Goal: Book appointment/travel/reservation

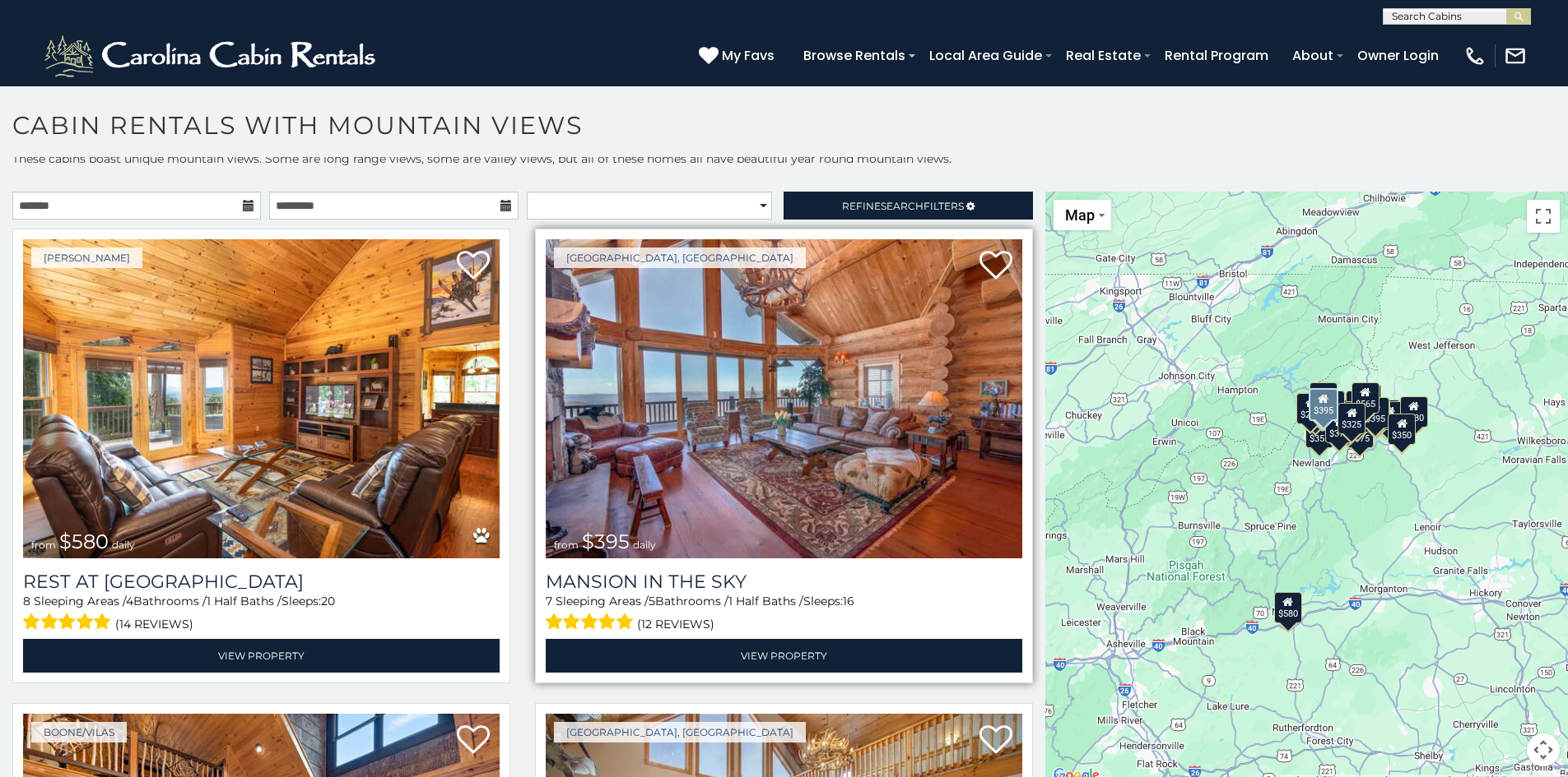
click at [761, 423] on img at bounding box center [784, 398] width 476 height 319
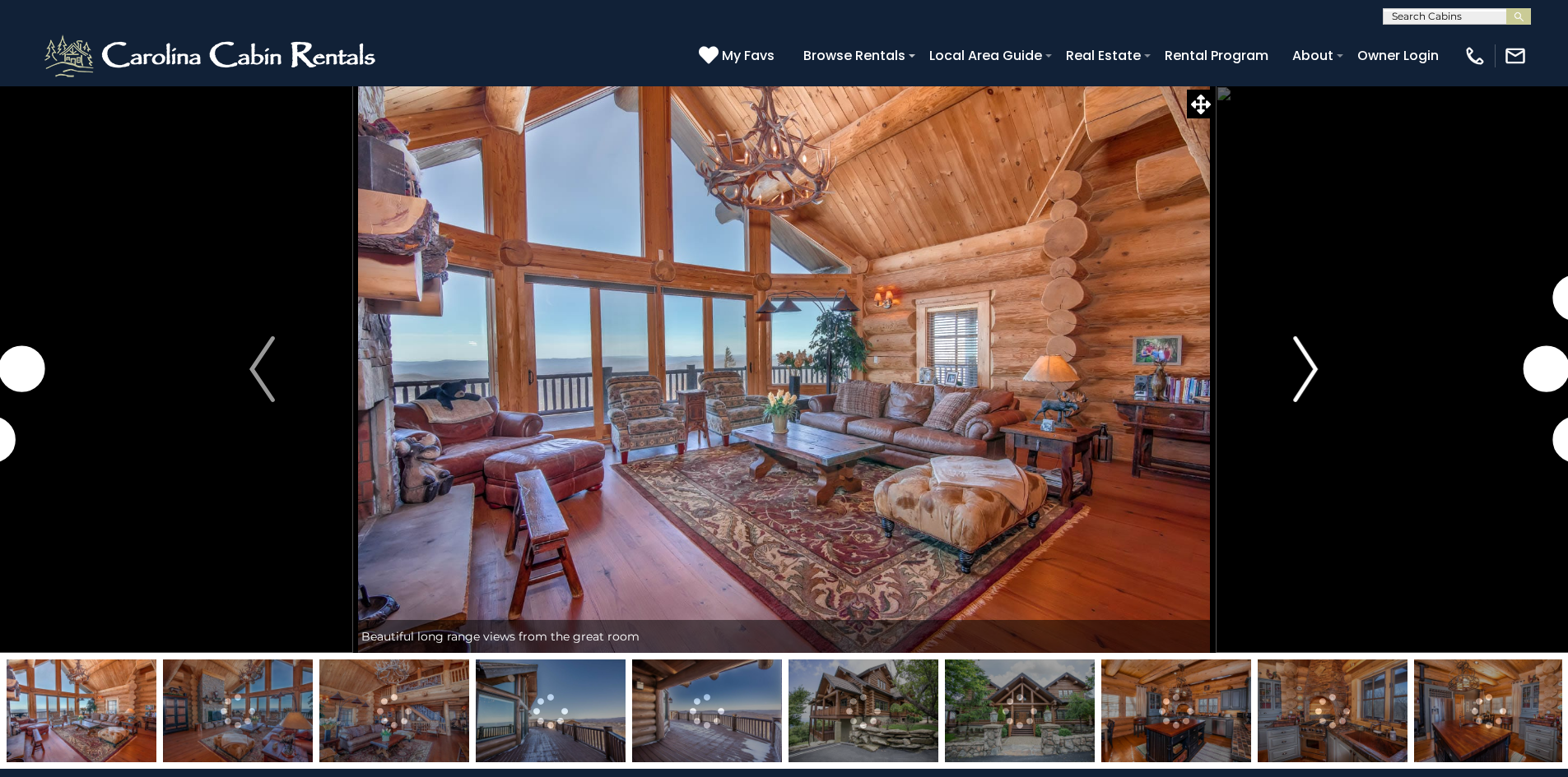
click at [1306, 364] on img "Next" at bounding box center [1305, 369] width 25 height 66
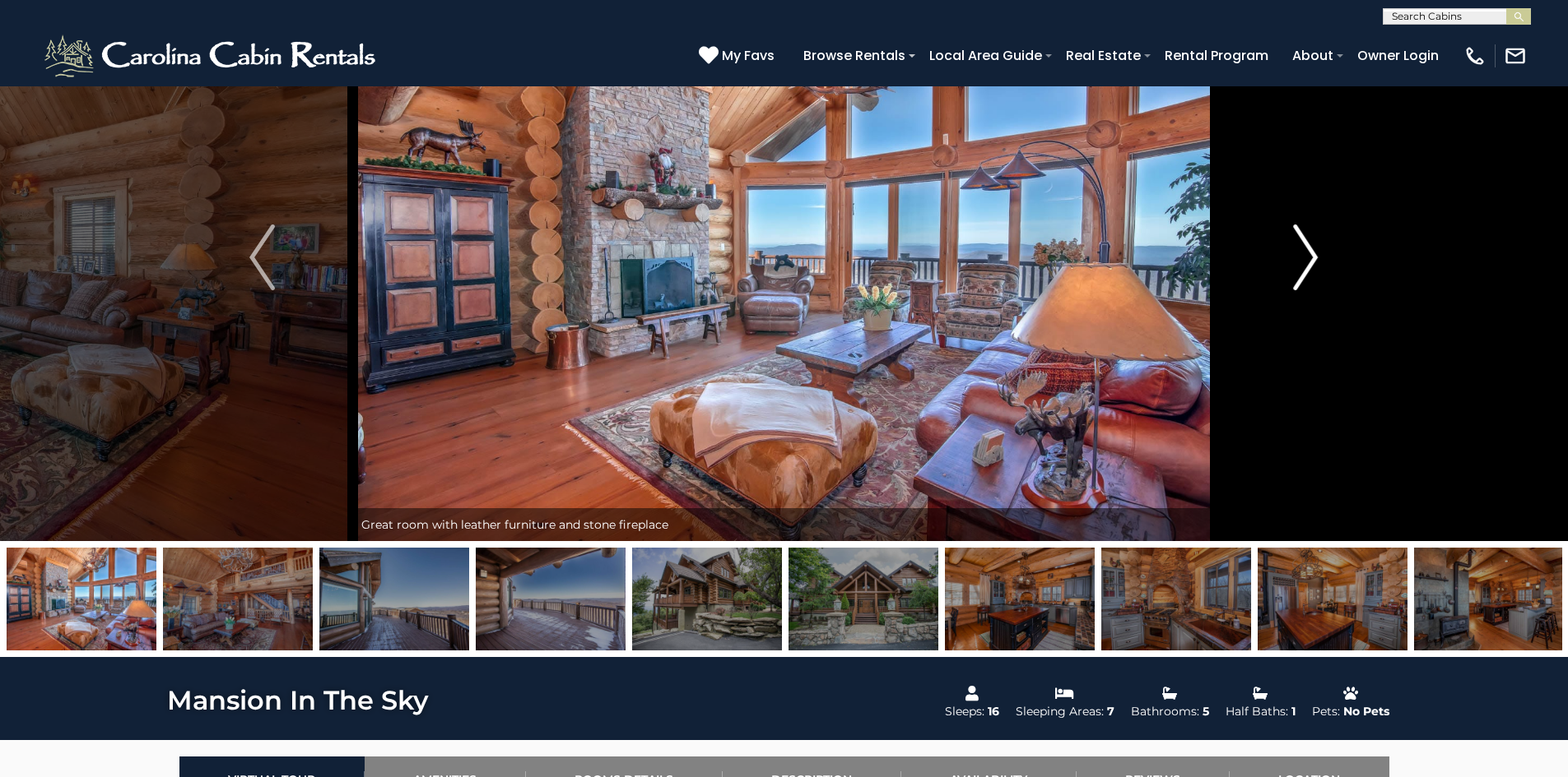
scroll to position [82, 0]
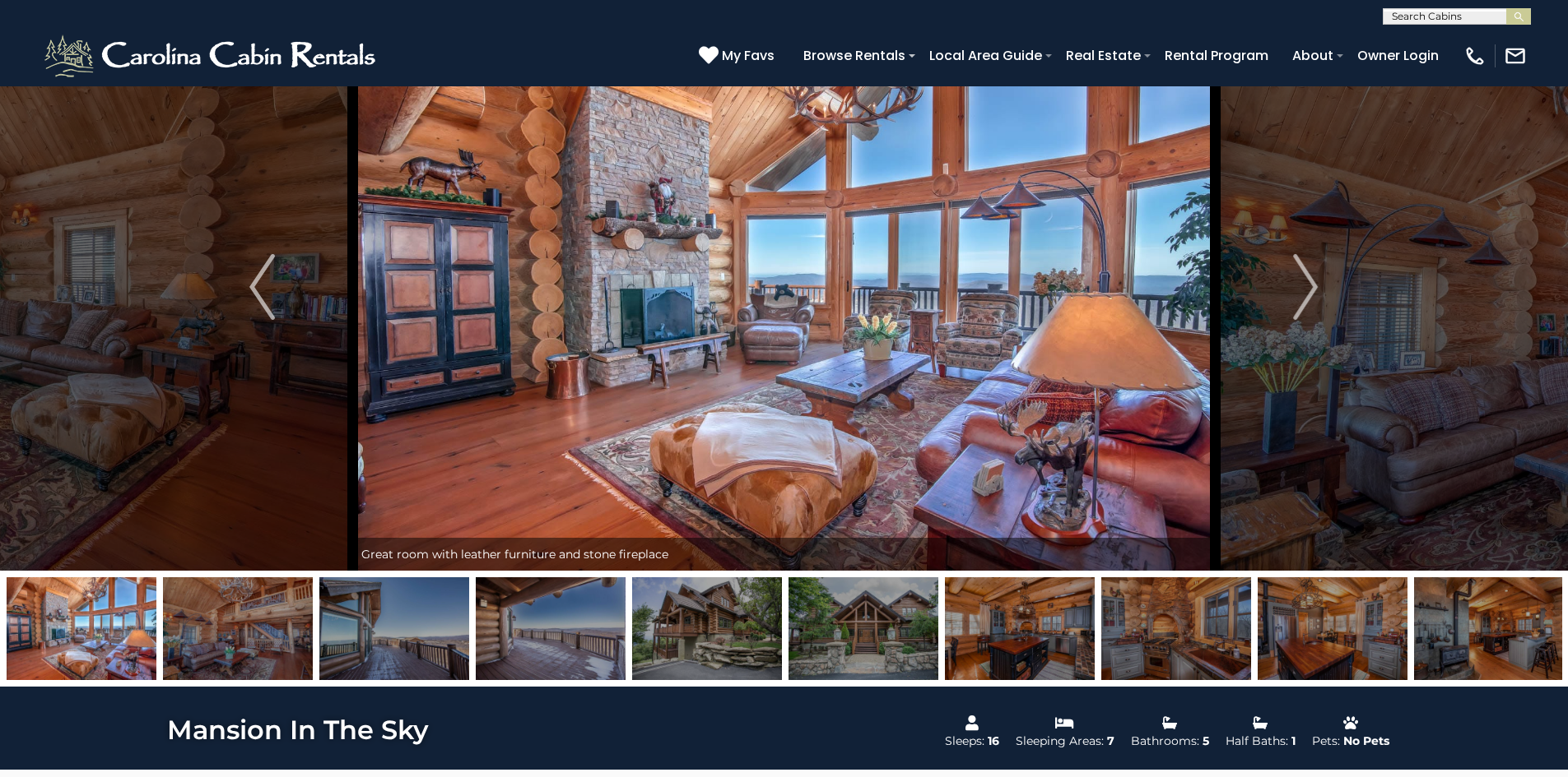
click at [375, 641] on img at bounding box center [394, 629] width 150 height 102
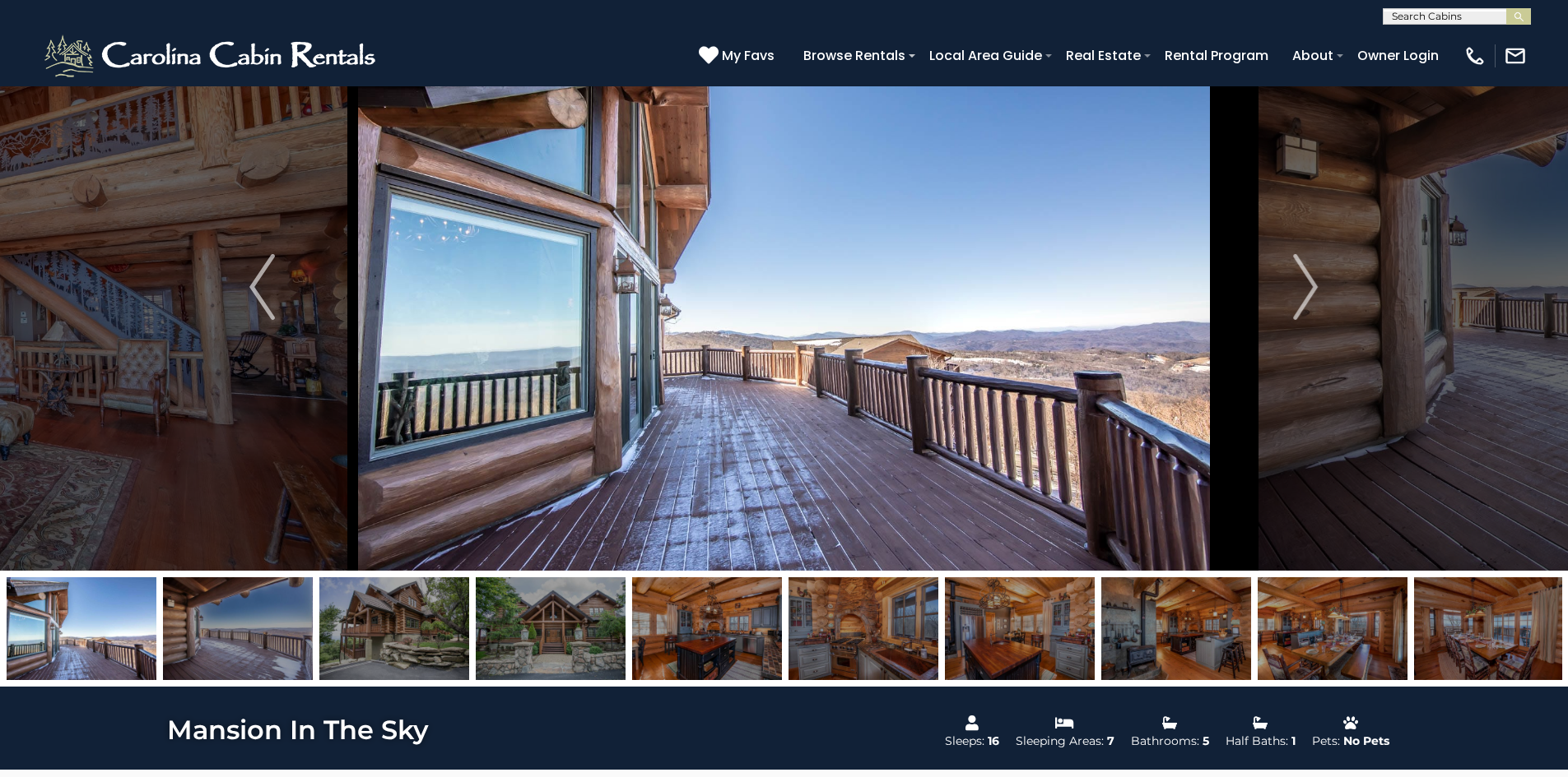
click at [390, 633] on img at bounding box center [394, 629] width 150 height 102
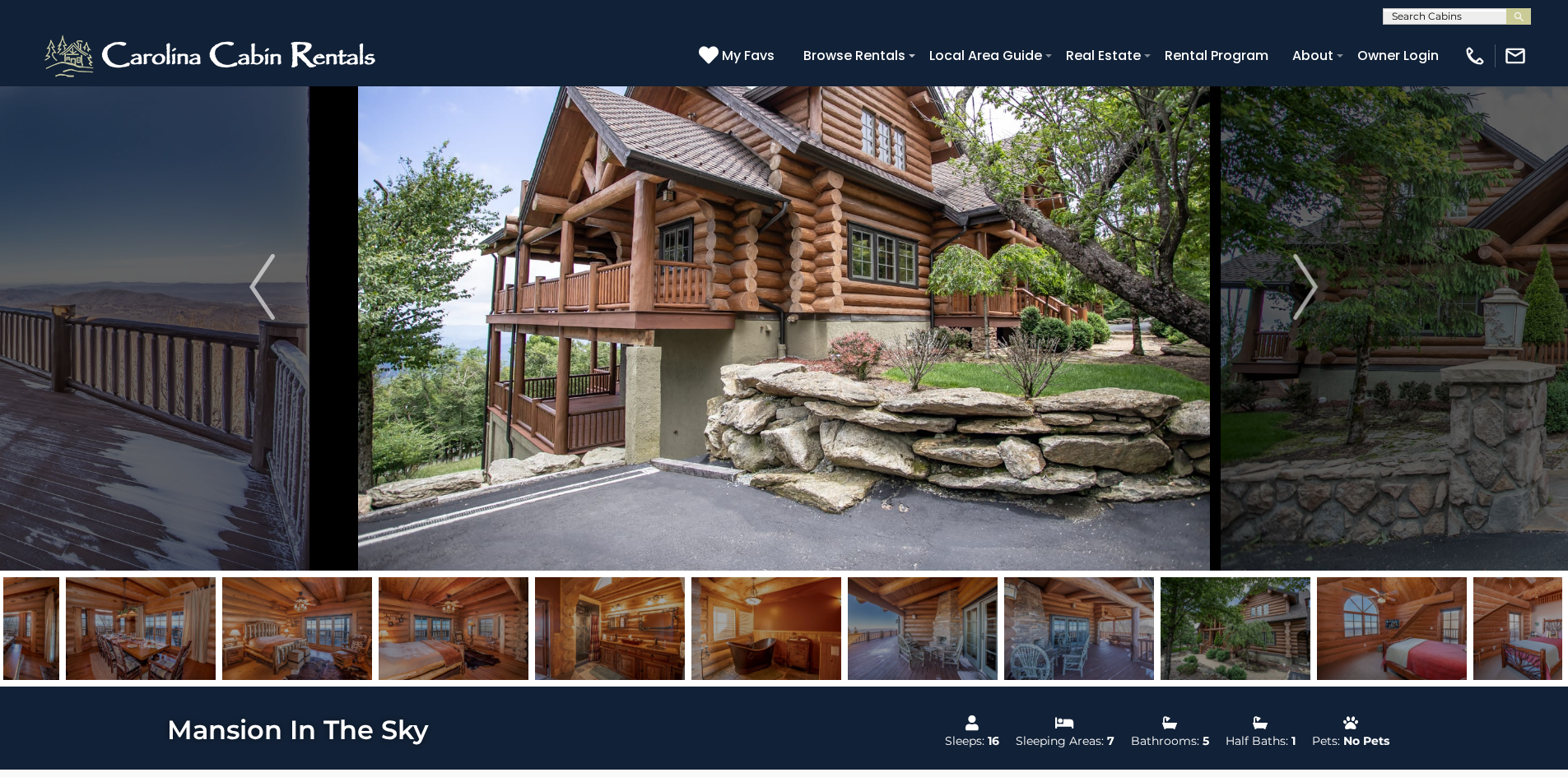
drag, startPoint x: 1348, startPoint y: 635, endPoint x: 335, endPoint y: 643, distance: 1013.0
click at [378, 643] on img at bounding box center [453, 629] width 150 height 102
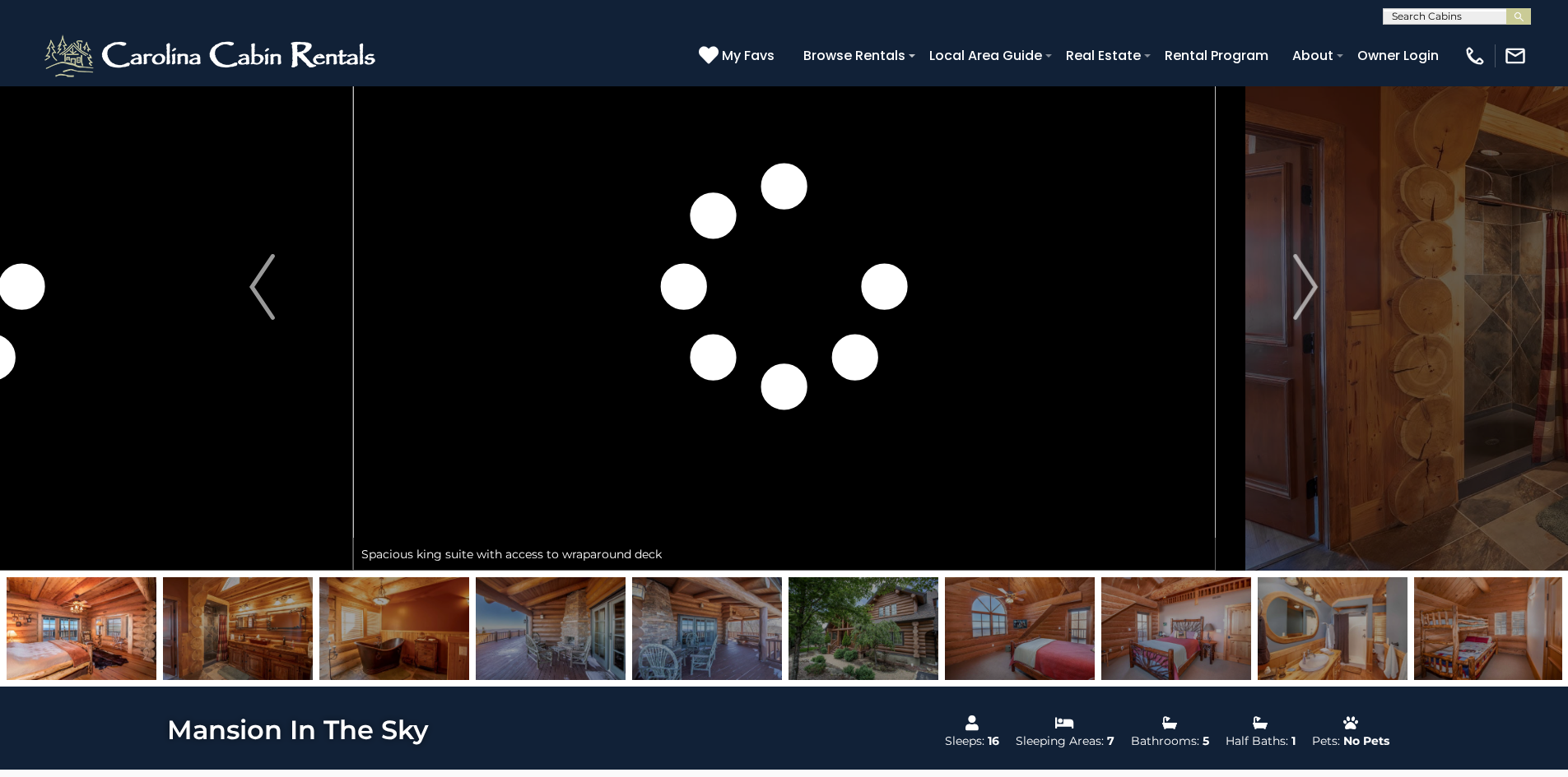
click at [560, 637] on img at bounding box center [550, 629] width 150 height 102
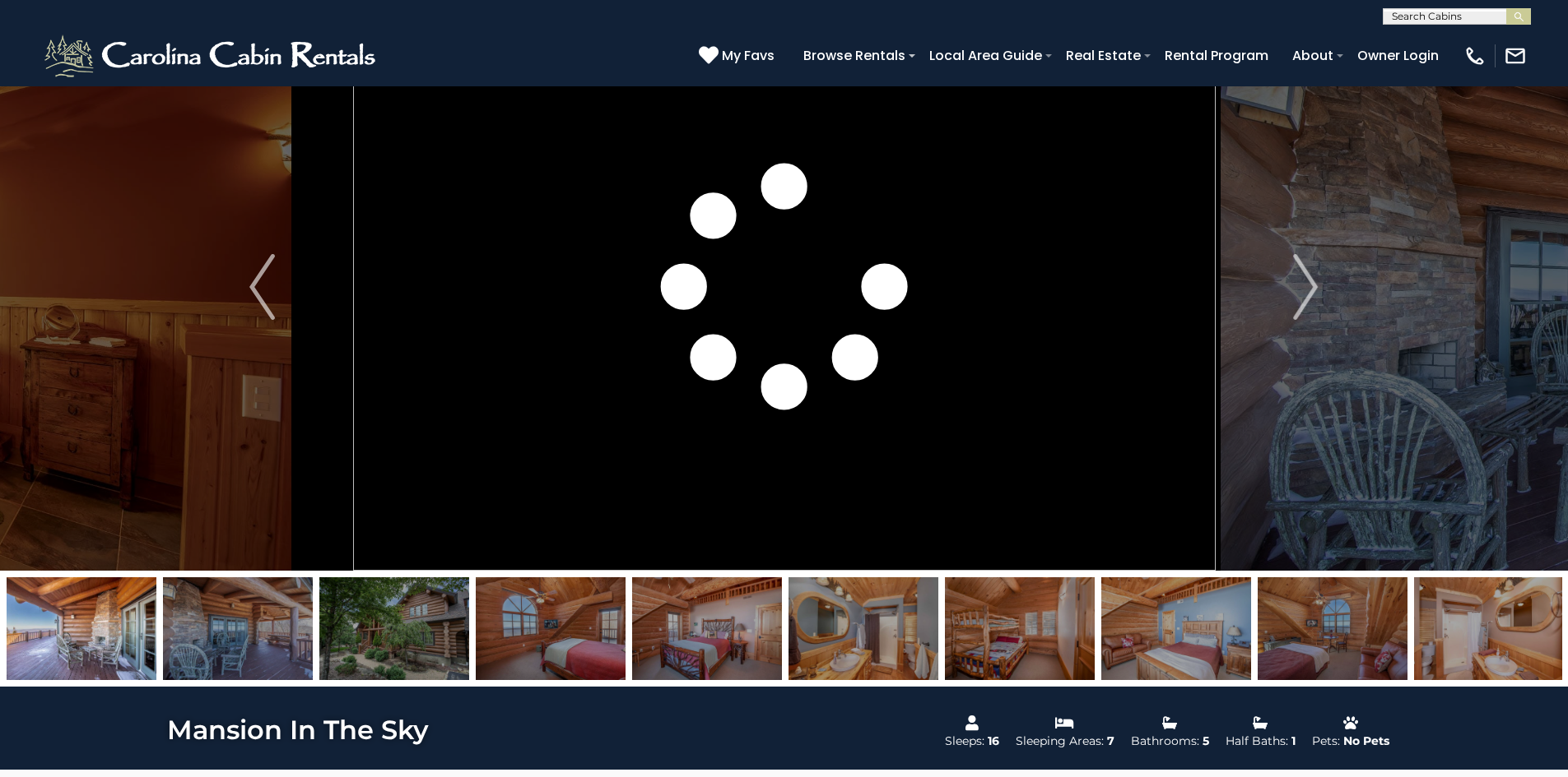
click at [283, 645] on img at bounding box center [238, 629] width 150 height 102
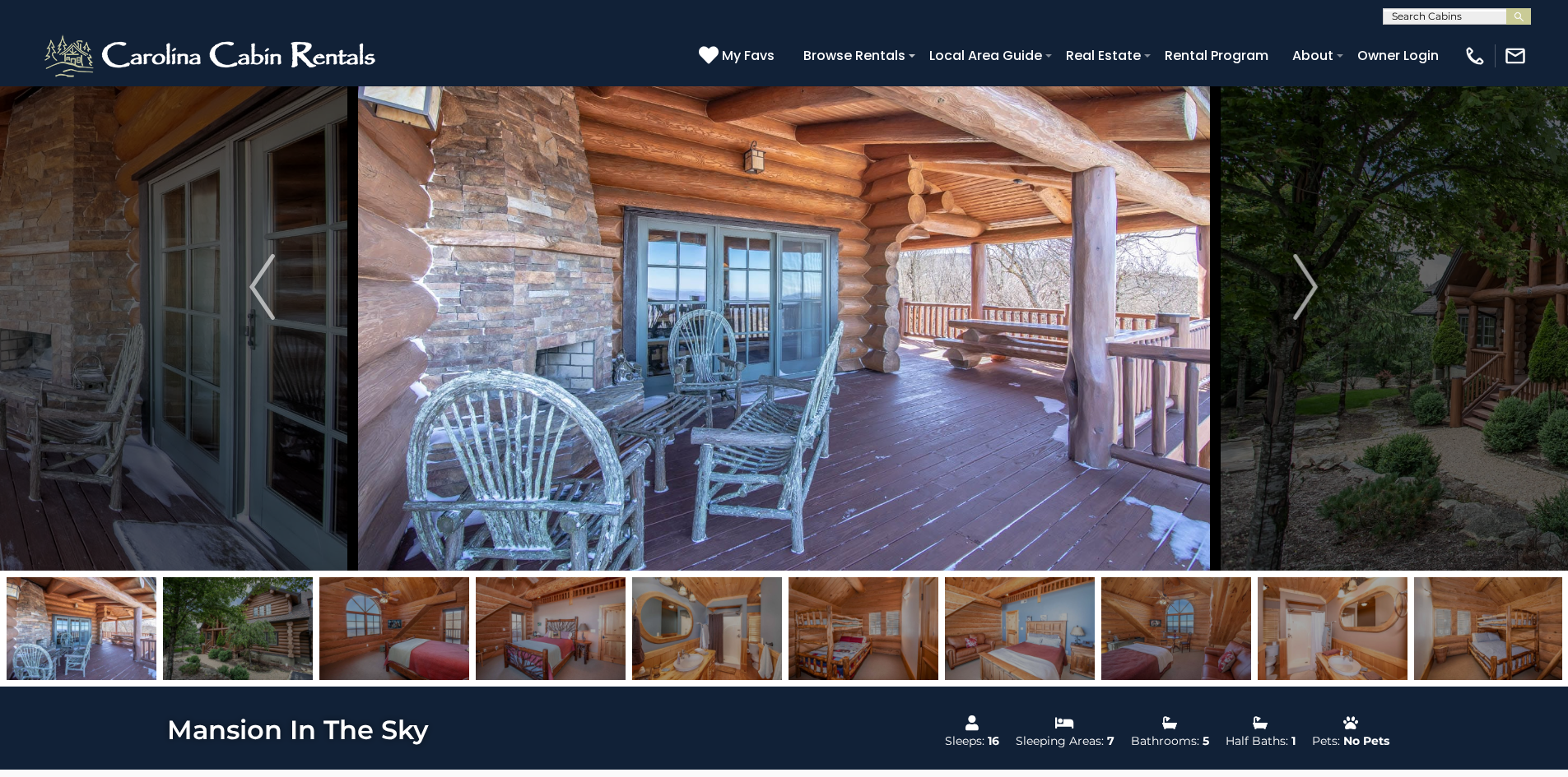
click at [117, 639] on img at bounding box center [81, 629] width 150 height 102
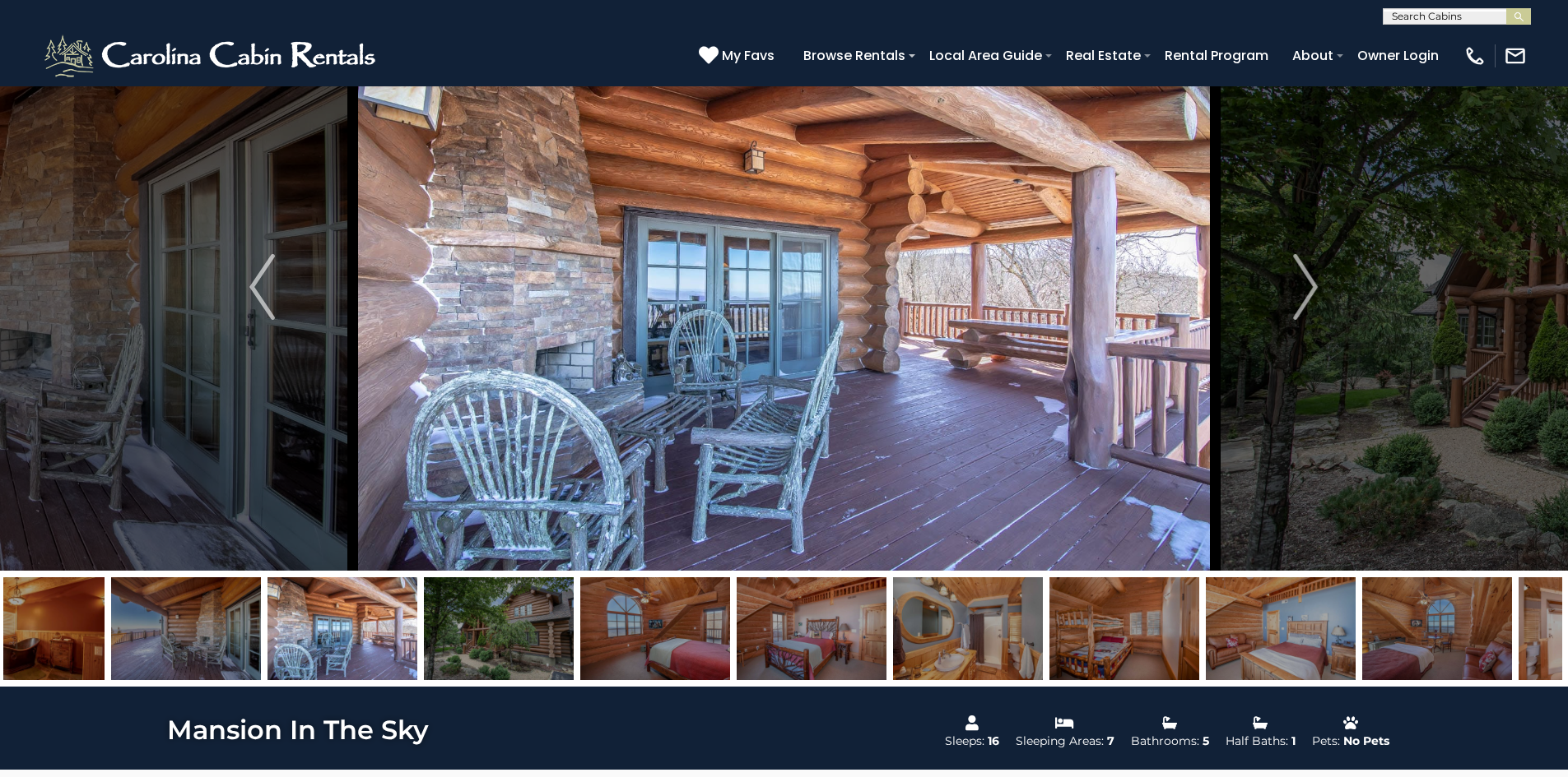
drag, startPoint x: 218, startPoint y: 643, endPoint x: 386, endPoint y: 645, distance: 168.0
click at [386, 645] on img at bounding box center [343, 629] width 150 height 102
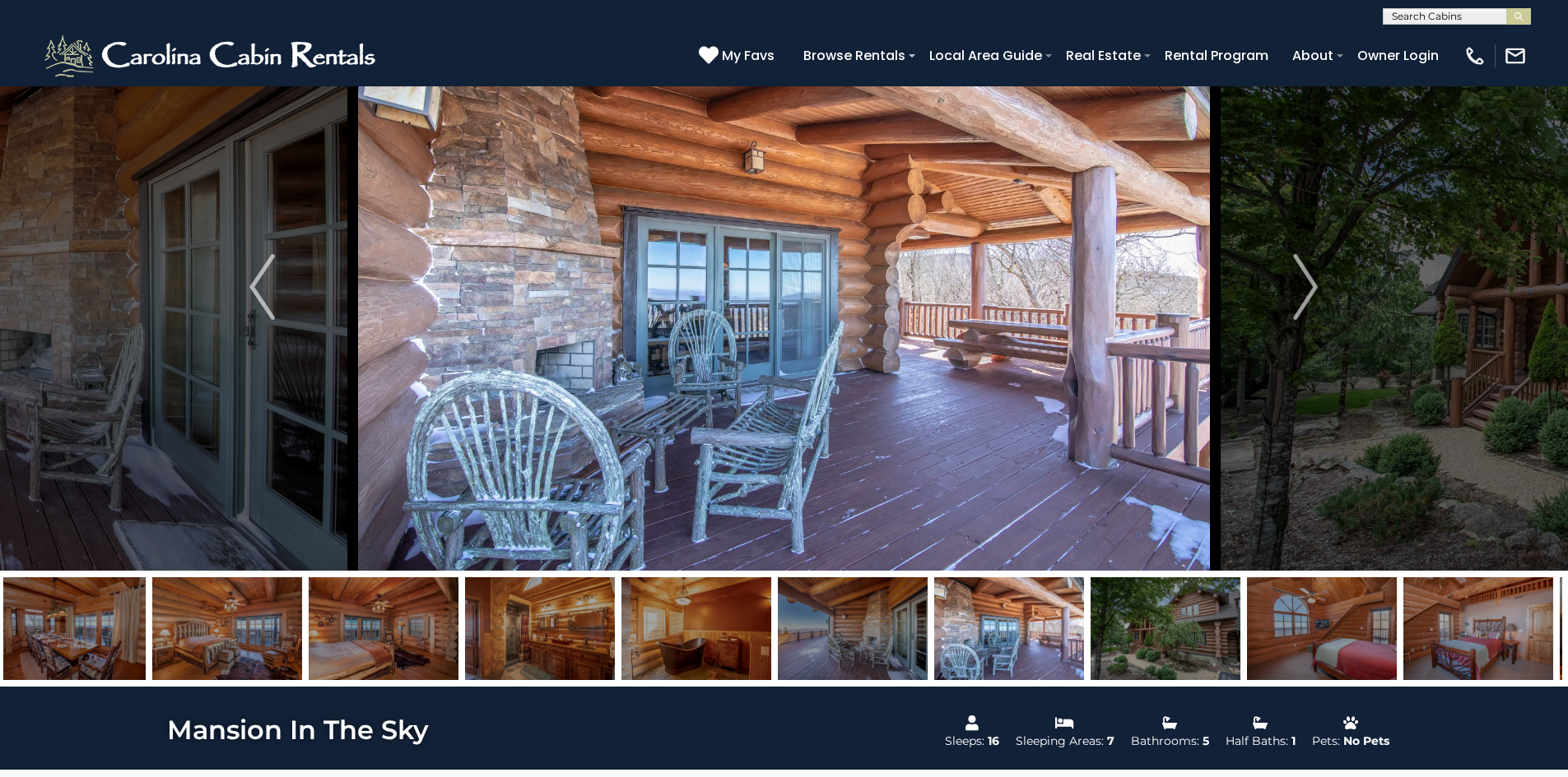
drag, startPoint x: 286, startPoint y: 627, endPoint x: 1096, endPoint y: 594, distance: 810.7
click at [1084, 594] on img at bounding box center [1009, 629] width 150 height 102
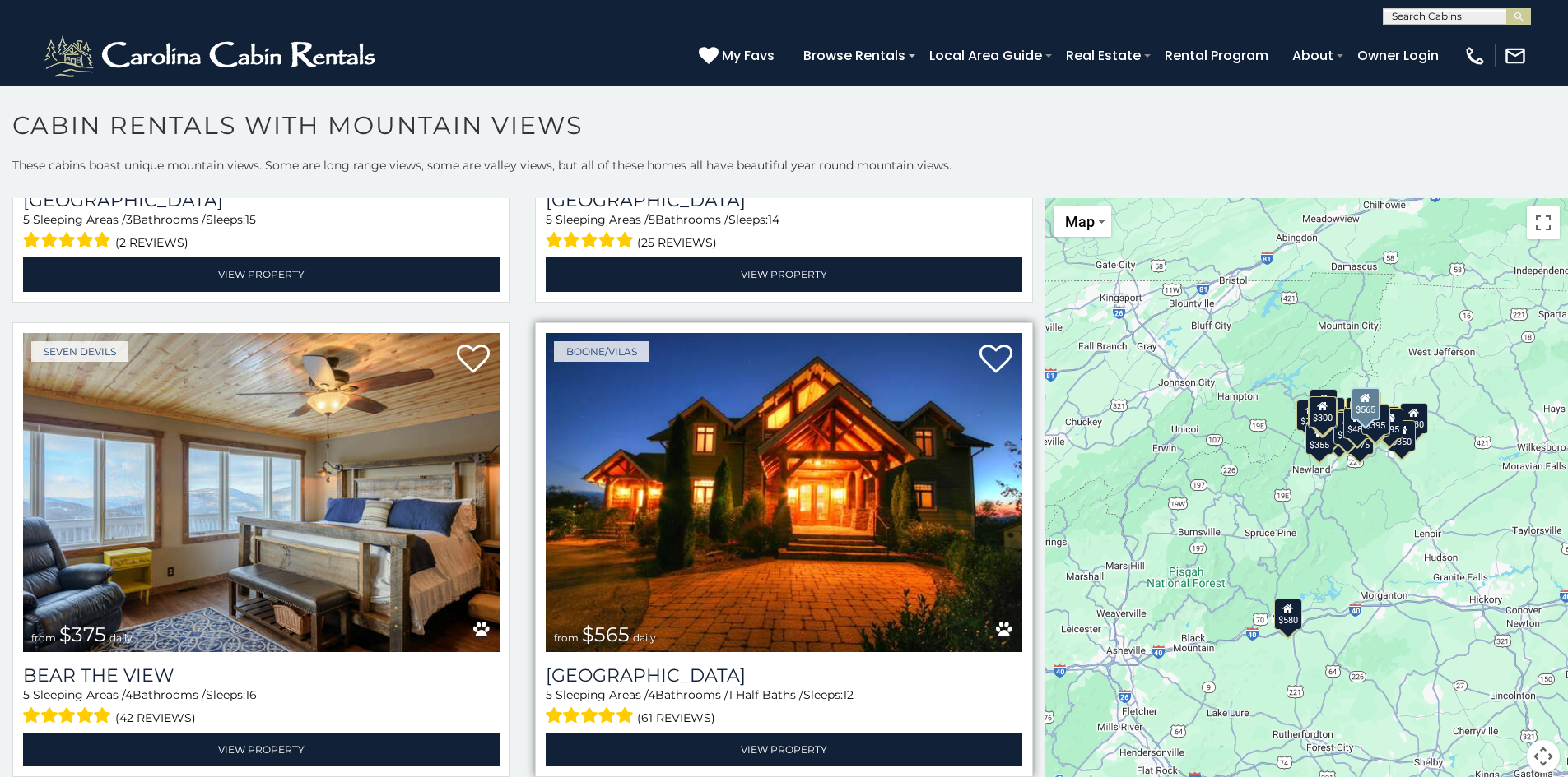
scroll to position [6086, 0]
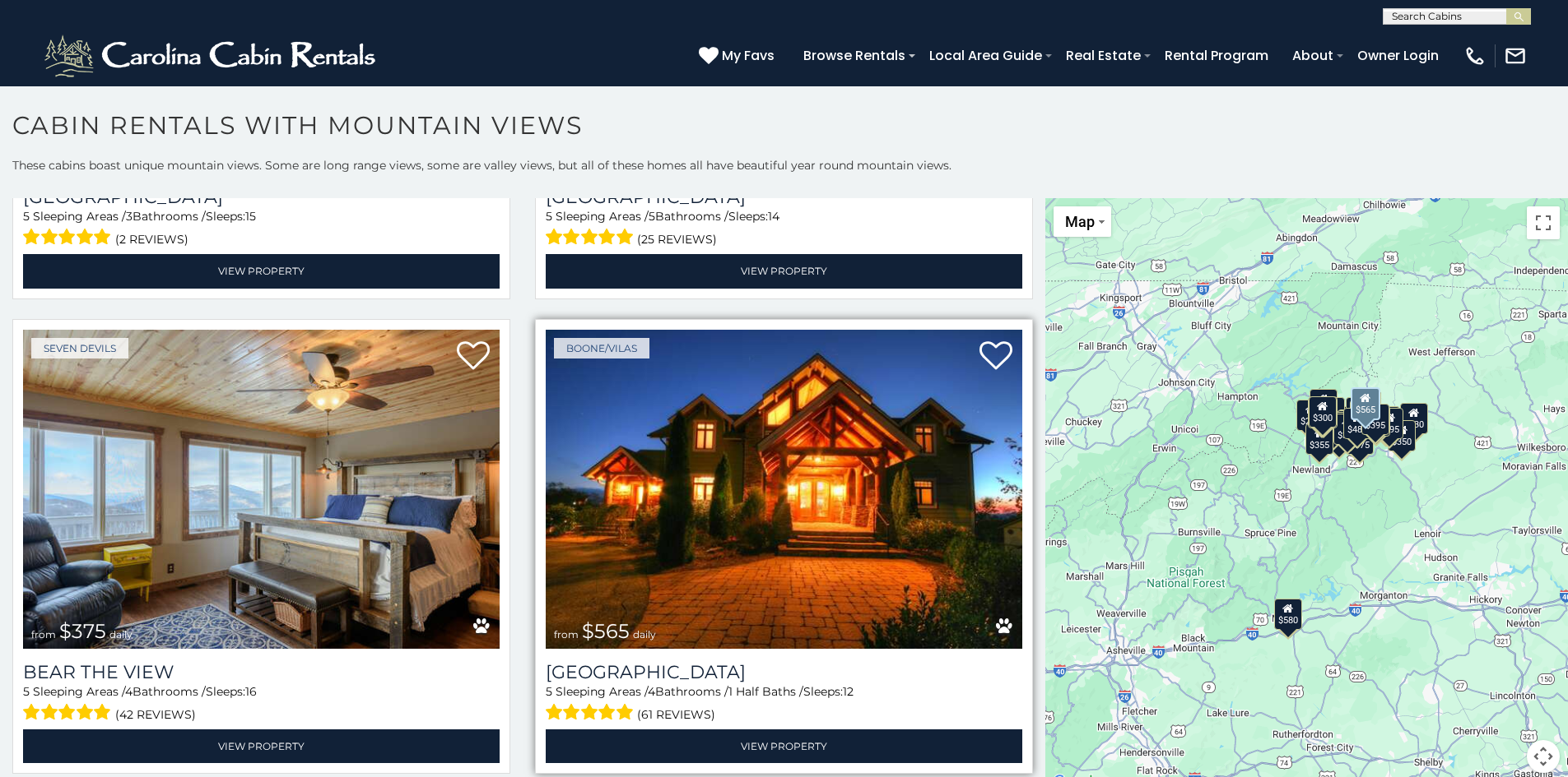
click at [739, 440] on img at bounding box center [784, 489] width 476 height 319
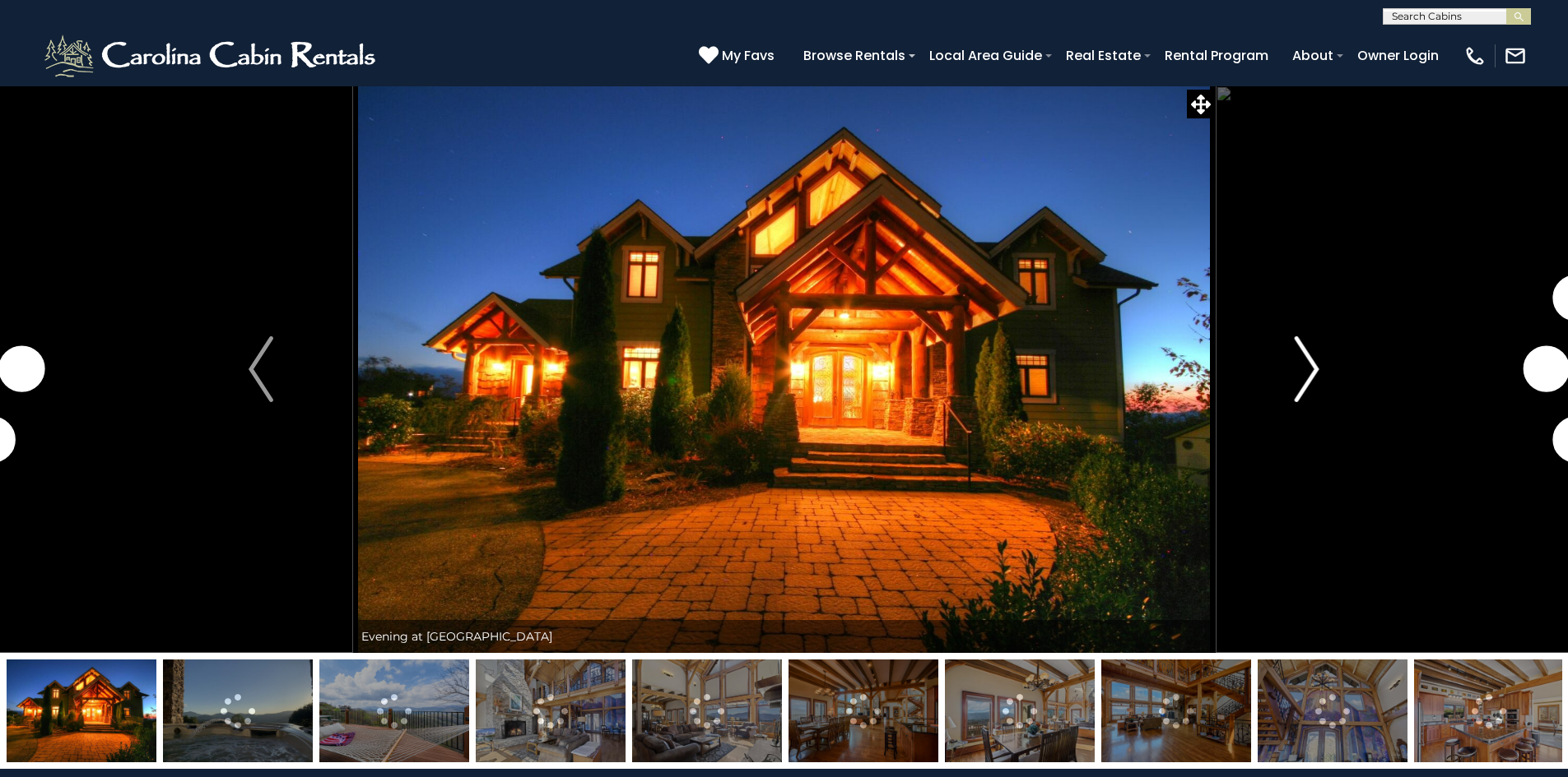
click at [1307, 370] on img "Next" at bounding box center [1307, 369] width 25 height 66
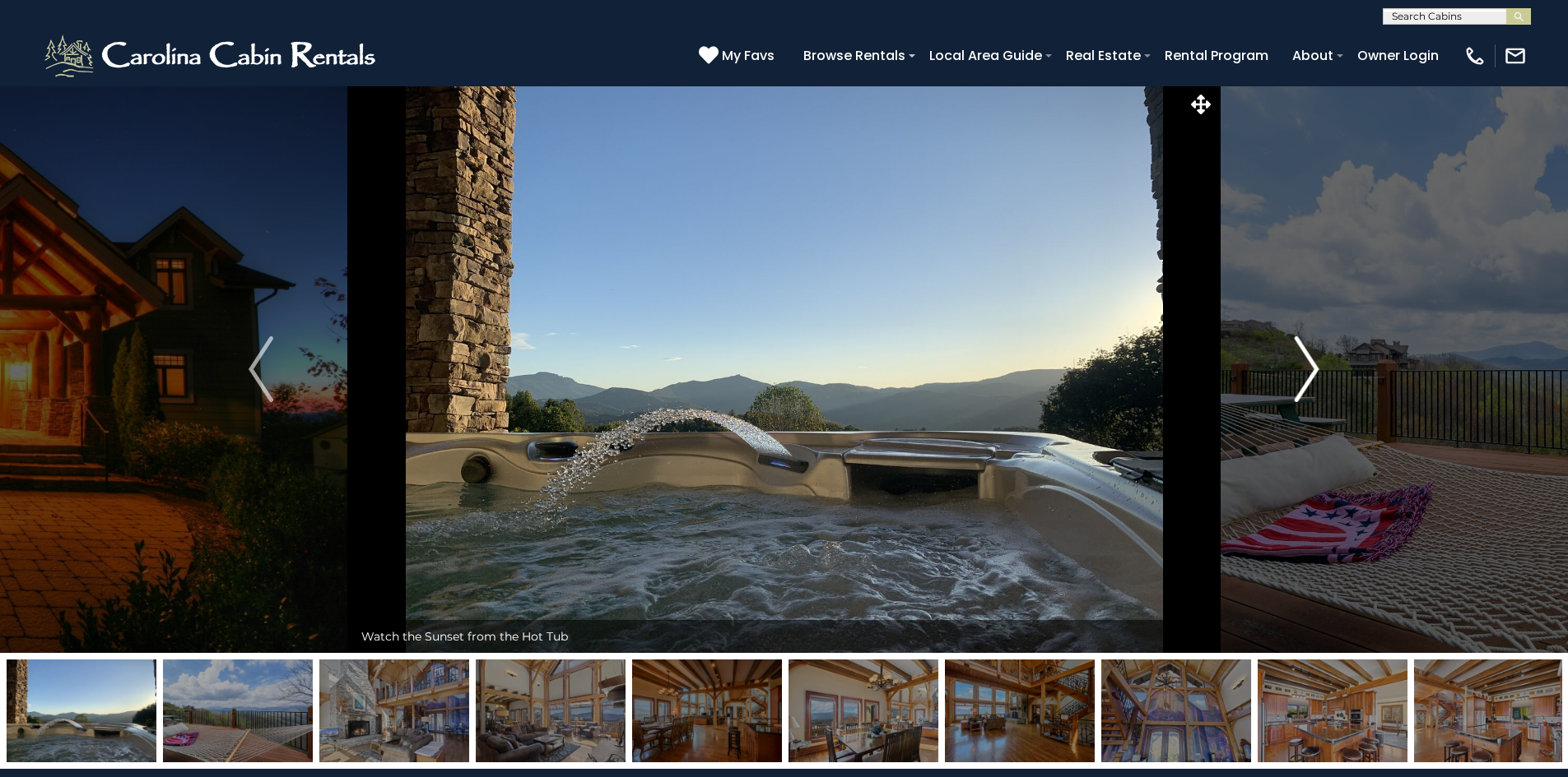
click at [1304, 368] on img "Next" at bounding box center [1307, 369] width 25 height 66
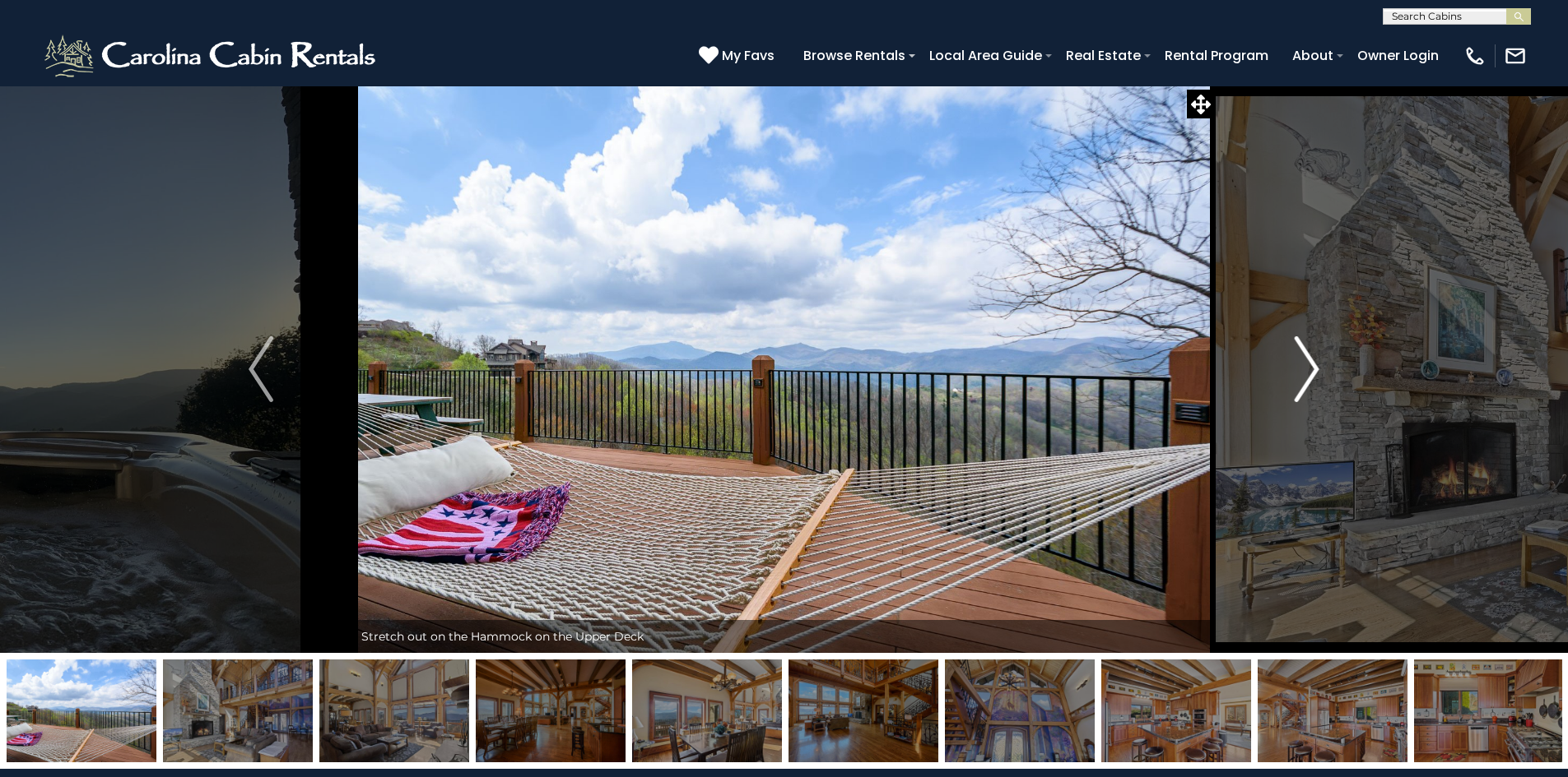
click at [1302, 366] on img "Next" at bounding box center [1307, 369] width 25 height 66
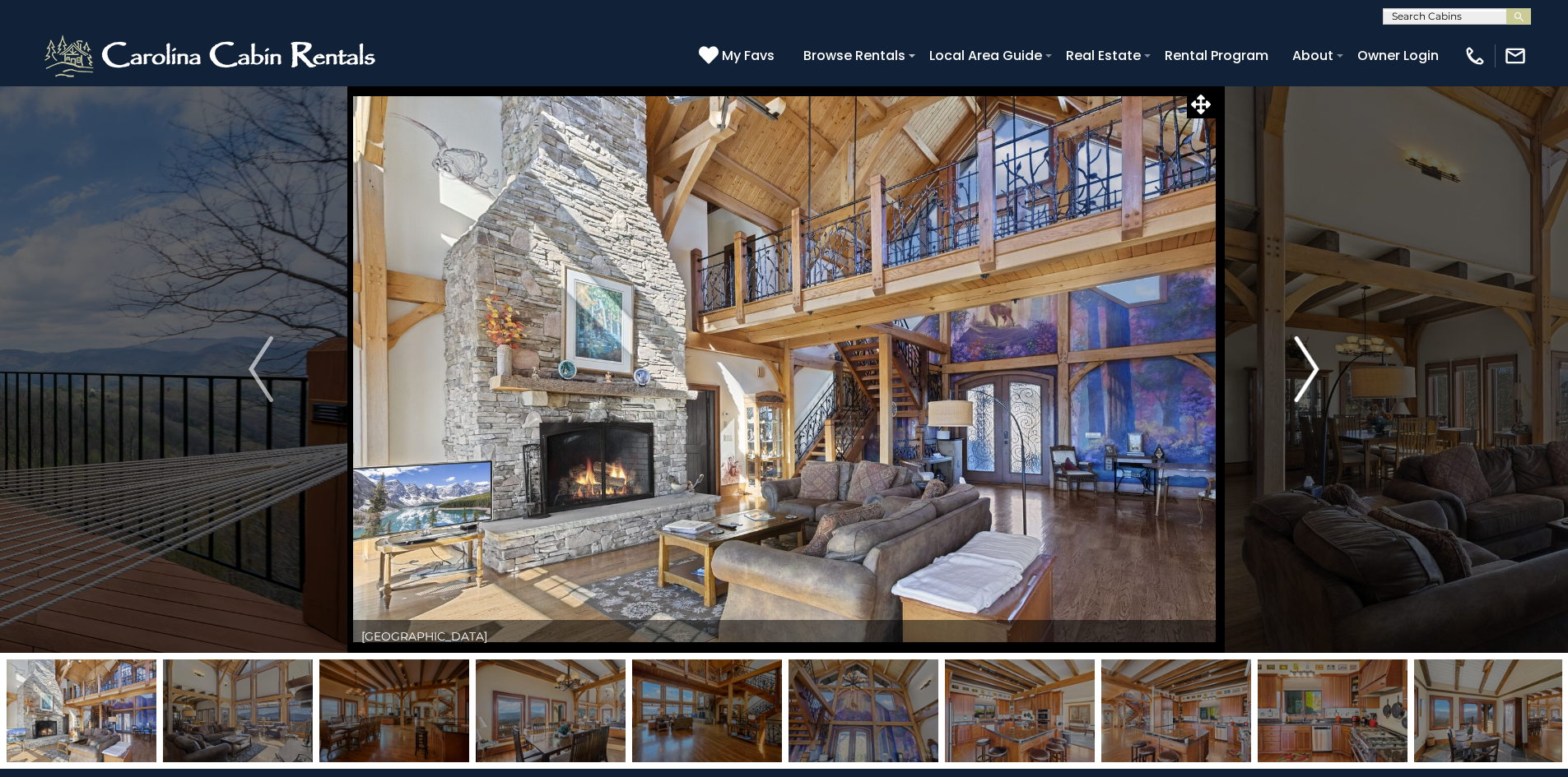
click at [1302, 366] on img "Next" at bounding box center [1307, 369] width 25 height 66
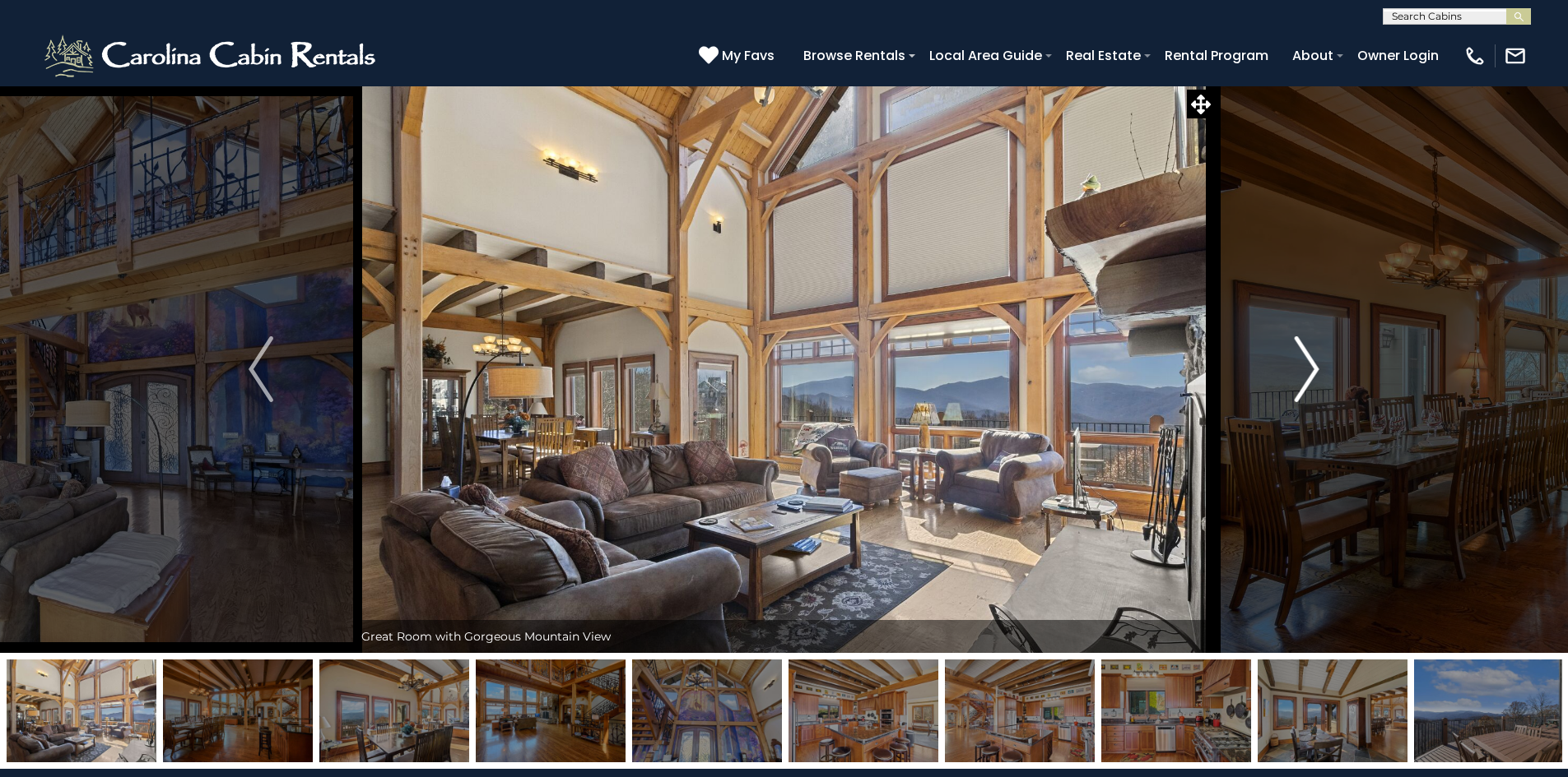
click at [1300, 365] on img "Next" at bounding box center [1307, 369] width 25 height 66
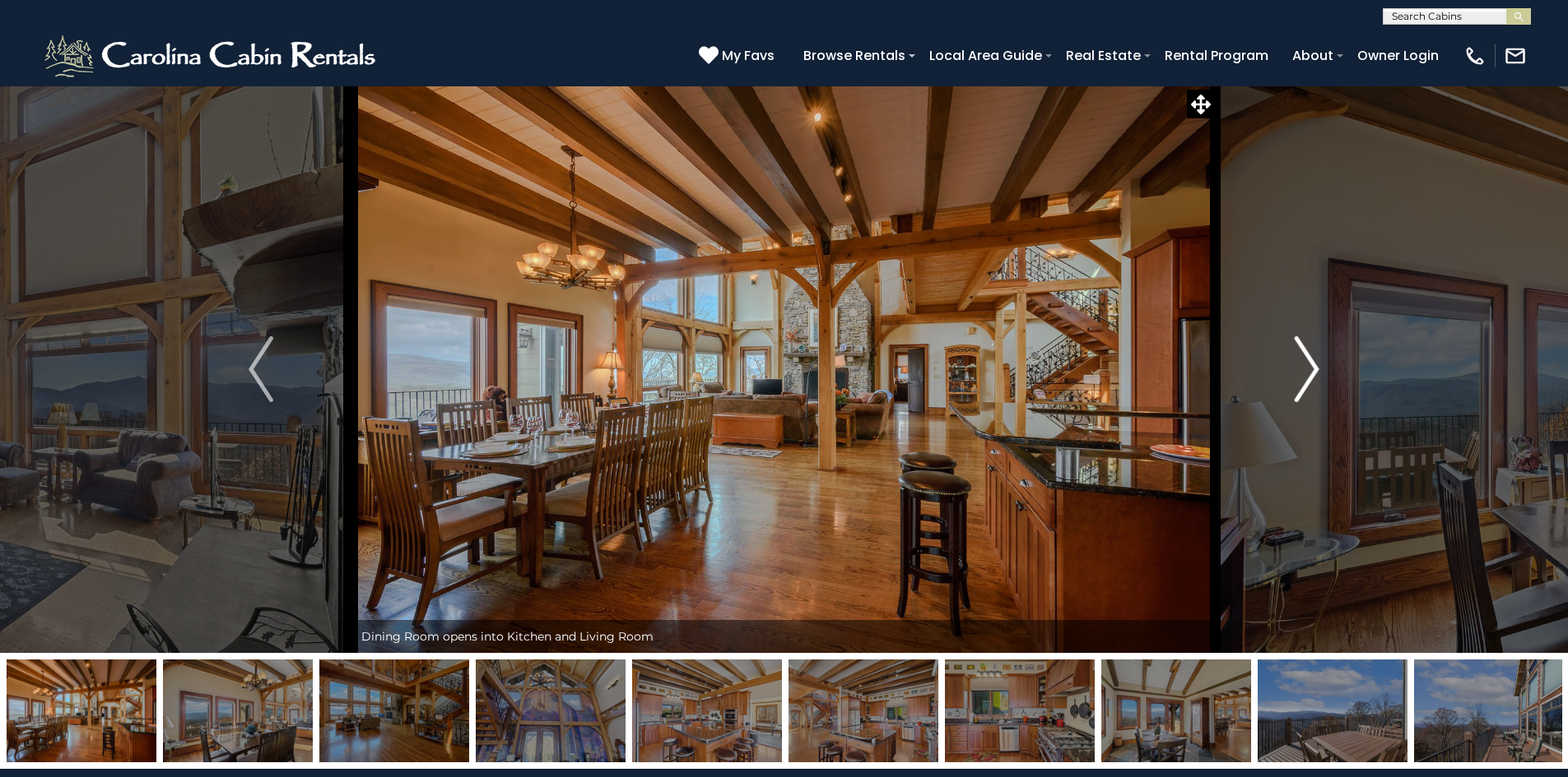
click at [1294, 365] on img "Next" at bounding box center [1307, 369] width 25 height 66
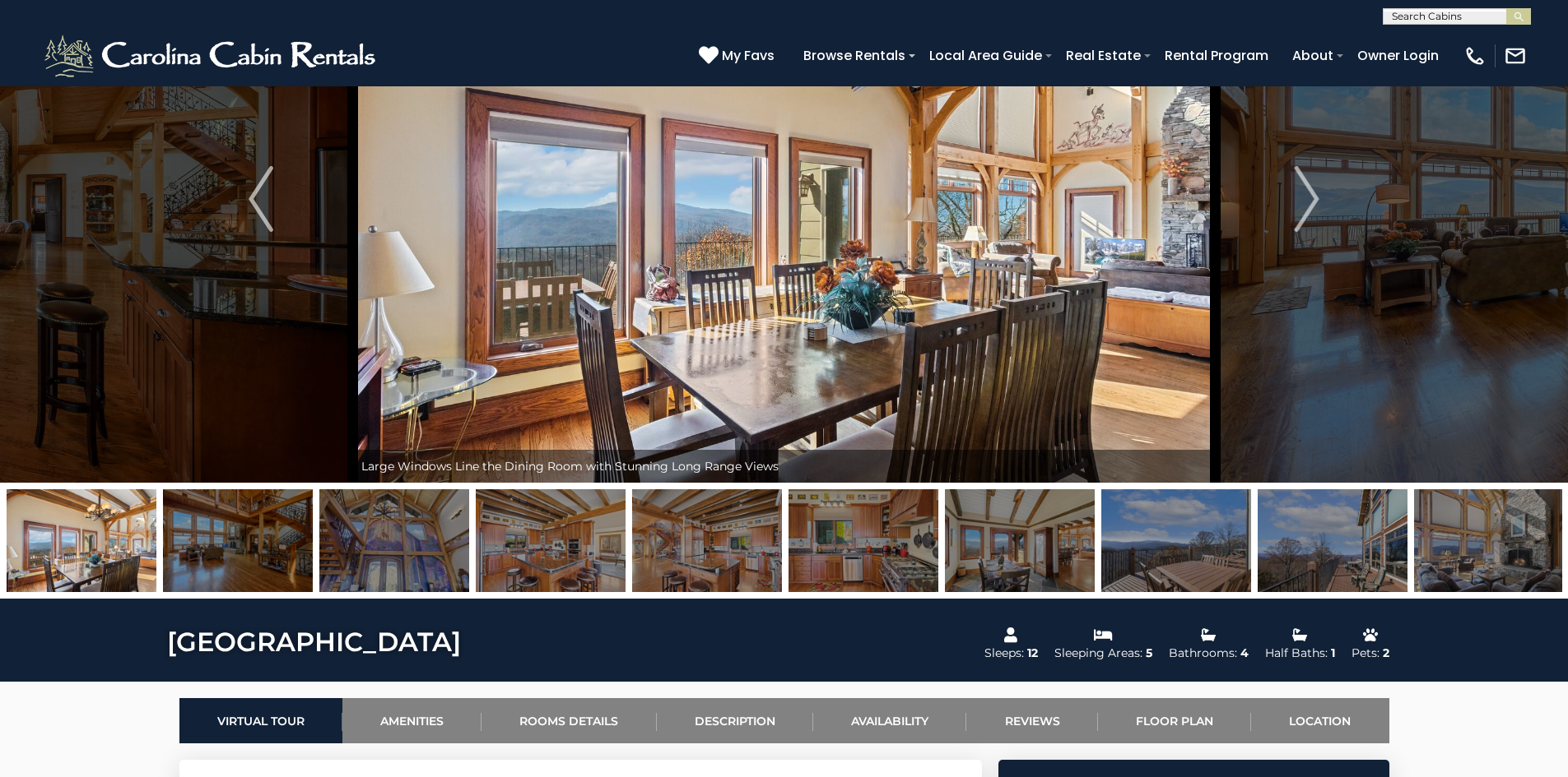
scroll to position [164, 0]
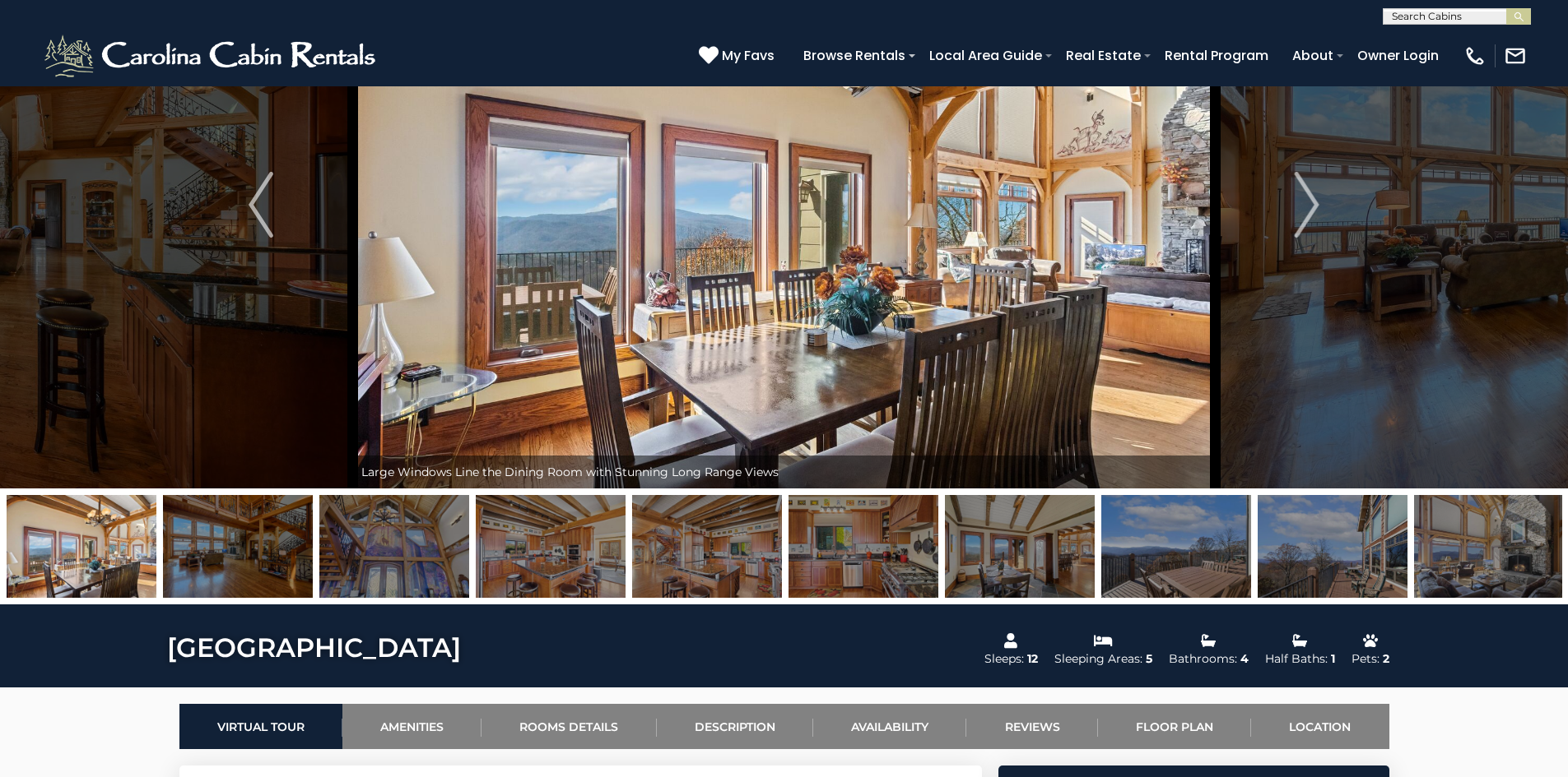
click at [1167, 558] on img at bounding box center [1176, 547] width 150 height 102
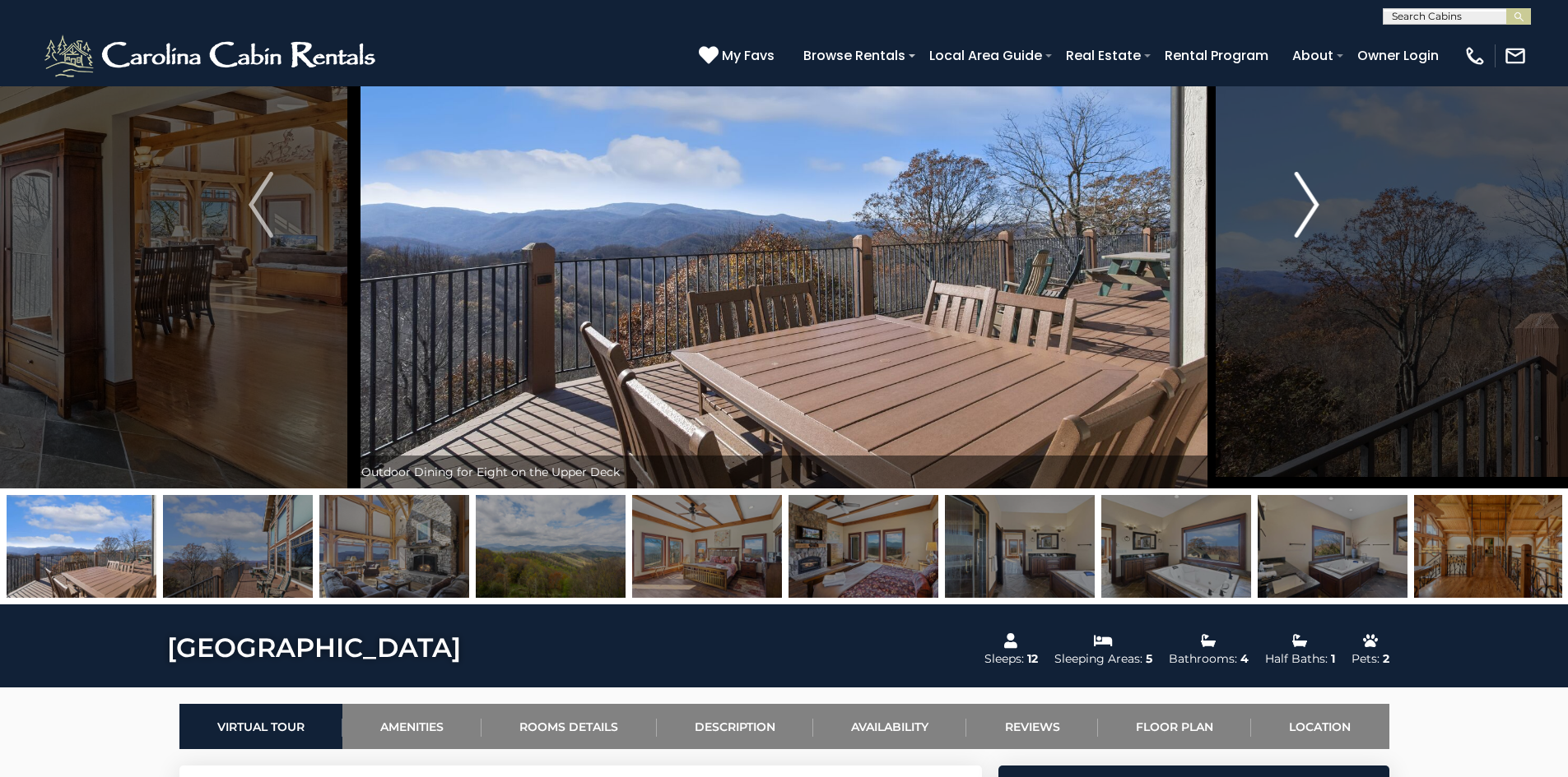
click at [1311, 207] on img "Next" at bounding box center [1307, 205] width 25 height 66
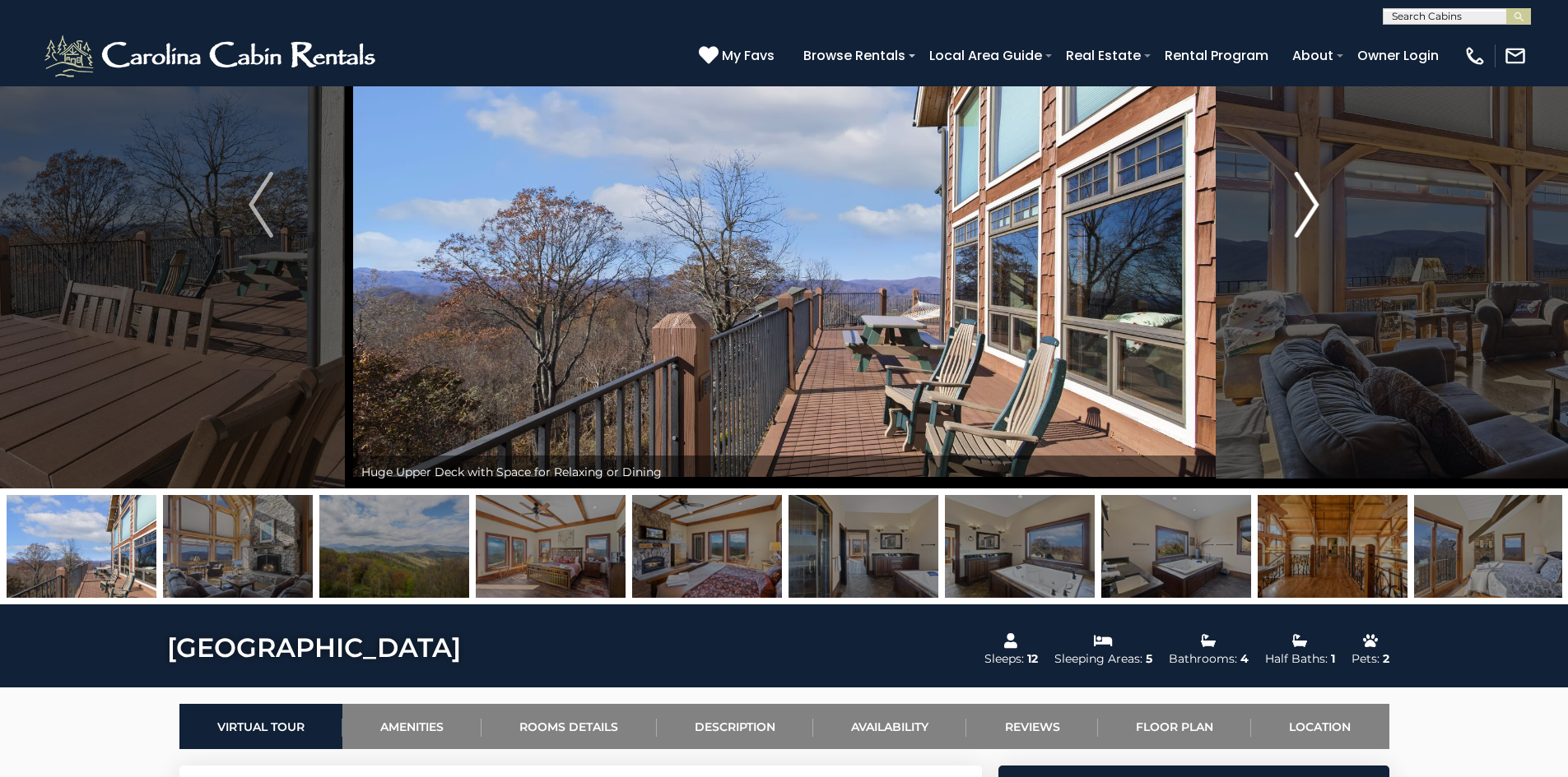
click at [1310, 202] on img "Next" at bounding box center [1307, 205] width 25 height 66
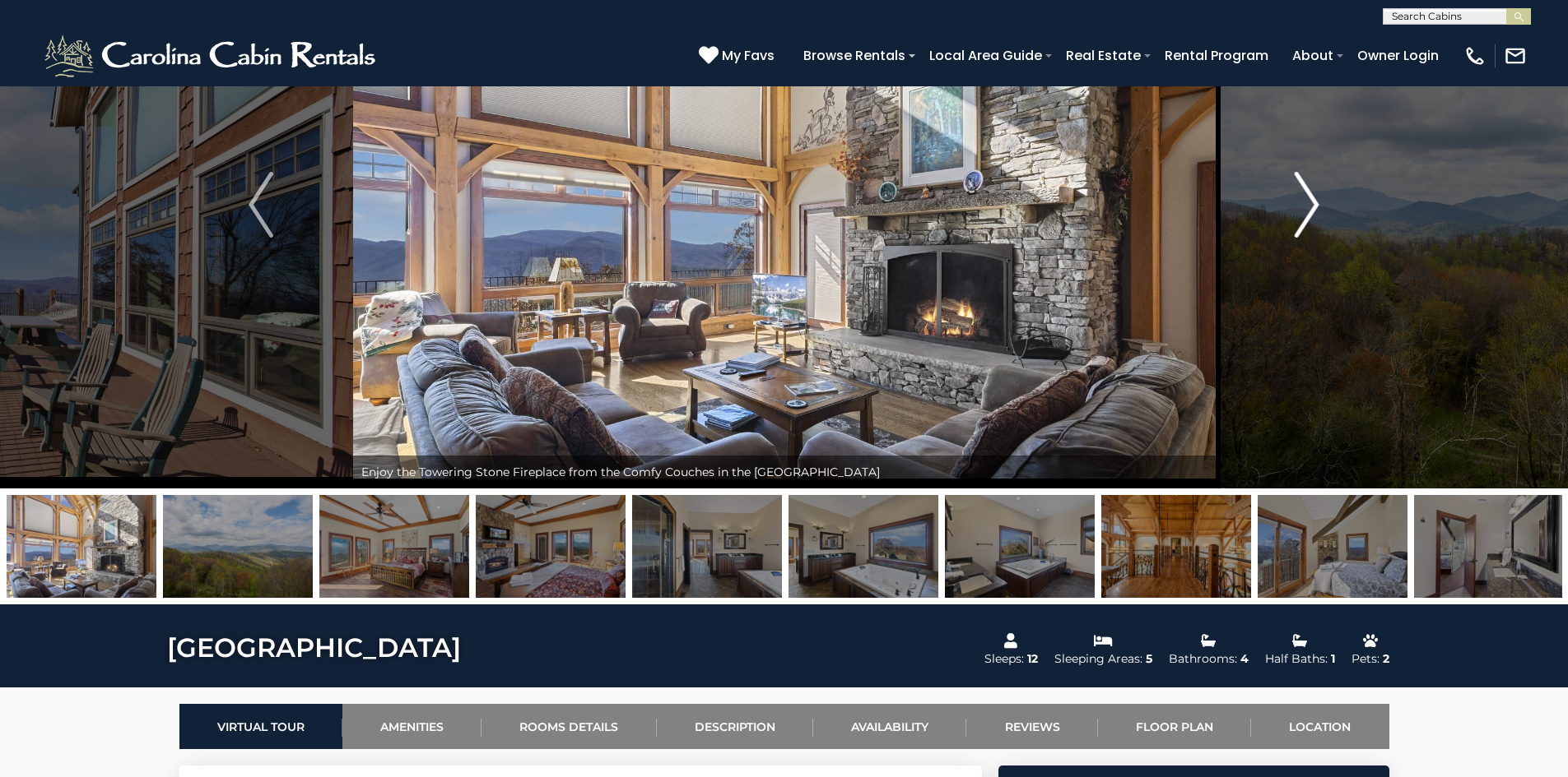
click at [1310, 202] on img "Next" at bounding box center [1307, 205] width 25 height 66
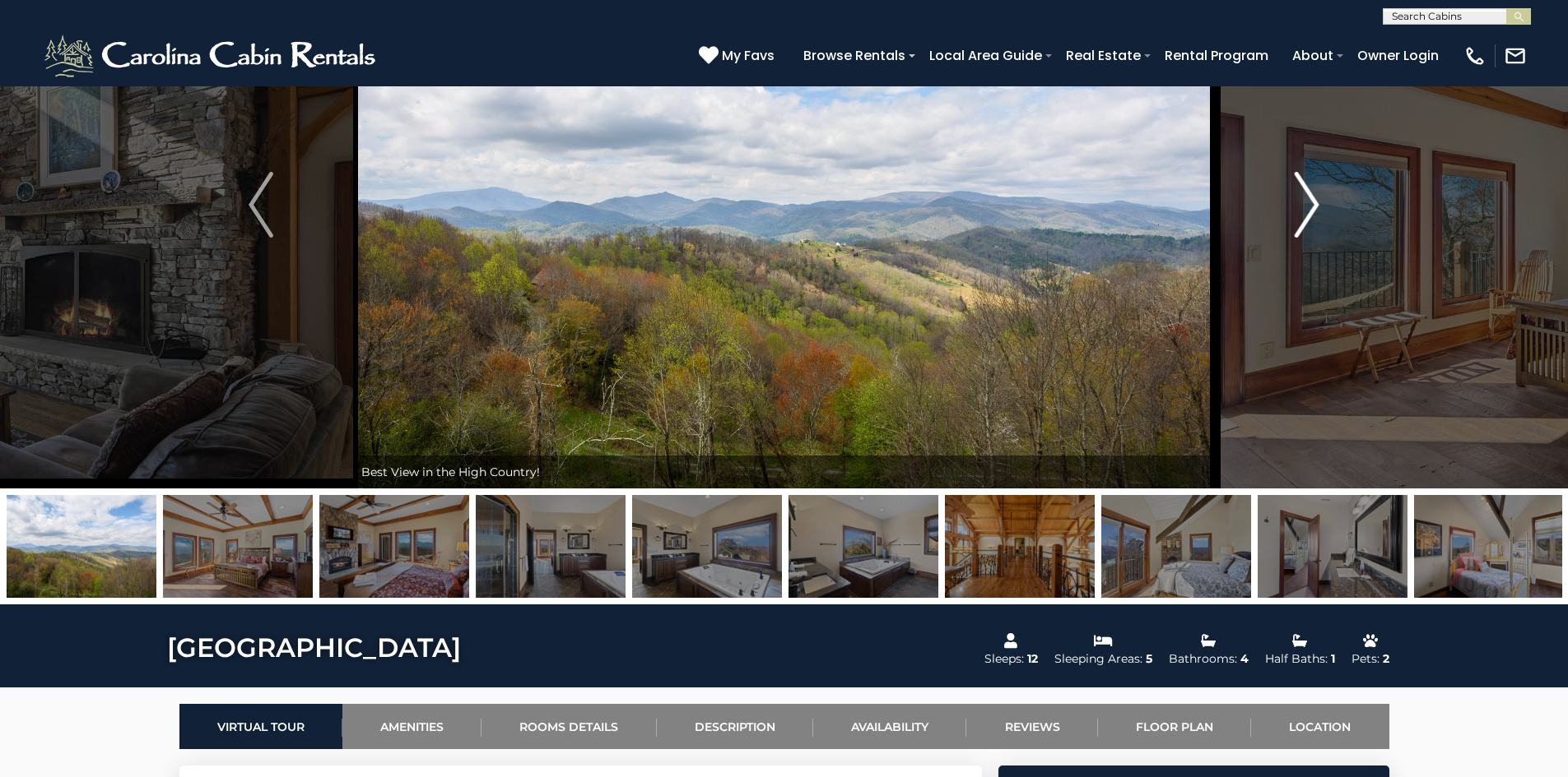
click at [1307, 205] on img "Next" at bounding box center [1307, 205] width 25 height 66
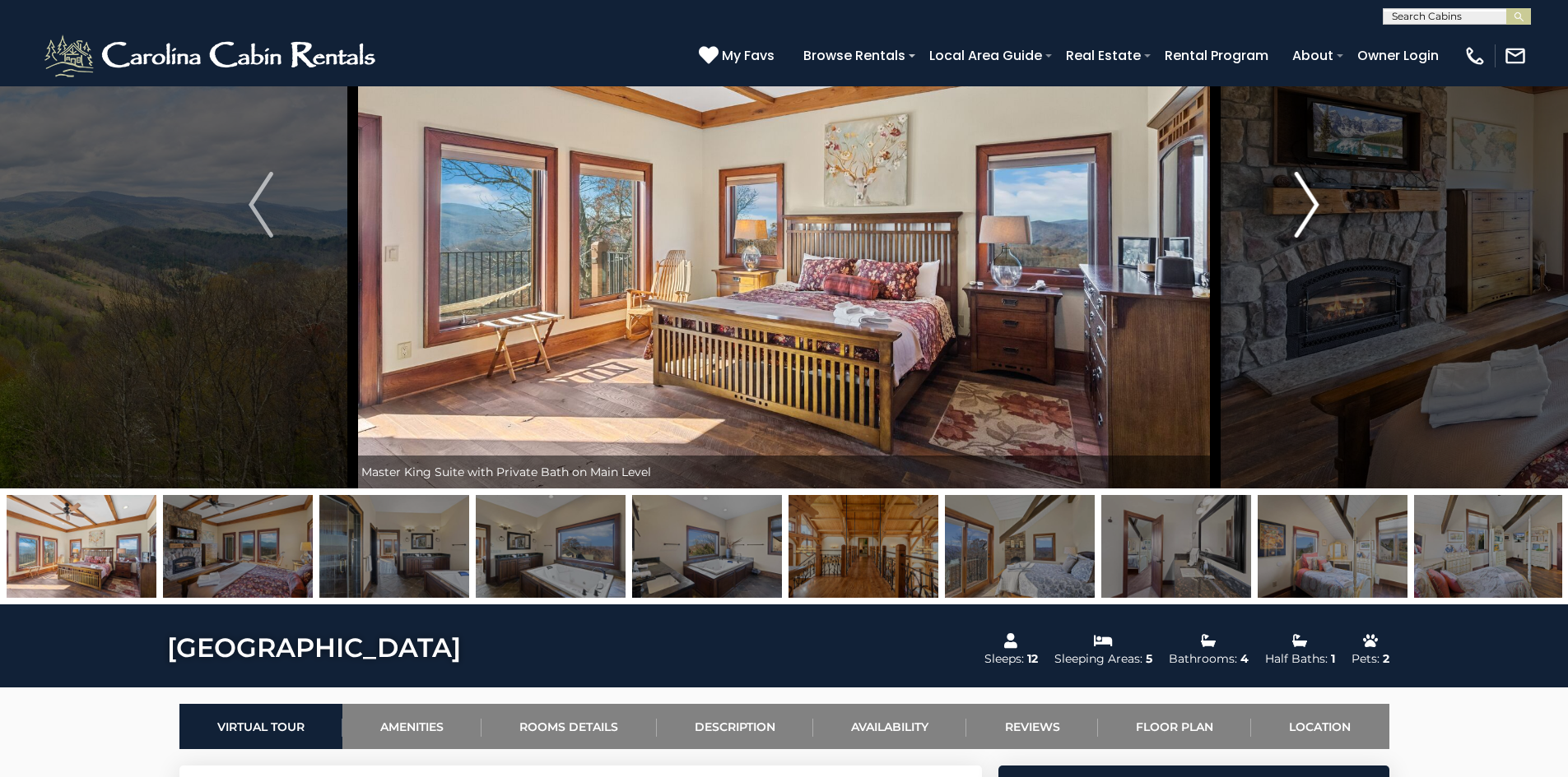
click at [1307, 203] on img "Next" at bounding box center [1307, 205] width 25 height 66
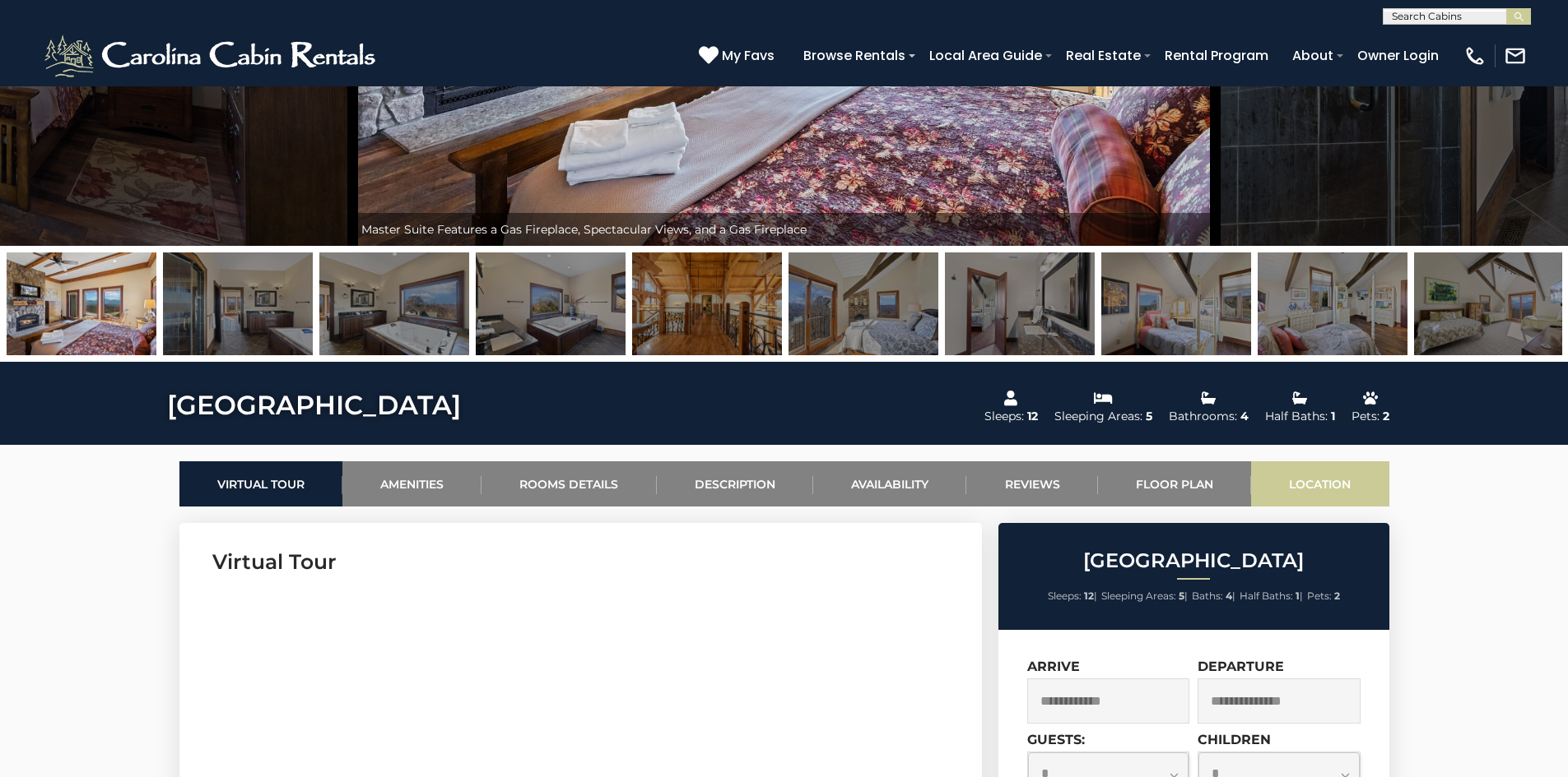
scroll to position [411, 0]
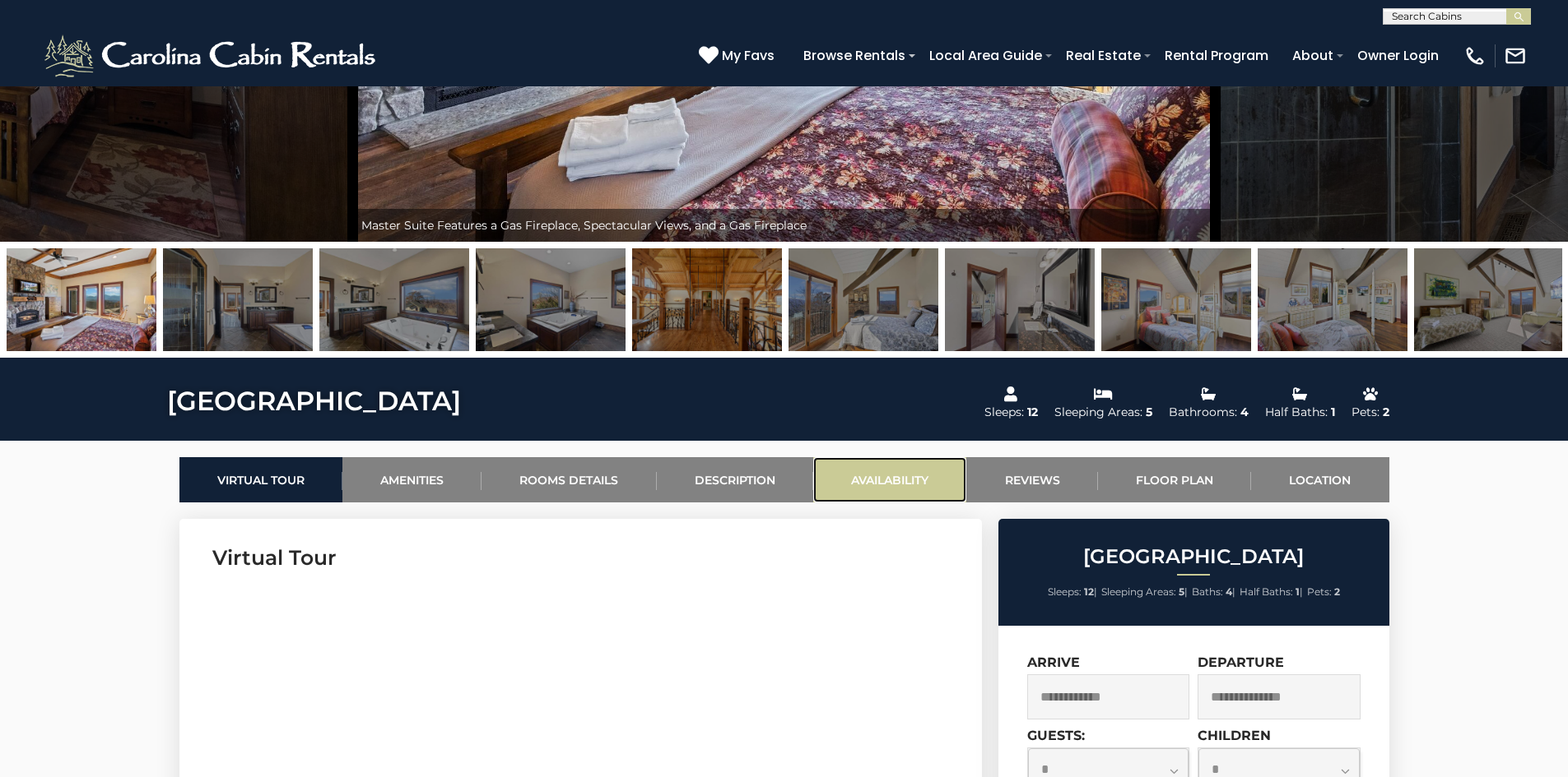
click at [898, 474] on link "Availability" at bounding box center [889, 479] width 153 height 45
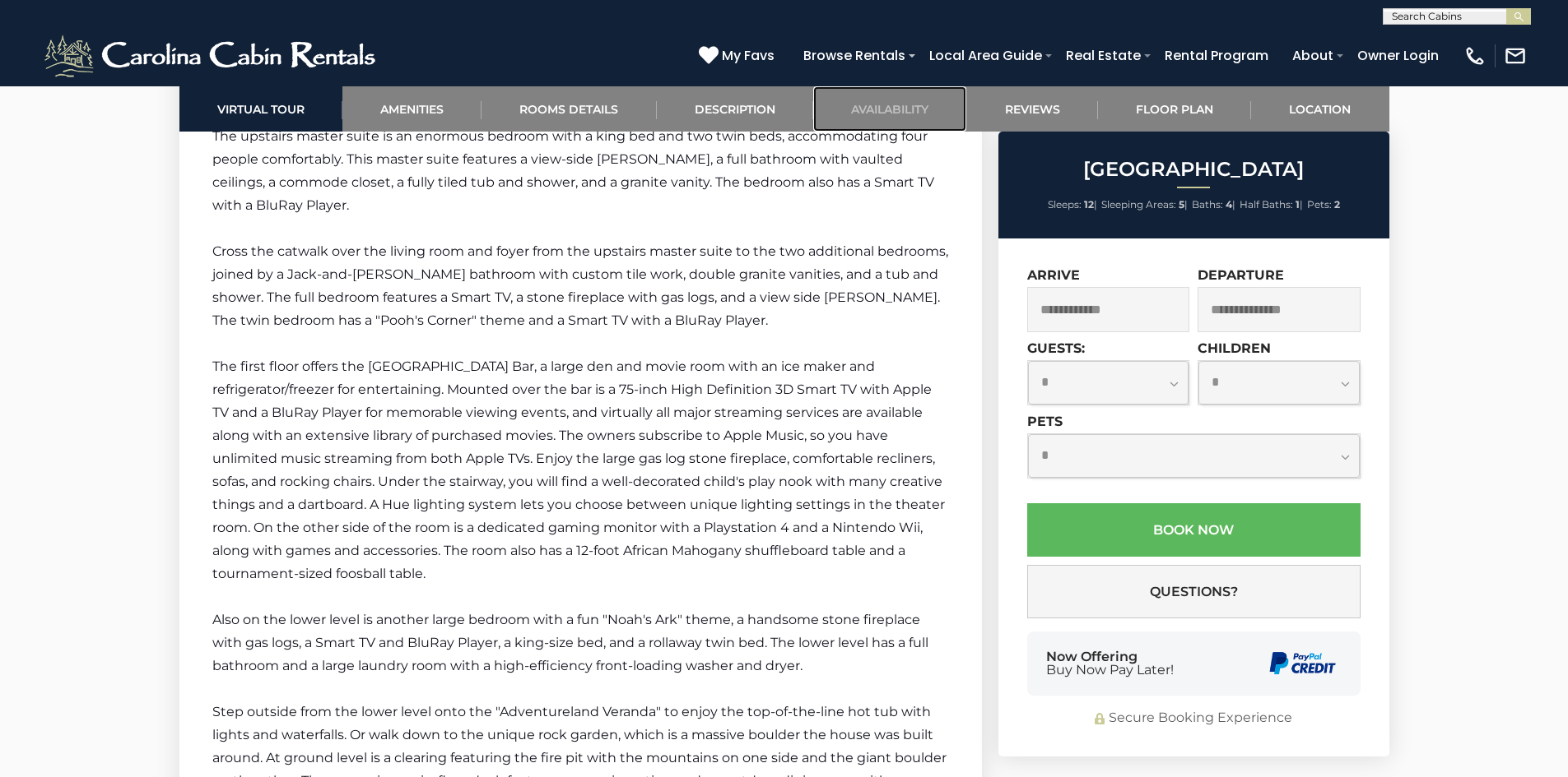
scroll to position [3356, 0]
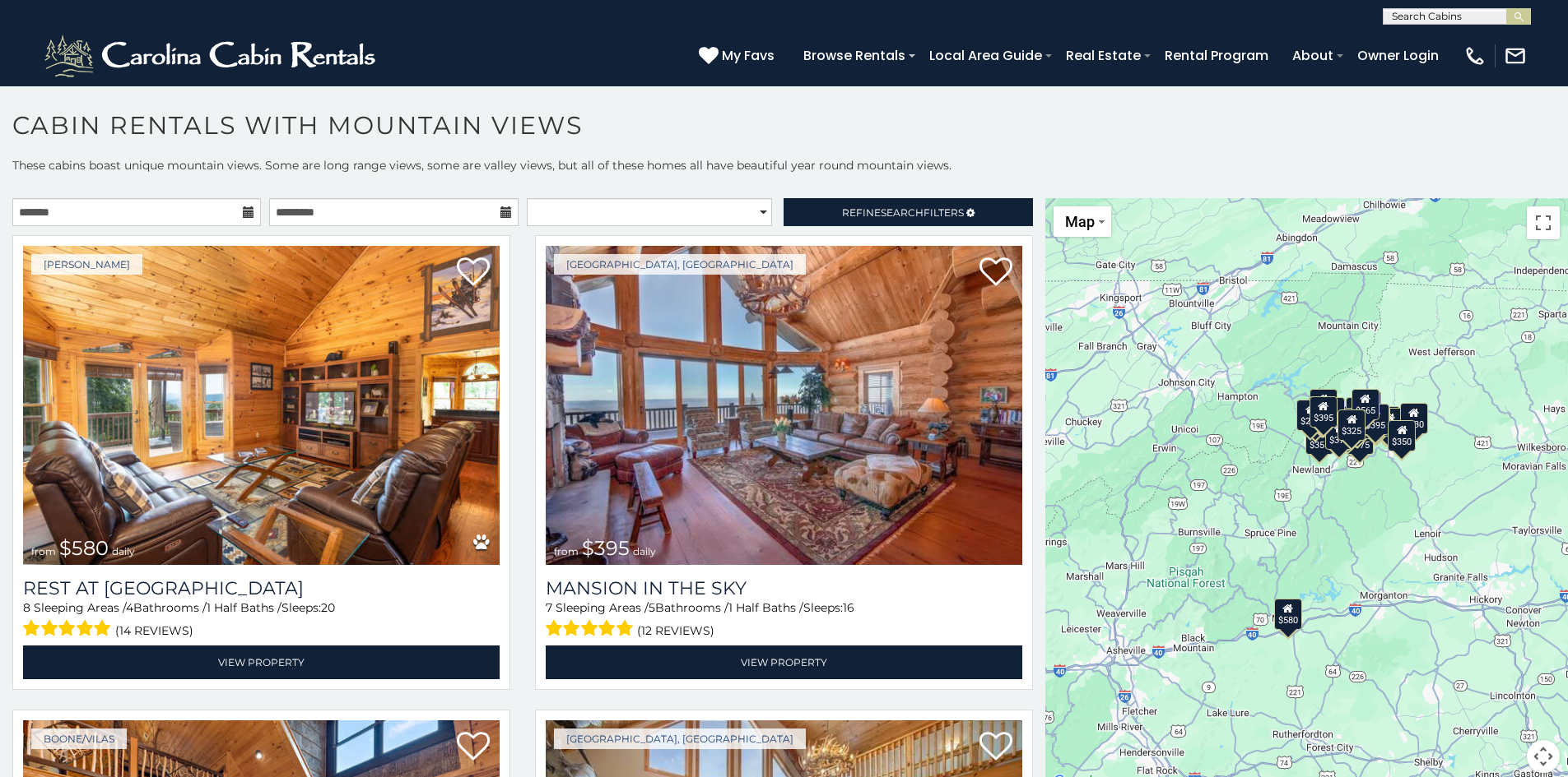
click at [246, 211] on icon at bounding box center [248, 212] width 11 height 11
click at [246, 213] on icon at bounding box center [248, 212] width 11 height 11
click at [70, 218] on input "text" at bounding box center [136, 212] width 248 height 28
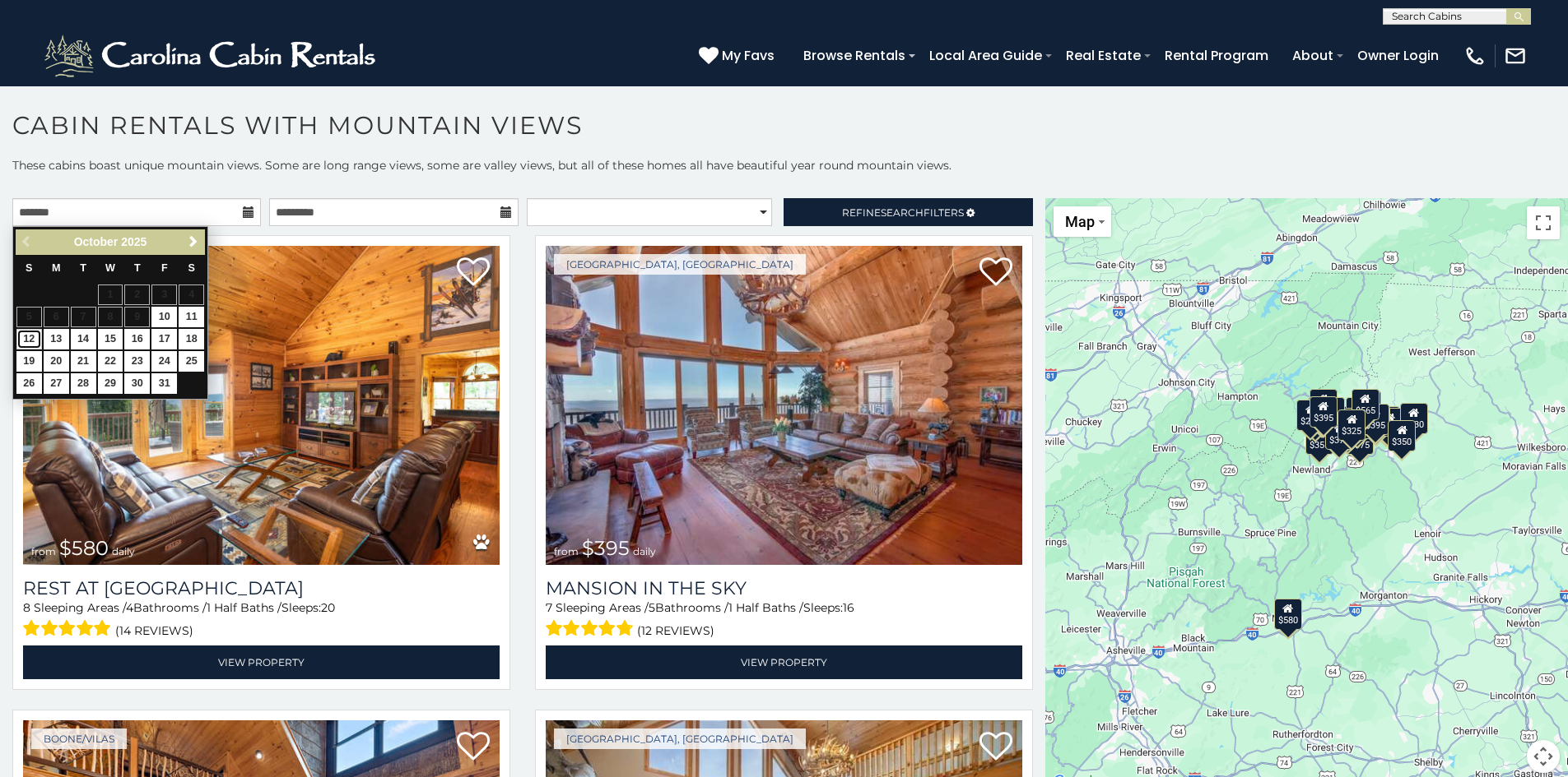
click at [30, 340] on link "12" at bounding box center [29, 339] width 26 height 20
type input "**********"
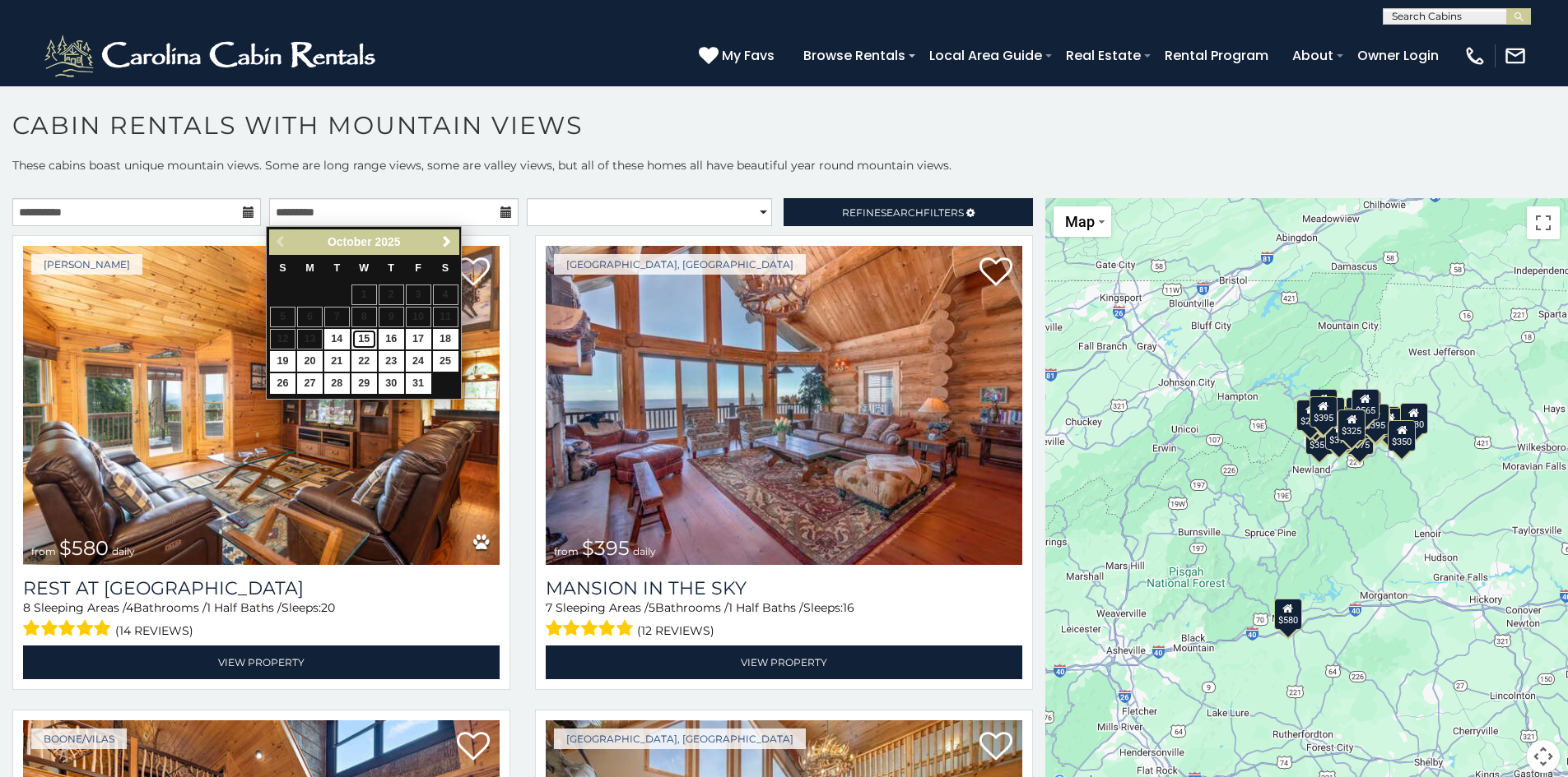
click at [362, 338] on link "15" at bounding box center [364, 339] width 26 height 20
type input "**********"
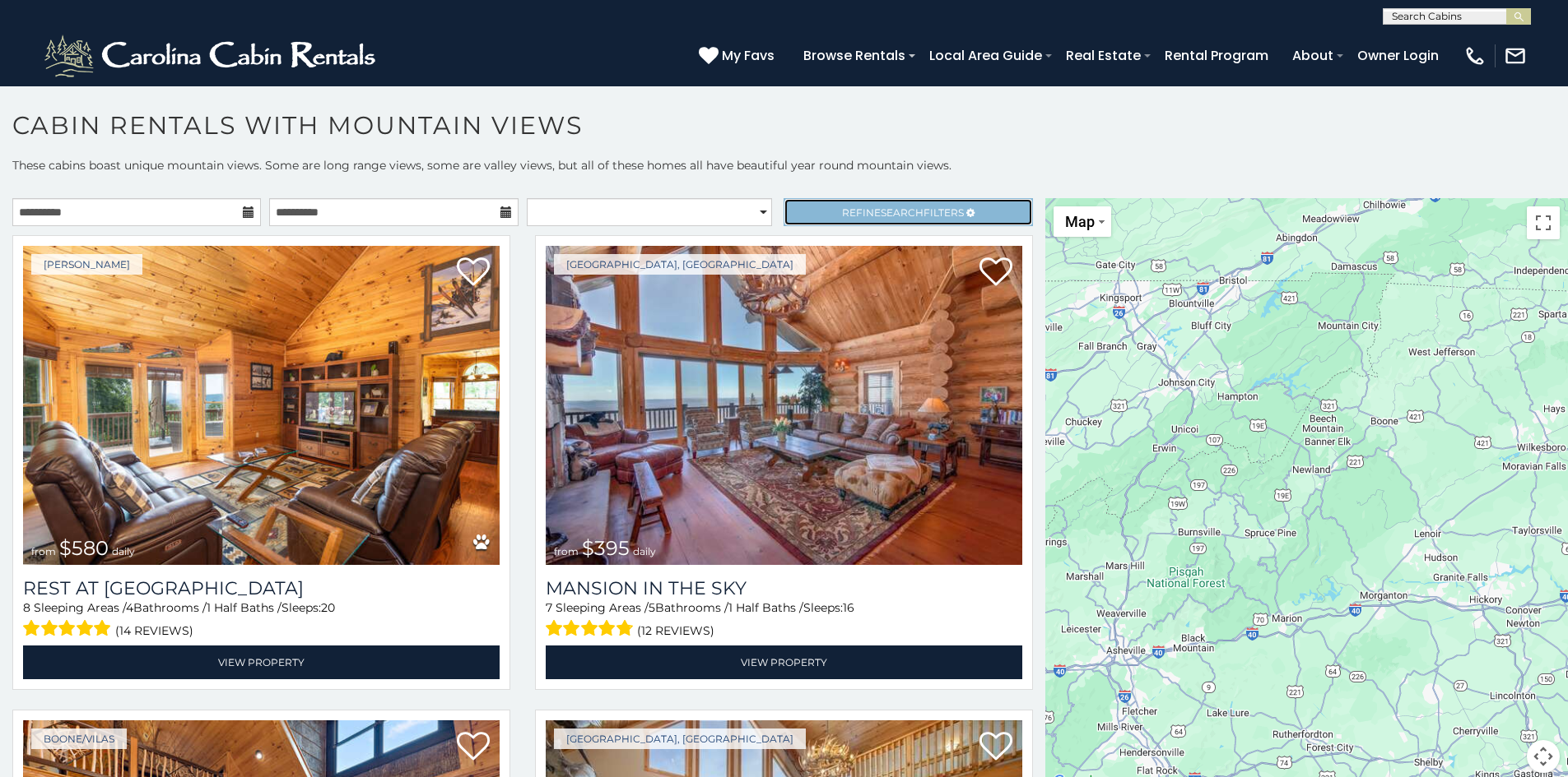
click at [917, 212] on span "Refine Search Filters" at bounding box center [903, 213] width 122 height 12
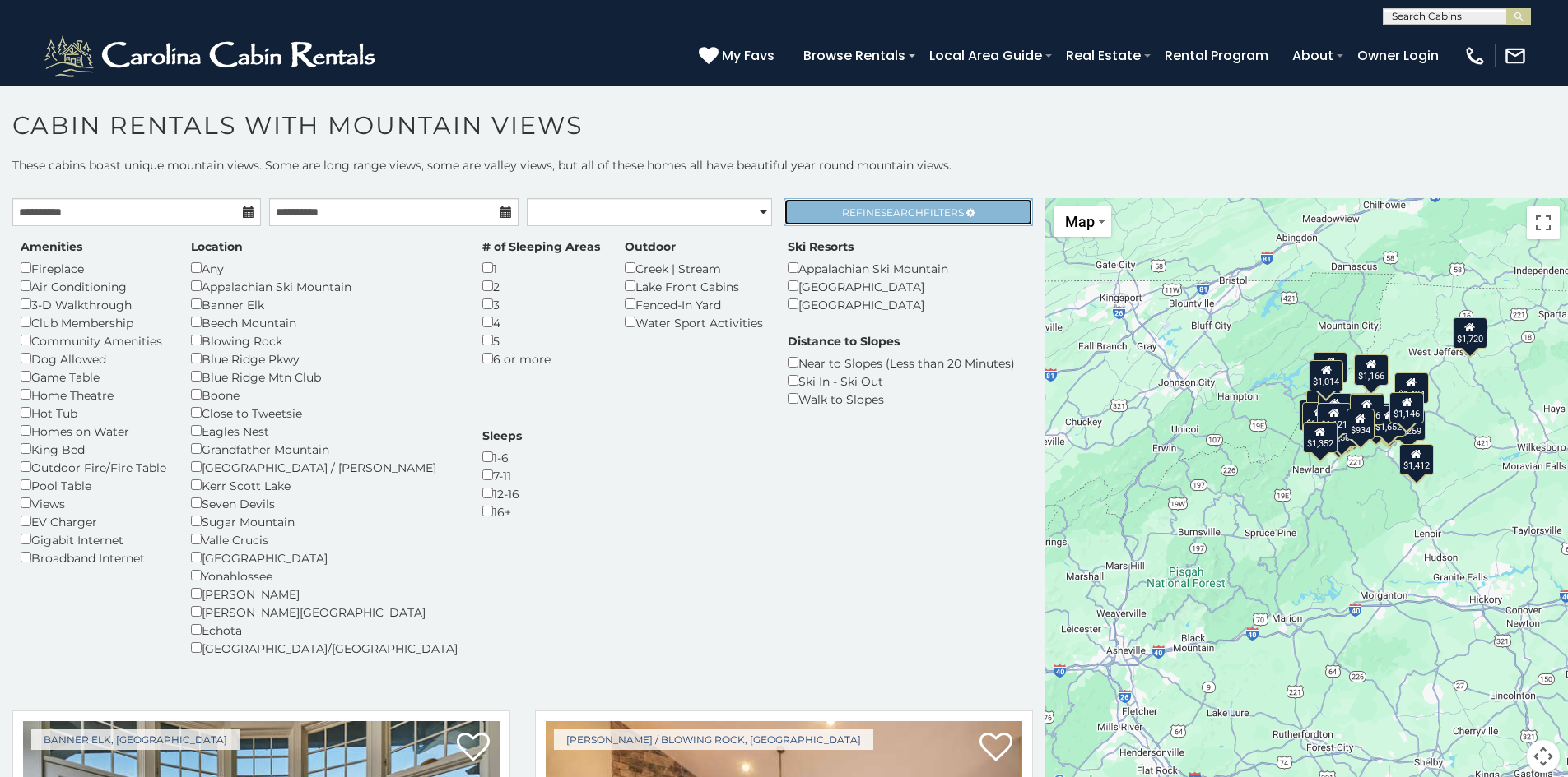
click at [891, 212] on span "Search" at bounding box center [902, 213] width 42 height 12
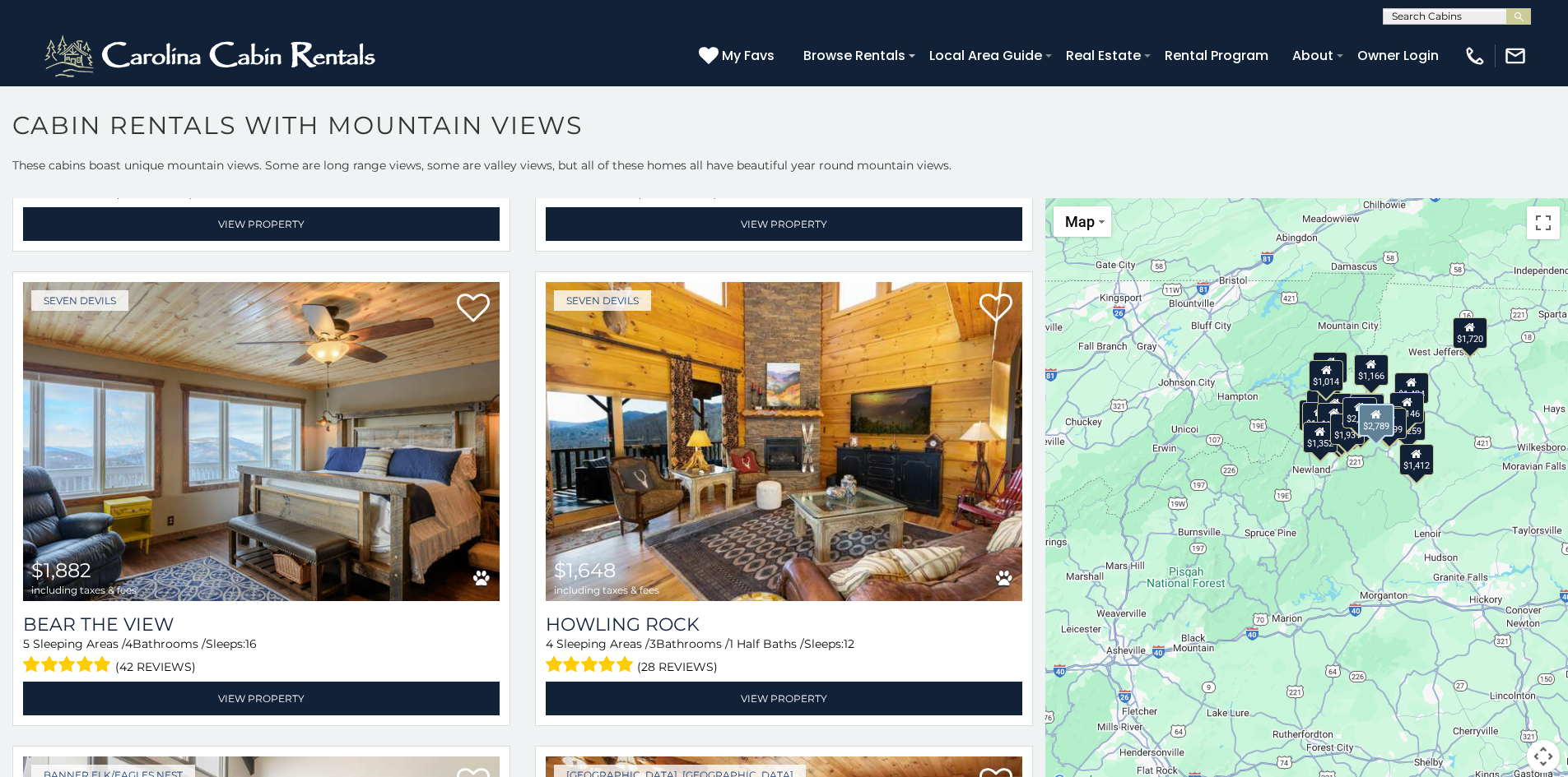
scroll to position [1481, 0]
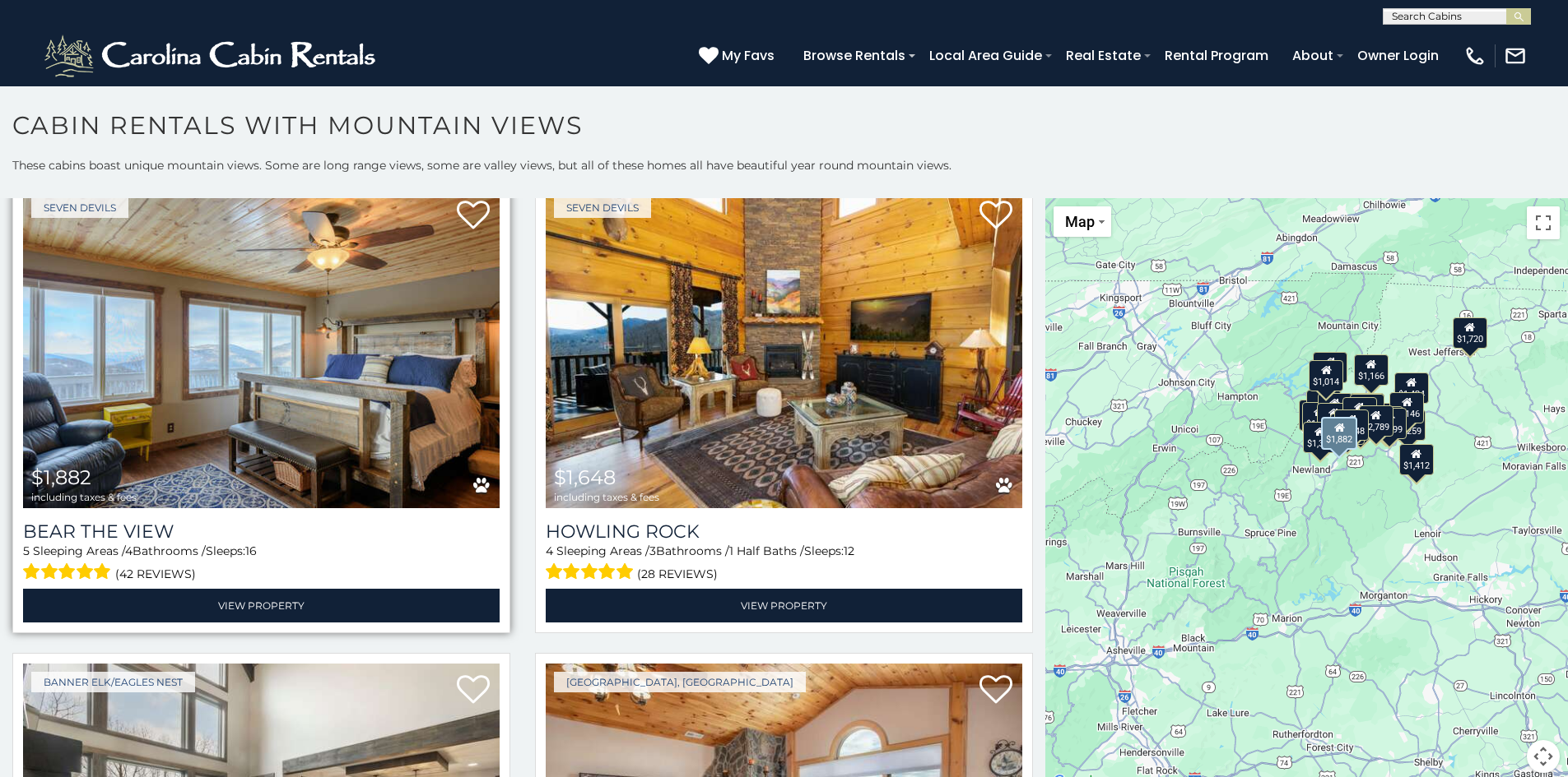
click at [231, 361] on img at bounding box center [261, 348] width 476 height 319
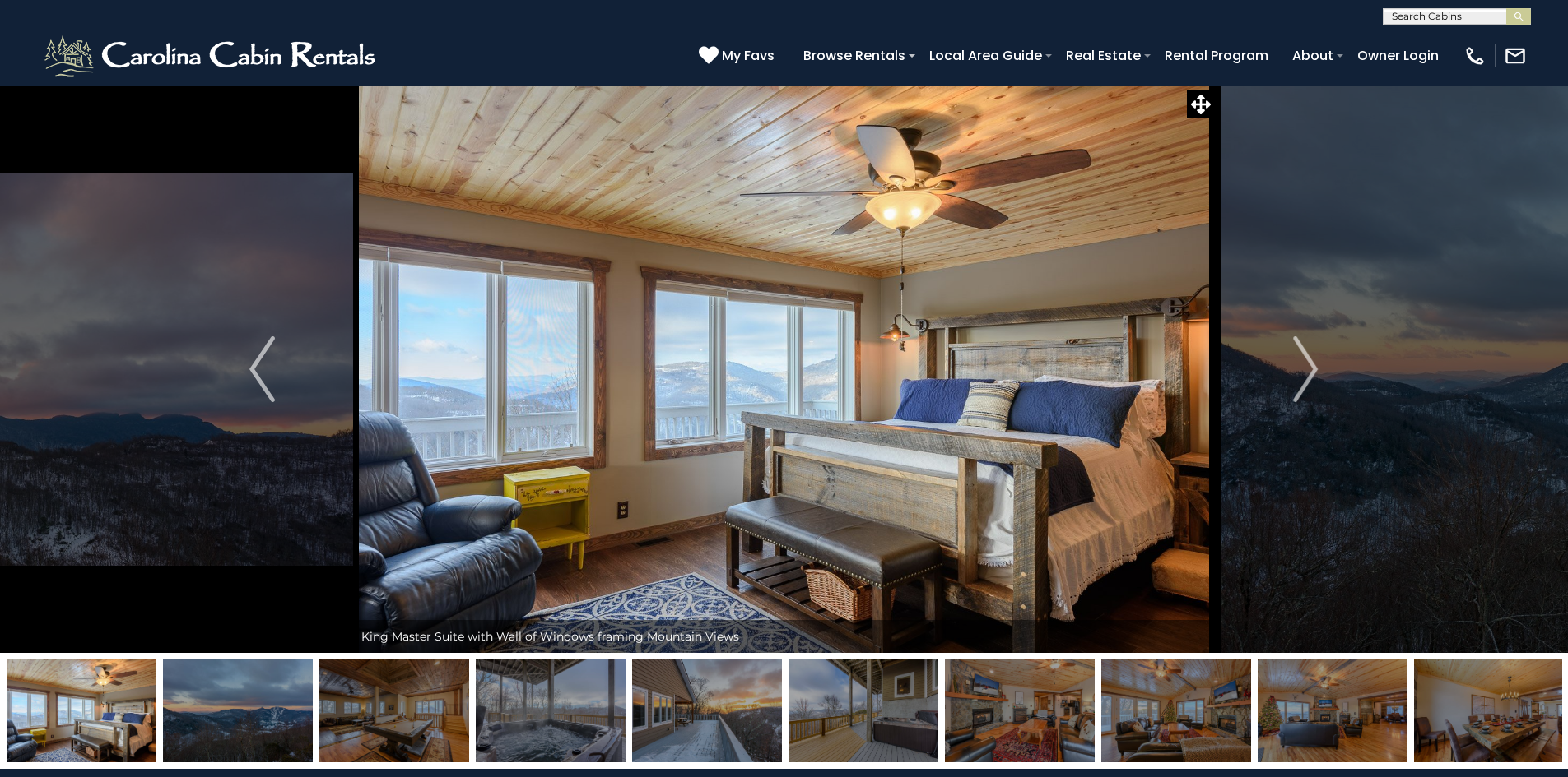
click at [243, 711] on img at bounding box center [238, 711] width 150 height 102
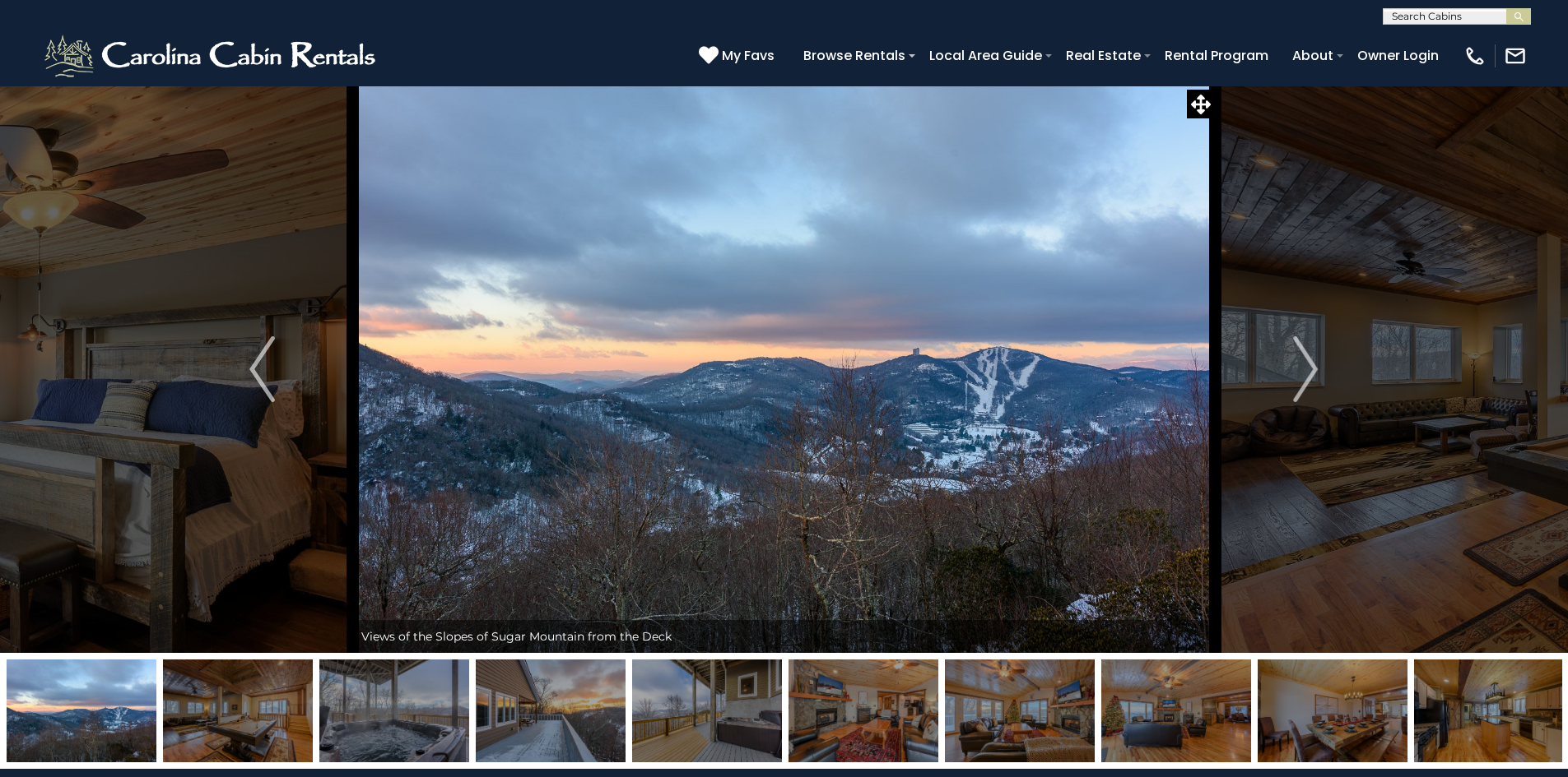
click at [387, 712] on img at bounding box center [394, 711] width 150 height 102
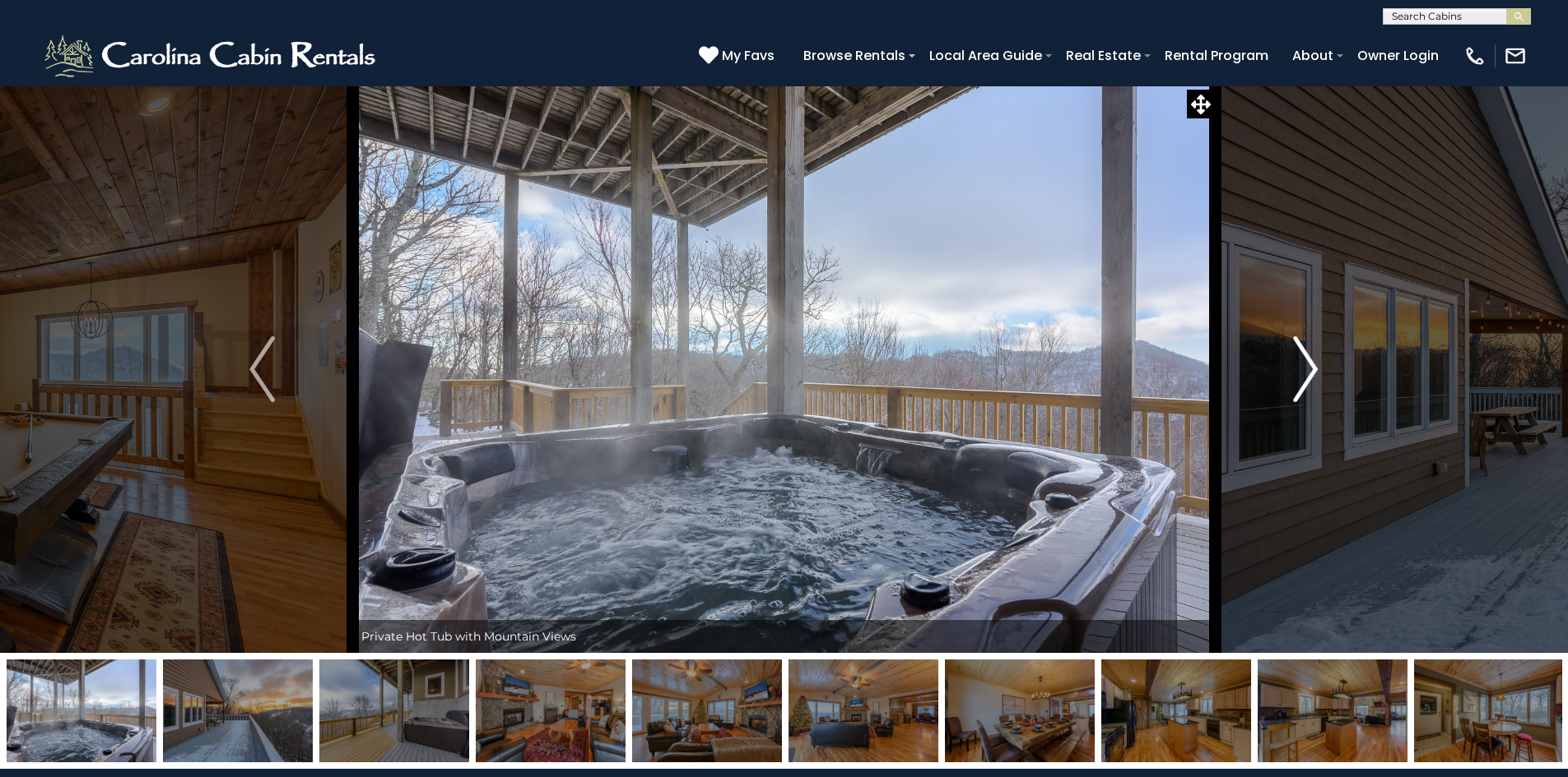
click at [1312, 366] on img "Next" at bounding box center [1305, 369] width 25 height 66
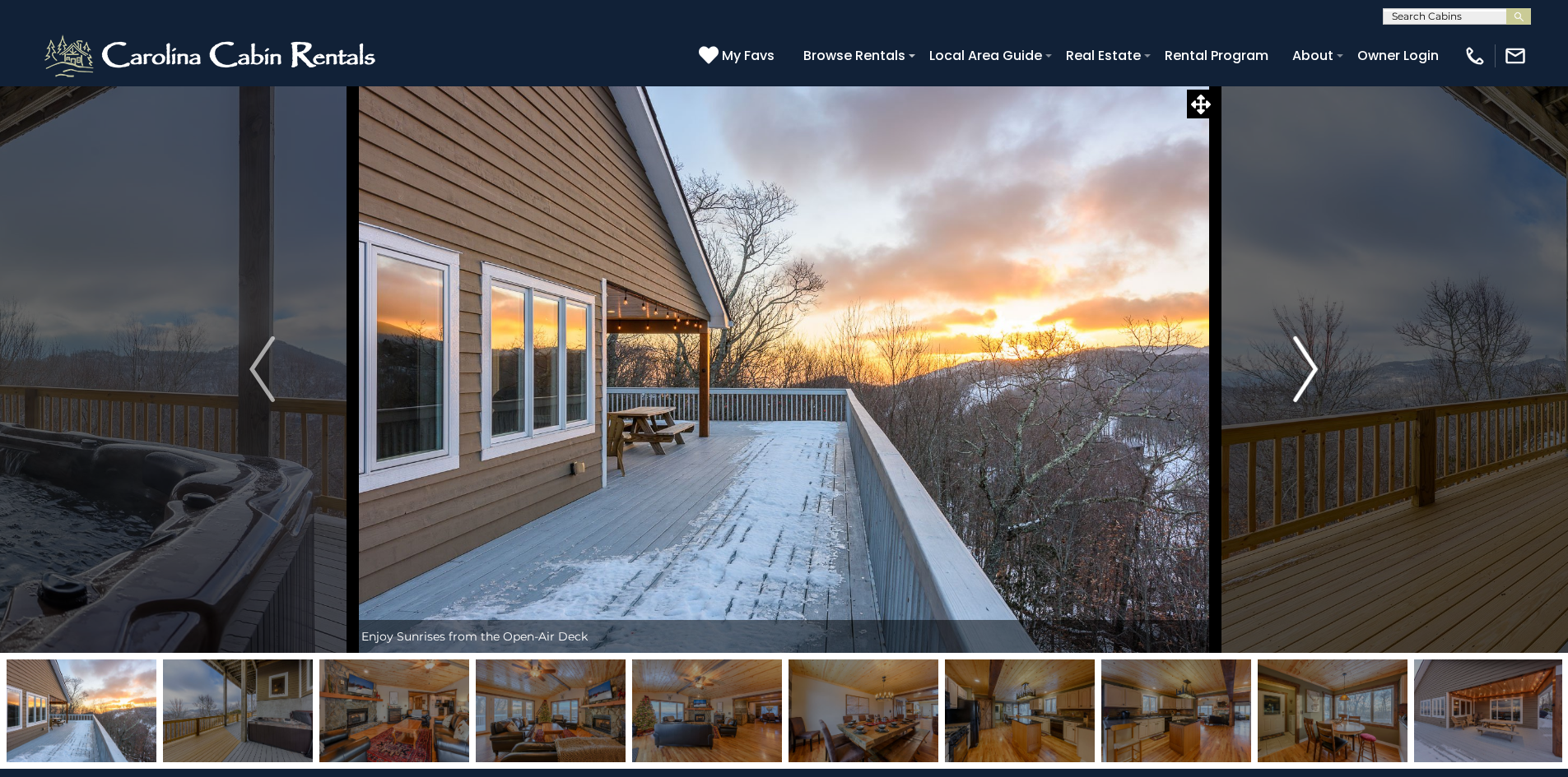
click at [1308, 363] on img "Next" at bounding box center [1305, 369] width 25 height 66
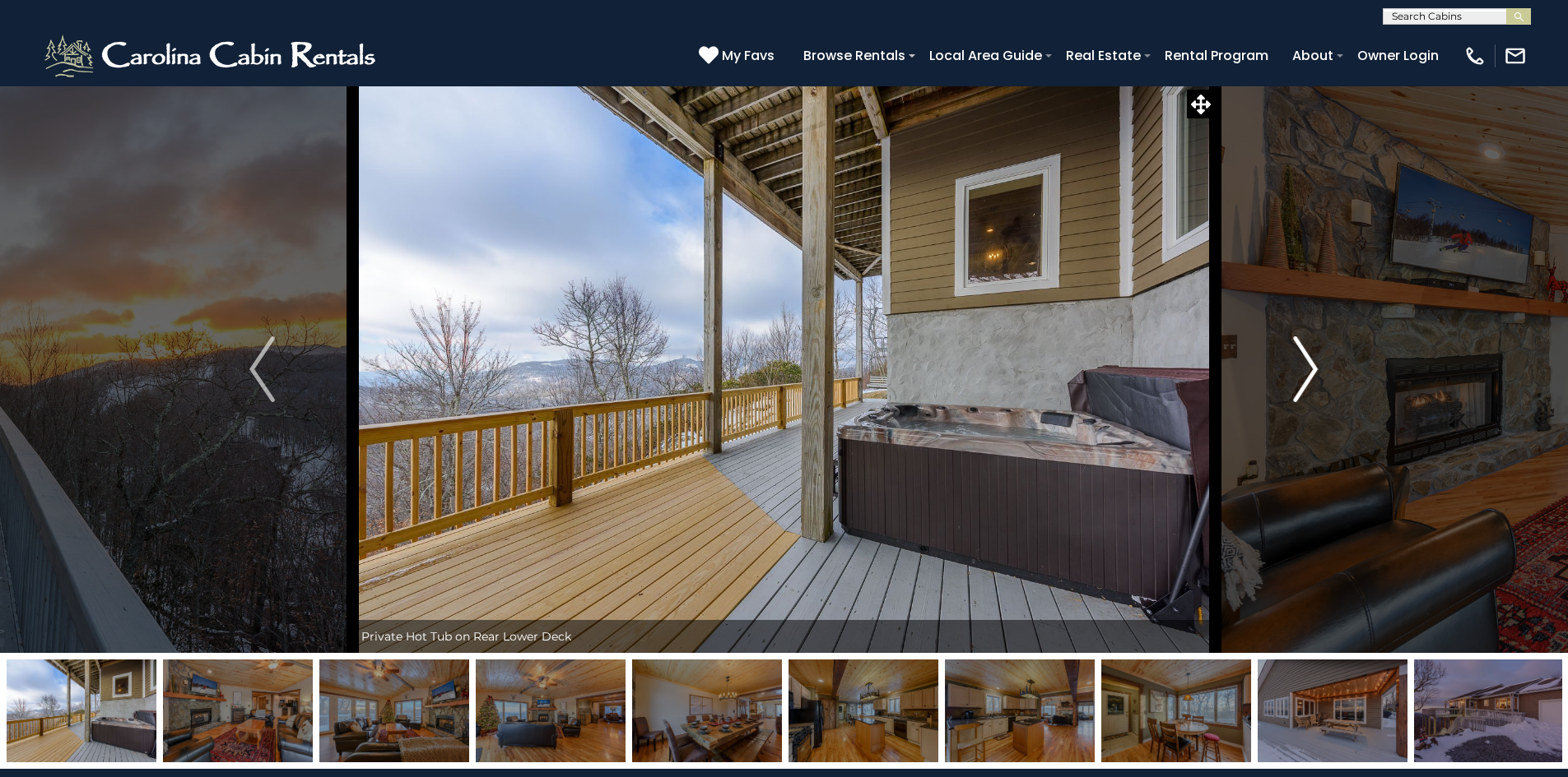
click at [1309, 373] on img "Next" at bounding box center [1305, 369] width 25 height 66
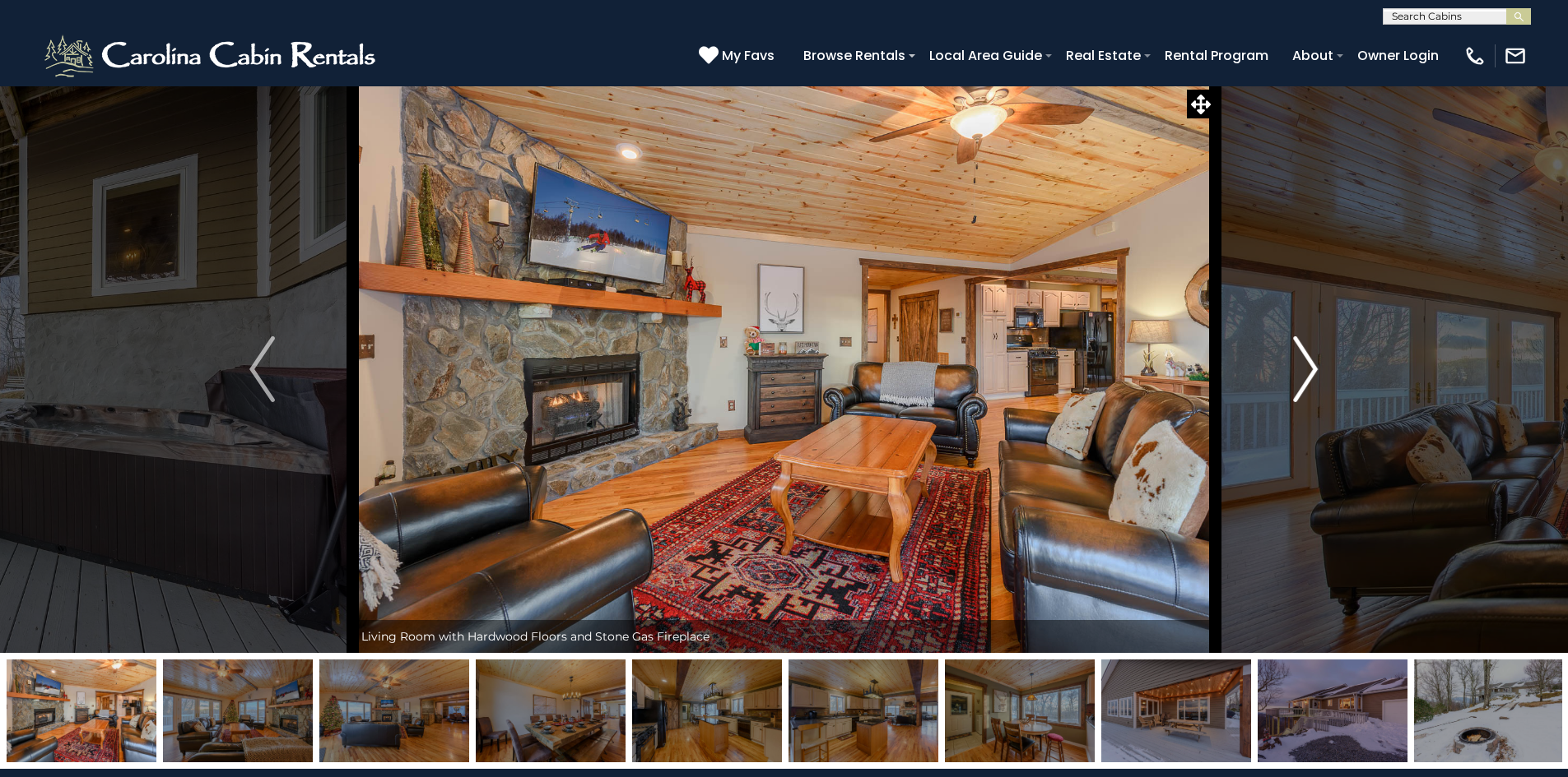
click at [1305, 367] on img "Next" at bounding box center [1305, 369] width 25 height 66
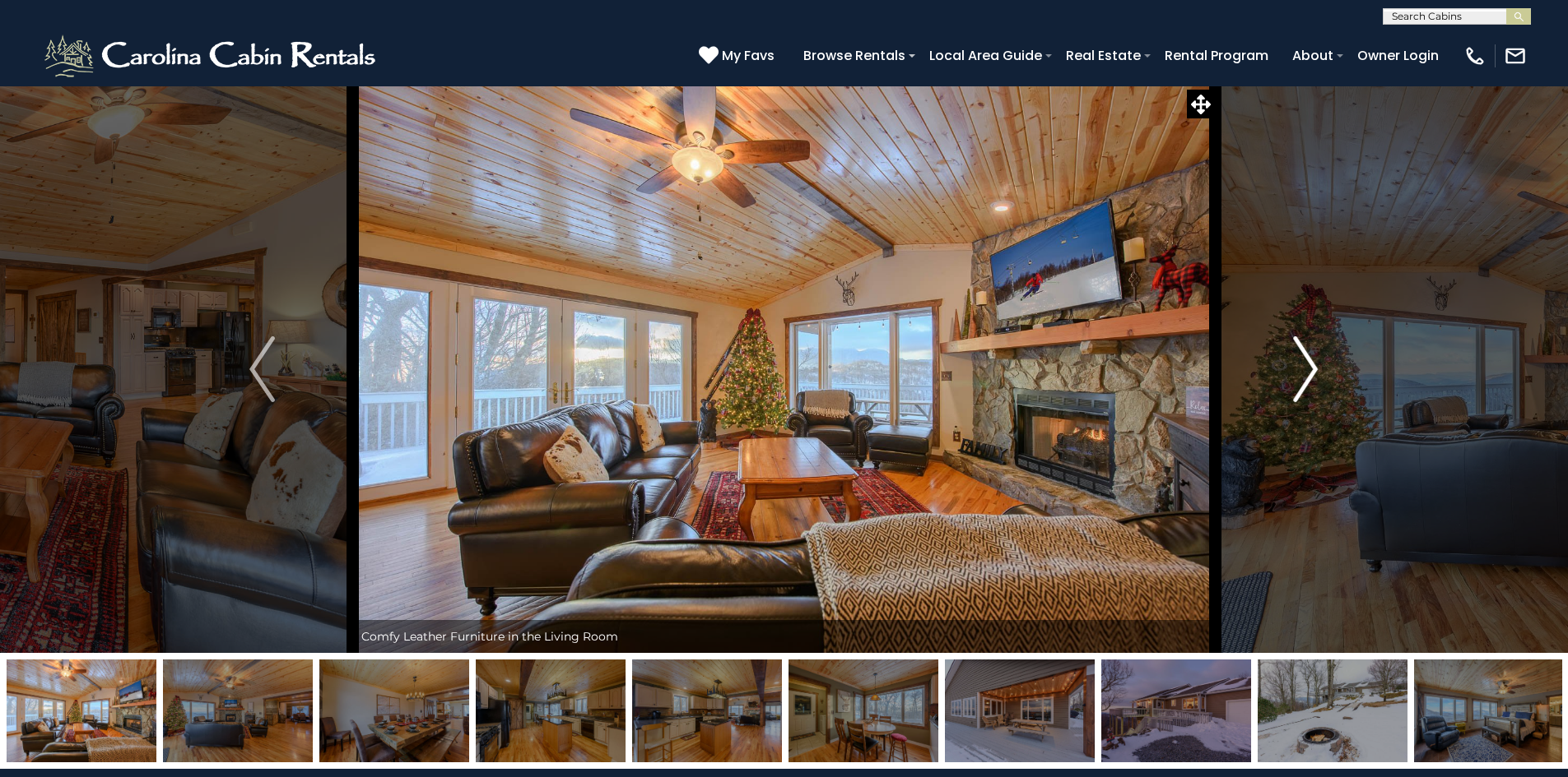
click at [1303, 366] on img "Next" at bounding box center [1305, 369] width 25 height 66
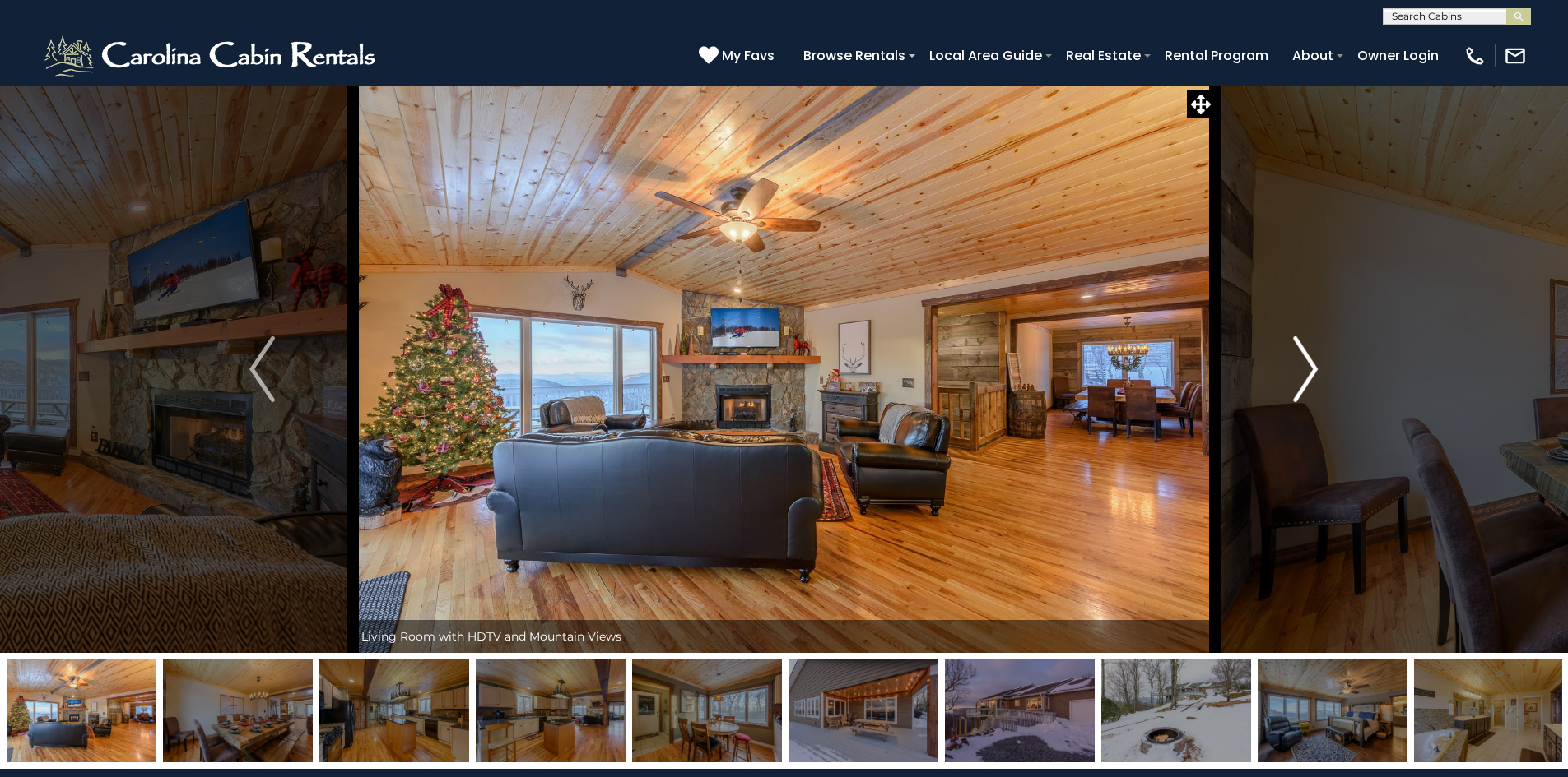
click at [1303, 358] on img "Next" at bounding box center [1305, 369] width 25 height 66
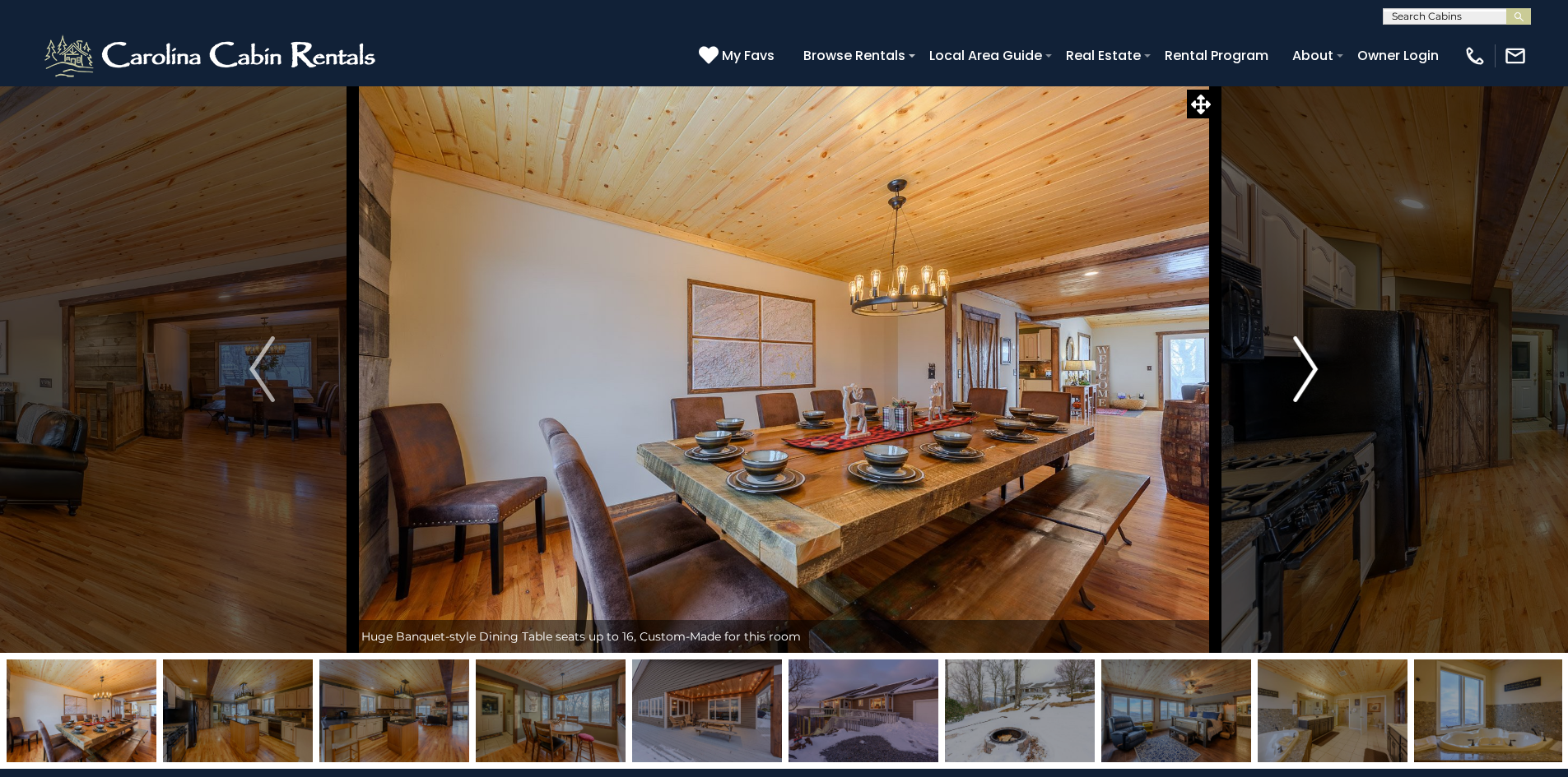
click at [1303, 358] on img "Next" at bounding box center [1305, 369] width 25 height 66
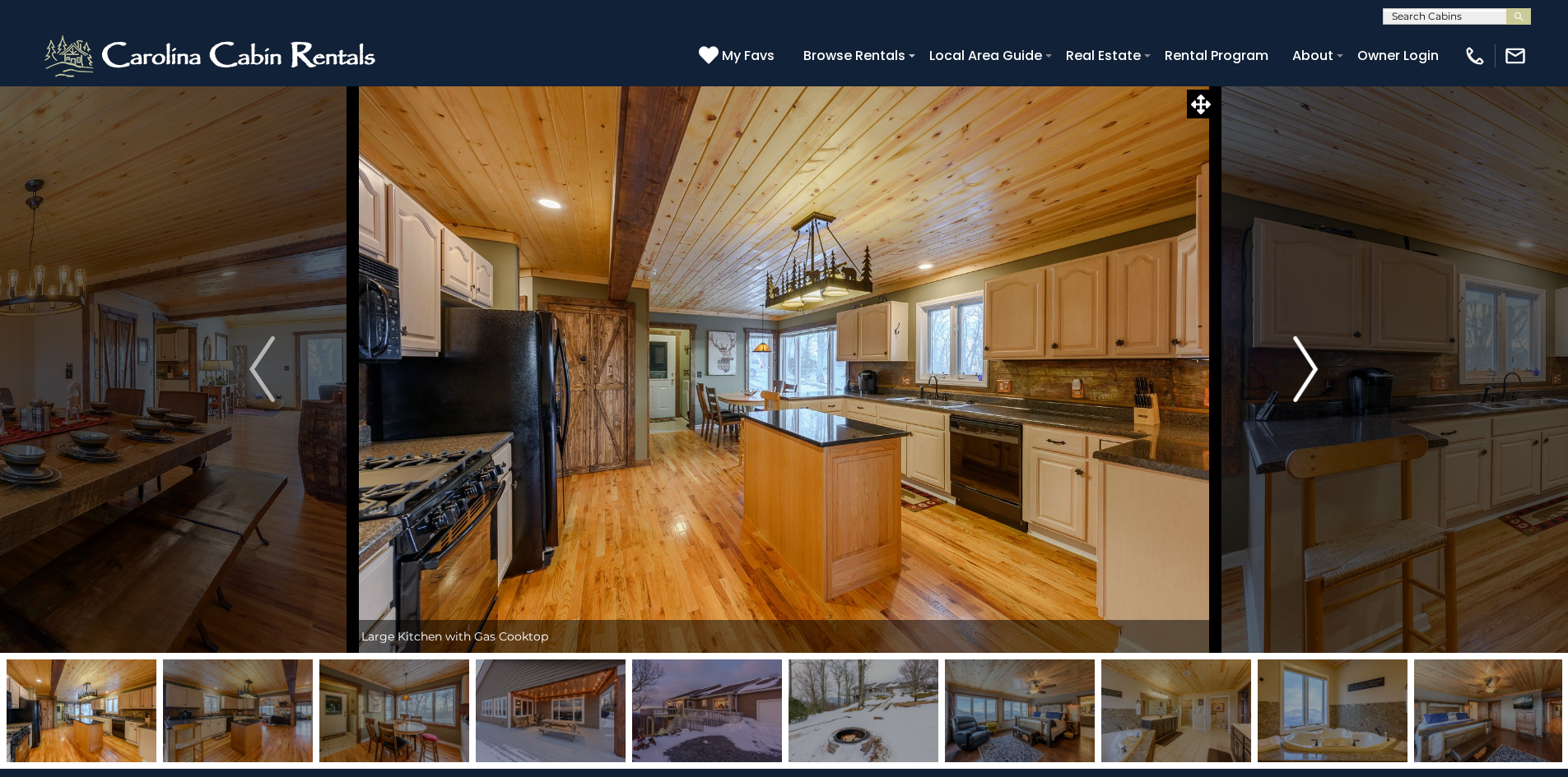
click at [1303, 358] on img "Next" at bounding box center [1305, 369] width 25 height 66
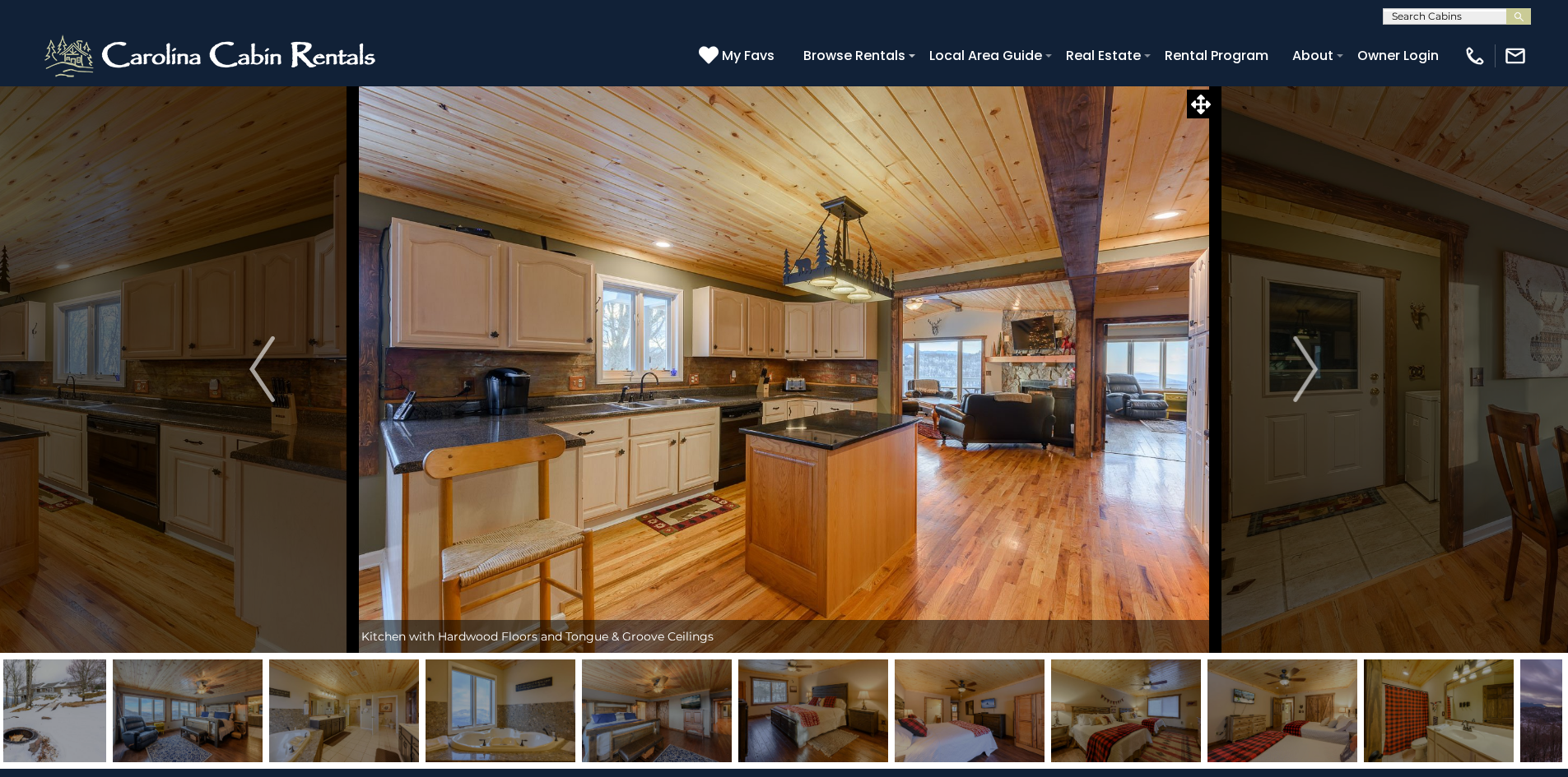
drag, startPoint x: 1317, startPoint y: 700, endPoint x: 636, endPoint y: 729, distance: 681.6
click at [636, 729] on img at bounding box center [657, 711] width 150 height 102
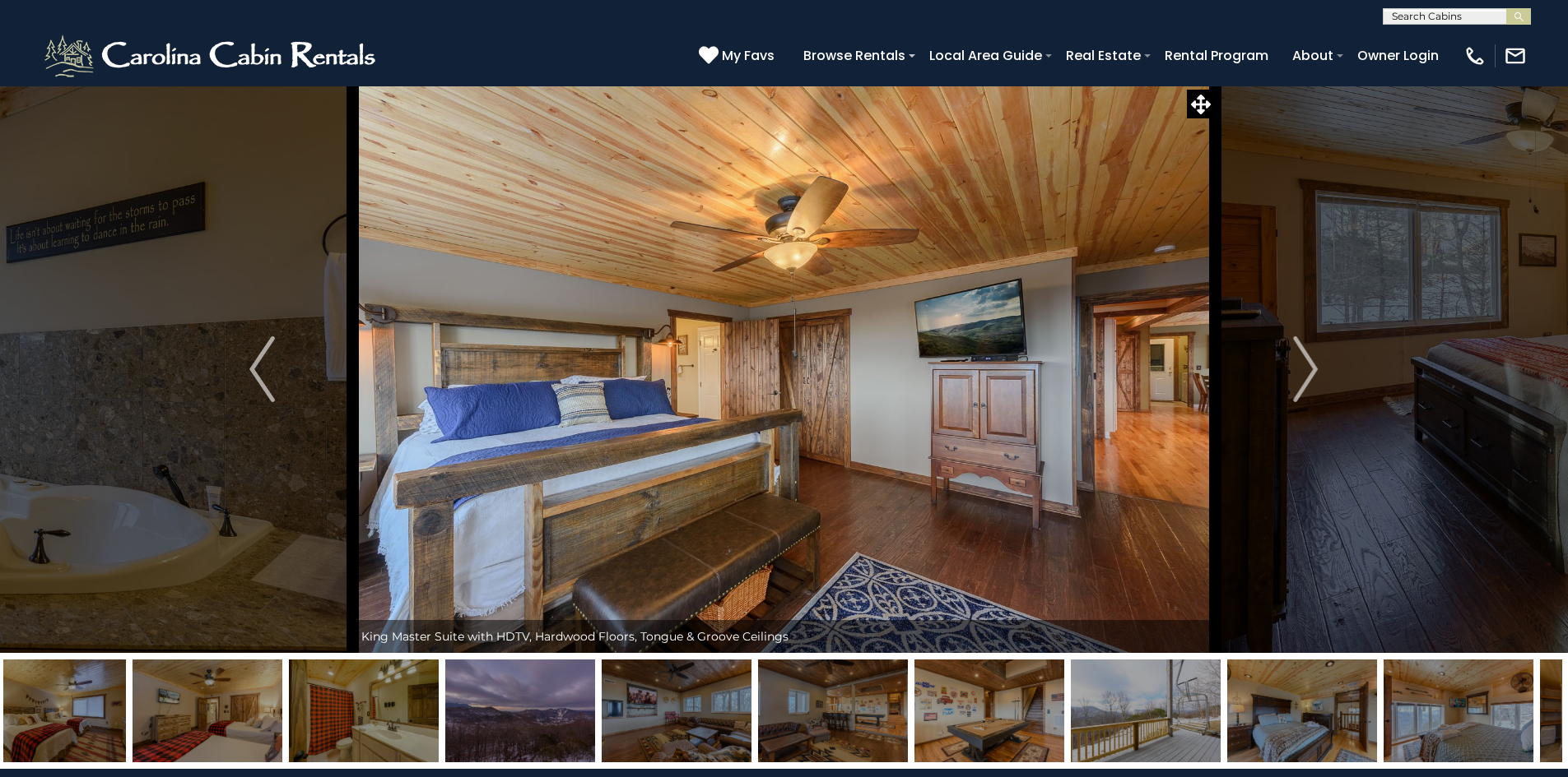
drag, startPoint x: 1373, startPoint y: 698, endPoint x: 886, endPoint y: 702, distance: 487.0
click at [886, 702] on img at bounding box center [833, 711] width 150 height 102
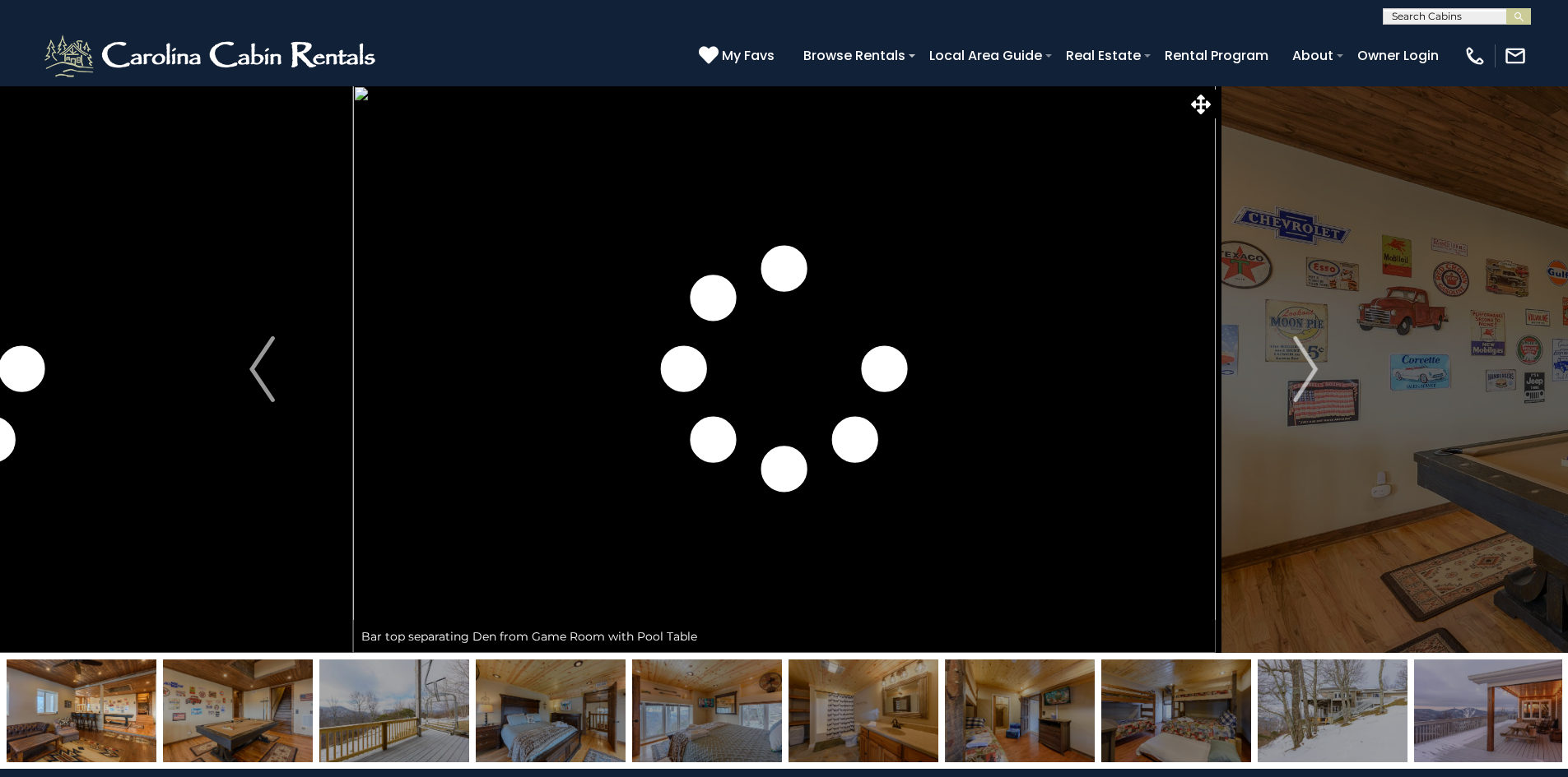
click at [413, 703] on img at bounding box center [394, 711] width 150 height 102
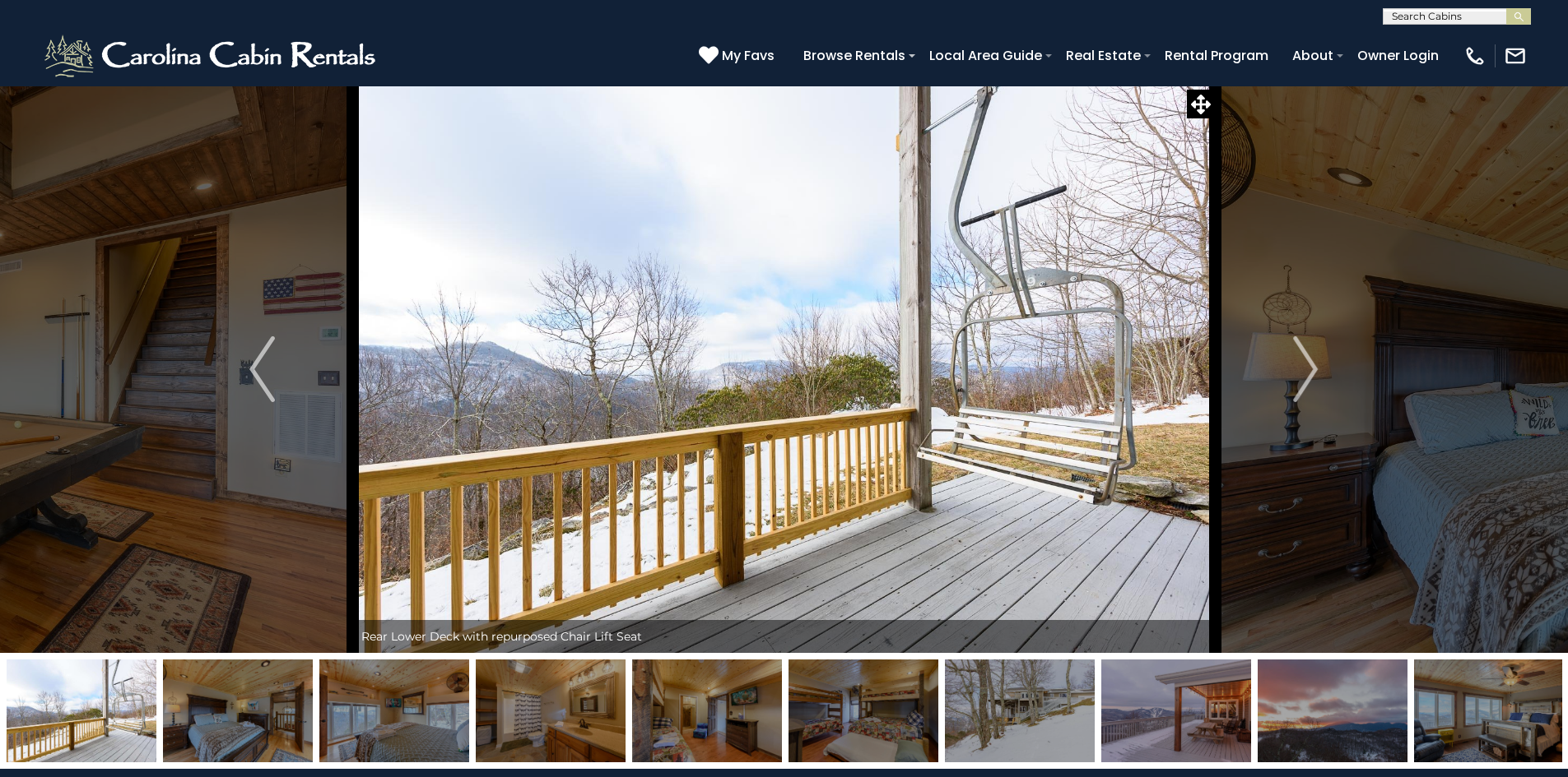
click at [1161, 708] on img at bounding box center [1176, 711] width 150 height 102
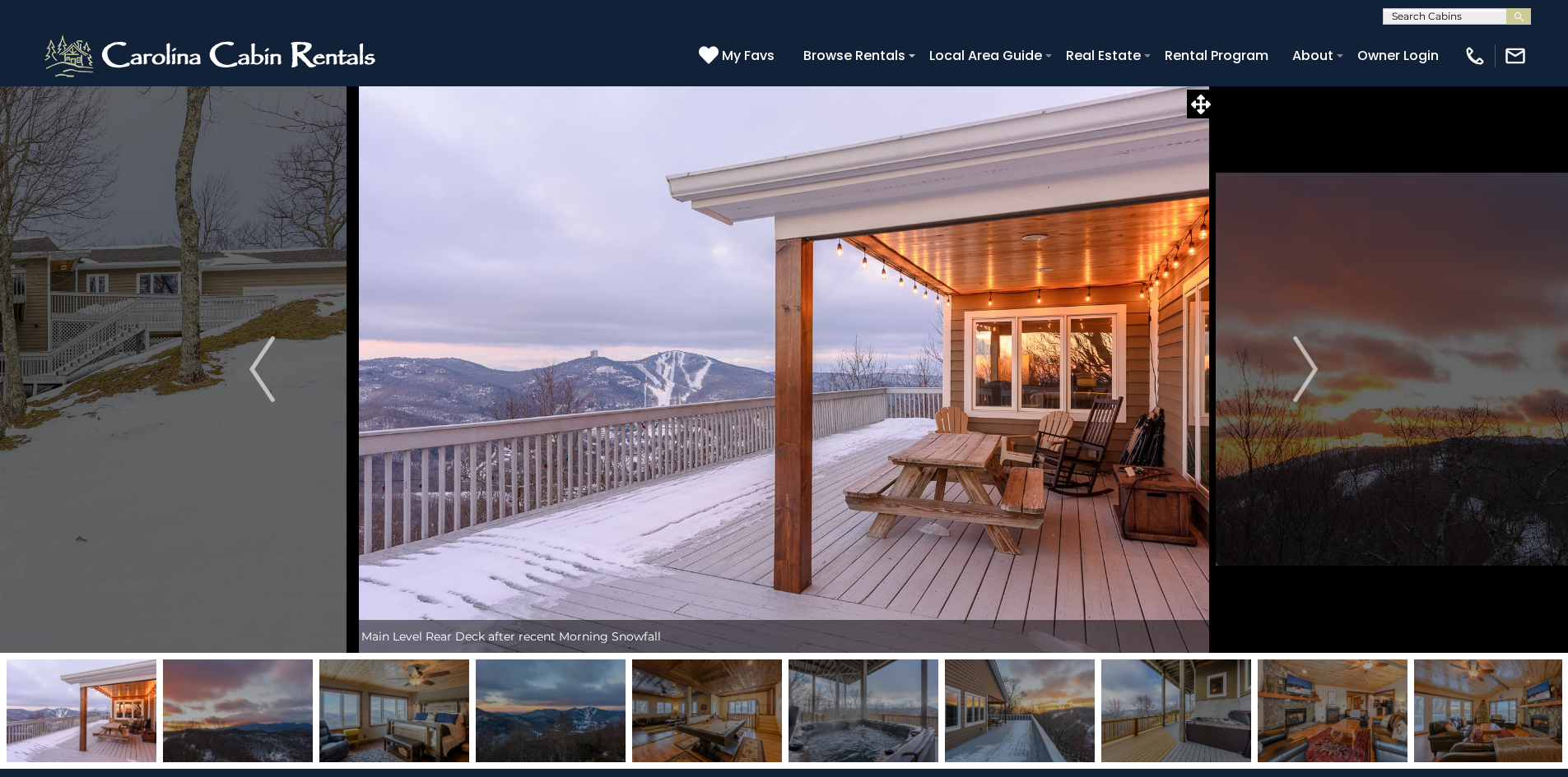
click at [1188, 723] on img at bounding box center [1176, 711] width 150 height 102
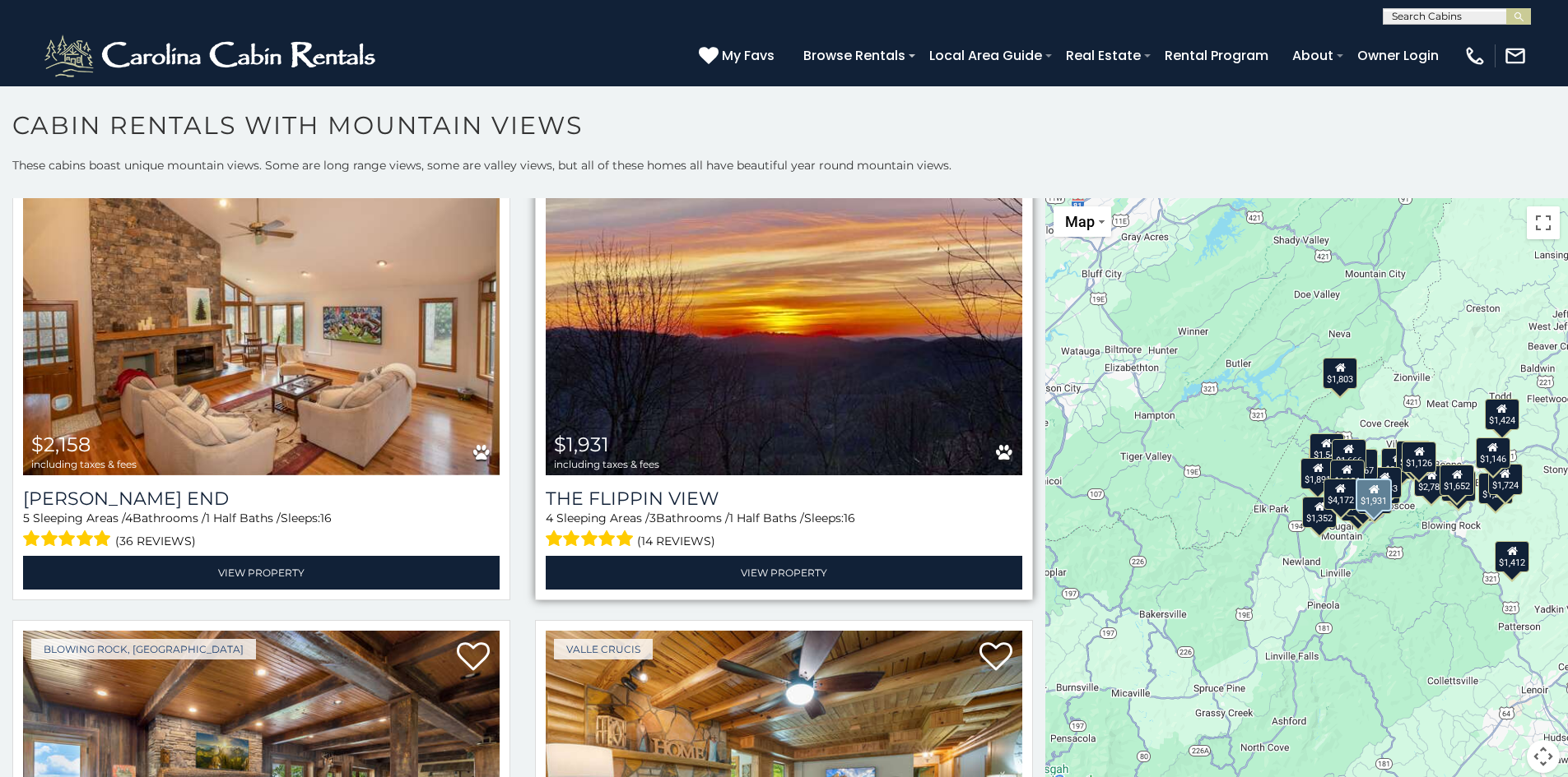
scroll to position [576, 0]
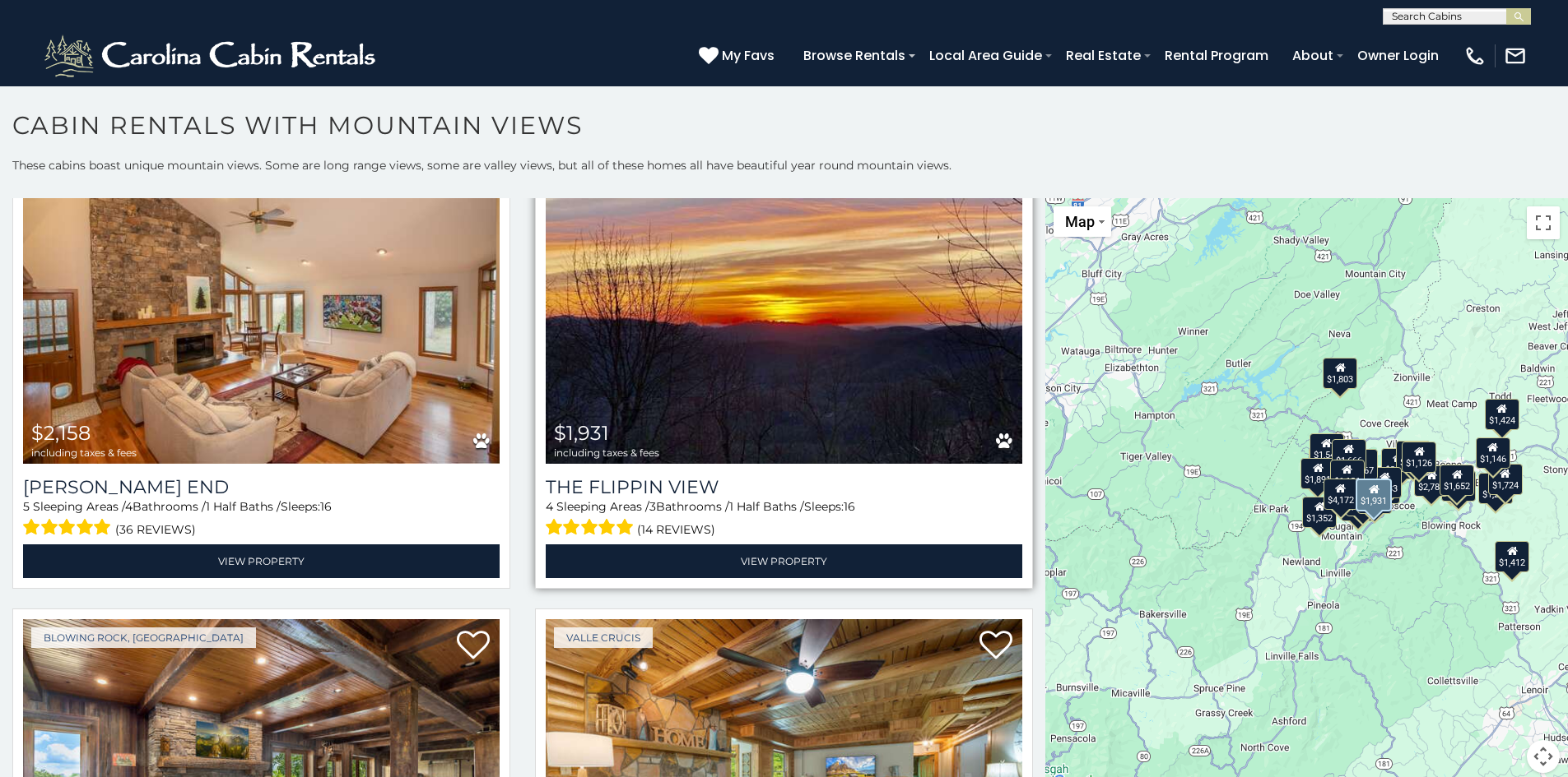
click at [799, 366] on img at bounding box center [784, 304] width 476 height 319
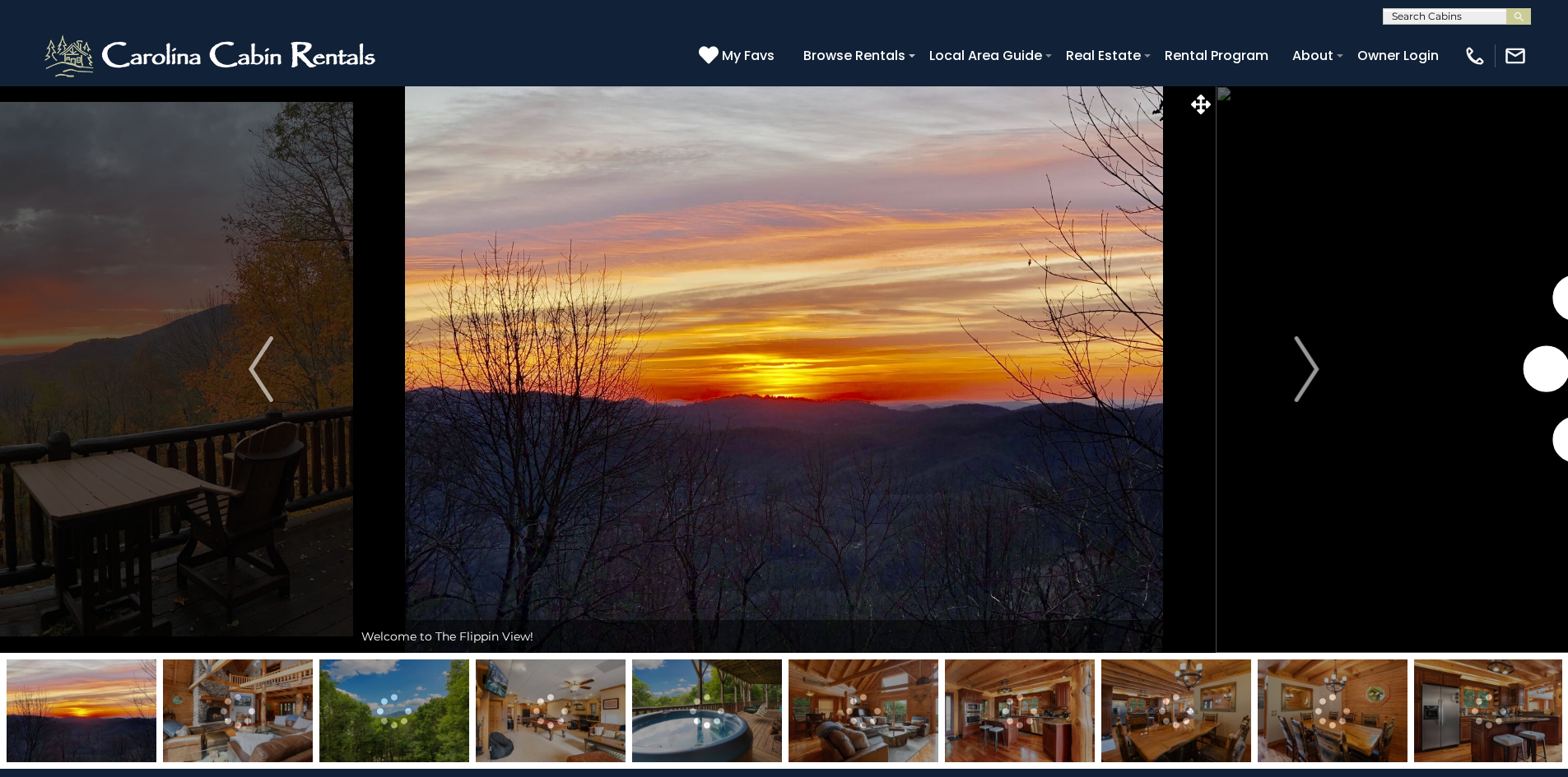
click at [703, 730] on img at bounding box center [707, 711] width 150 height 102
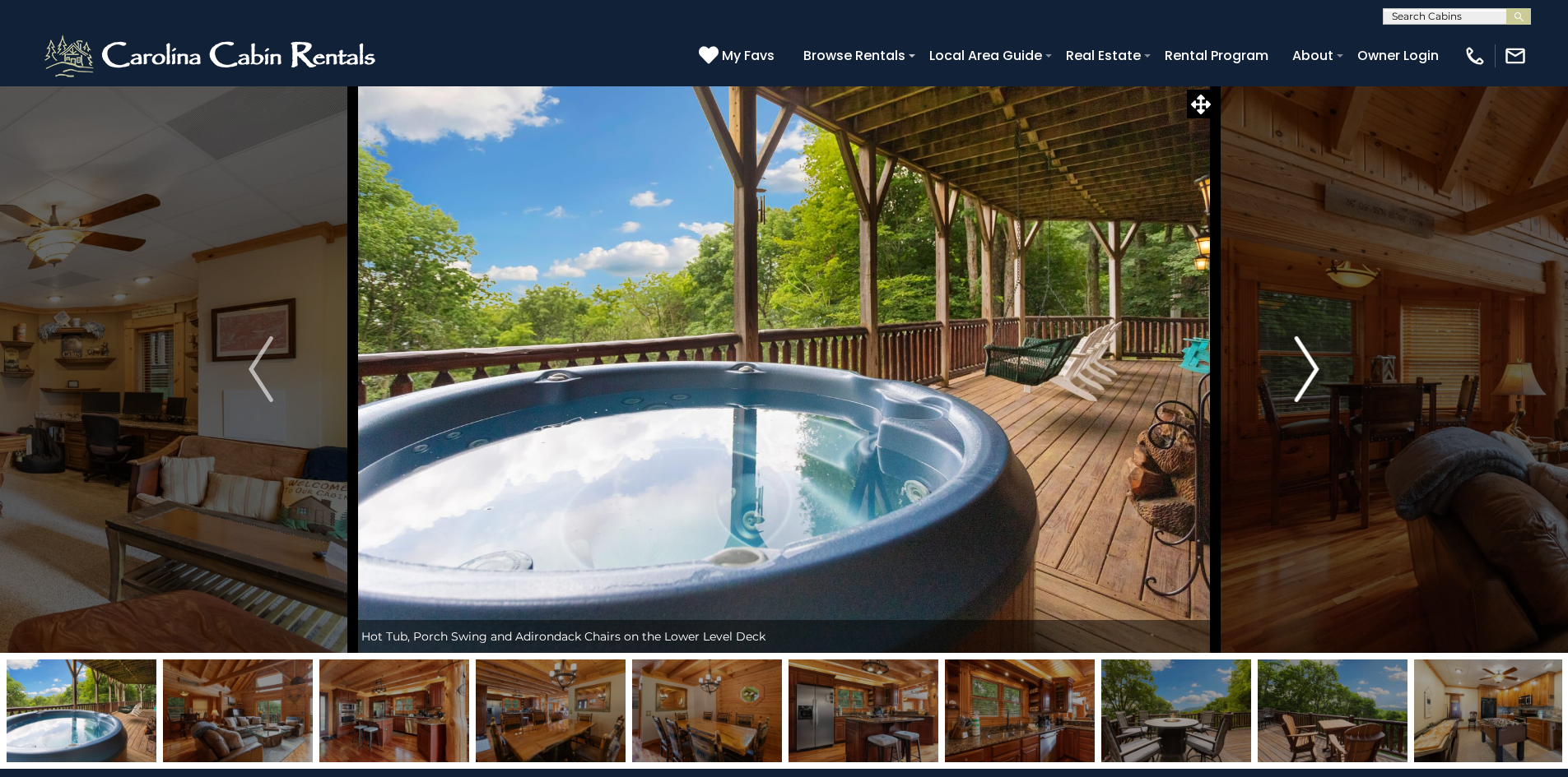
click at [1308, 368] on img "Next" at bounding box center [1307, 369] width 25 height 66
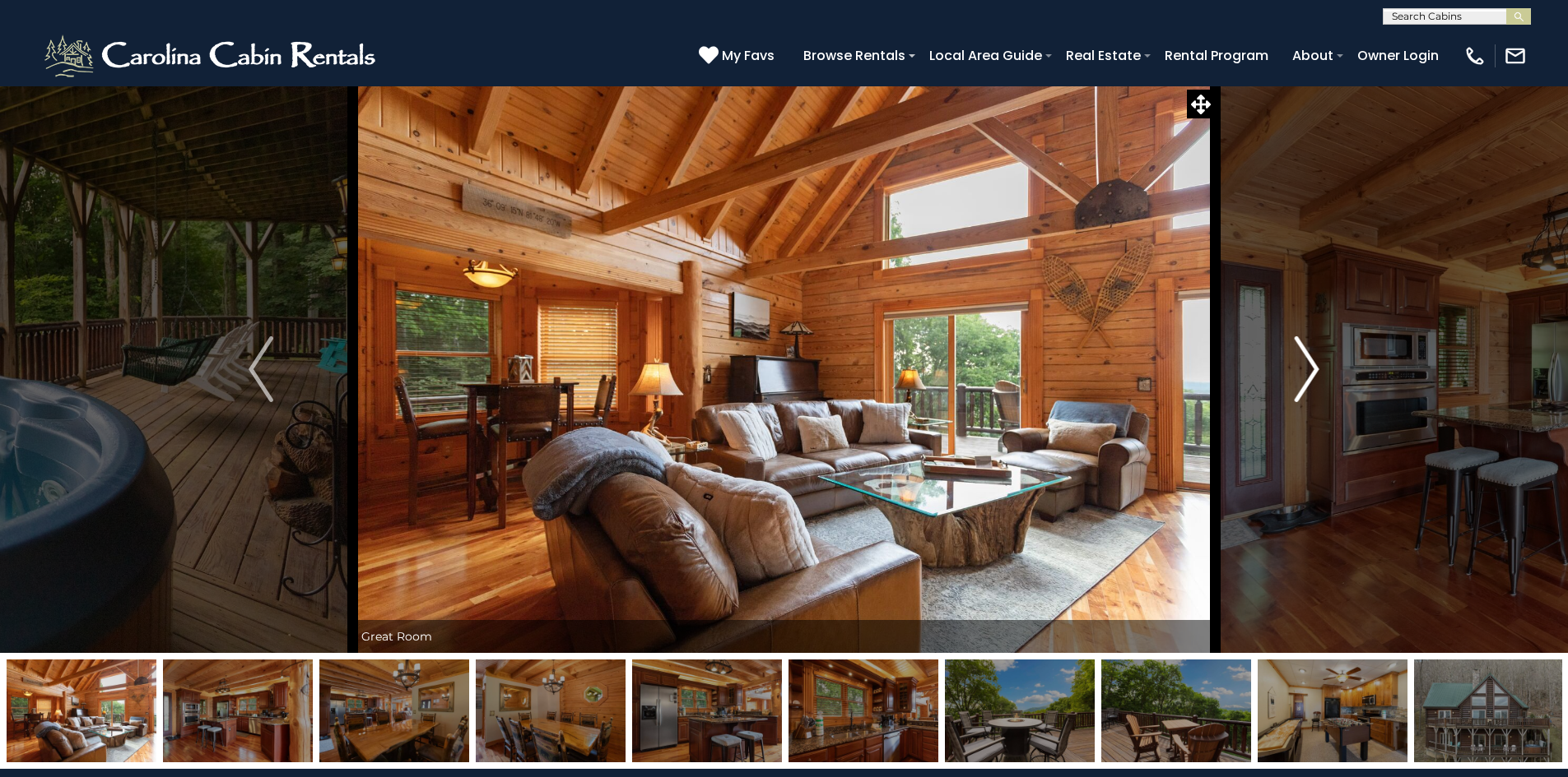
click at [1310, 368] on img "Next" at bounding box center [1307, 369] width 25 height 66
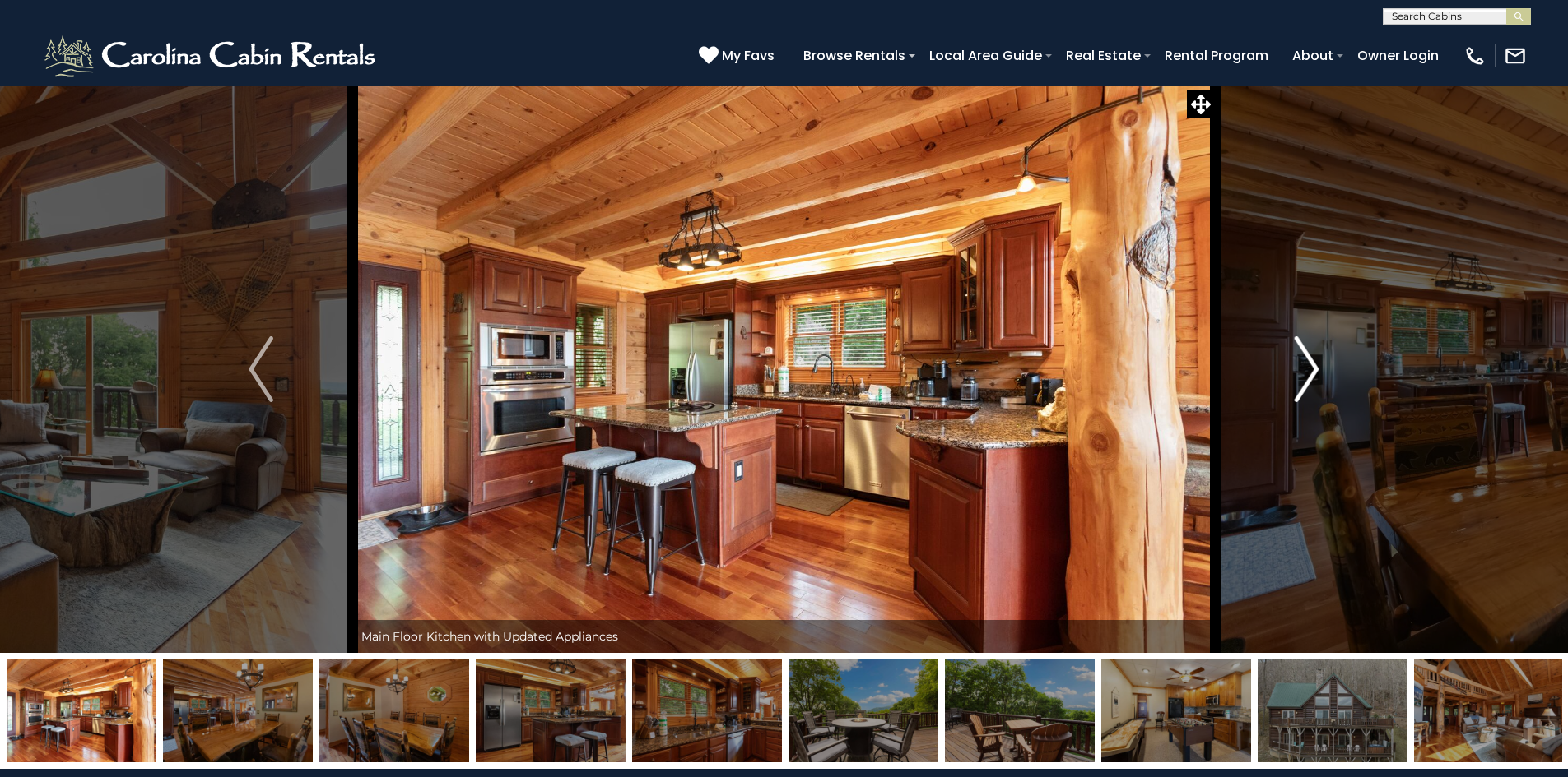
click at [1304, 370] on img "Next" at bounding box center [1307, 369] width 25 height 66
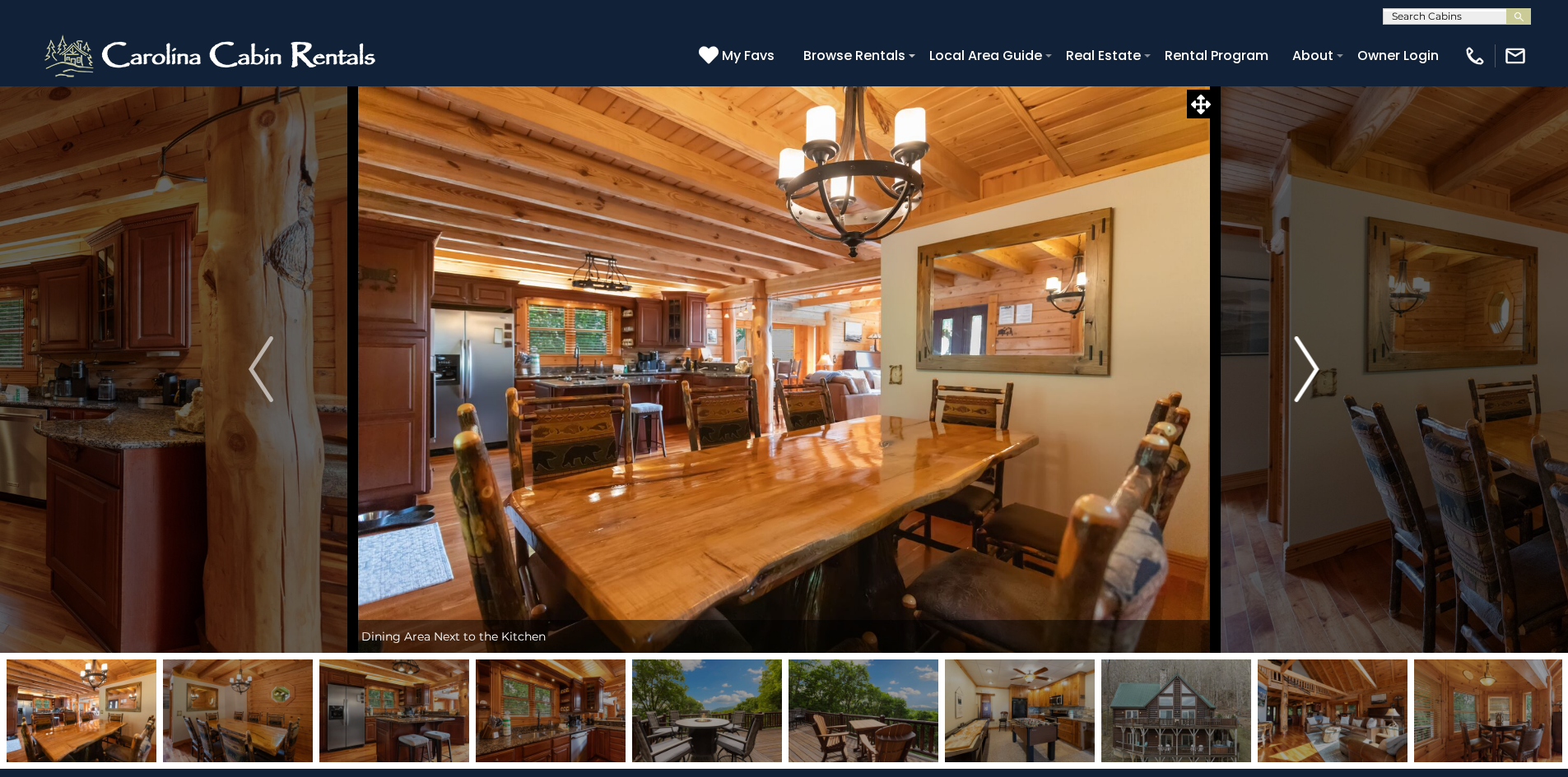
click at [1304, 370] on img "Next" at bounding box center [1307, 369] width 25 height 66
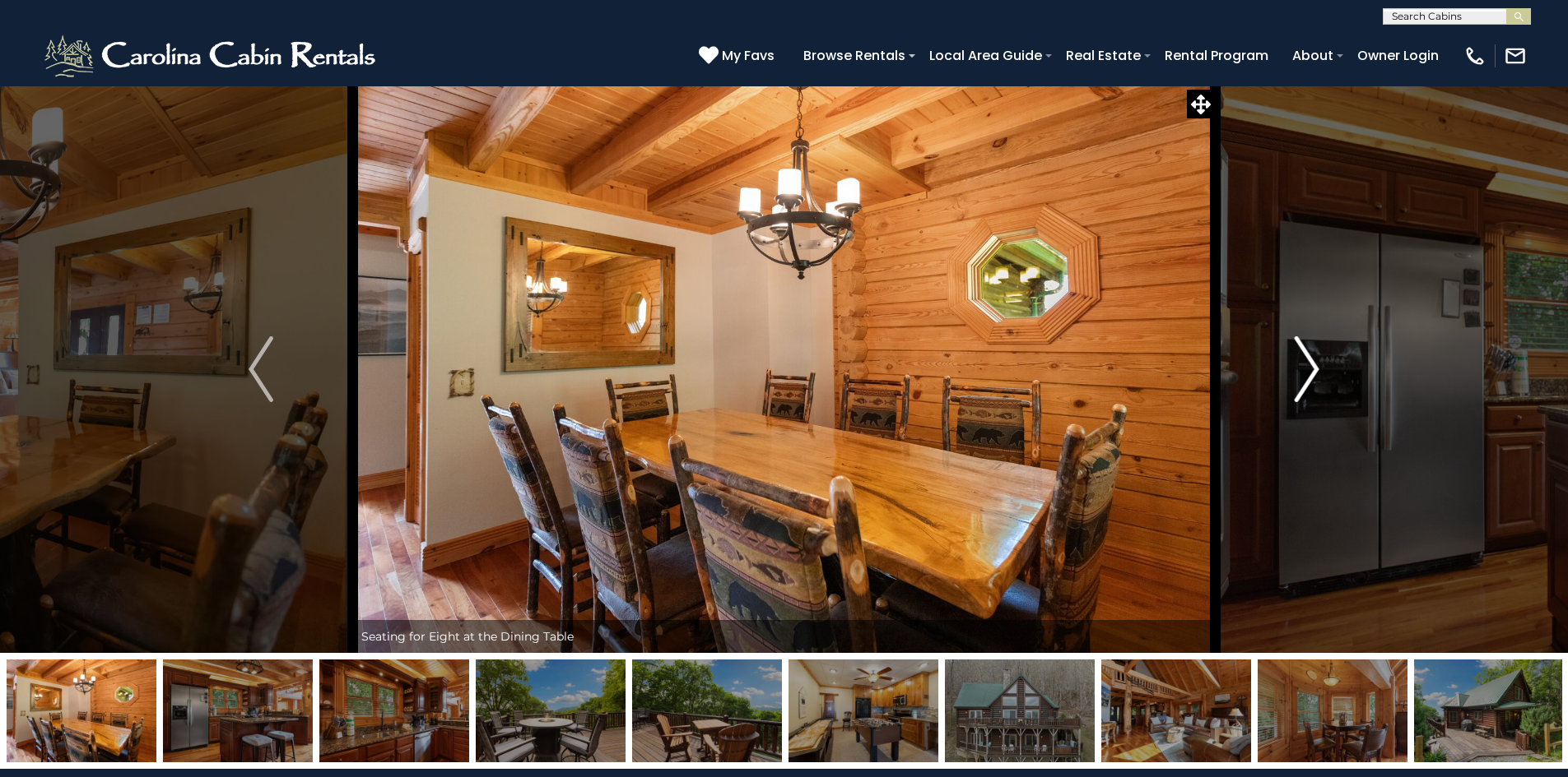
click at [1304, 370] on img "Next" at bounding box center [1307, 369] width 25 height 66
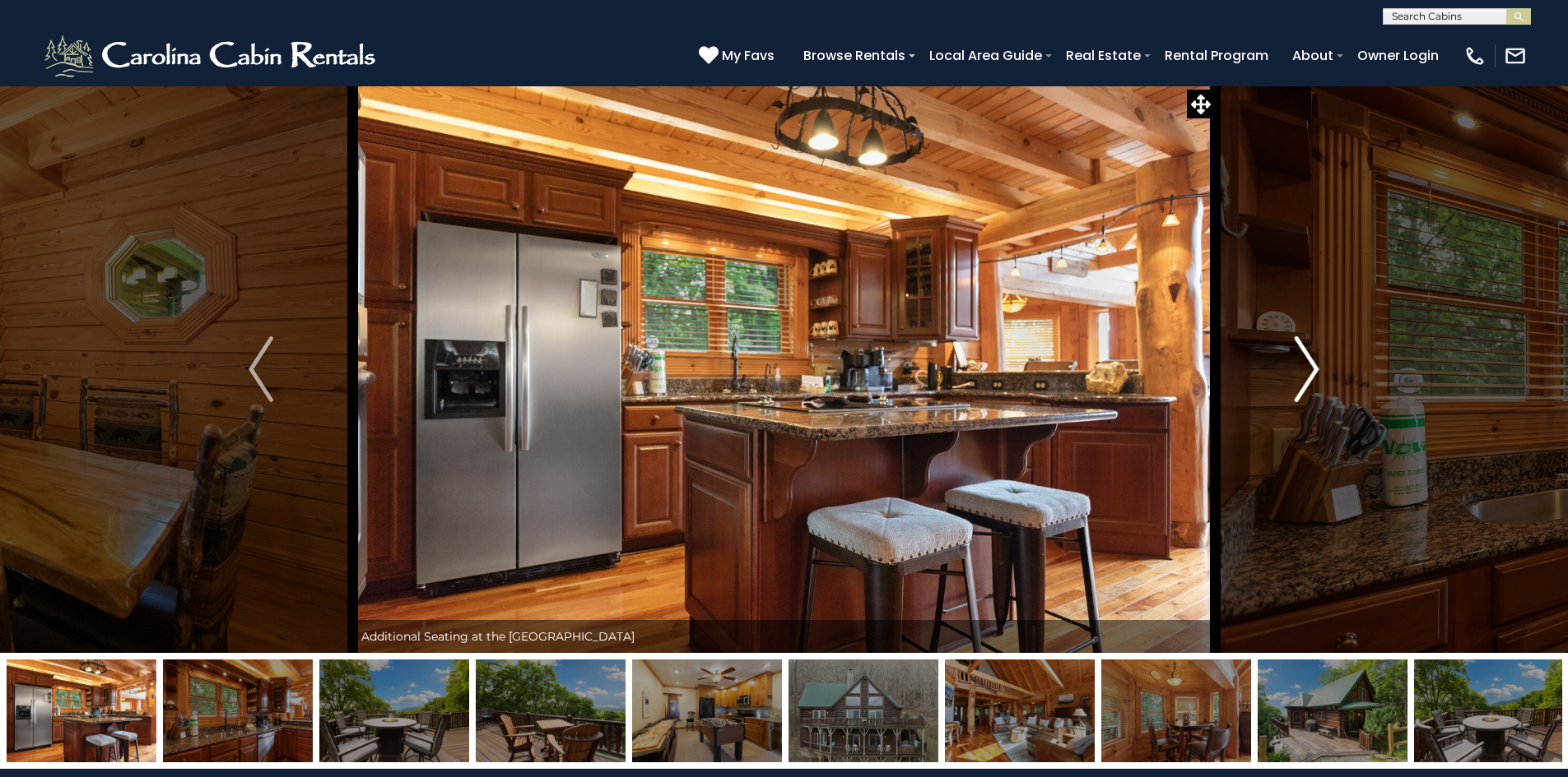
click at [1304, 370] on img "Next" at bounding box center [1307, 369] width 25 height 66
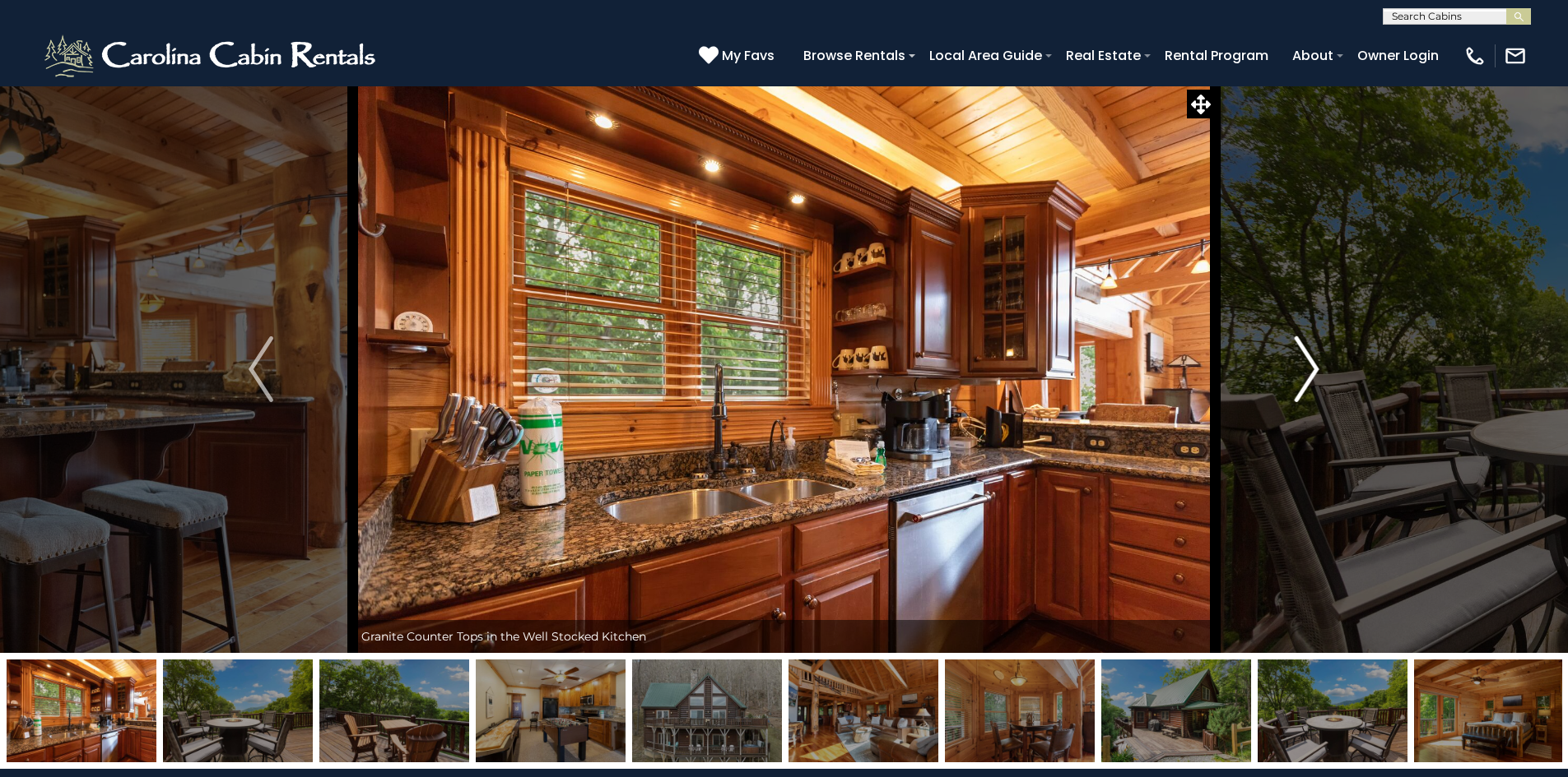
click at [1304, 352] on img "Next" at bounding box center [1307, 369] width 25 height 66
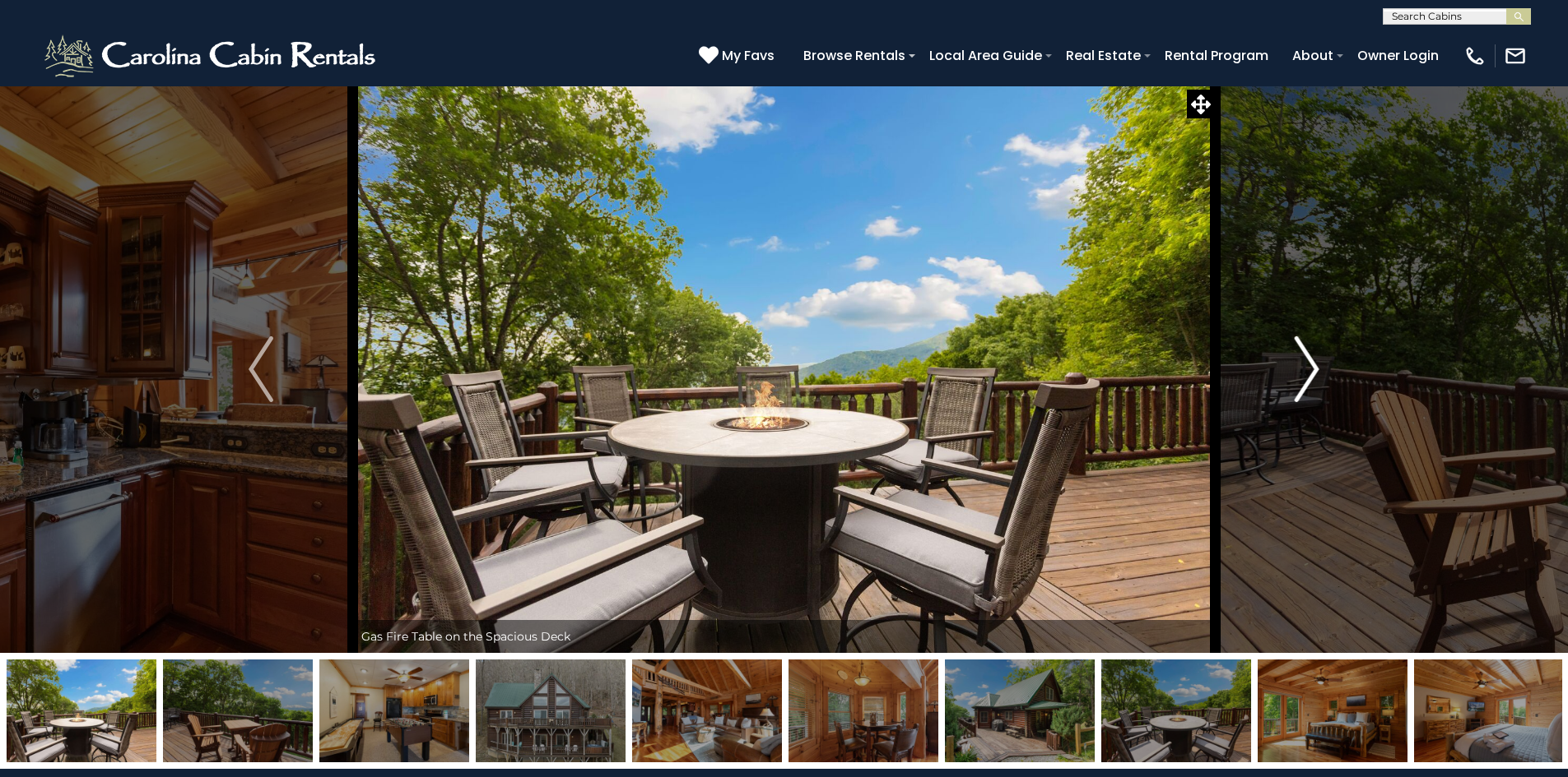
click at [1309, 368] on img "Next" at bounding box center [1307, 369] width 25 height 66
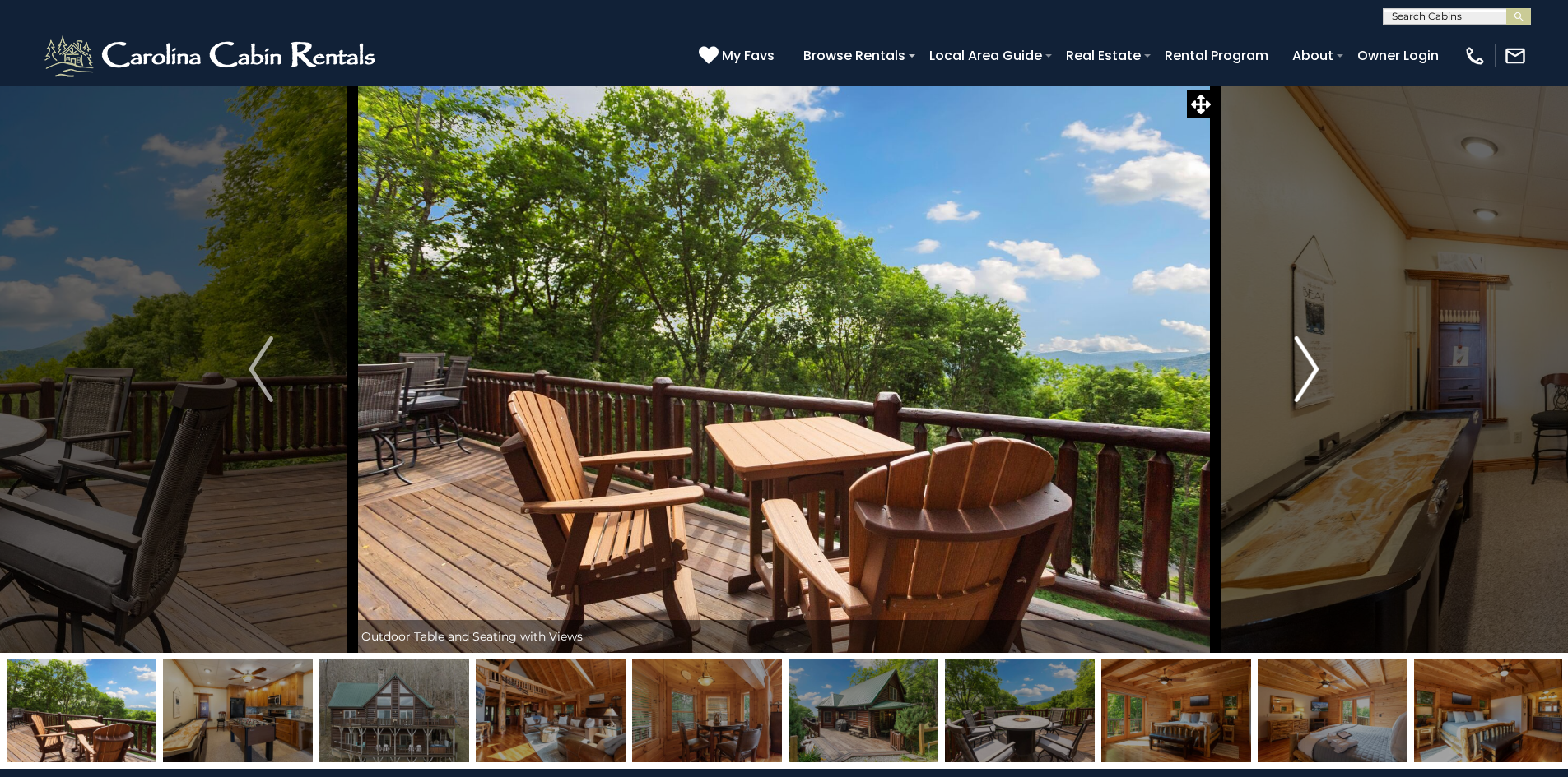
click at [1314, 367] on img "Next" at bounding box center [1307, 369] width 25 height 66
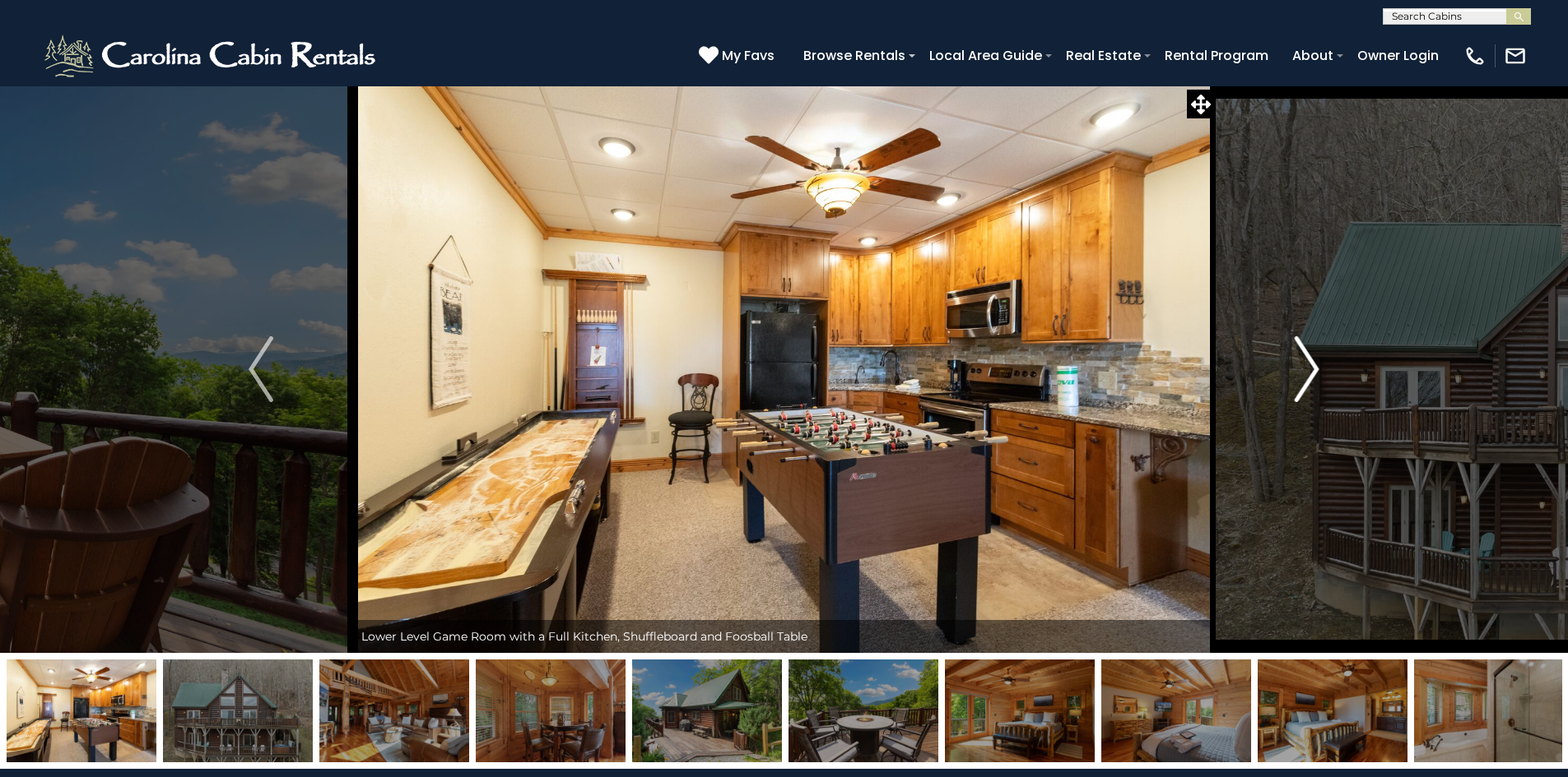
click at [1314, 367] on img "Next" at bounding box center [1307, 369] width 25 height 66
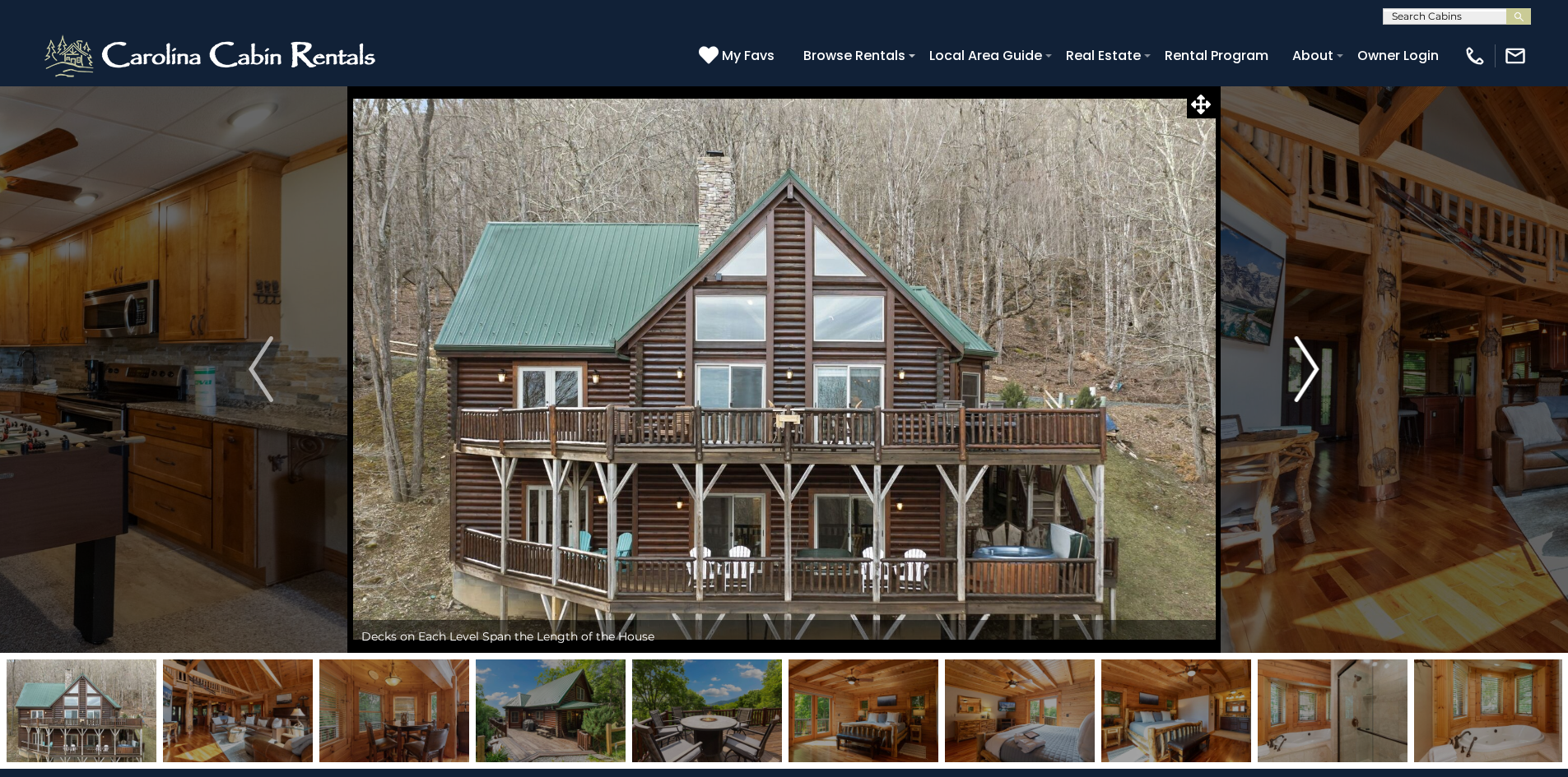
click at [1307, 369] on img "Next" at bounding box center [1307, 369] width 25 height 66
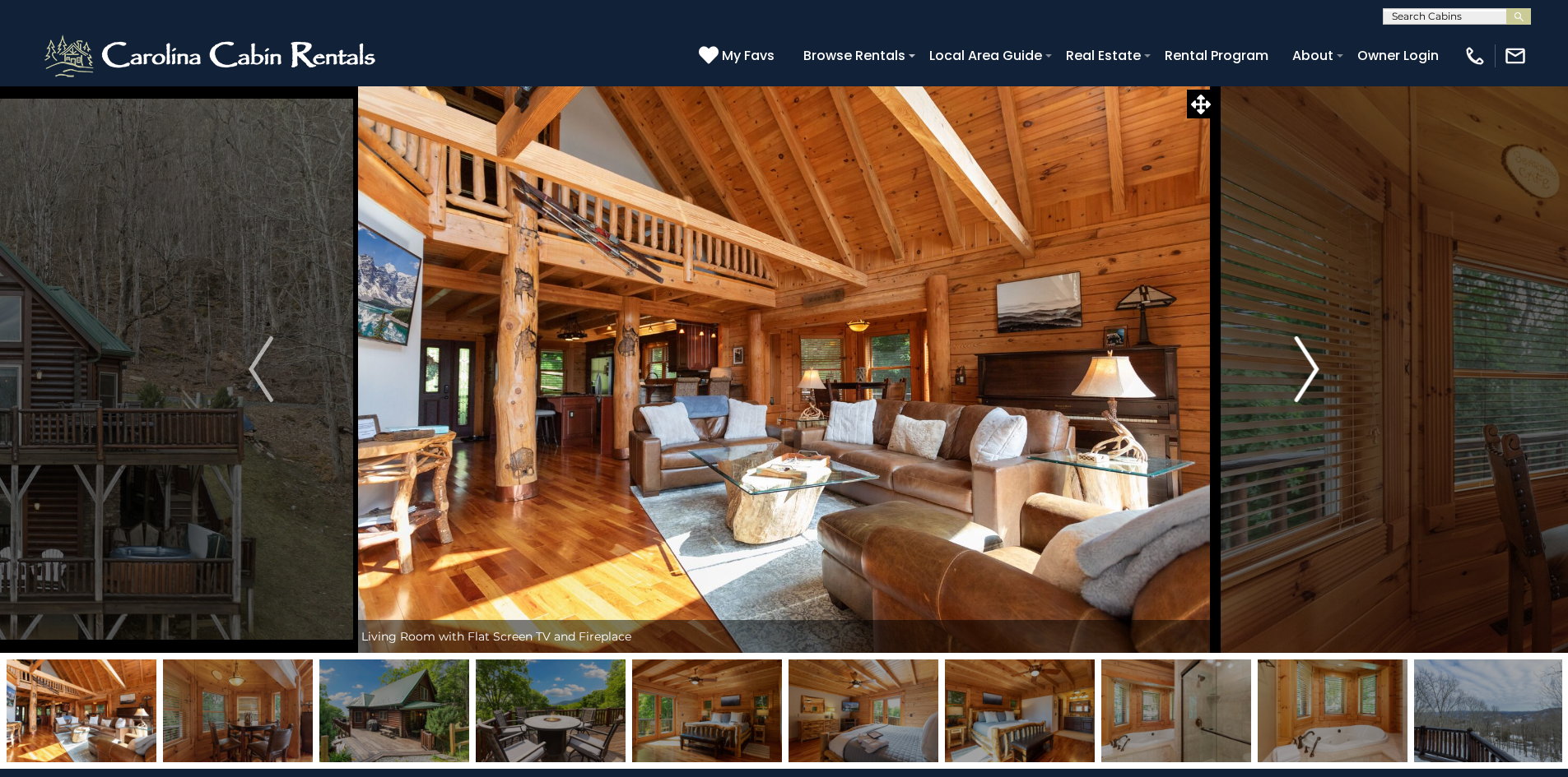
click at [1307, 369] on img "Next" at bounding box center [1307, 369] width 25 height 66
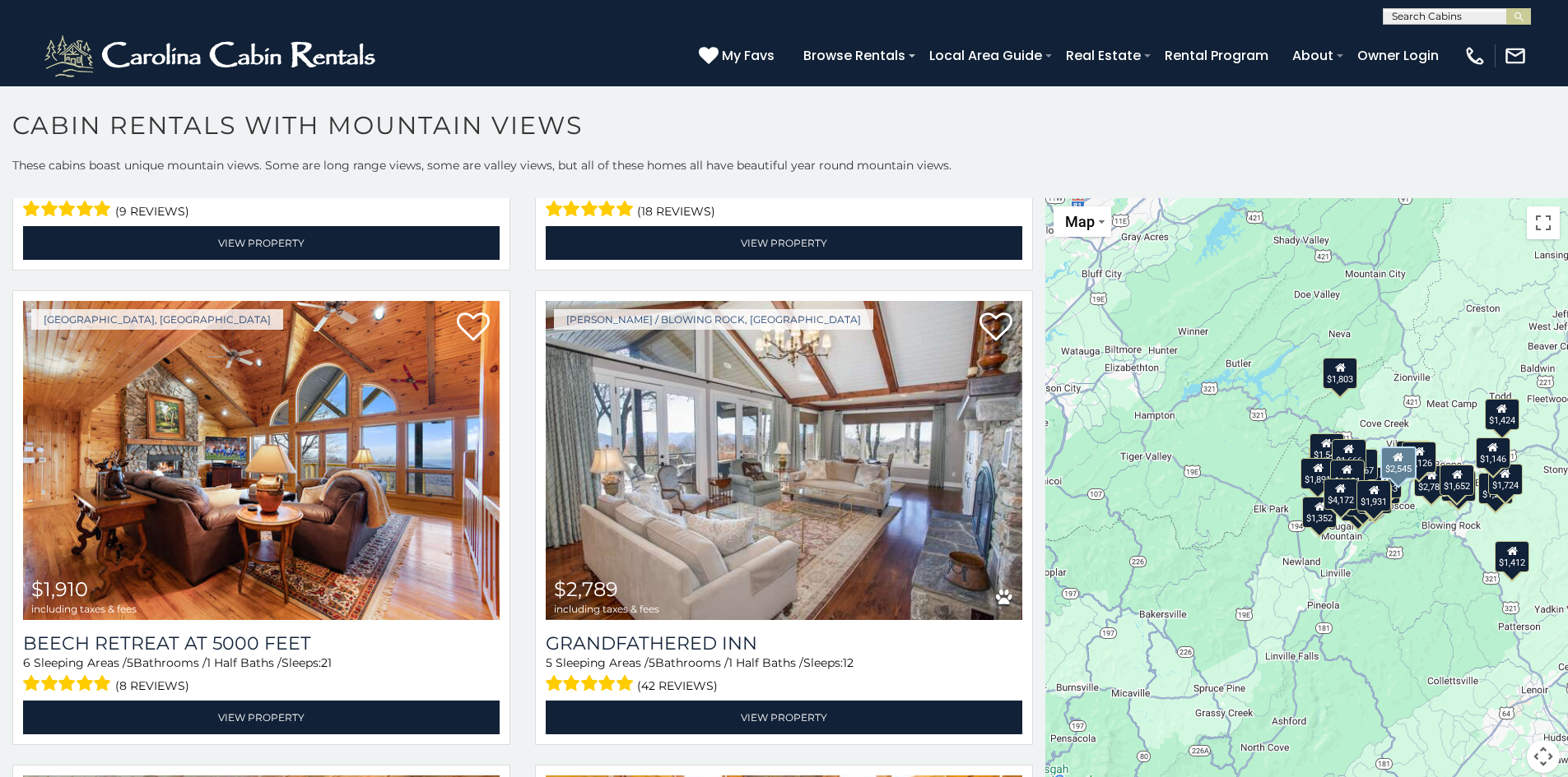
scroll to position [1399, 0]
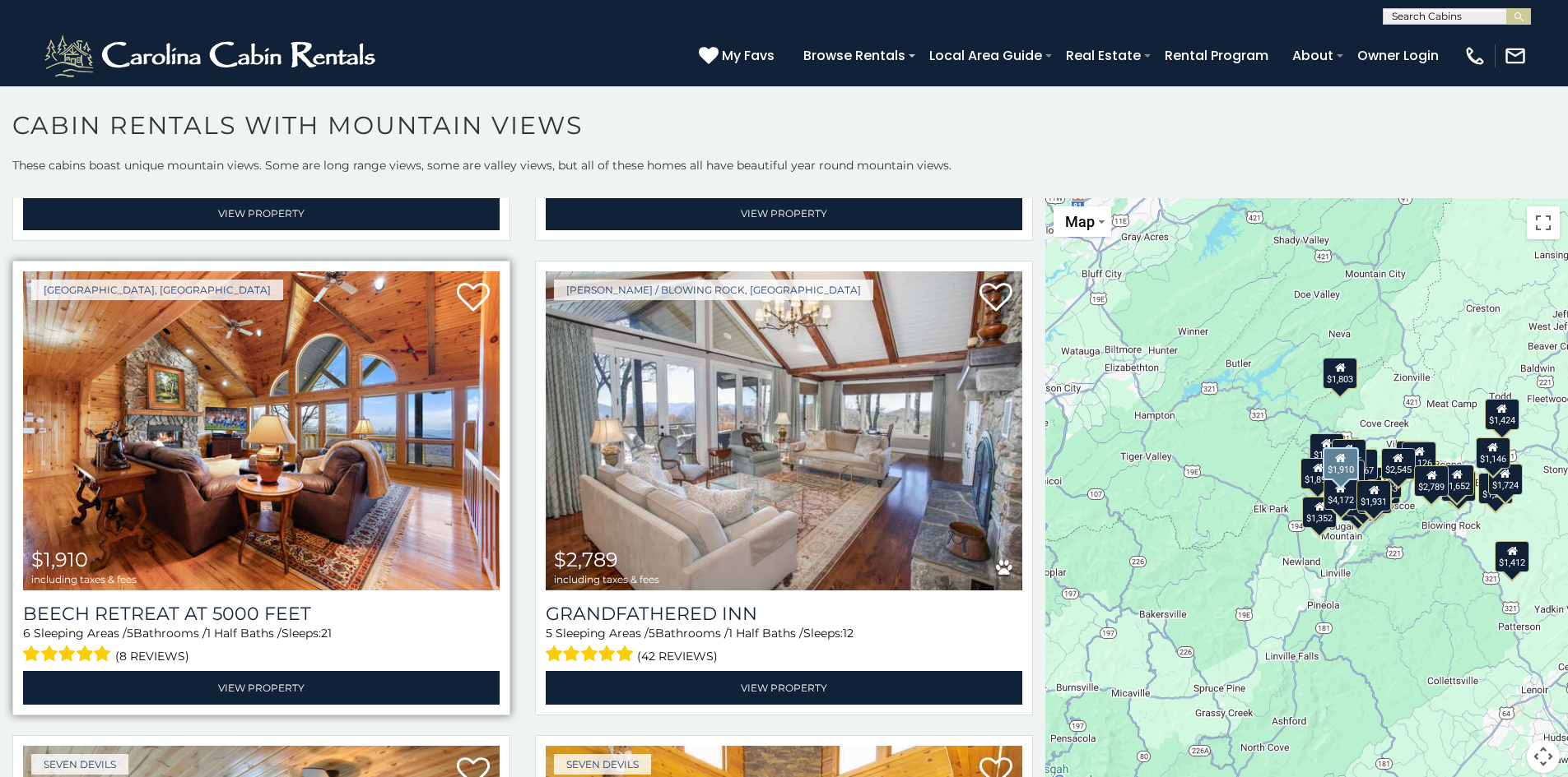
click at [292, 404] on img at bounding box center [261, 430] width 476 height 319
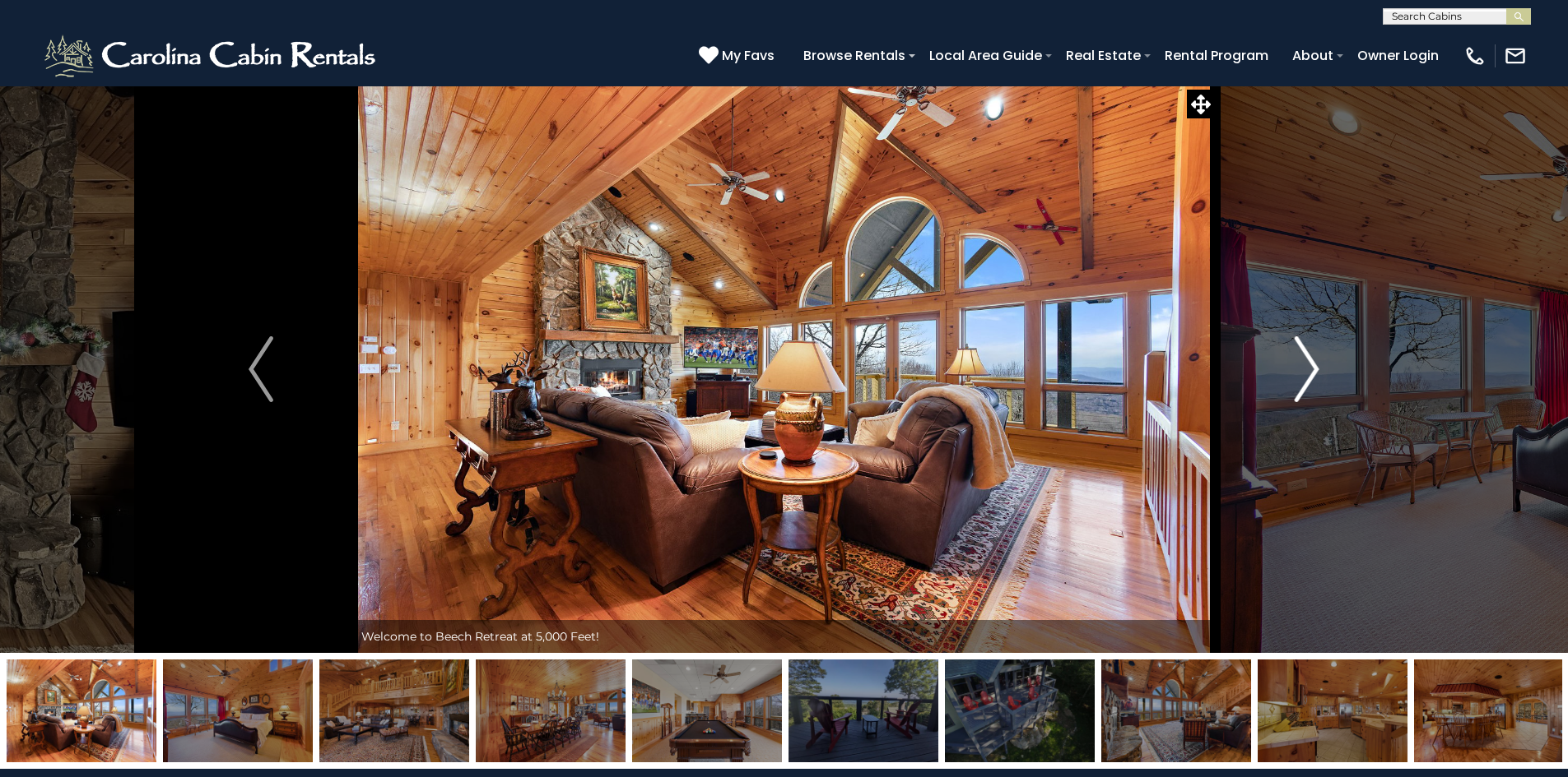
click at [1307, 365] on img "Next" at bounding box center [1307, 369] width 25 height 66
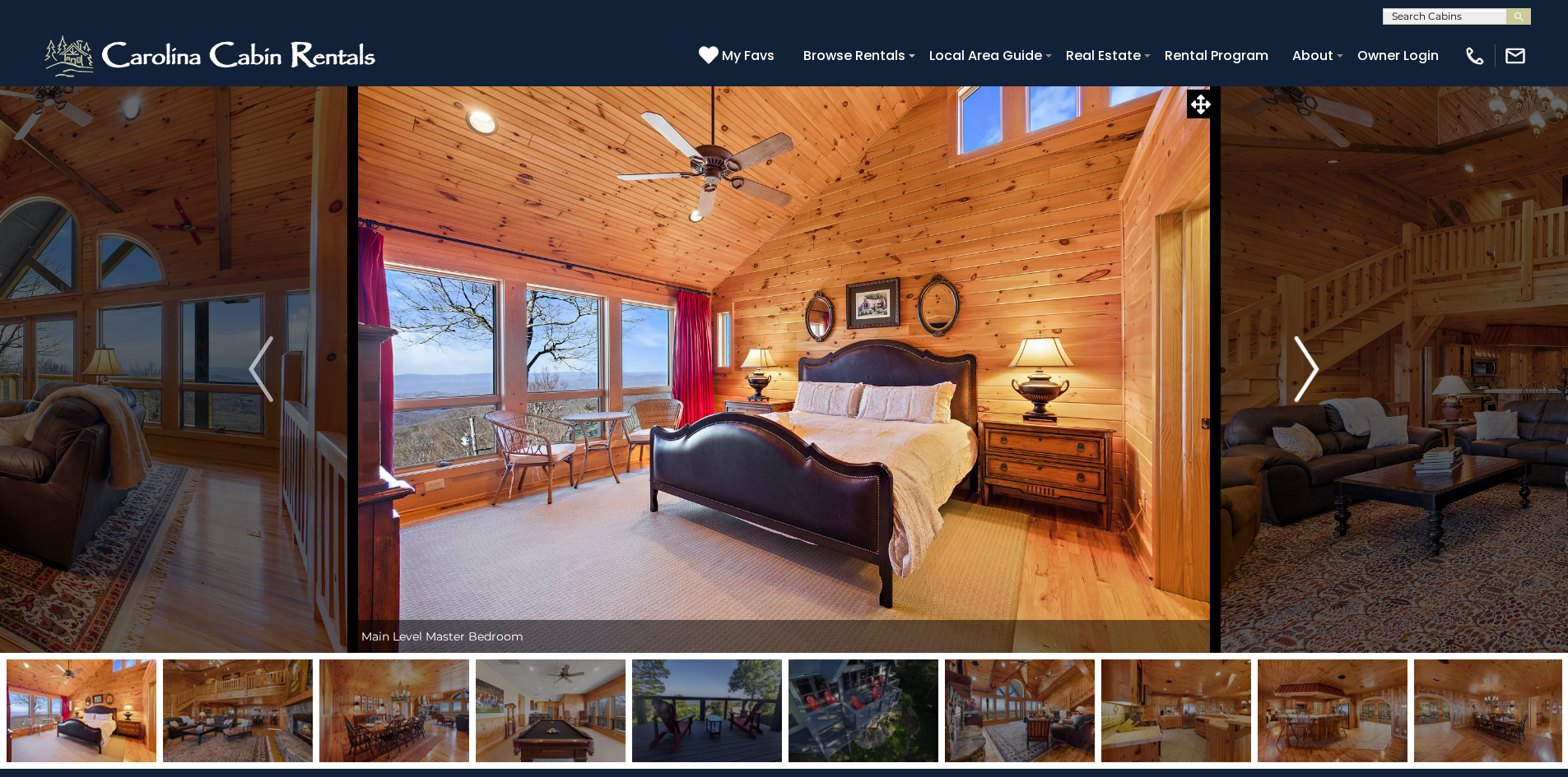
click at [1310, 370] on img "Next" at bounding box center [1307, 369] width 25 height 66
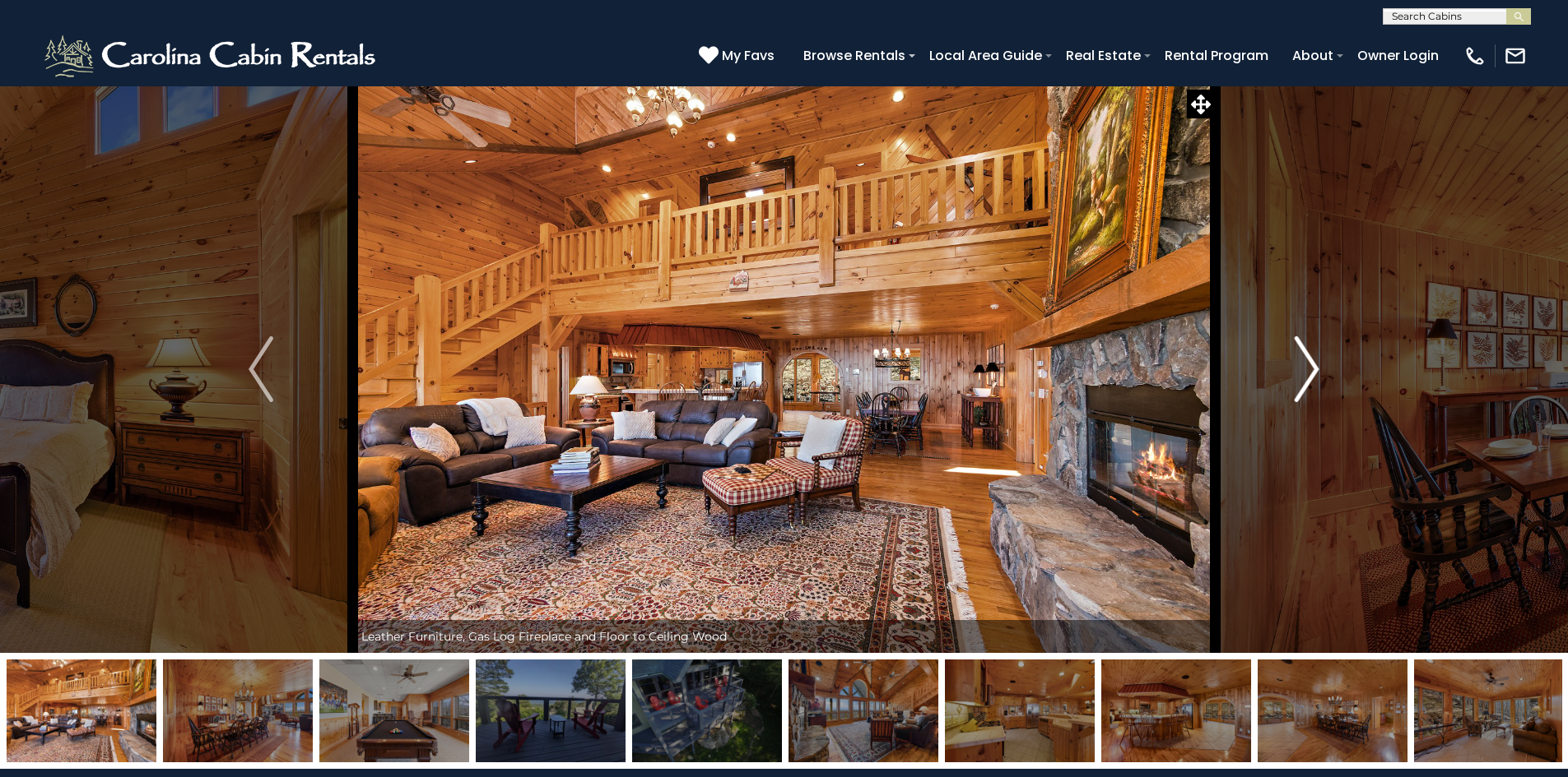
click at [1310, 368] on img "Next" at bounding box center [1307, 369] width 25 height 66
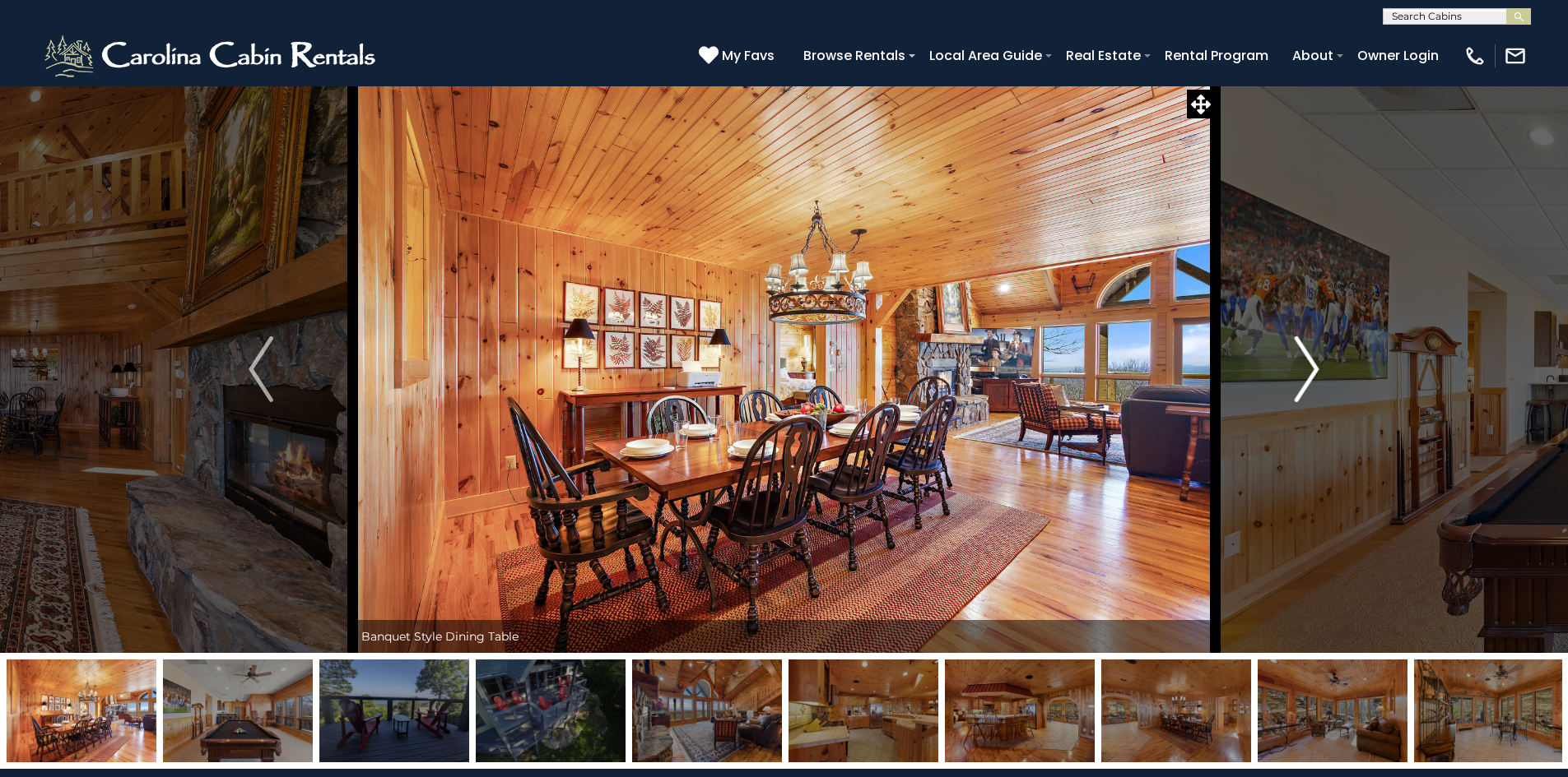
click at [1314, 369] on img "Next" at bounding box center [1307, 369] width 25 height 66
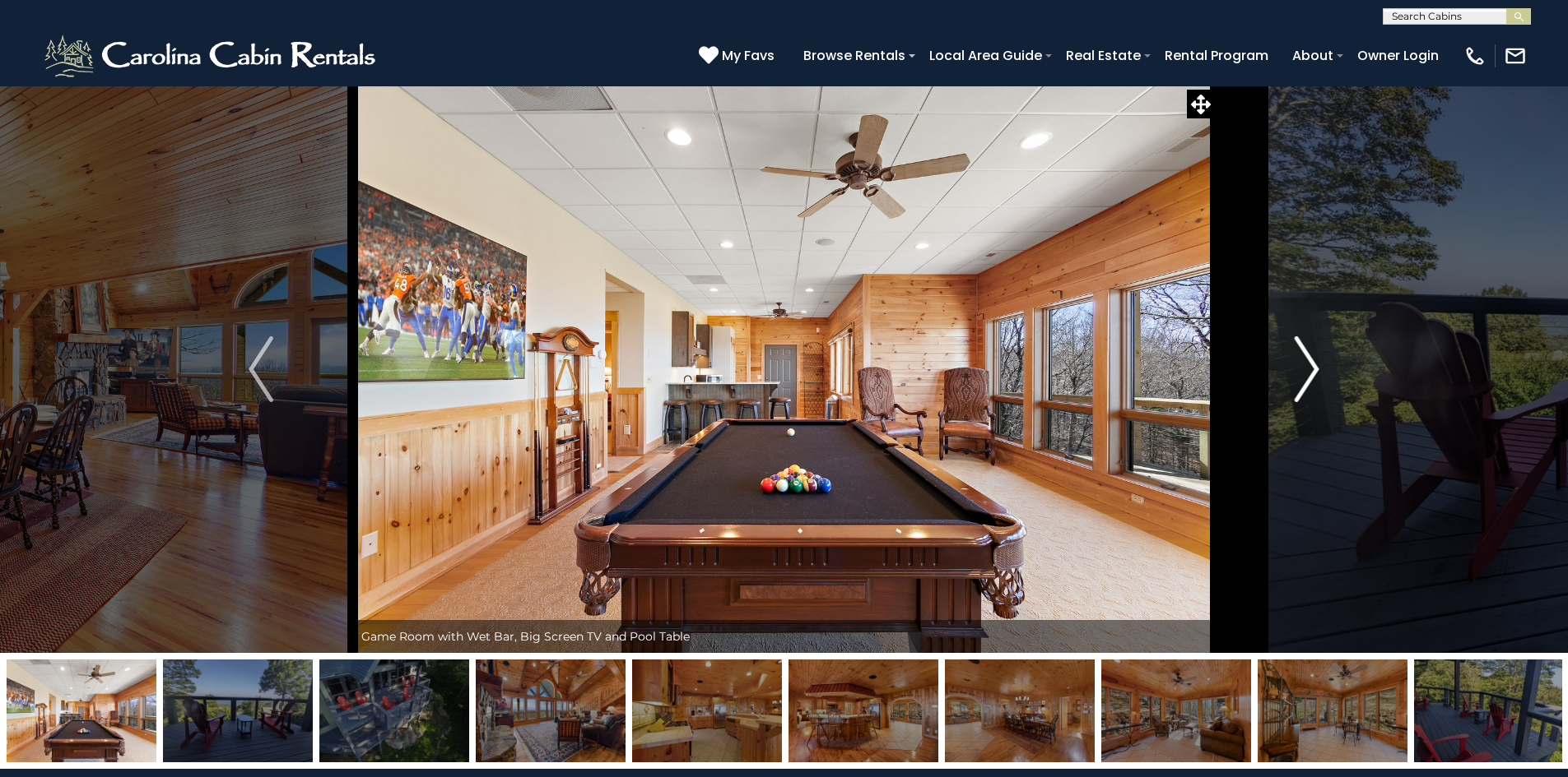
click at [1312, 369] on img "Next" at bounding box center [1307, 369] width 25 height 66
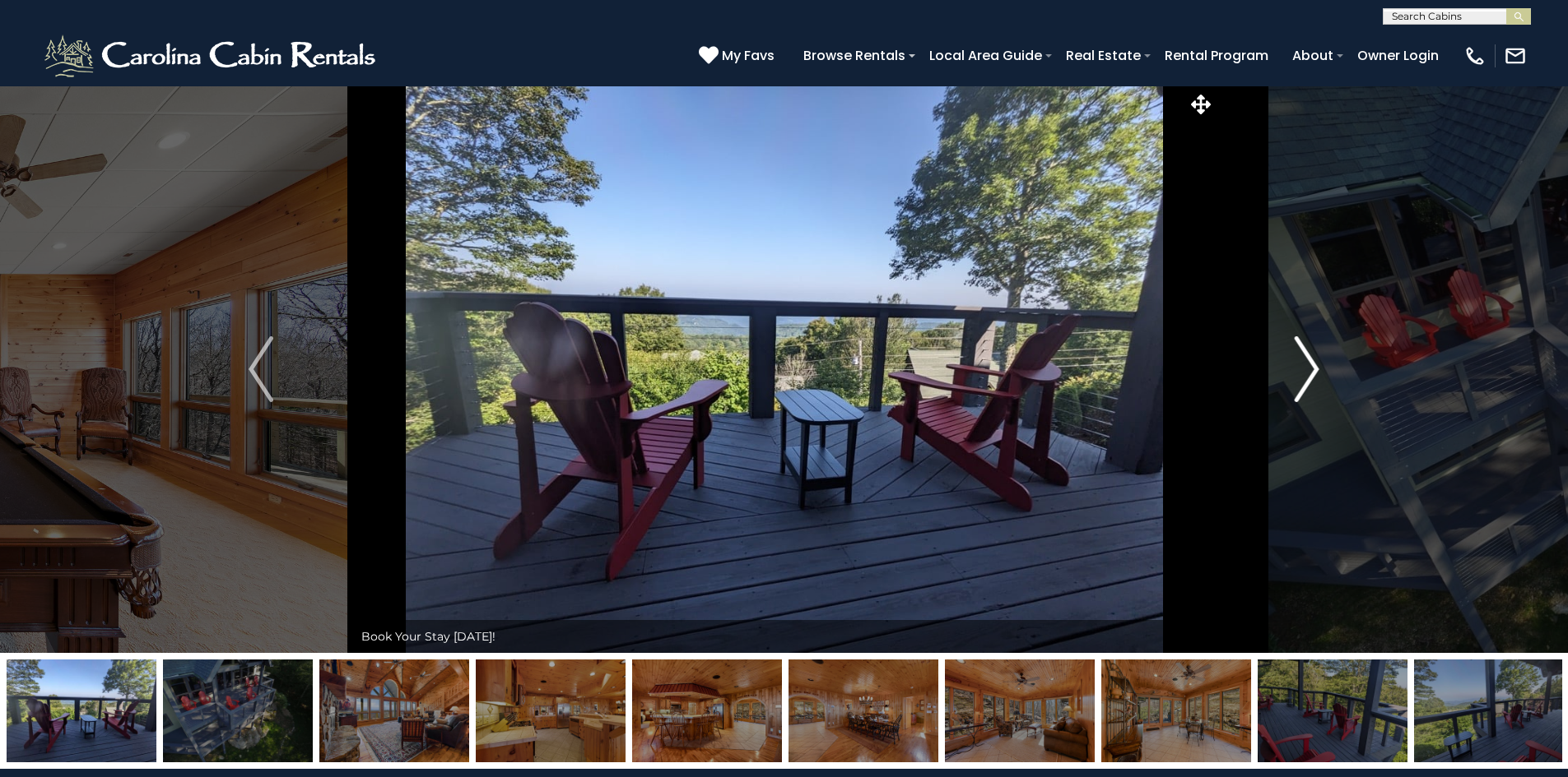
click at [1311, 369] on img "Next" at bounding box center [1307, 369] width 25 height 66
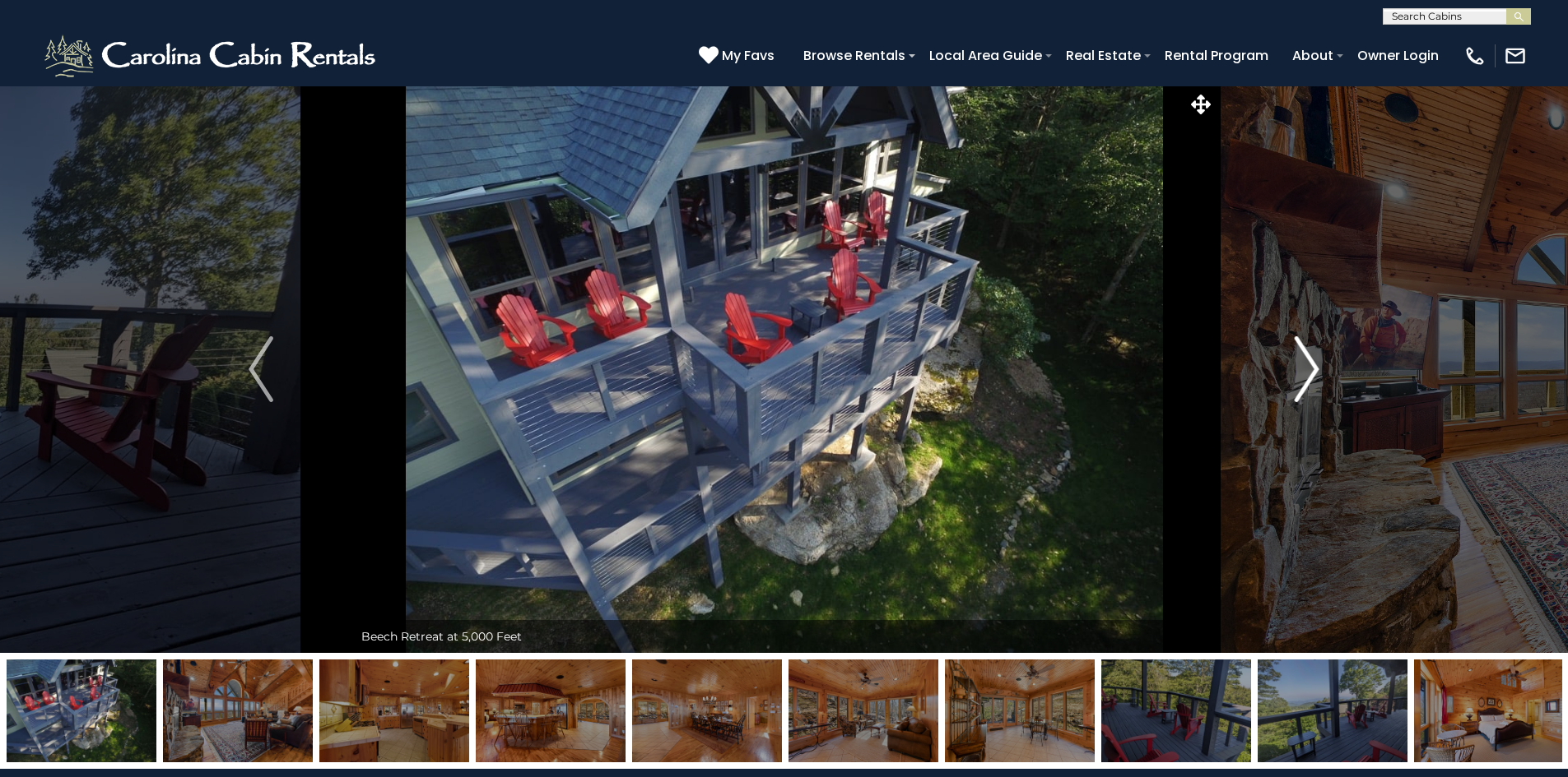
click at [1311, 369] on img "Next" at bounding box center [1307, 369] width 25 height 66
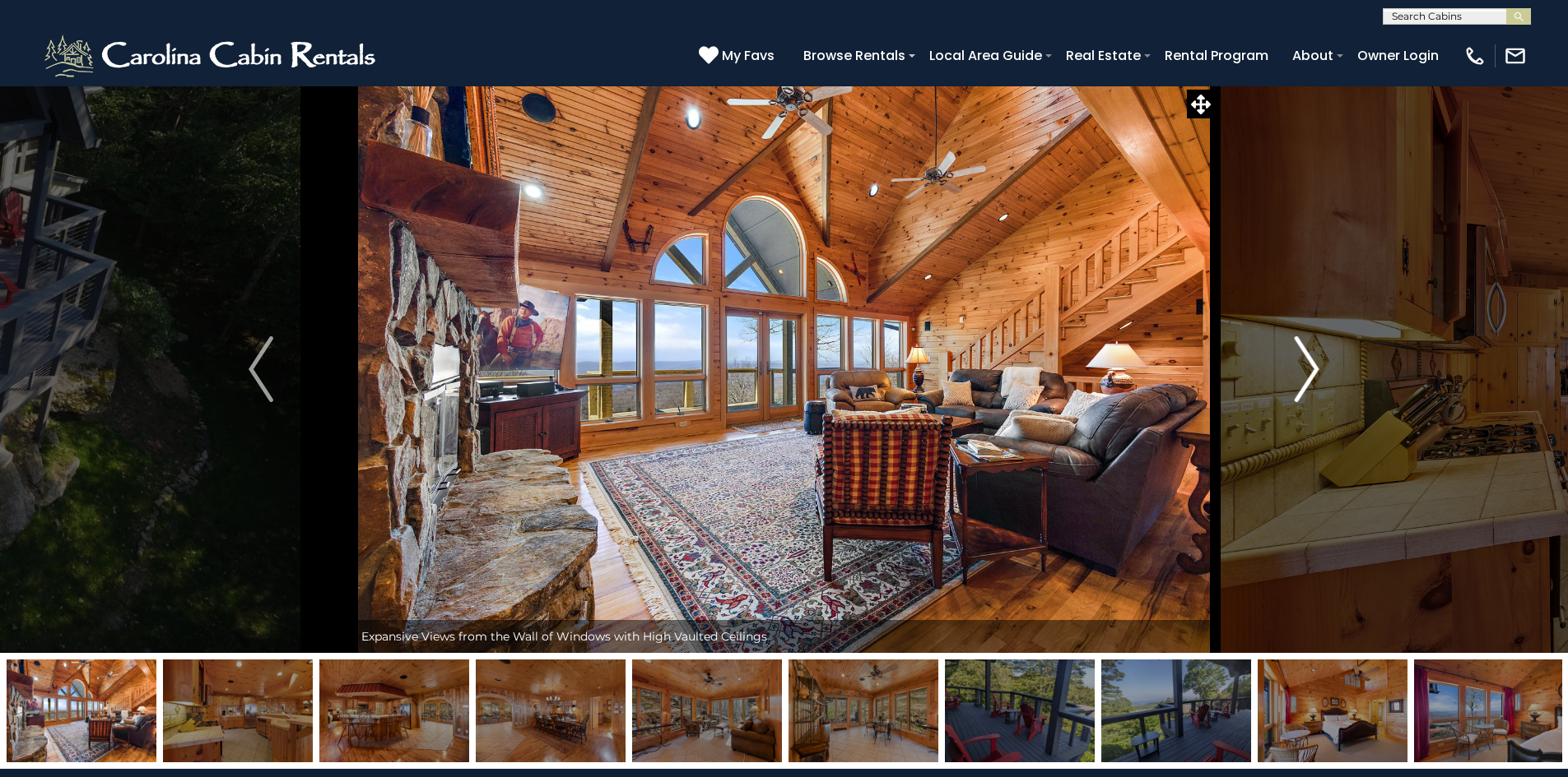
click at [1311, 369] on img "Next" at bounding box center [1307, 369] width 25 height 66
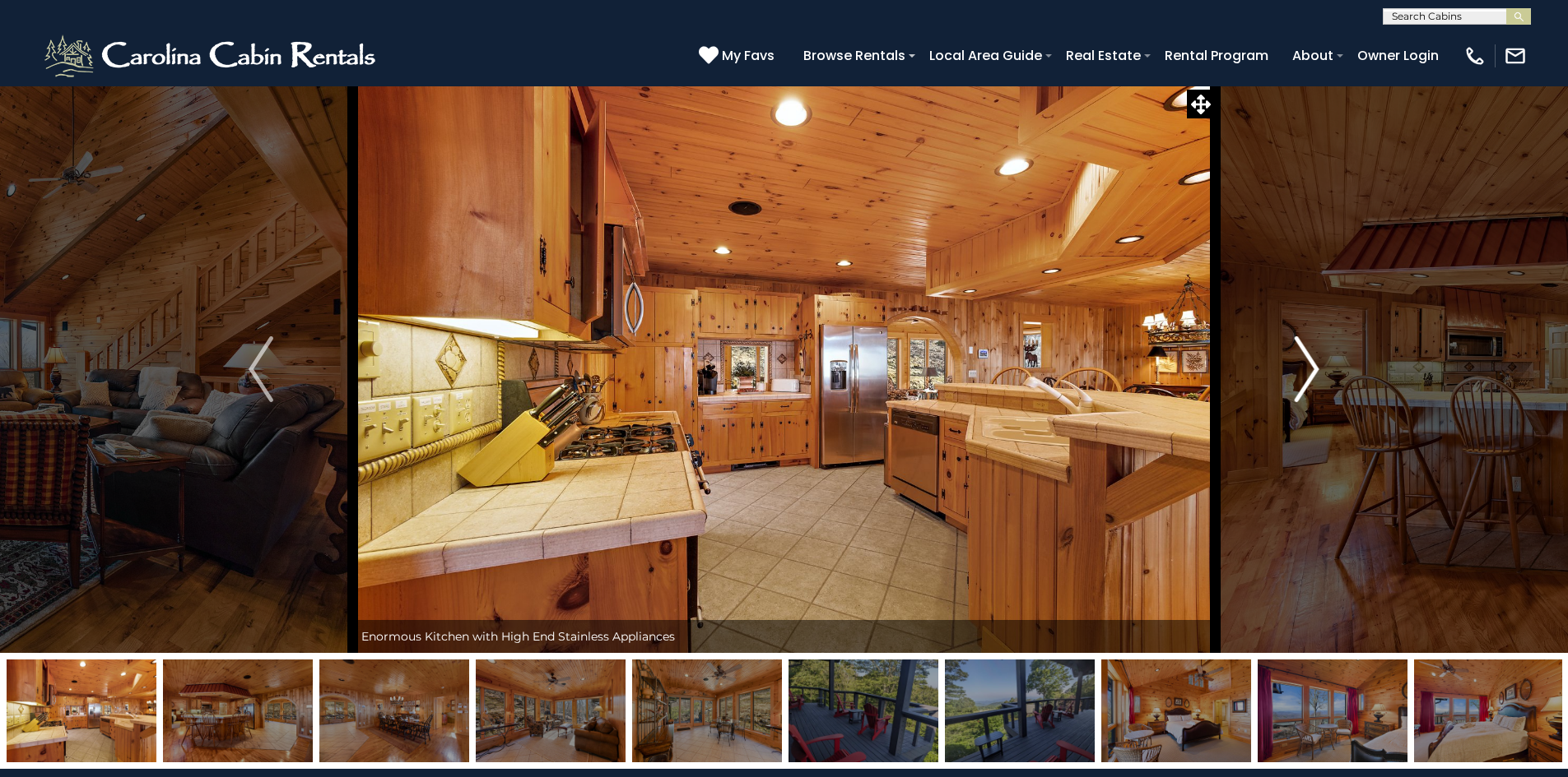
click at [1311, 369] on img "Next" at bounding box center [1307, 369] width 25 height 66
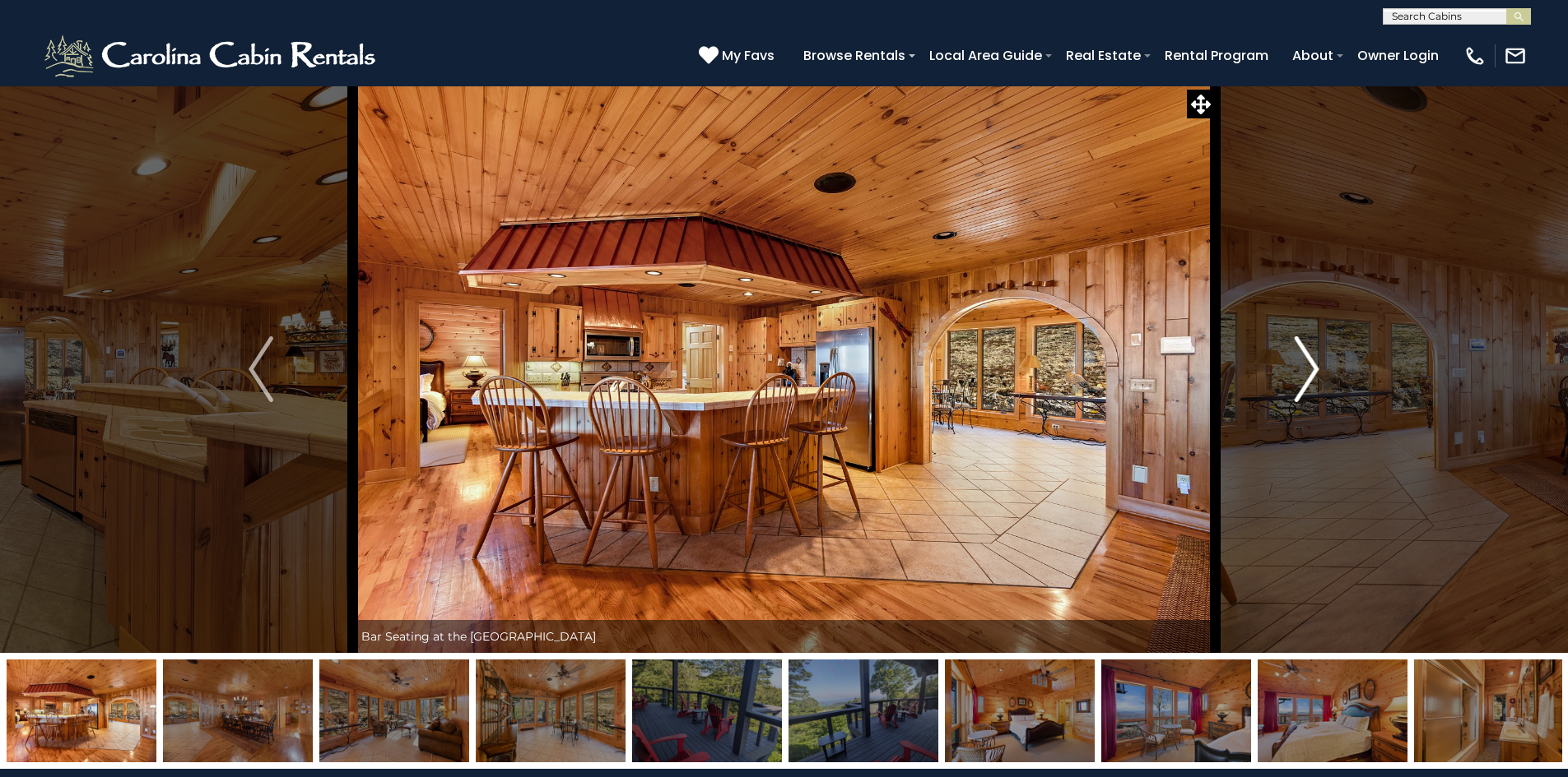
click at [1307, 367] on img "Next" at bounding box center [1307, 369] width 25 height 66
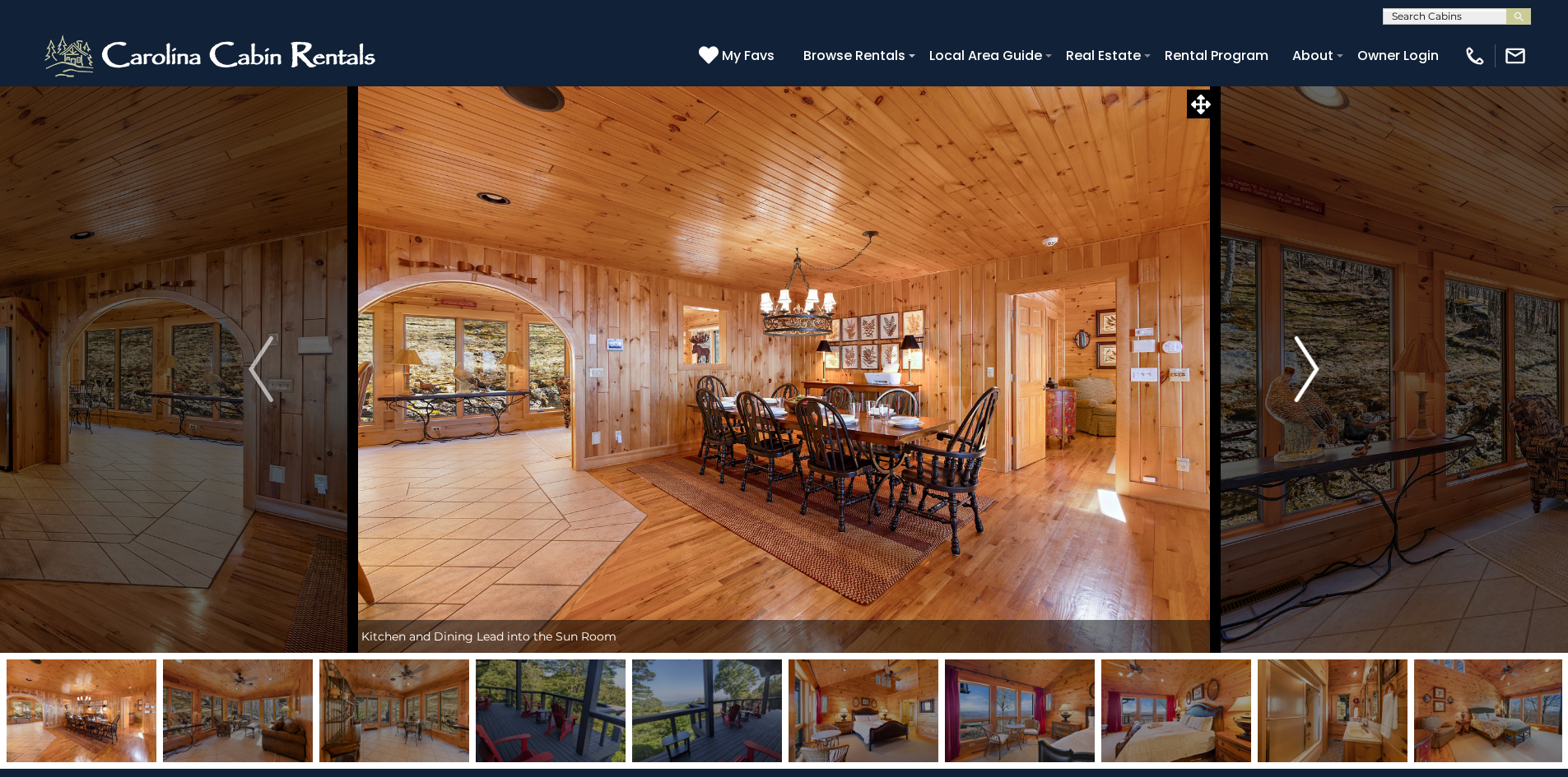
click at [1311, 374] on img "Next" at bounding box center [1307, 369] width 25 height 66
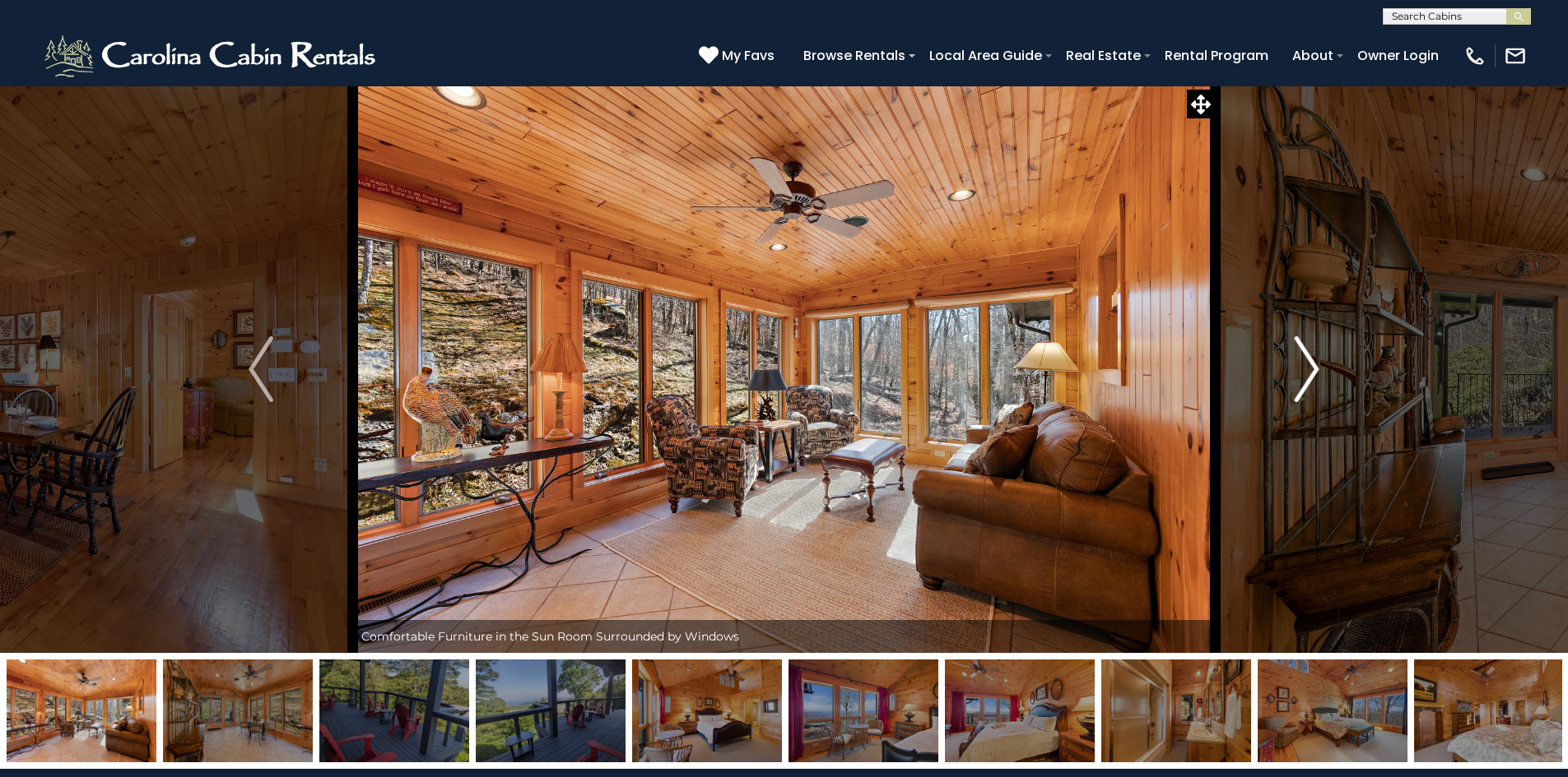
click at [1303, 376] on img "Next" at bounding box center [1307, 369] width 25 height 66
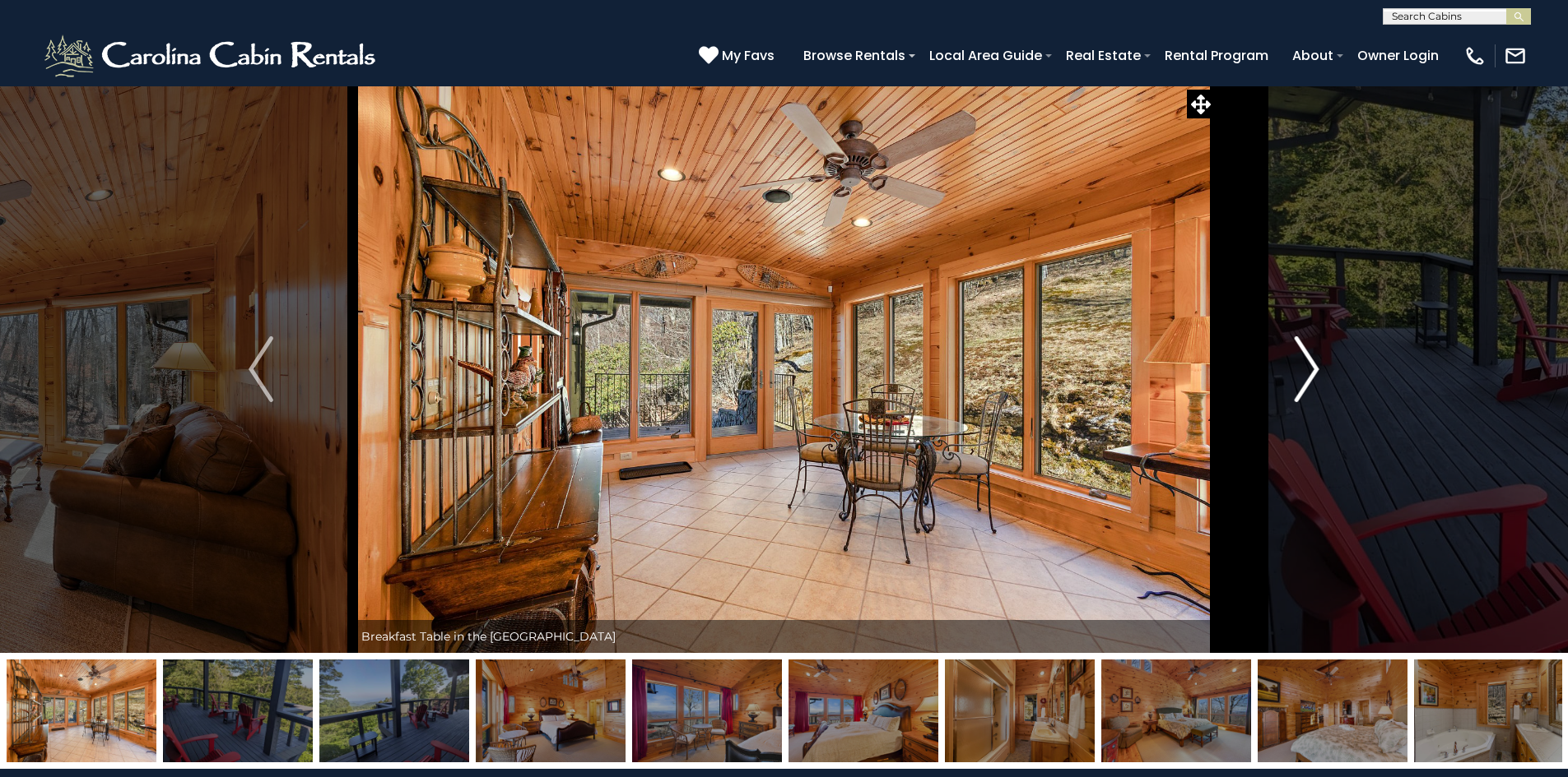
click at [1301, 376] on img "Next" at bounding box center [1307, 369] width 25 height 66
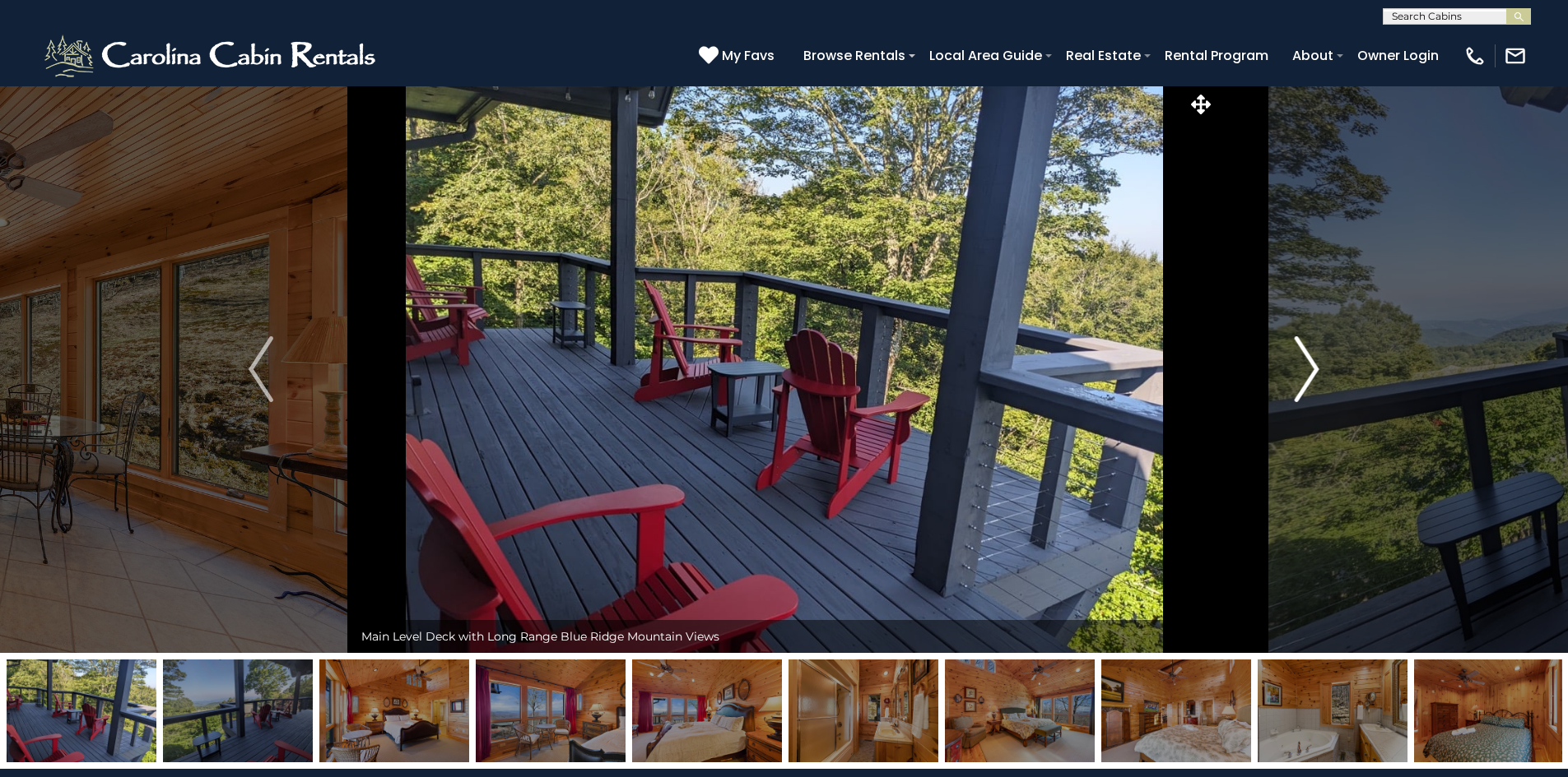
click at [1301, 375] on img "Next" at bounding box center [1307, 369] width 25 height 66
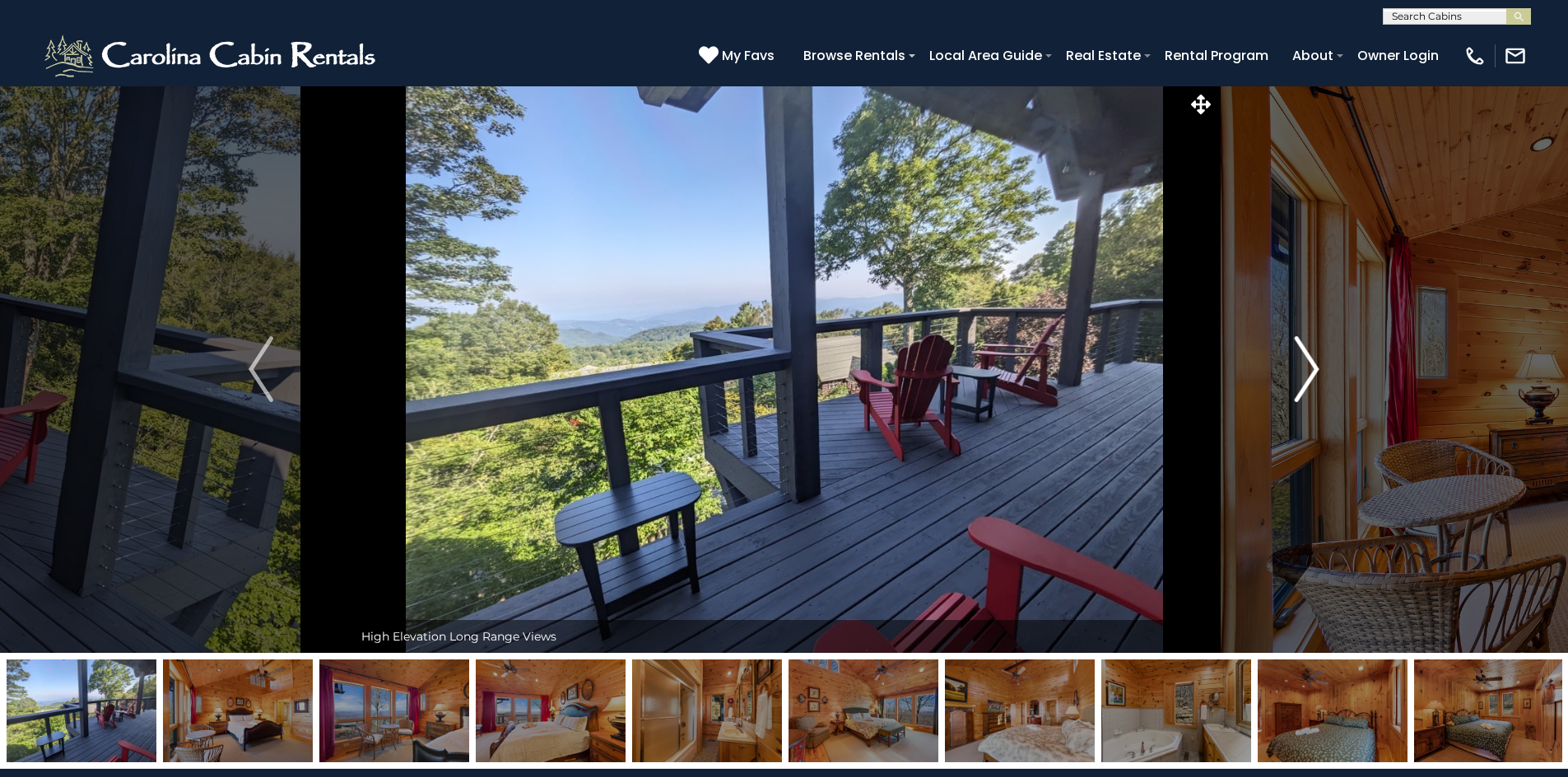
click at [1316, 366] on img "Next" at bounding box center [1307, 369] width 25 height 66
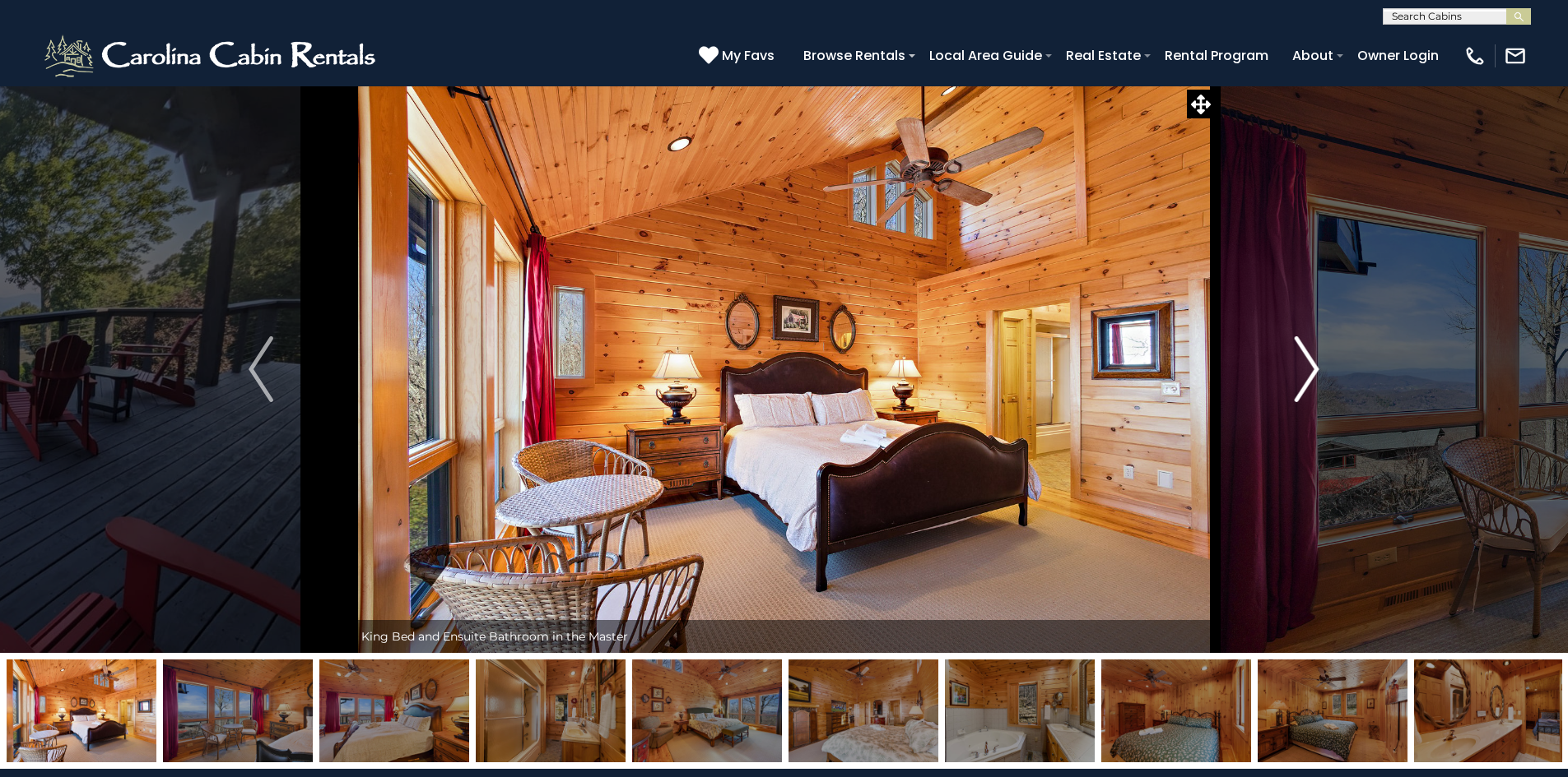
click at [1310, 361] on img "Next" at bounding box center [1307, 369] width 25 height 66
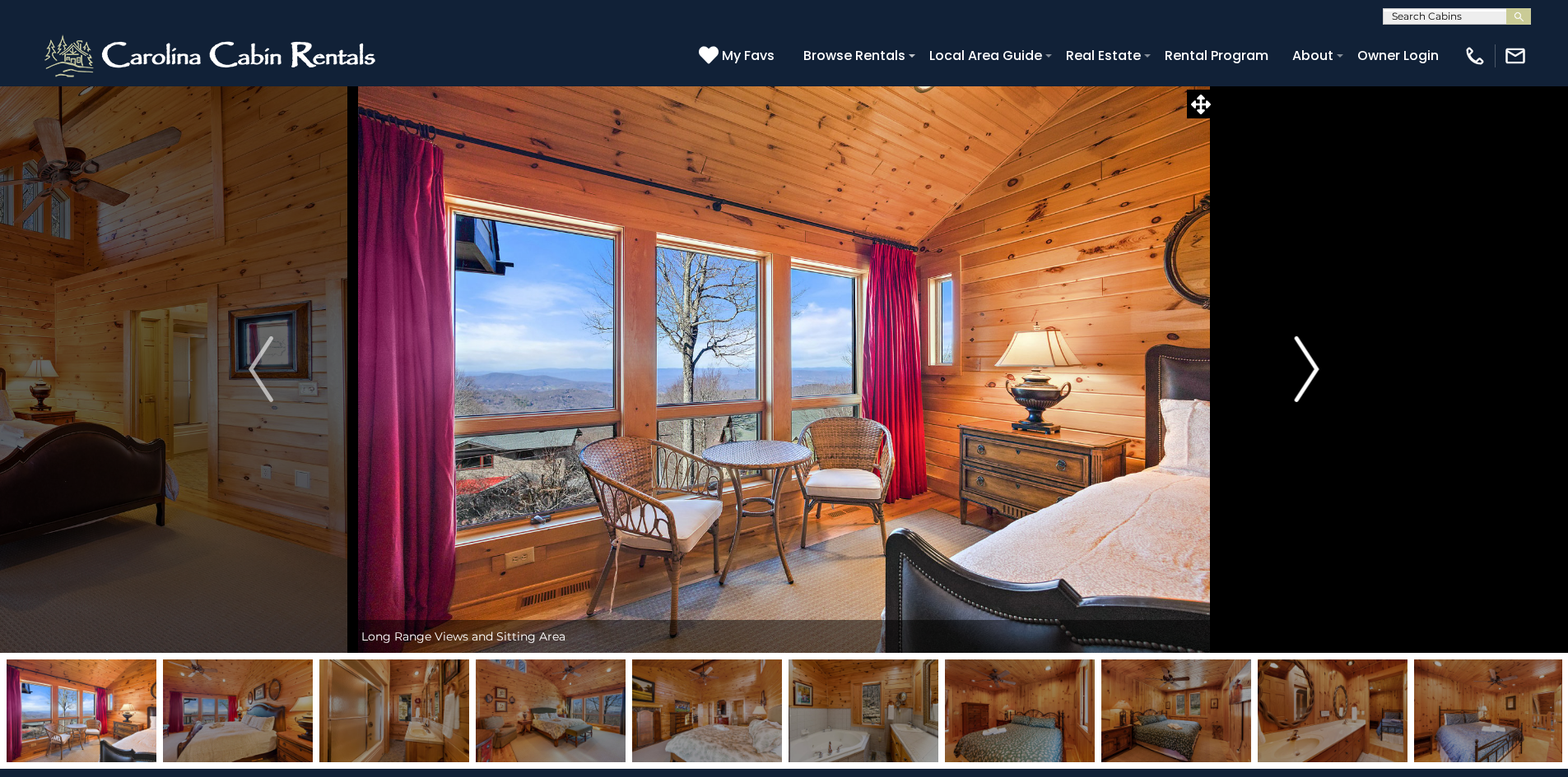
click at [1315, 360] on img "Next" at bounding box center [1307, 369] width 25 height 66
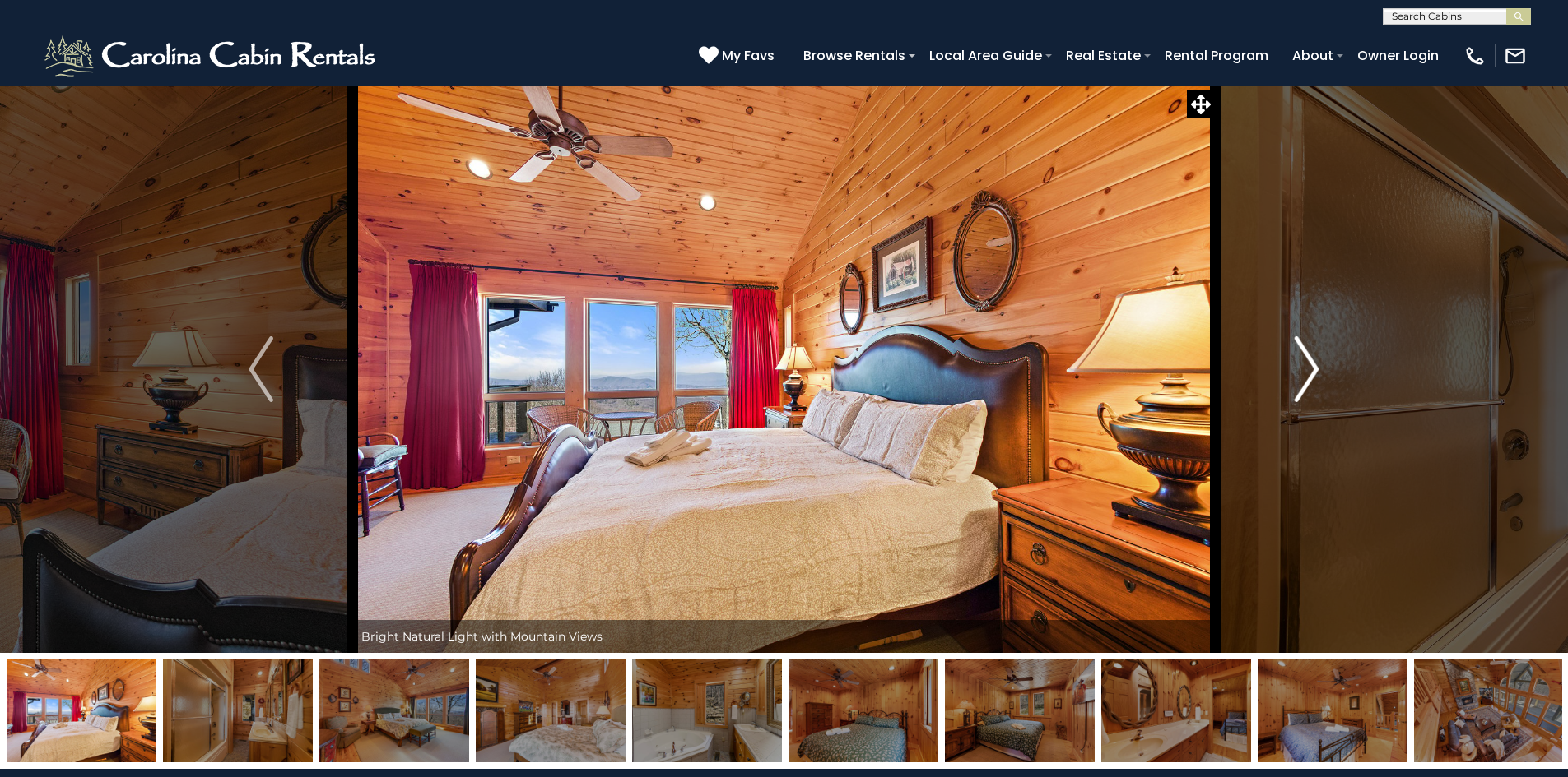
click at [1321, 362] on button "Next" at bounding box center [1307, 369] width 184 height 568
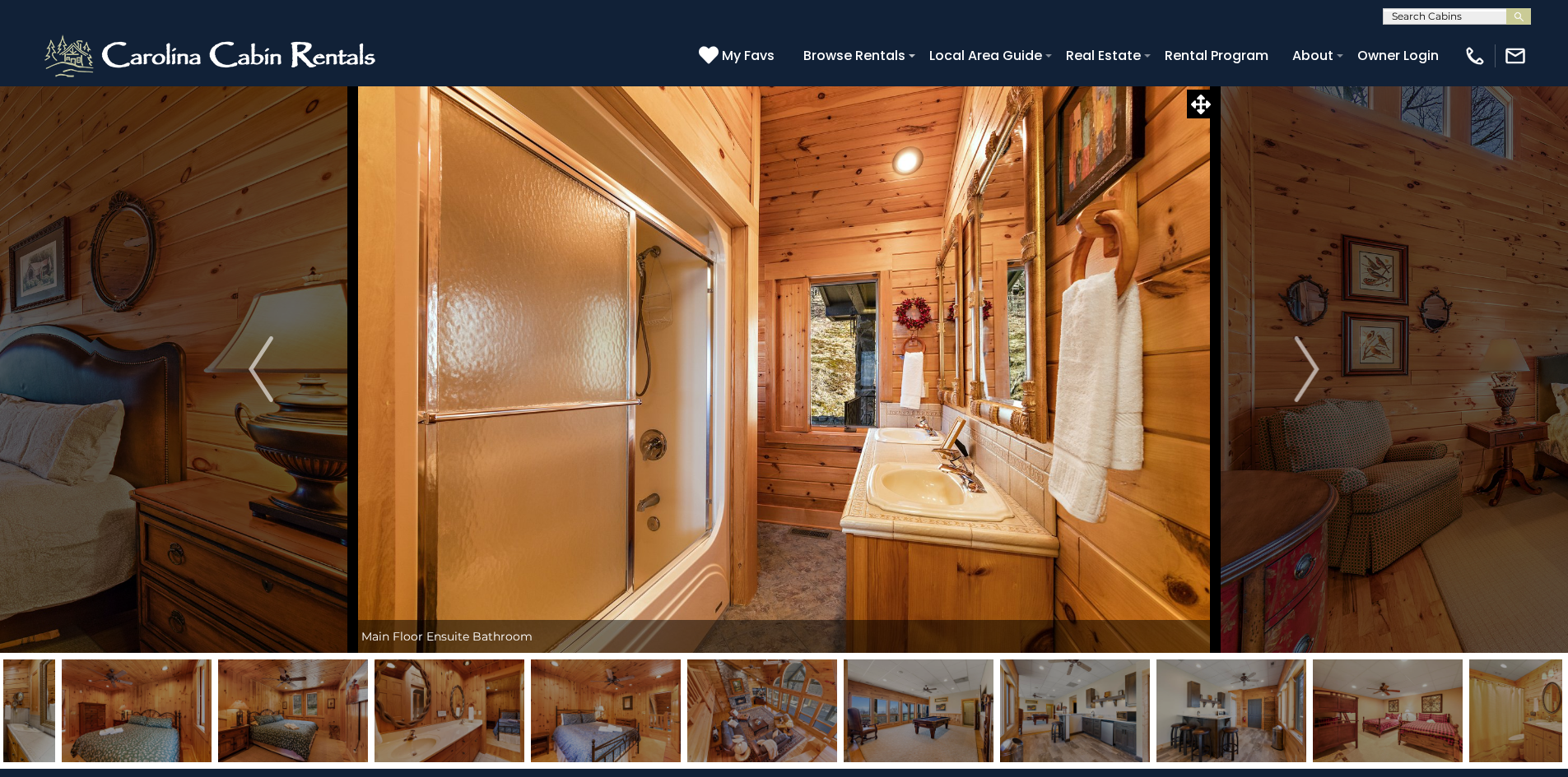
drag, startPoint x: 1348, startPoint y: 726, endPoint x: 859, endPoint y: 751, distance: 489.6
click at [859, 751] on img at bounding box center [919, 711] width 150 height 102
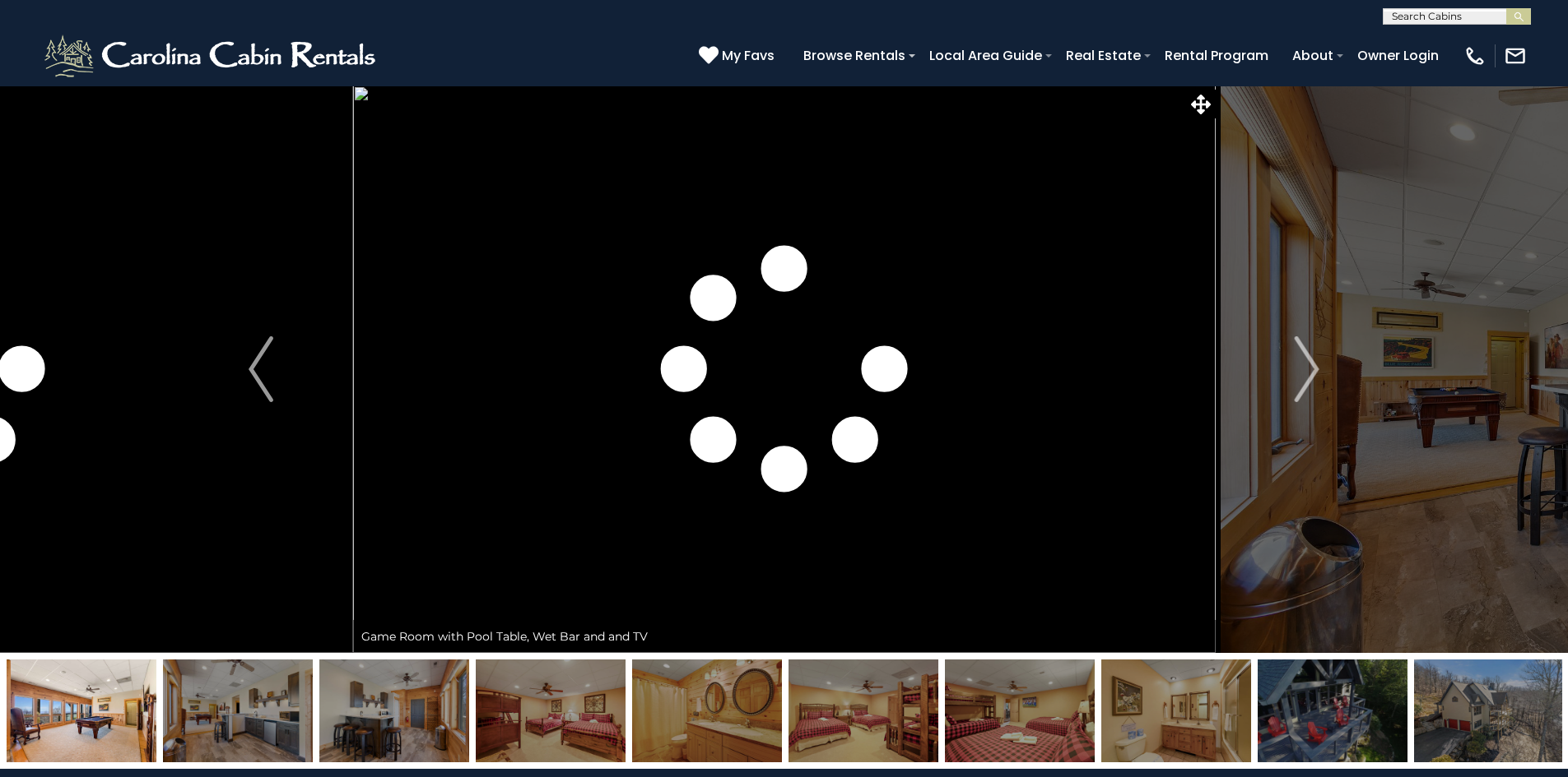
click at [1454, 714] on img at bounding box center [1488, 711] width 150 height 102
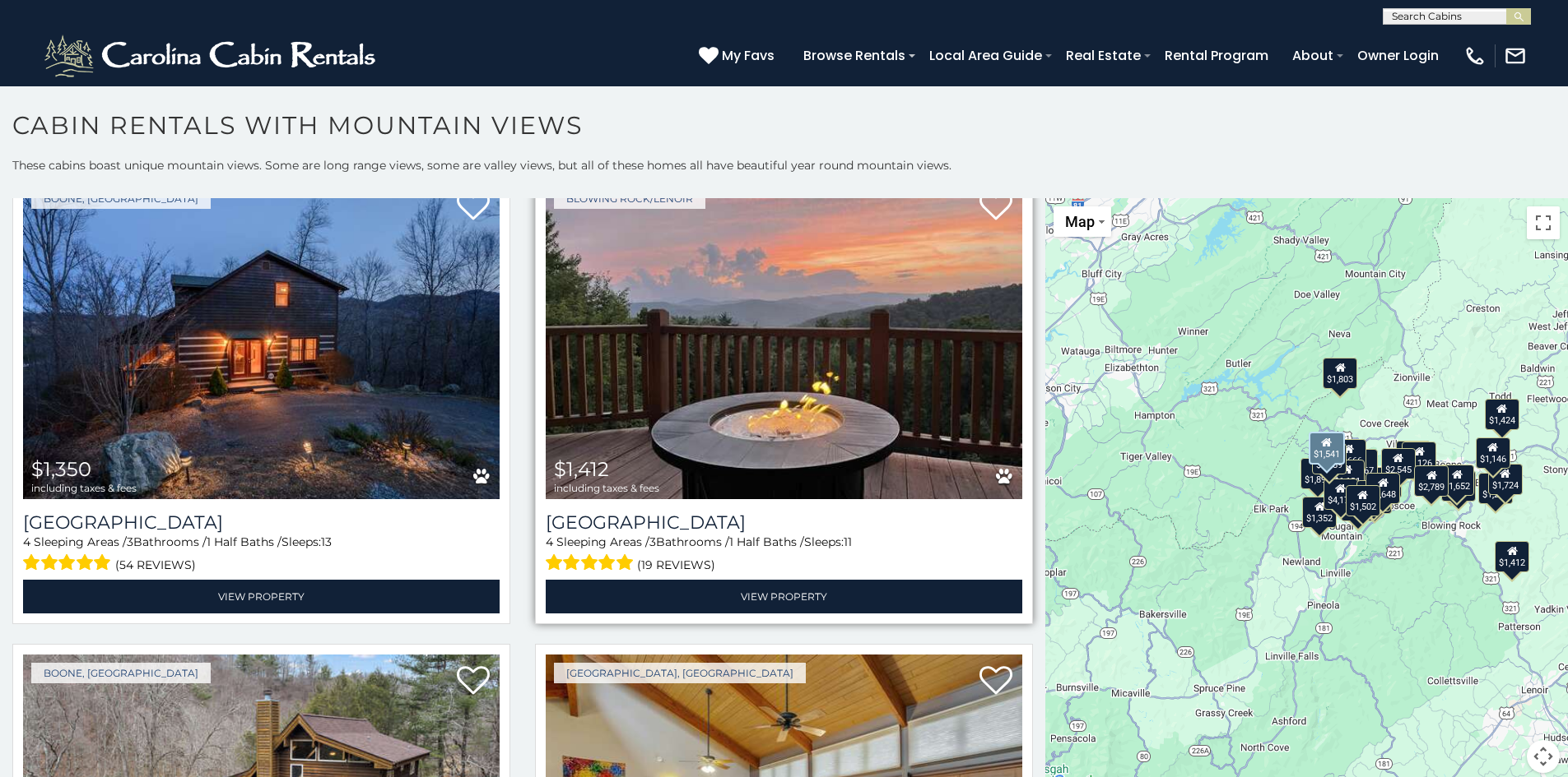
scroll to position [3372, 0]
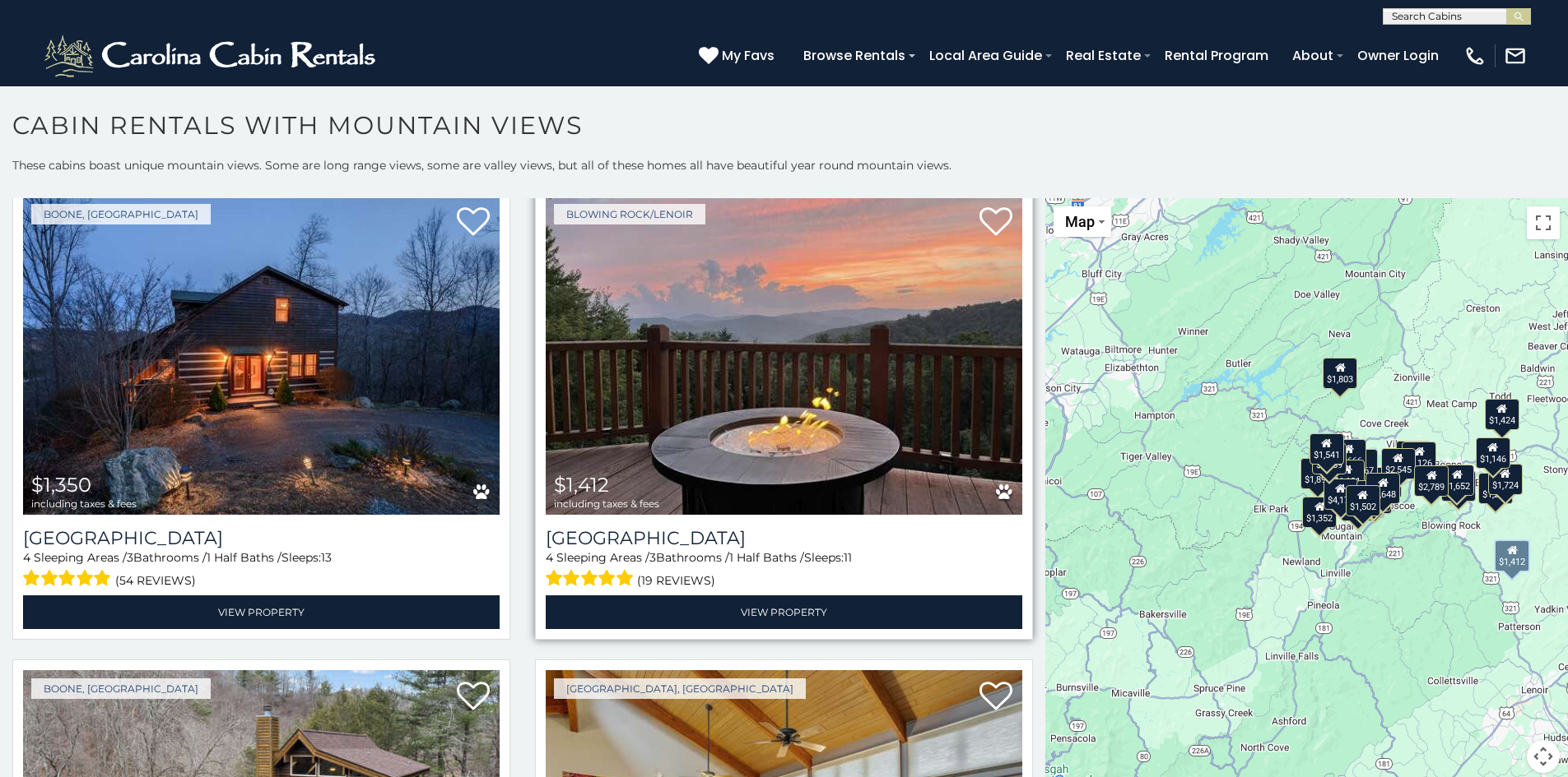
click at [780, 396] on img at bounding box center [784, 355] width 476 height 319
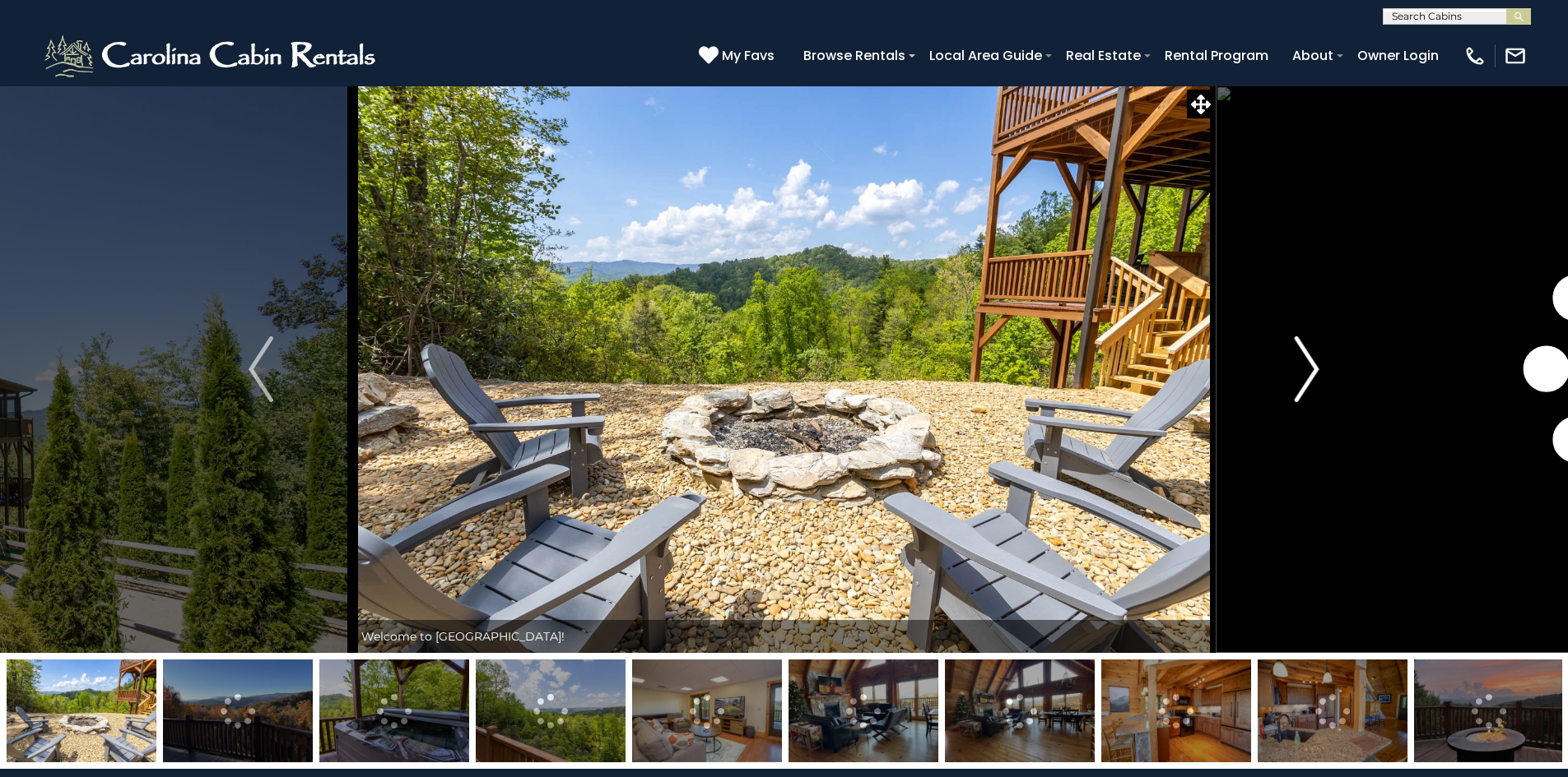
click at [1307, 367] on img "Next" at bounding box center [1307, 369] width 25 height 66
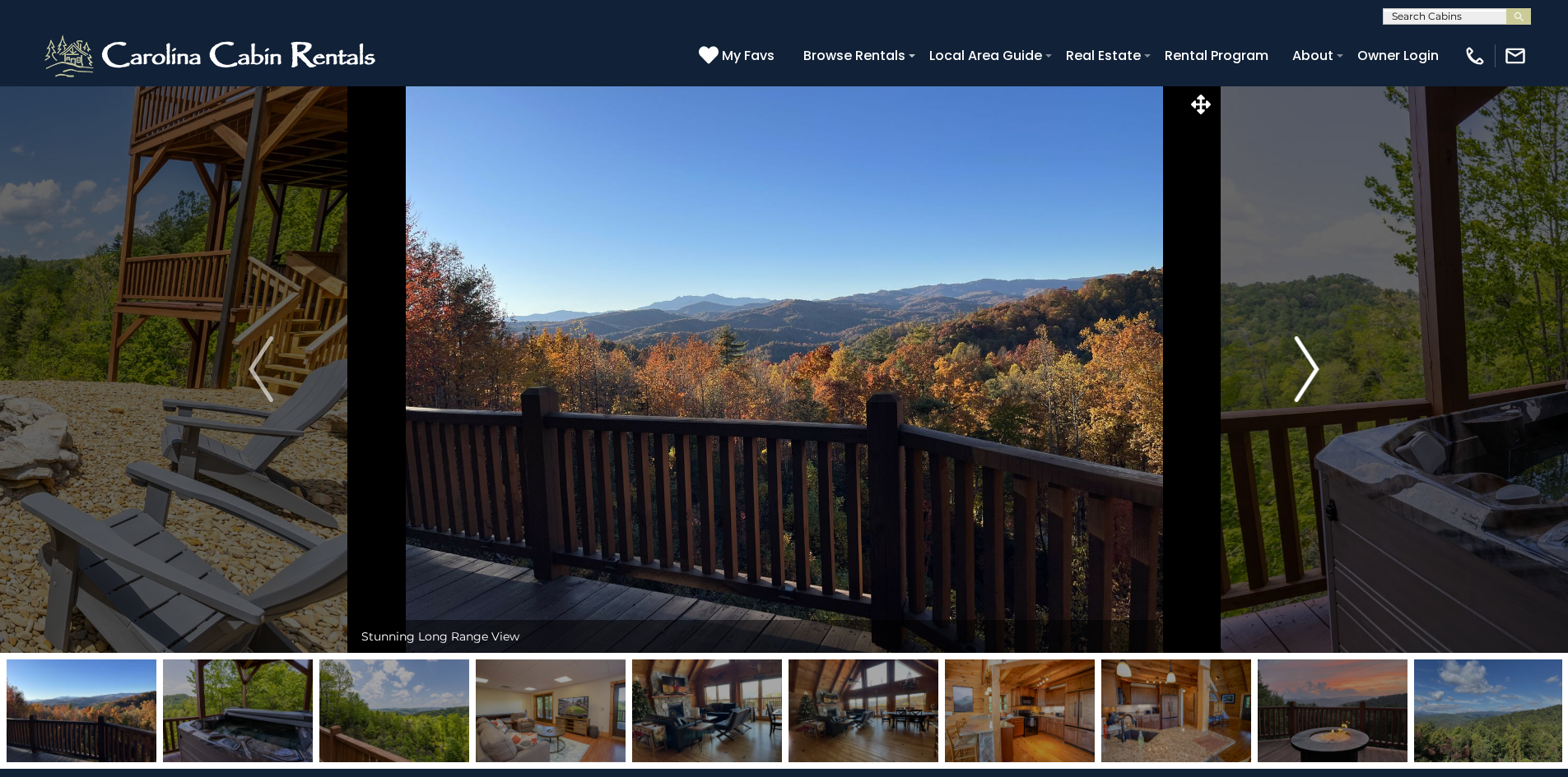
click at [1310, 359] on img "Next" at bounding box center [1307, 369] width 25 height 66
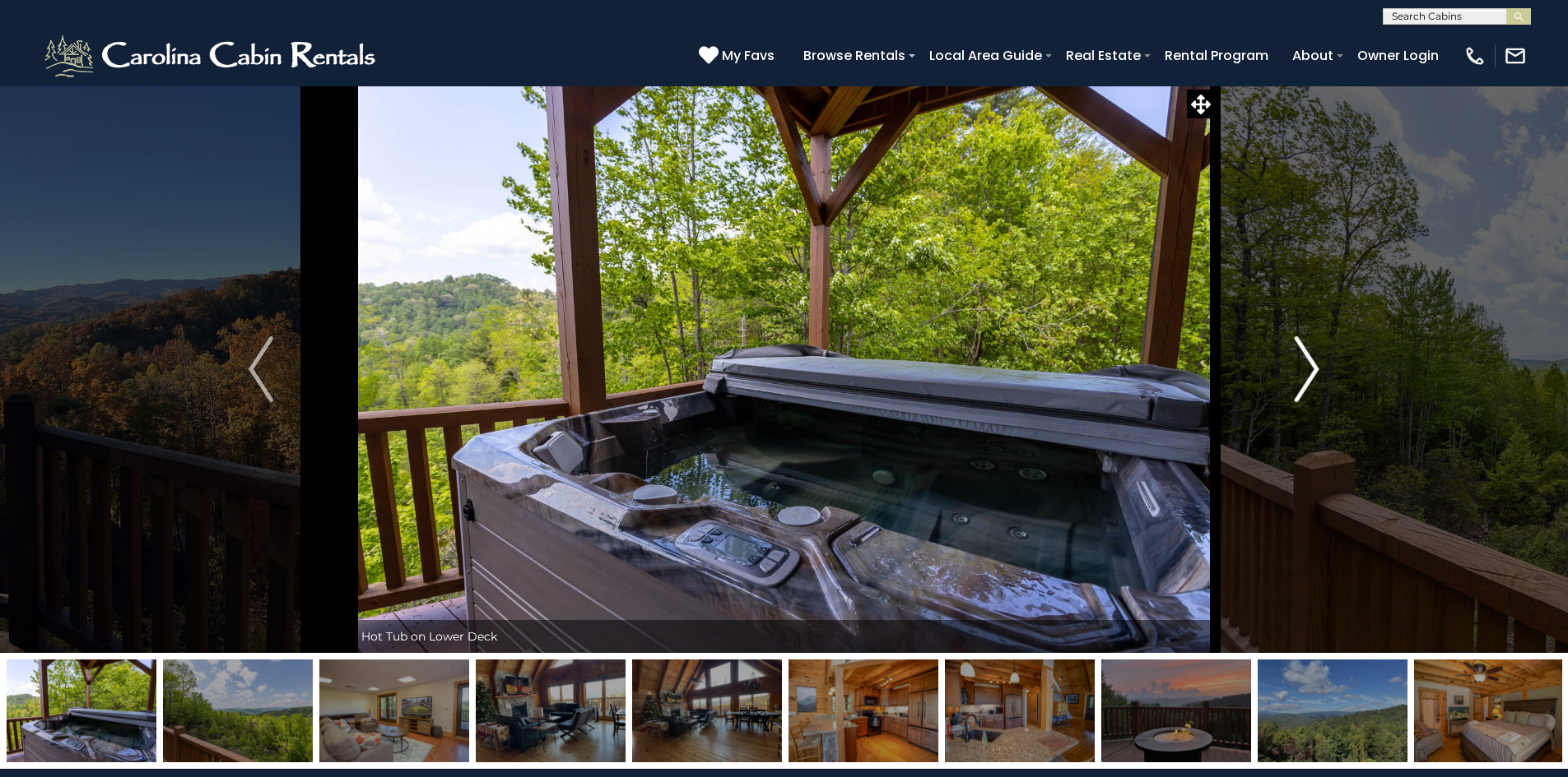
click at [1311, 359] on img "Next" at bounding box center [1307, 369] width 25 height 66
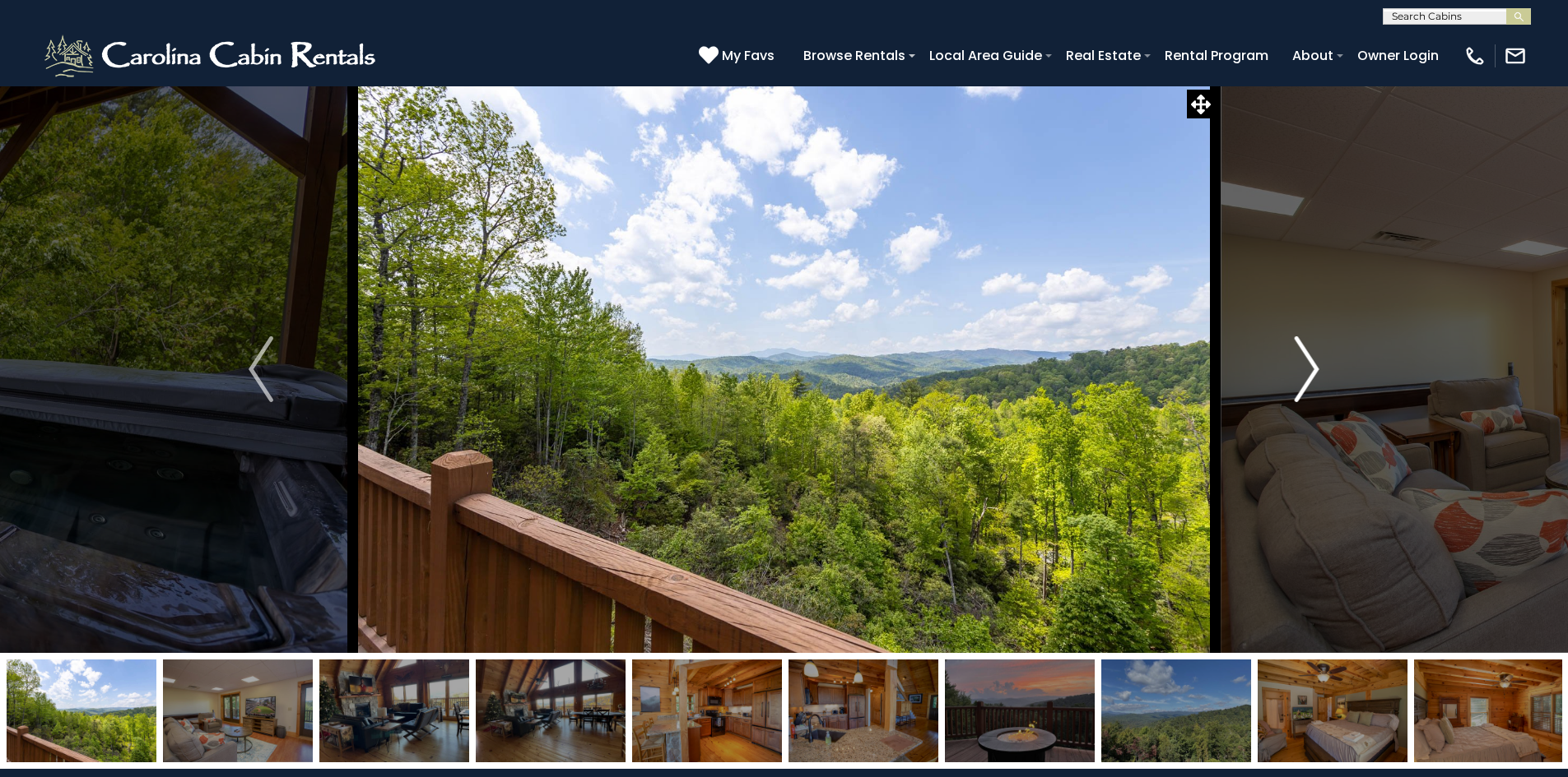
click at [1311, 359] on img "Next" at bounding box center [1307, 369] width 25 height 66
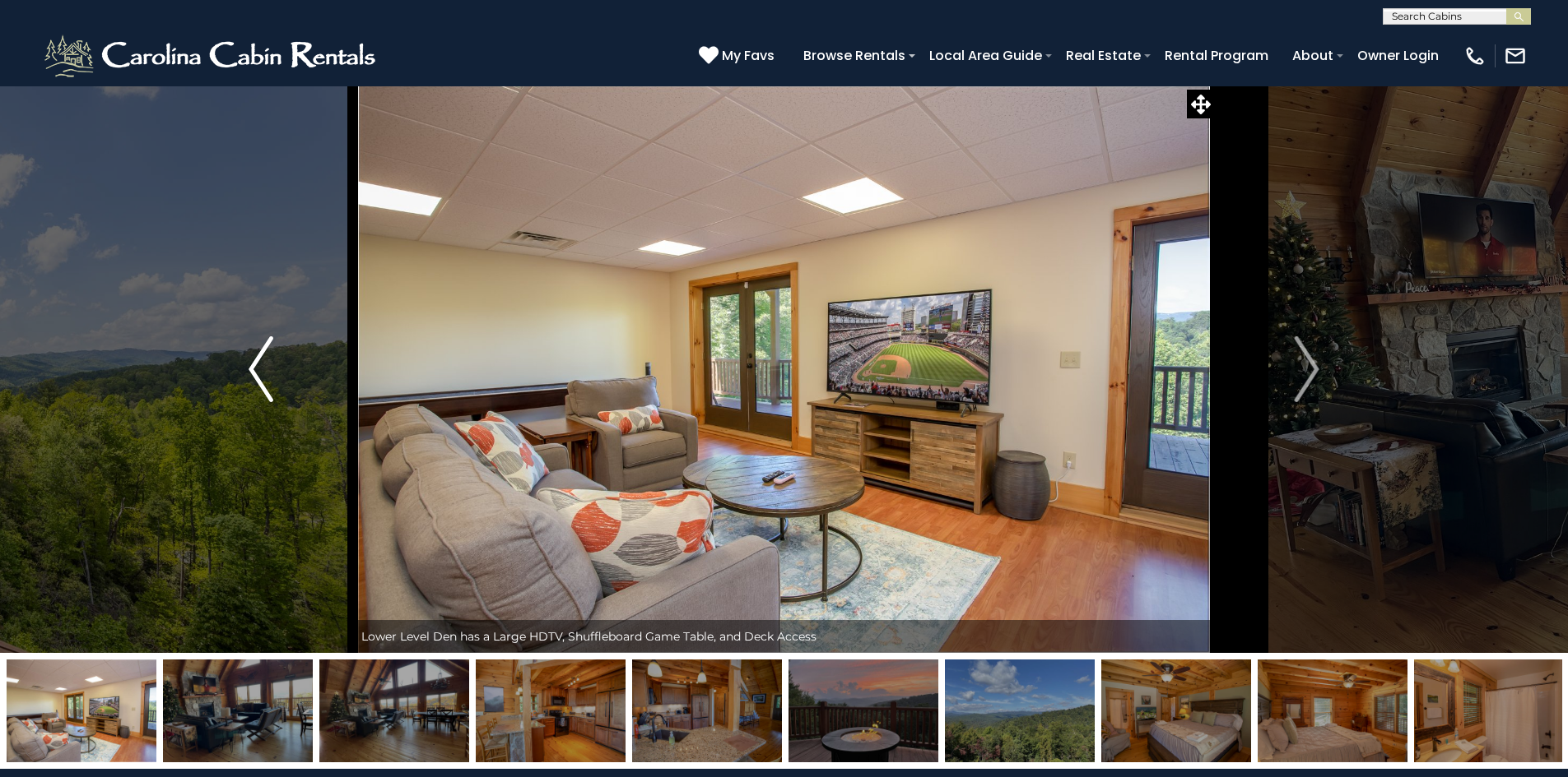
click at [254, 369] on img "Previous" at bounding box center [261, 369] width 25 height 66
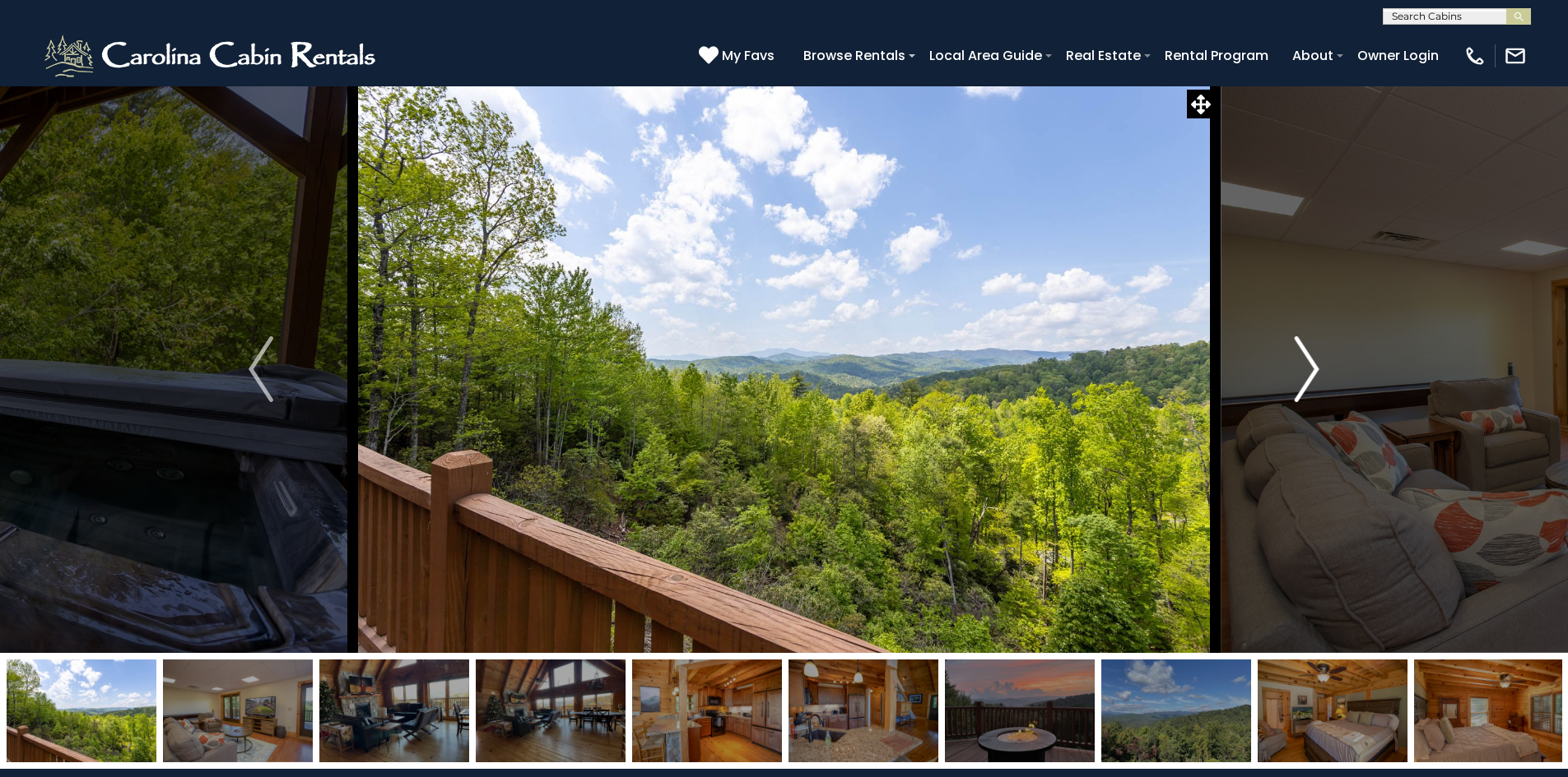
click at [1312, 366] on img "Next" at bounding box center [1307, 369] width 25 height 66
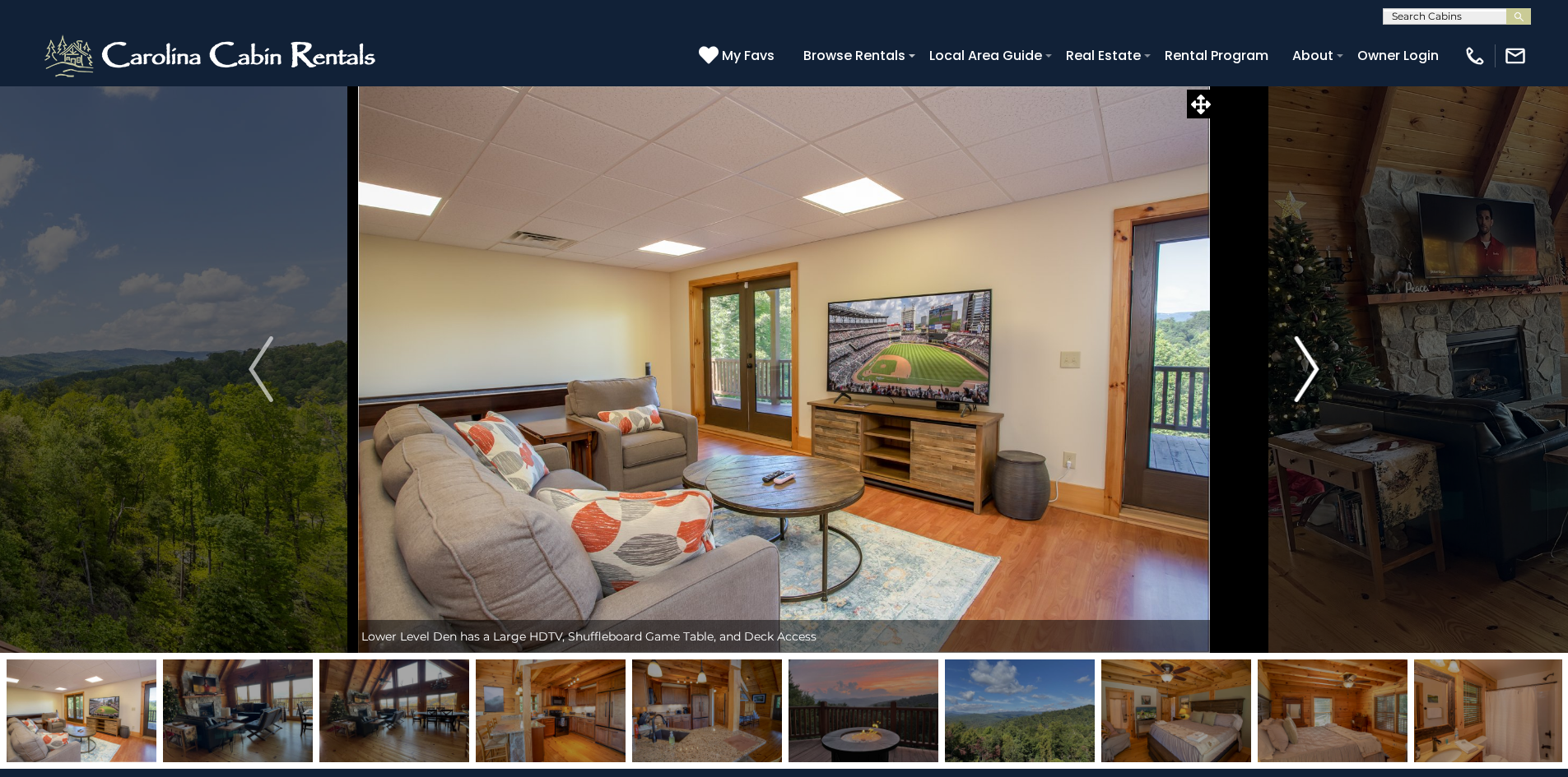
click at [1312, 365] on img "Next" at bounding box center [1307, 369] width 25 height 66
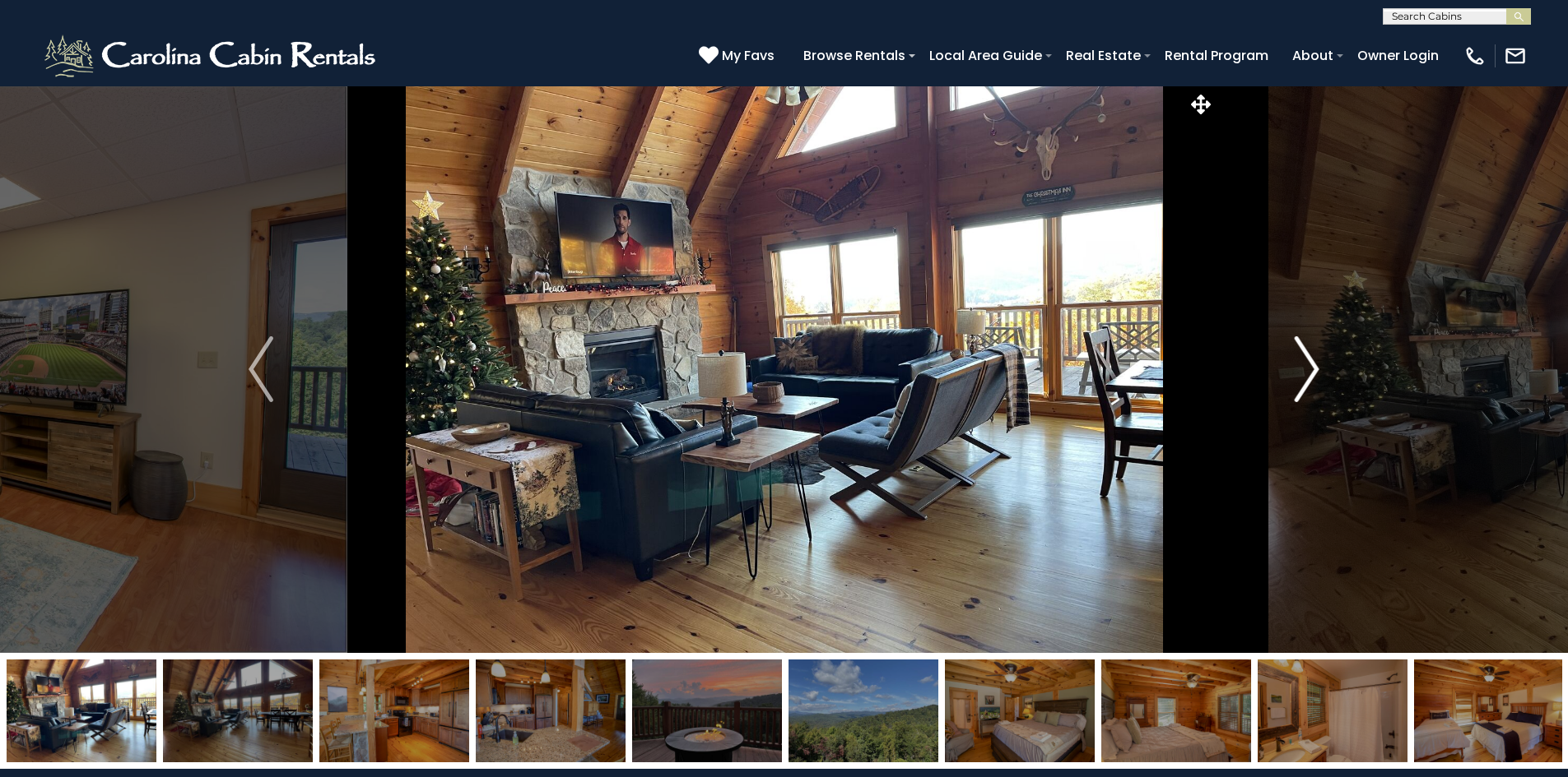
click at [1309, 360] on img "Next" at bounding box center [1307, 369] width 25 height 66
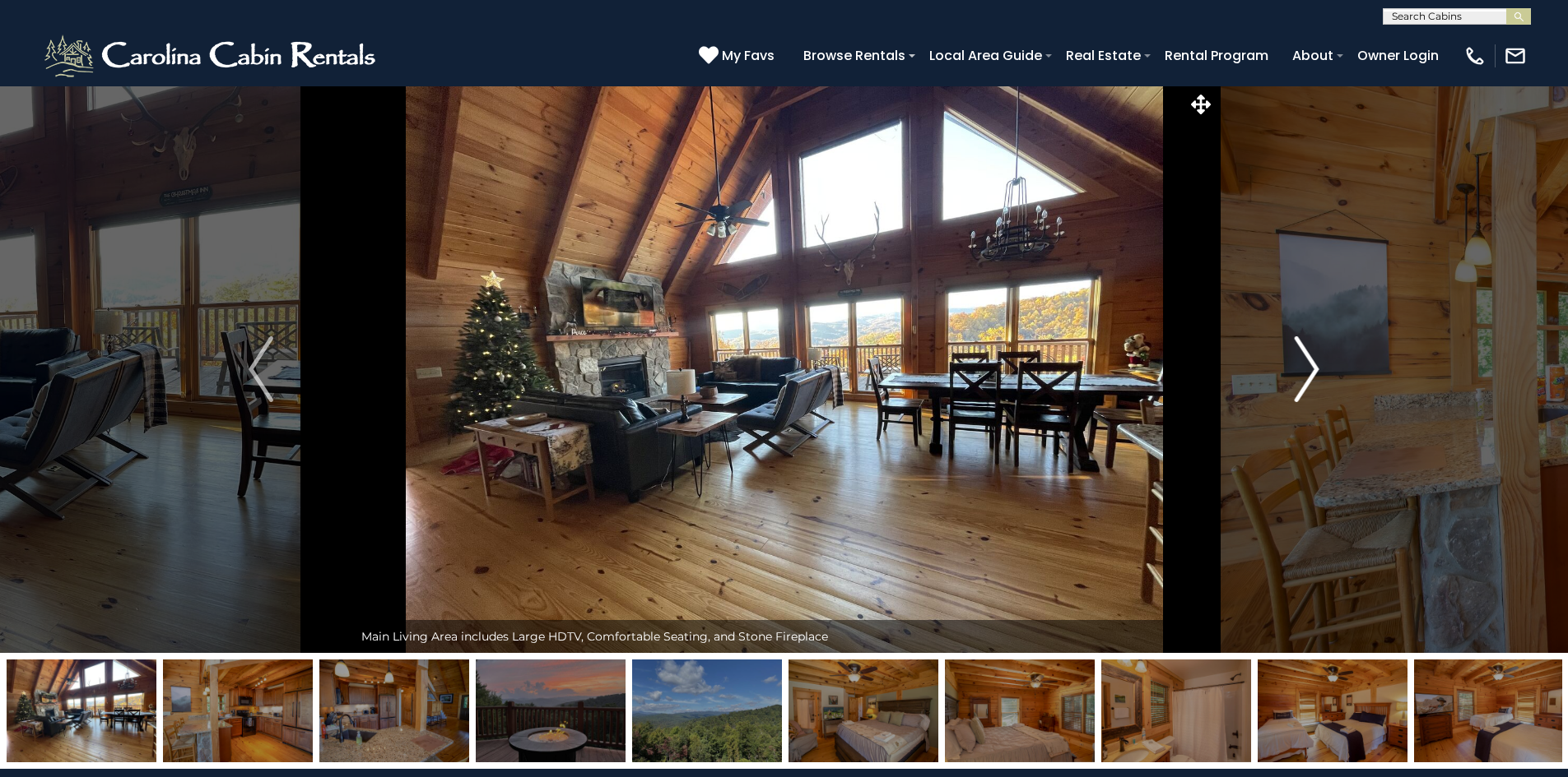
click at [1309, 360] on img "Next" at bounding box center [1307, 369] width 25 height 66
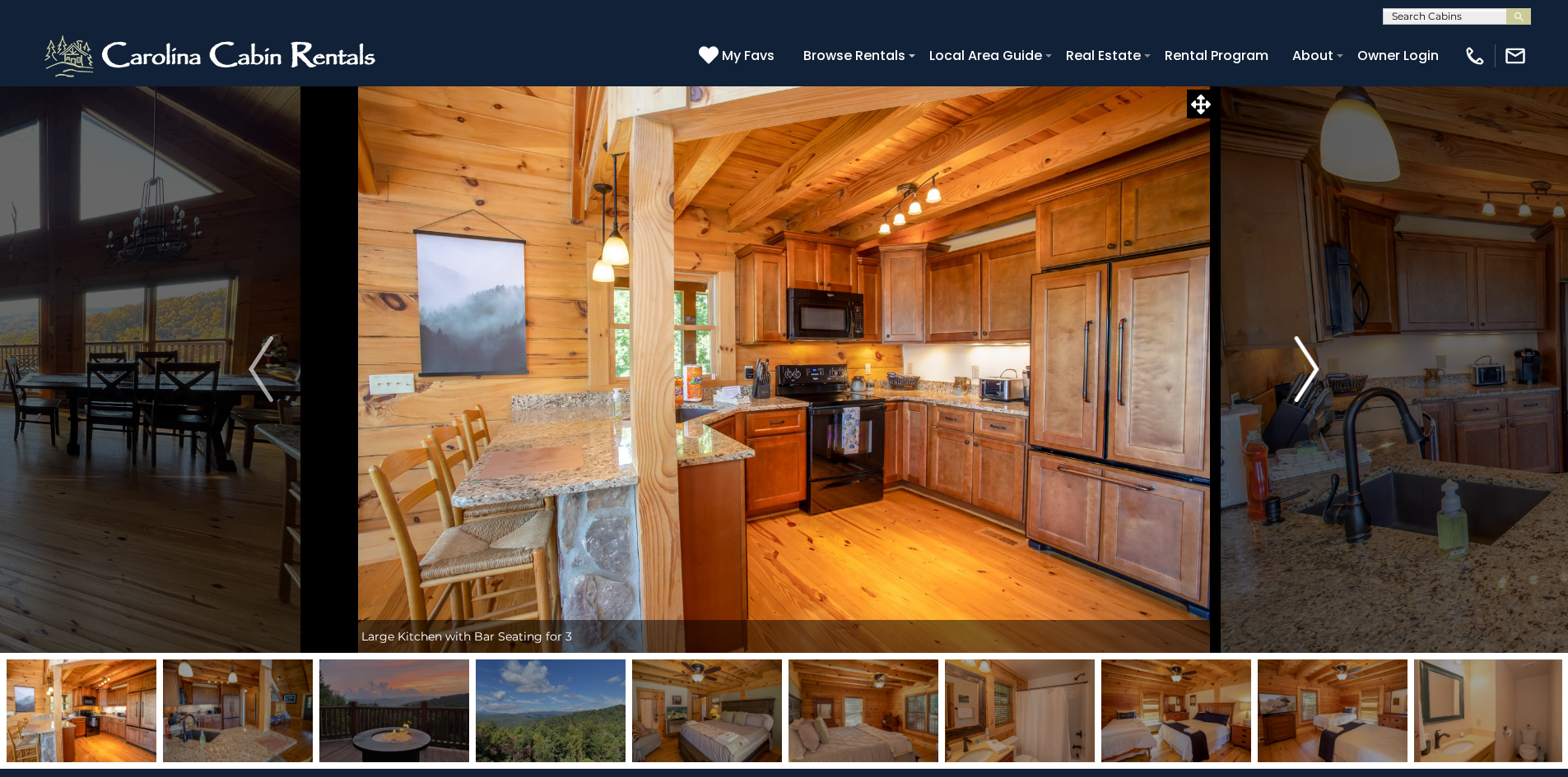
click at [1307, 359] on img "Next" at bounding box center [1307, 369] width 25 height 66
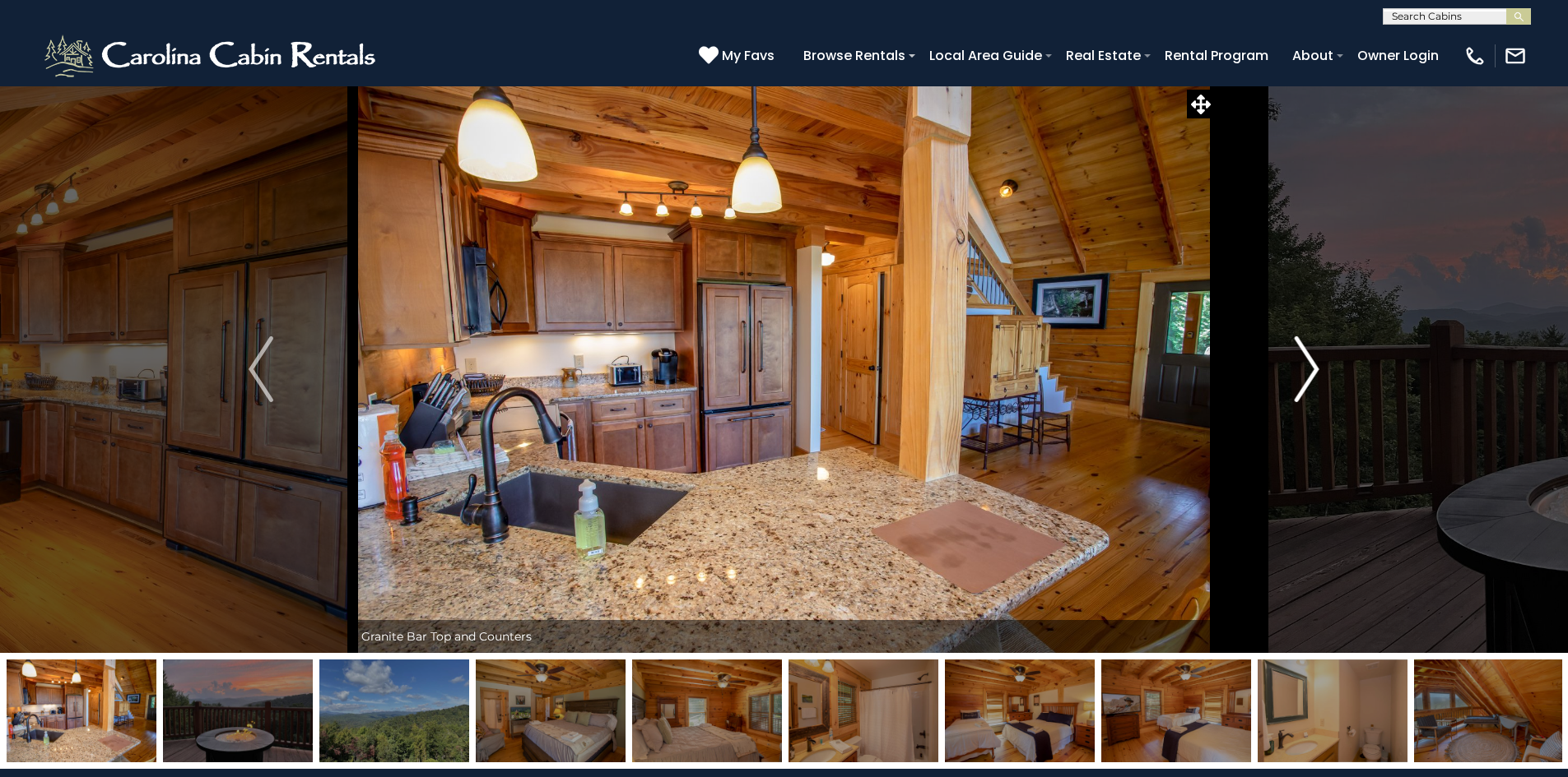
click at [1307, 359] on img "Next" at bounding box center [1307, 369] width 25 height 66
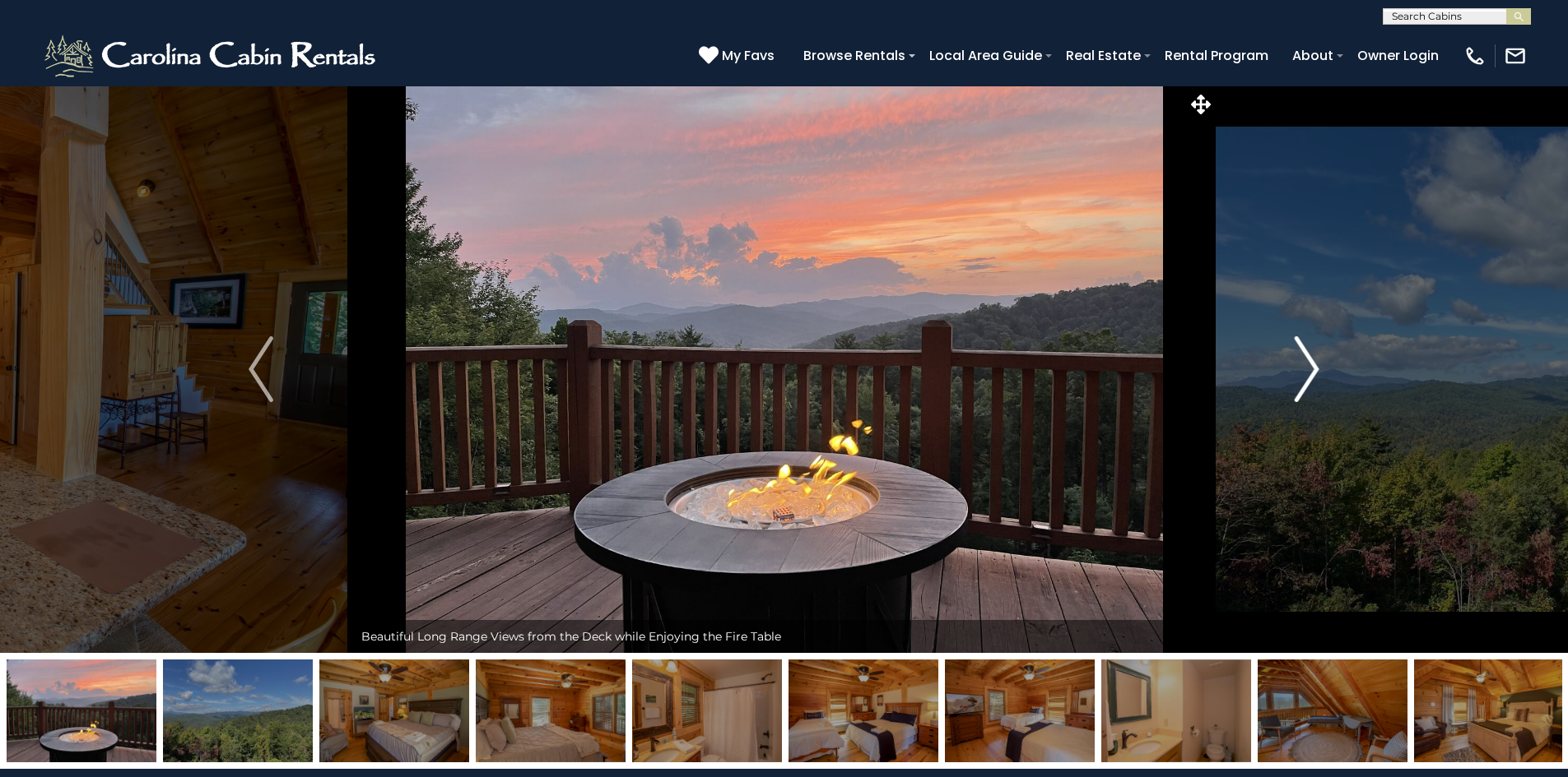
click at [1307, 359] on img "Next" at bounding box center [1307, 369] width 25 height 66
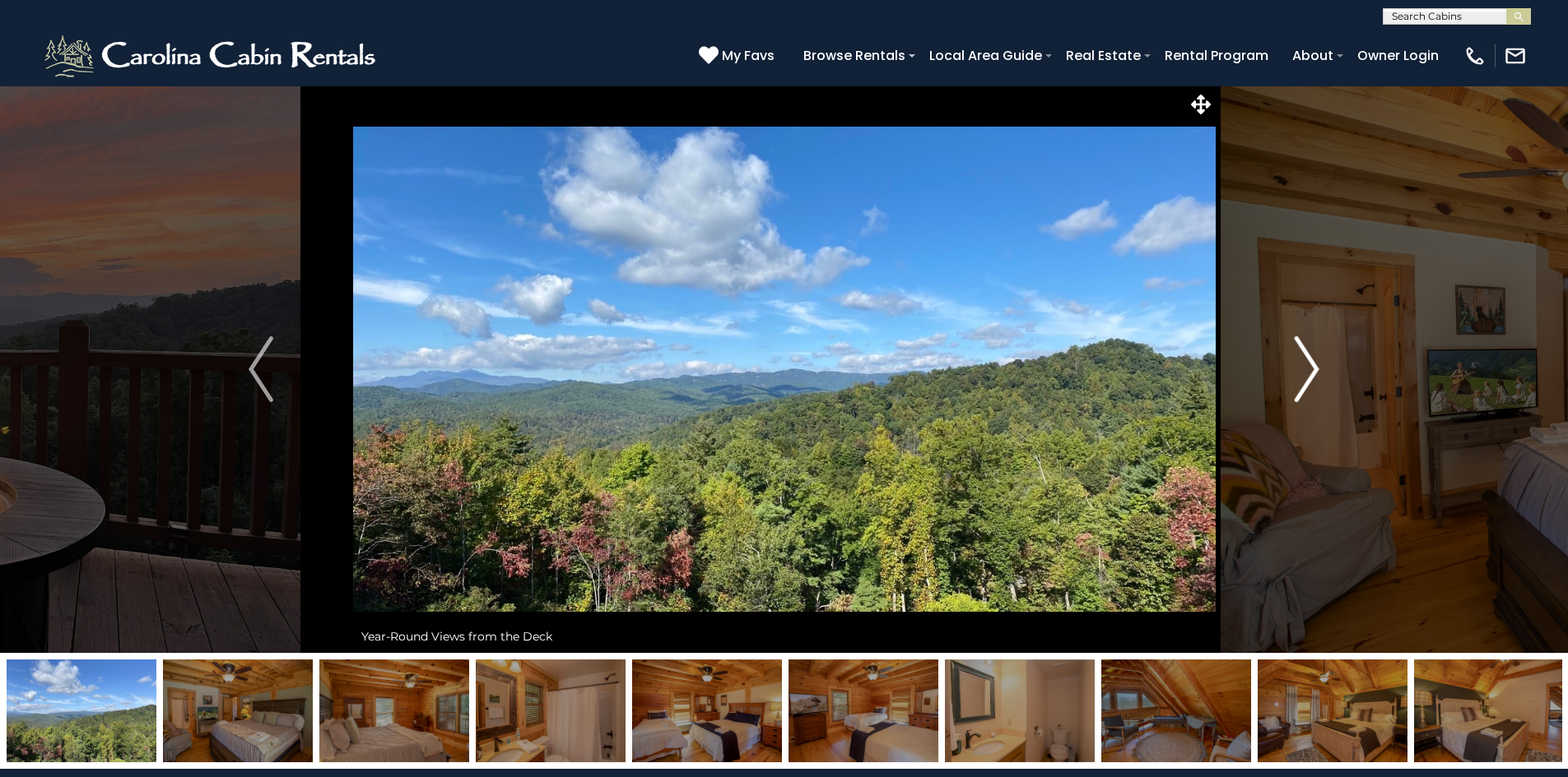
click at [1307, 359] on img "Next" at bounding box center [1307, 369] width 25 height 66
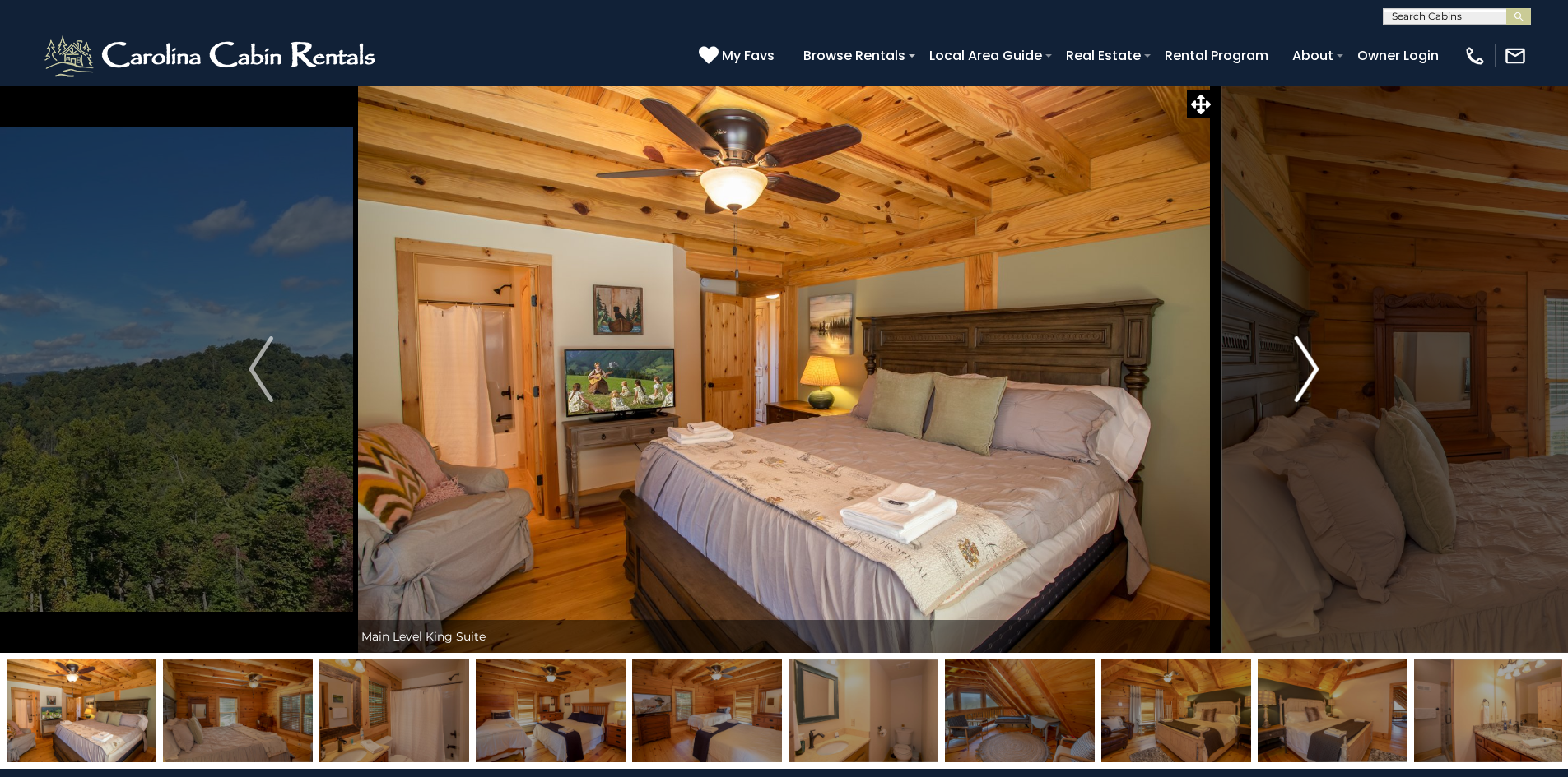
click at [1307, 359] on img "Next" at bounding box center [1307, 369] width 25 height 66
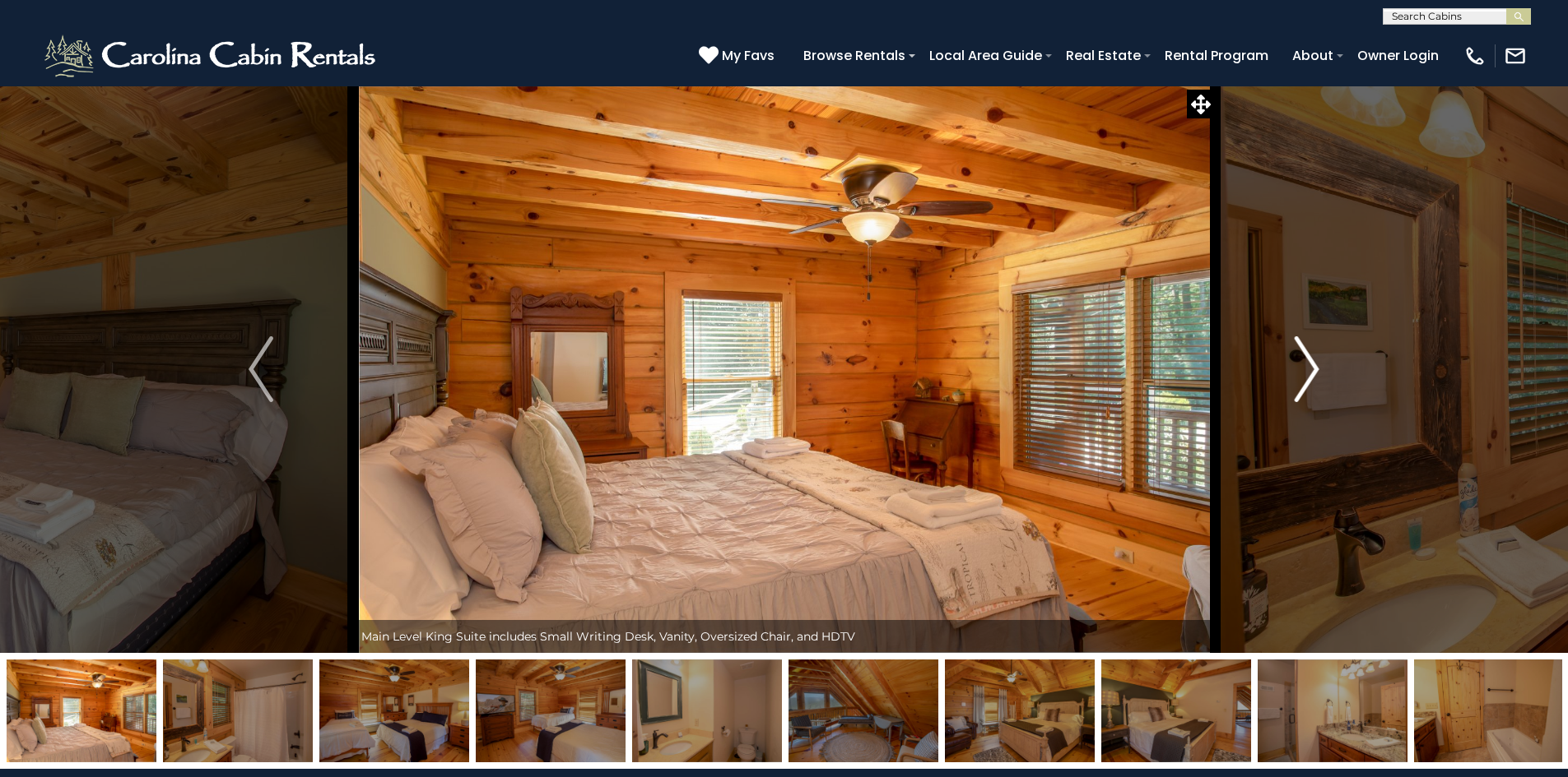
click at [1301, 358] on img "Next" at bounding box center [1307, 369] width 25 height 66
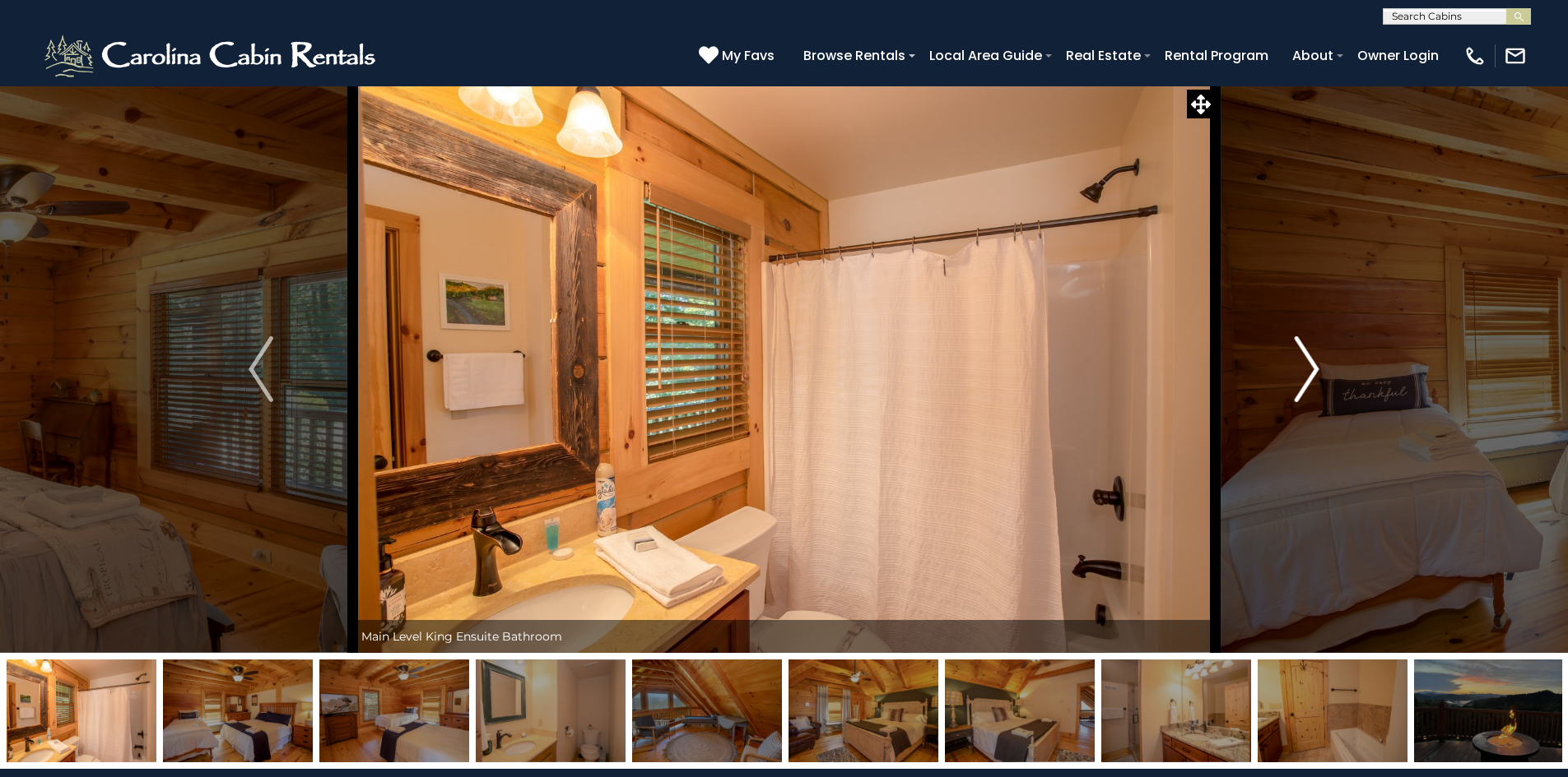
click at [1299, 360] on img "Next" at bounding box center [1307, 369] width 25 height 66
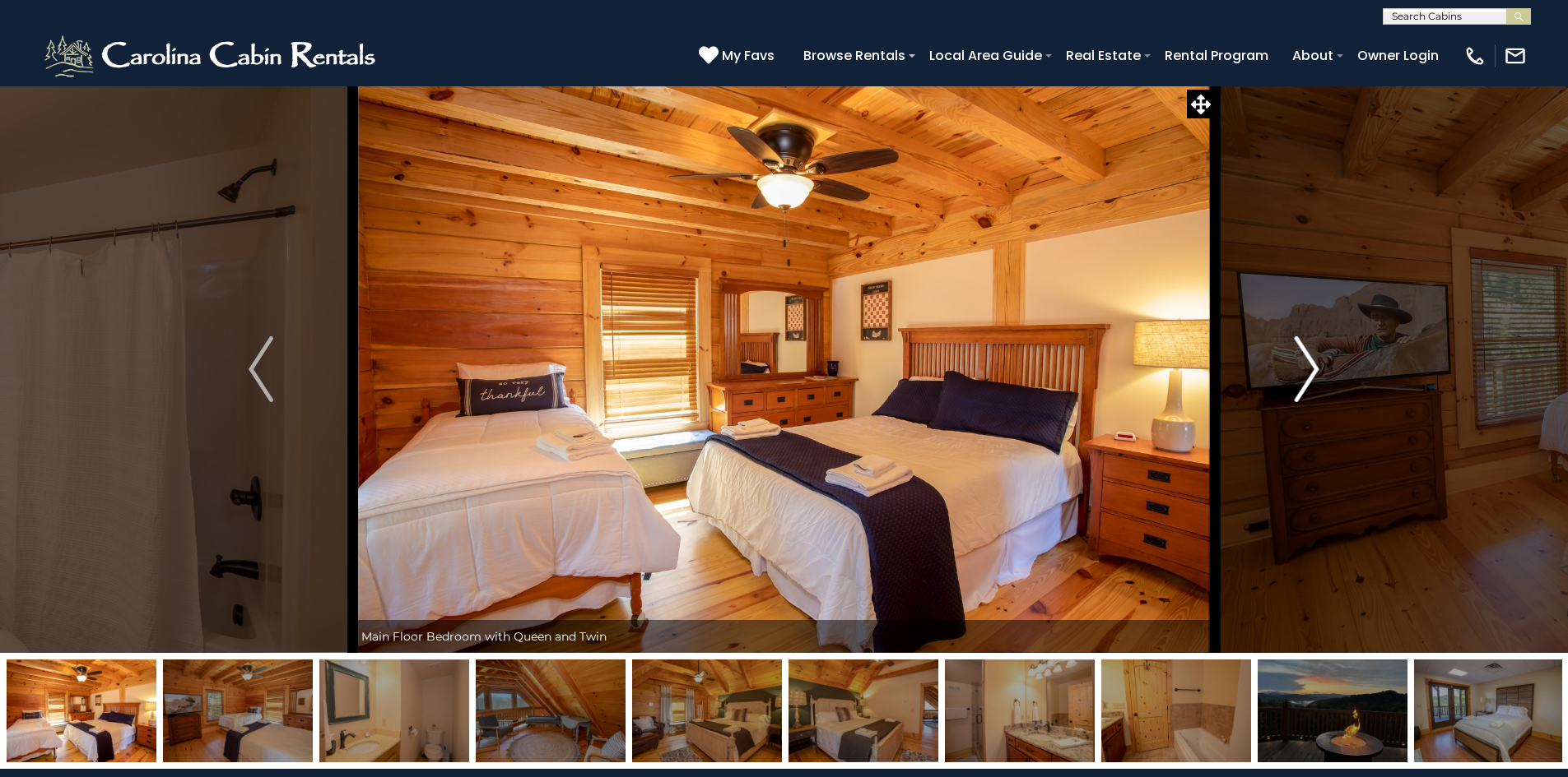
click at [1299, 360] on img "Next" at bounding box center [1307, 369] width 25 height 66
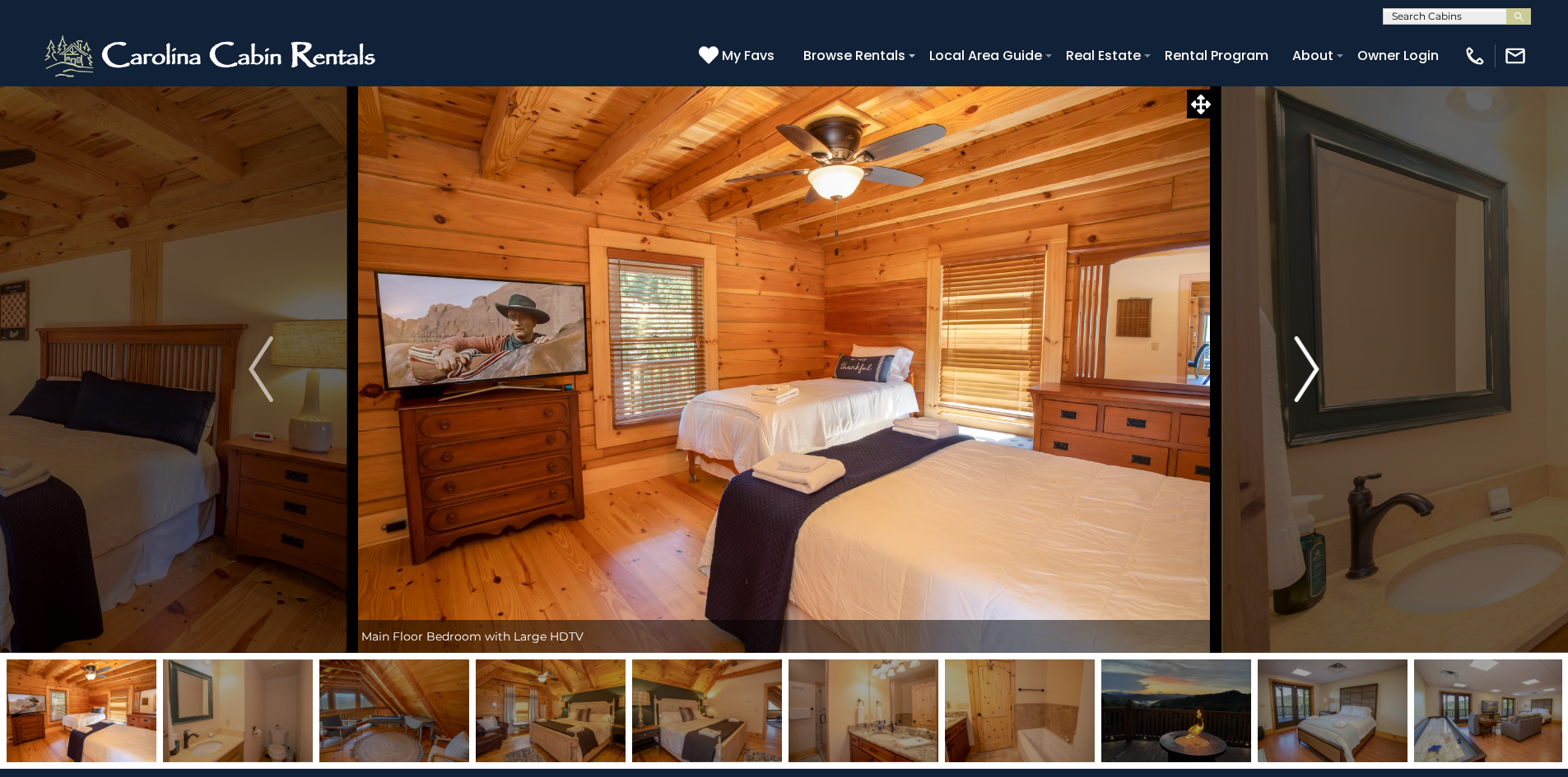
click at [1322, 364] on button "Next" at bounding box center [1307, 369] width 184 height 568
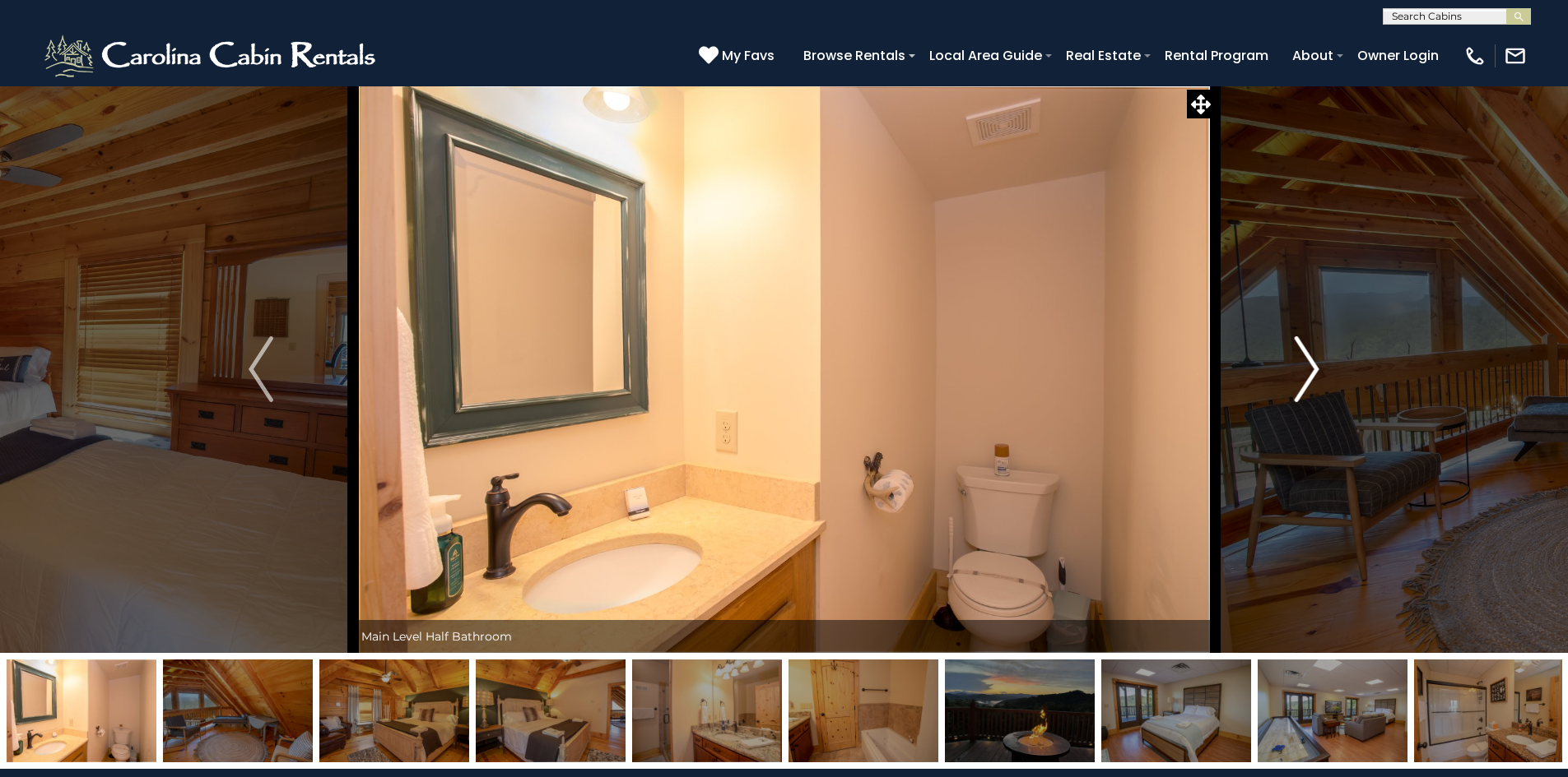
click at [1309, 364] on img "Next" at bounding box center [1307, 369] width 25 height 66
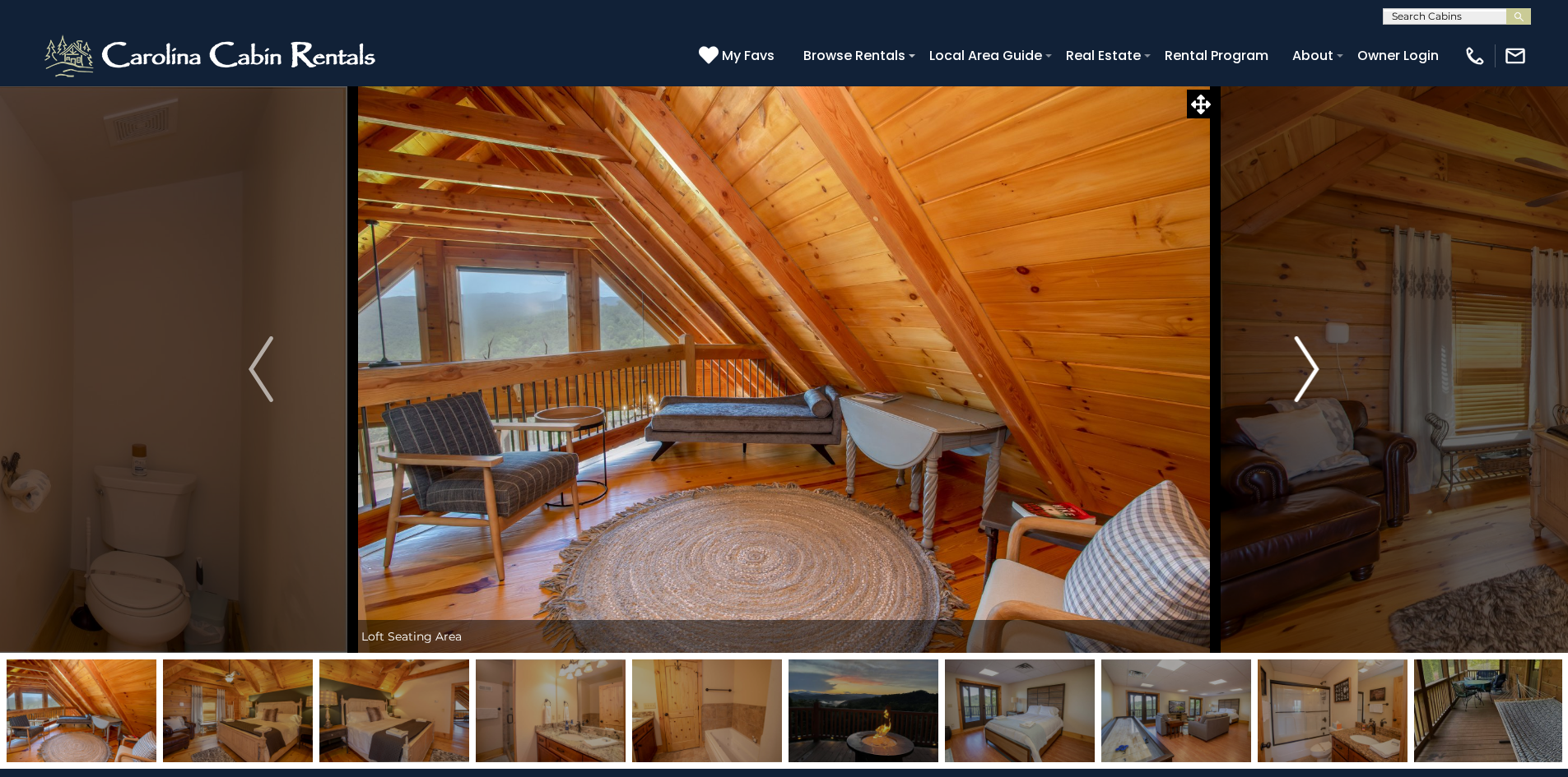
click at [1315, 360] on img "Next" at bounding box center [1307, 369] width 25 height 66
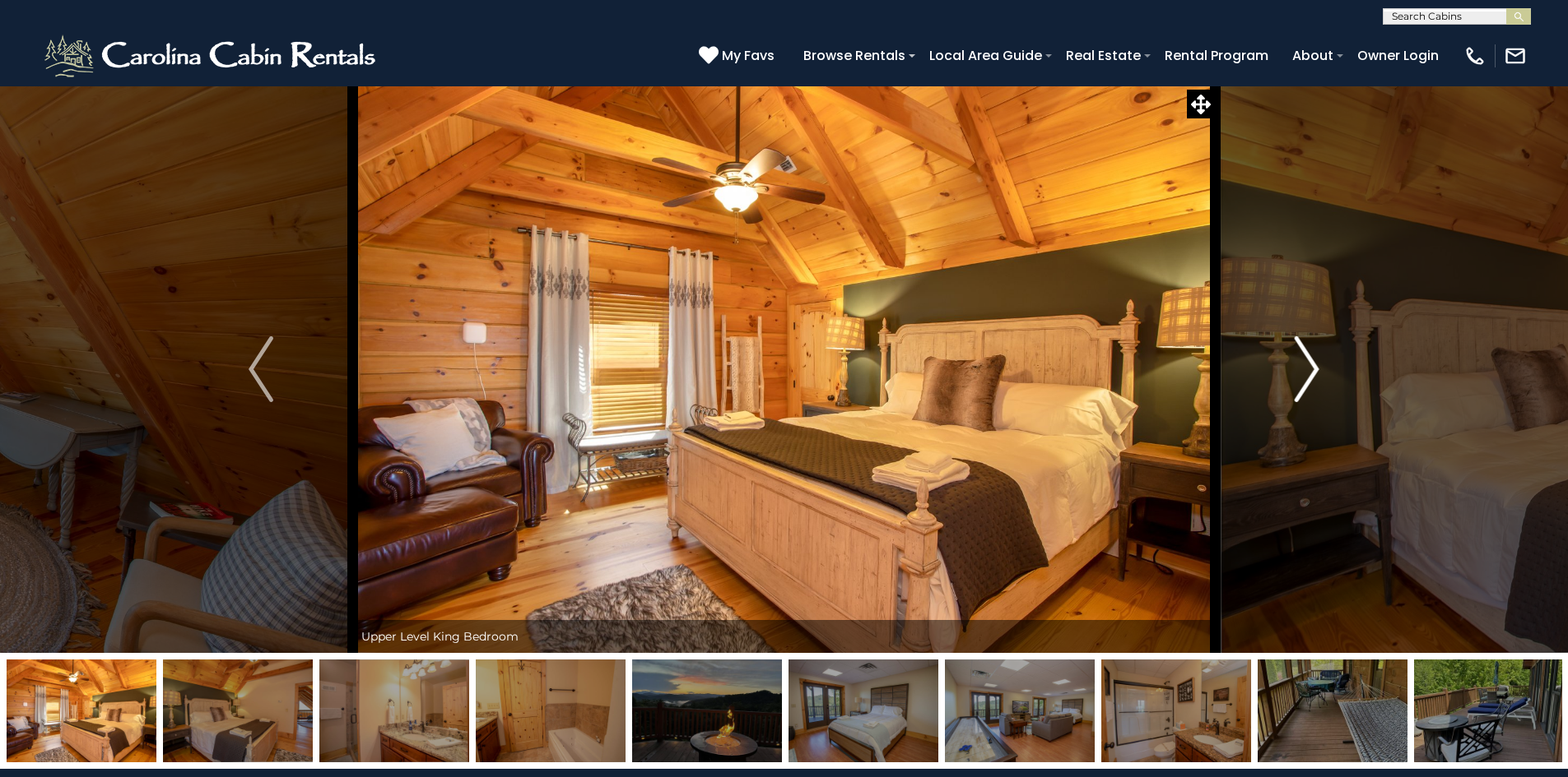
click at [1296, 361] on img "Next" at bounding box center [1307, 369] width 25 height 66
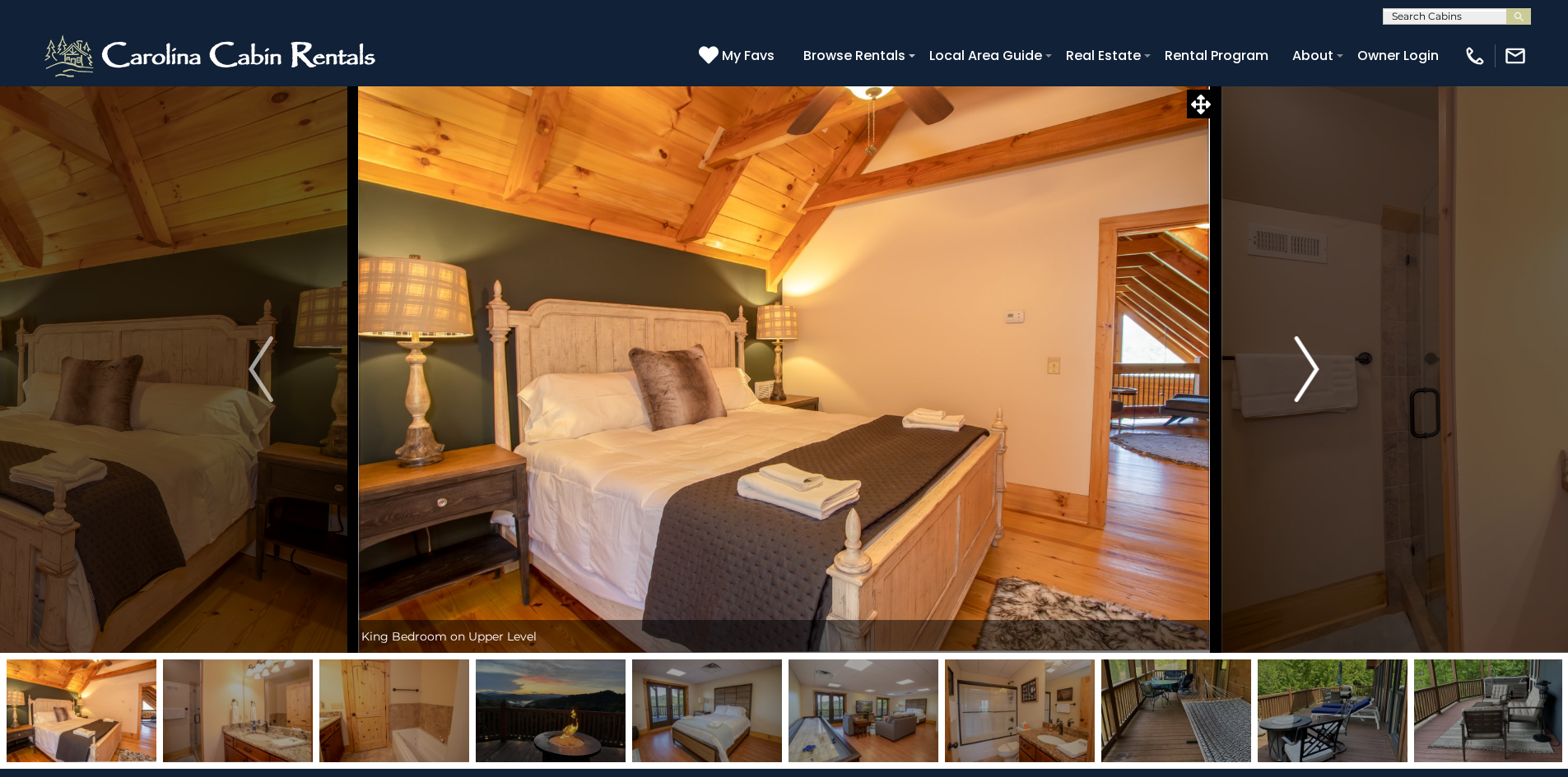
click at [1298, 361] on img "Next" at bounding box center [1307, 369] width 25 height 66
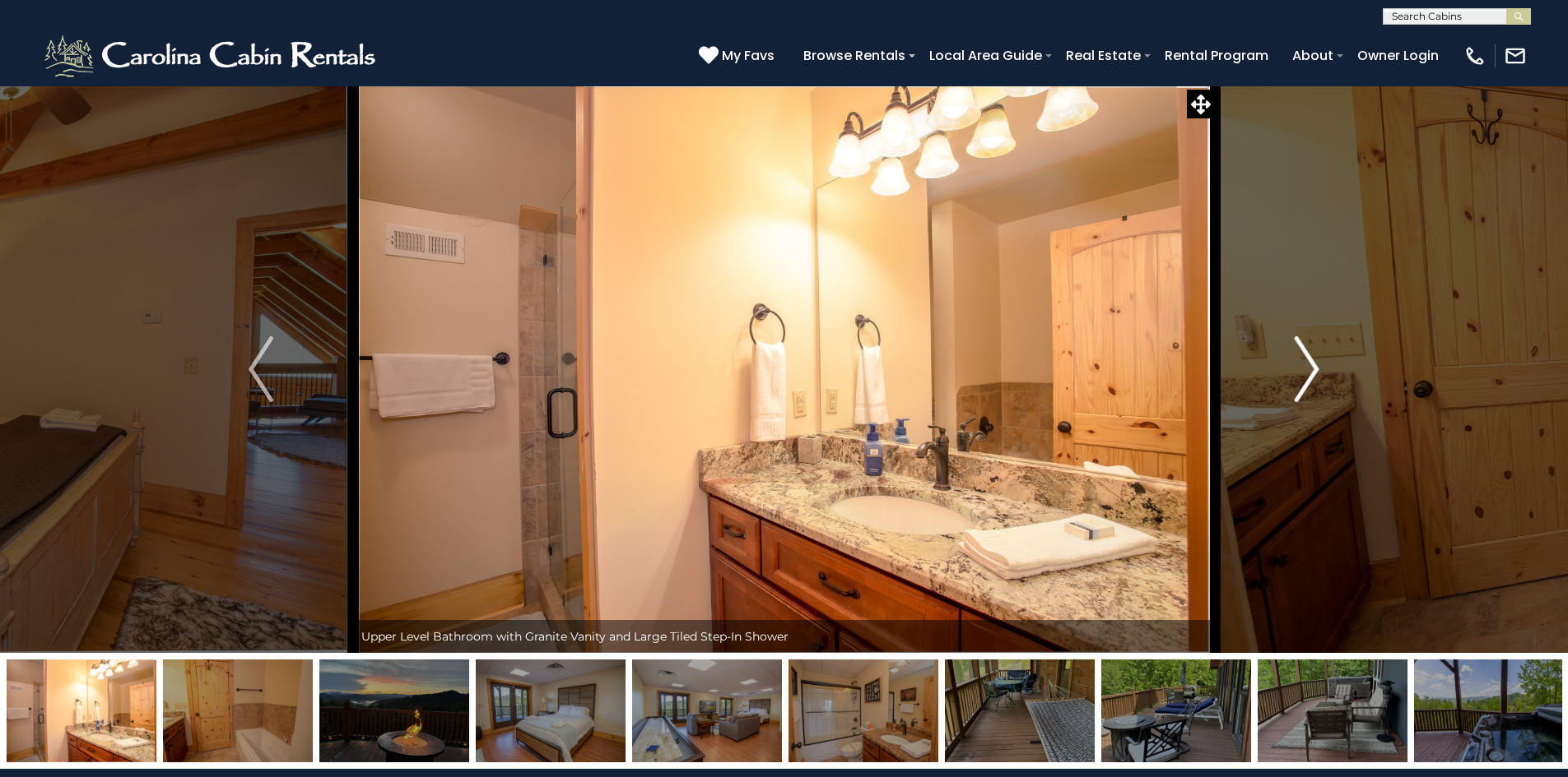
click at [1298, 361] on img "Next" at bounding box center [1307, 369] width 25 height 66
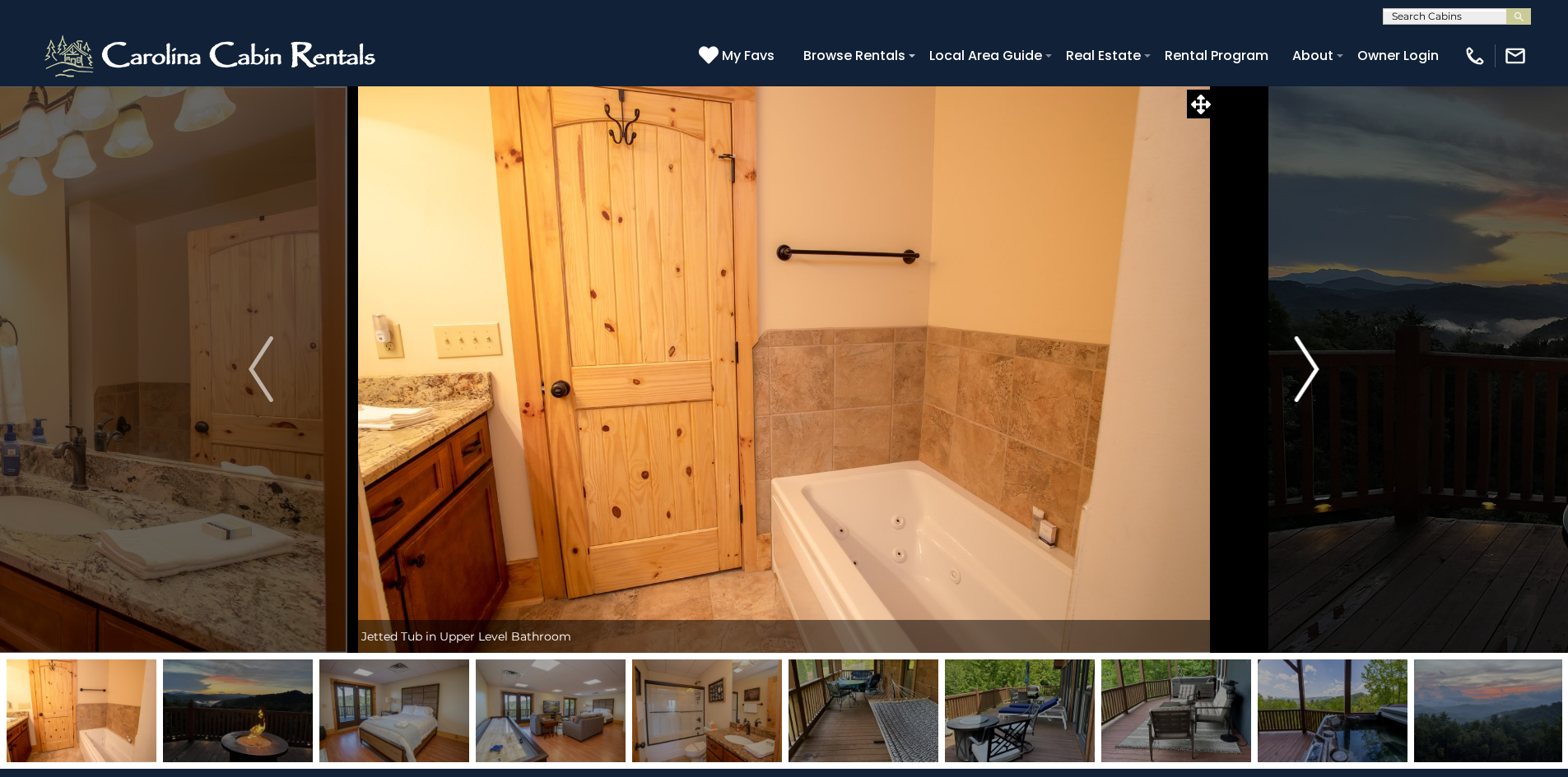
click at [1298, 361] on img "Next" at bounding box center [1307, 369] width 25 height 66
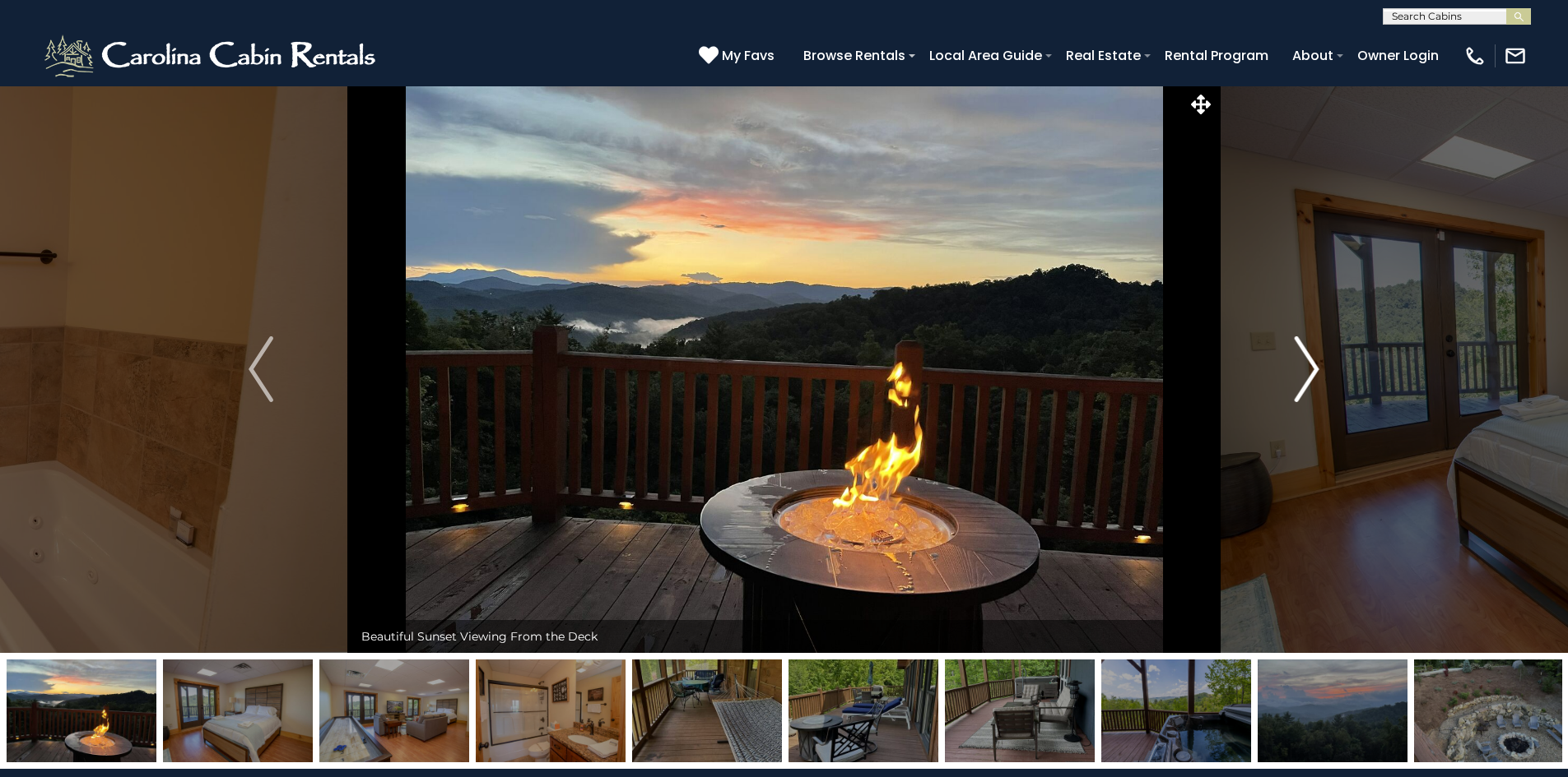
click at [1298, 361] on img "Next" at bounding box center [1307, 369] width 25 height 66
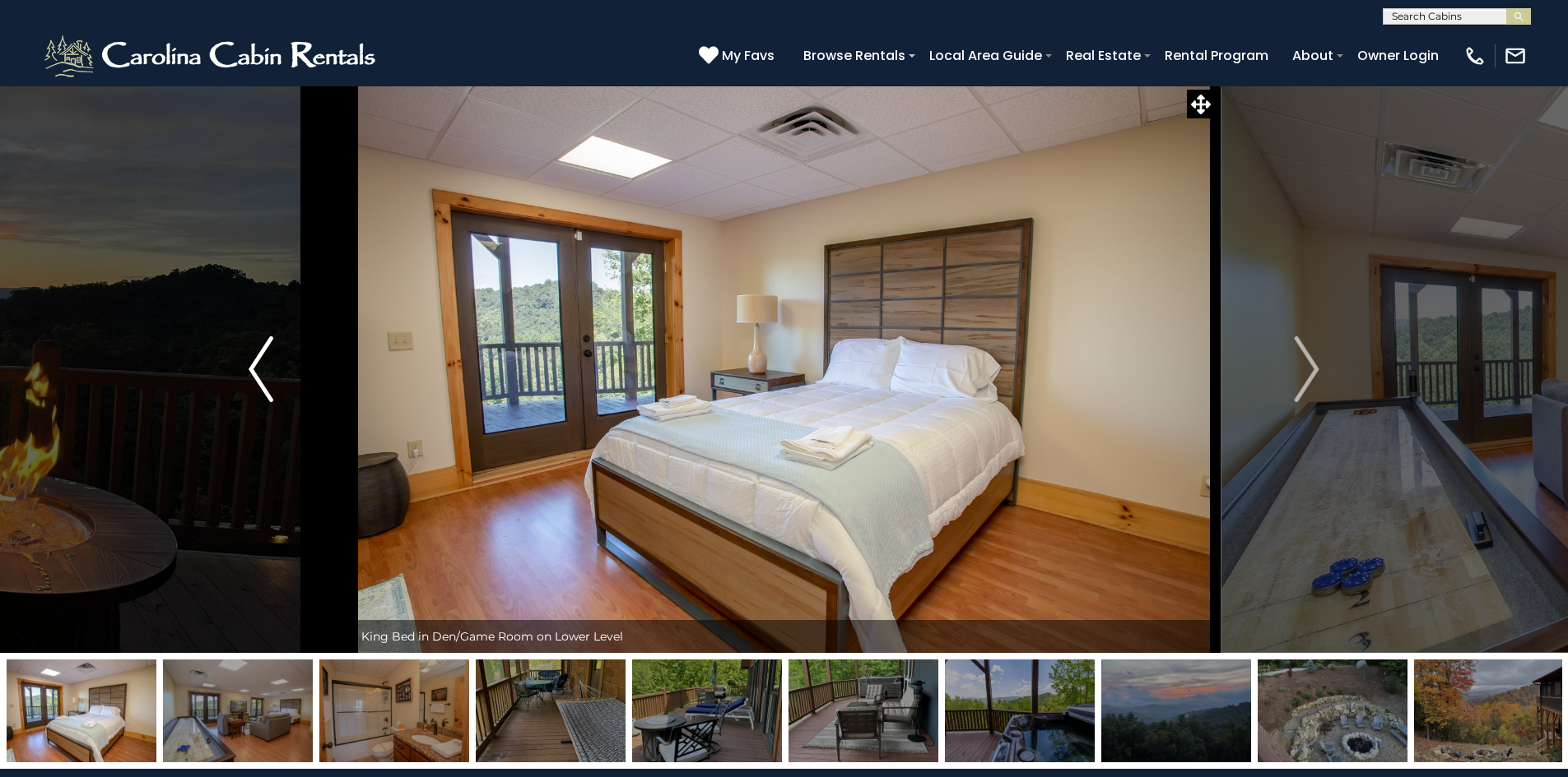
click at [257, 369] on img "Previous" at bounding box center [261, 369] width 25 height 66
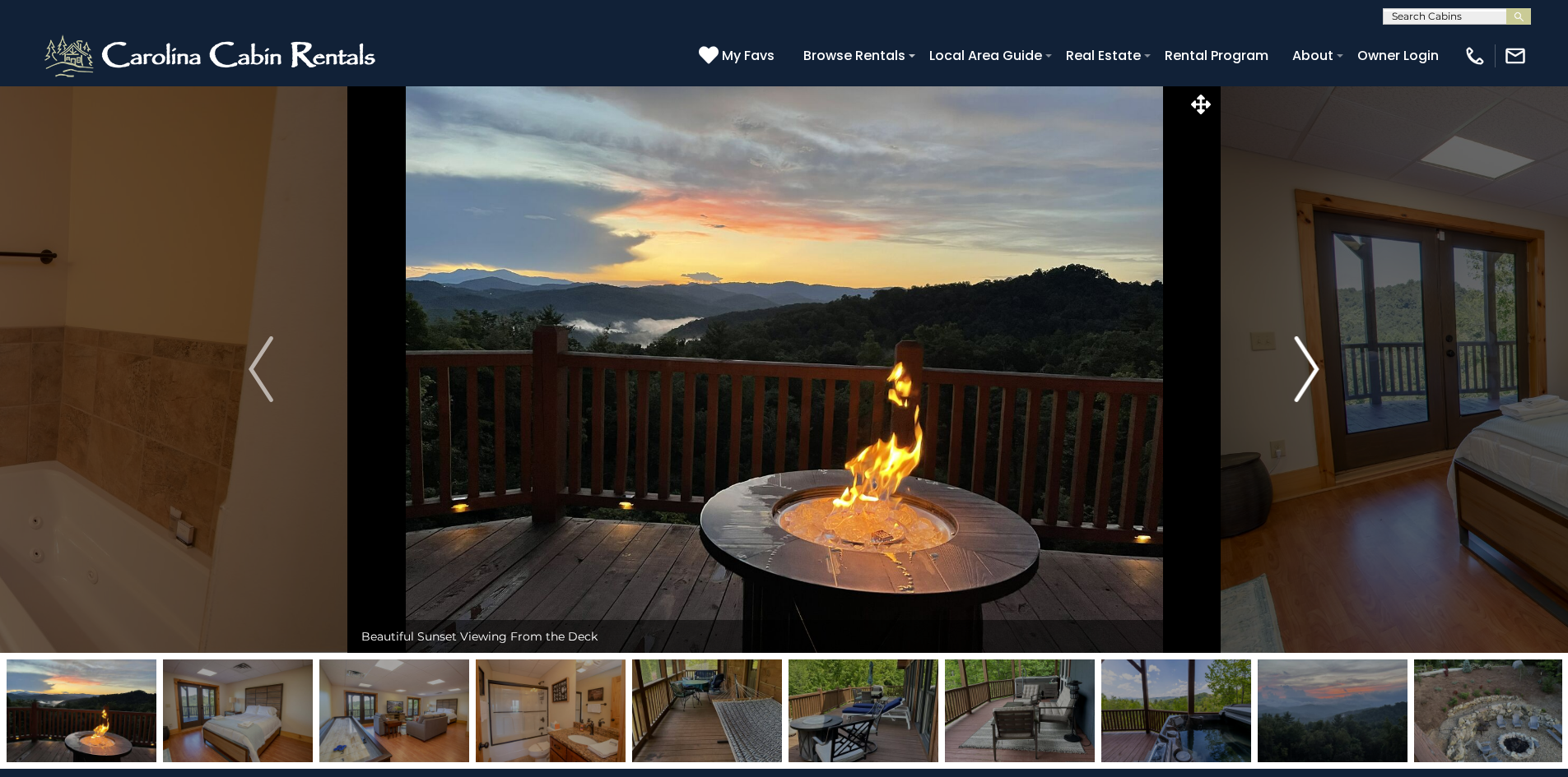
click at [1307, 375] on img "Next" at bounding box center [1307, 369] width 25 height 66
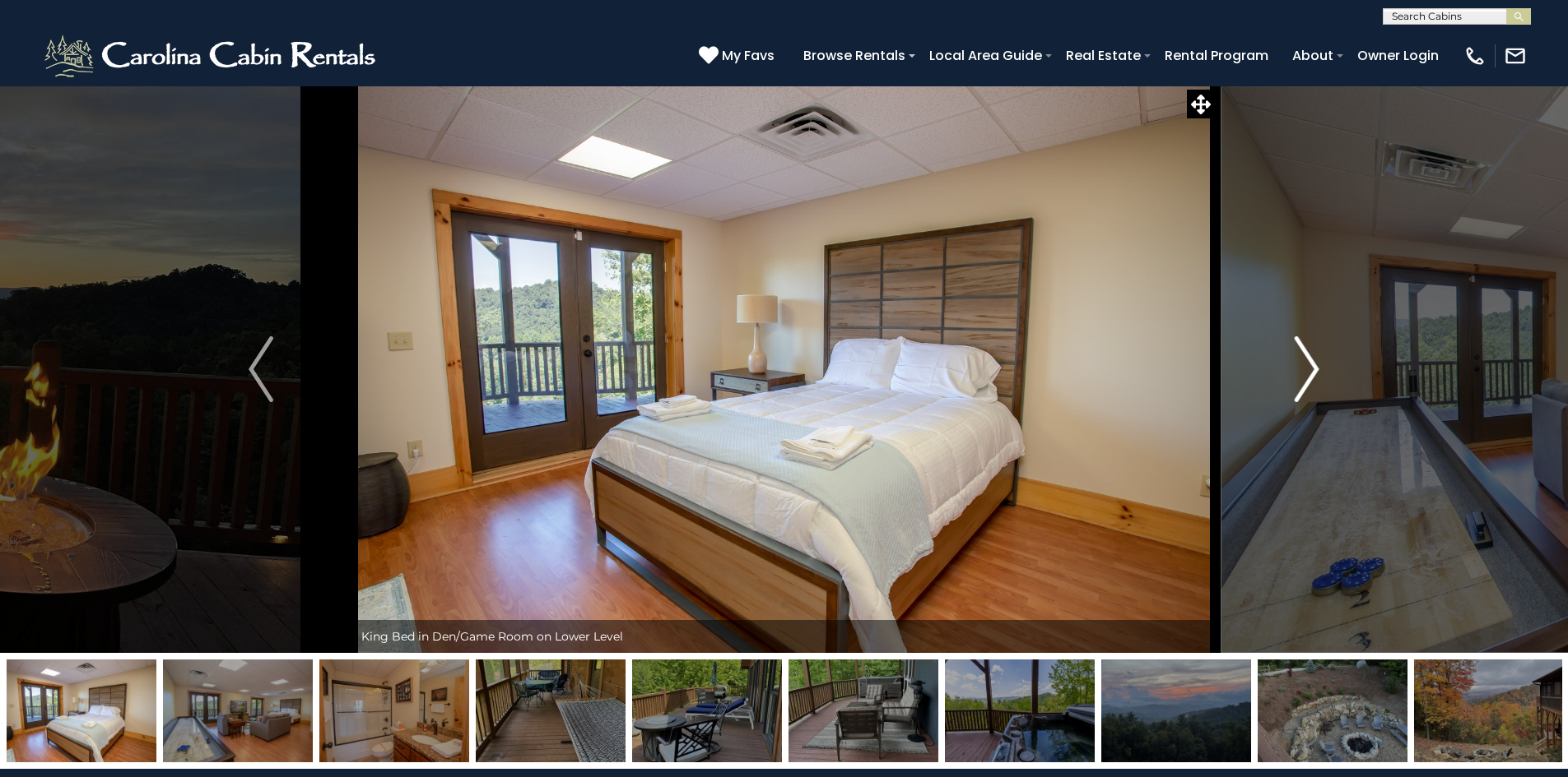
click at [1307, 375] on img "Next" at bounding box center [1307, 369] width 25 height 66
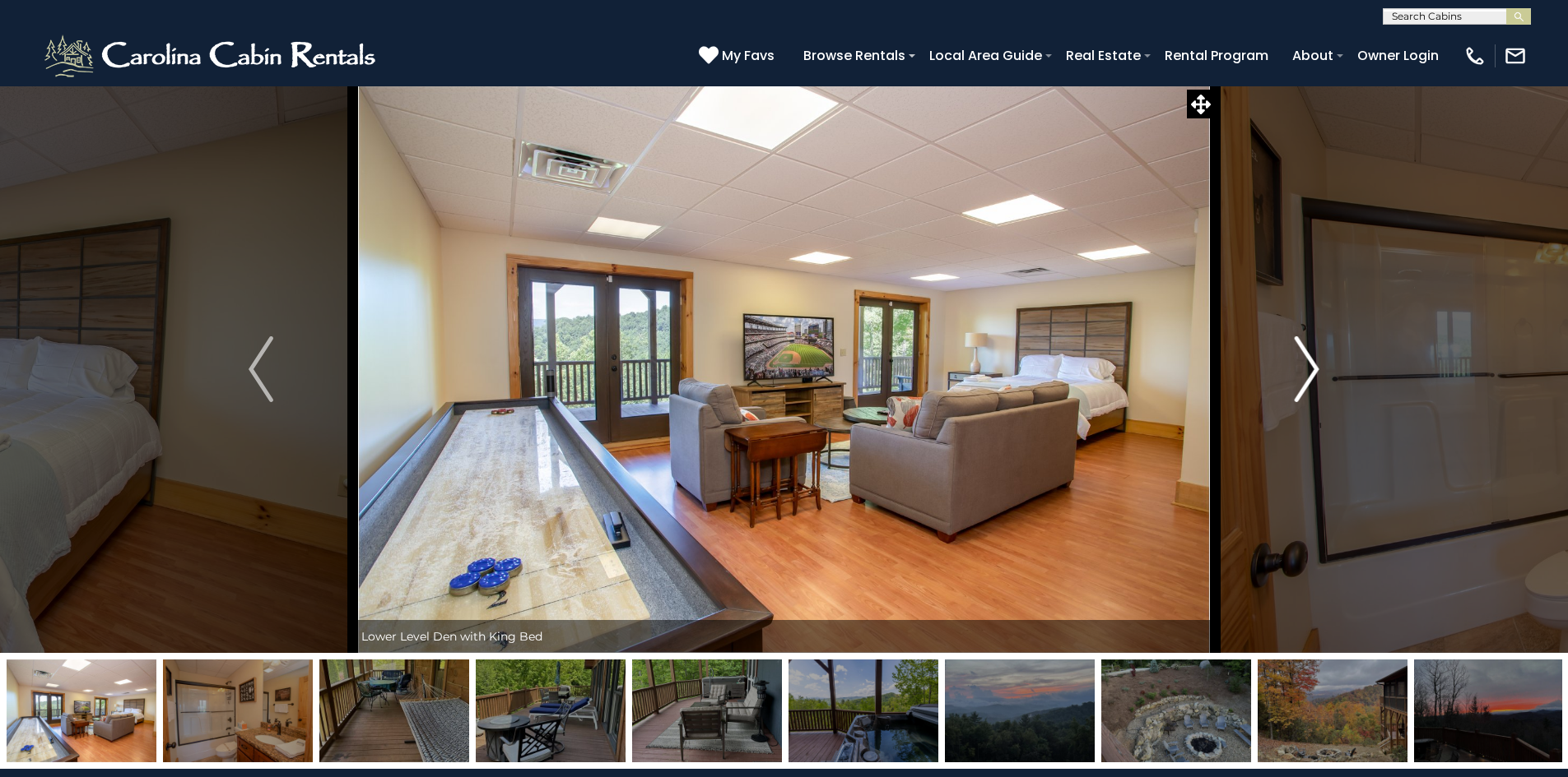
click at [1307, 368] on img "Next" at bounding box center [1307, 369] width 25 height 66
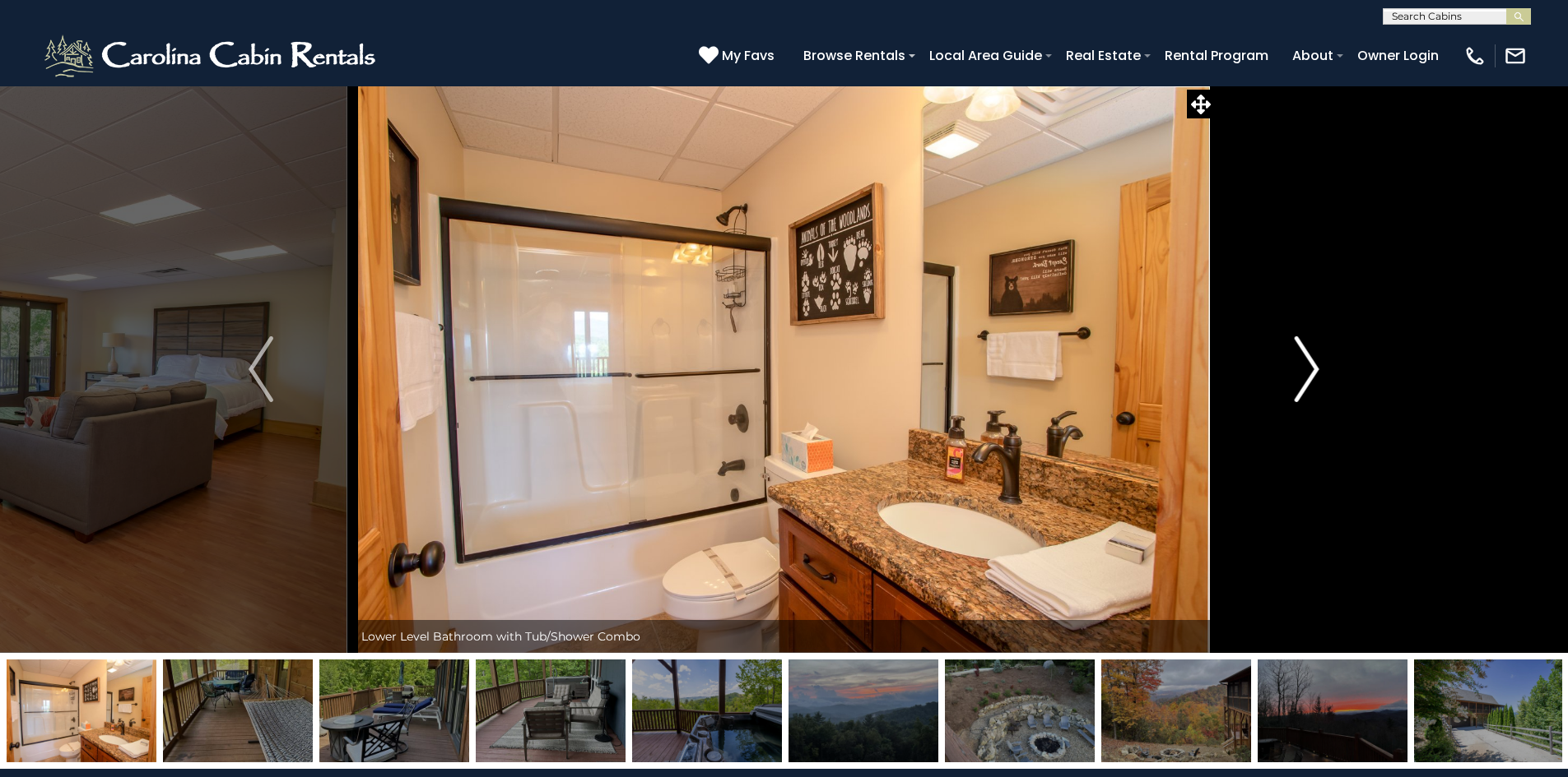
click at [1307, 368] on img "Next" at bounding box center [1307, 369] width 25 height 66
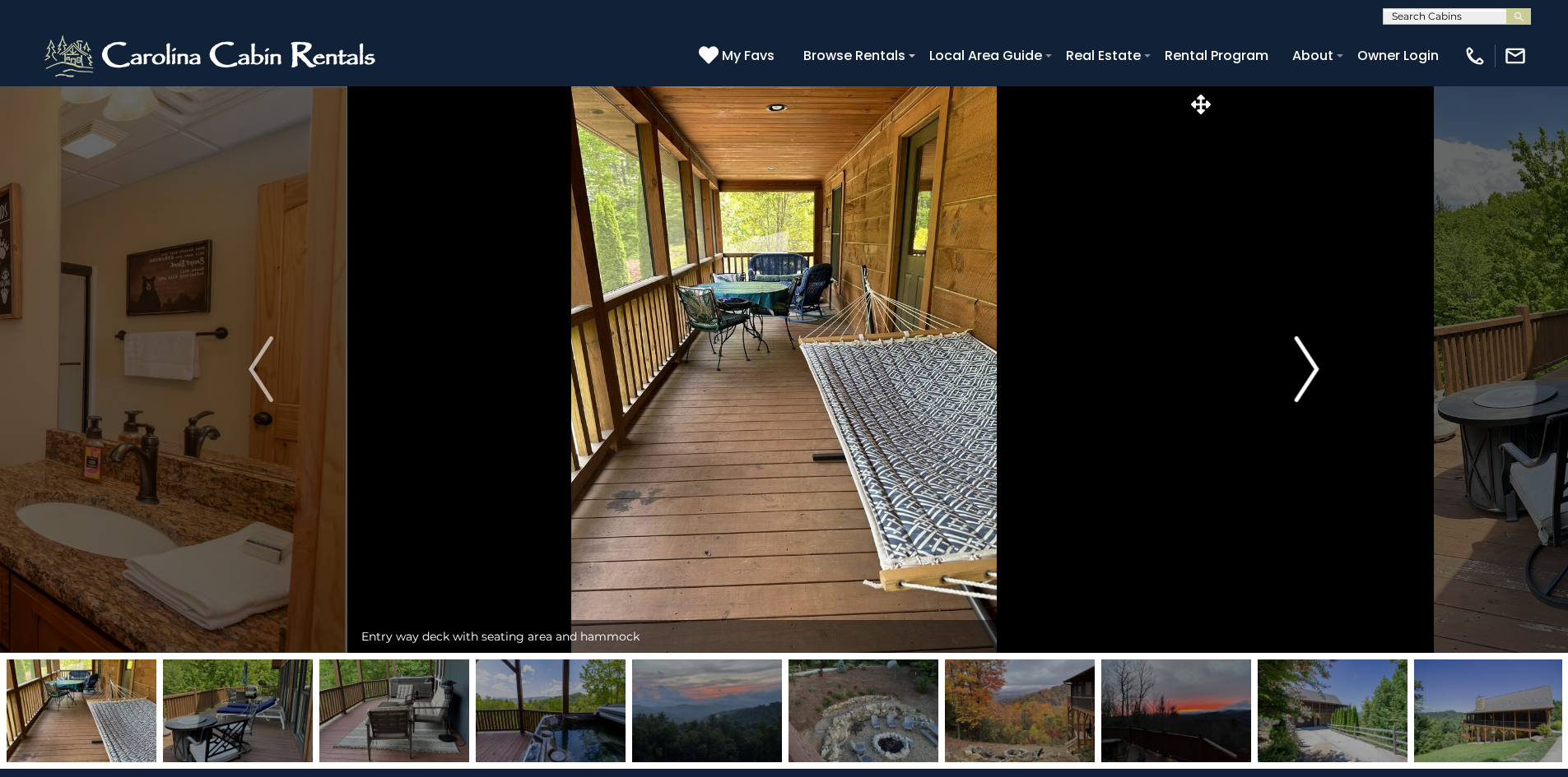
click at [1304, 366] on img "Next" at bounding box center [1307, 369] width 25 height 66
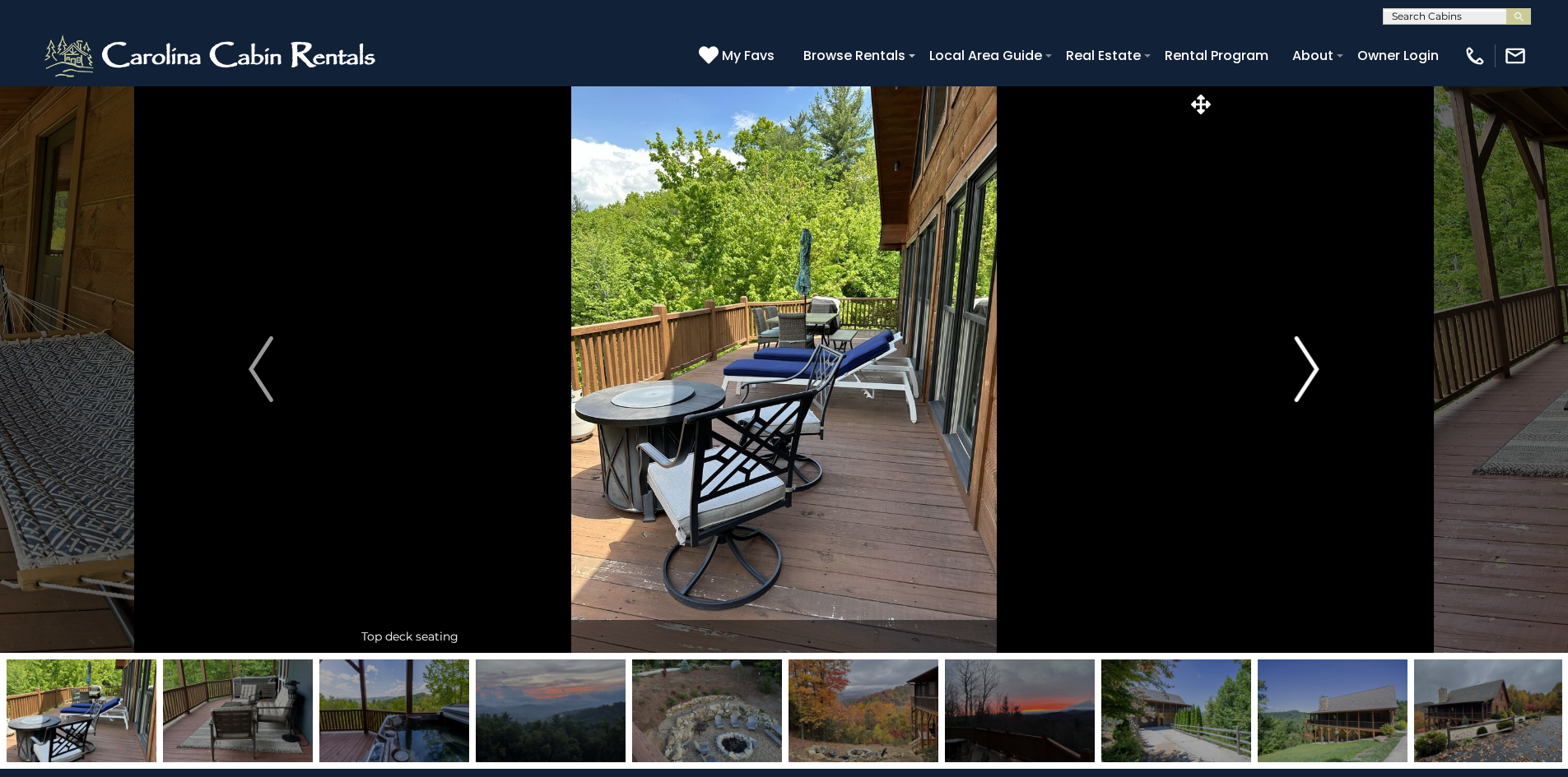
click at [1304, 365] on img "Next" at bounding box center [1307, 369] width 25 height 66
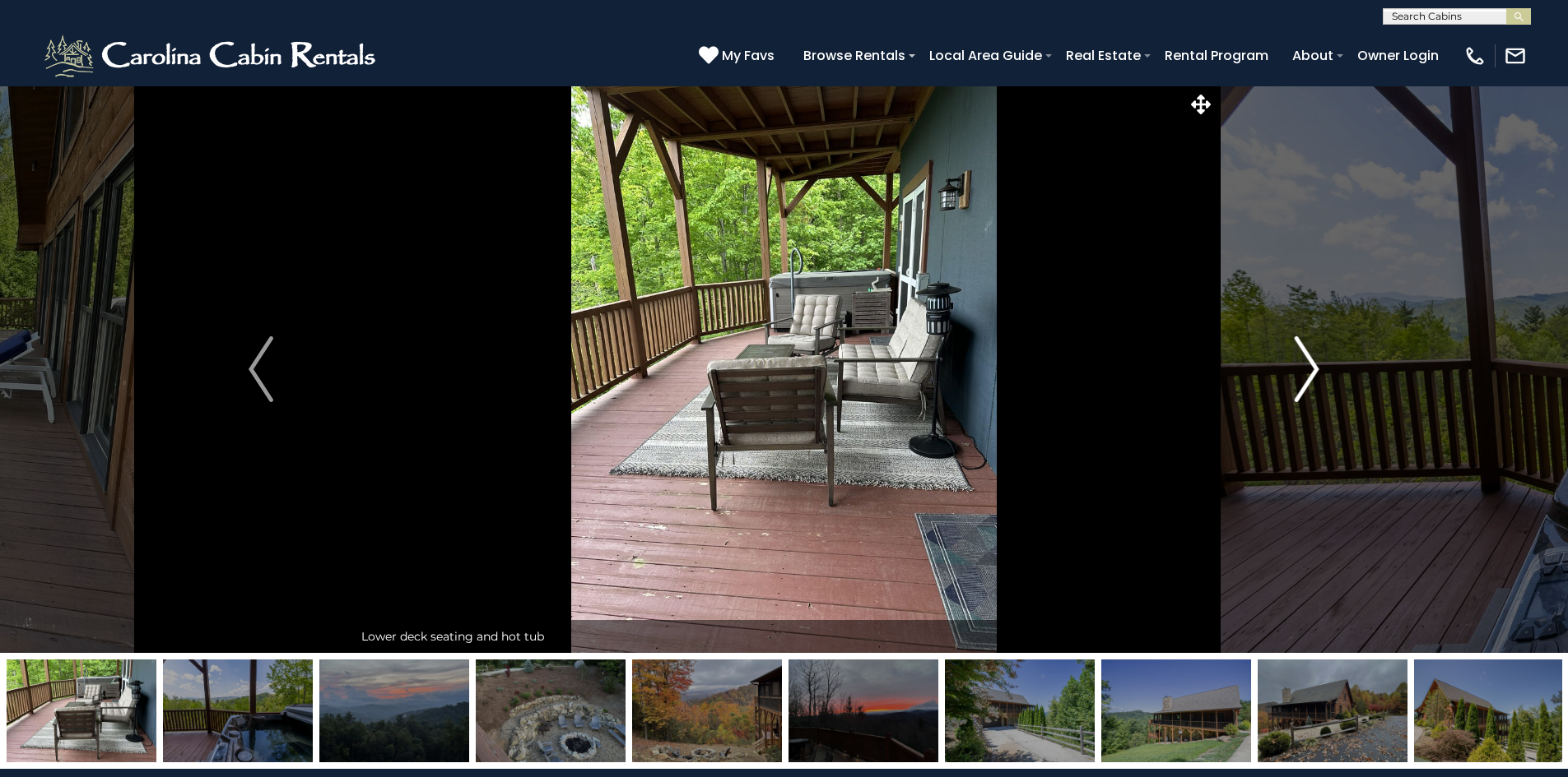
click at [1309, 364] on img "Next" at bounding box center [1307, 369] width 25 height 66
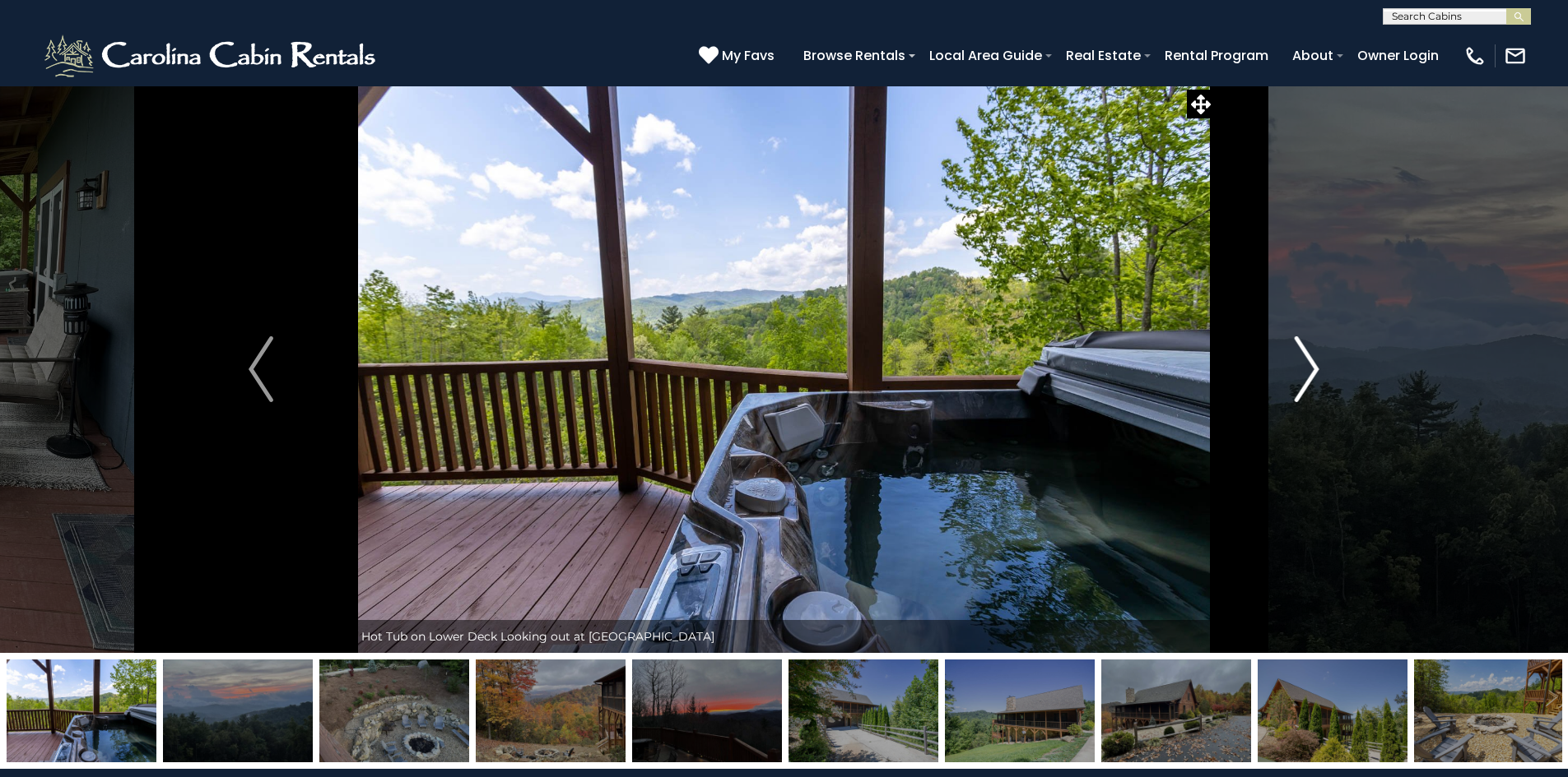
click at [1309, 364] on img "Next" at bounding box center [1307, 369] width 25 height 66
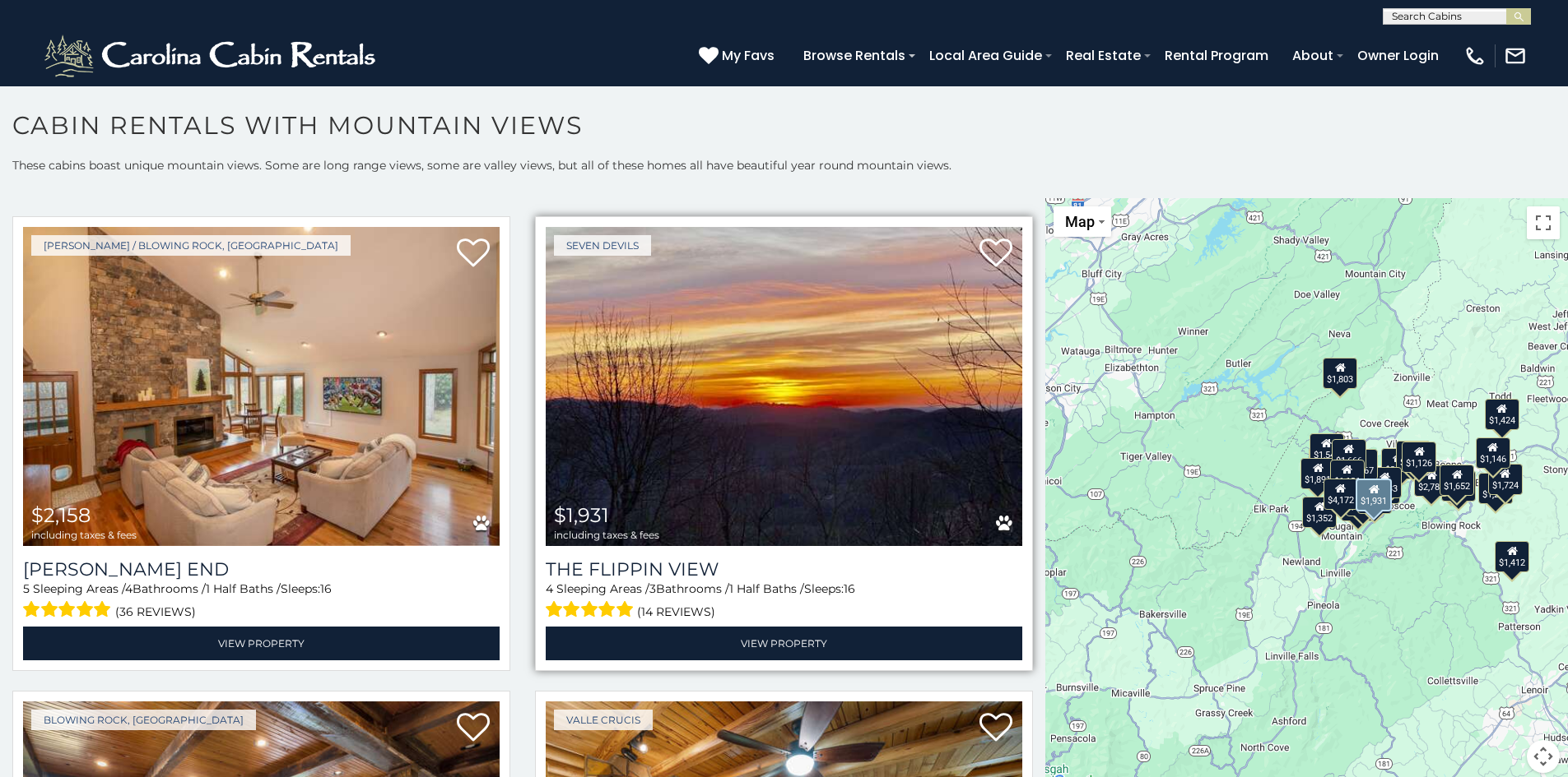
scroll to position [576, 0]
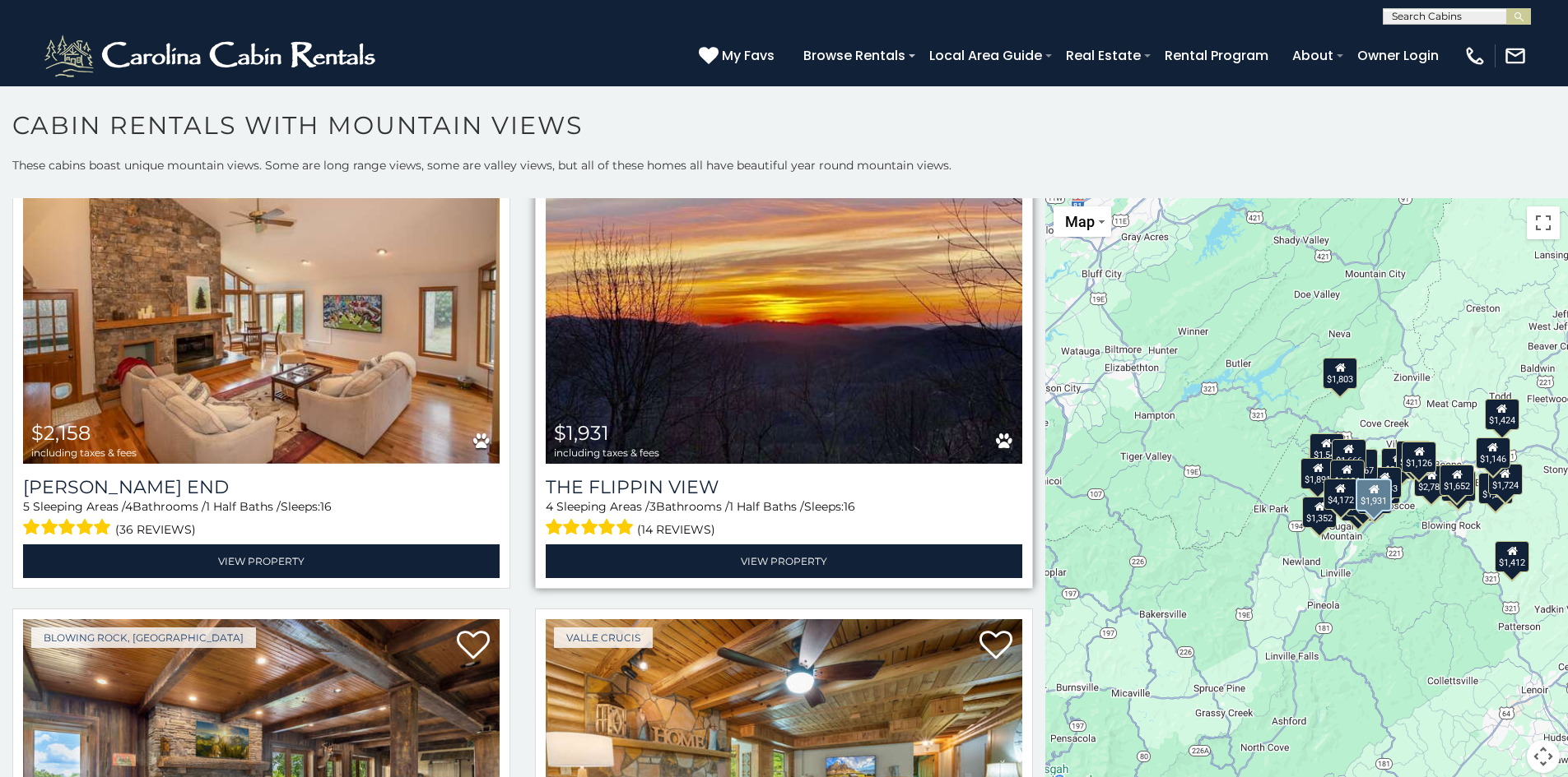
click at [769, 385] on img at bounding box center [784, 304] width 476 height 319
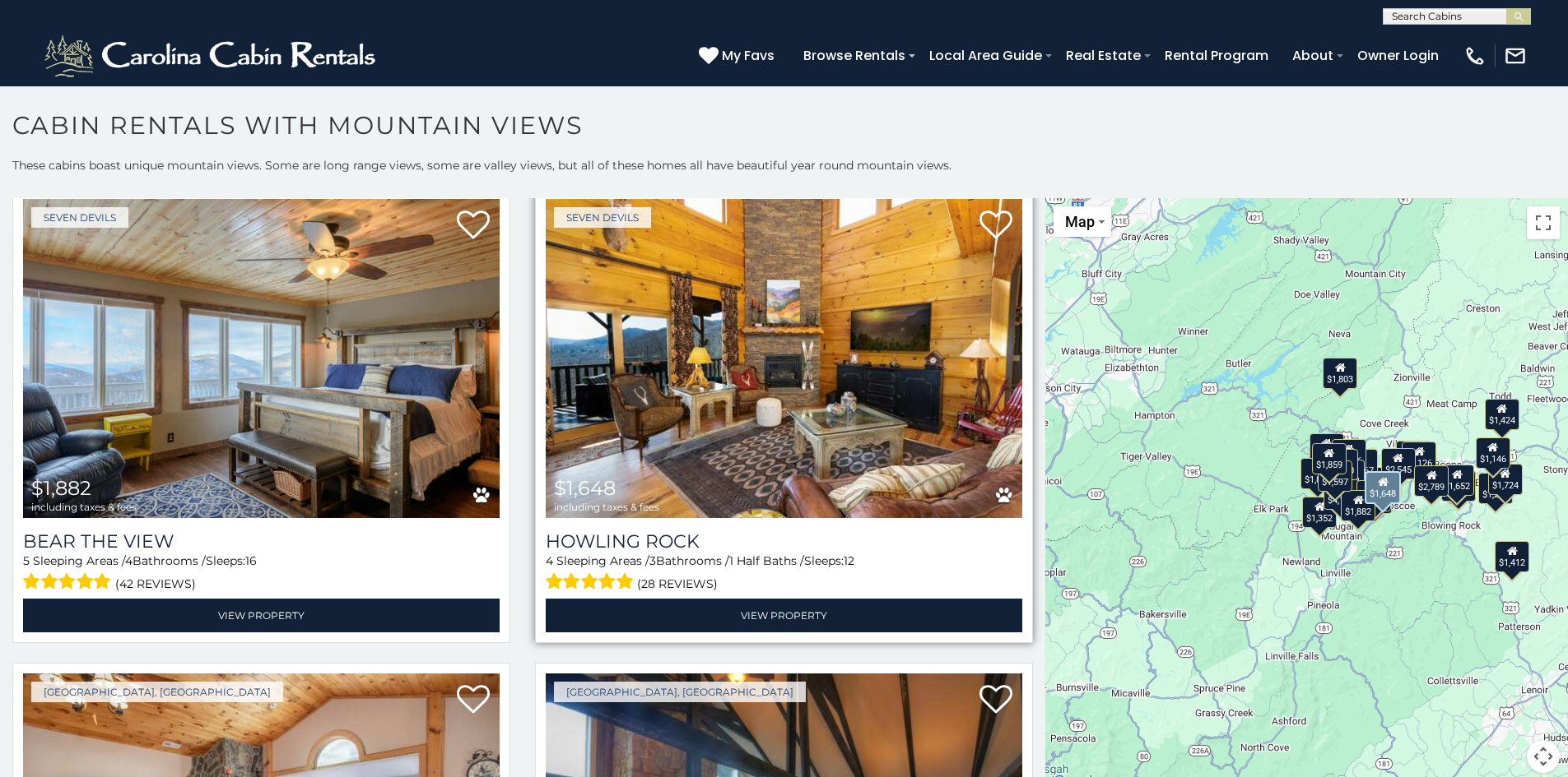
scroll to position [1974, 0]
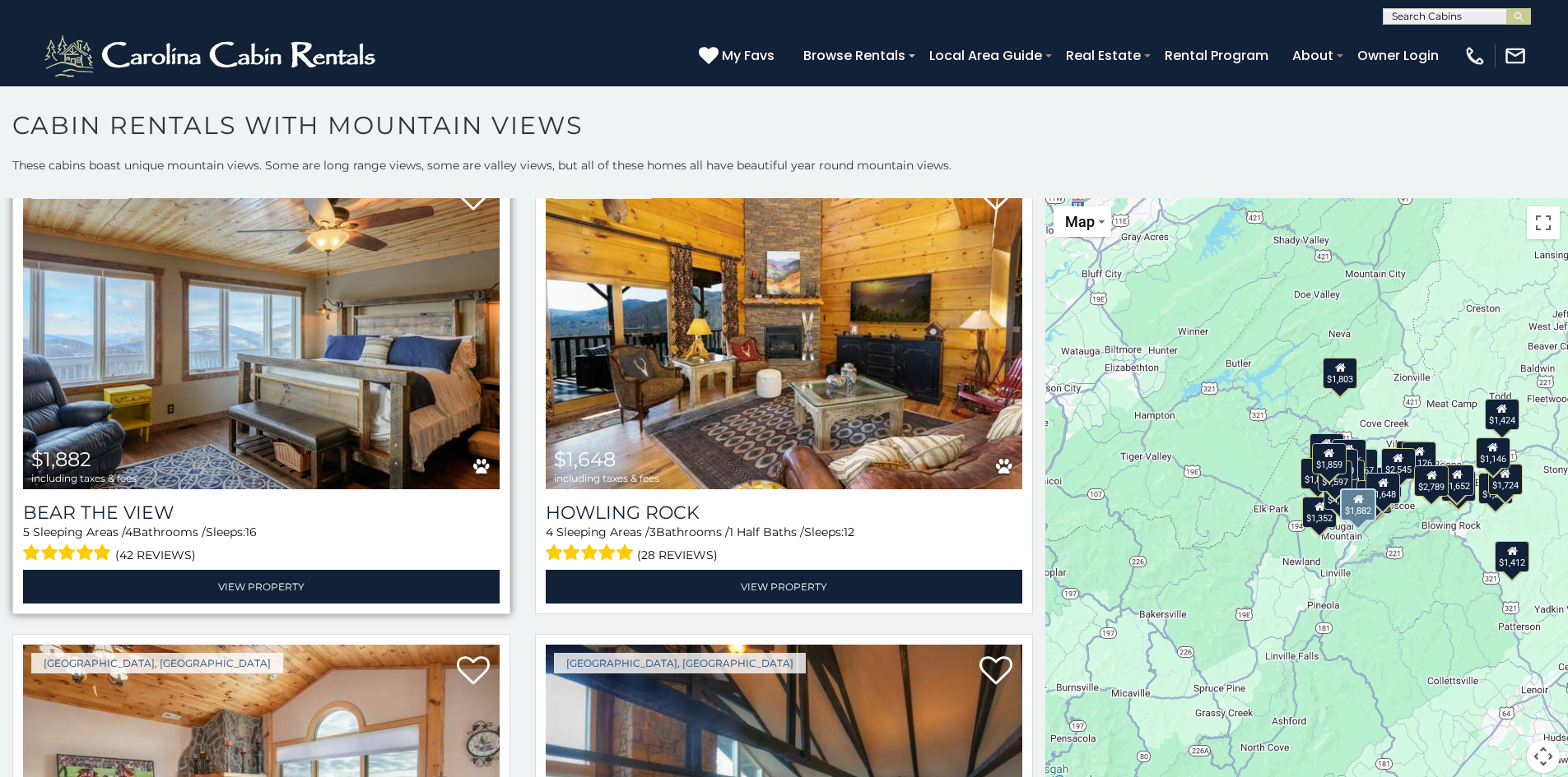
click at [246, 378] on img at bounding box center [261, 329] width 476 height 319
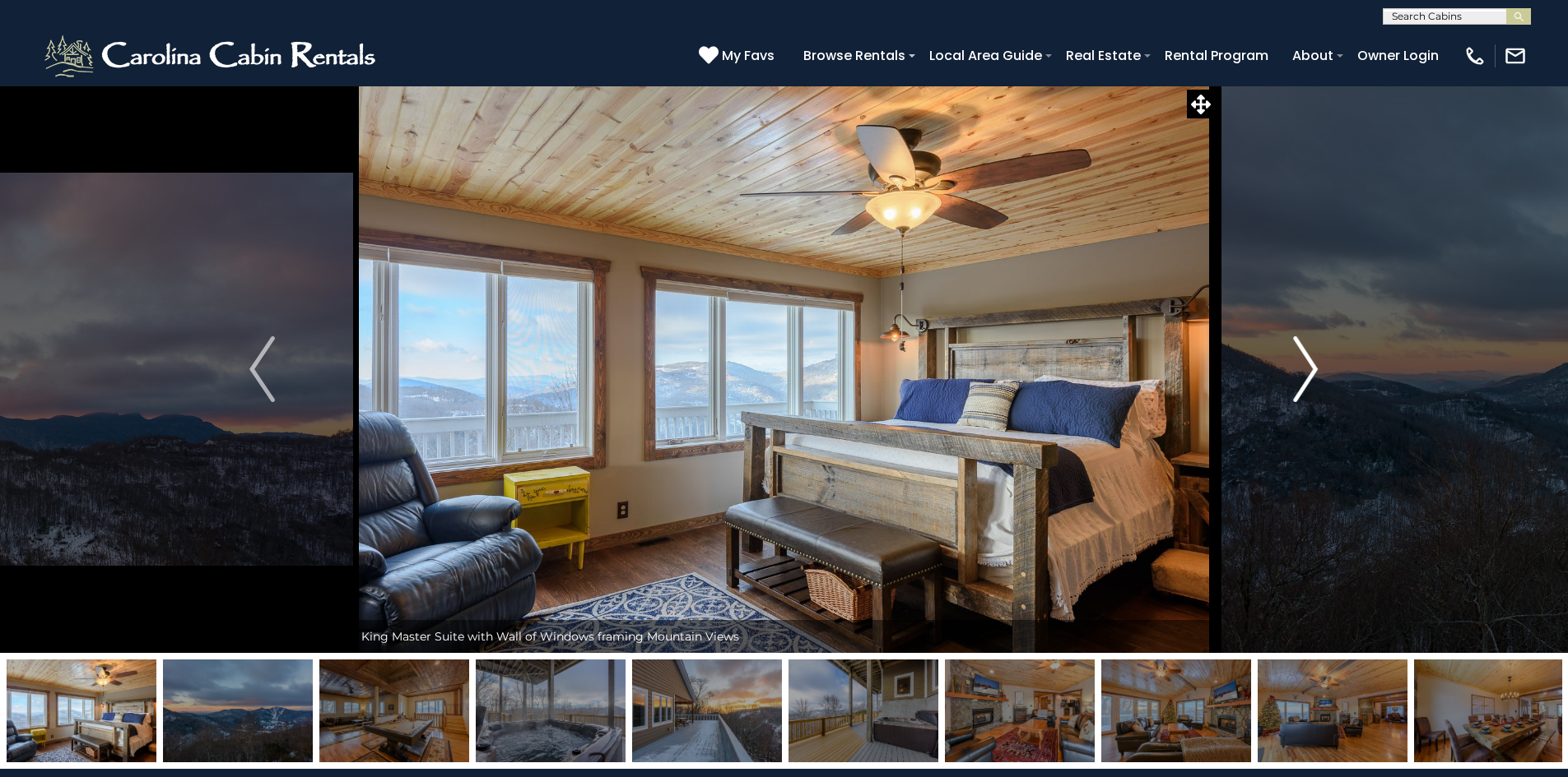
click at [1303, 378] on img "Next" at bounding box center [1305, 369] width 25 height 66
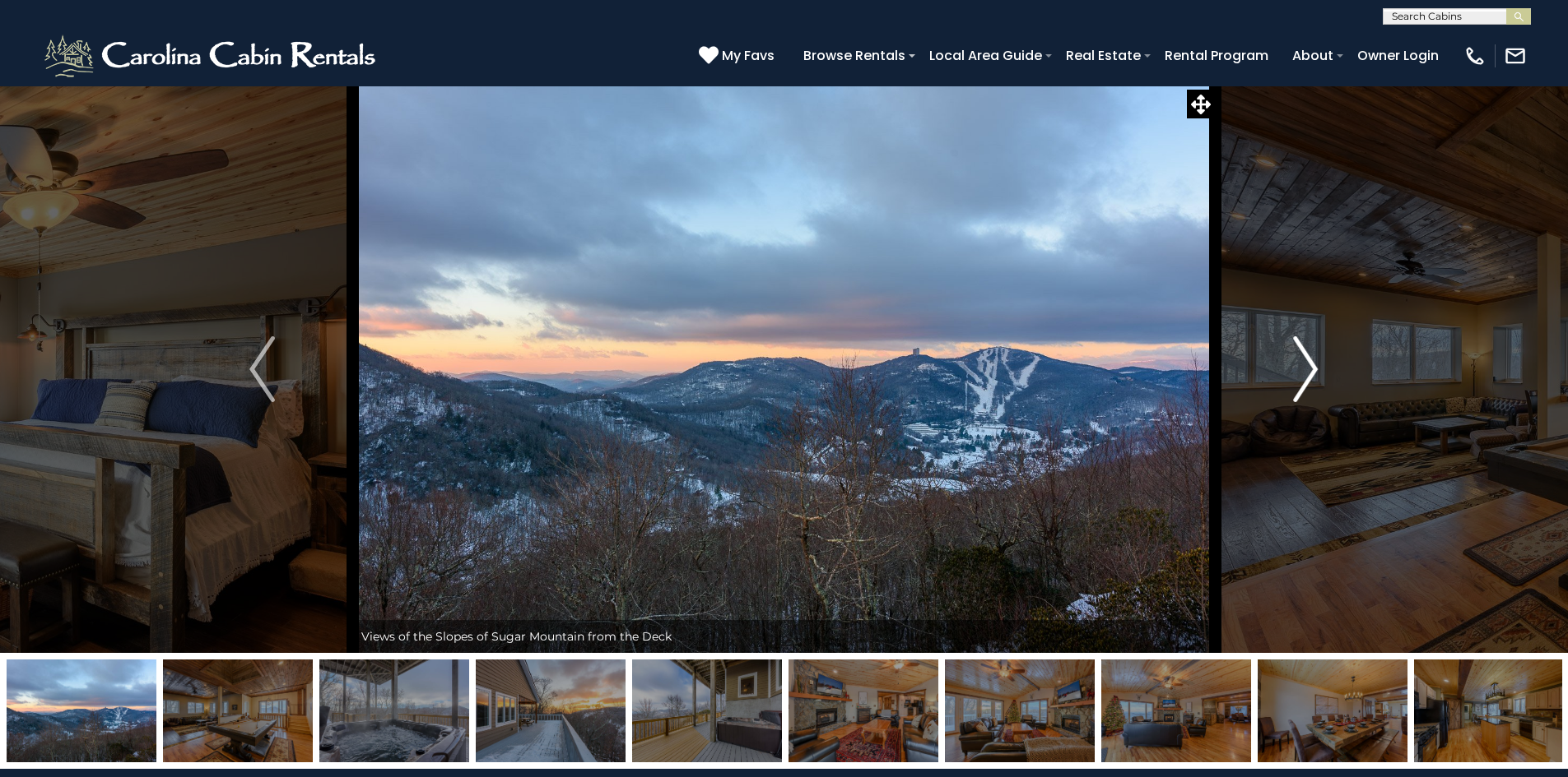
click at [1301, 373] on img "Next" at bounding box center [1305, 369] width 25 height 66
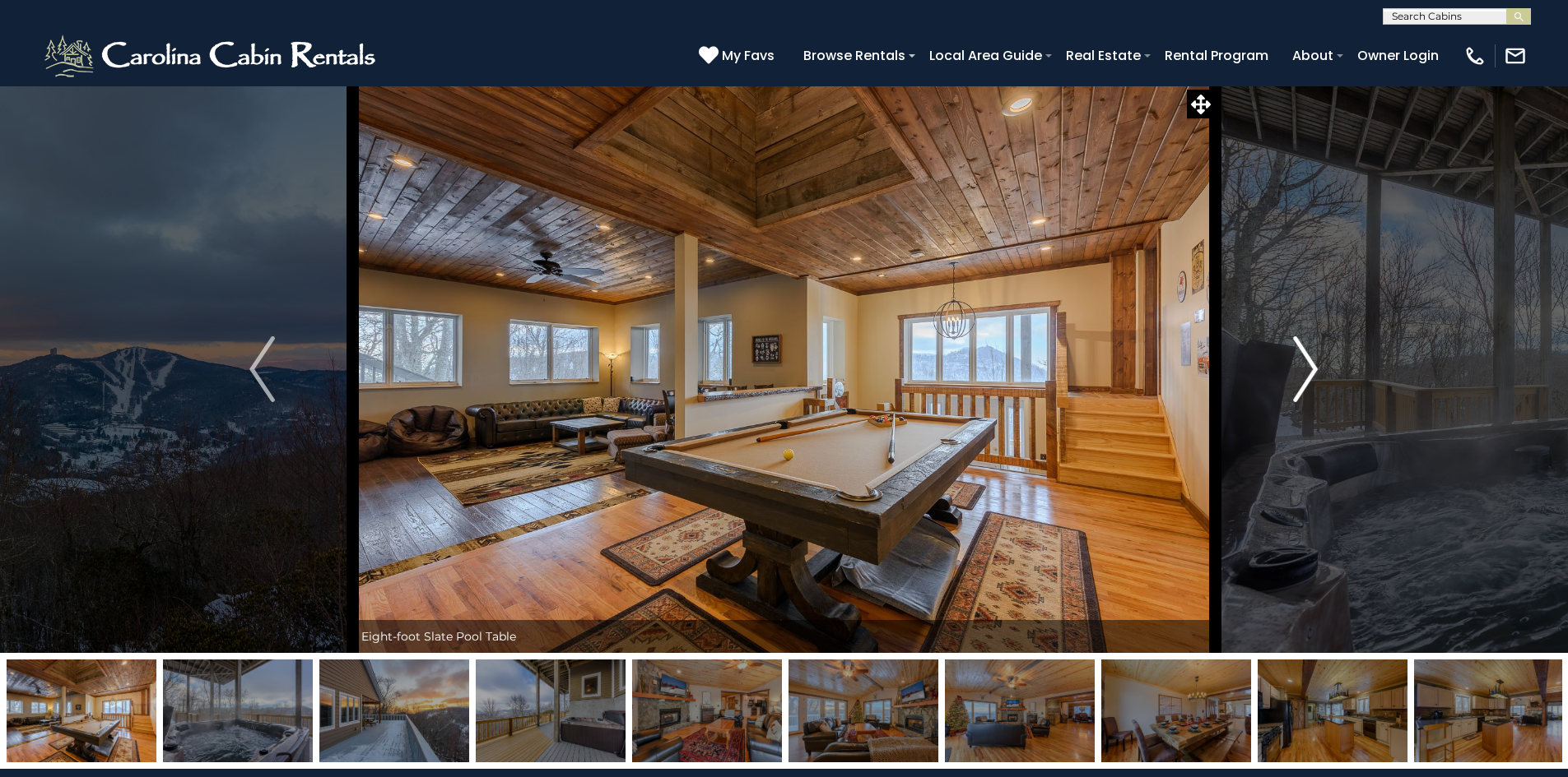
click at [1308, 363] on img "Next" at bounding box center [1305, 369] width 25 height 66
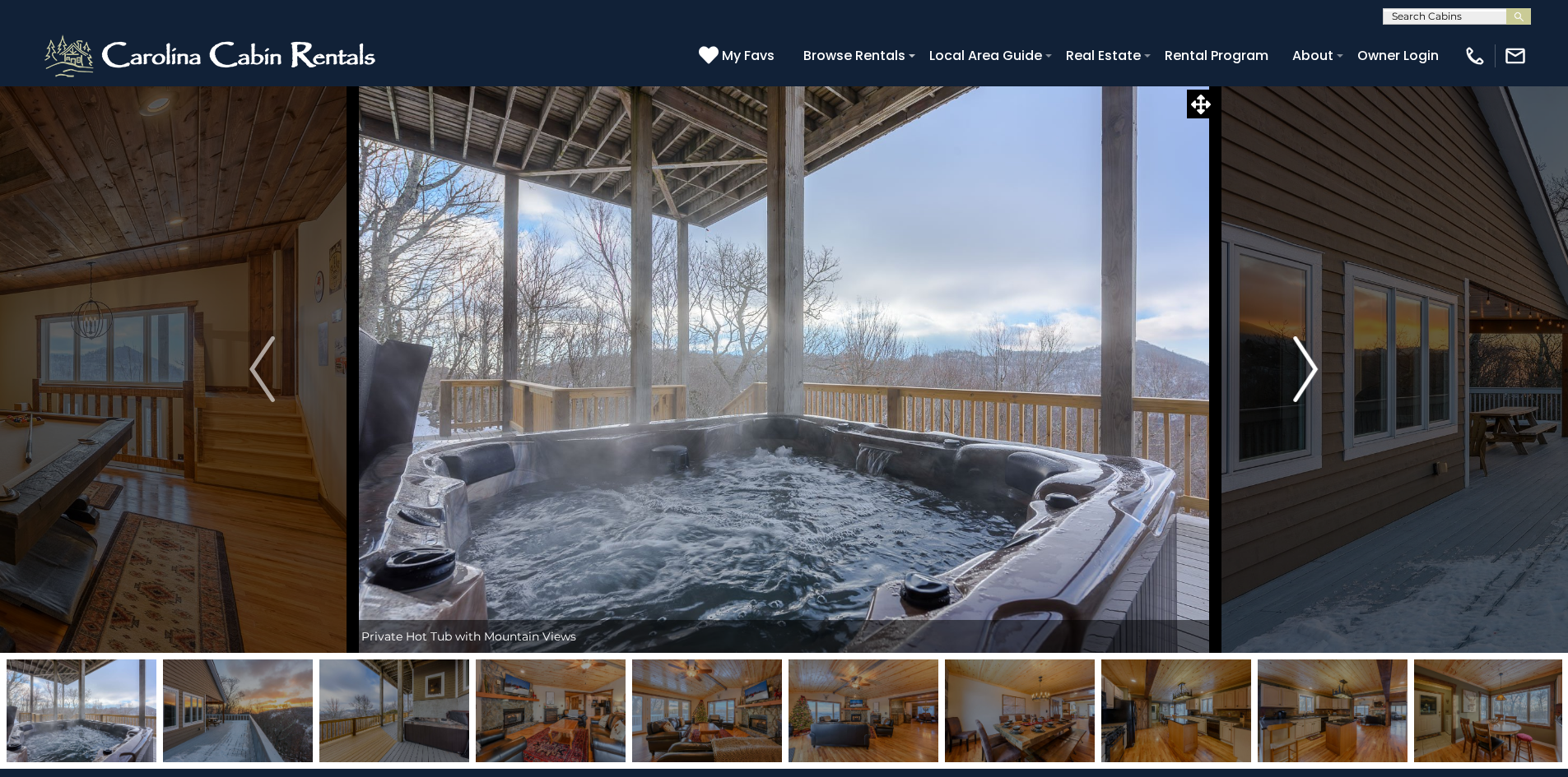
click at [1307, 361] on img "Next" at bounding box center [1305, 369] width 25 height 66
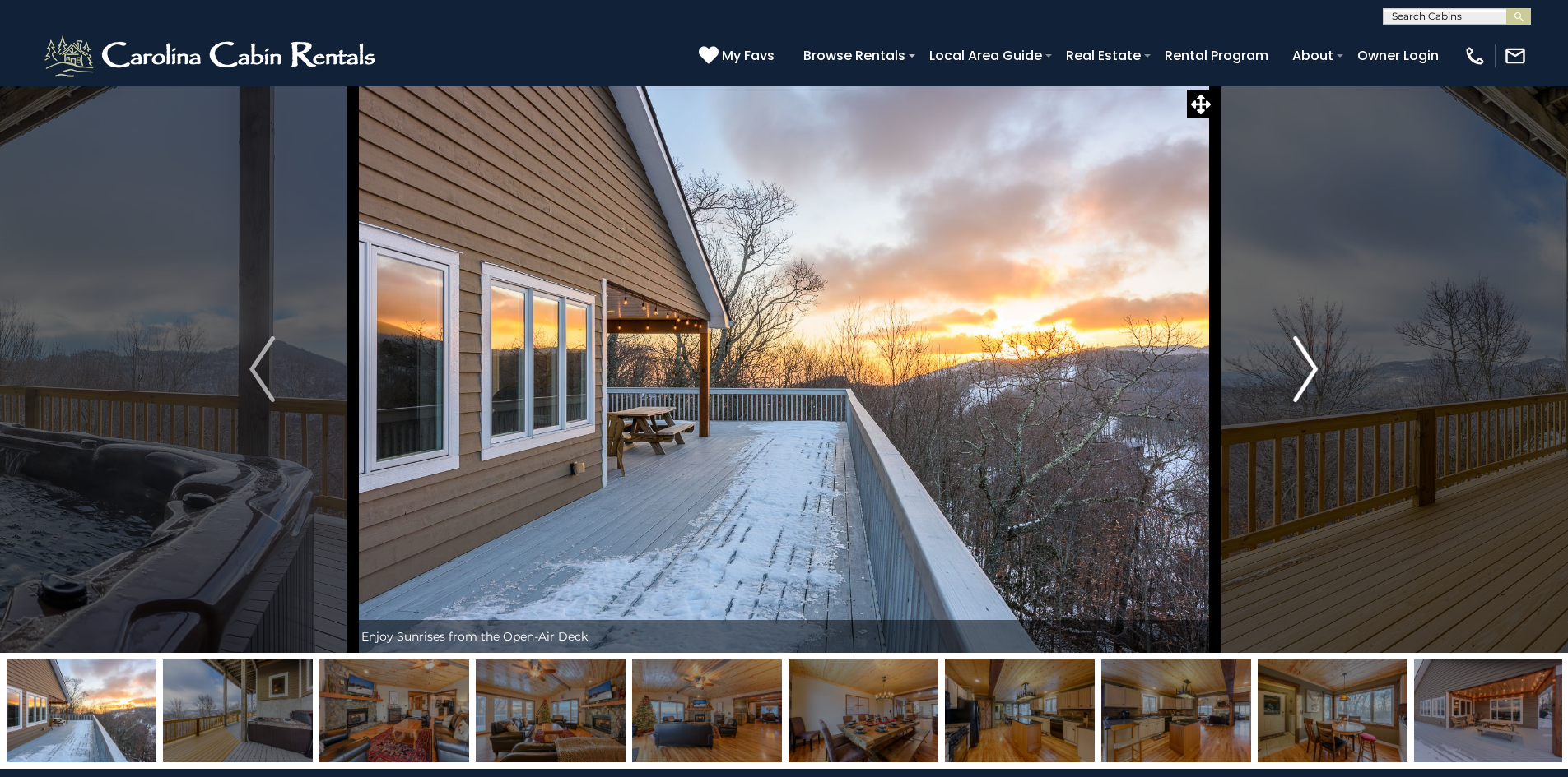
click at [1305, 363] on img "Next" at bounding box center [1305, 369] width 25 height 66
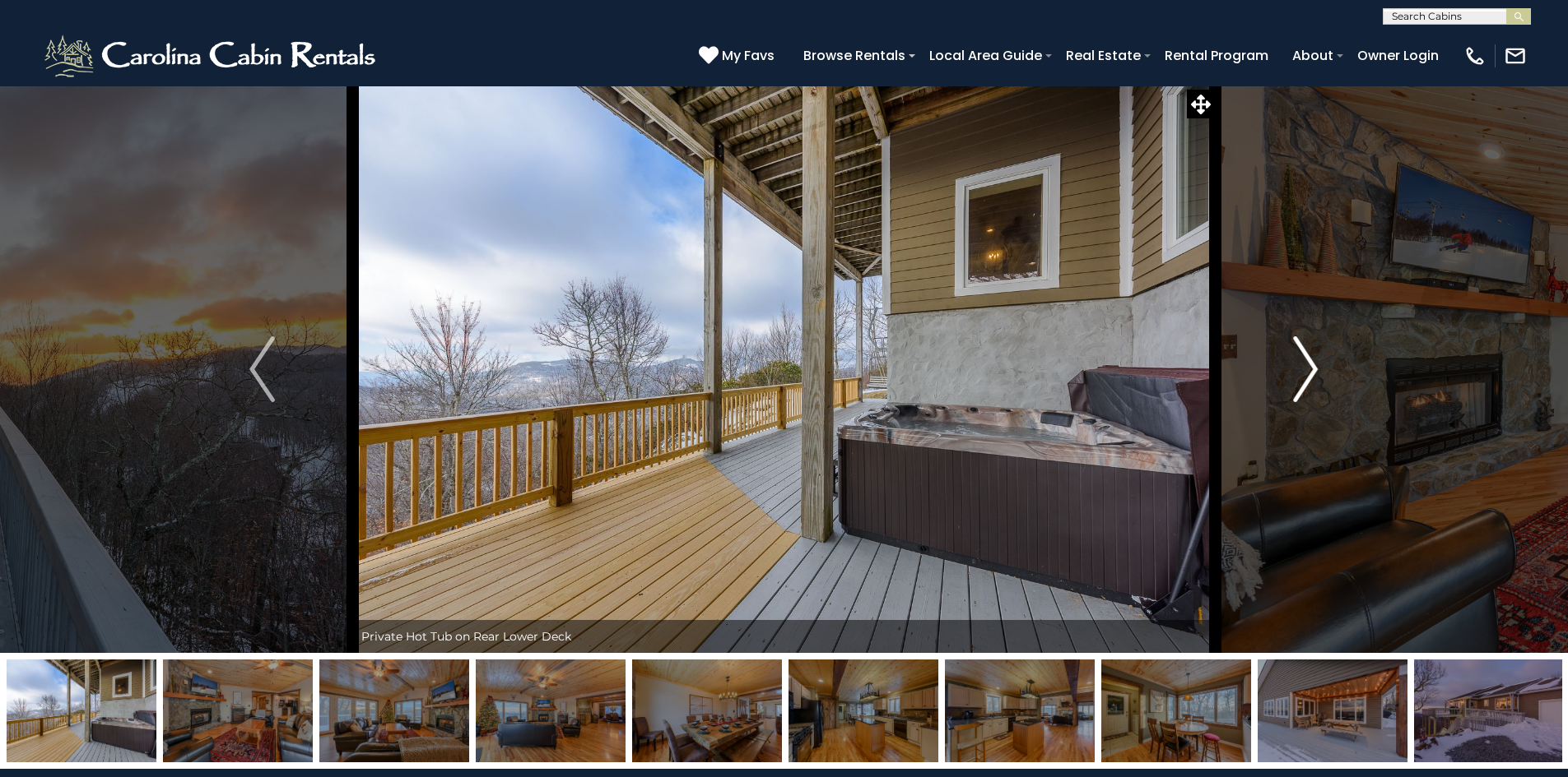
click at [1296, 357] on img "Next" at bounding box center [1305, 369] width 25 height 66
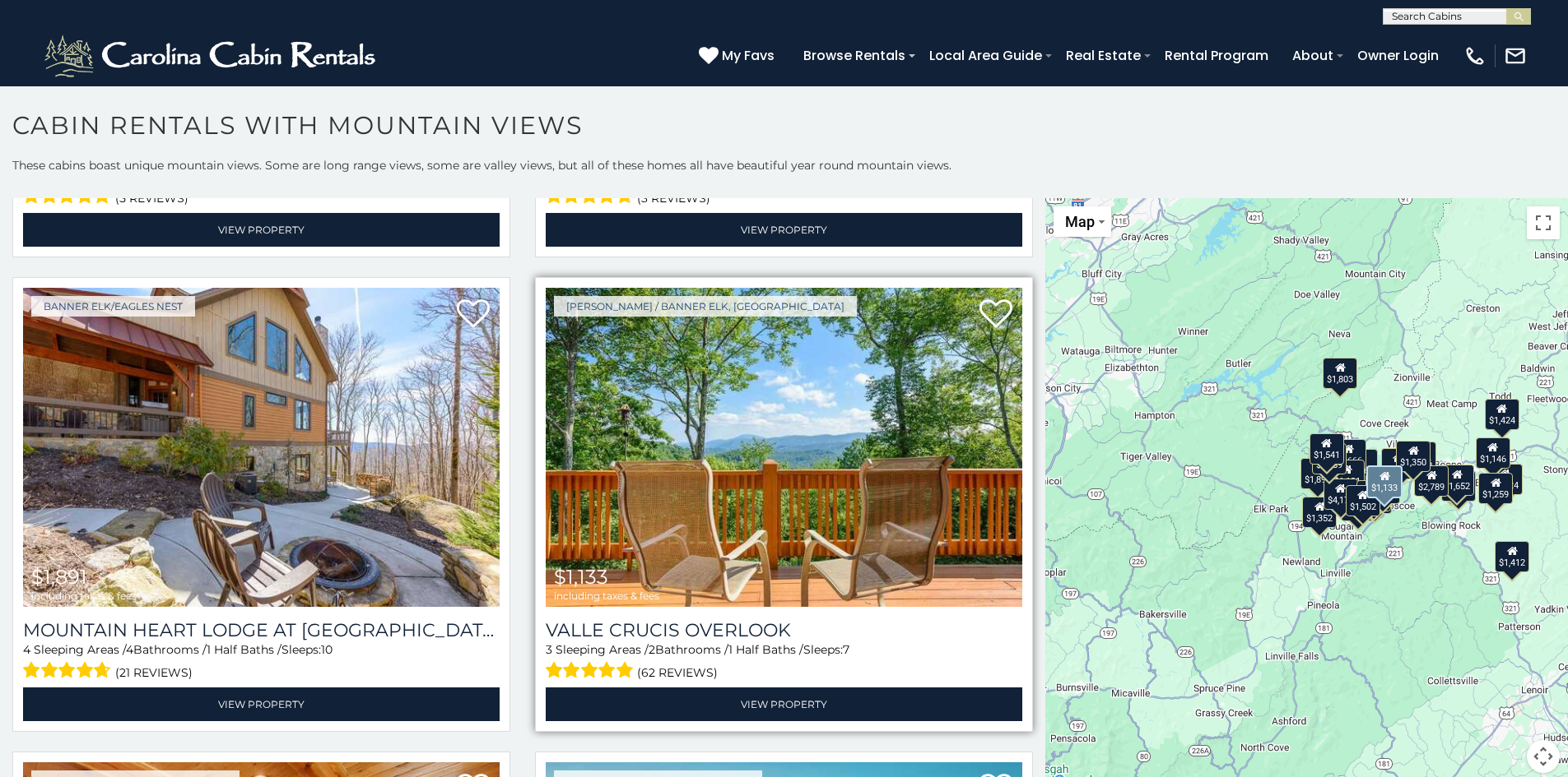
scroll to position [4277, 0]
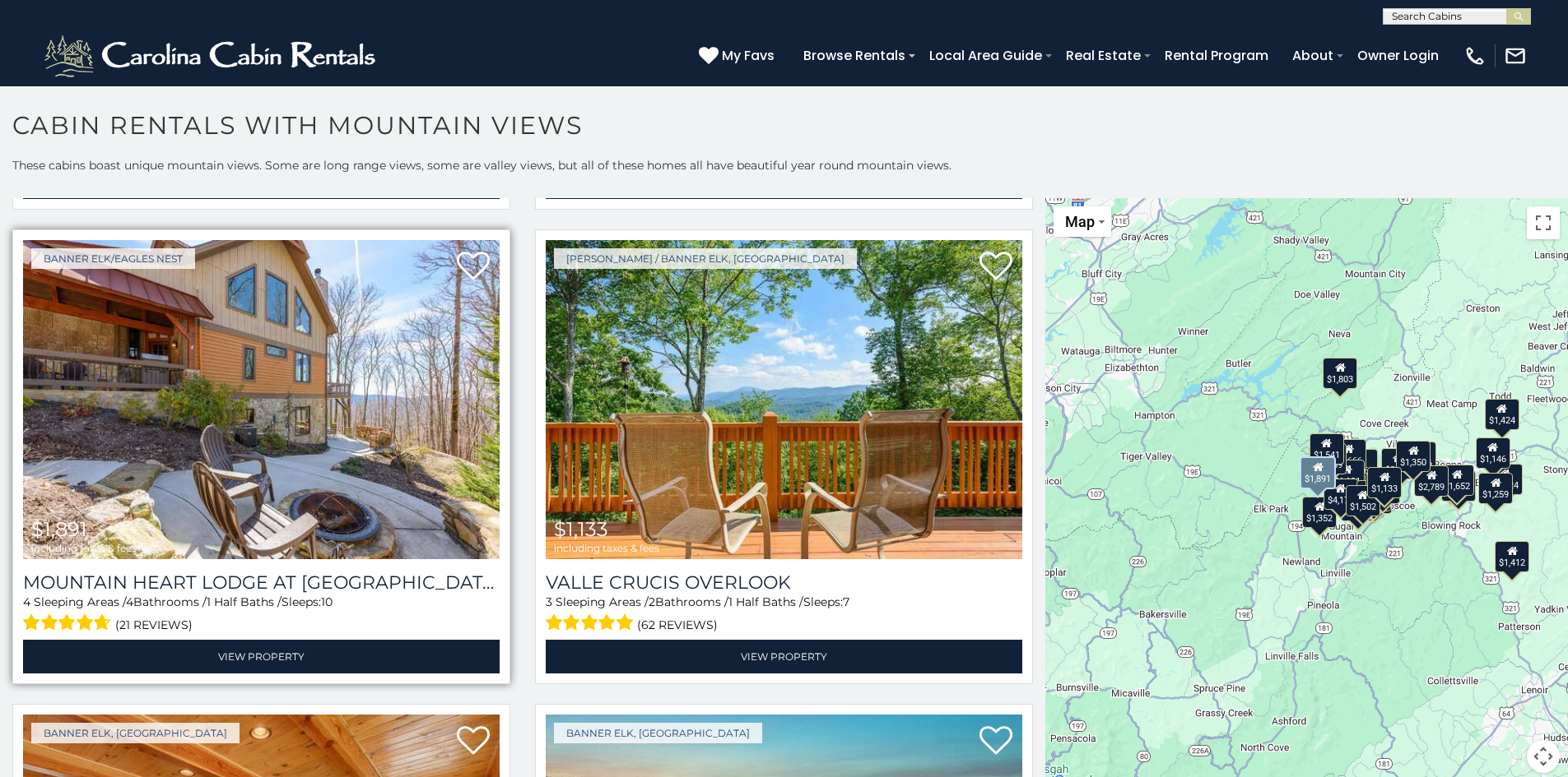
click at [281, 303] on img at bounding box center [261, 399] width 476 height 319
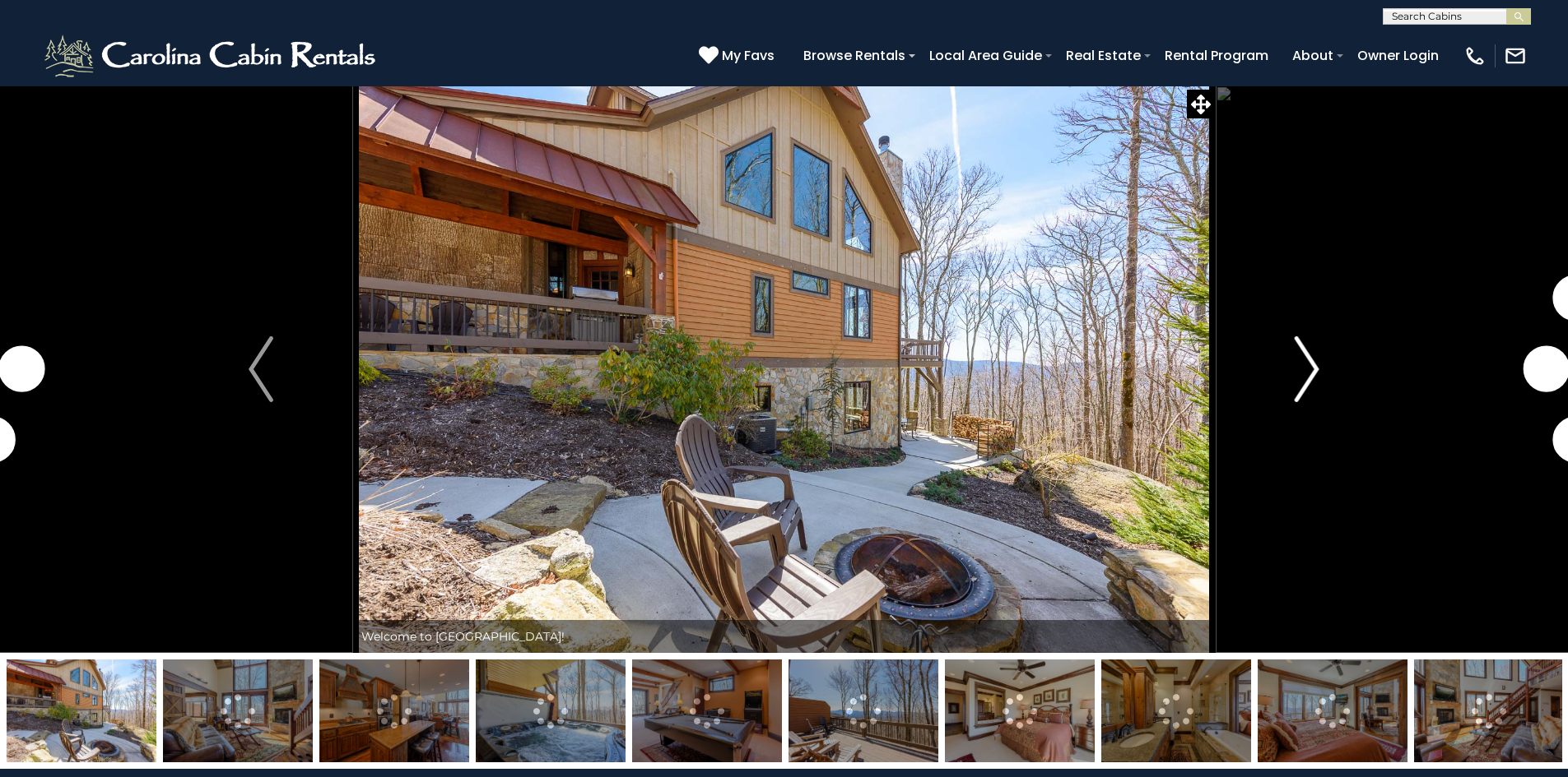
click at [1305, 373] on img "Next" at bounding box center [1307, 369] width 25 height 66
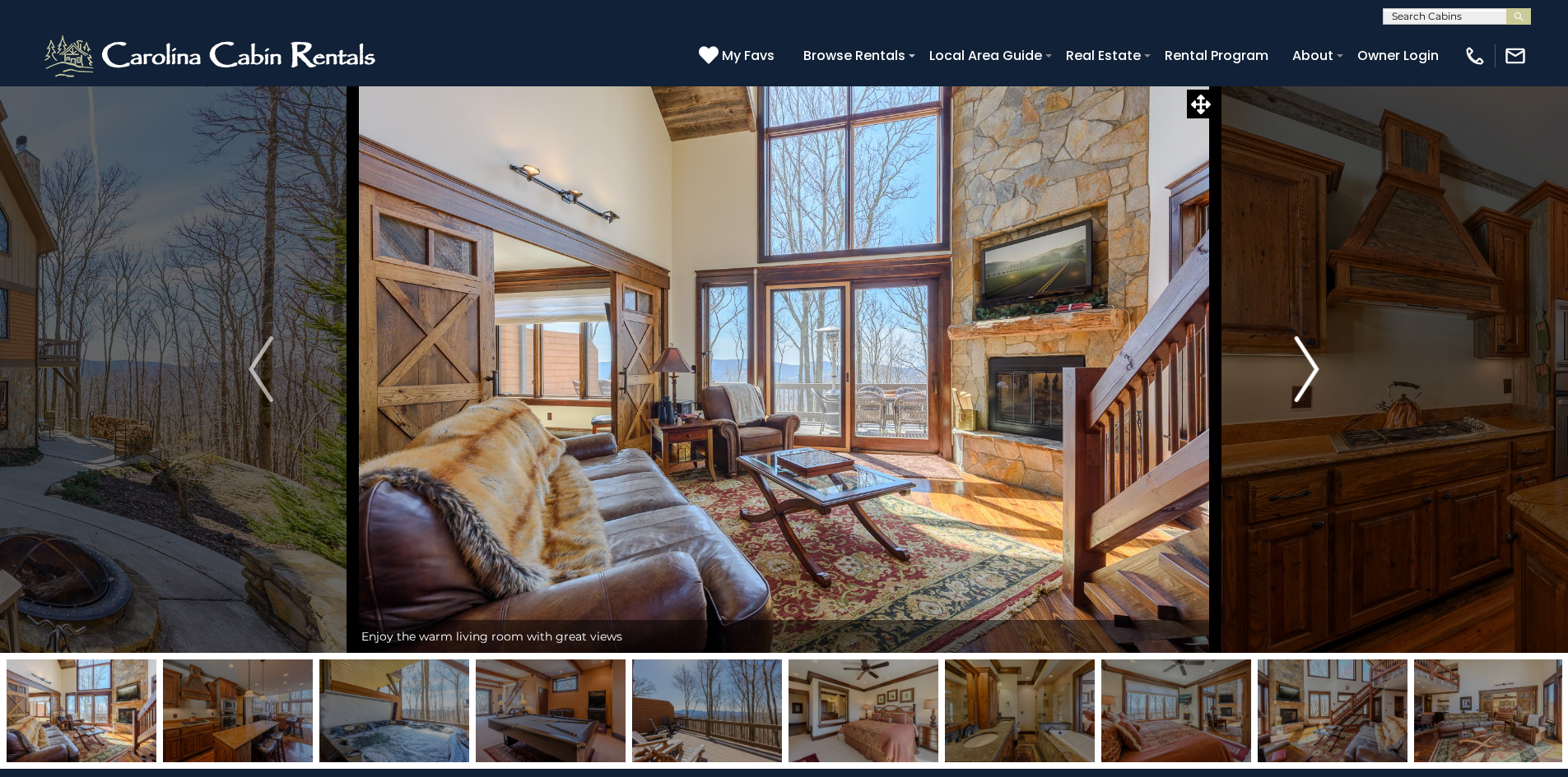
click at [1304, 375] on img "Next" at bounding box center [1307, 369] width 25 height 66
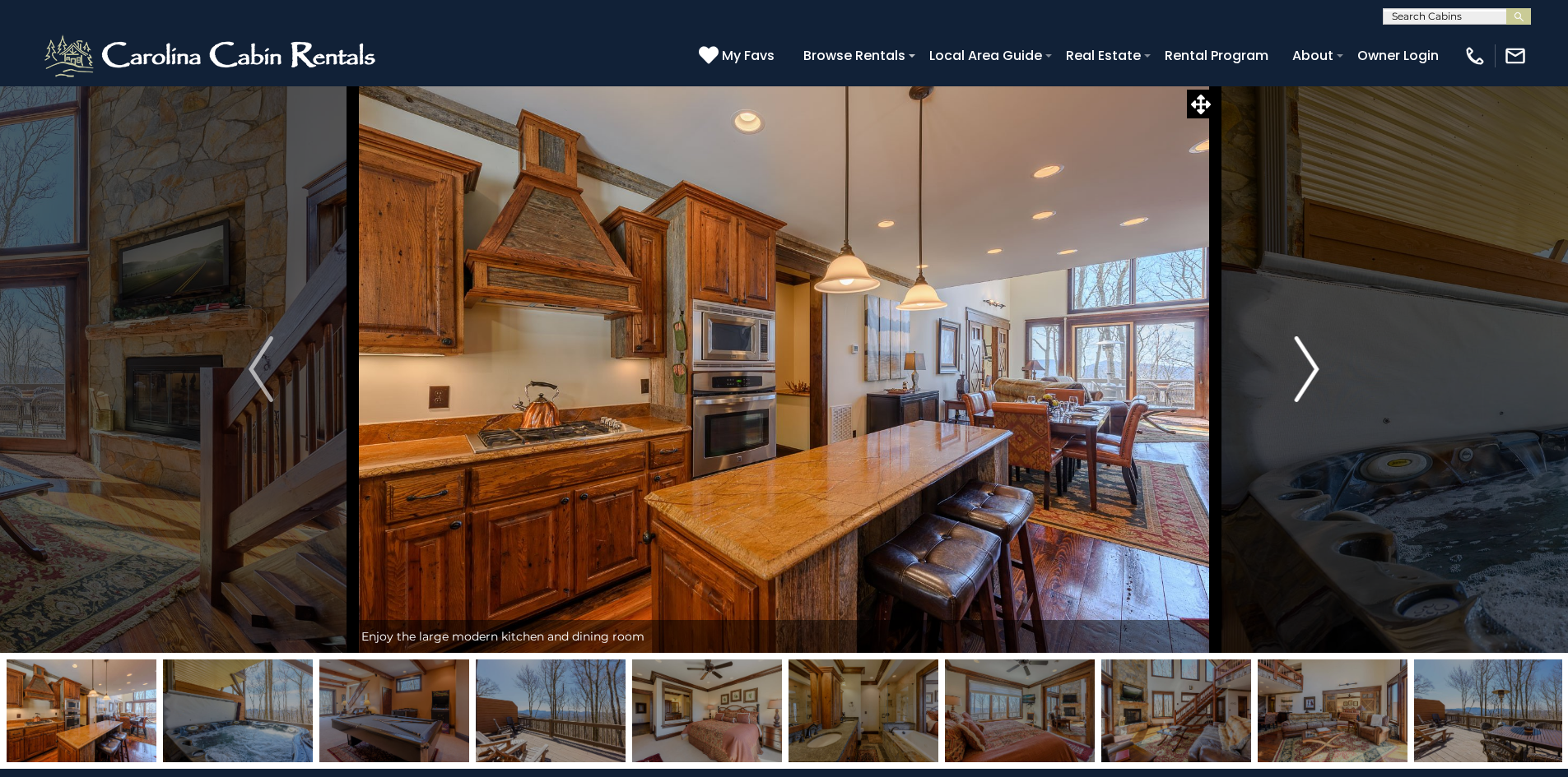
click at [1302, 375] on img "Next" at bounding box center [1307, 369] width 25 height 66
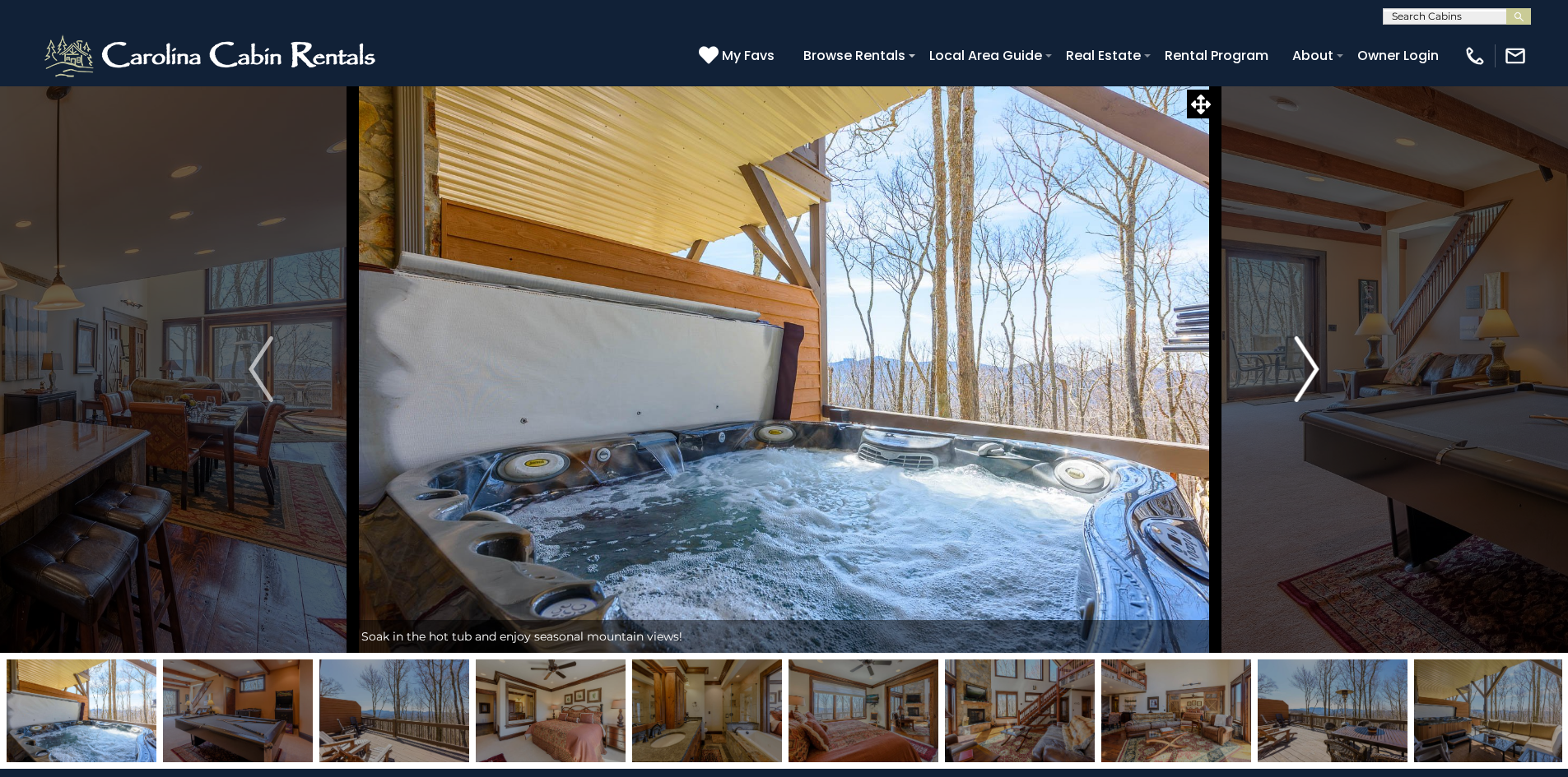
click at [1290, 370] on button "Next" at bounding box center [1307, 369] width 184 height 568
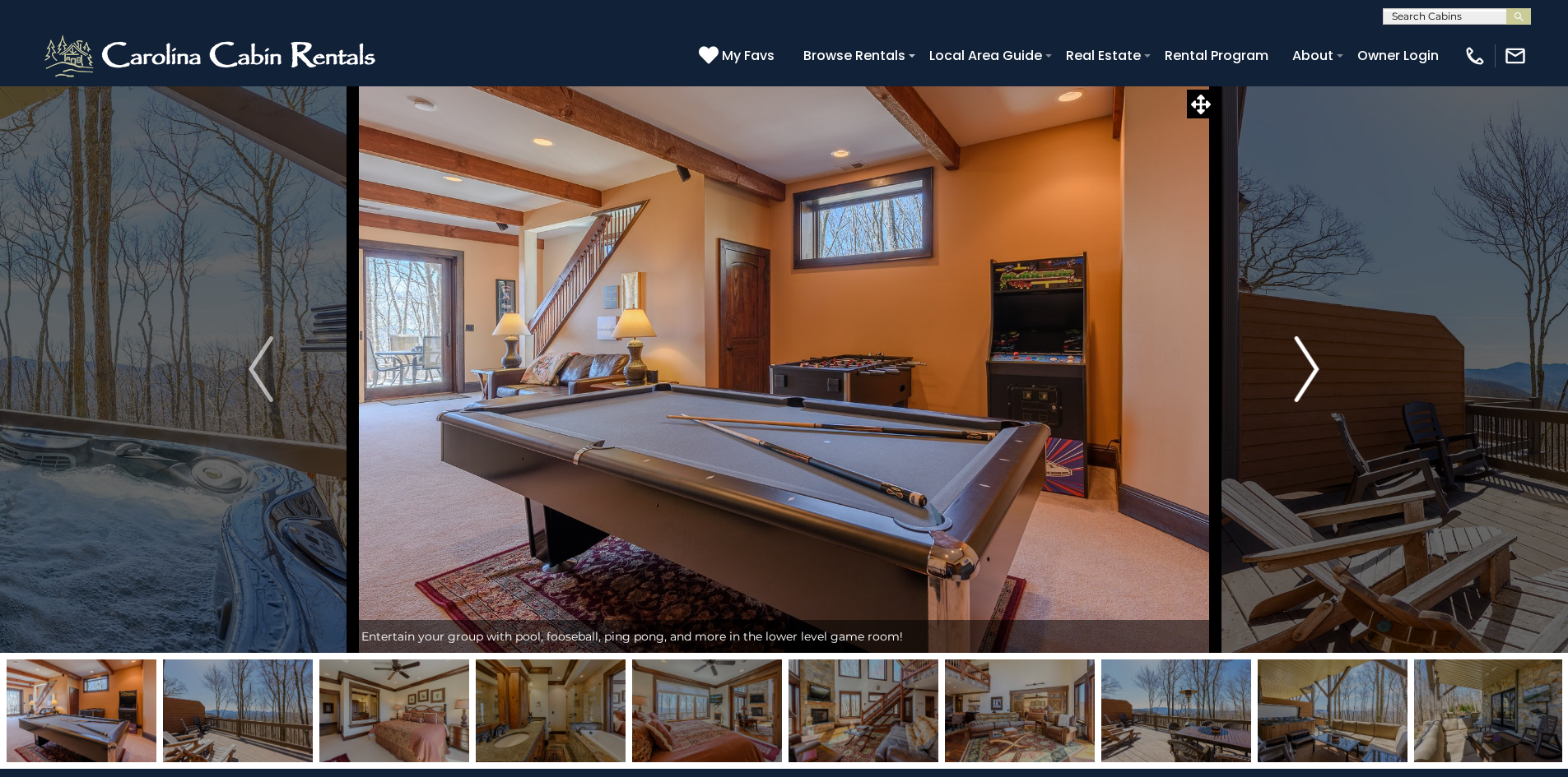
click at [1290, 370] on button "Next" at bounding box center [1307, 369] width 184 height 568
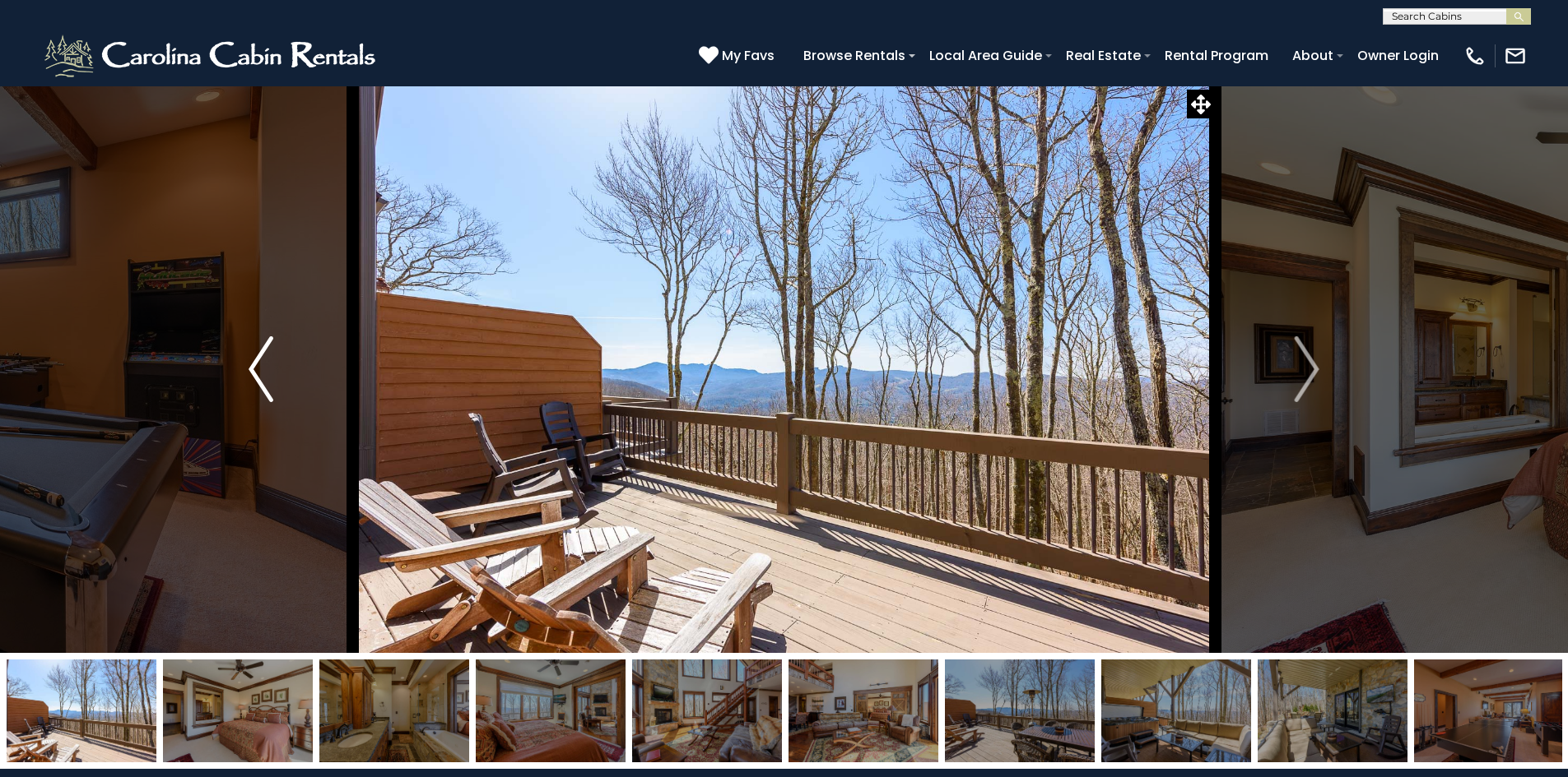
click at [264, 359] on img "Previous" at bounding box center [261, 369] width 25 height 66
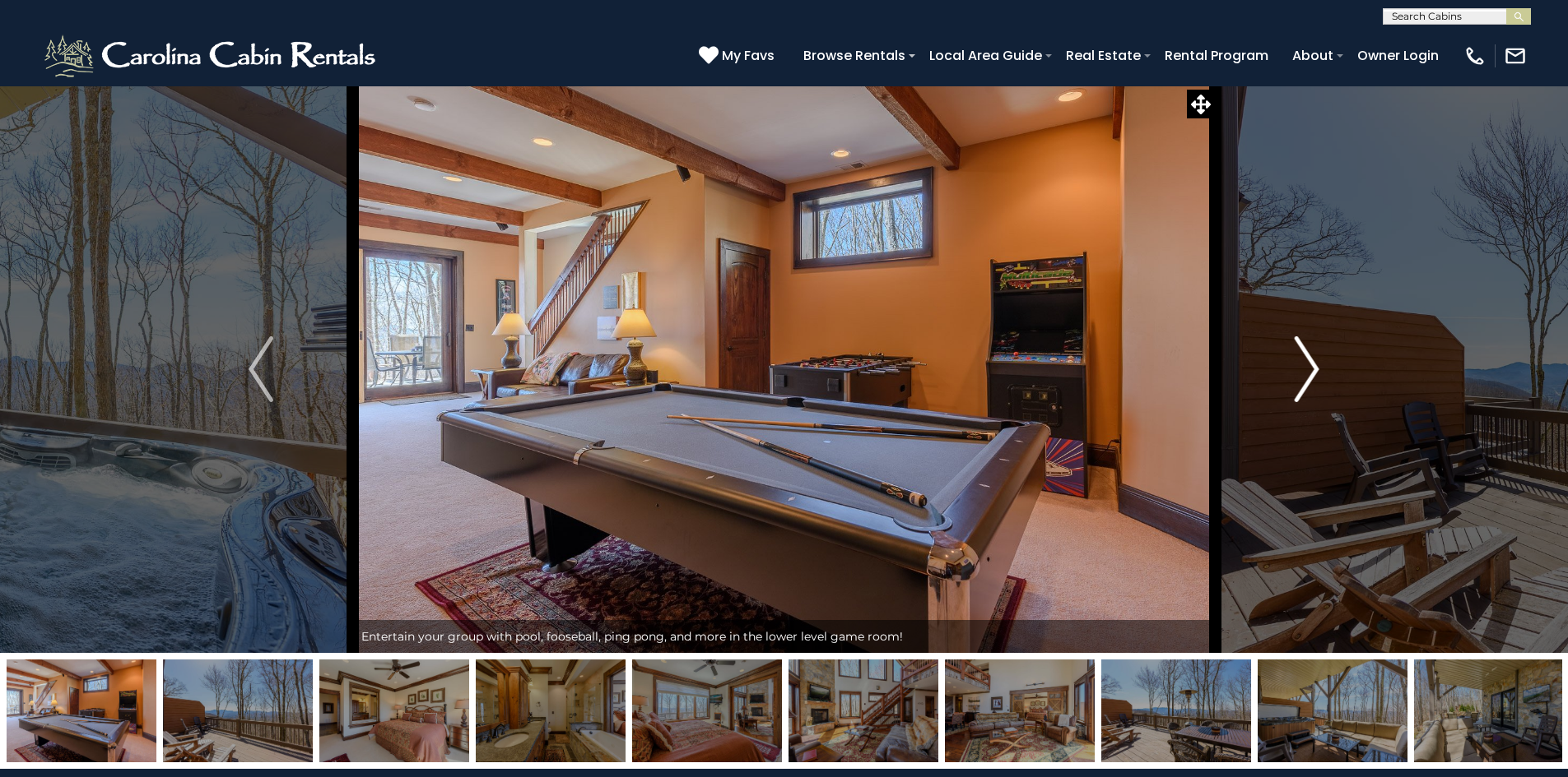
click at [1307, 366] on img "Next" at bounding box center [1307, 369] width 25 height 66
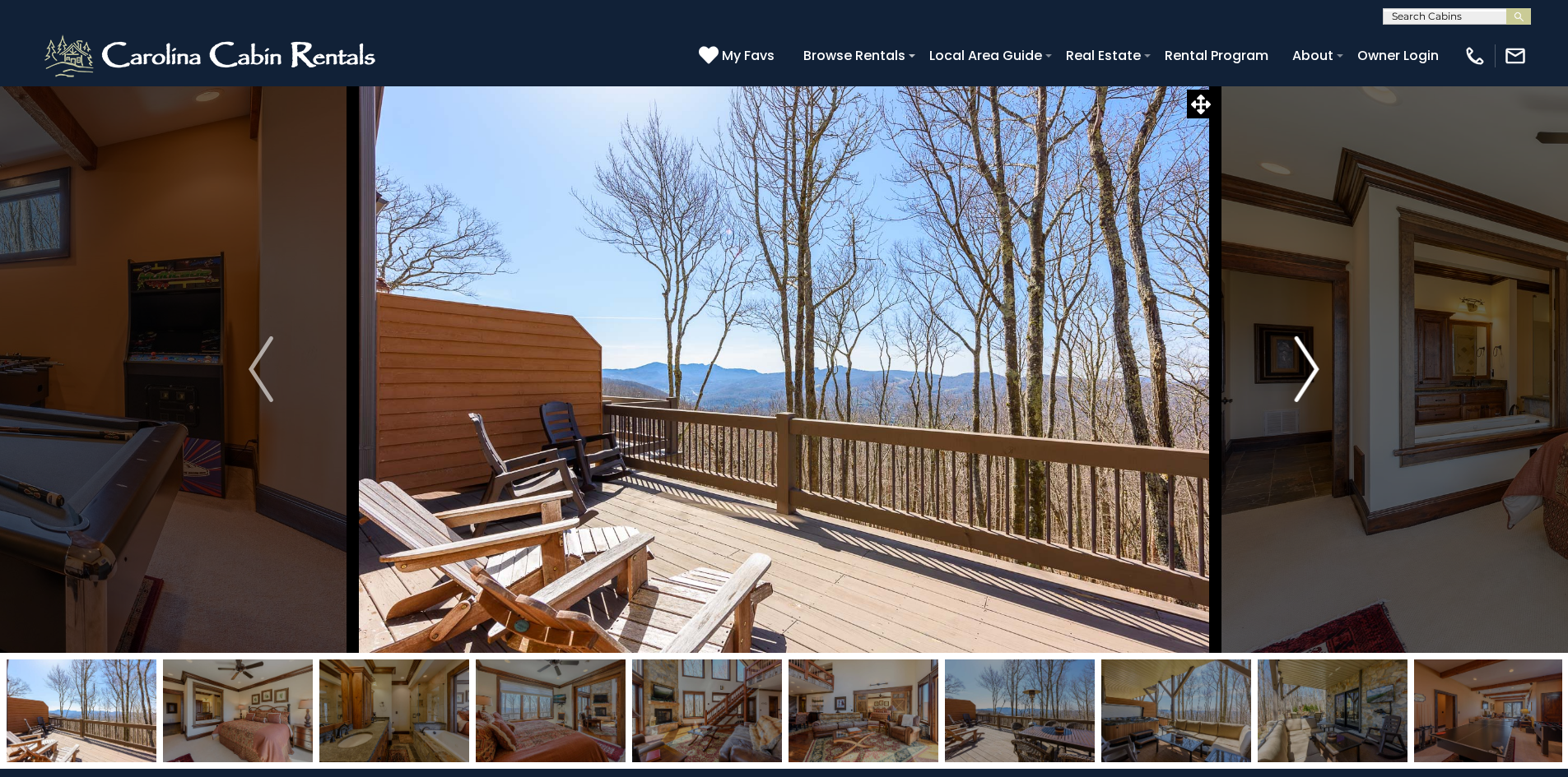
click at [1310, 367] on img "Next" at bounding box center [1307, 369] width 25 height 66
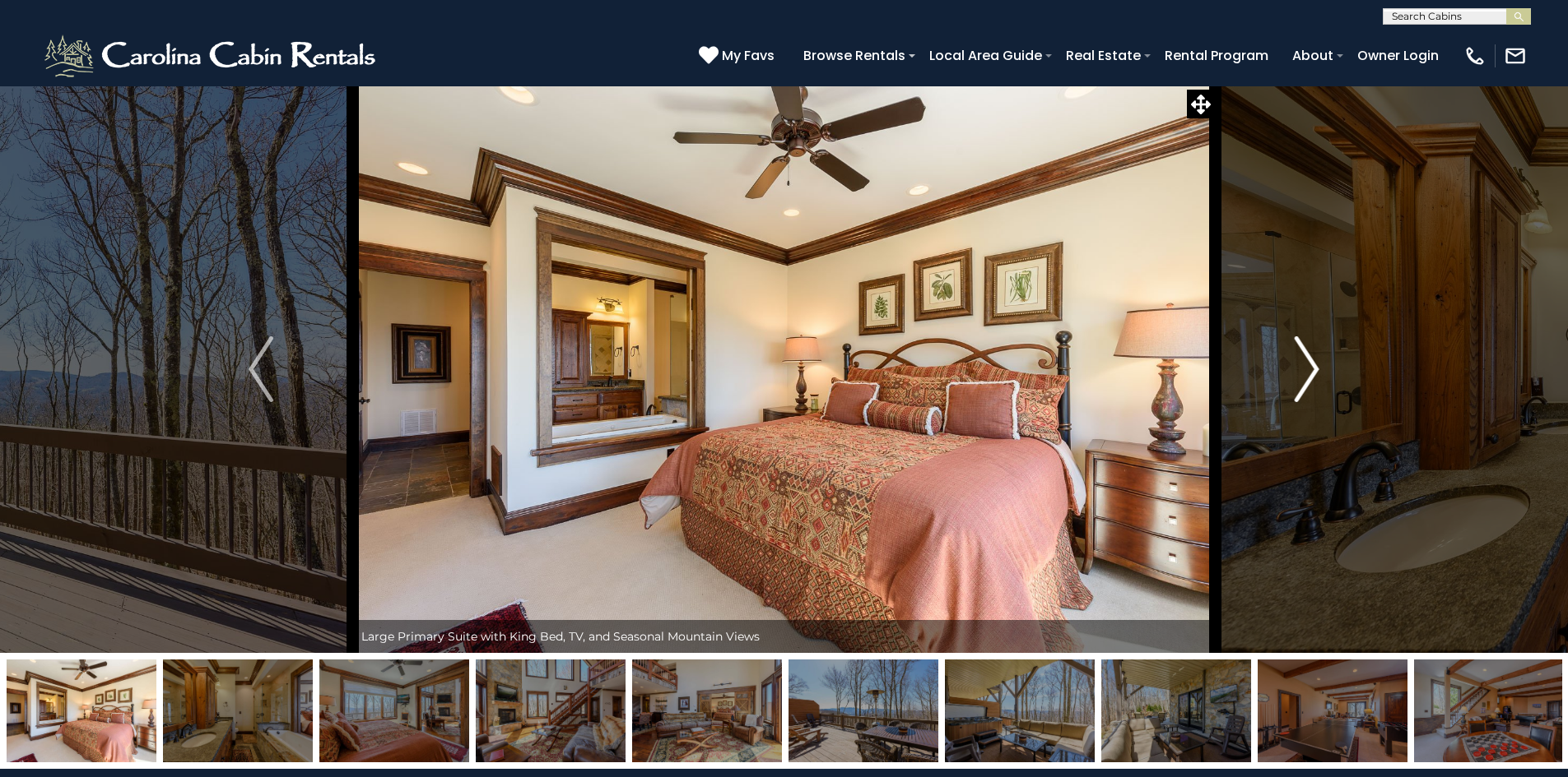
click at [1310, 367] on img "Next" at bounding box center [1307, 369] width 25 height 66
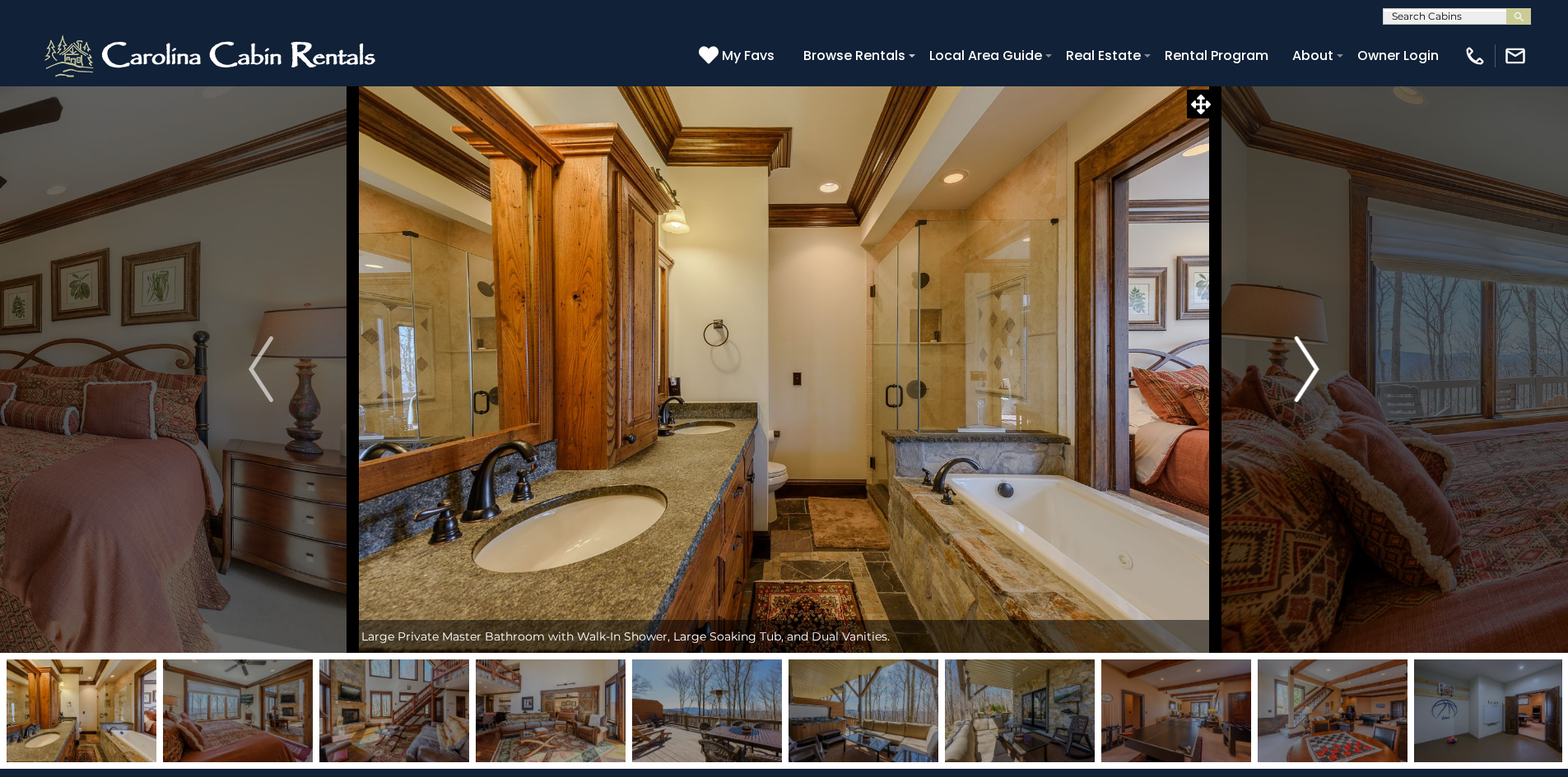
click at [1307, 366] on img "Next" at bounding box center [1307, 369] width 25 height 66
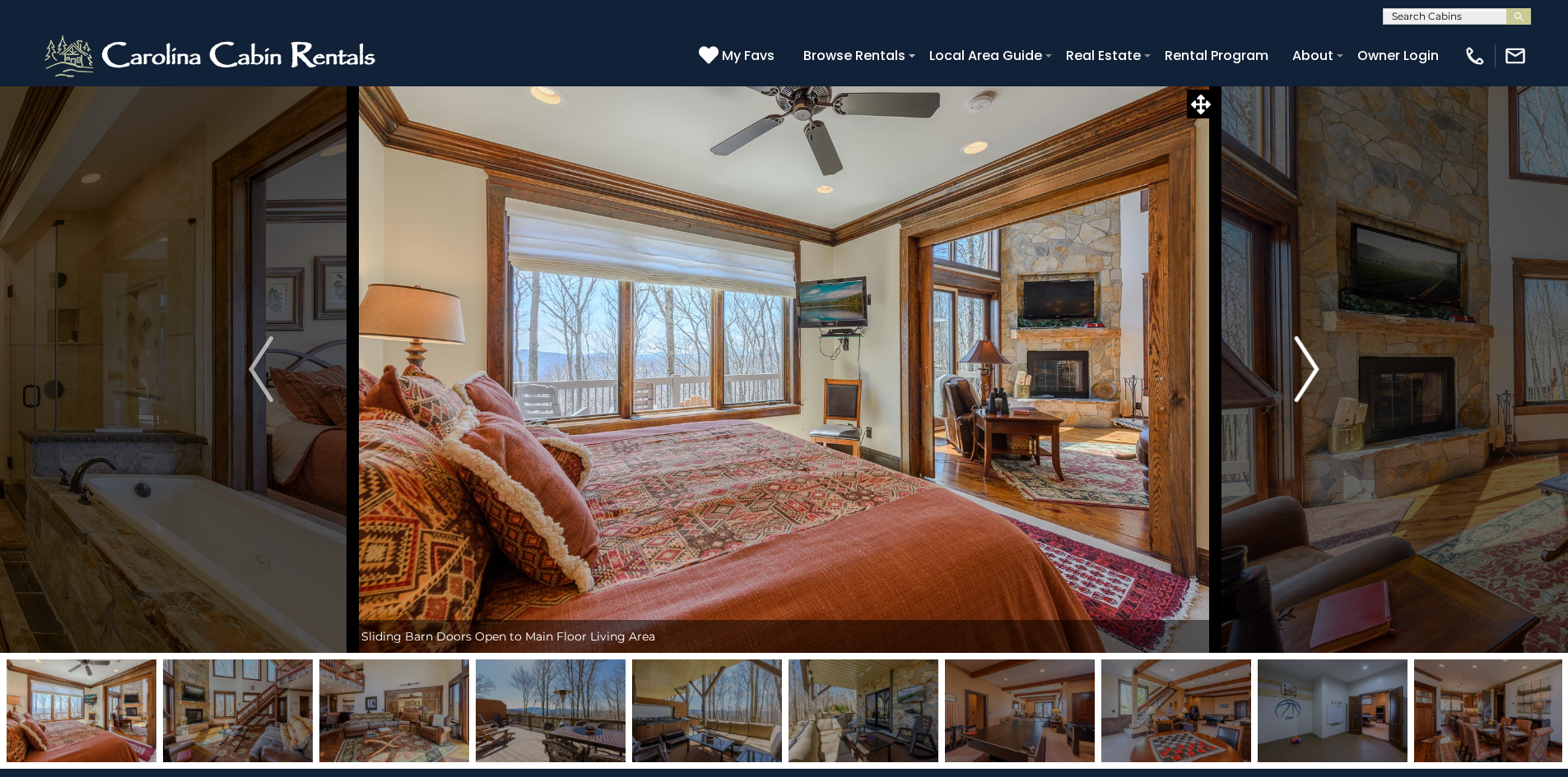
click at [1307, 366] on img "Next" at bounding box center [1307, 369] width 25 height 66
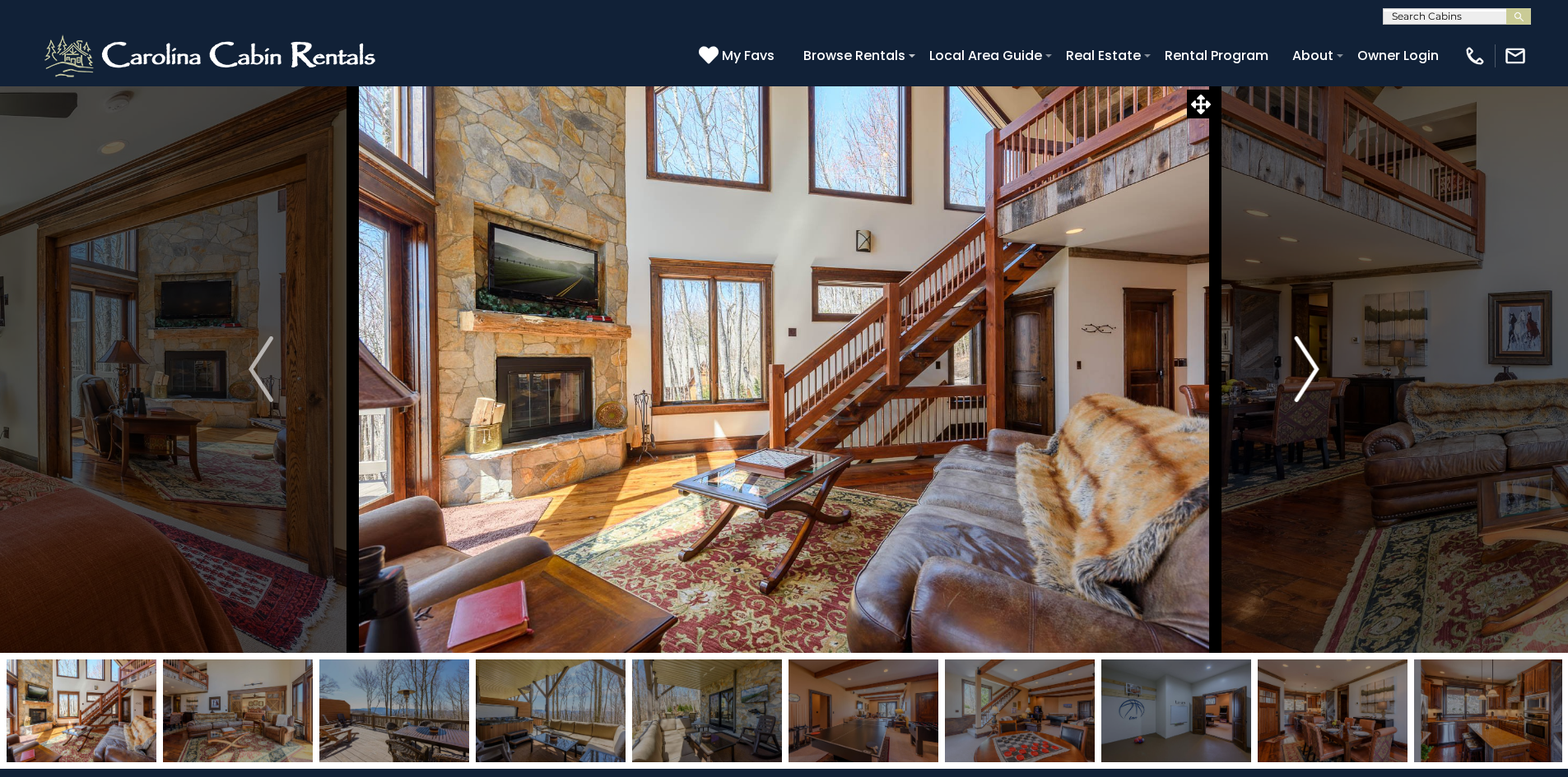
click at [1307, 366] on img "Next" at bounding box center [1307, 369] width 25 height 66
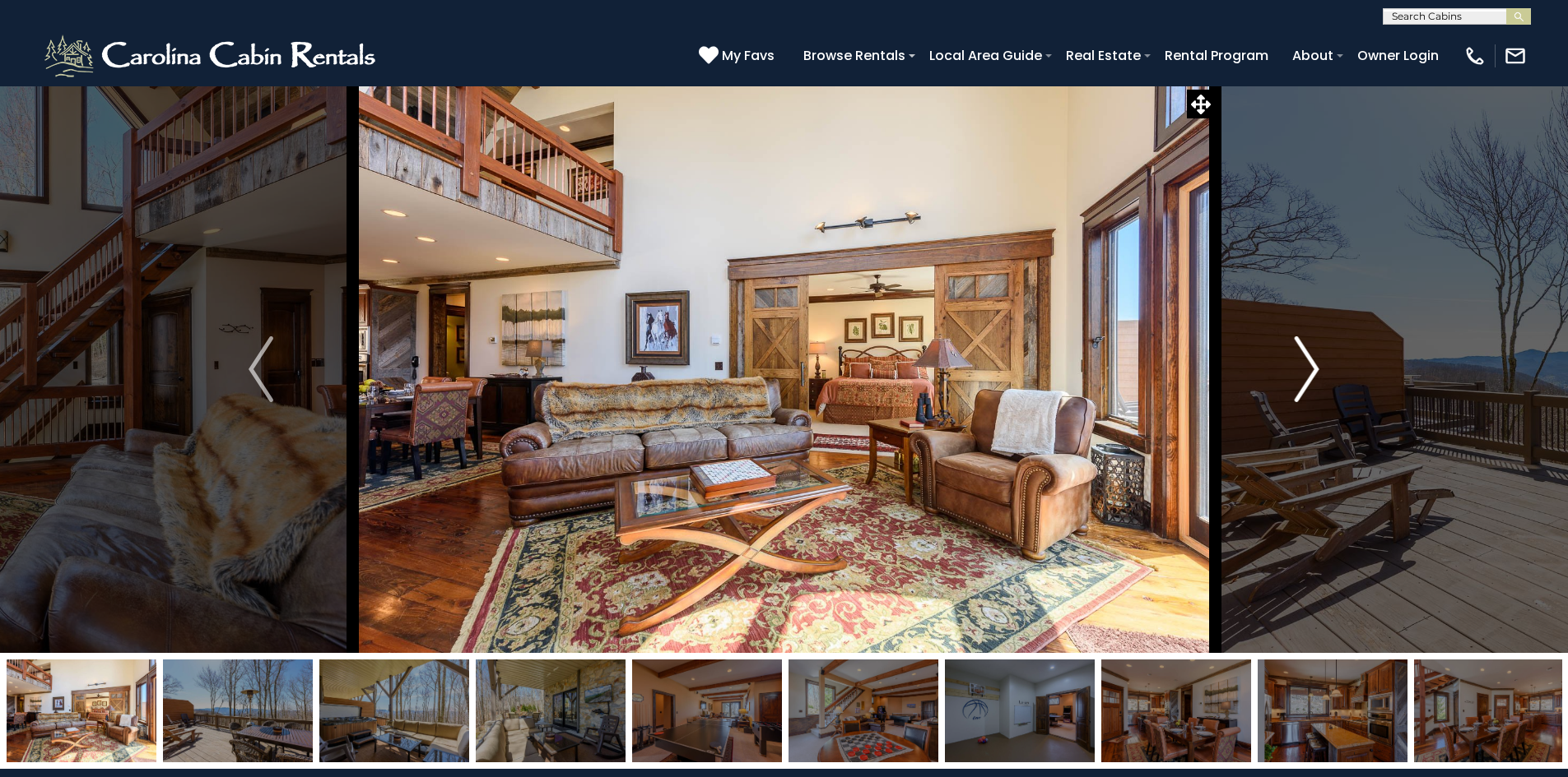
click at [1307, 366] on img "Next" at bounding box center [1307, 369] width 25 height 66
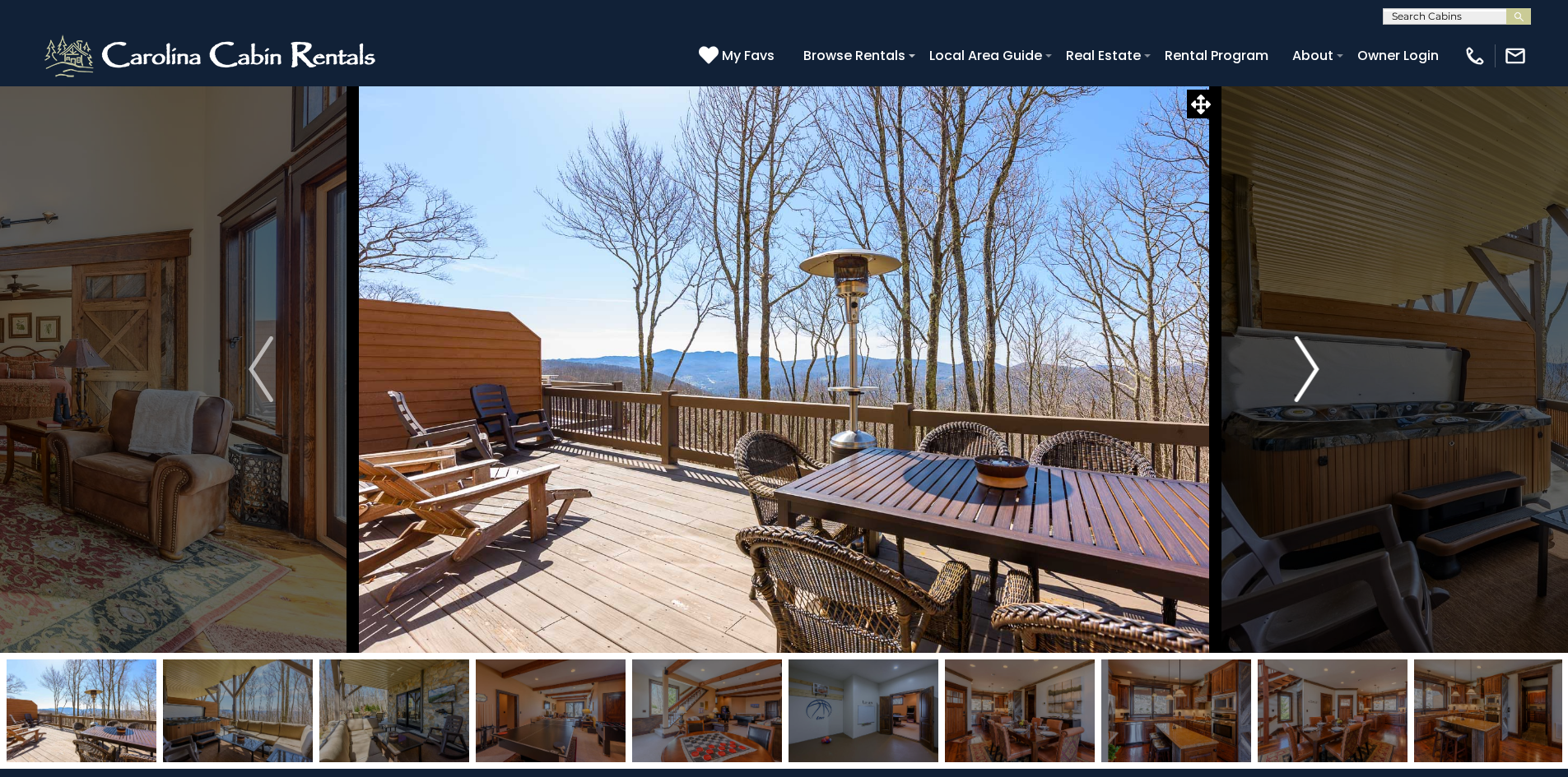
click at [1307, 366] on img "Next" at bounding box center [1307, 369] width 25 height 66
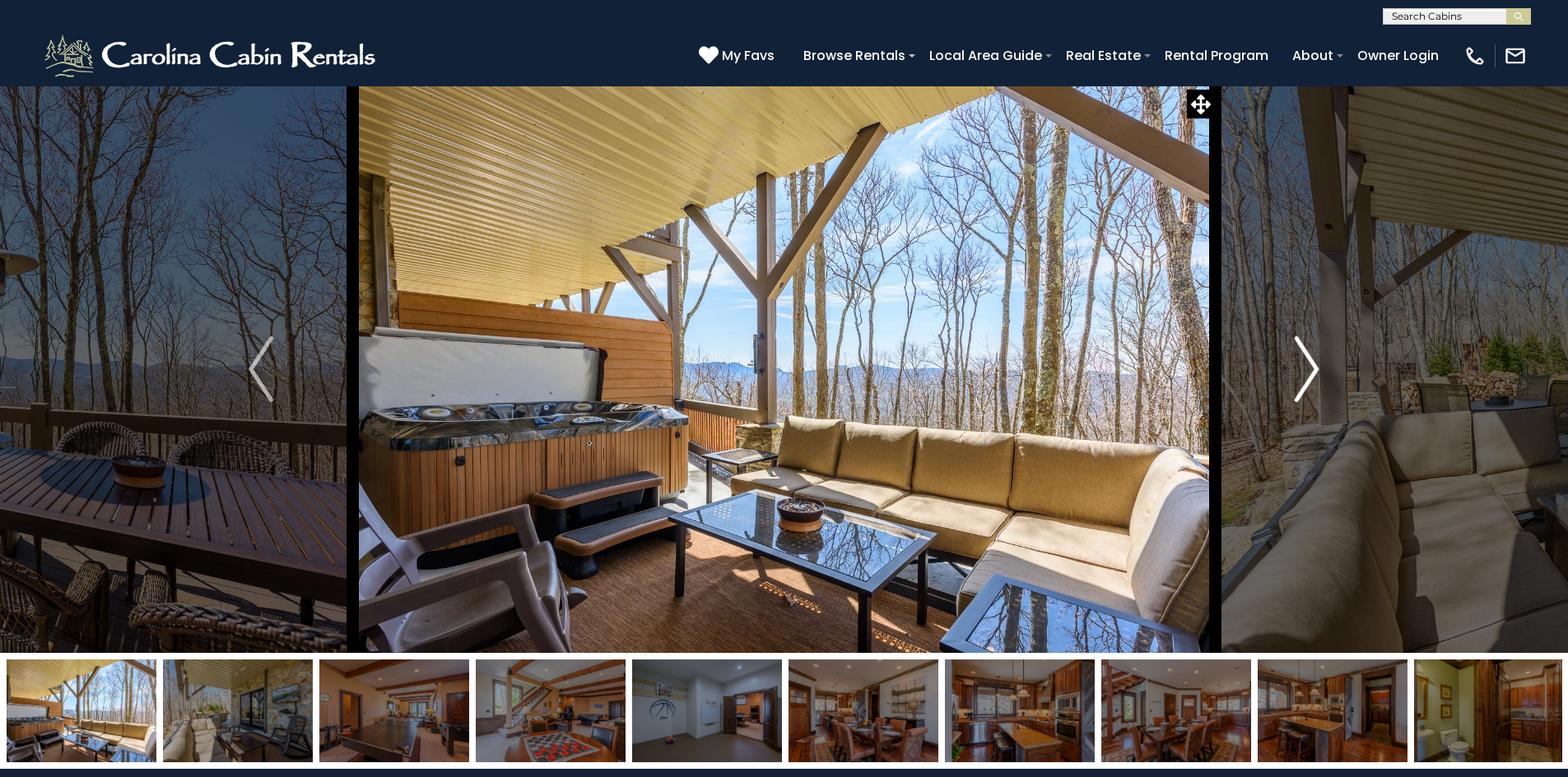
click at [1307, 366] on img "Next" at bounding box center [1307, 369] width 25 height 66
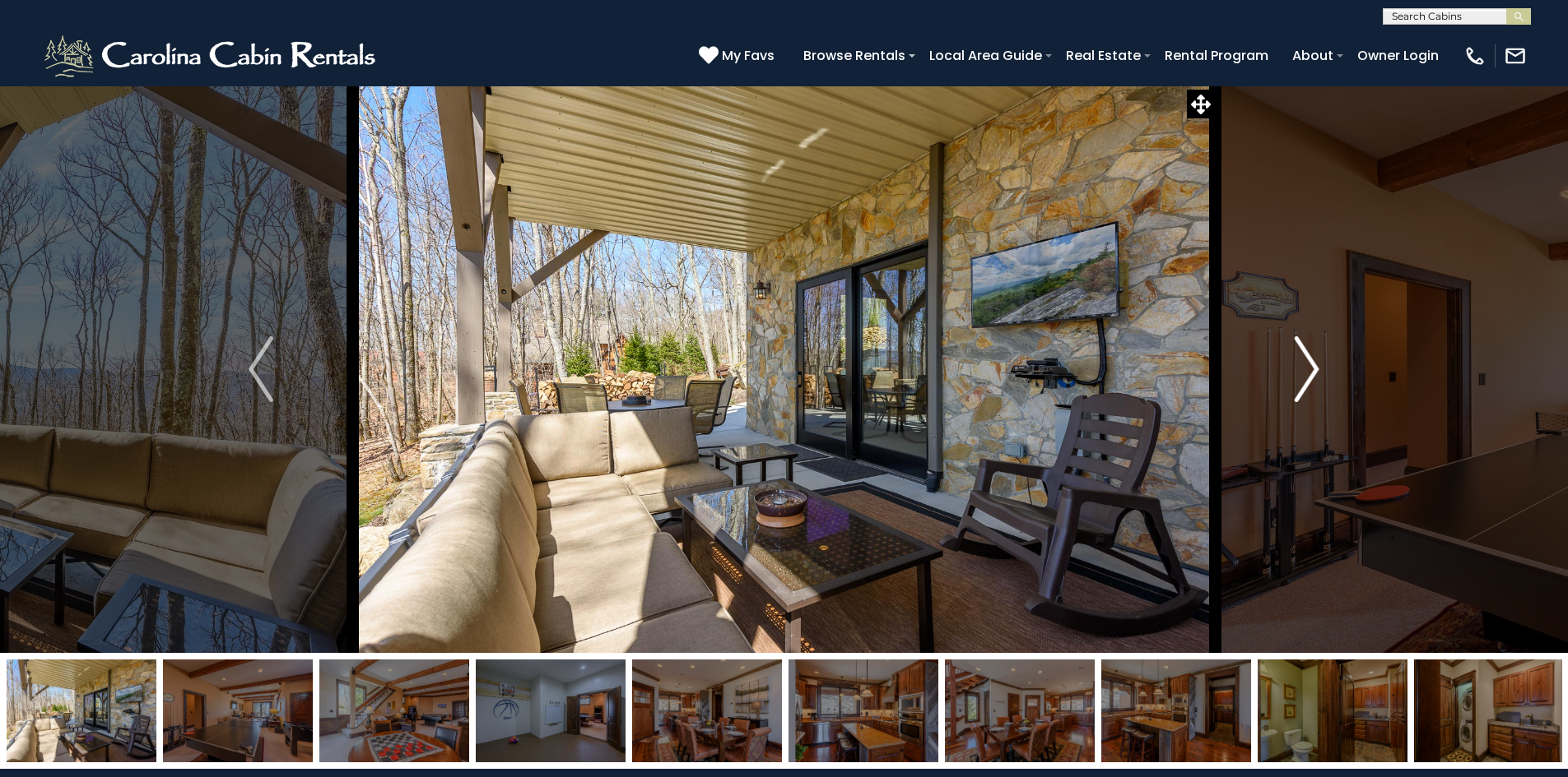
click at [1302, 365] on img "Next" at bounding box center [1307, 369] width 25 height 66
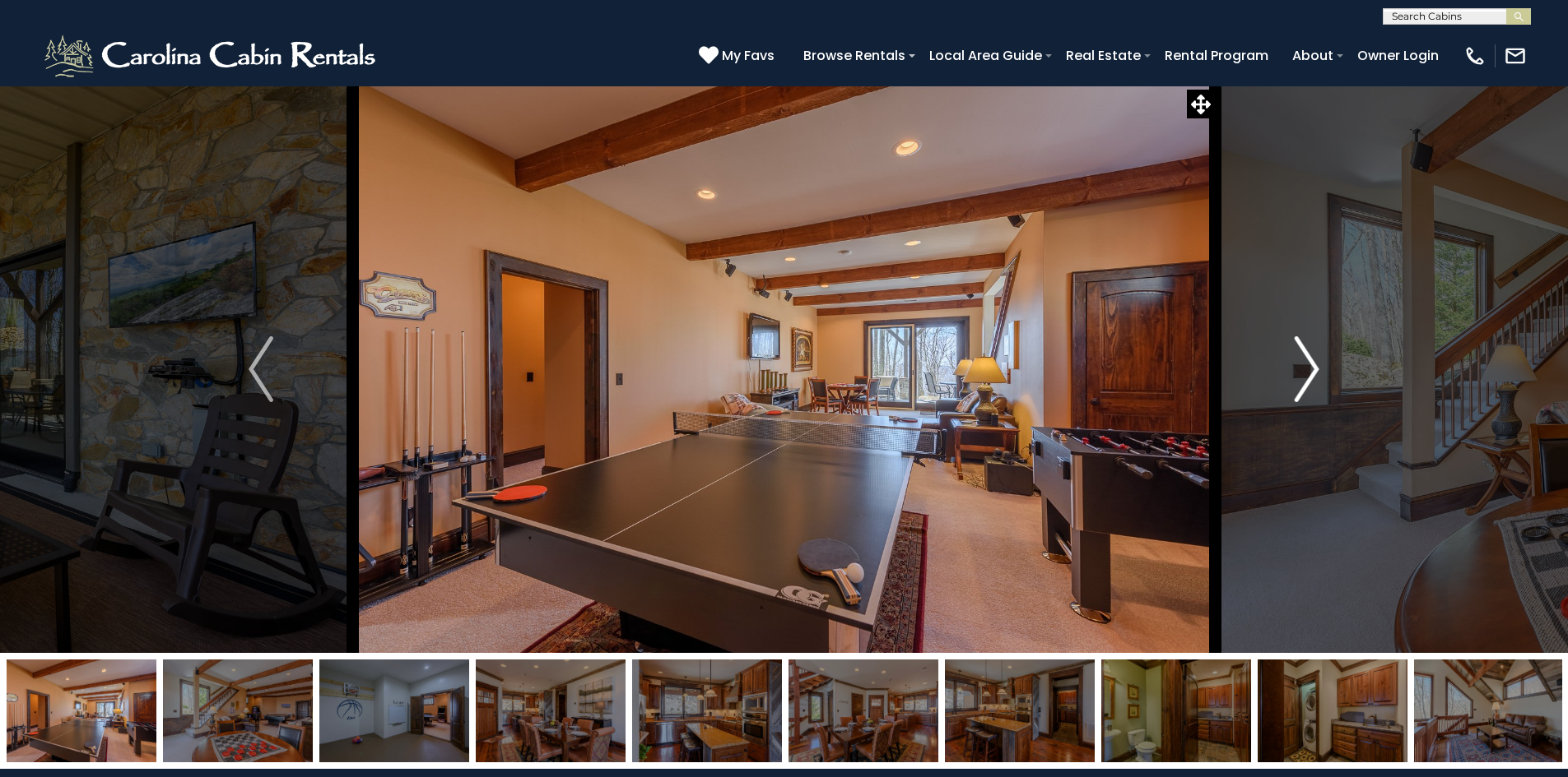
click at [1304, 365] on img "Next" at bounding box center [1307, 369] width 25 height 66
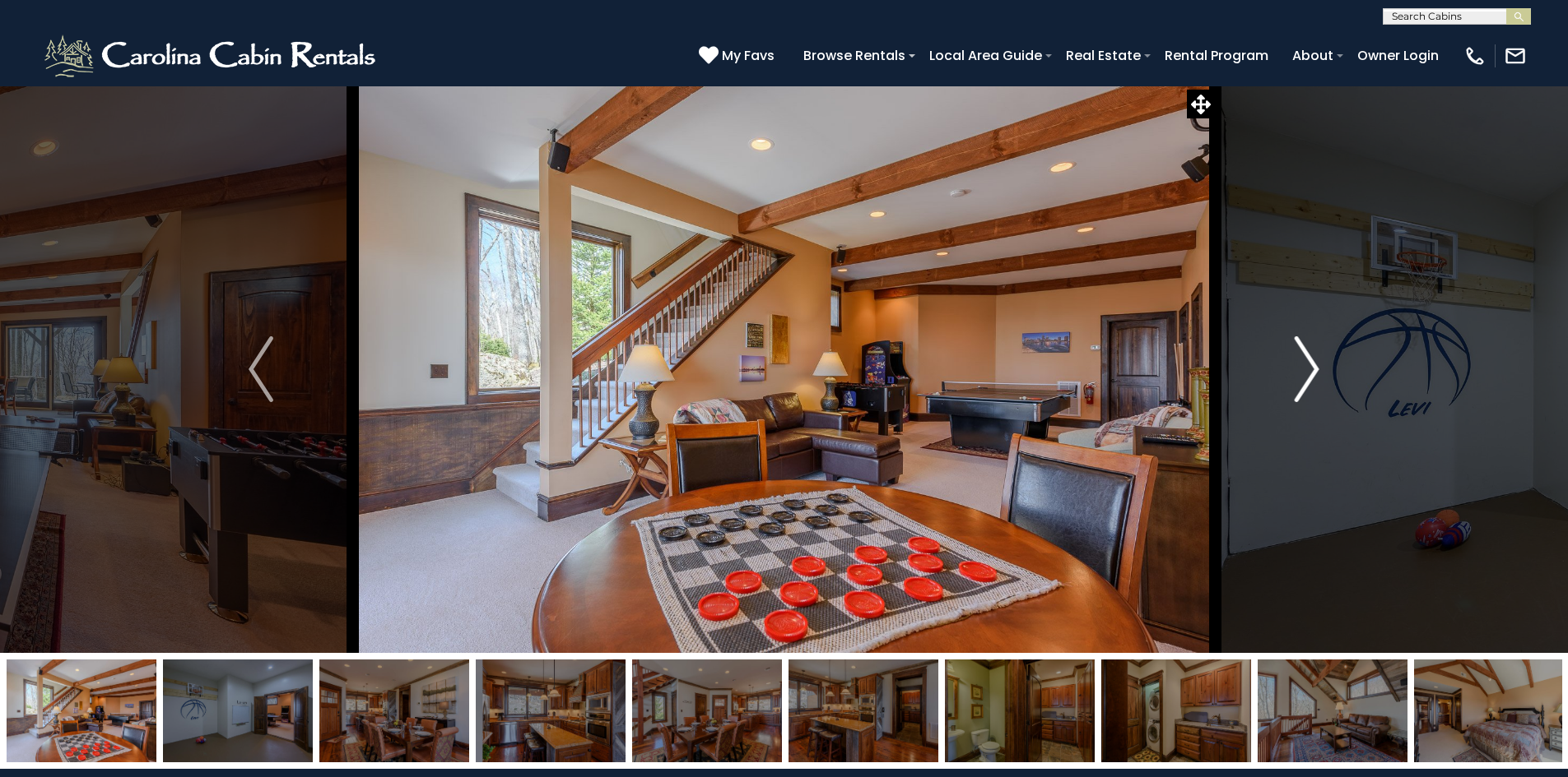
click at [1304, 365] on img "Next" at bounding box center [1307, 369] width 25 height 66
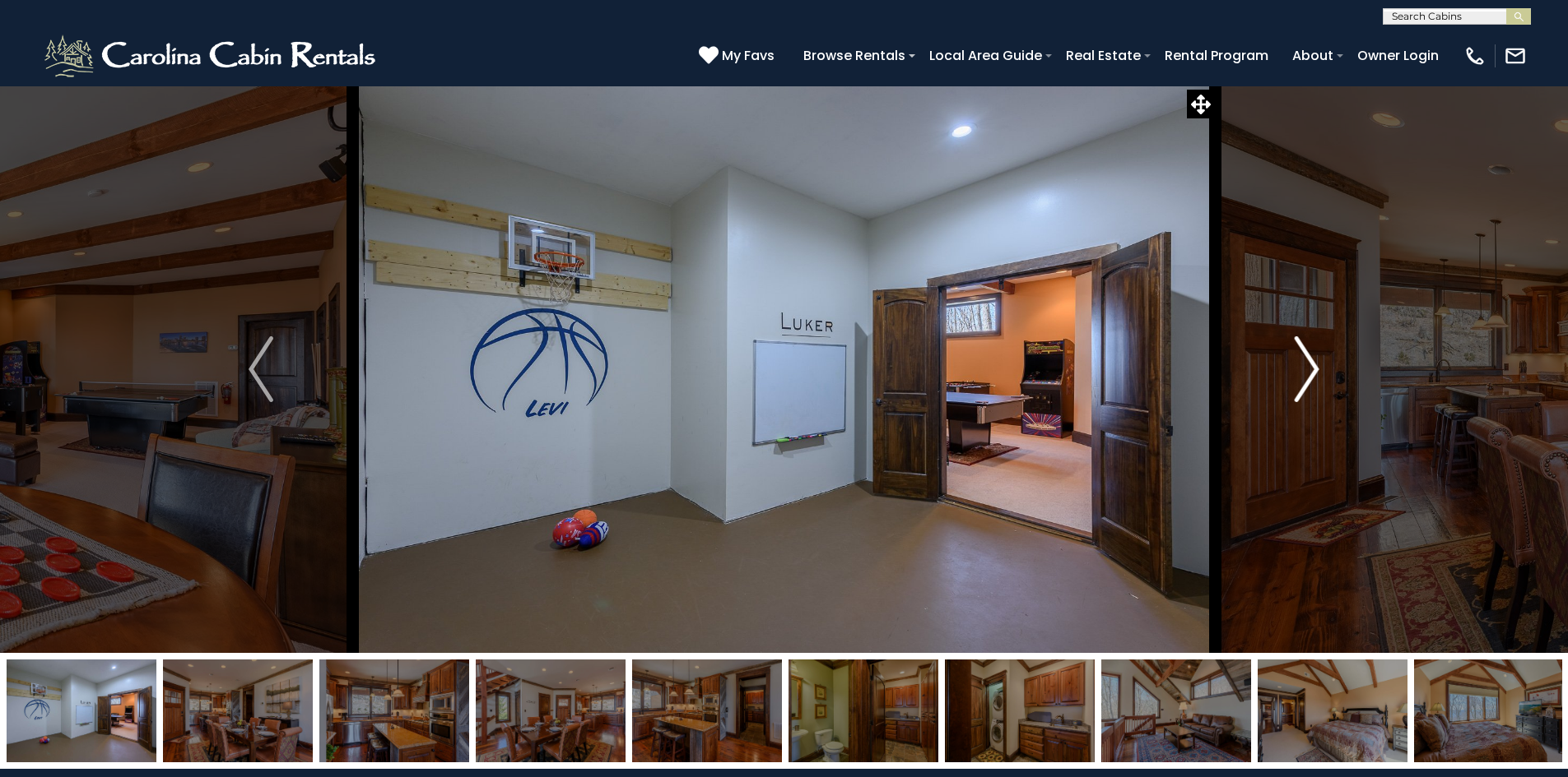
click at [1304, 365] on img "Next" at bounding box center [1307, 369] width 25 height 66
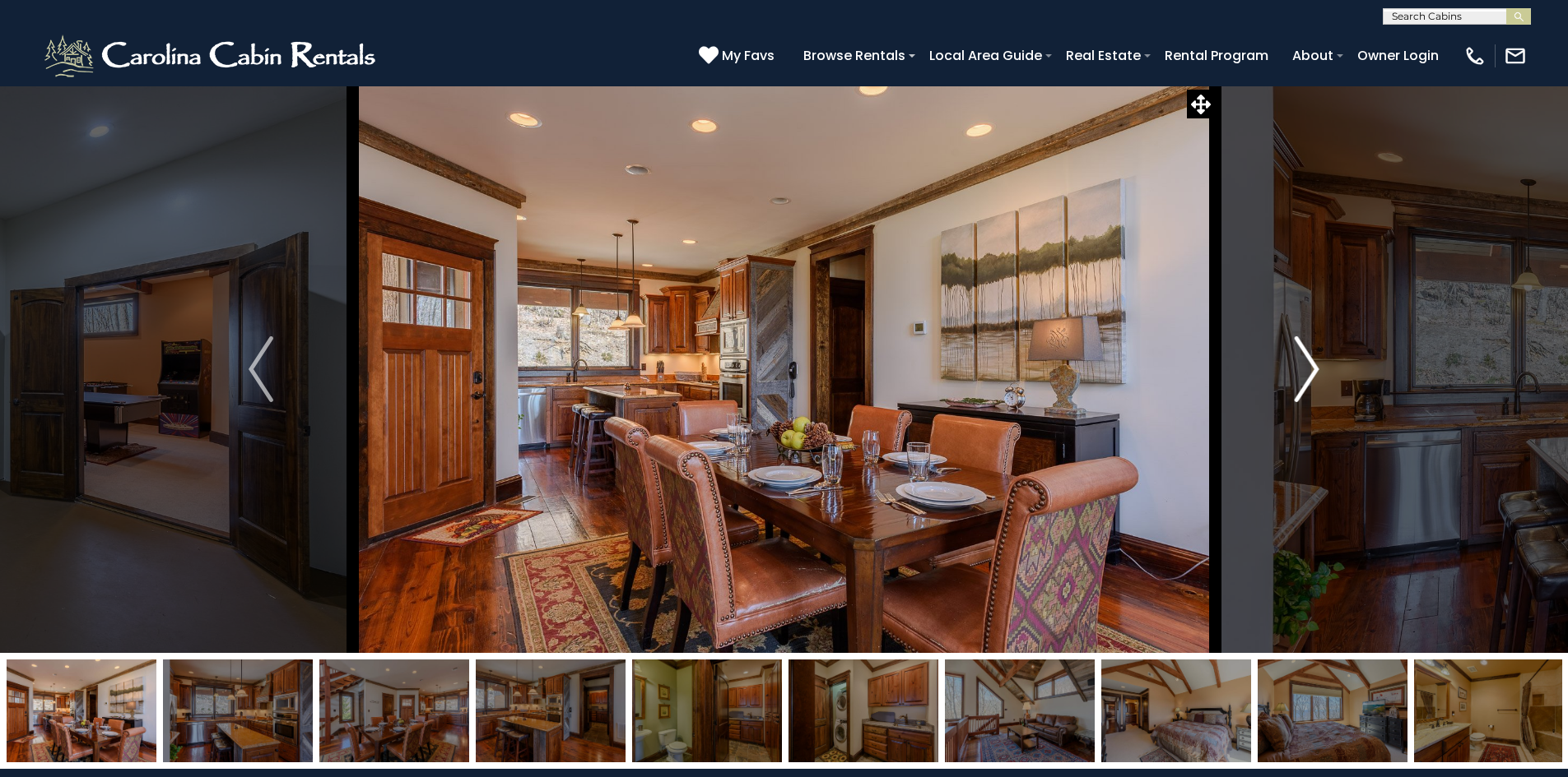
click at [1304, 365] on img "Next" at bounding box center [1307, 369] width 25 height 66
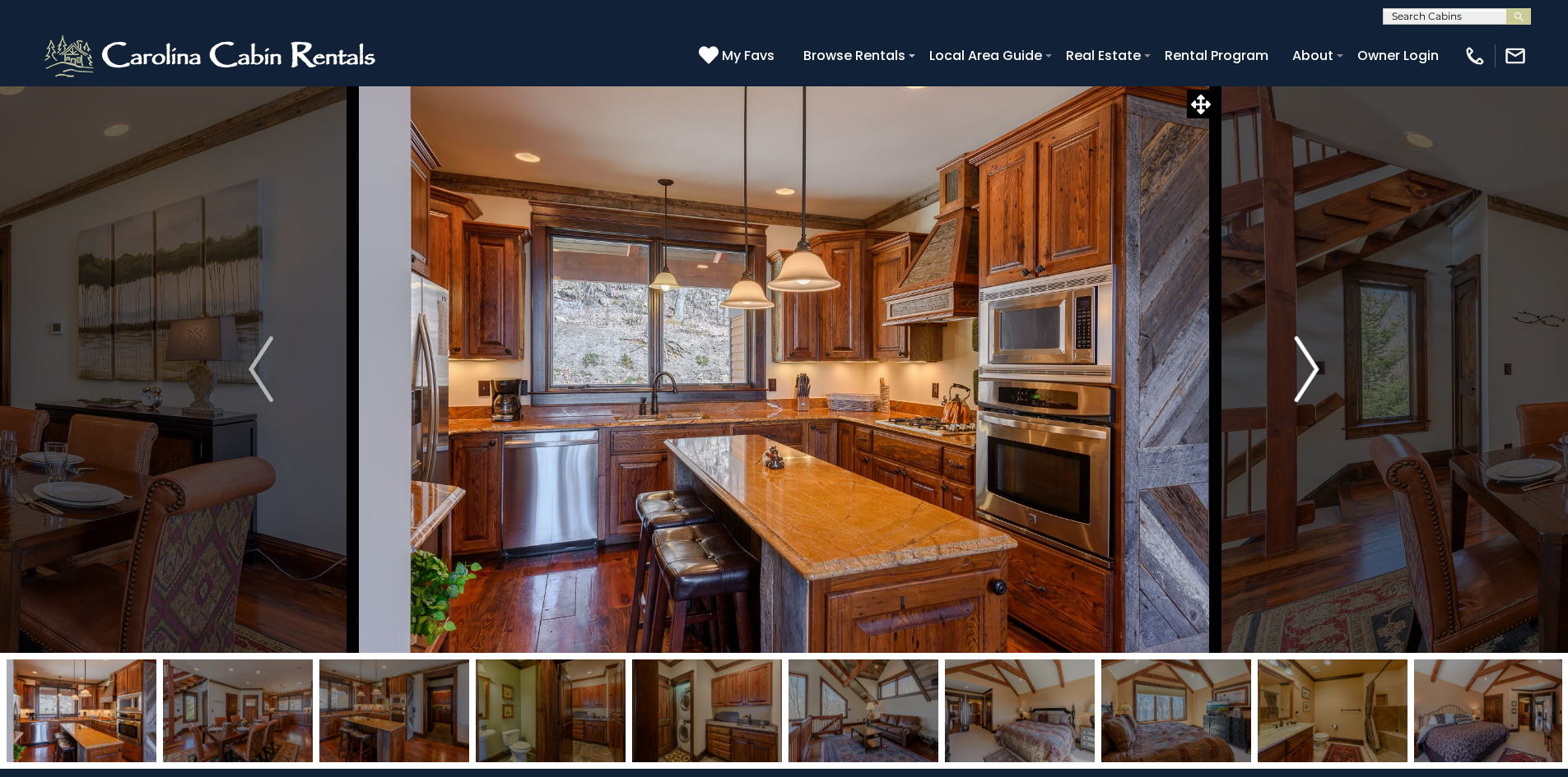
click at [1304, 365] on img "Next" at bounding box center [1307, 369] width 25 height 66
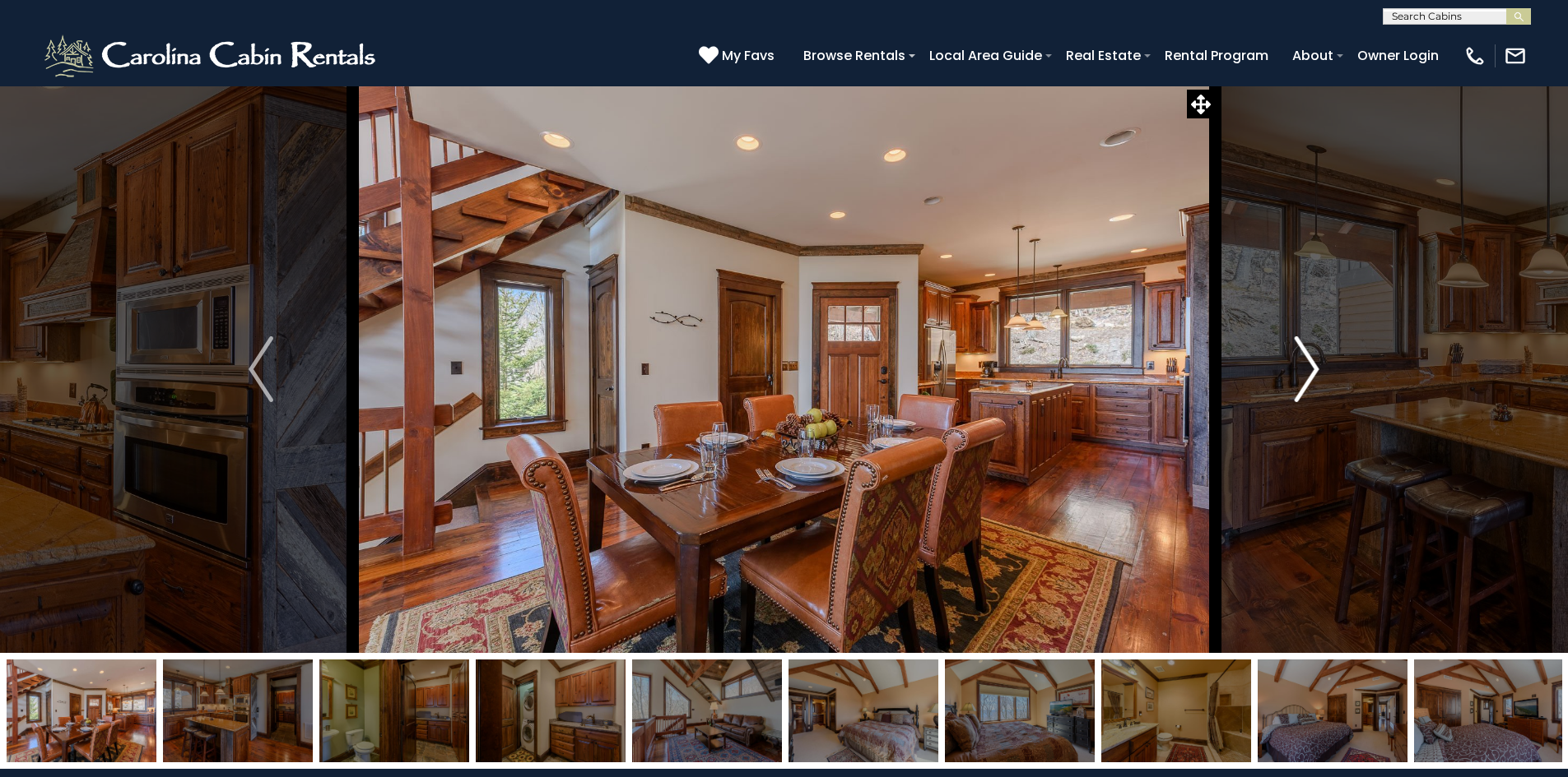
click at [1304, 365] on img "Next" at bounding box center [1307, 369] width 25 height 66
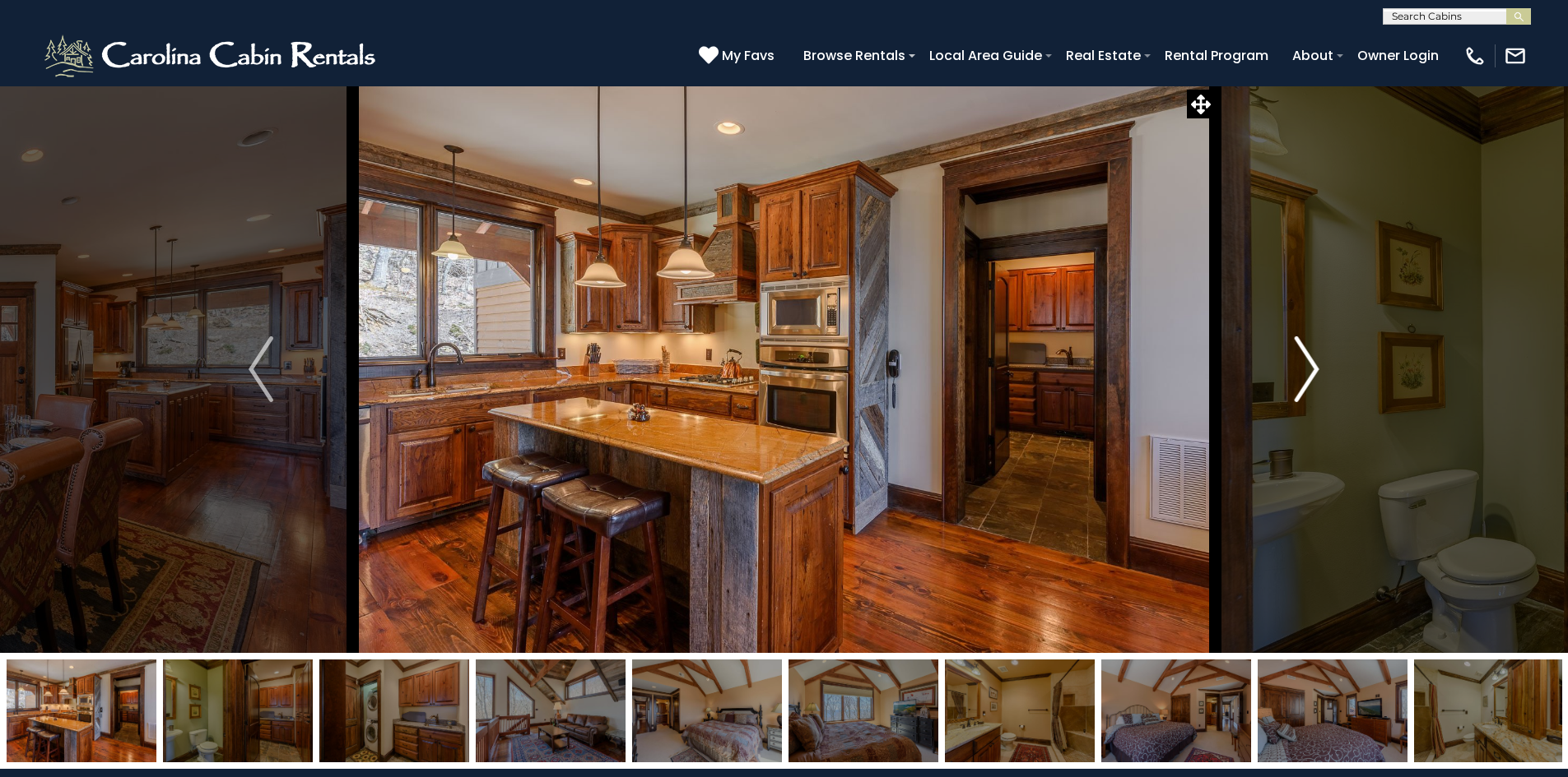
click at [1304, 365] on img "Next" at bounding box center [1307, 369] width 25 height 66
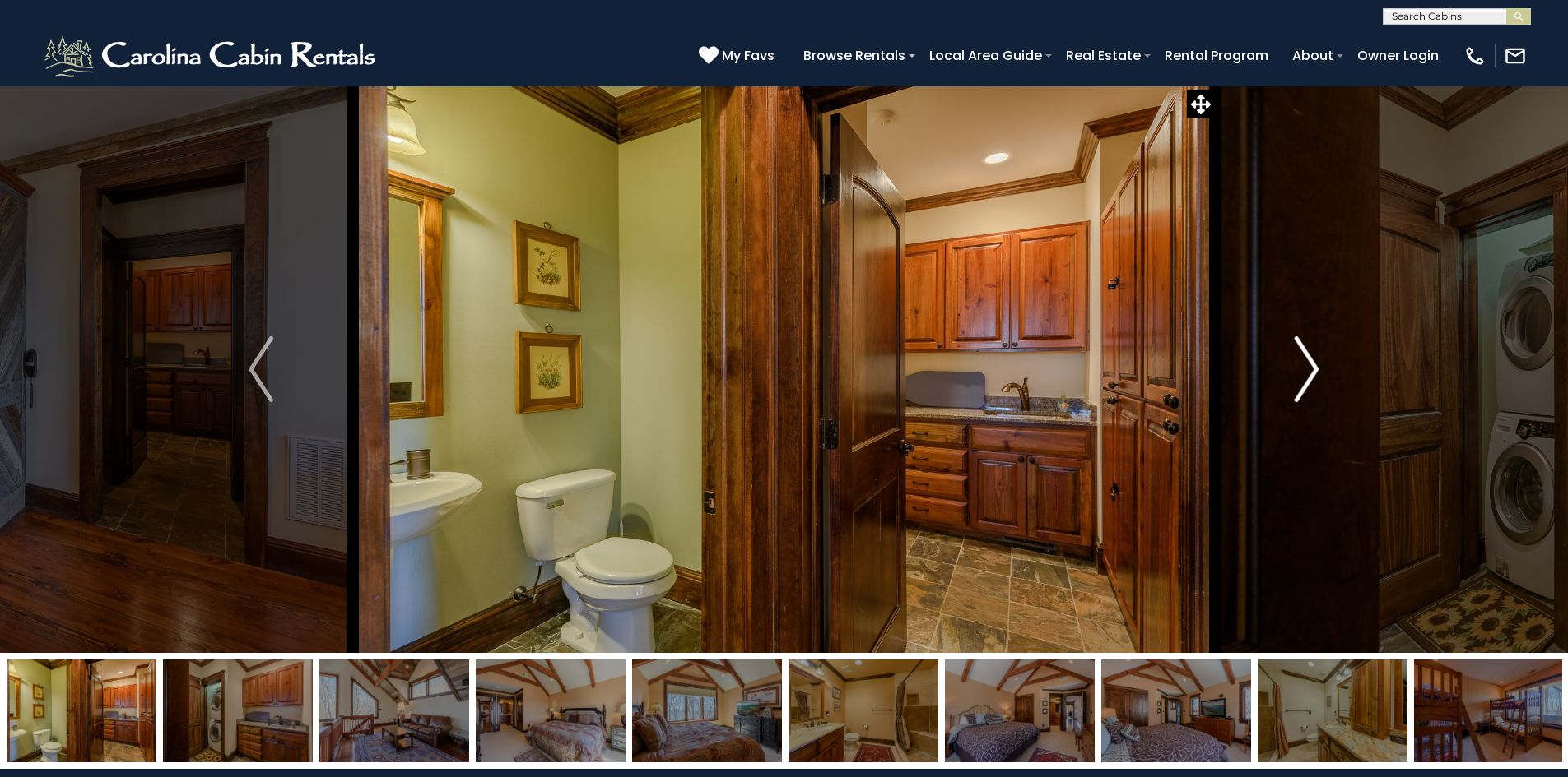
click at [1304, 365] on img "Next" at bounding box center [1307, 369] width 25 height 66
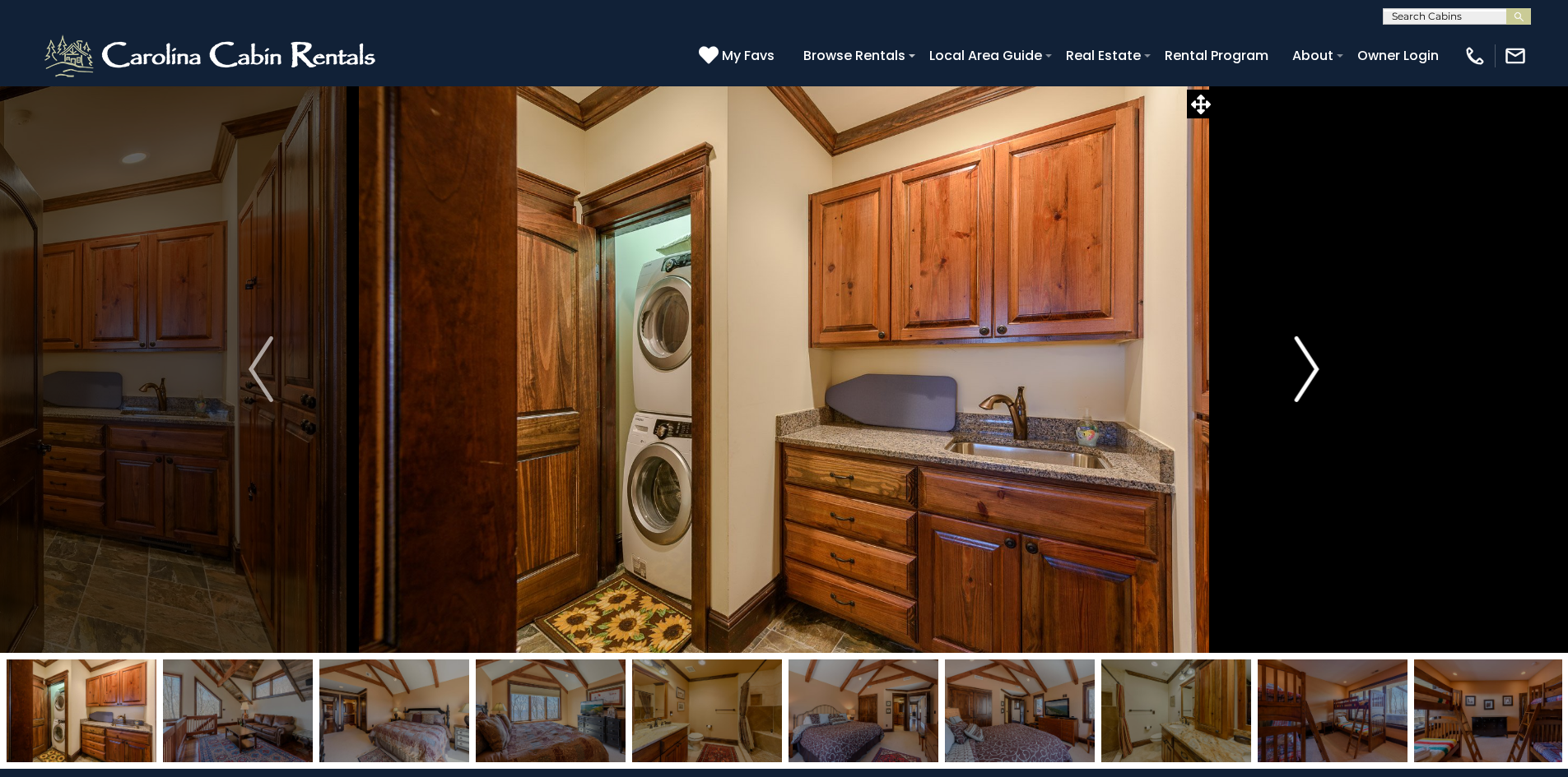
click at [1304, 365] on img "Next" at bounding box center [1307, 369] width 25 height 66
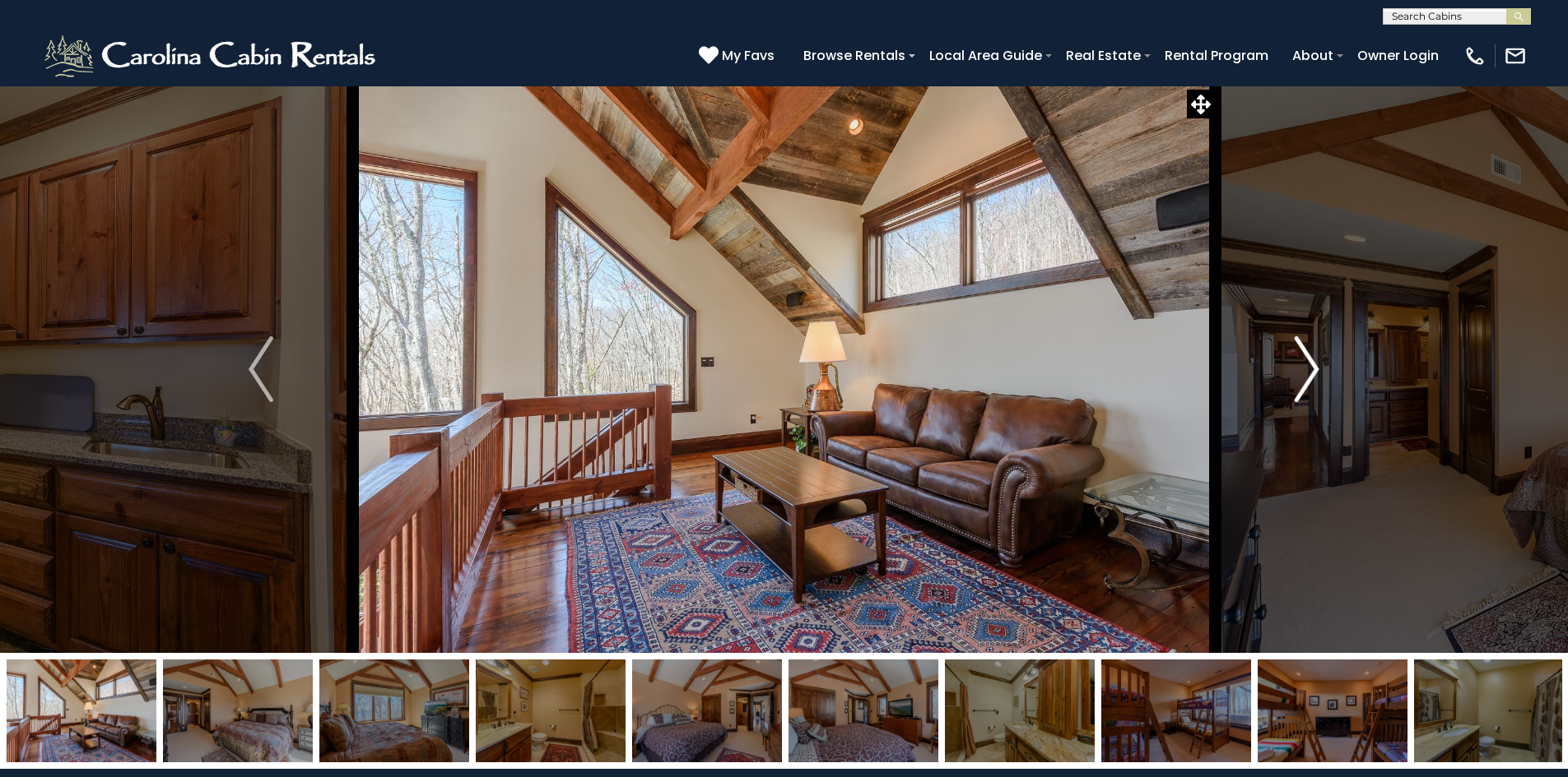
click at [1304, 365] on img "Next" at bounding box center [1307, 369] width 25 height 66
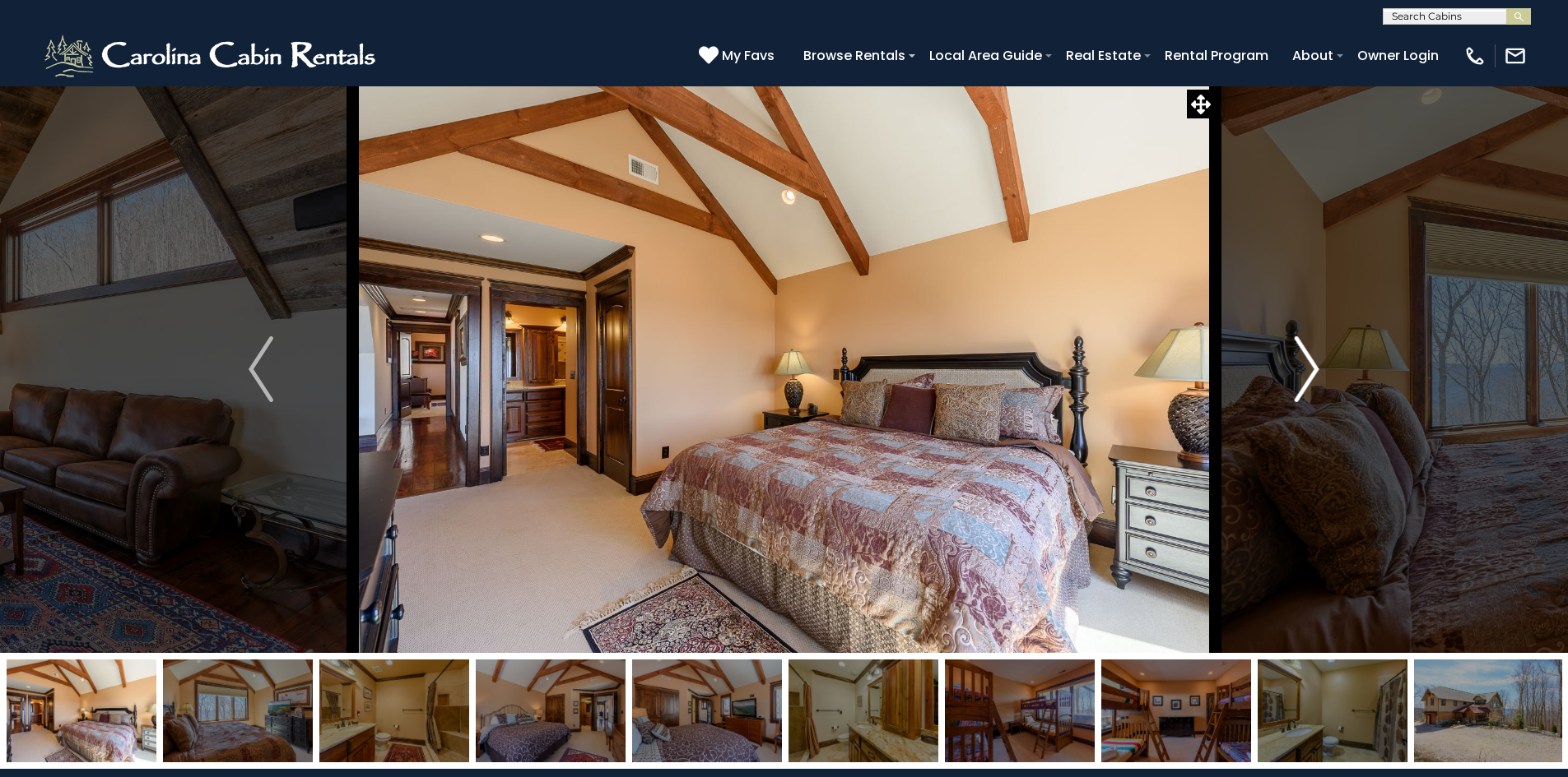
click at [1304, 365] on img "Next" at bounding box center [1307, 369] width 25 height 66
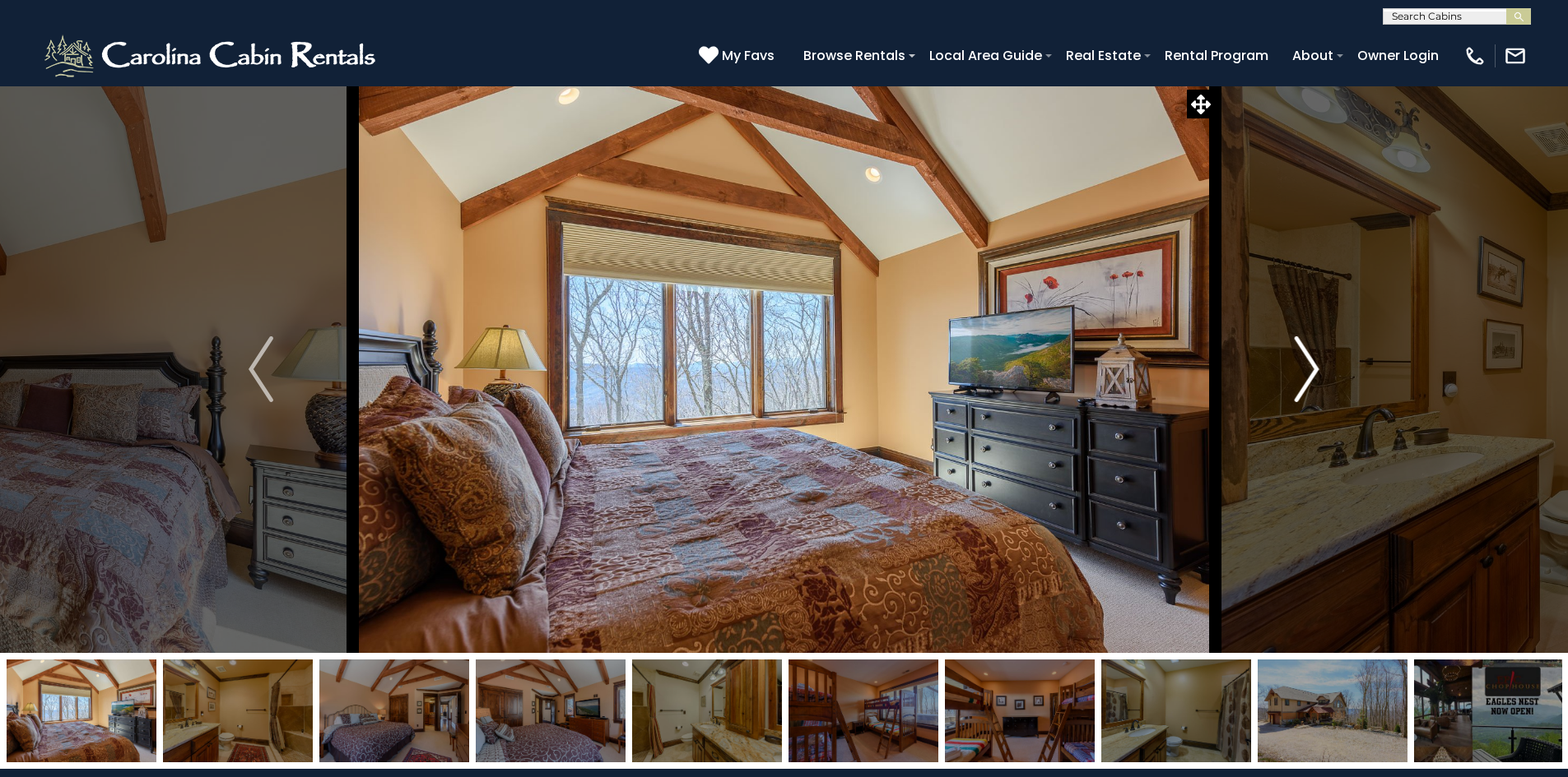
click at [1304, 365] on img "Next" at bounding box center [1307, 369] width 25 height 66
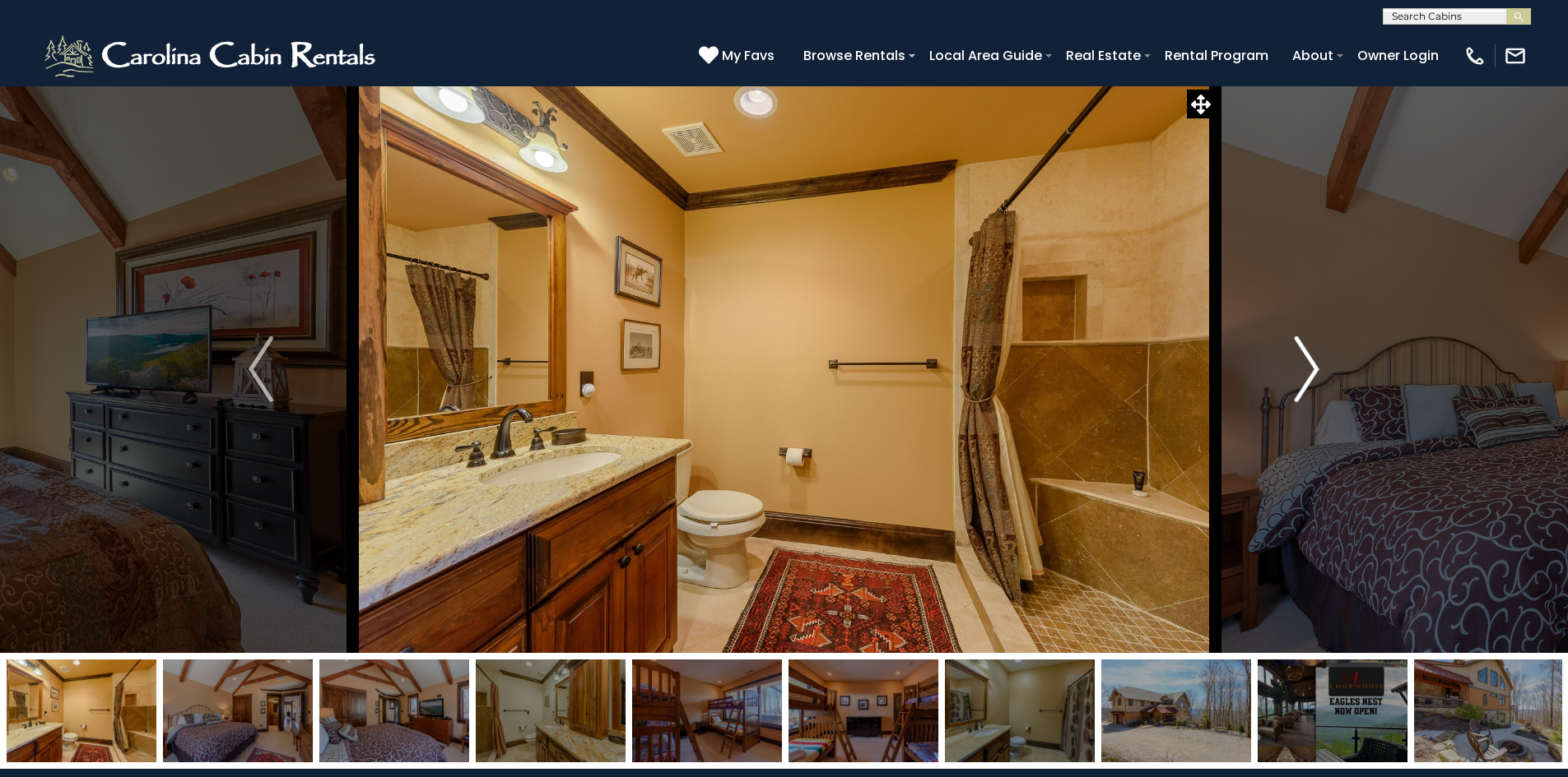
click at [1304, 365] on img "Next" at bounding box center [1307, 369] width 25 height 66
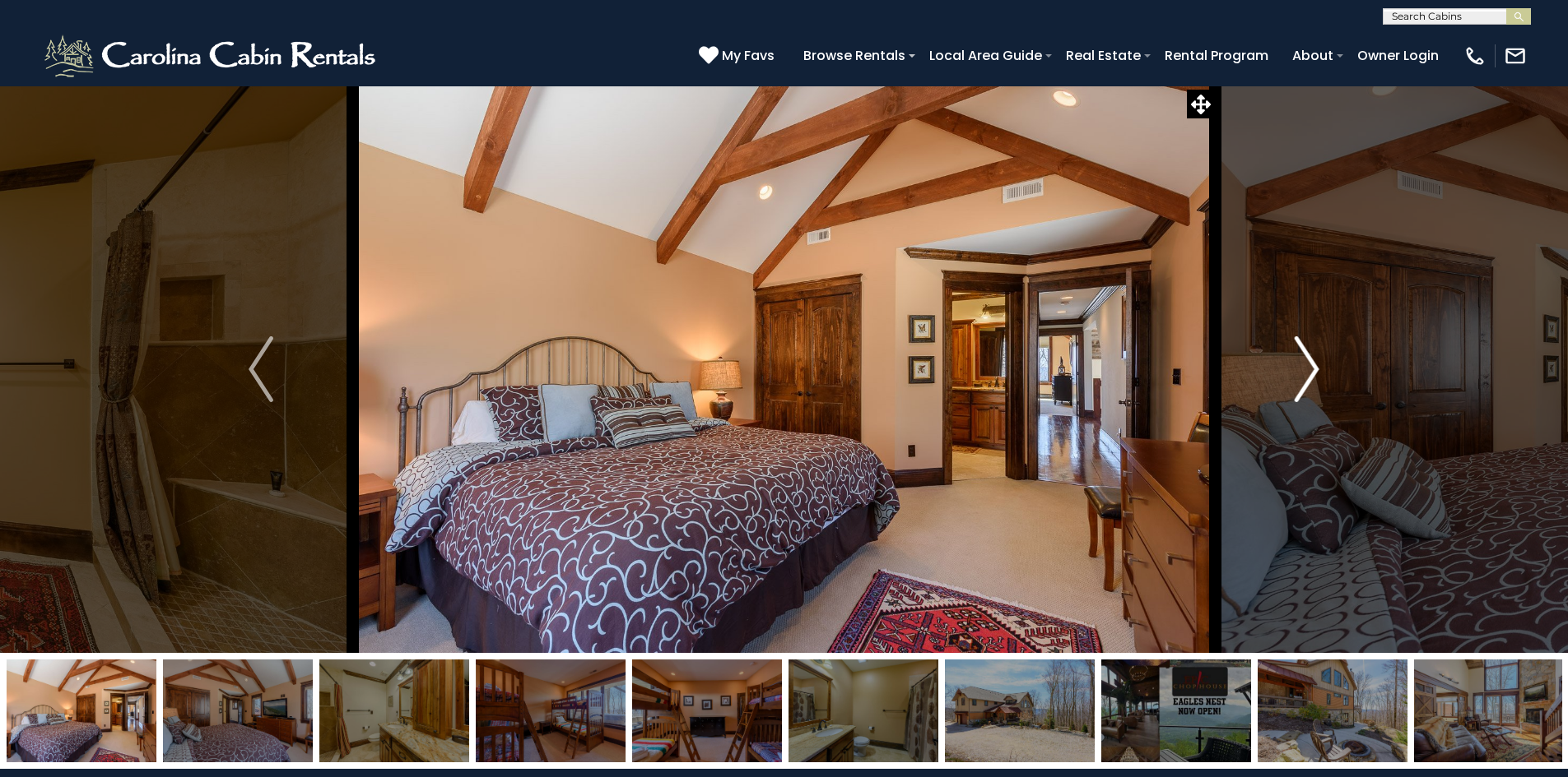
click at [1304, 365] on img "Next" at bounding box center [1307, 369] width 25 height 66
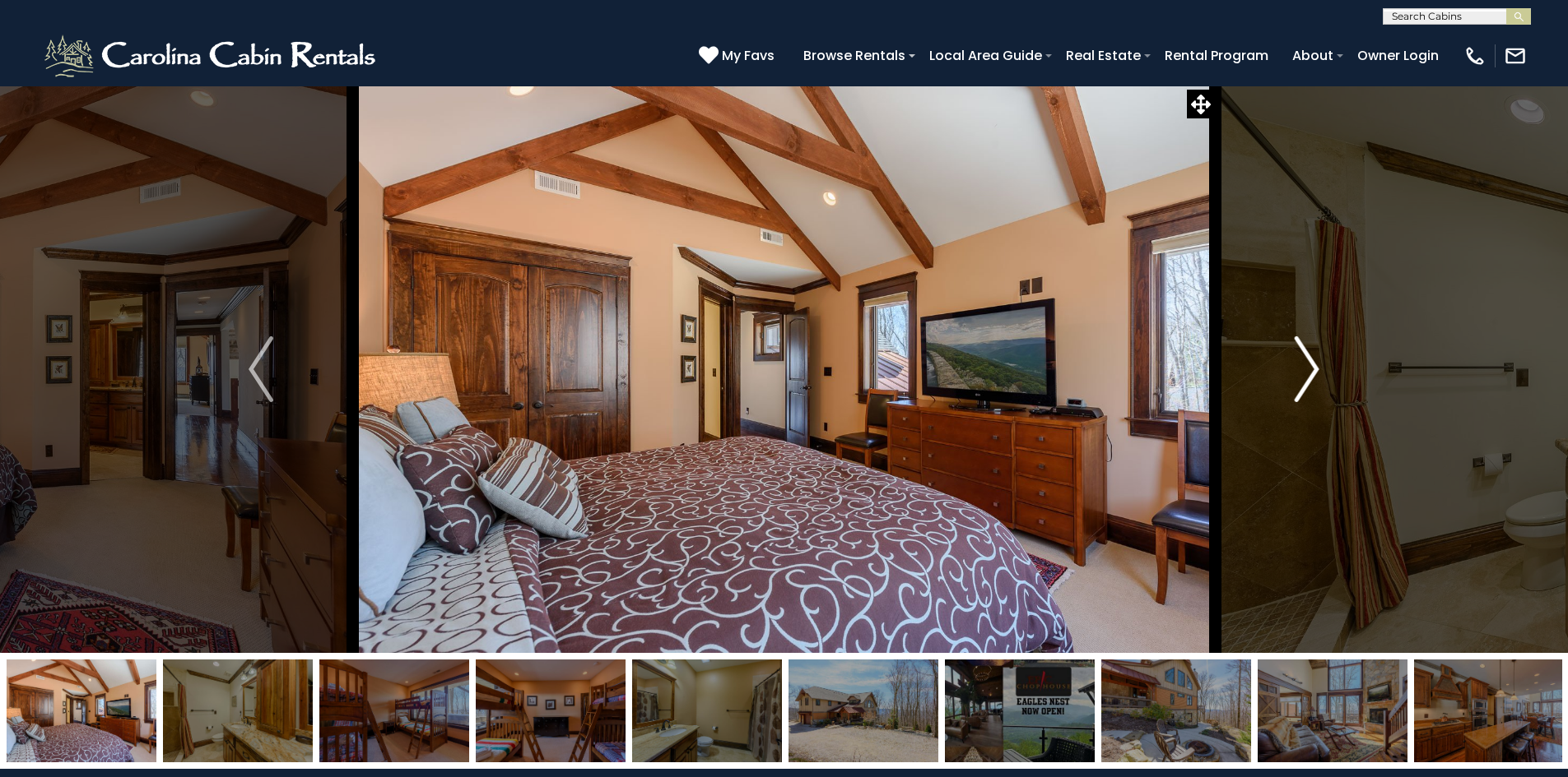
click at [1304, 365] on img "Next" at bounding box center [1307, 369] width 25 height 66
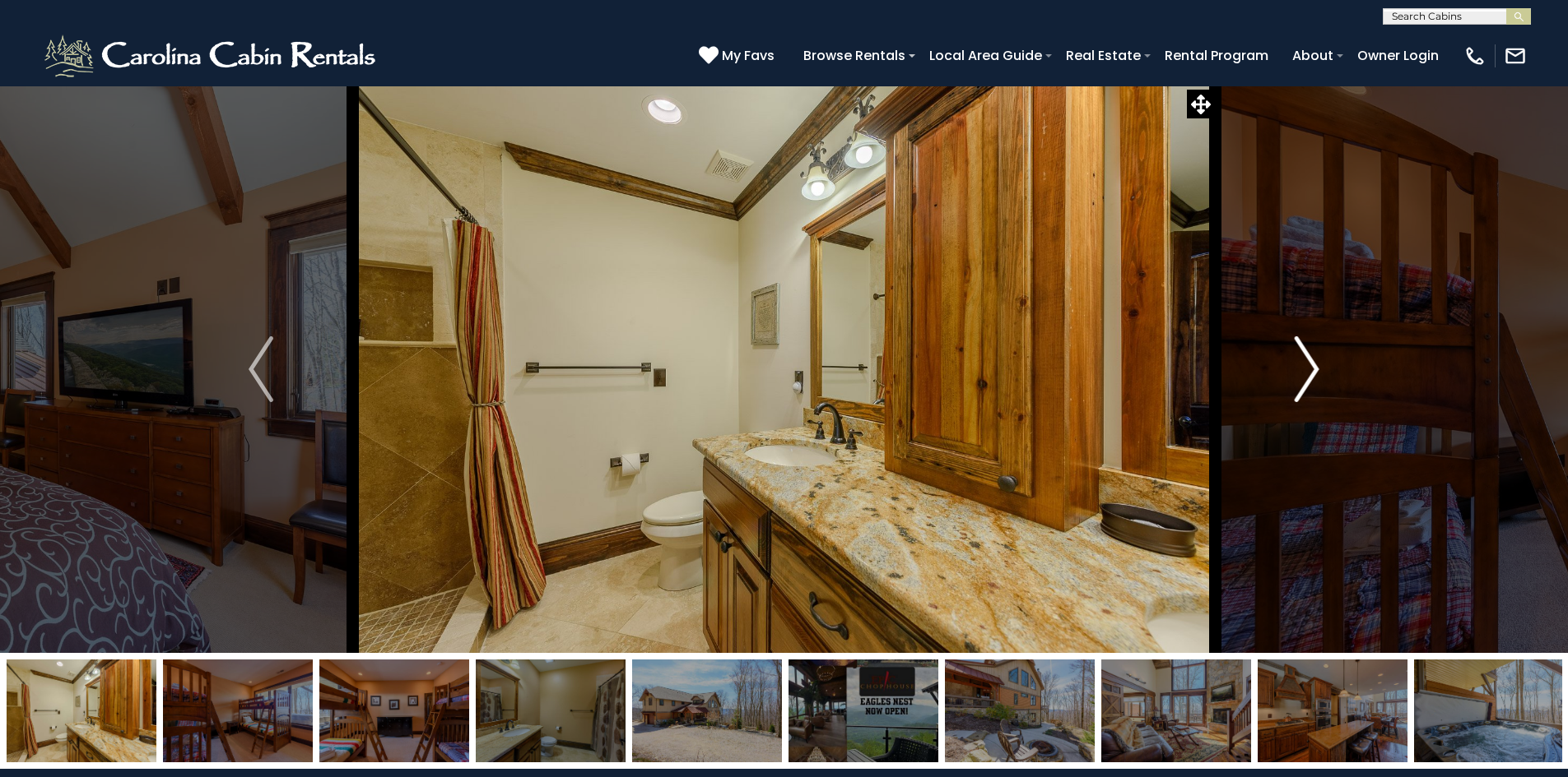
click at [1304, 365] on img "Next" at bounding box center [1307, 369] width 25 height 66
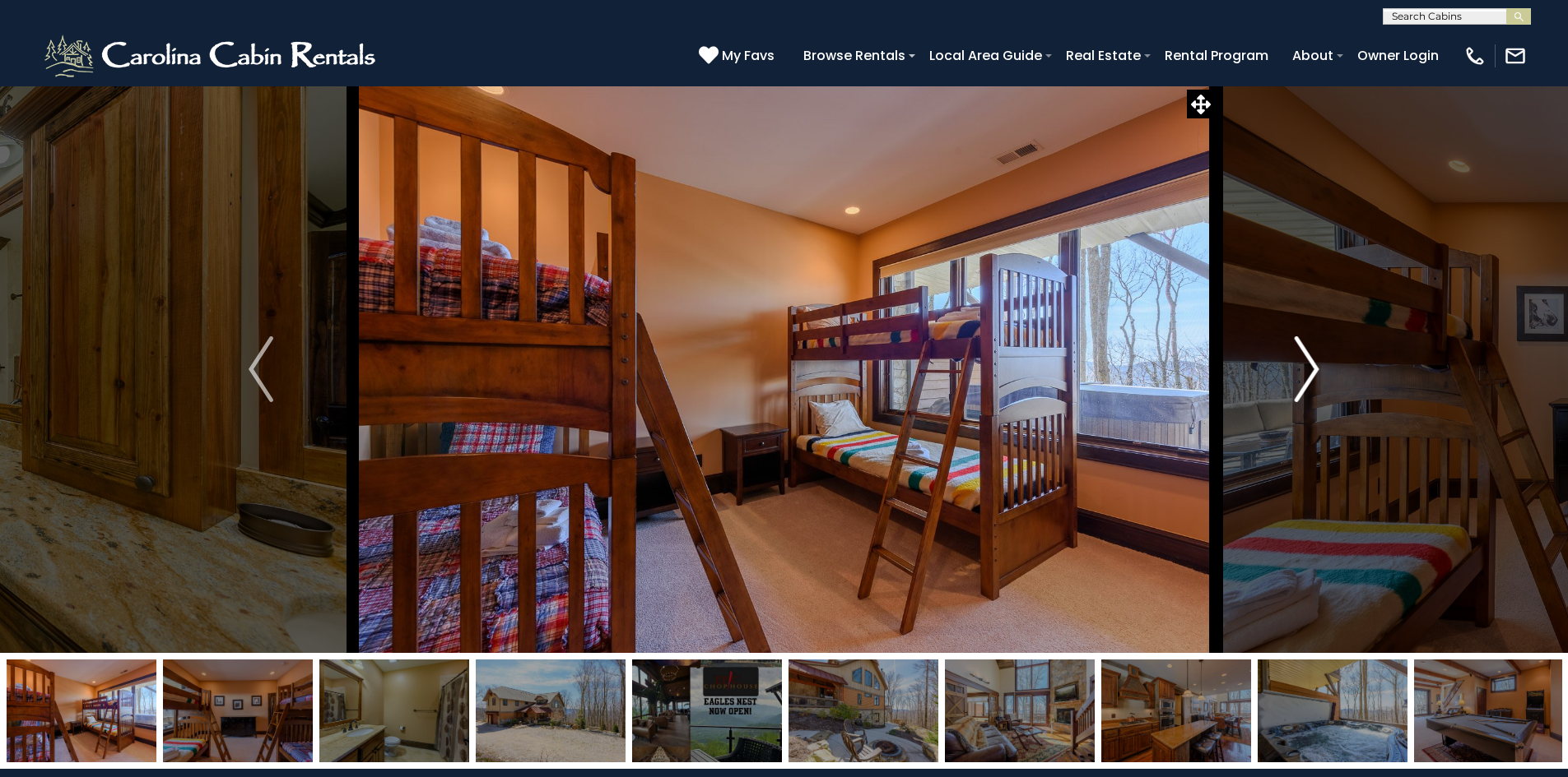
click at [1304, 365] on img "Next" at bounding box center [1307, 369] width 25 height 66
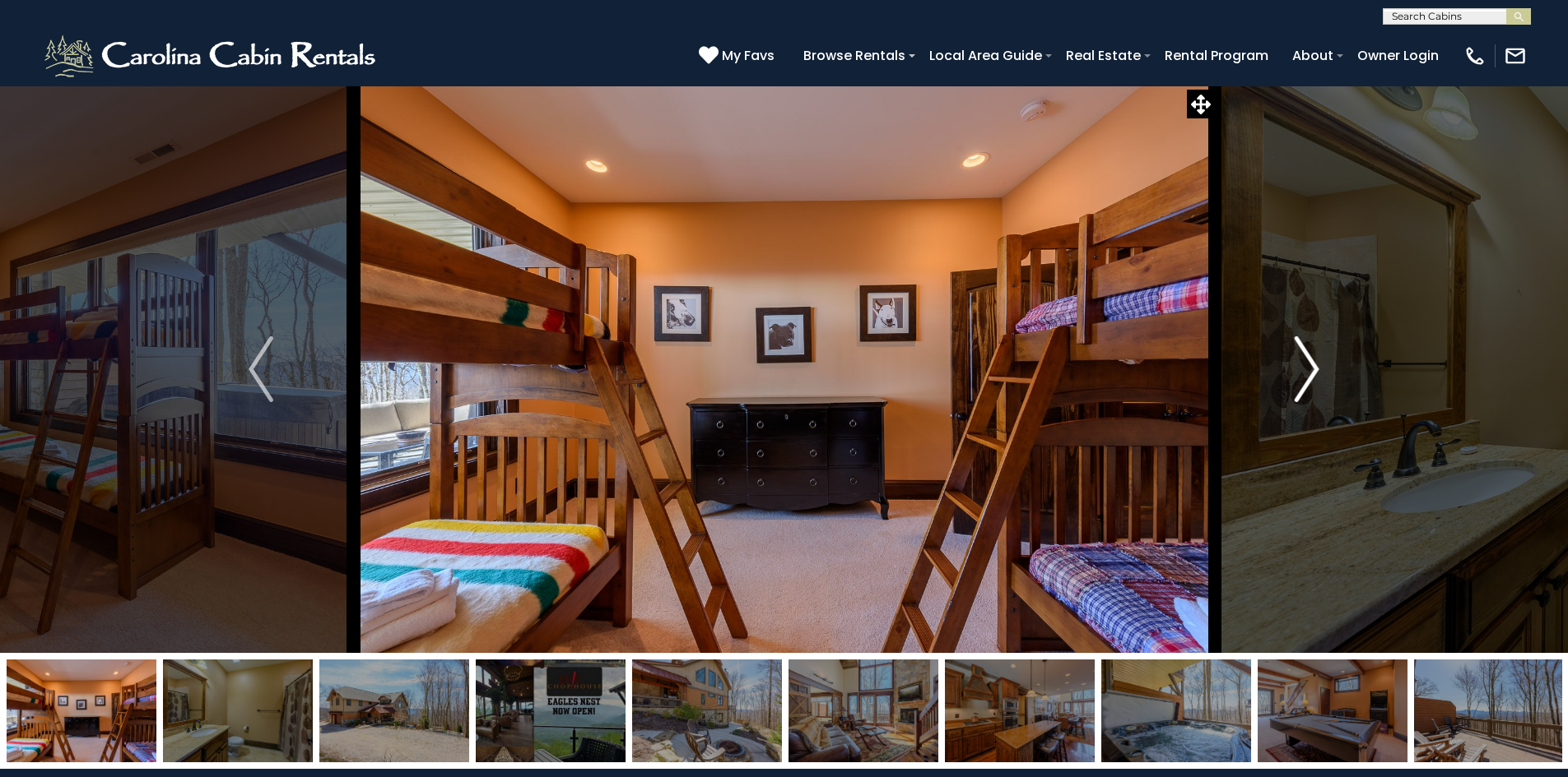
click at [1304, 365] on img "Next" at bounding box center [1307, 369] width 25 height 66
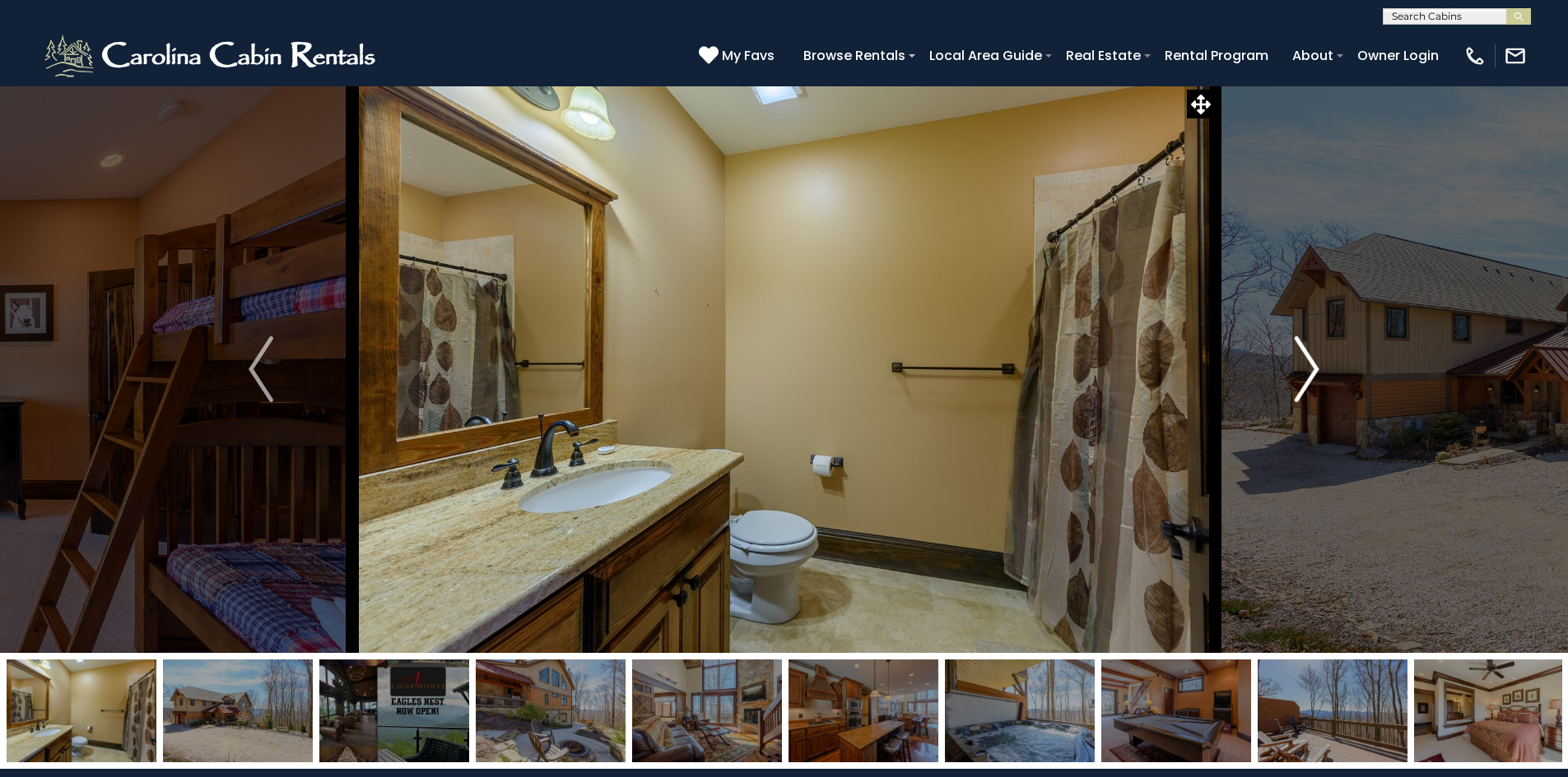
click at [1304, 365] on img "Next" at bounding box center [1307, 369] width 25 height 66
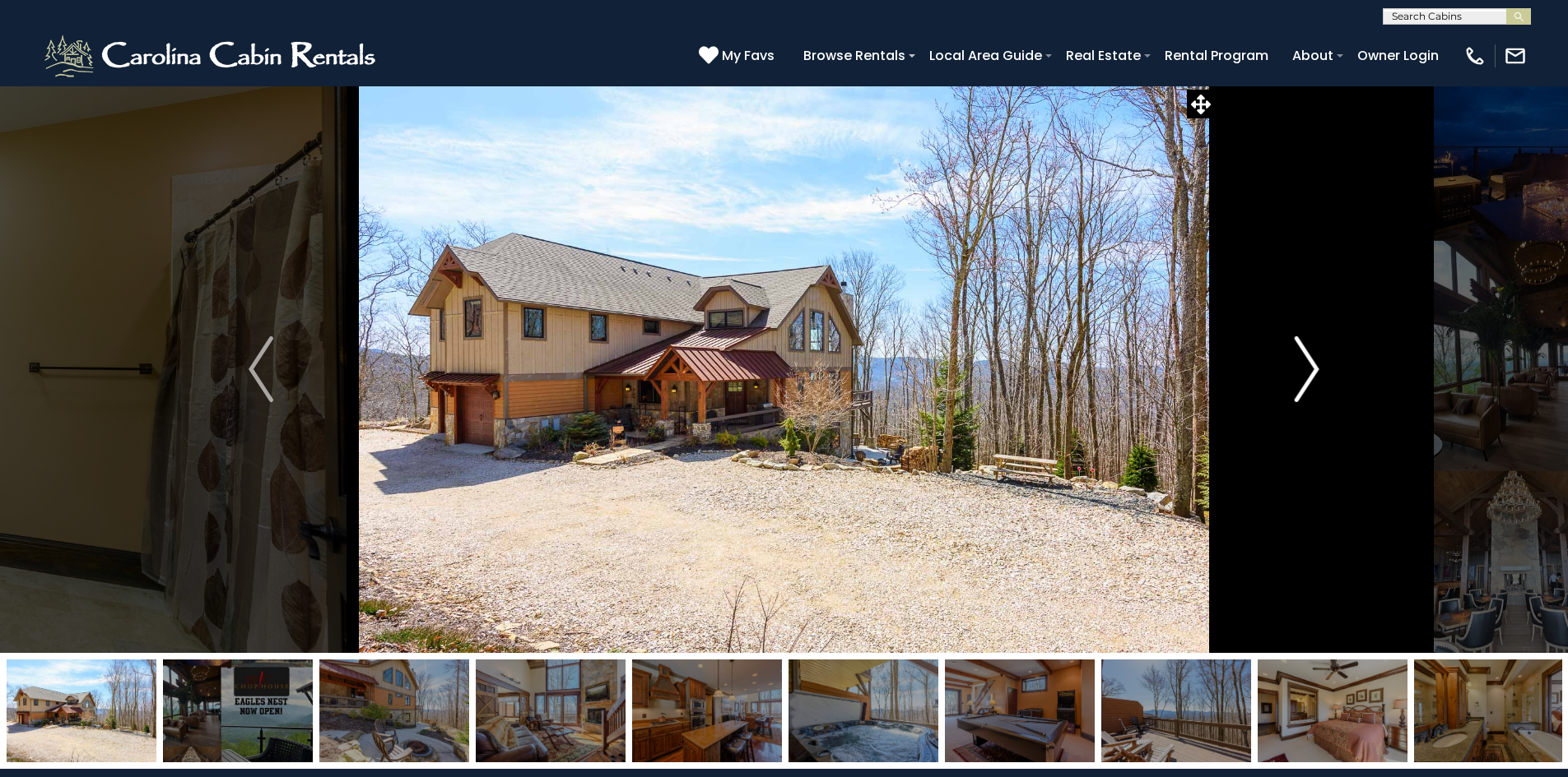
click at [1304, 365] on img "Next" at bounding box center [1307, 369] width 25 height 66
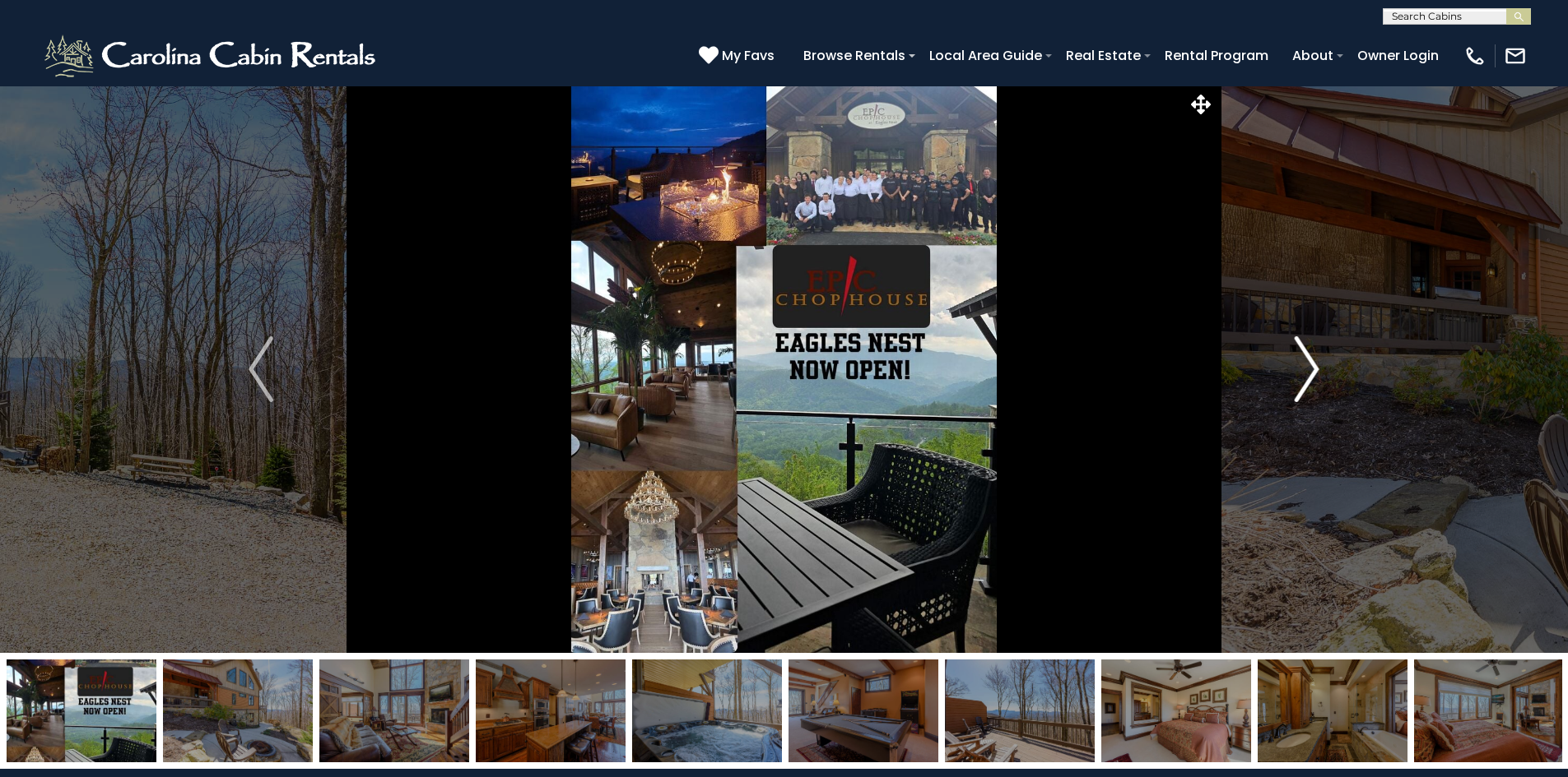
click at [1304, 365] on img "Next" at bounding box center [1307, 369] width 25 height 66
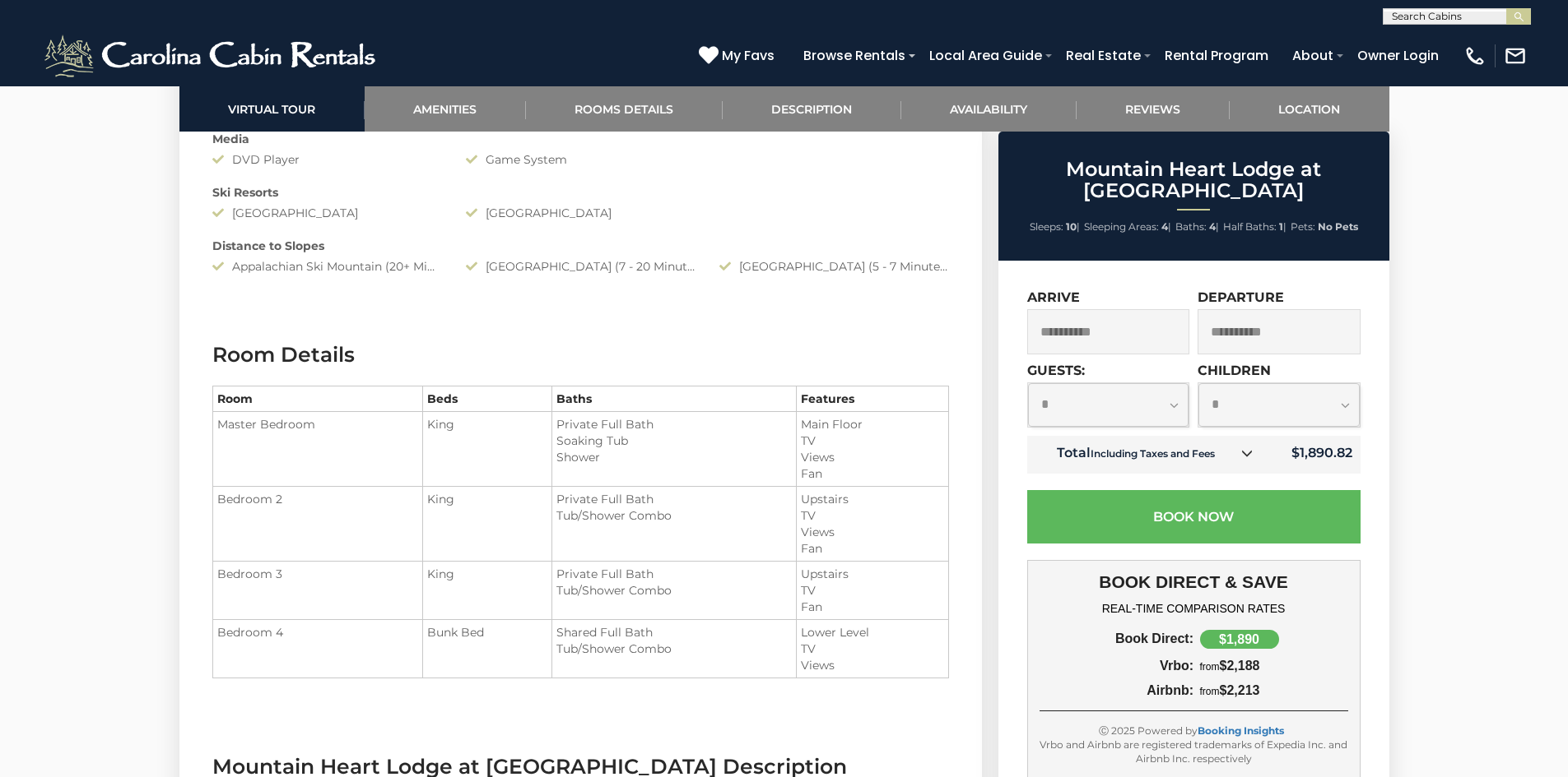
scroll to position [1563, 0]
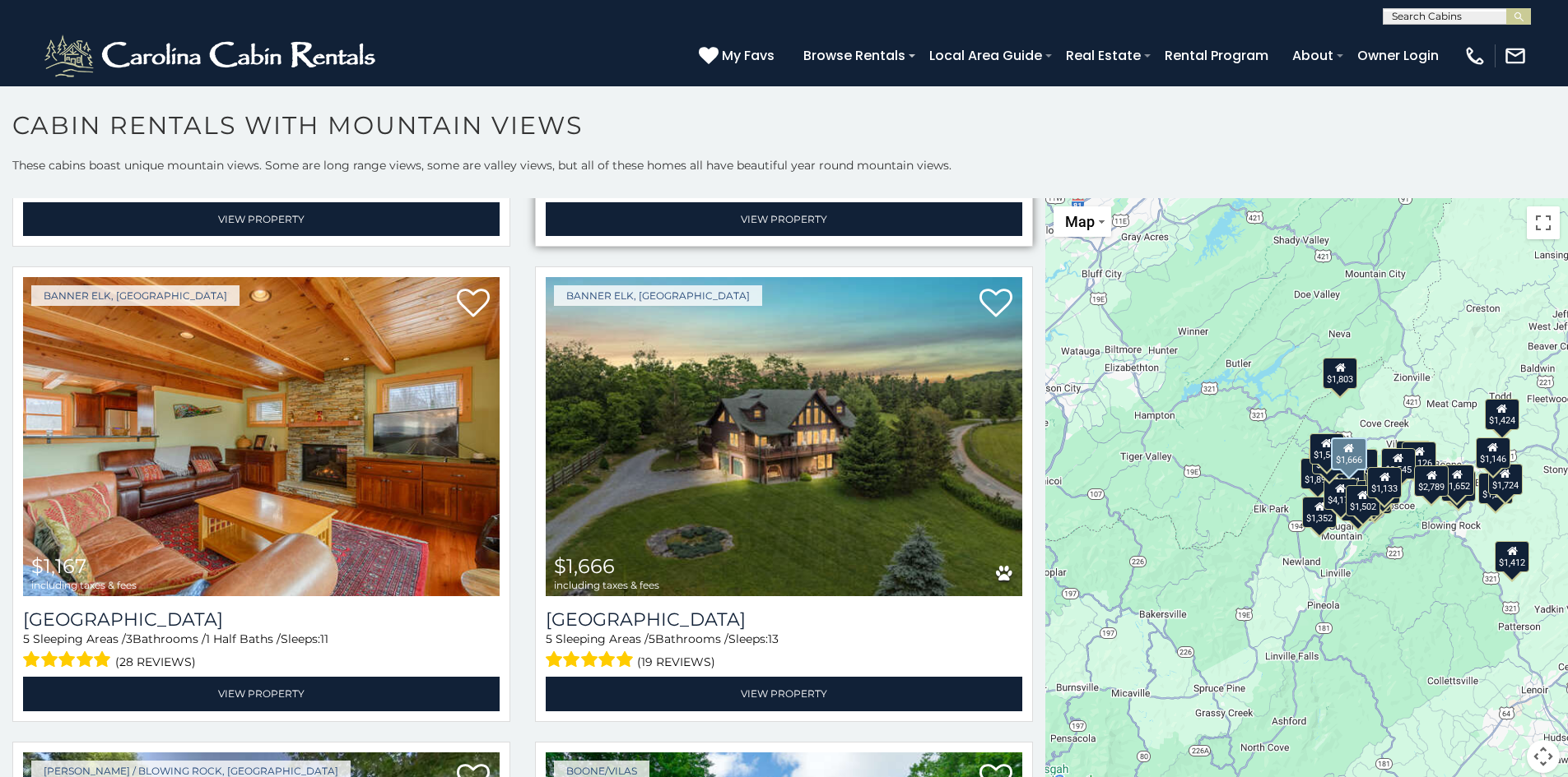
scroll to position [4688, 0]
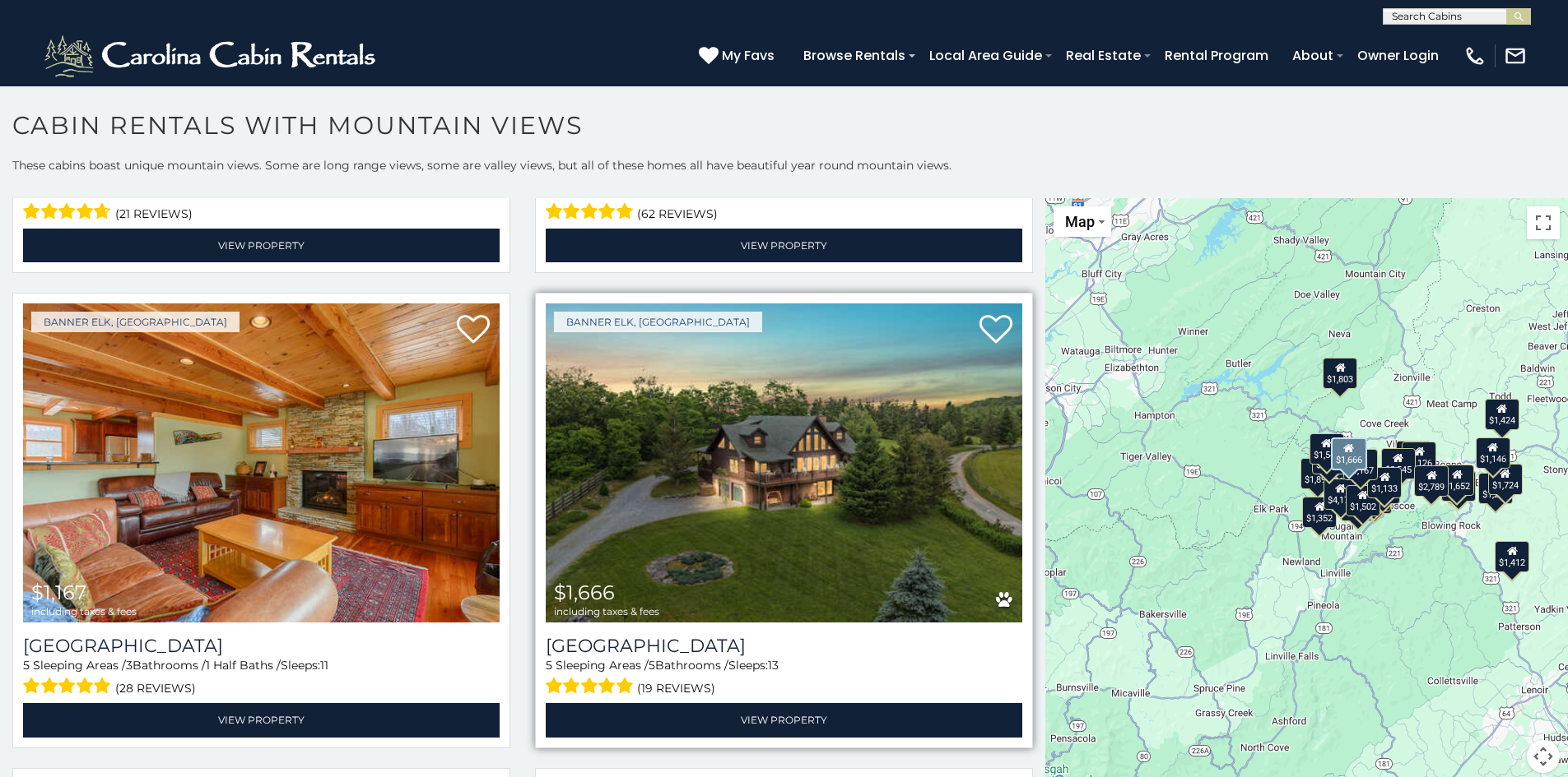
click at [873, 469] on img at bounding box center [784, 463] width 476 height 319
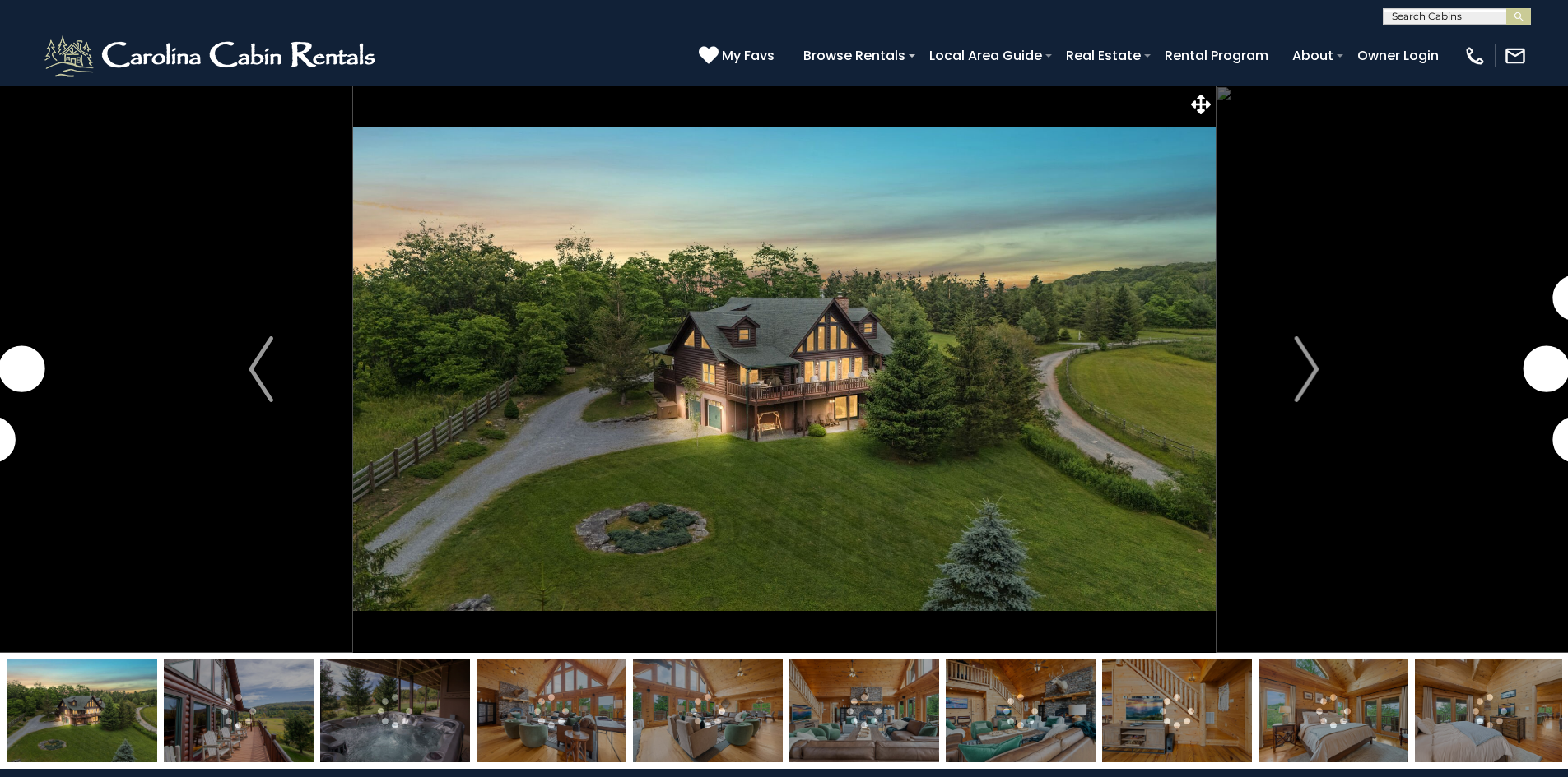
click at [241, 705] on img at bounding box center [239, 711] width 150 height 102
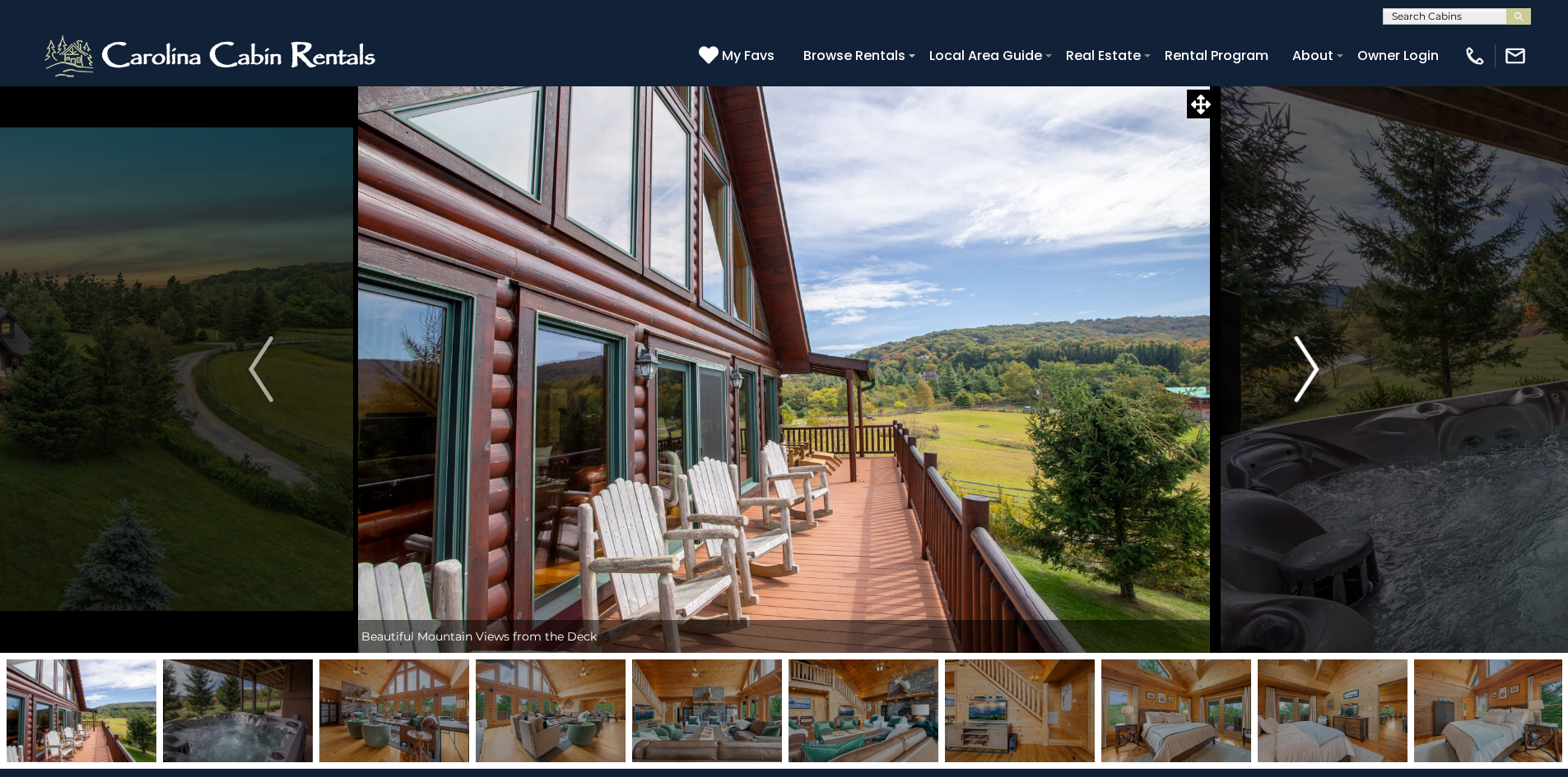
click at [1305, 370] on img "Next" at bounding box center [1307, 369] width 25 height 66
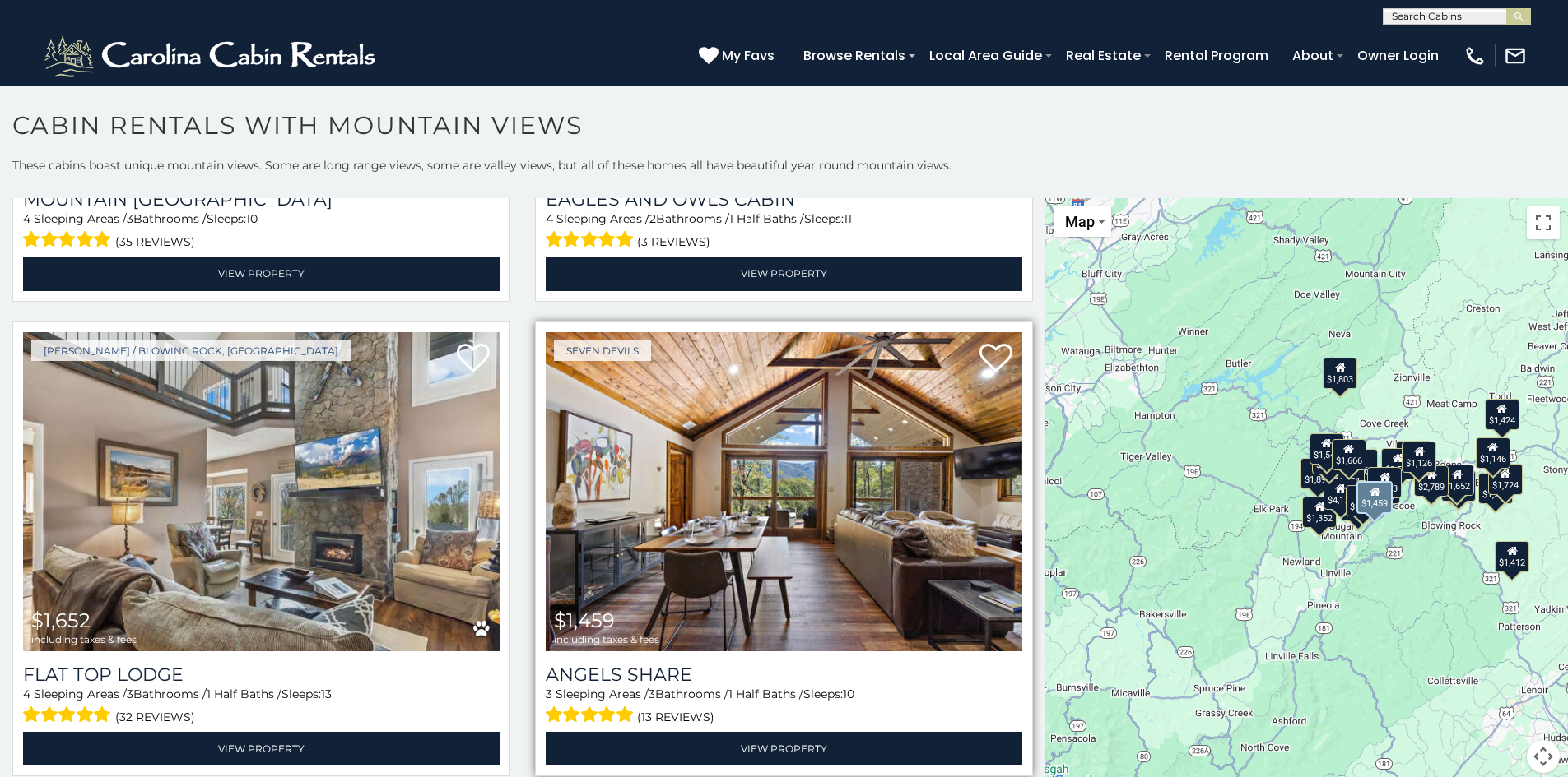
scroll to position [6086, 0]
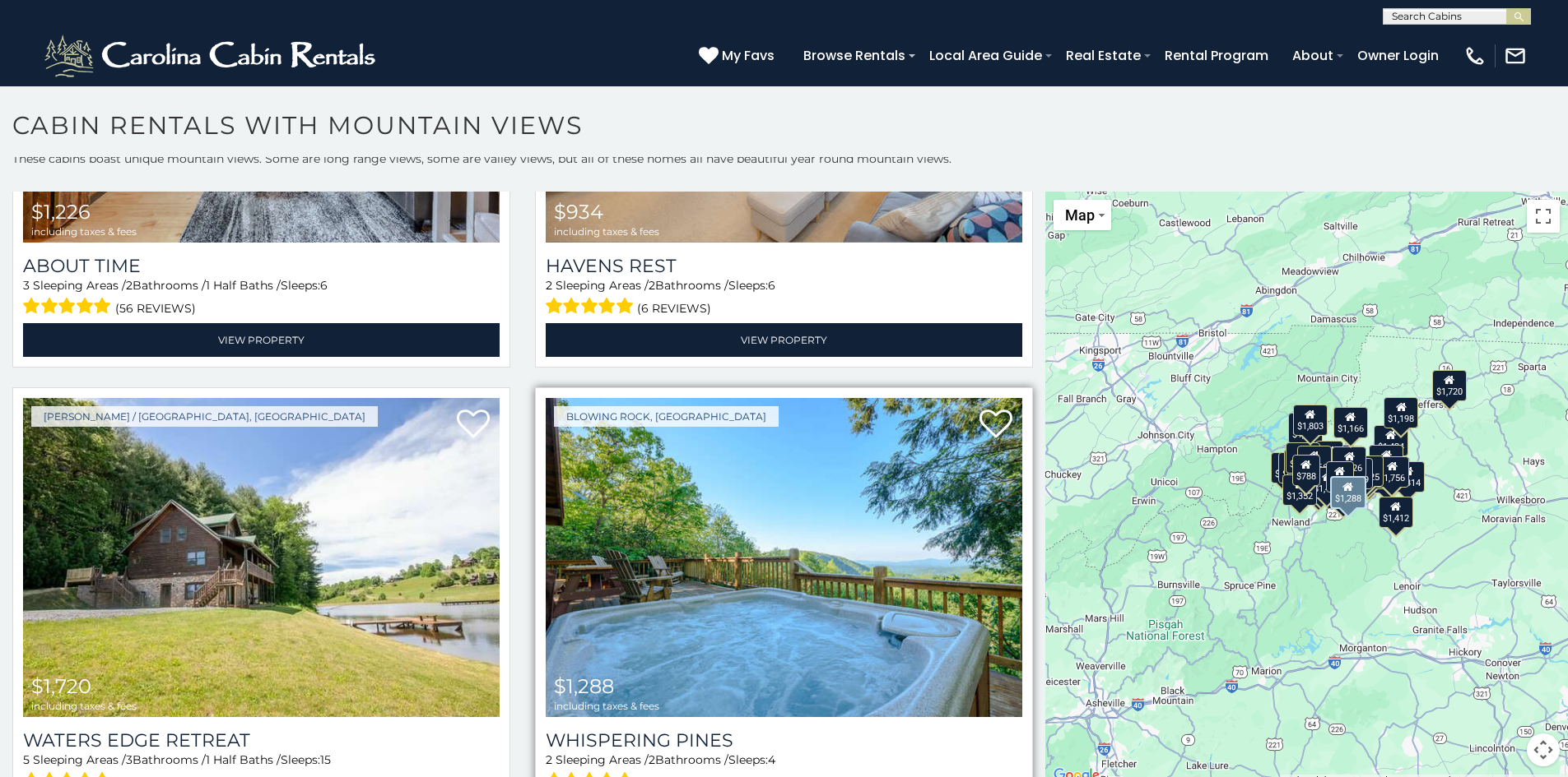
scroll to position [8467, 0]
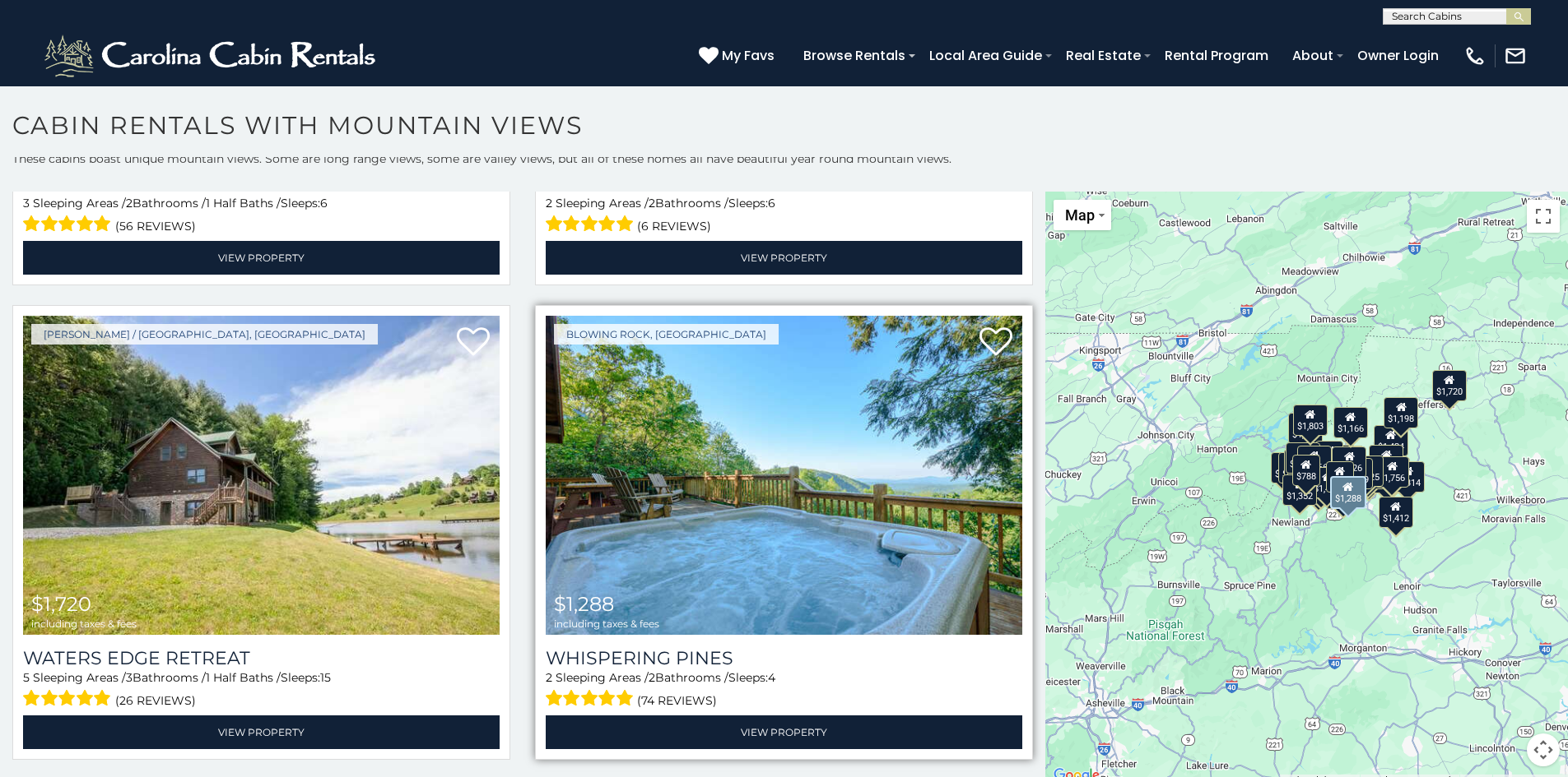
click at [706, 415] on img at bounding box center [784, 475] width 476 height 319
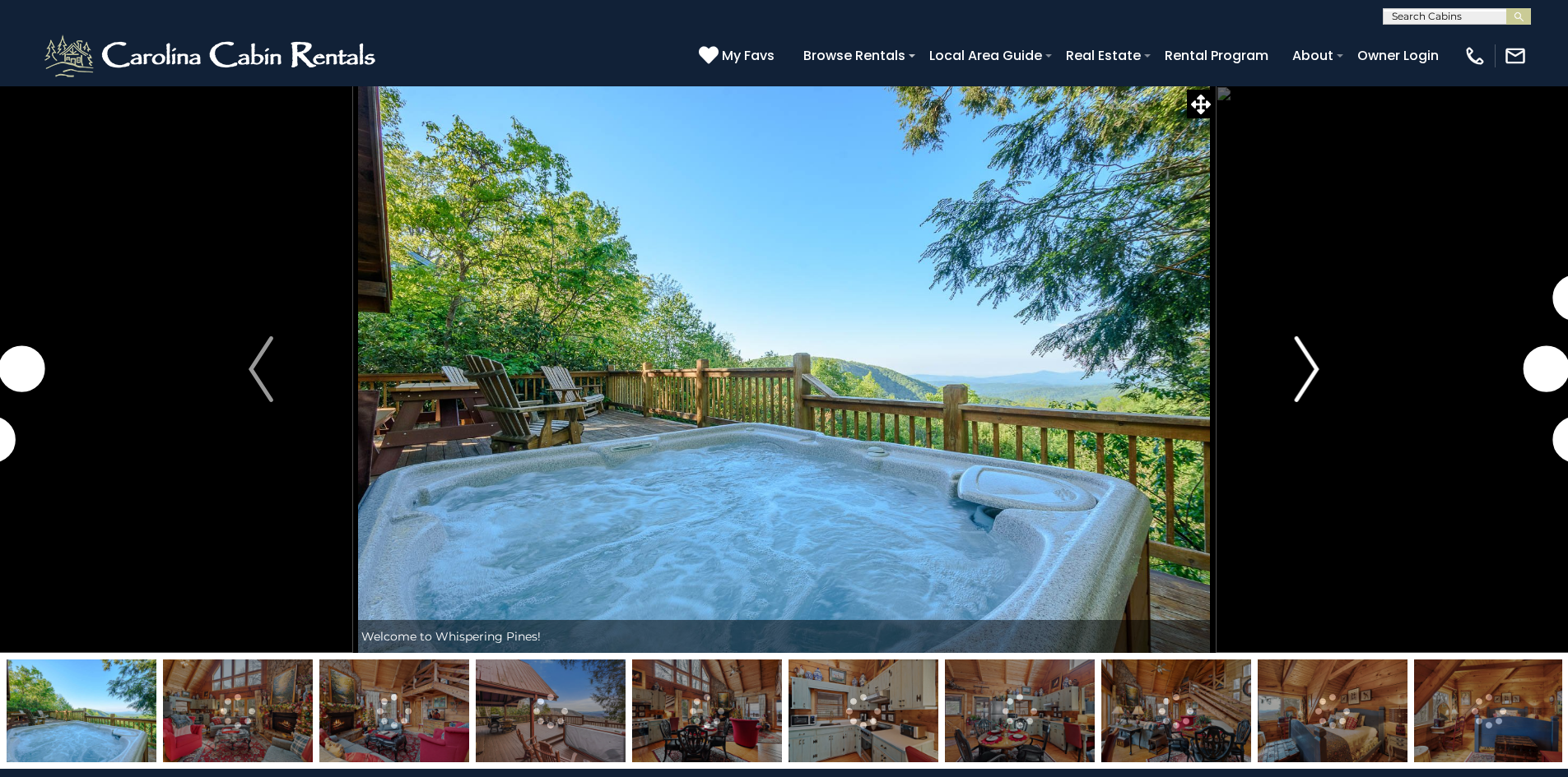
click at [1308, 366] on img "Next" at bounding box center [1307, 369] width 25 height 66
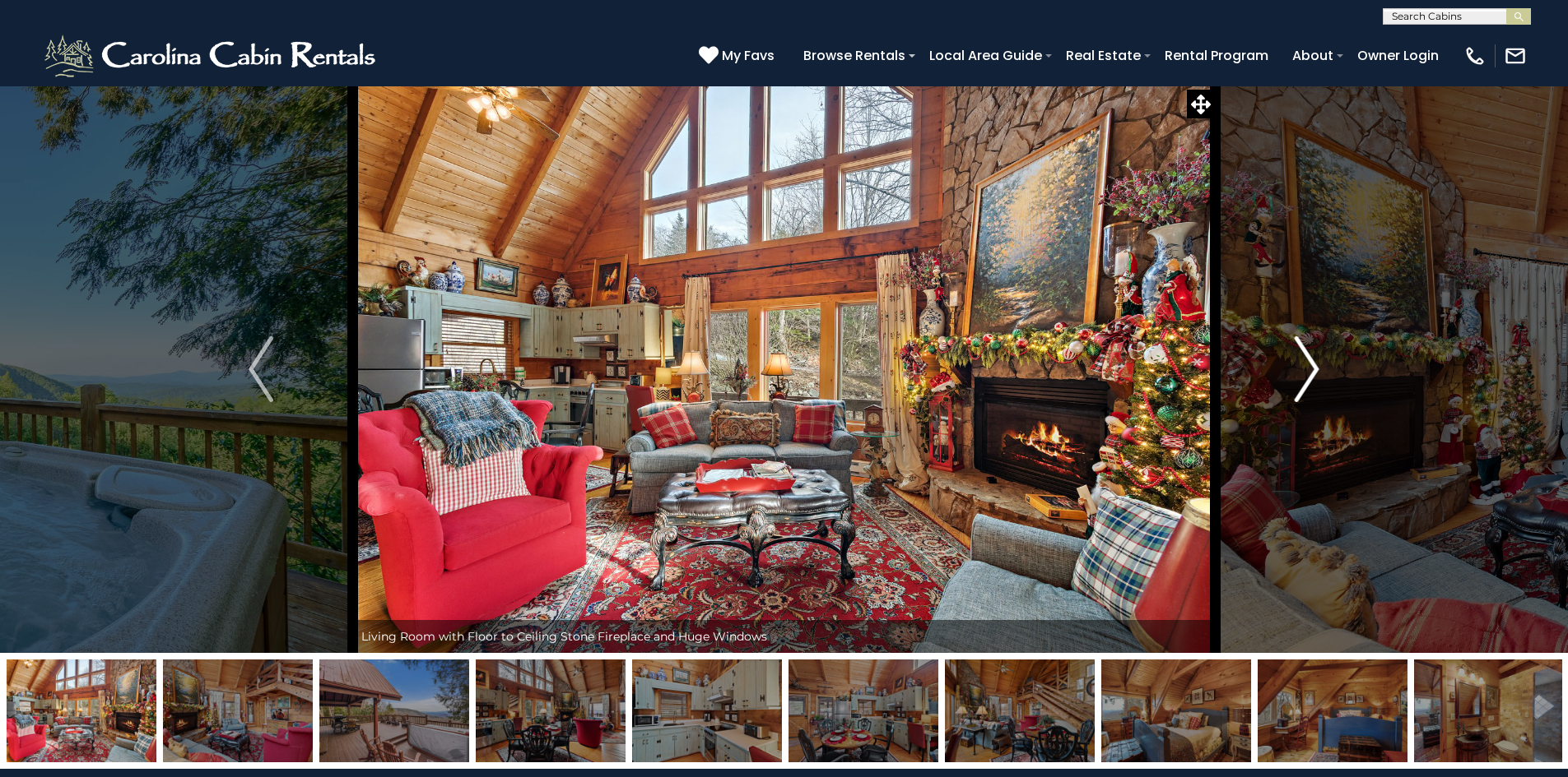
click at [1307, 377] on img "Next" at bounding box center [1307, 369] width 25 height 66
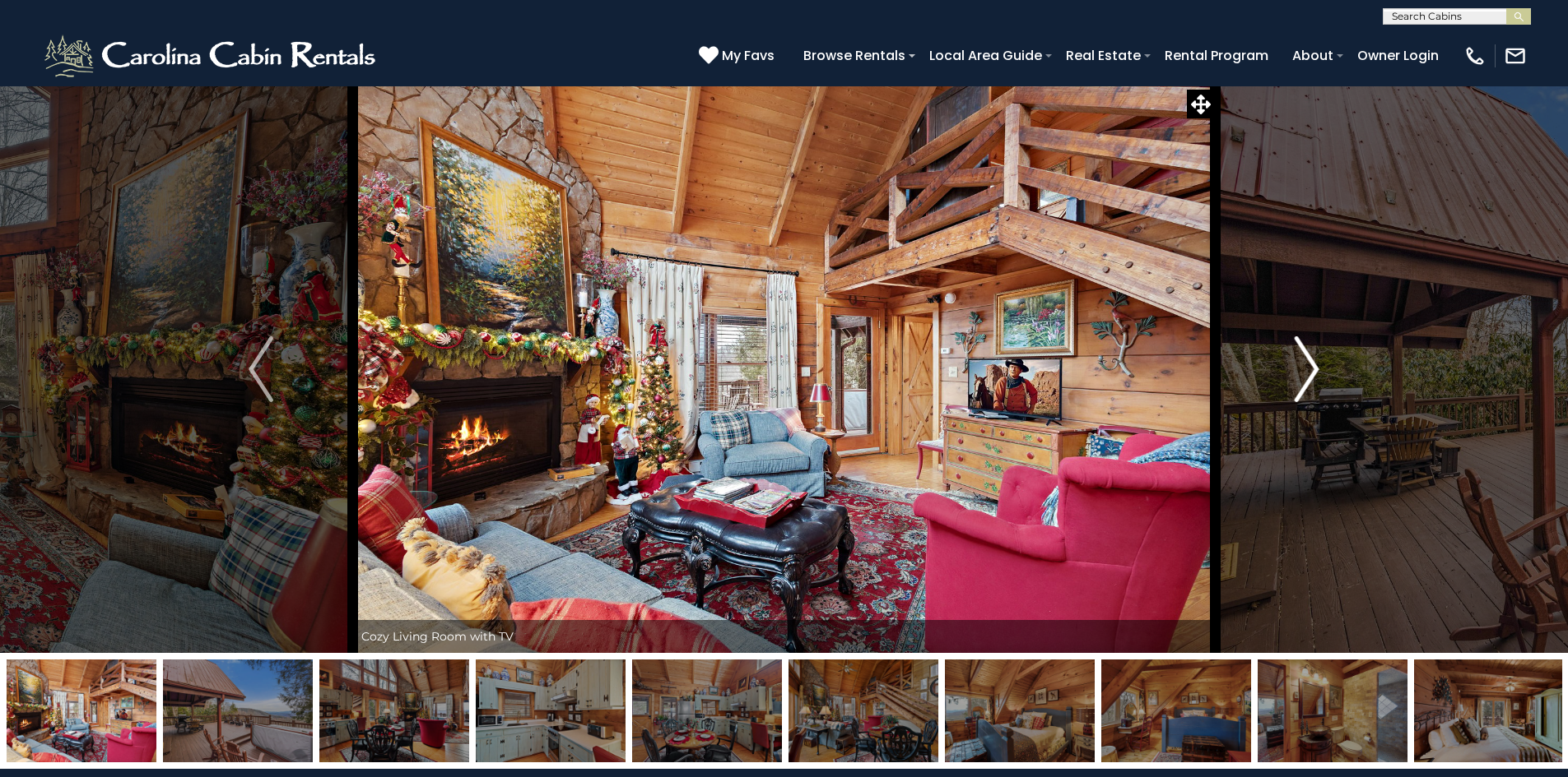
click at [1307, 378] on img "Next" at bounding box center [1307, 369] width 25 height 66
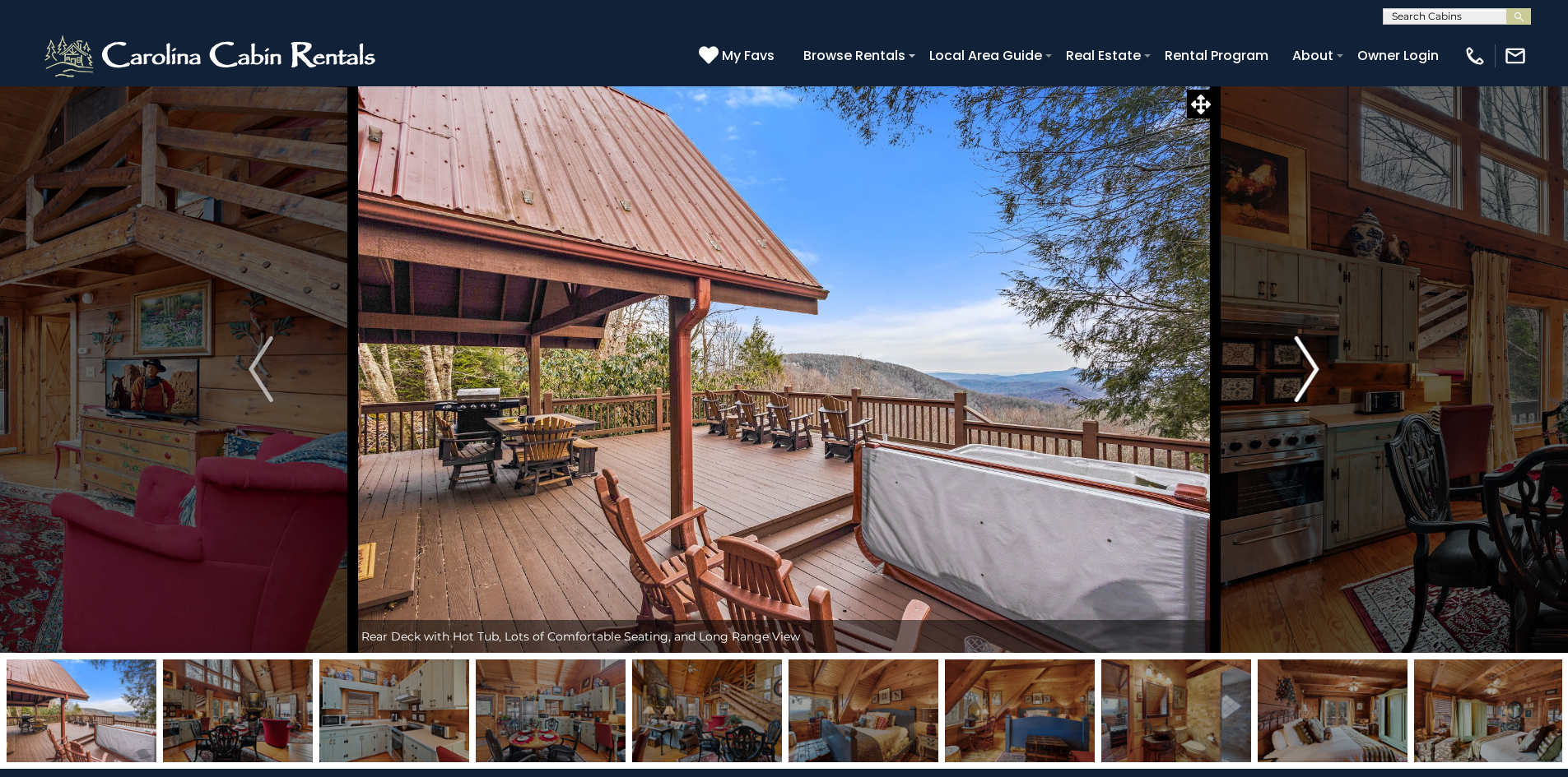
click at [1306, 378] on img "Next" at bounding box center [1307, 369] width 25 height 66
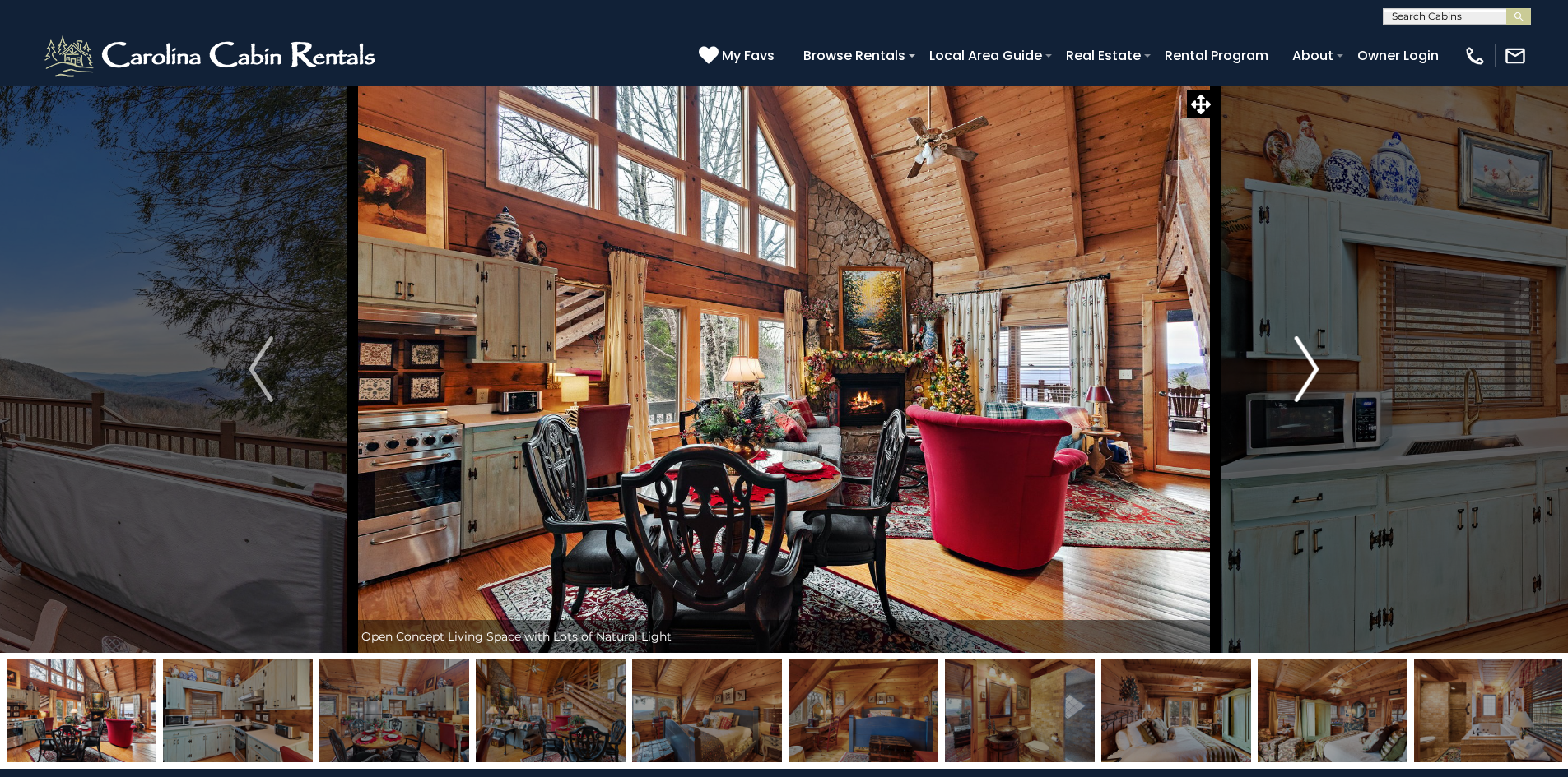
click at [1306, 378] on img "Next" at bounding box center [1307, 369] width 25 height 66
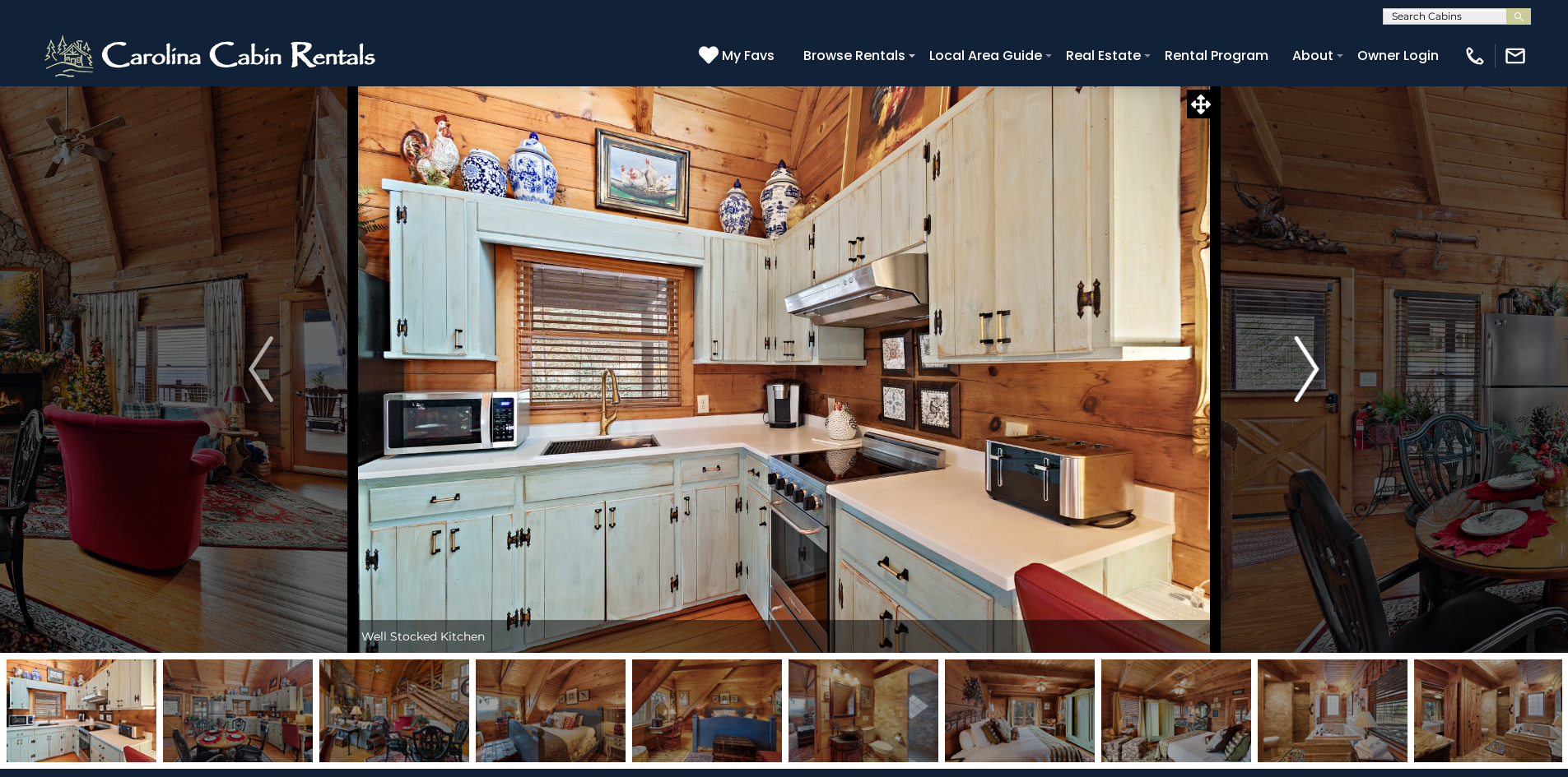
click at [1306, 378] on img "Next" at bounding box center [1307, 369] width 25 height 66
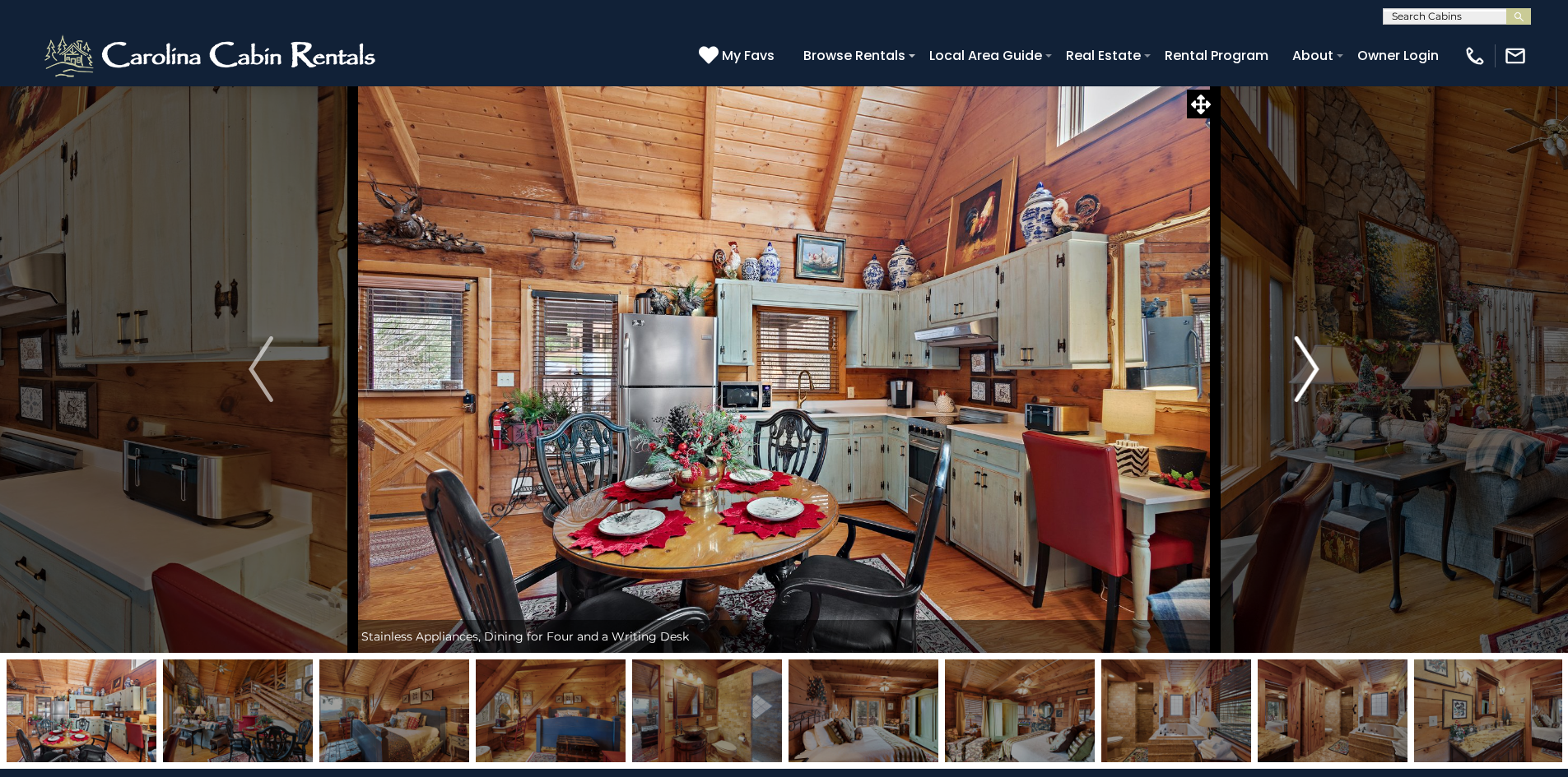
click at [1304, 377] on img "Next" at bounding box center [1307, 369] width 25 height 66
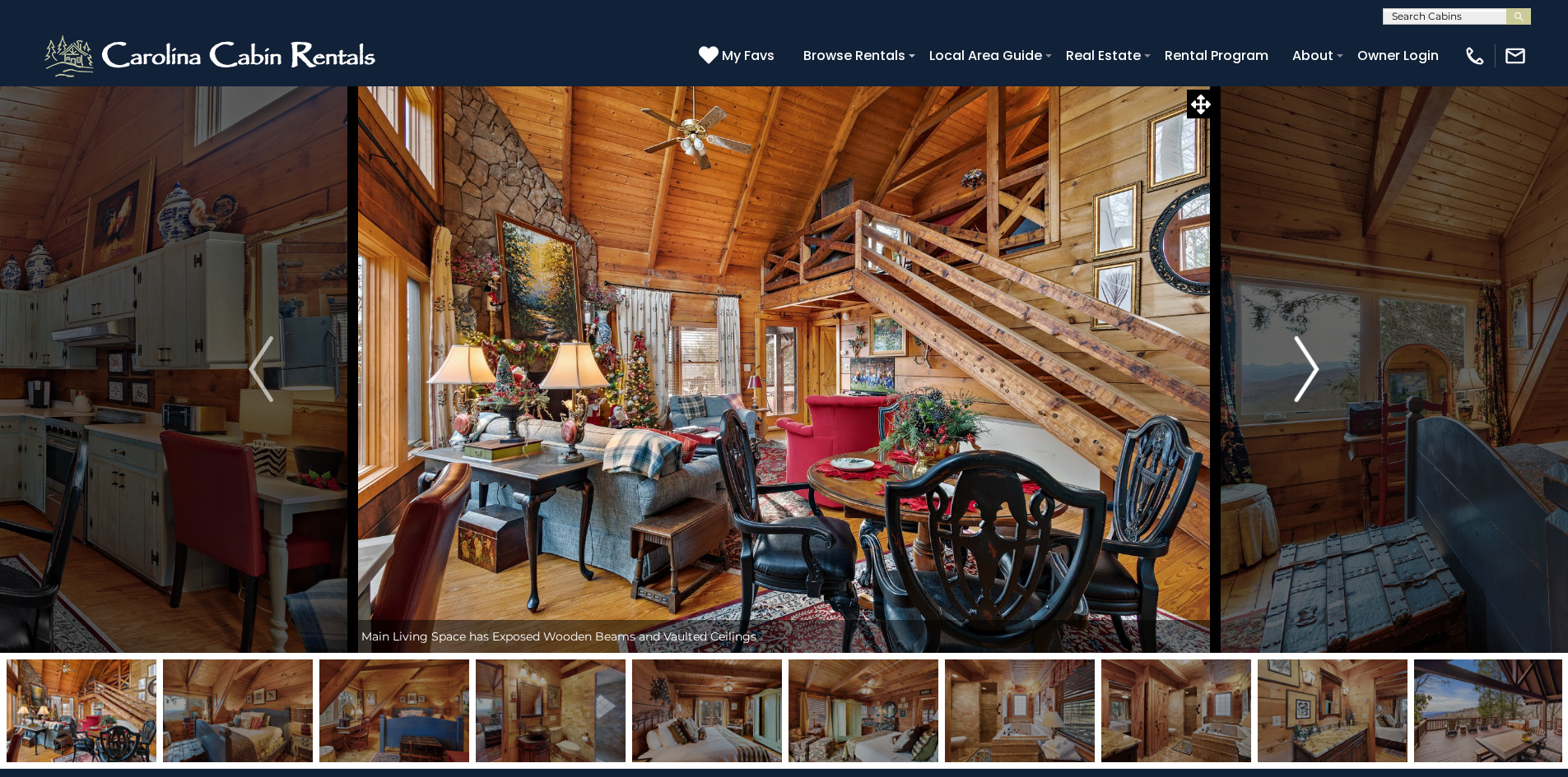
click at [1304, 377] on img "Next" at bounding box center [1307, 369] width 25 height 66
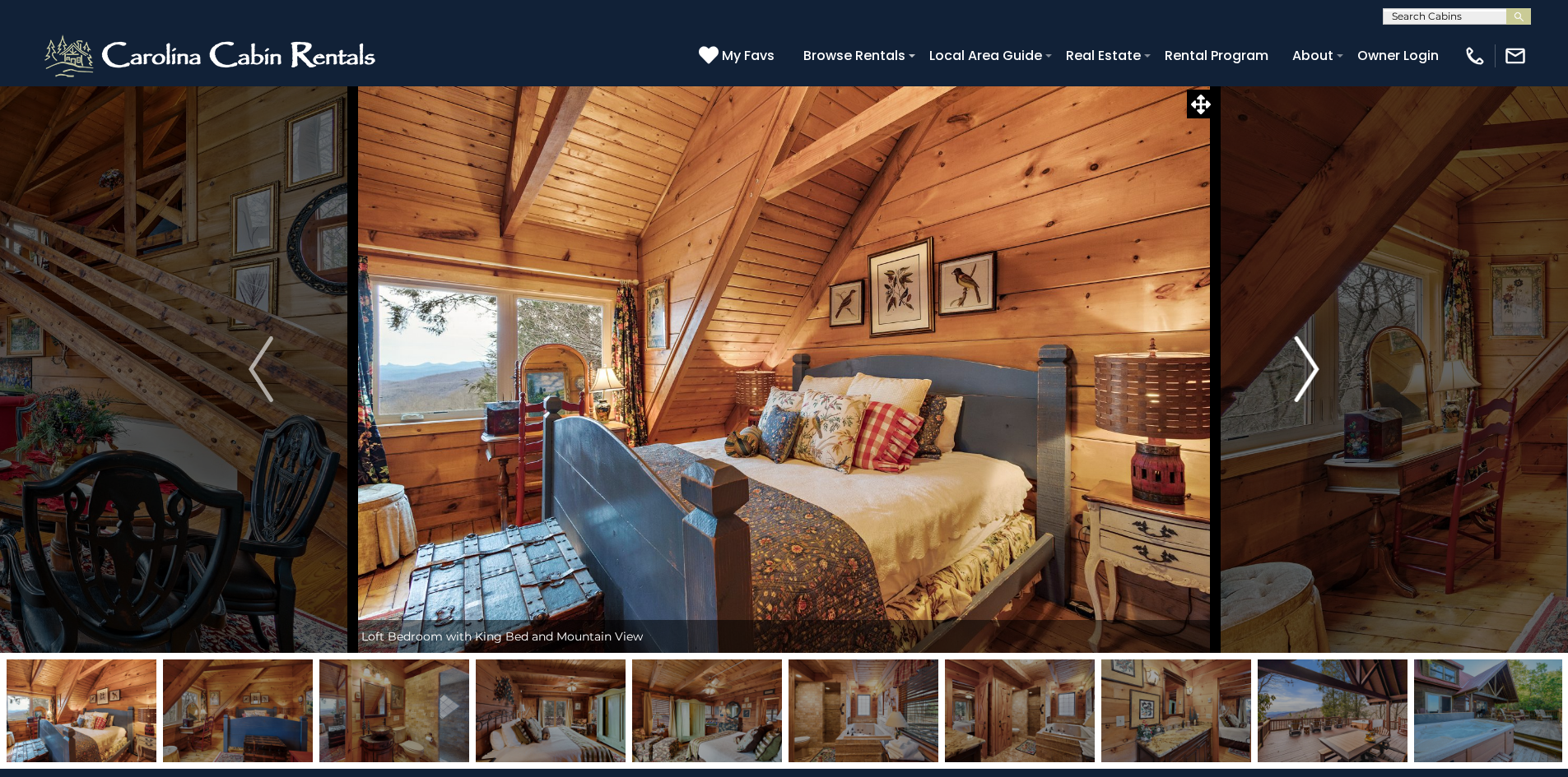
click img "Next"
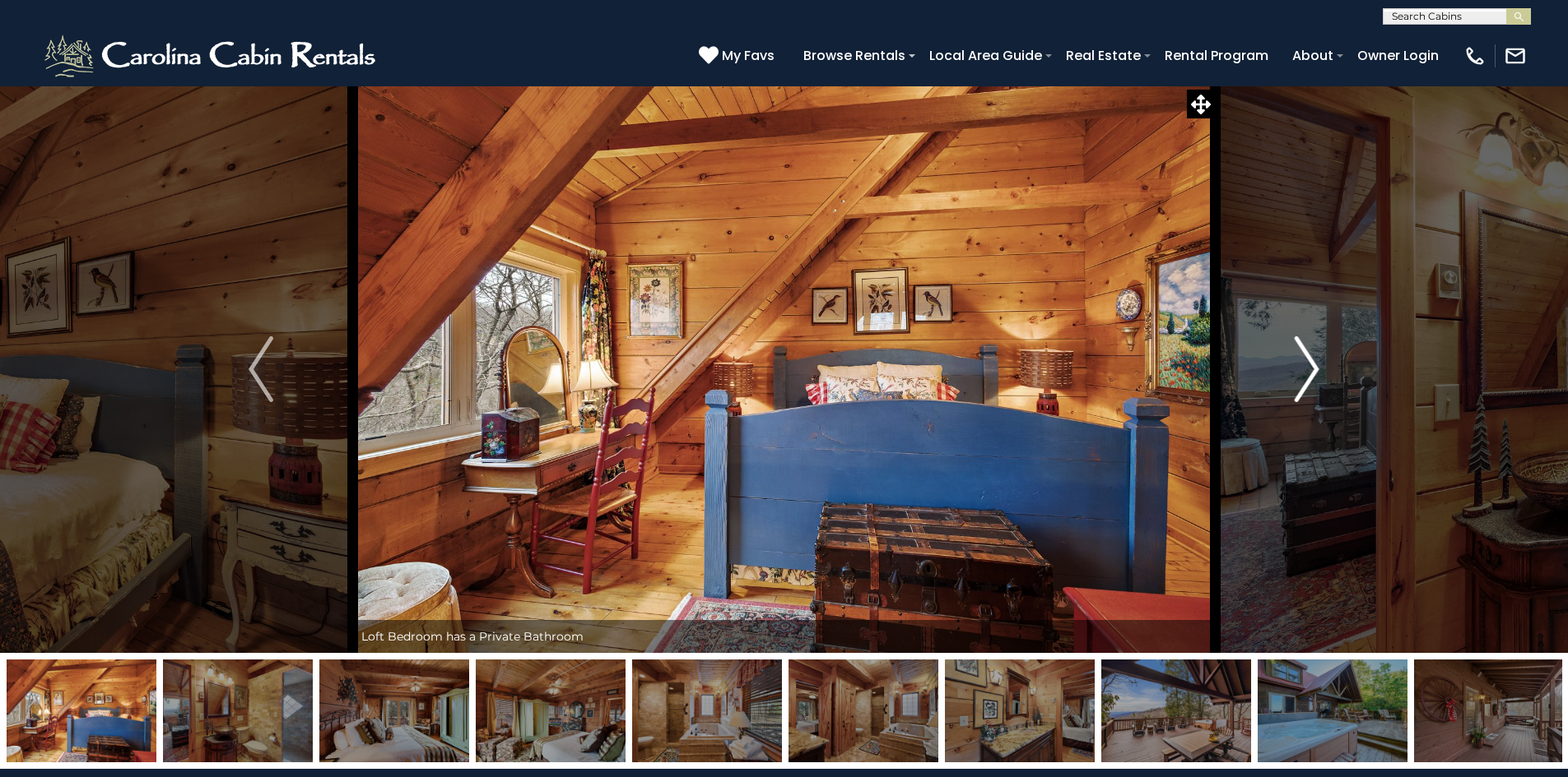
click img "Next"
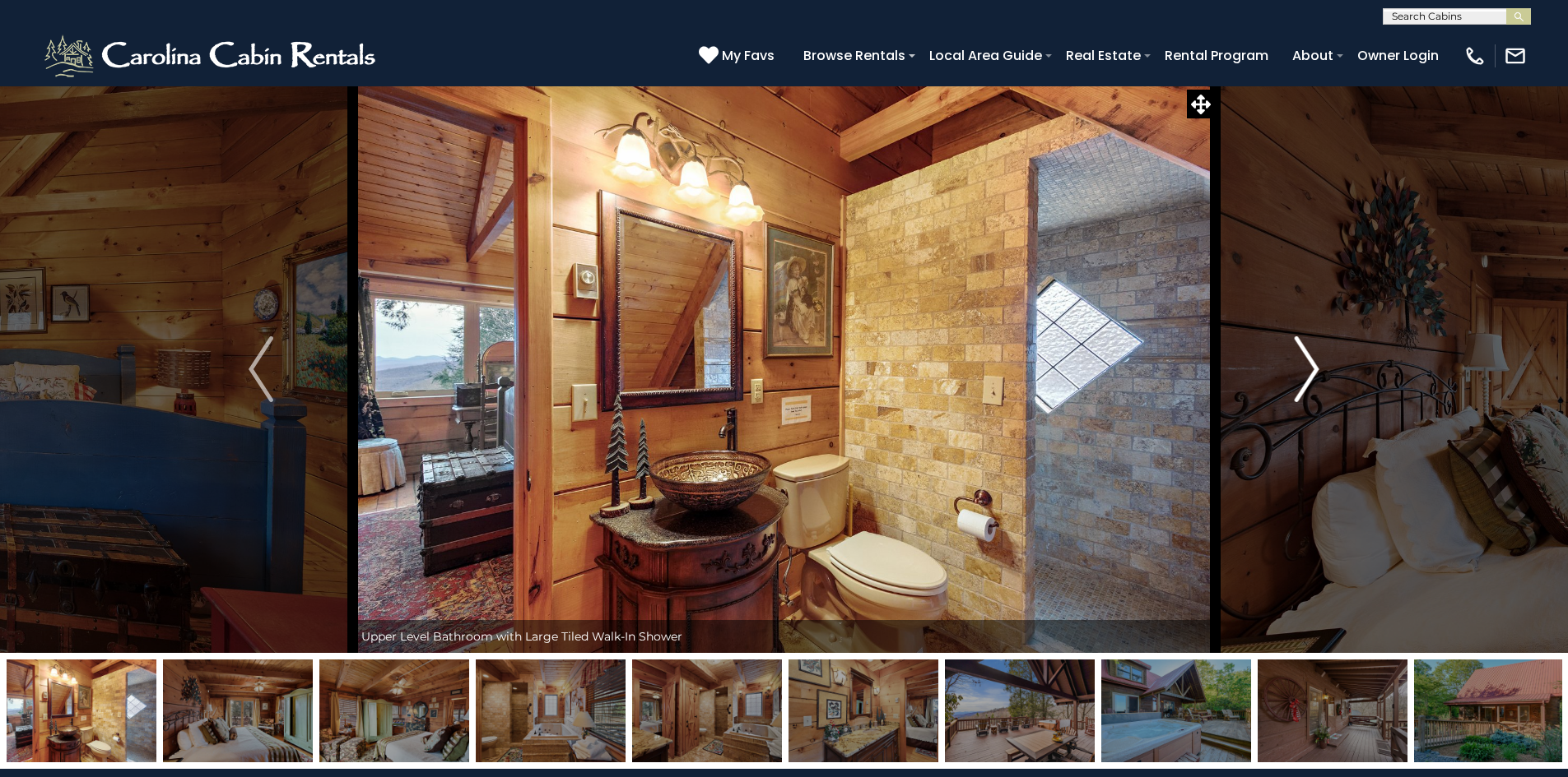
click img "Next"
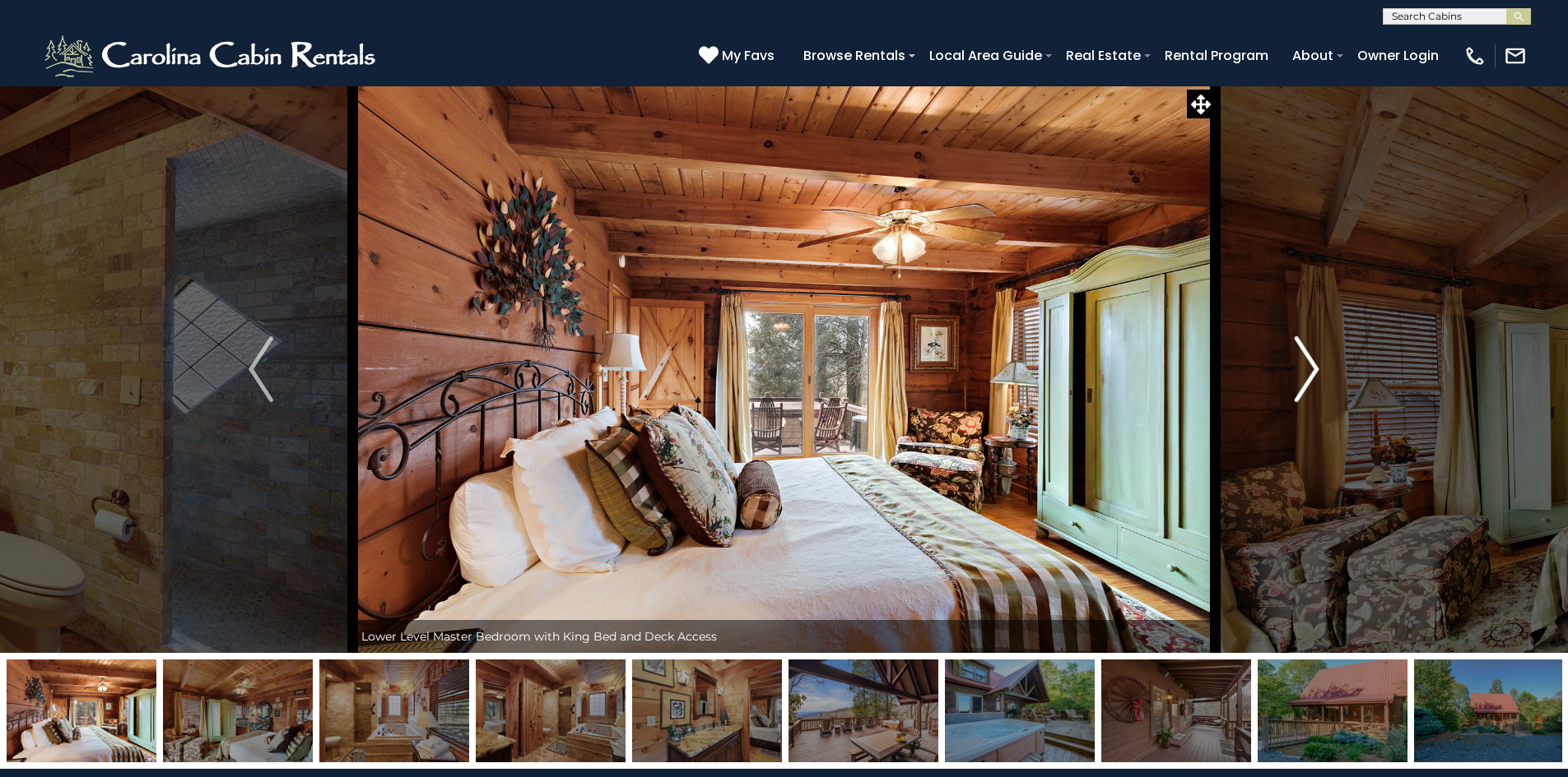
click img "Next"
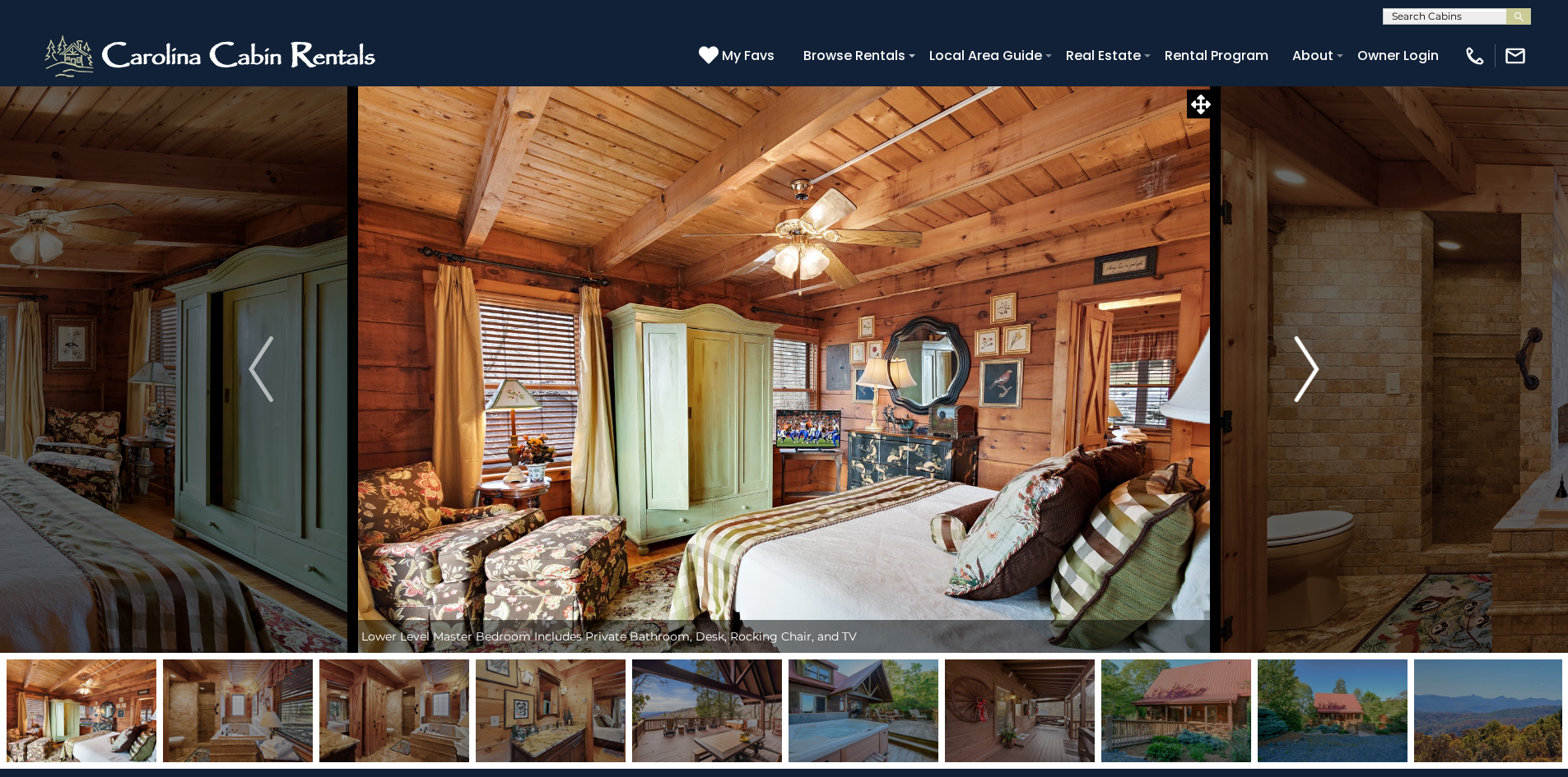
click img "Next"
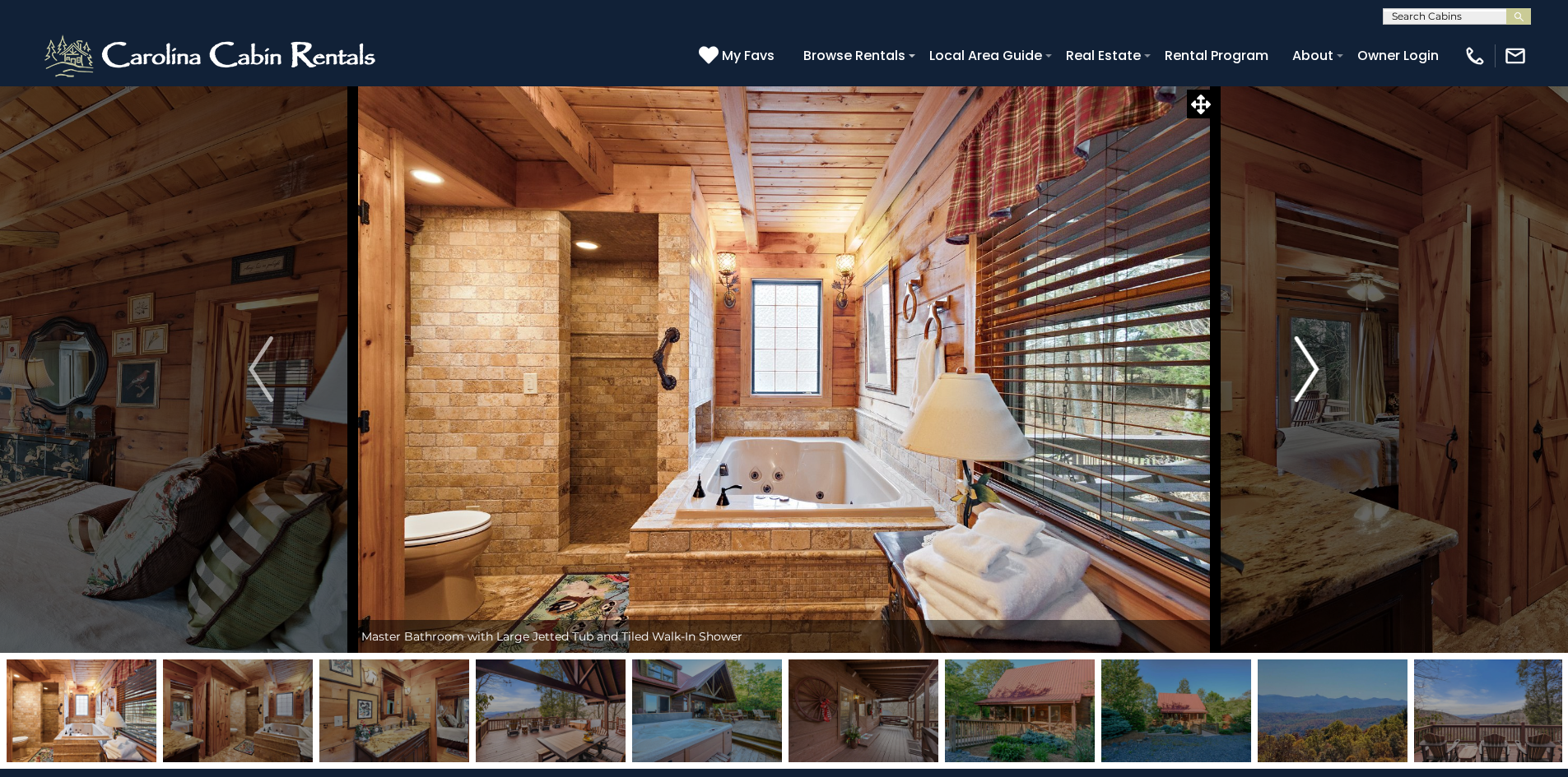
click img "Next"
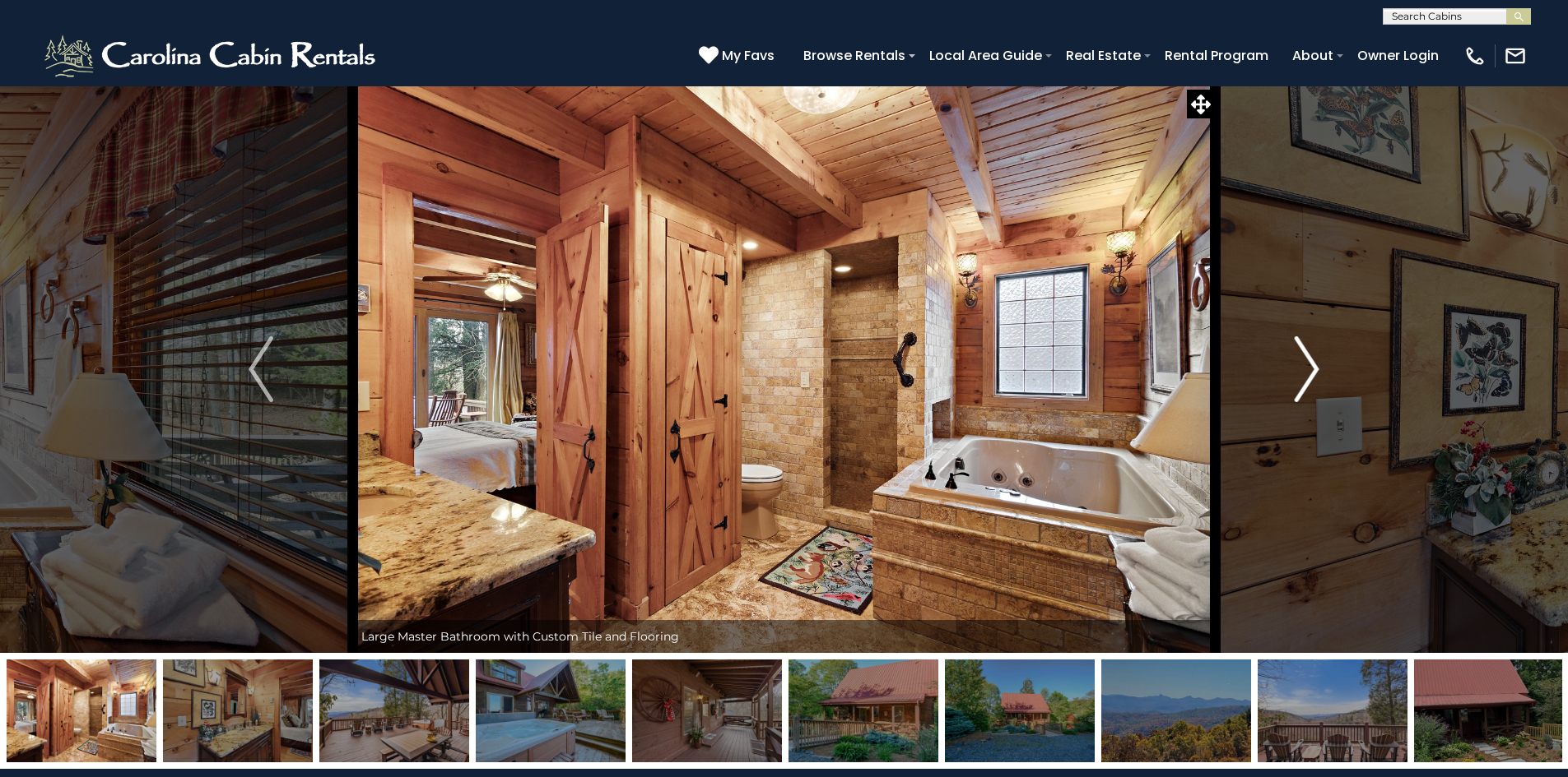
click img "Next"
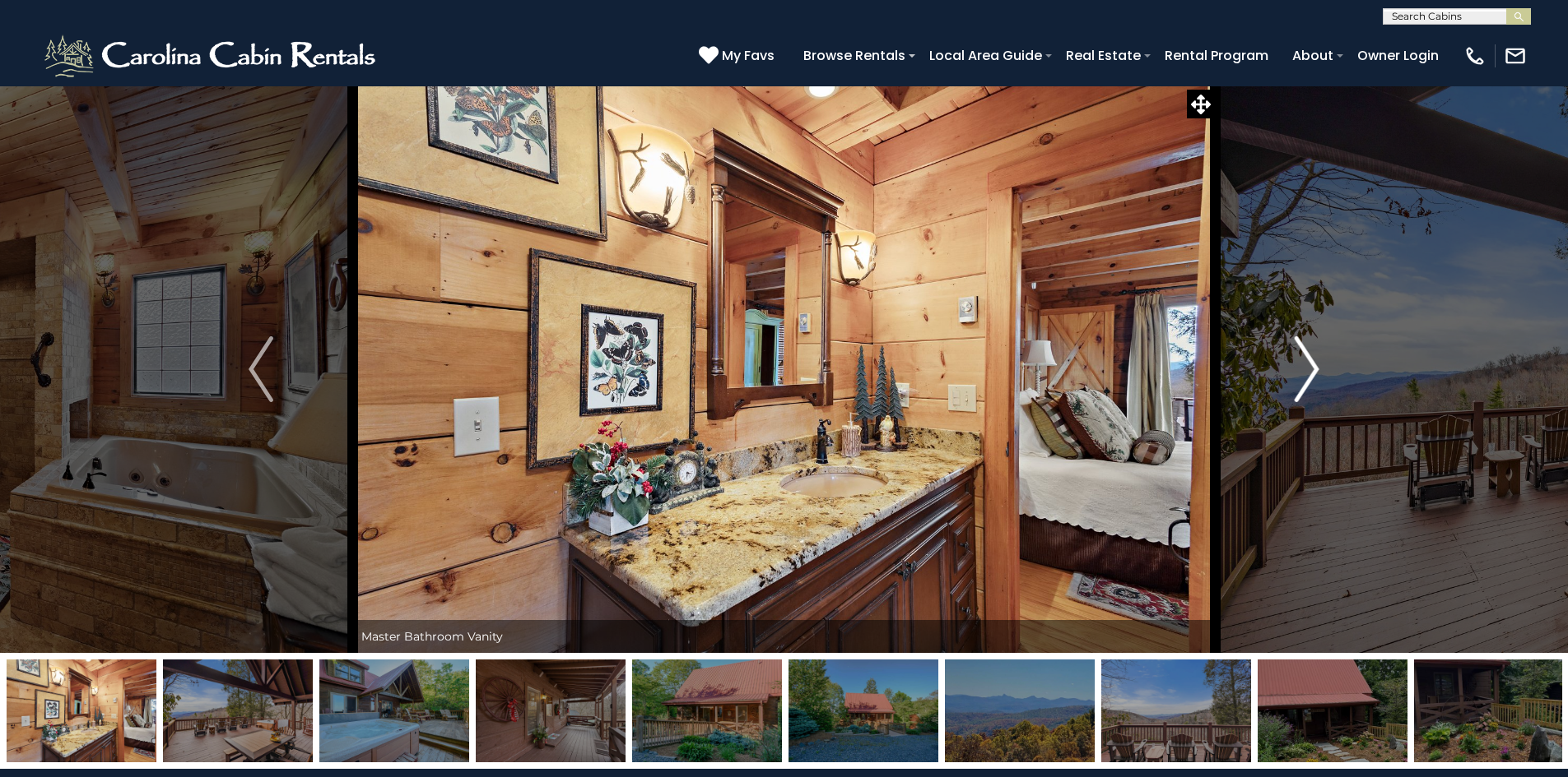
click img "Next"
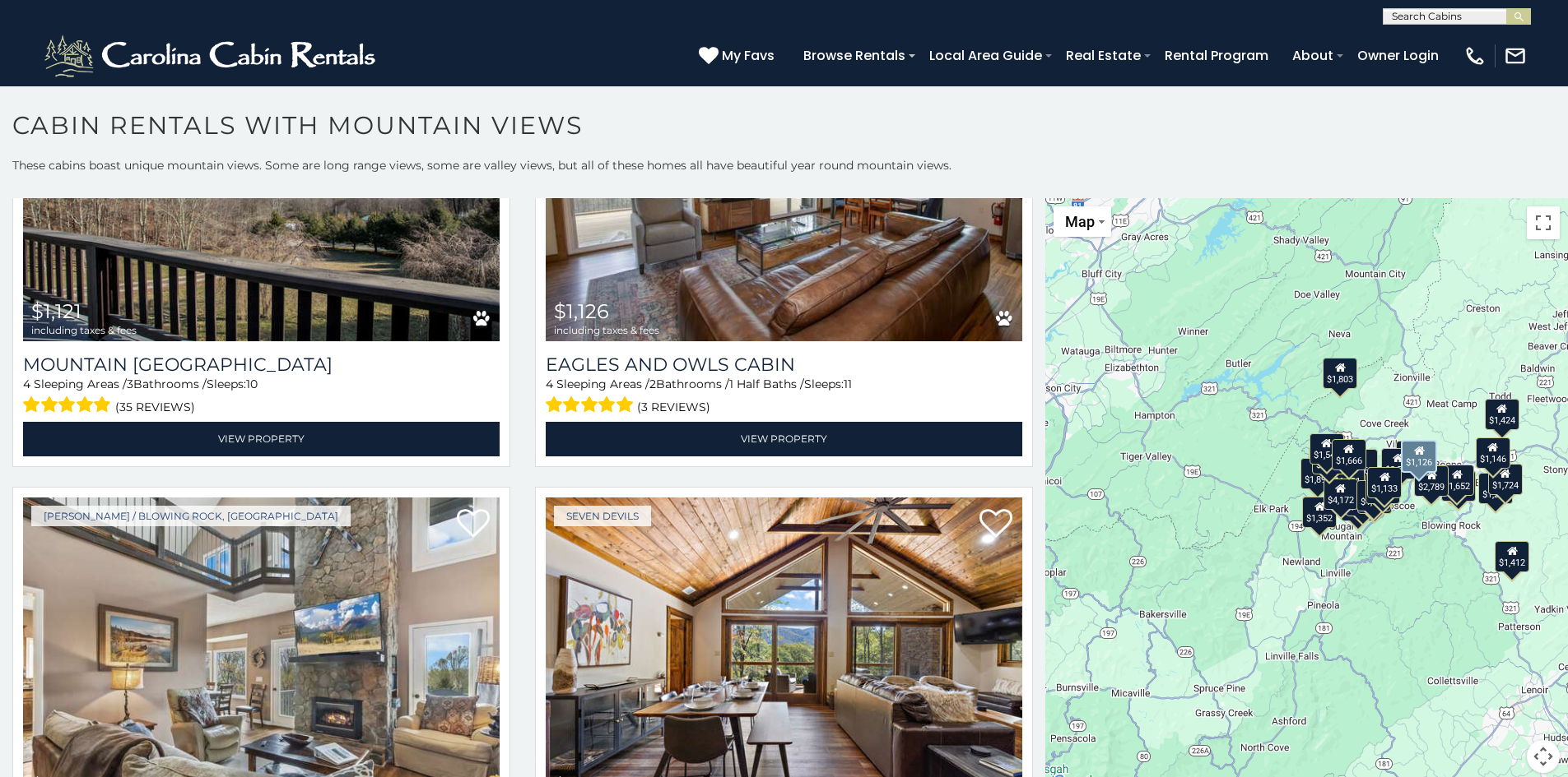
scroll to position [6086, 0]
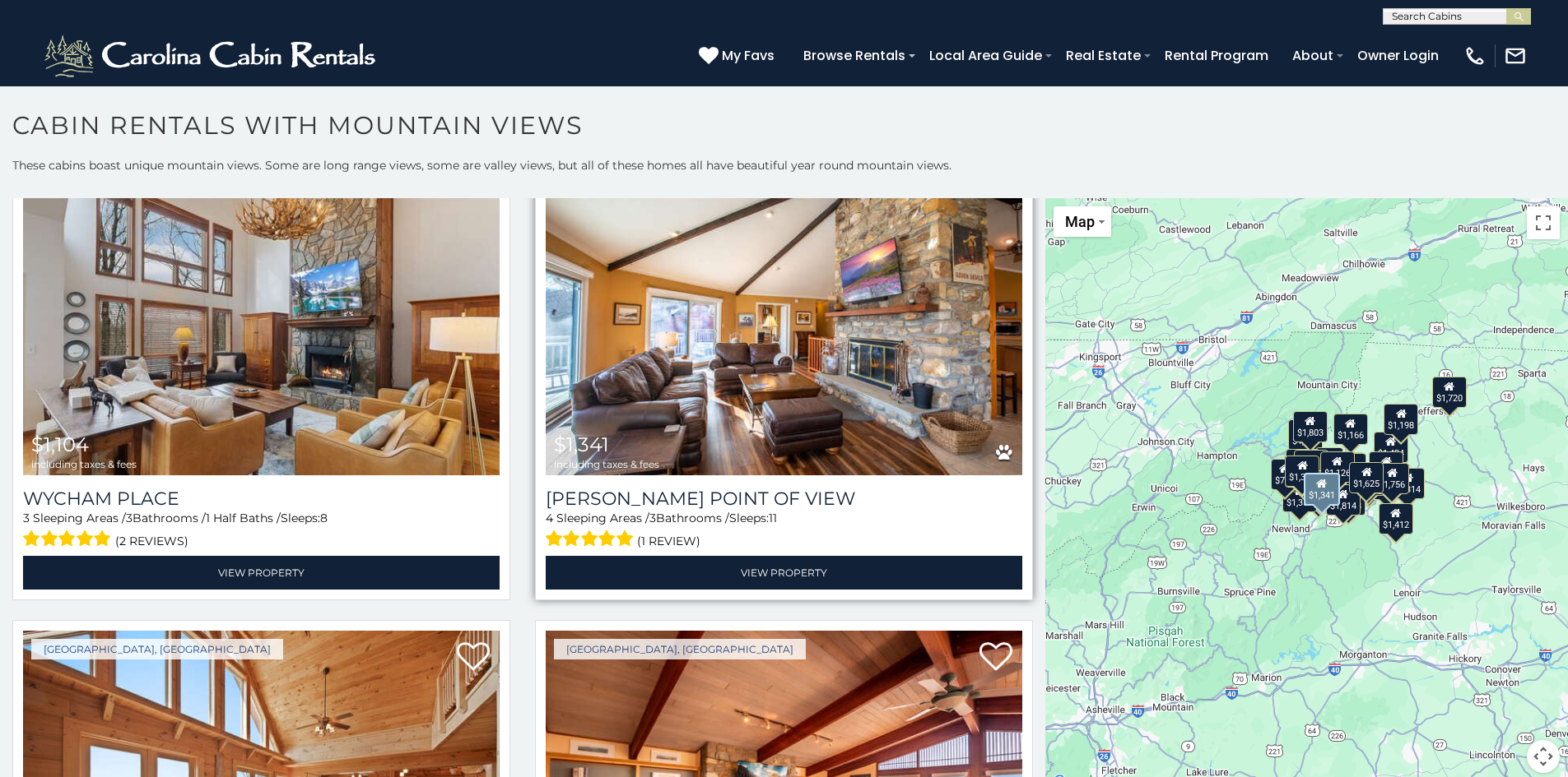
scroll to position [11263, 0]
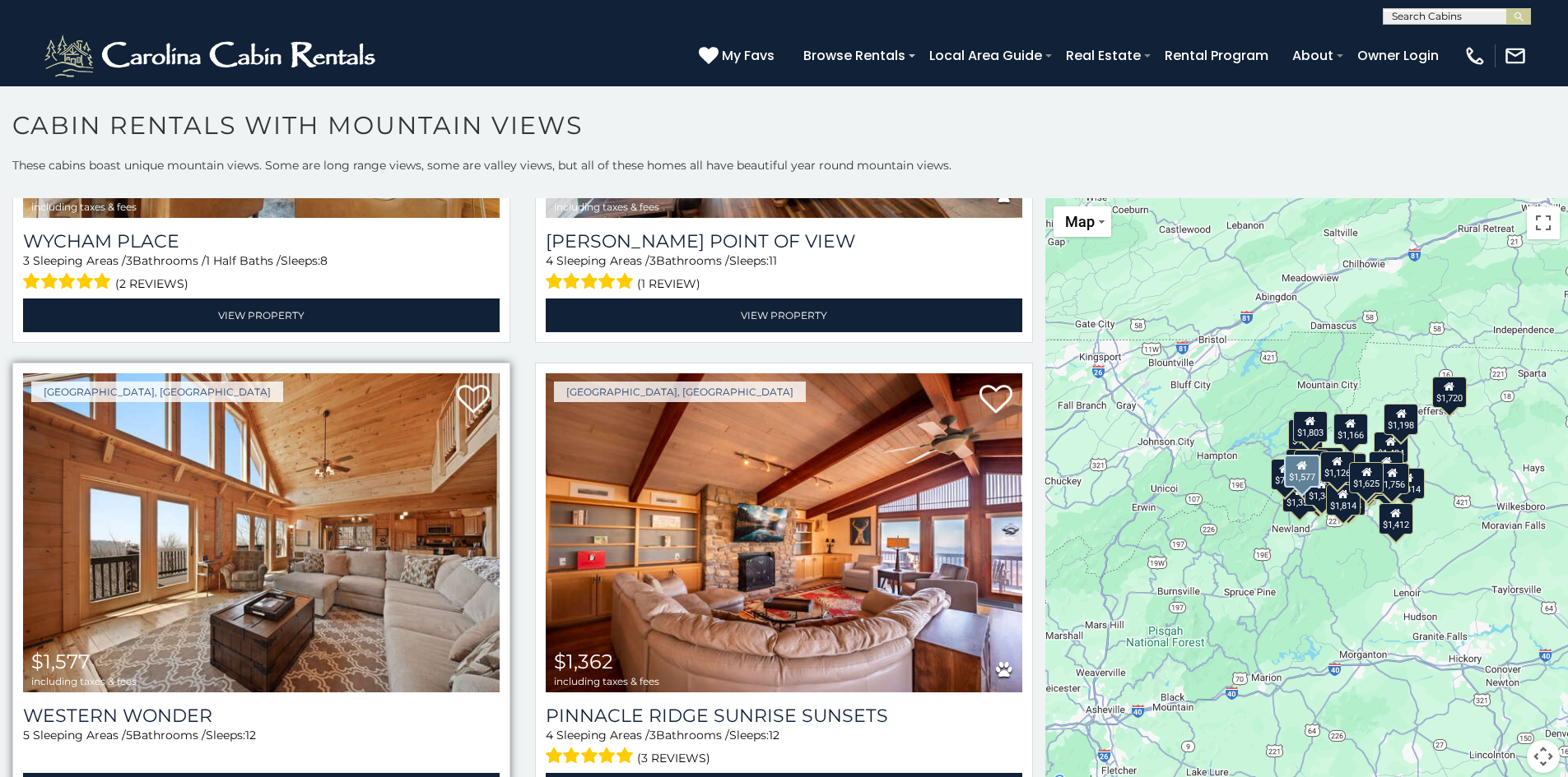
click at [340, 397] on img at bounding box center [261, 532] width 476 height 319
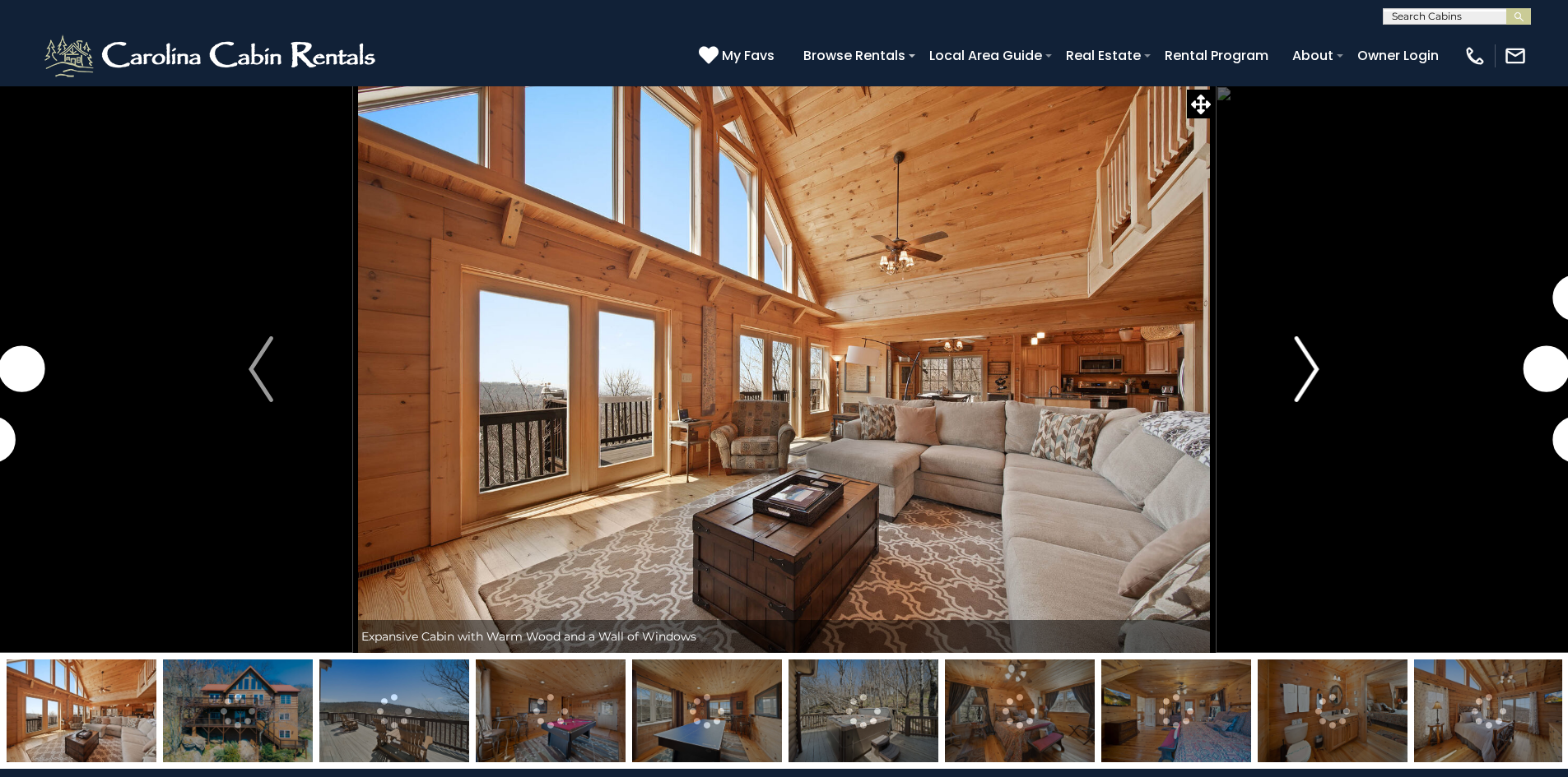
click at [1309, 364] on img "Next" at bounding box center [1307, 369] width 25 height 66
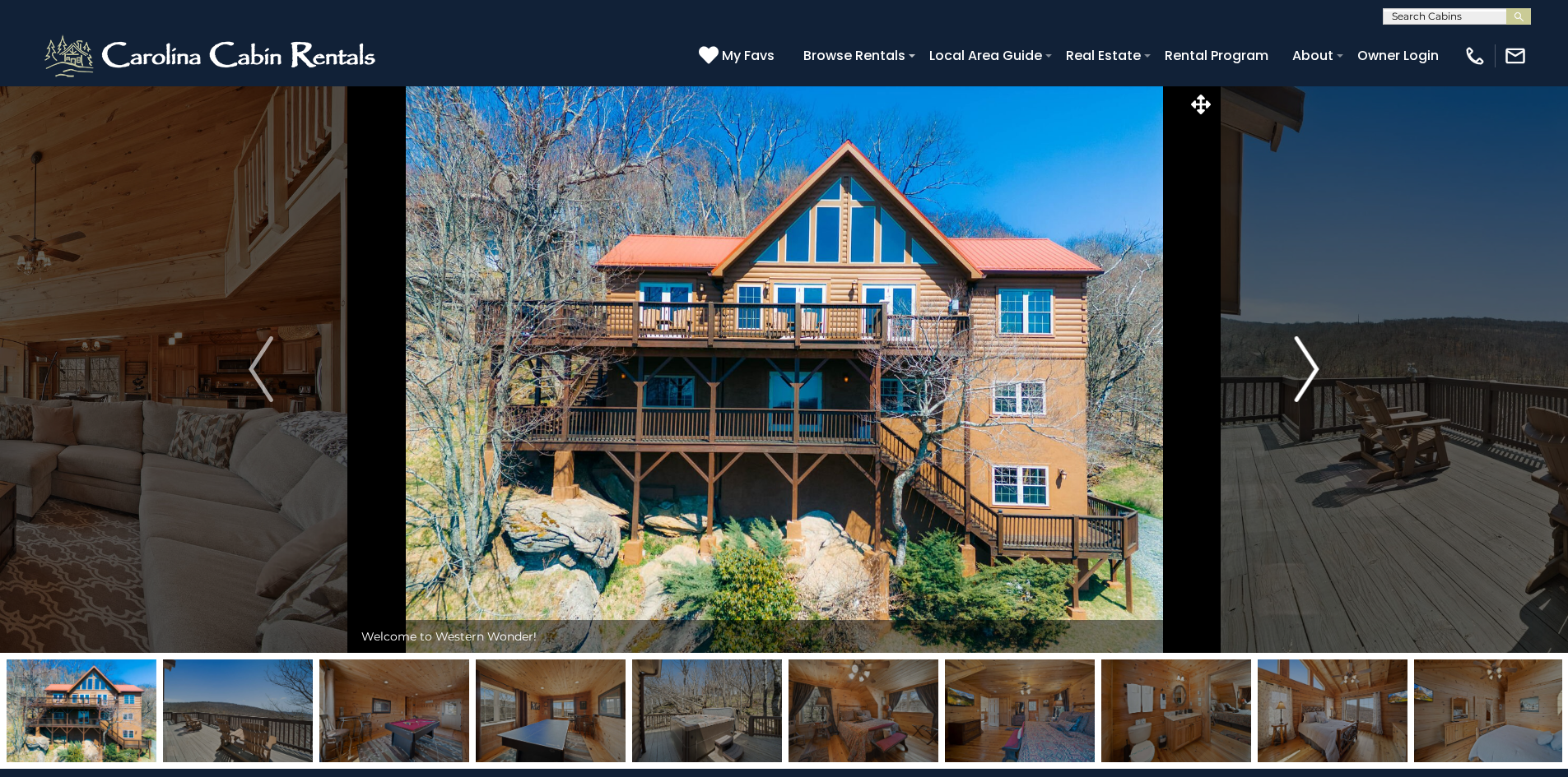
click at [1311, 361] on img "Next" at bounding box center [1307, 369] width 25 height 66
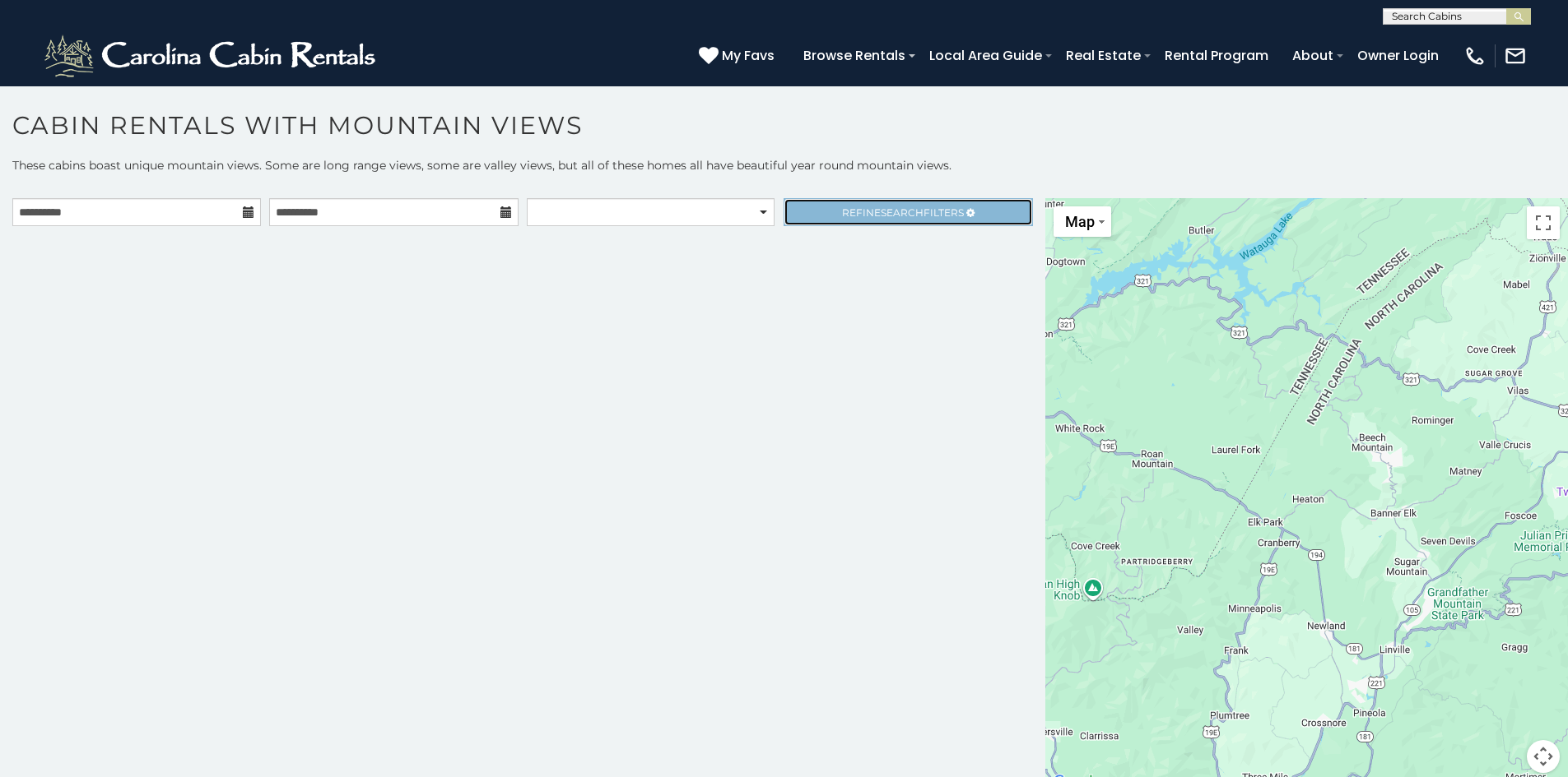
click at [910, 210] on span "Search" at bounding box center [902, 213] width 42 height 12
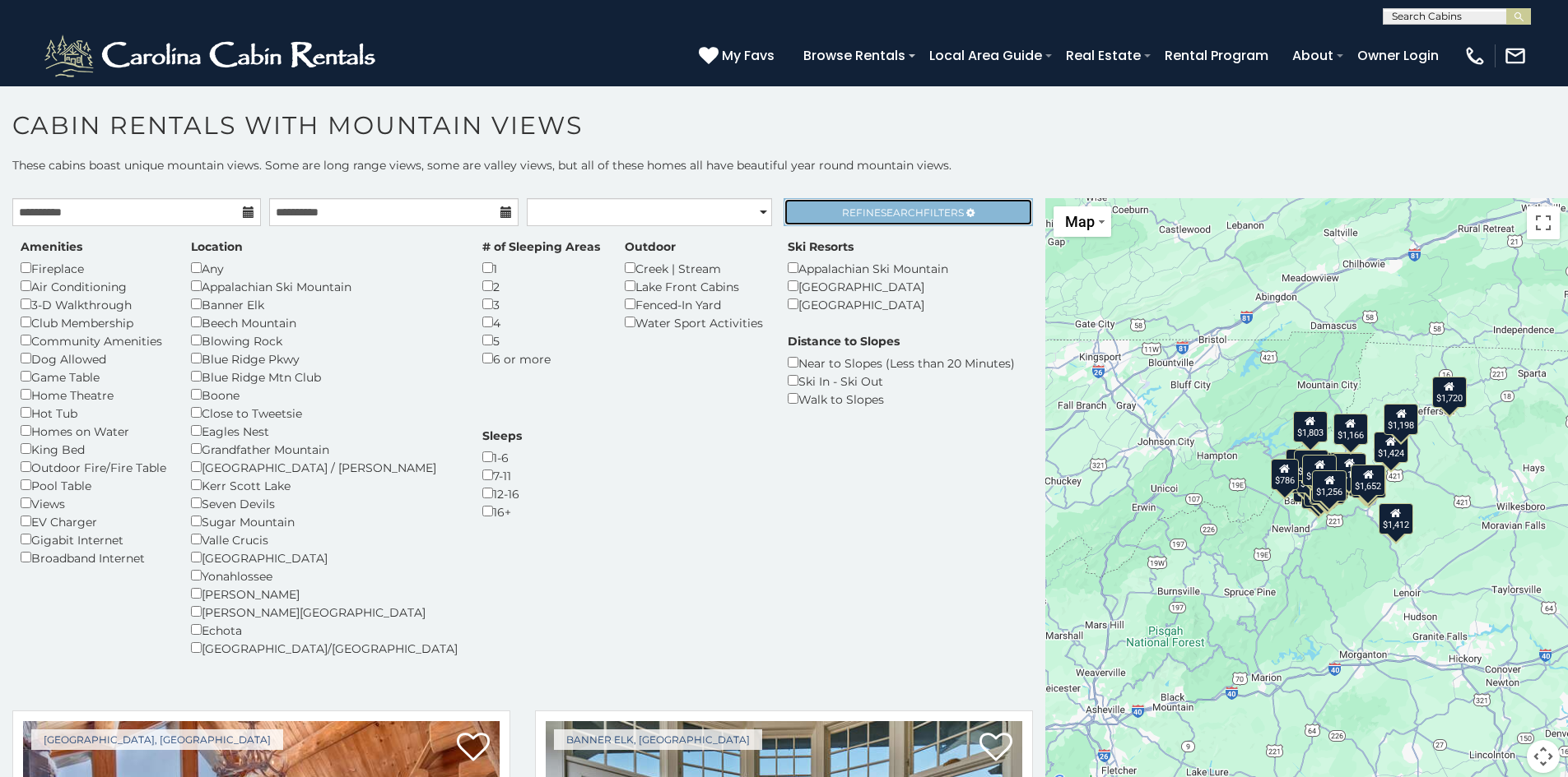
click at [882, 214] on span "Search" at bounding box center [902, 213] width 42 height 12
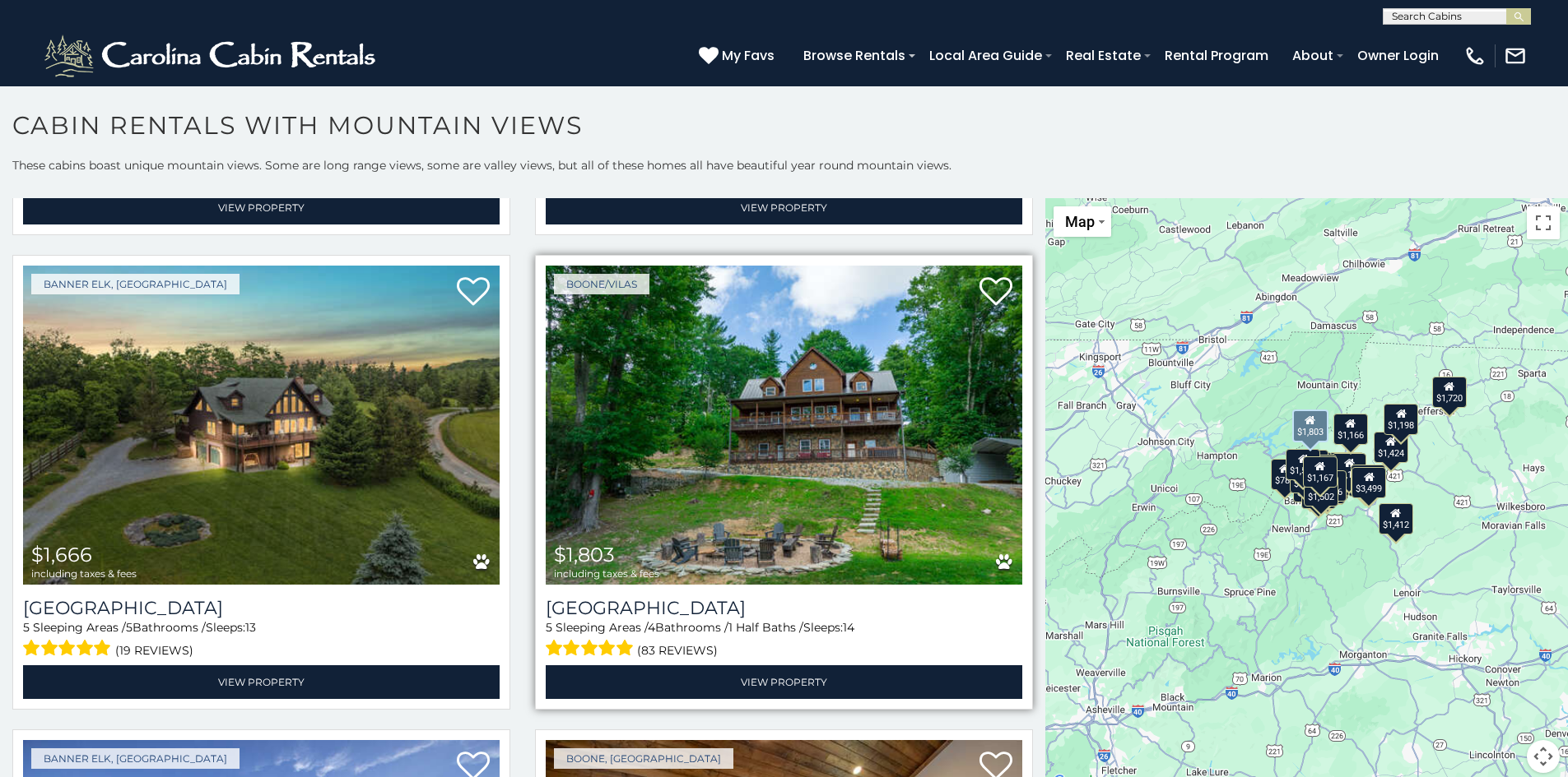
scroll to position [3783, 0]
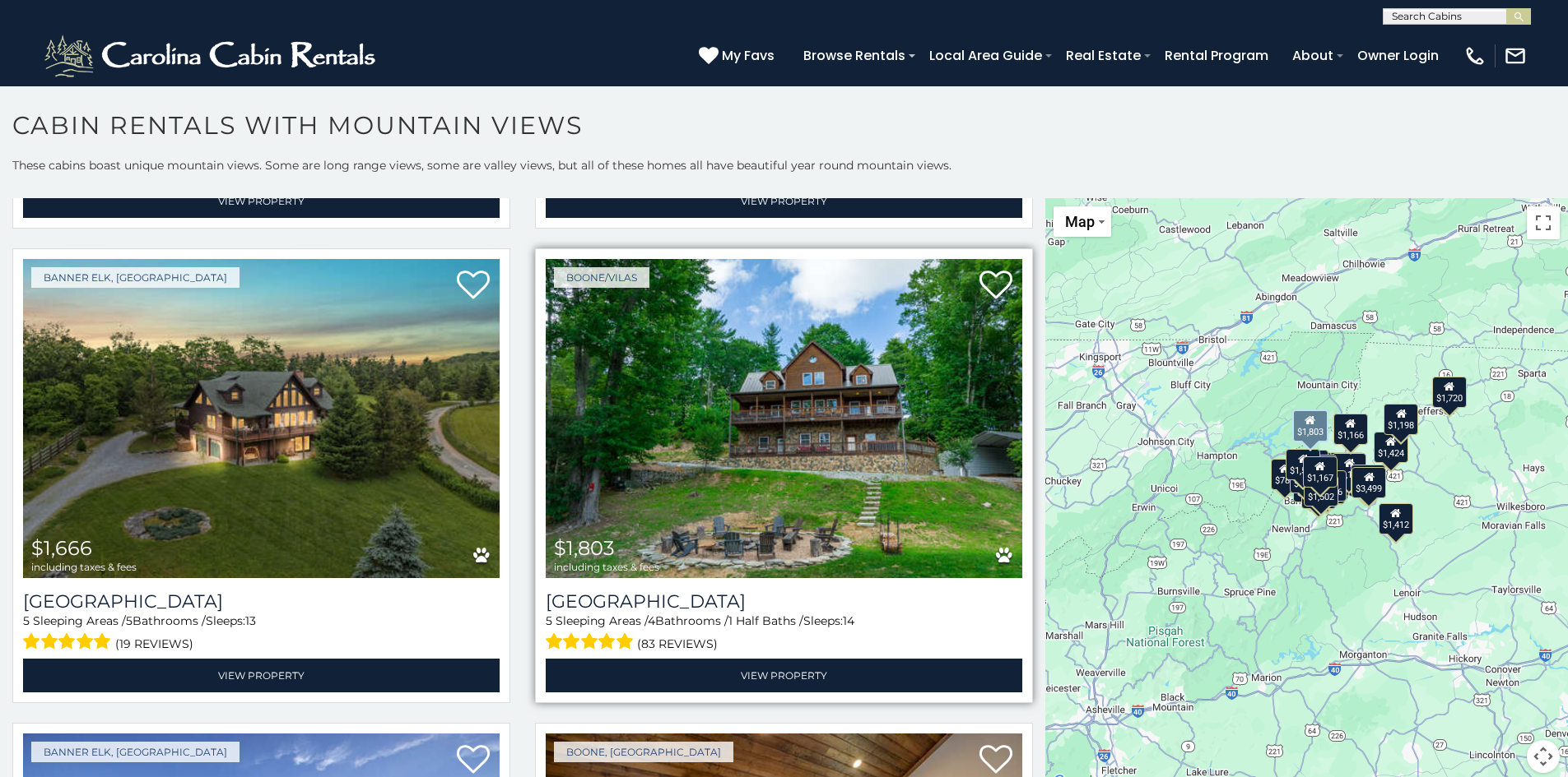
click at [795, 406] on img at bounding box center [784, 418] width 476 height 319
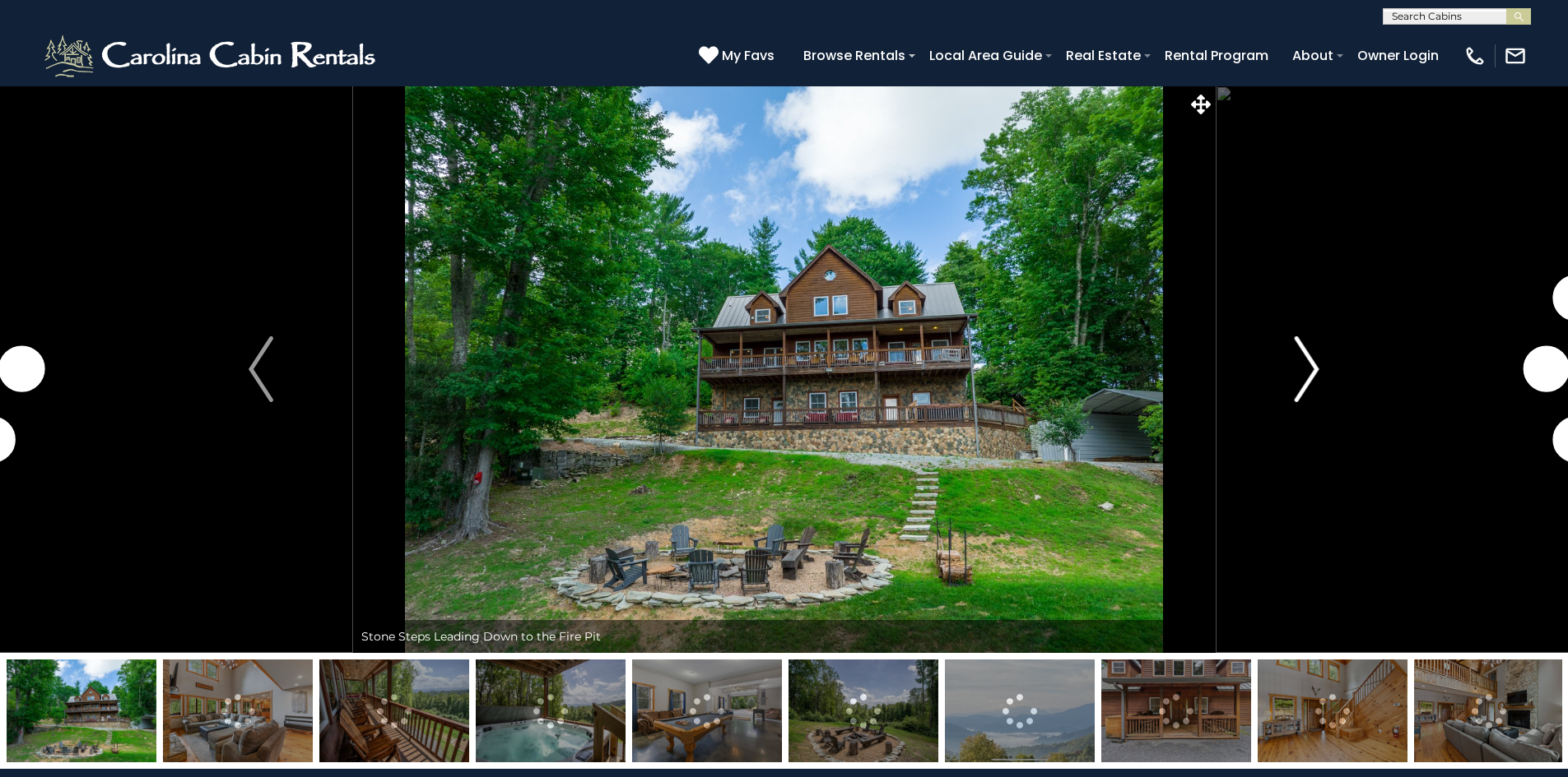
click at [1302, 364] on img "Next" at bounding box center [1307, 369] width 25 height 66
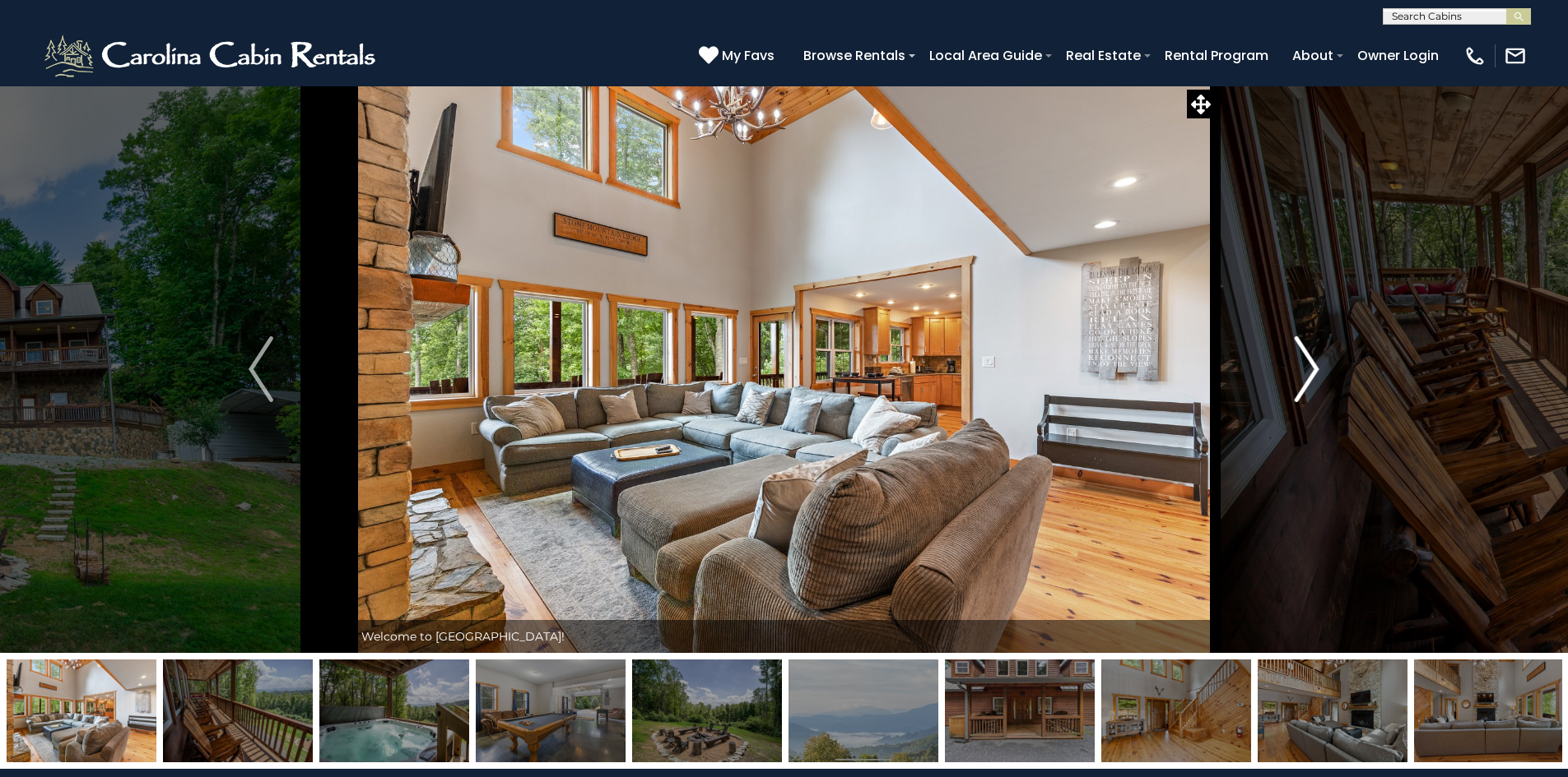
click at [1313, 363] on img "Next" at bounding box center [1307, 369] width 25 height 66
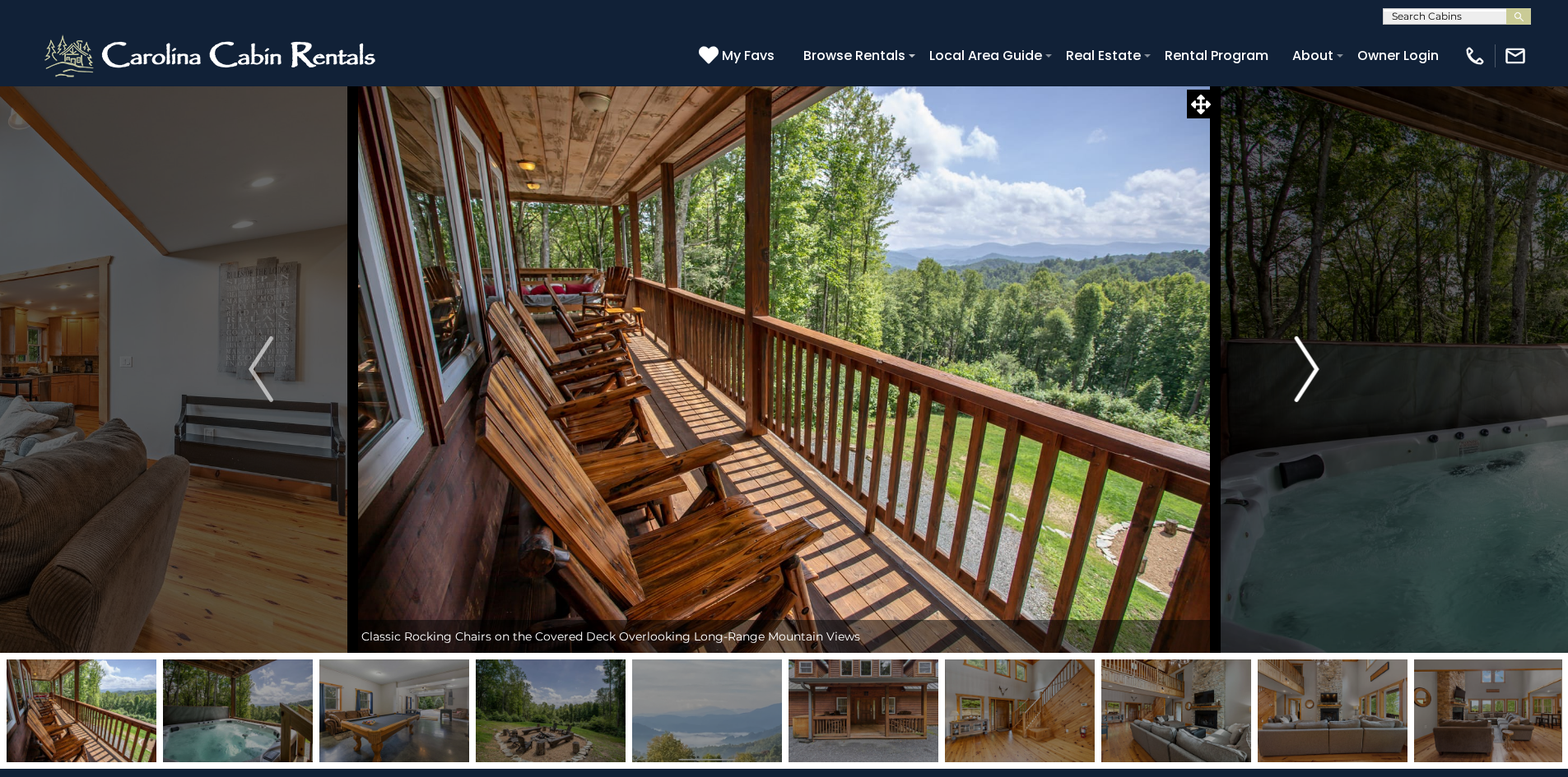
click at [1303, 365] on img "Next" at bounding box center [1307, 369] width 25 height 66
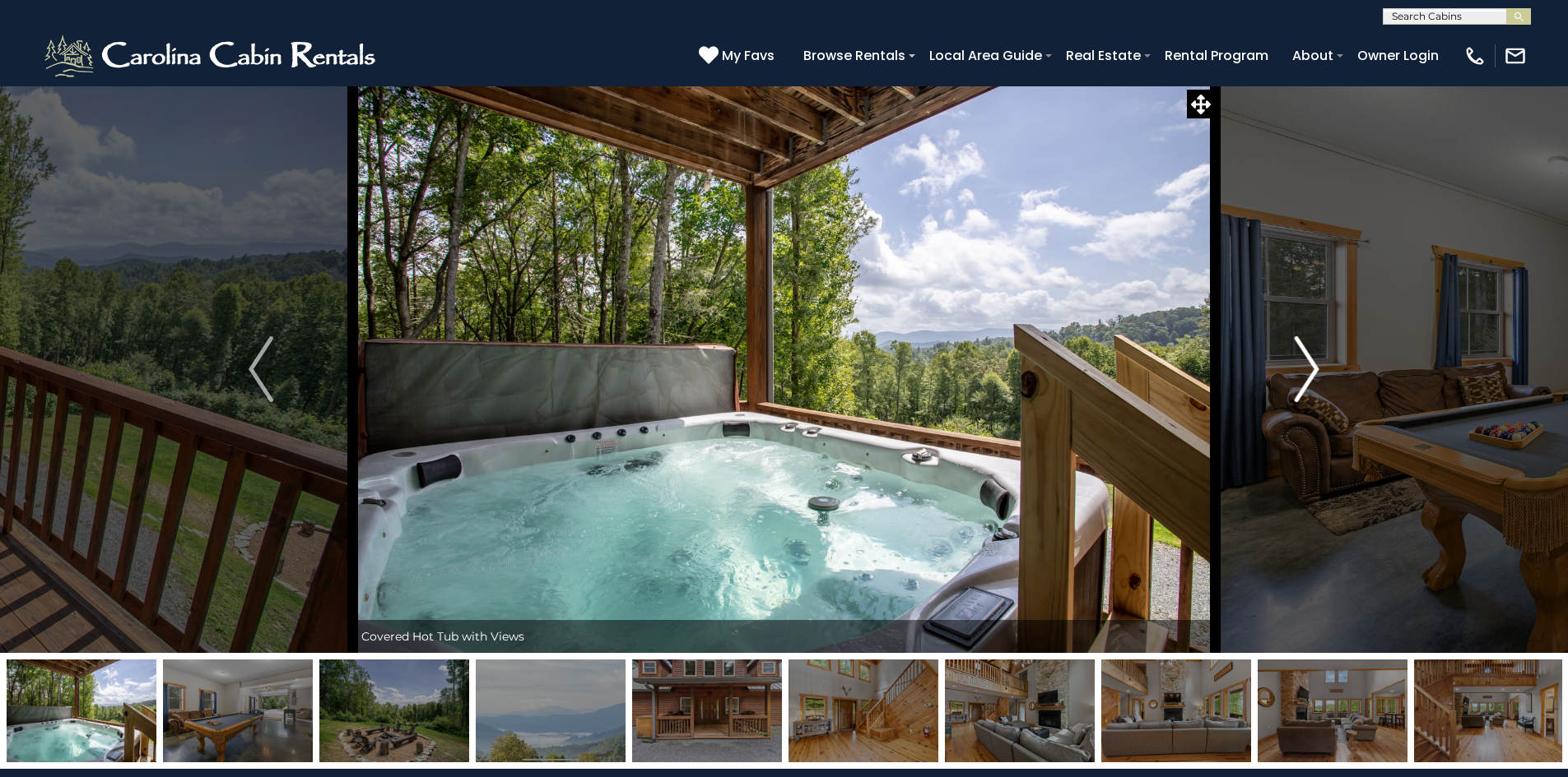
click at [1301, 364] on img "Next" at bounding box center [1307, 369] width 25 height 66
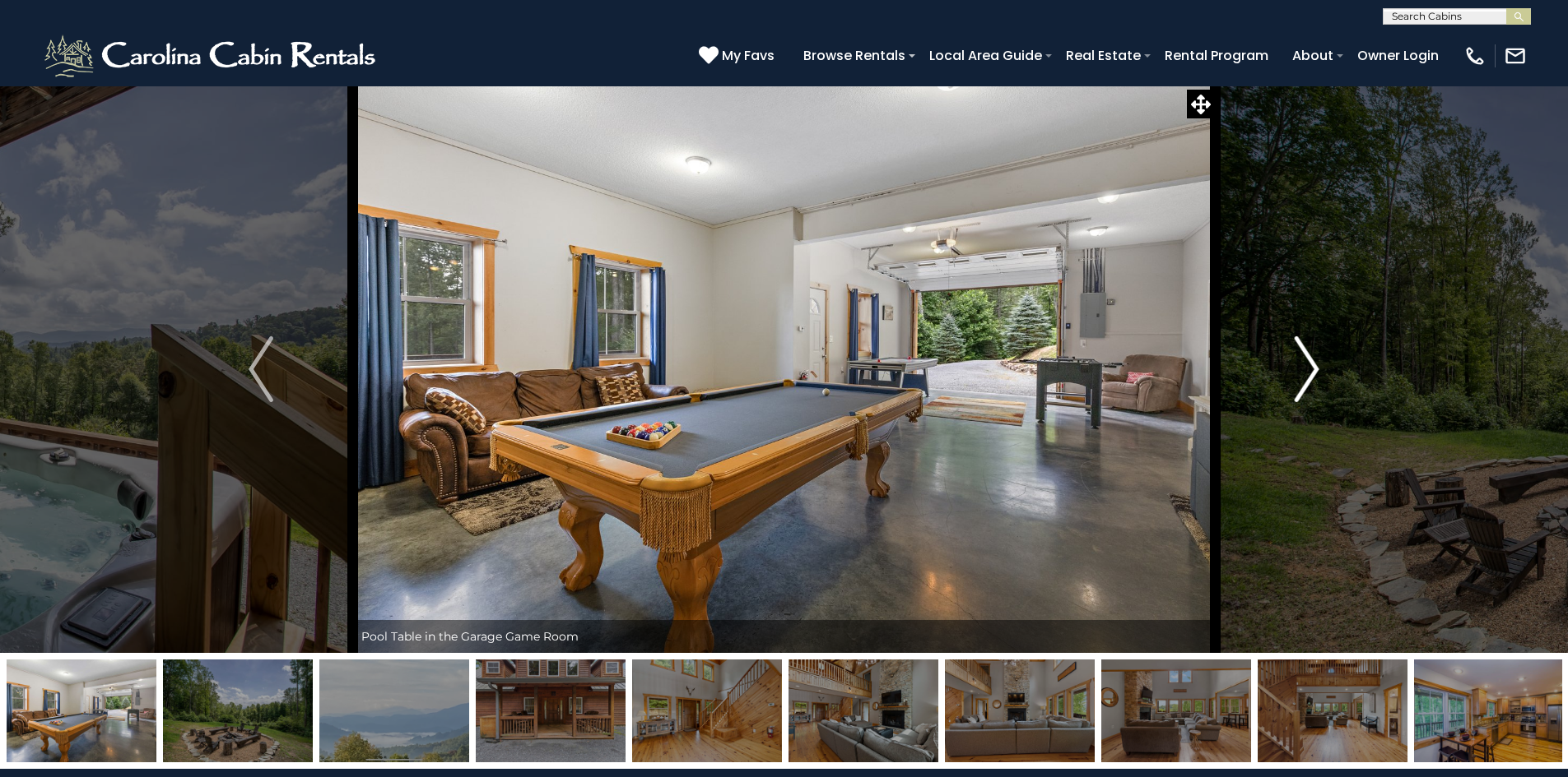
click at [1302, 361] on img "Next" at bounding box center [1307, 369] width 25 height 66
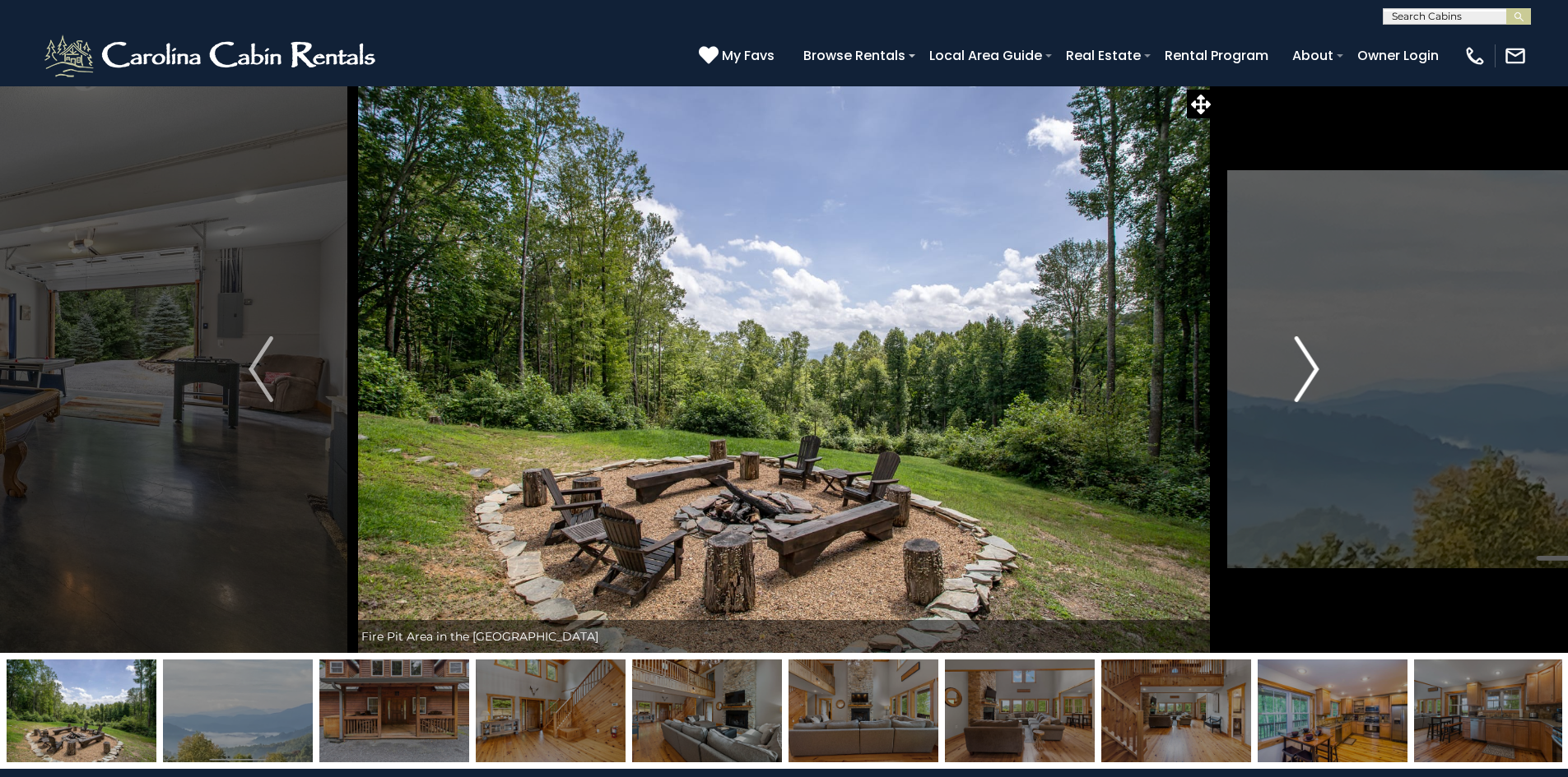
click at [1302, 361] on img "Next" at bounding box center [1307, 369] width 25 height 66
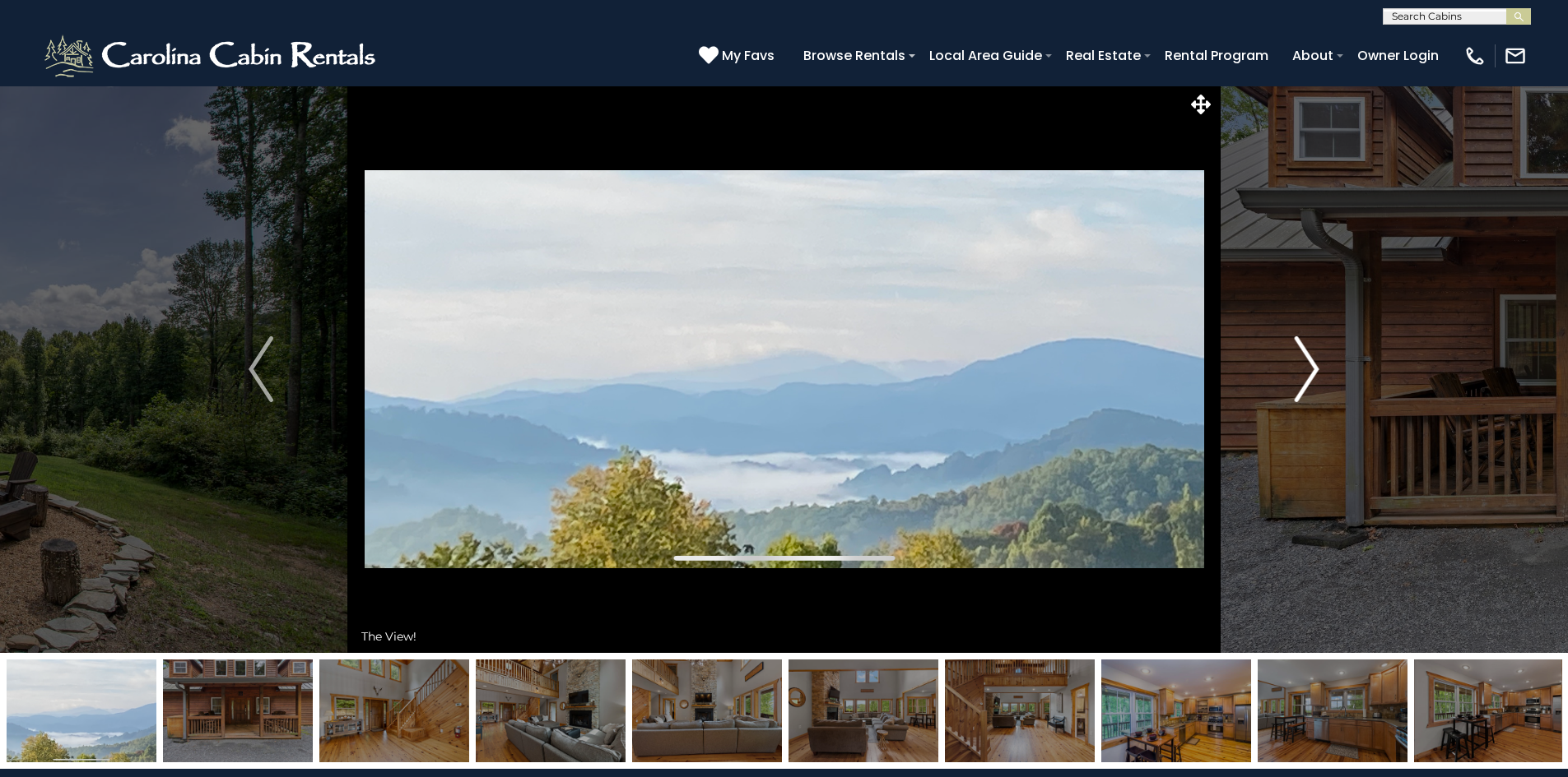
click at [1302, 361] on img "Next" at bounding box center [1307, 369] width 25 height 66
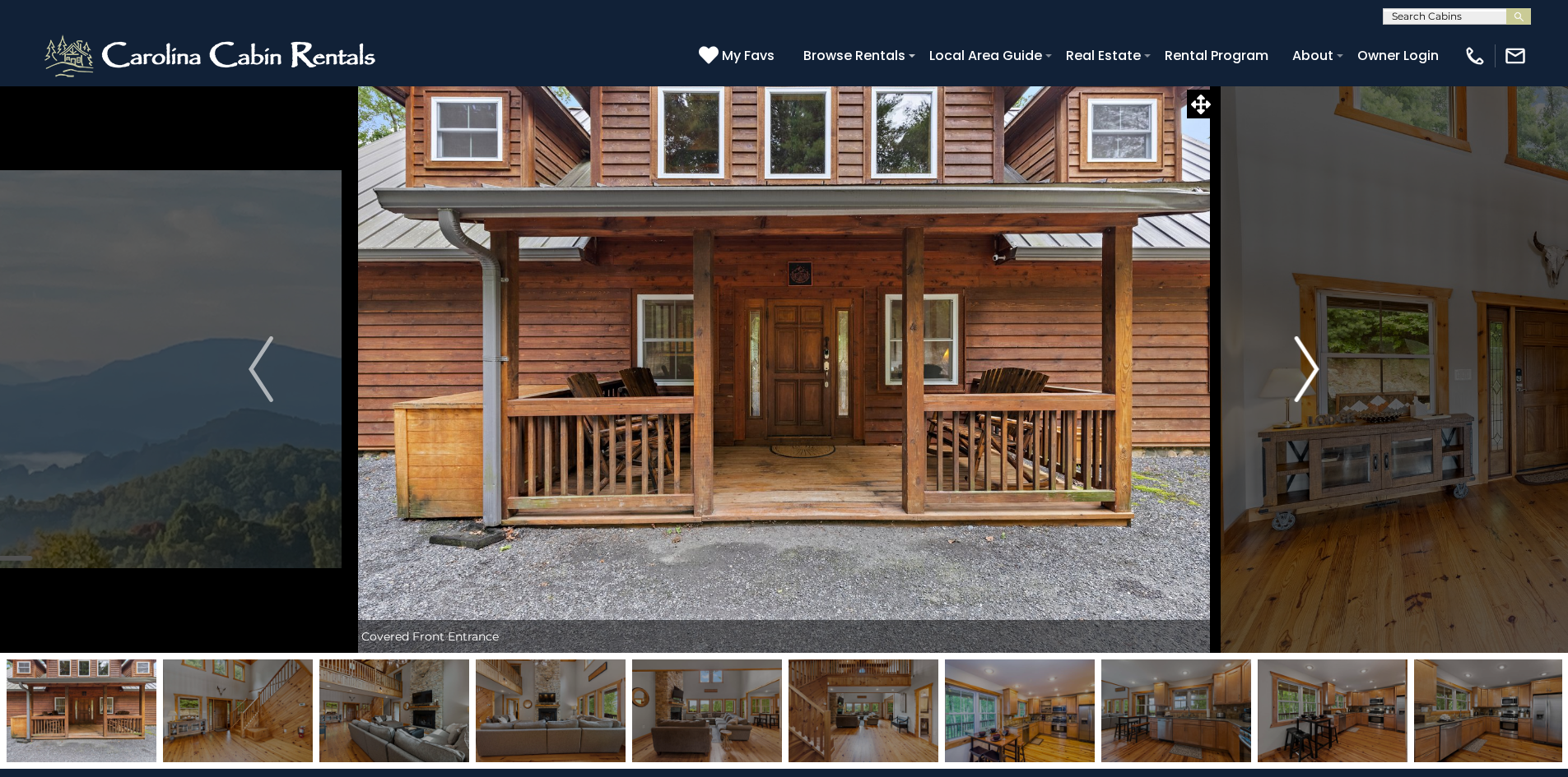
click at [1302, 361] on img "Next" at bounding box center [1307, 369] width 25 height 66
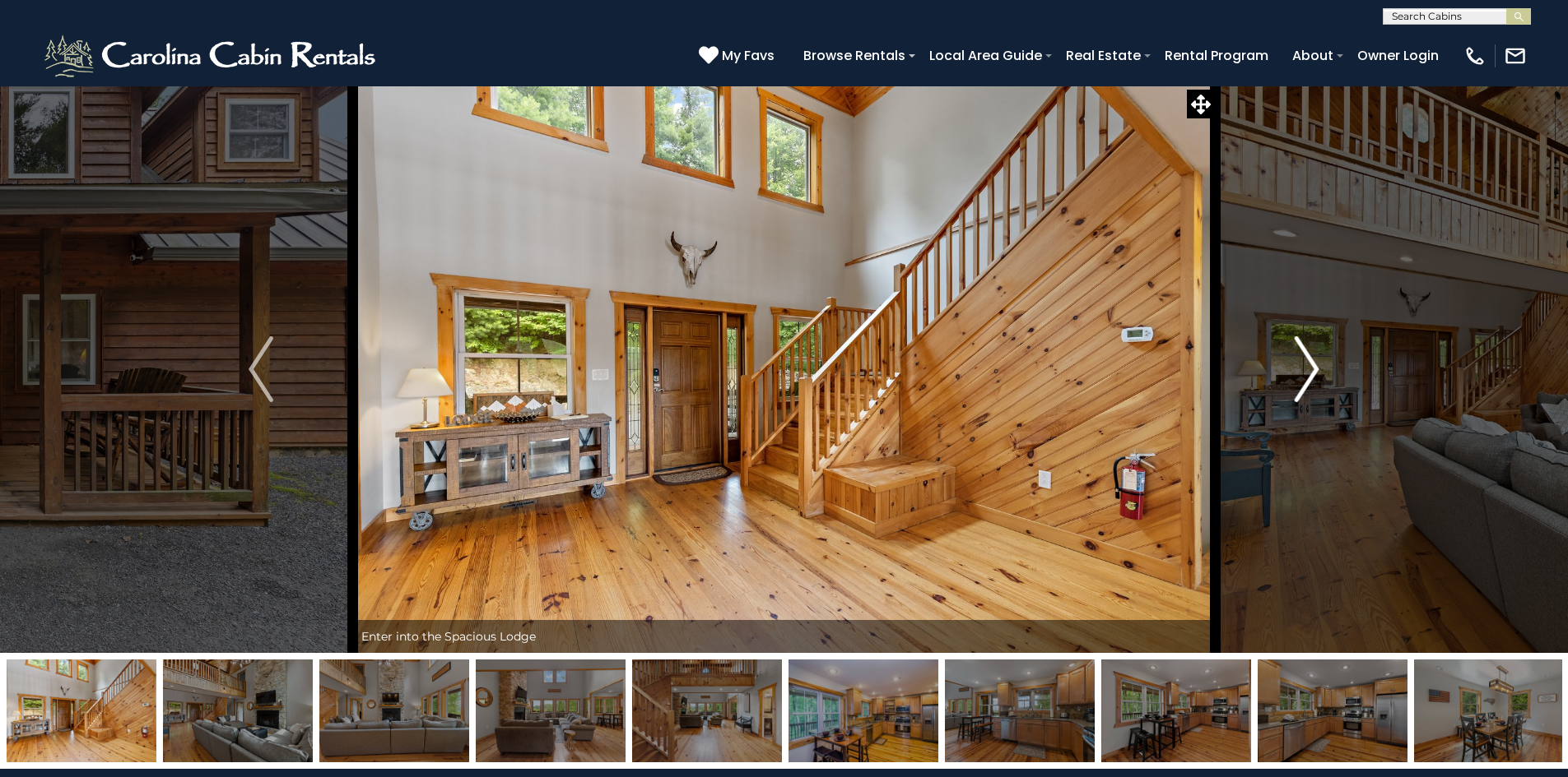
click at [1316, 371] on img "Next" at bounding box center [1307, 369] width 25 height 66
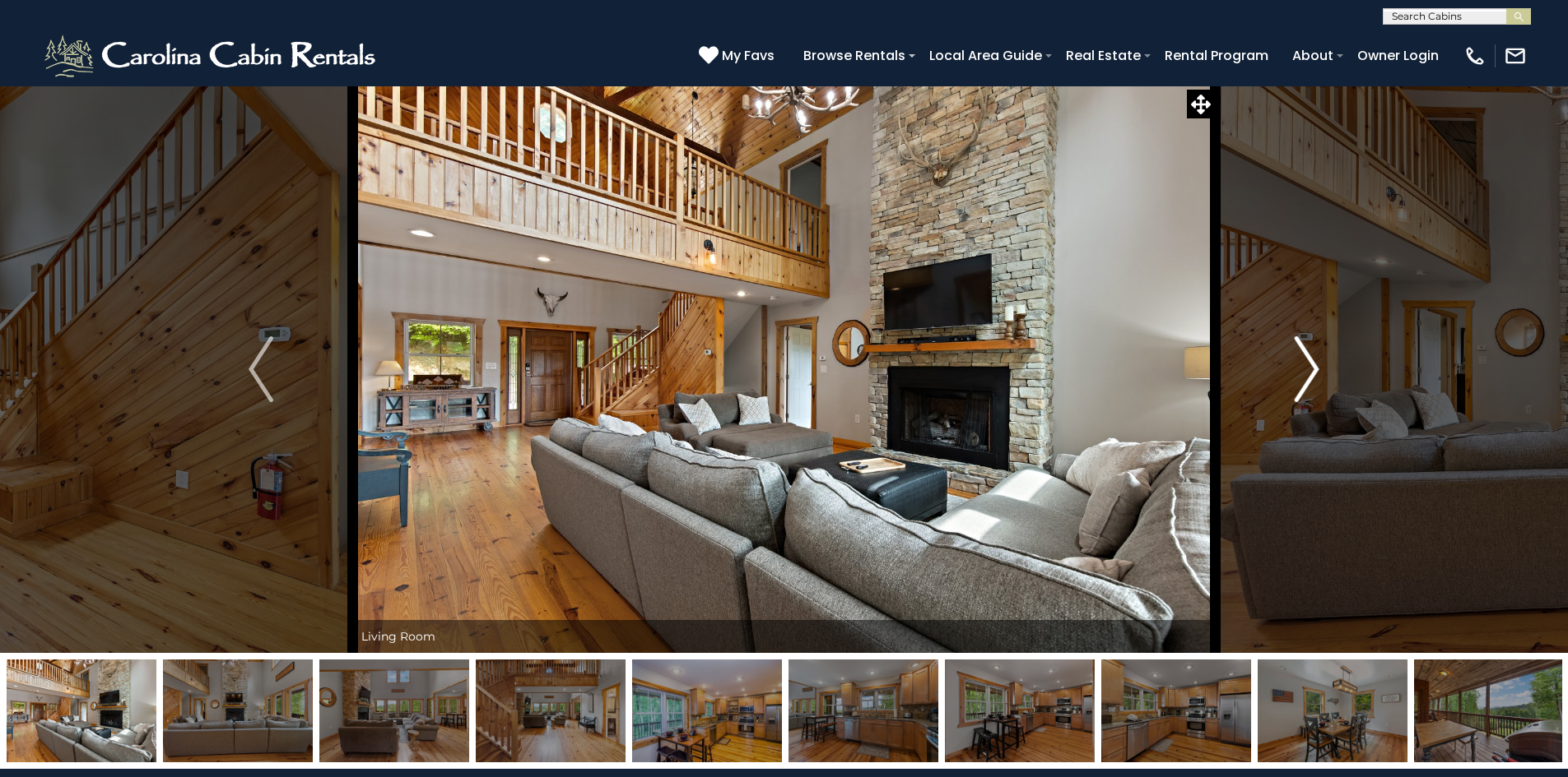
click at [1308, 368] on img "Next" at bounding box center [1307, 369] width 25 height 66
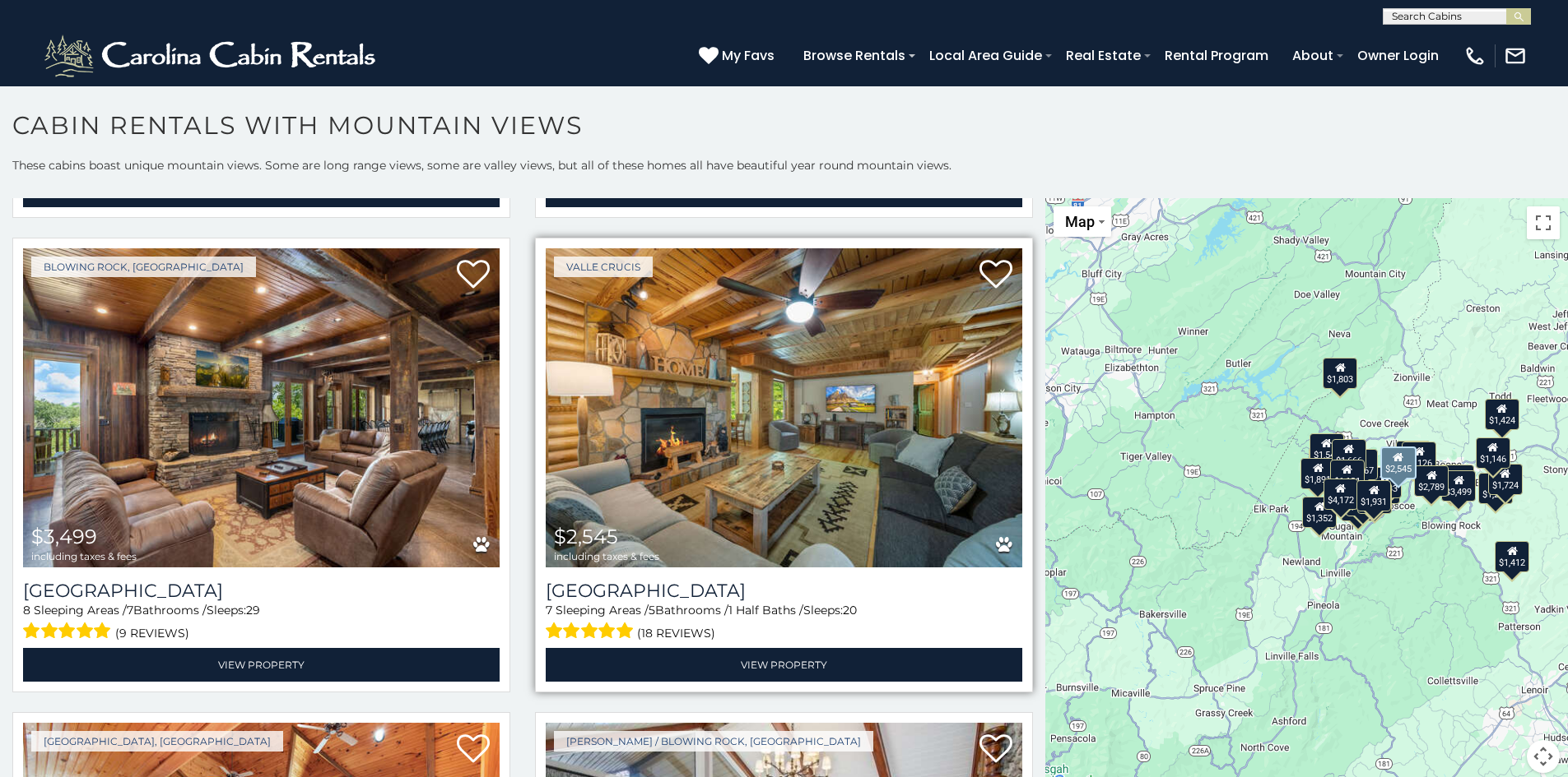
scroll to position [905, 0]
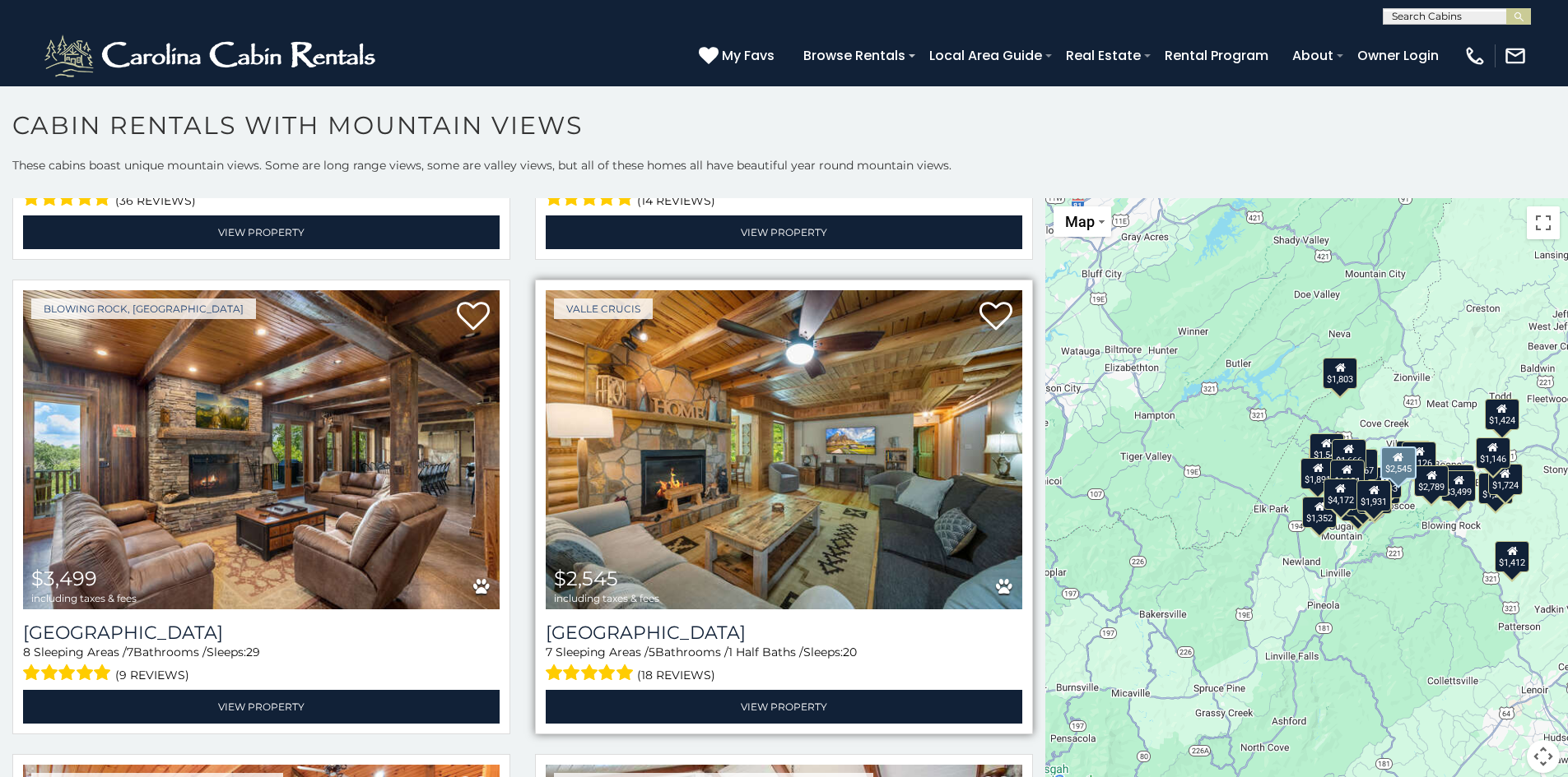
click at [661, 420] on img at bounding box center [784, 449] width 476 height 319
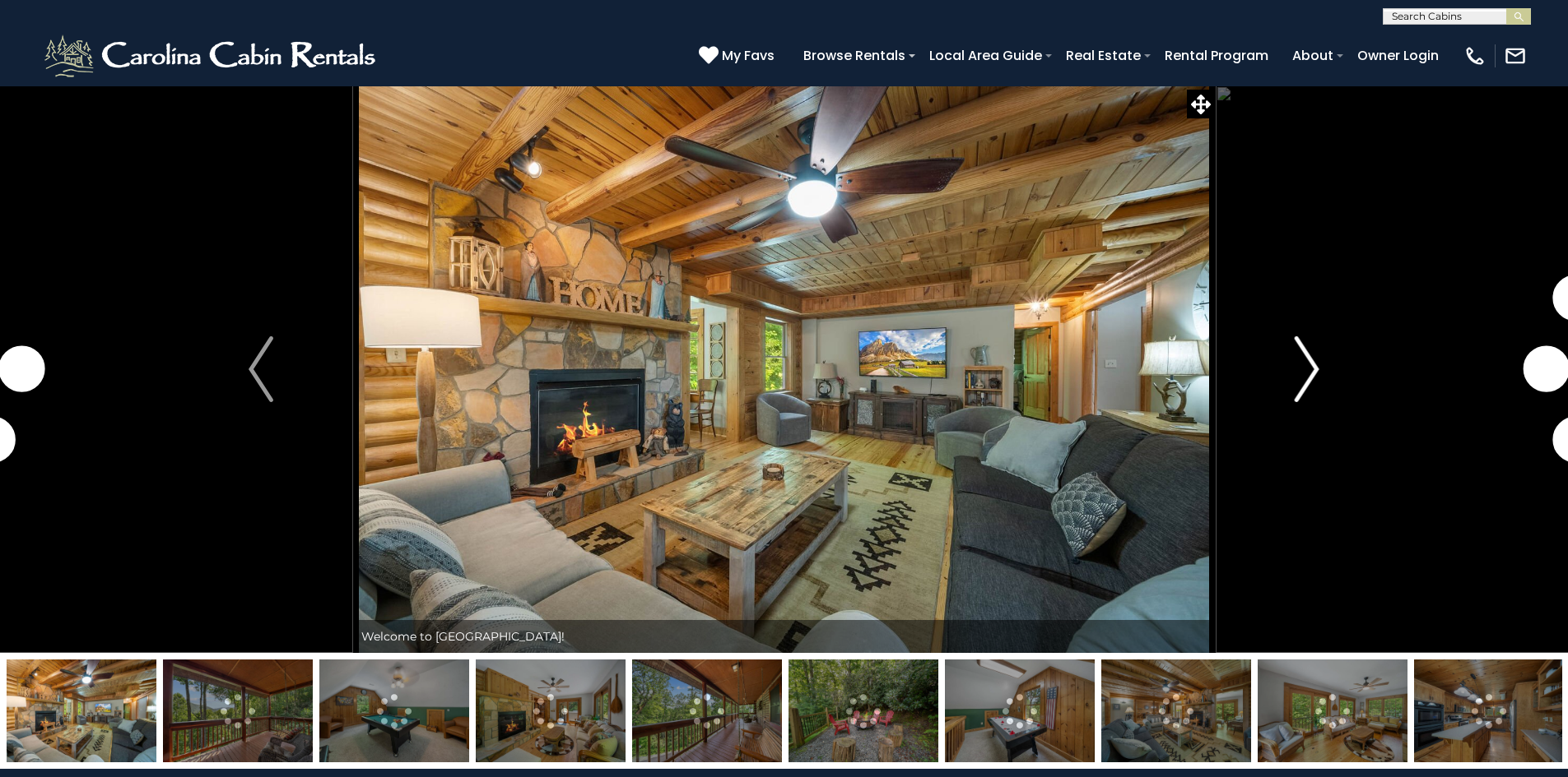
click at [1305, 368] on img "Next" at bounding box center [1307, 369] width 25 height 66
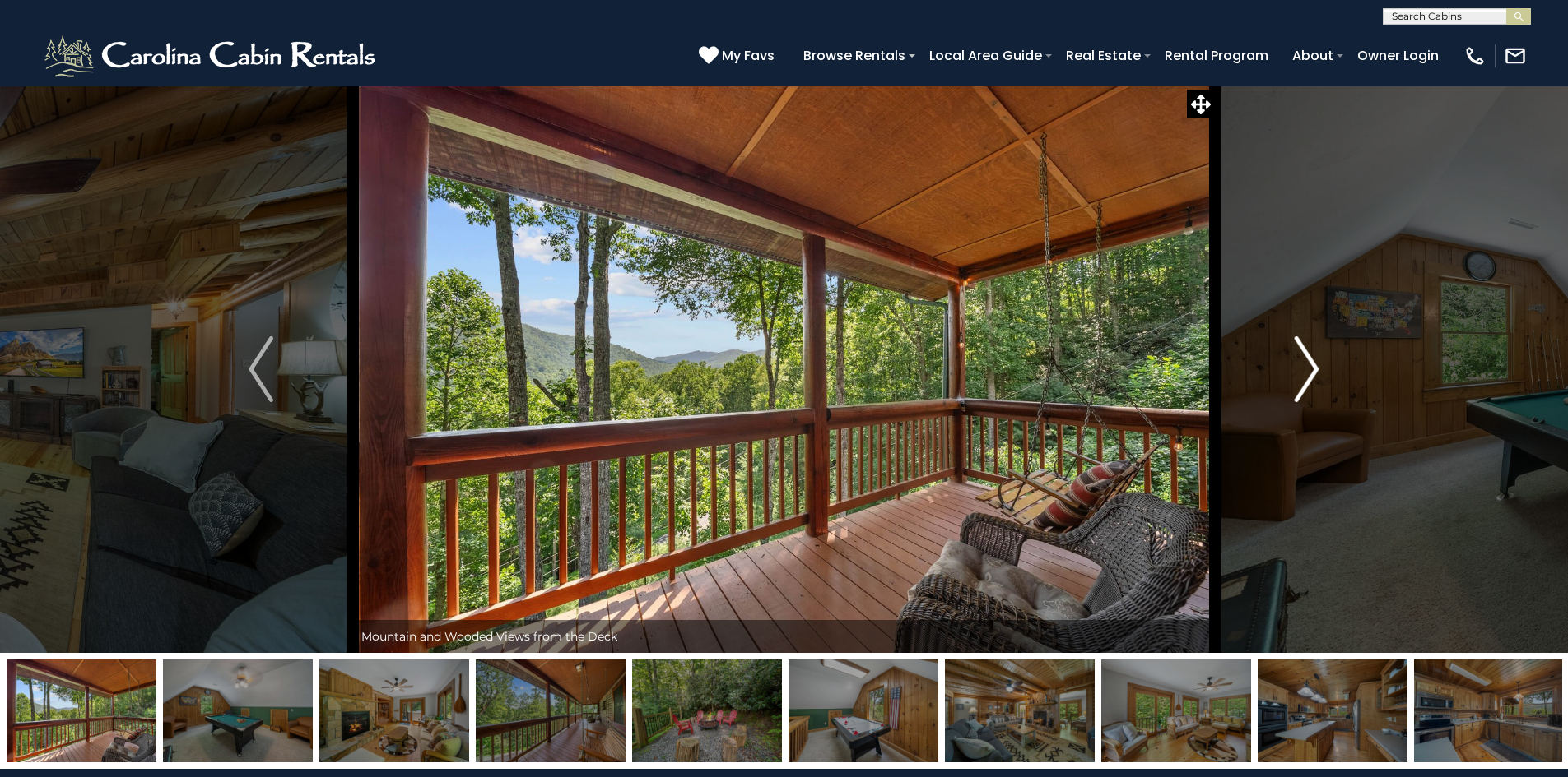
click at [1301, 371] on img "Next" at bounding box center [1307, 369] width 25 height 66
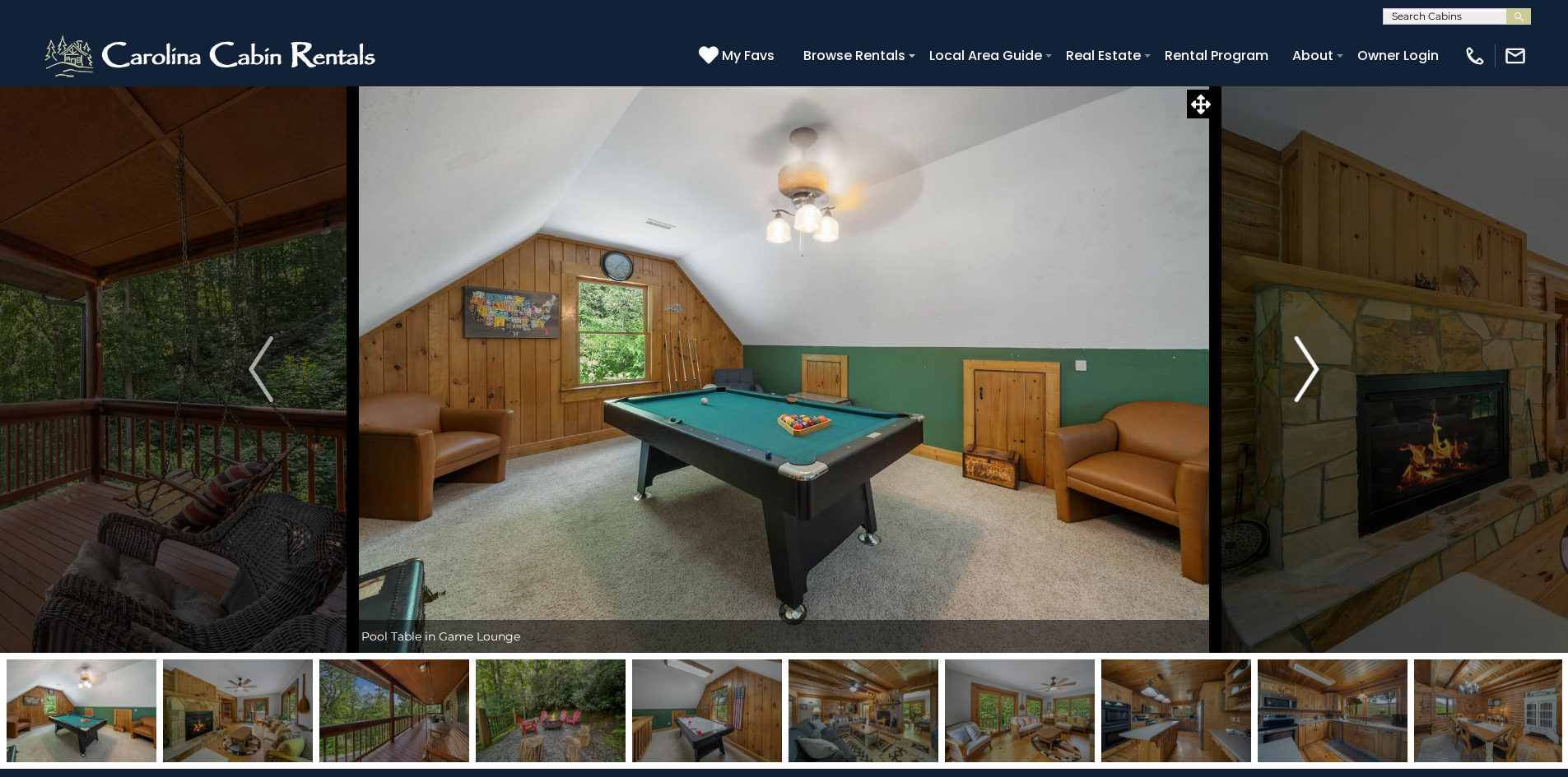
click at [1301, 371] on img "Next" at bounding box center [1307, 369] width 25 height 66
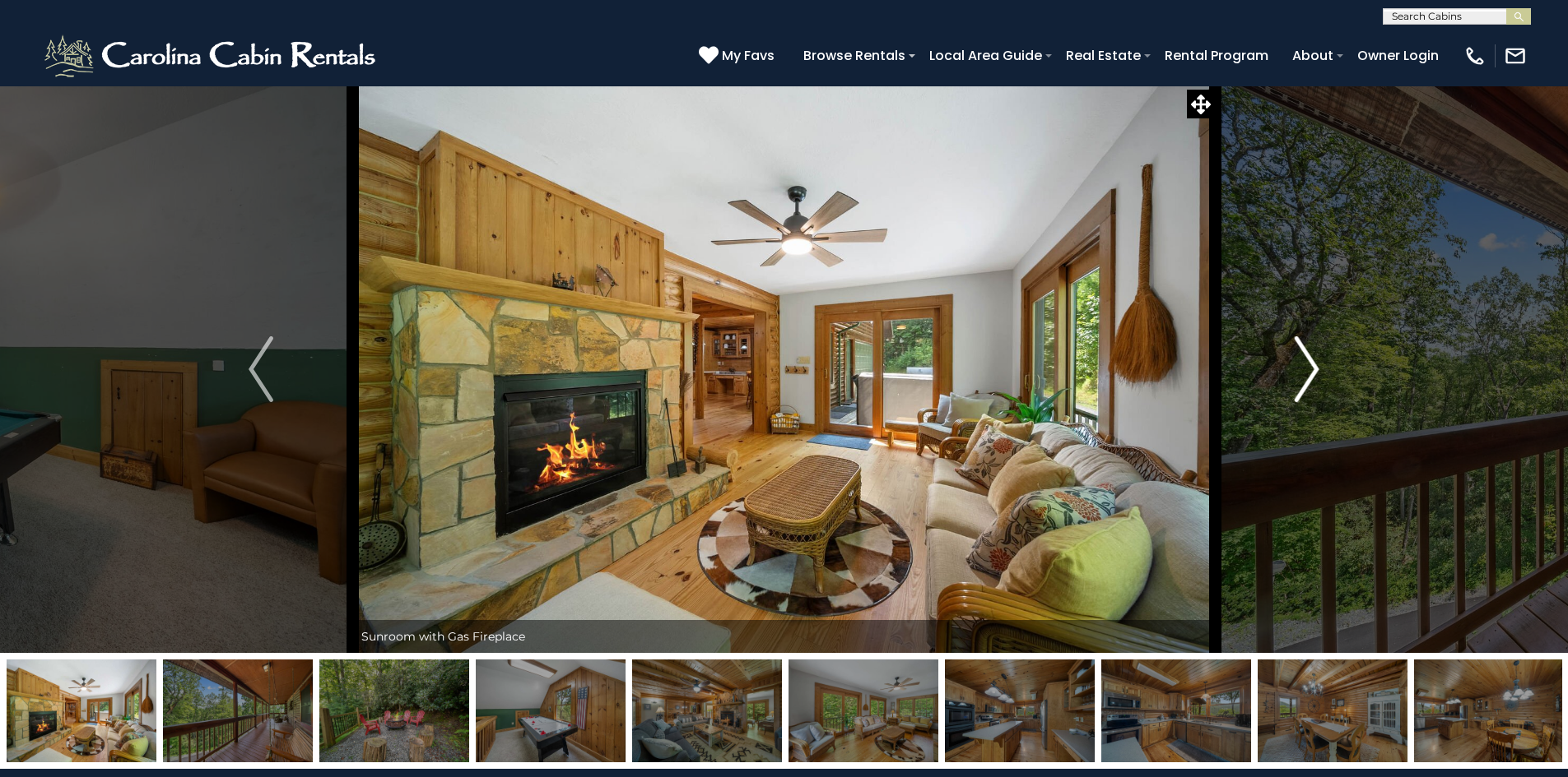
click at [1301, 371] on img "Next" at bounding box center [1307, 369] width 25 height 66
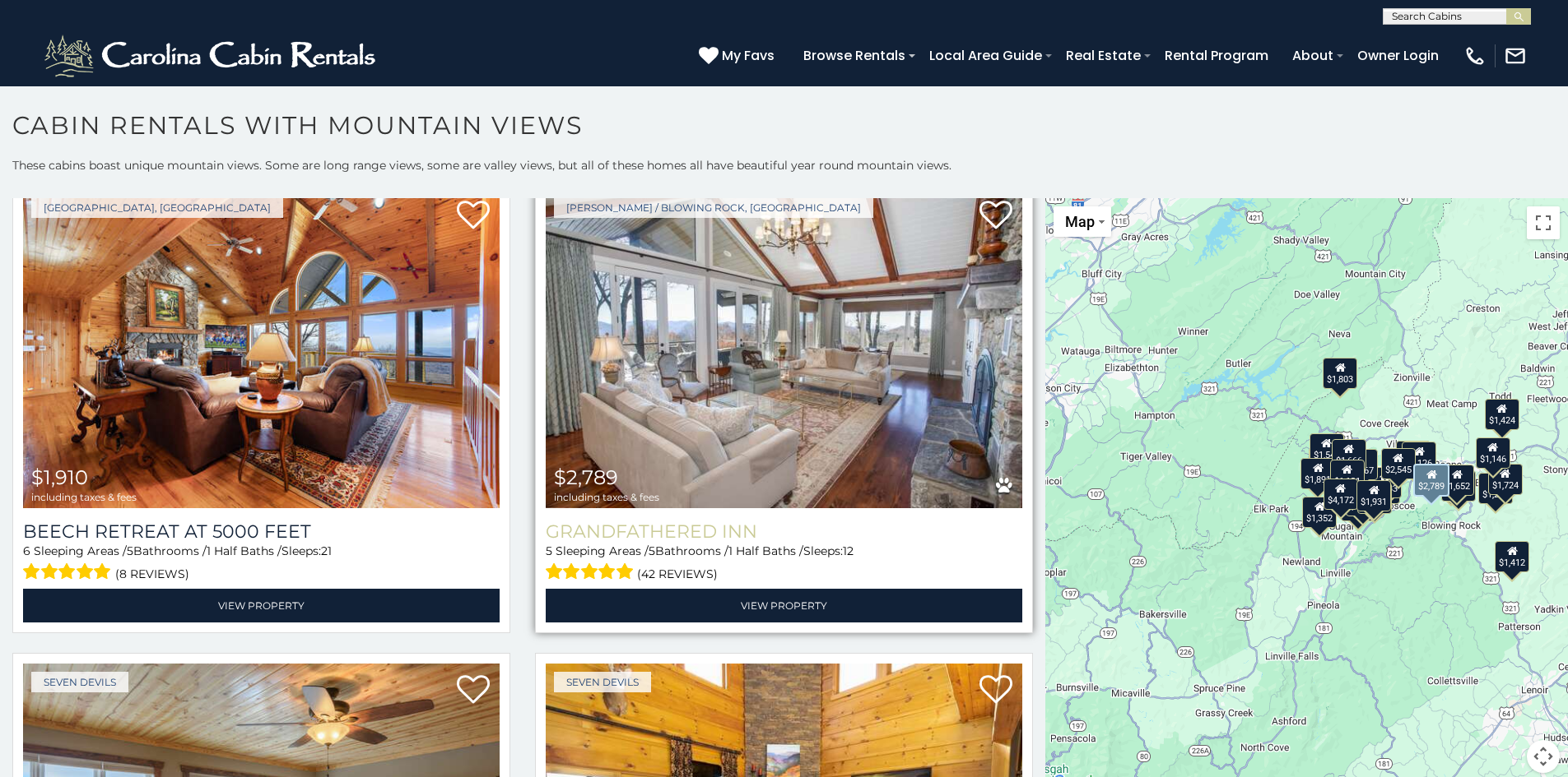
scroll to position [1399, 0]
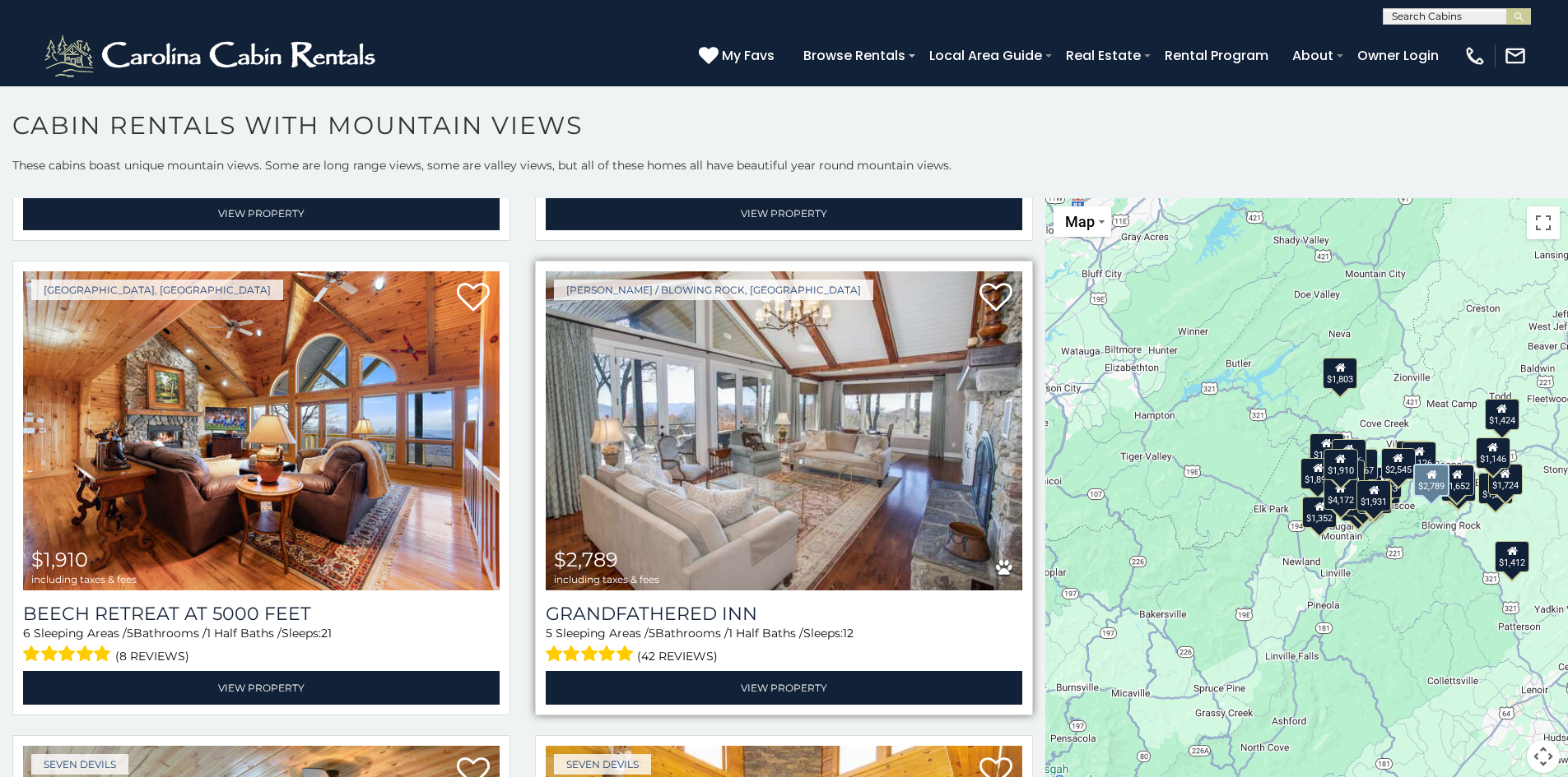
click at [774, 419] on img at bounding box center [784, 430] width 476 height 319
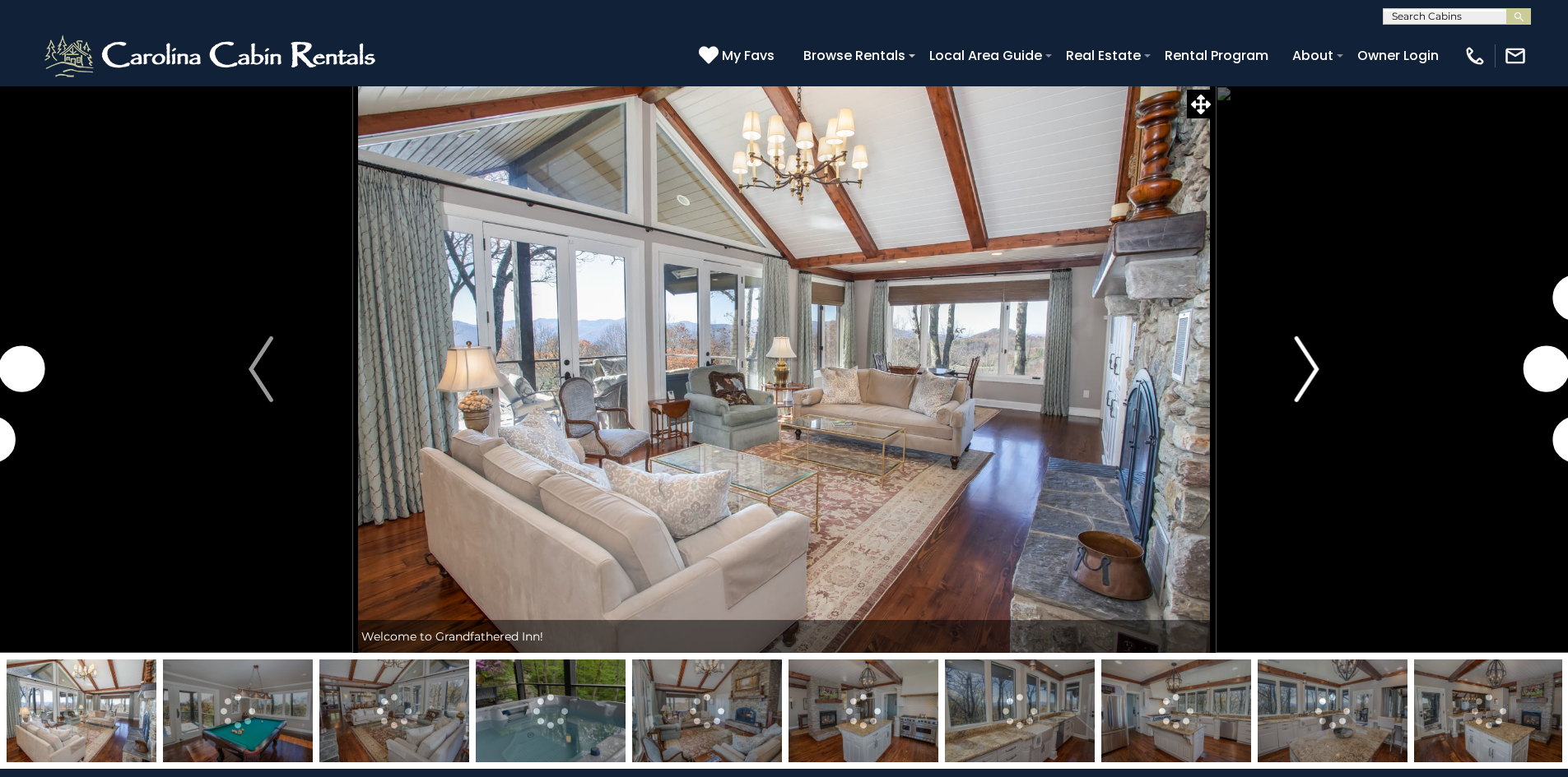
click at [1302, 367] on img "Next" at bounding box center [1307, 369] width 25 height 66
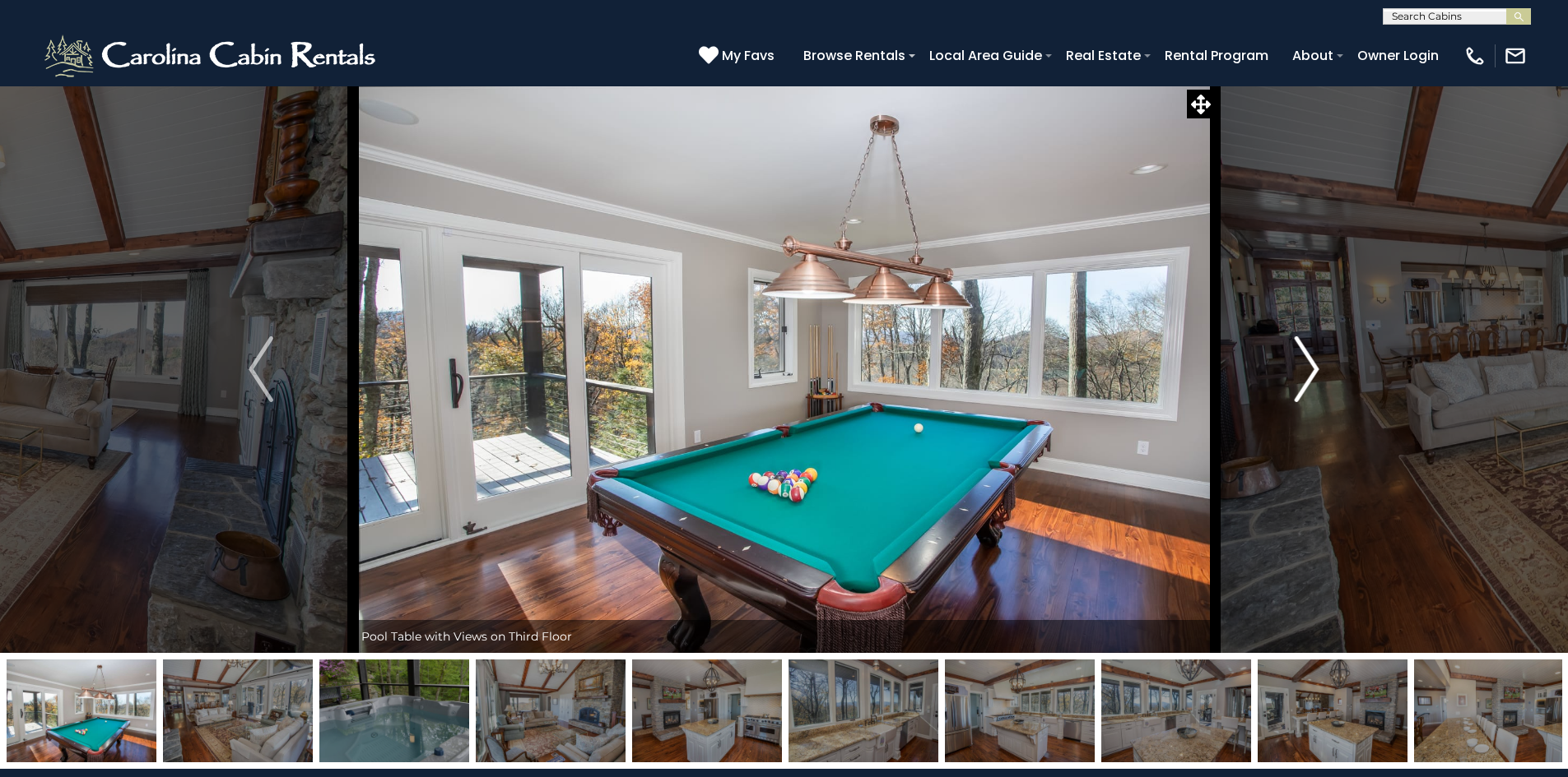
click at [1303, 368] on img "Next" at bounding box center [1307, 369] width 25 height 66
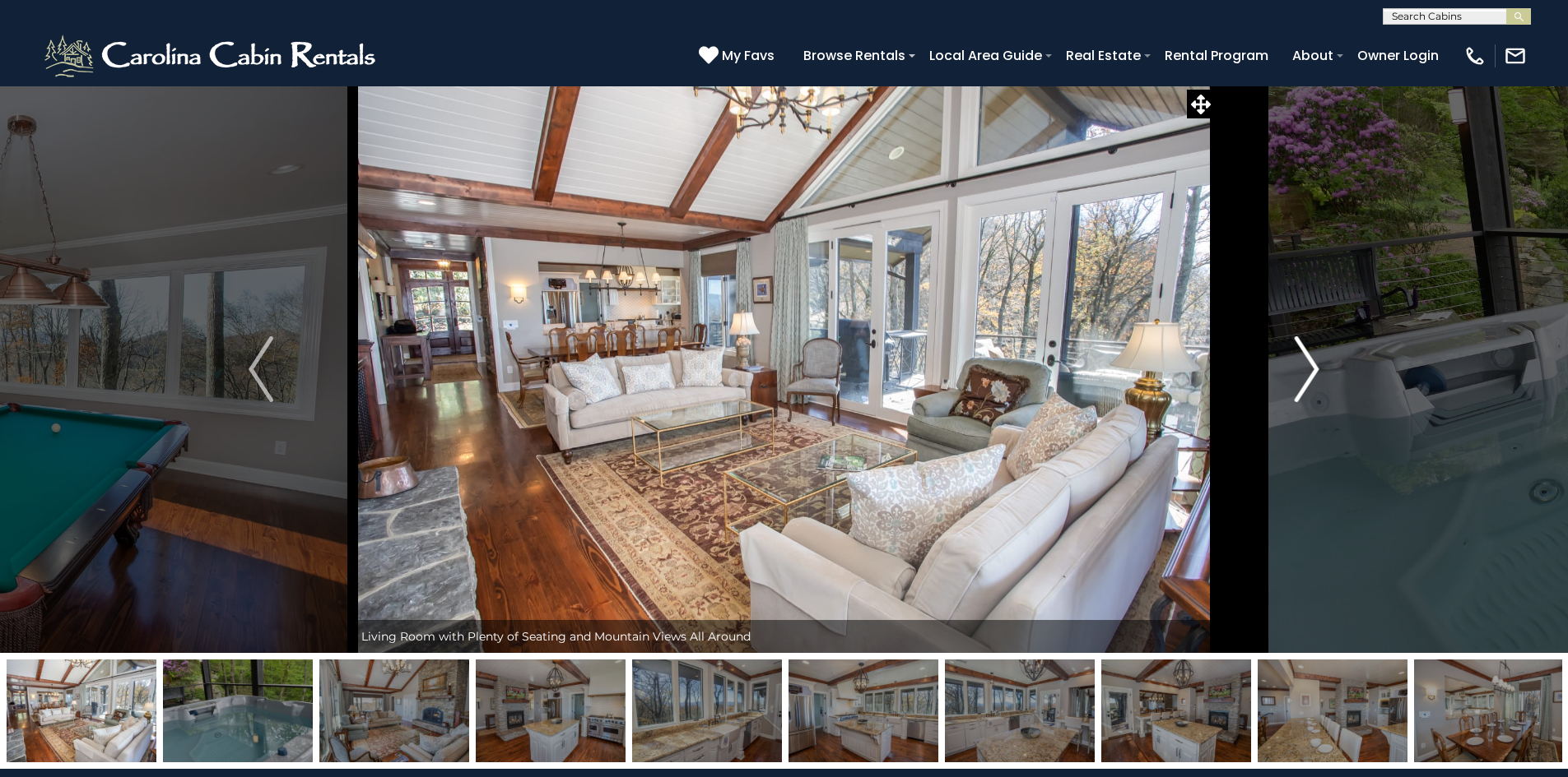
click at [1302, 366] on img "Next" at bounding box center [1307, 369] width 25 height 66
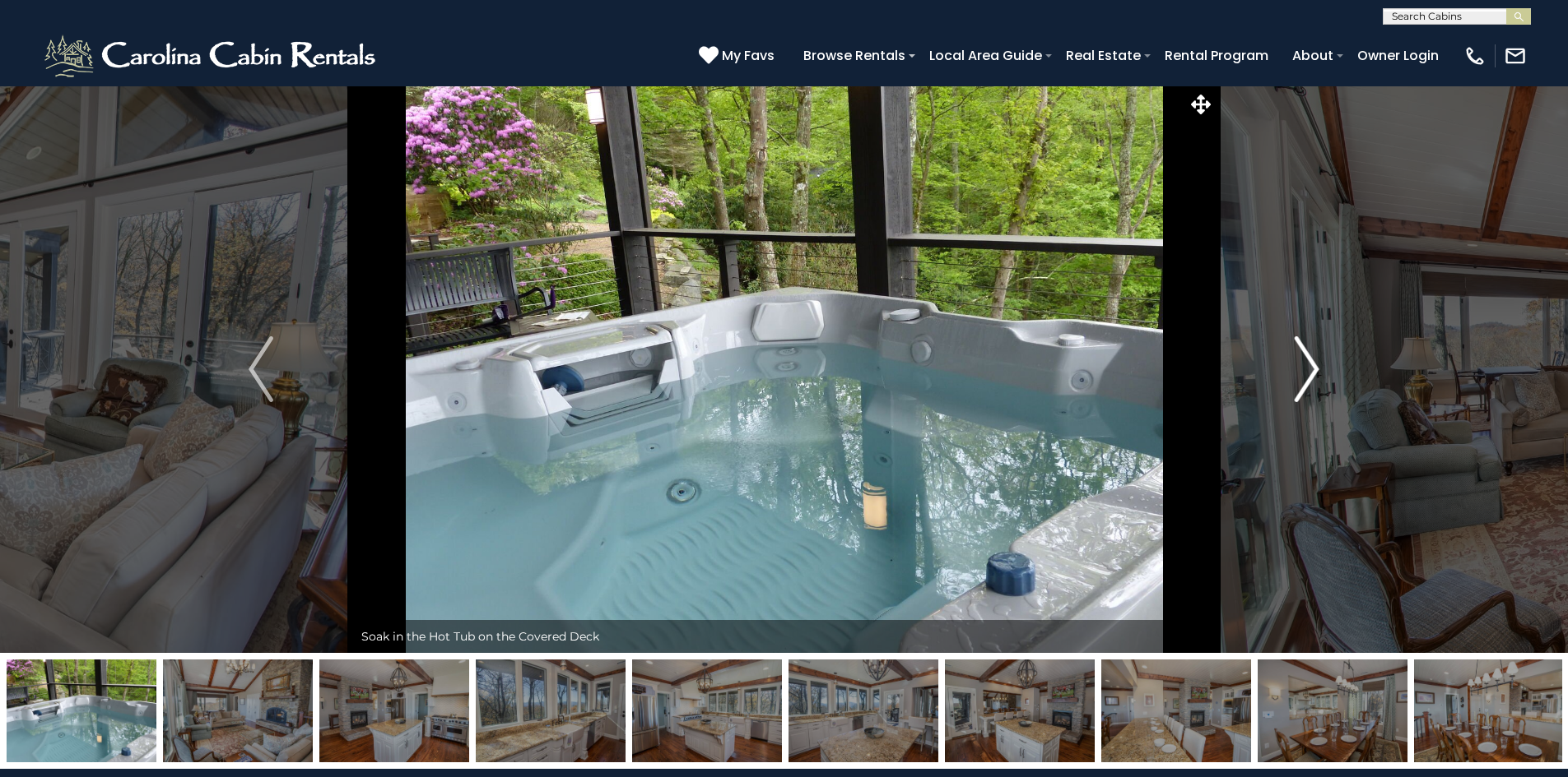
click at [1300, 366] on img "Next" at bounding box center [1307, 369] width 25 height 66
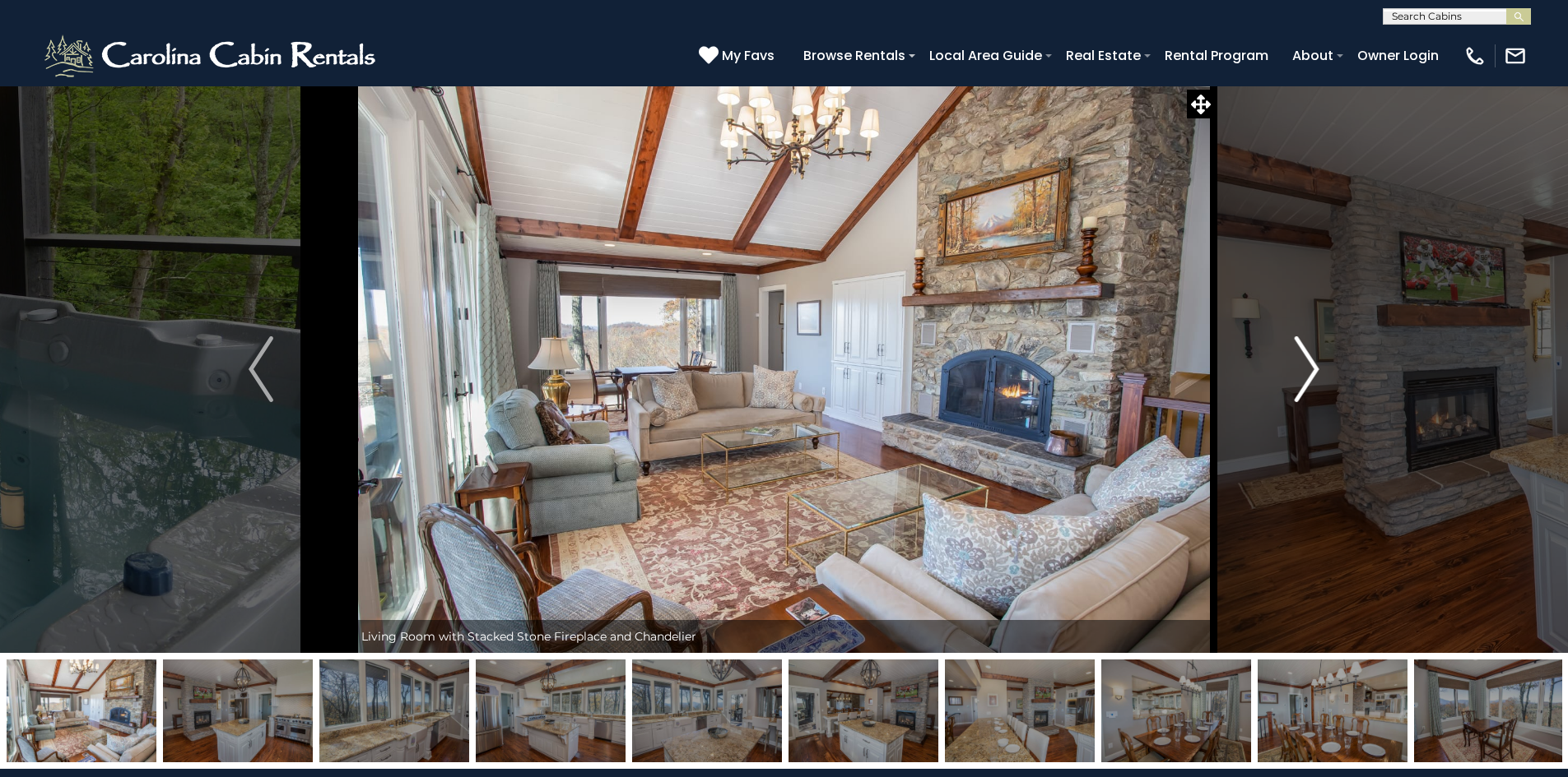
click at [1300, 366] on img "Next" at bounding box center [1307, 369] width 25 height 66
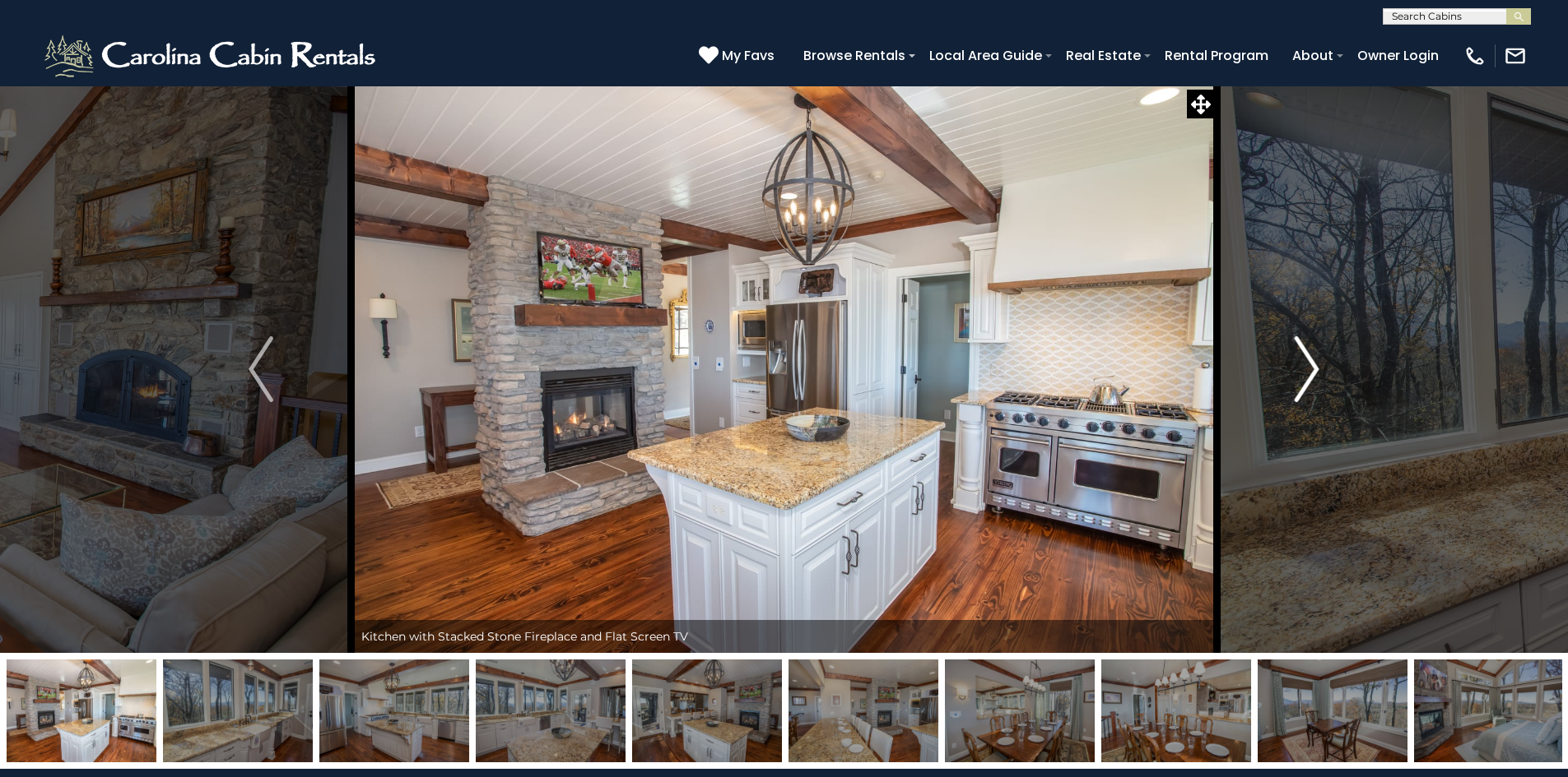
click at [1300, 366] on img "Next" at bounding box center [1307, 369] width 25 height 66
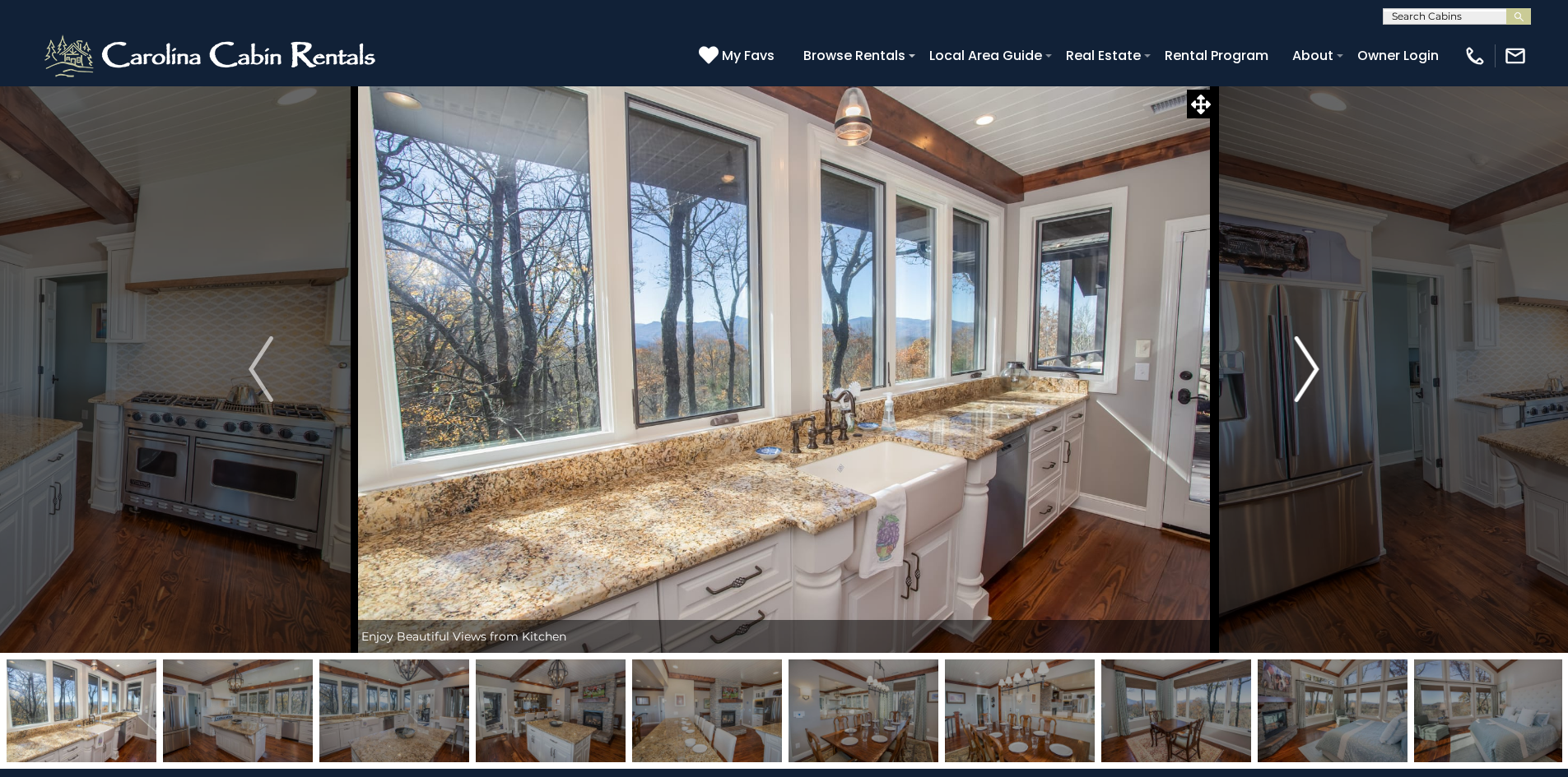
click at [1300, 366] on img "Next" at bounding box center [1307, 369] width 25 height 66
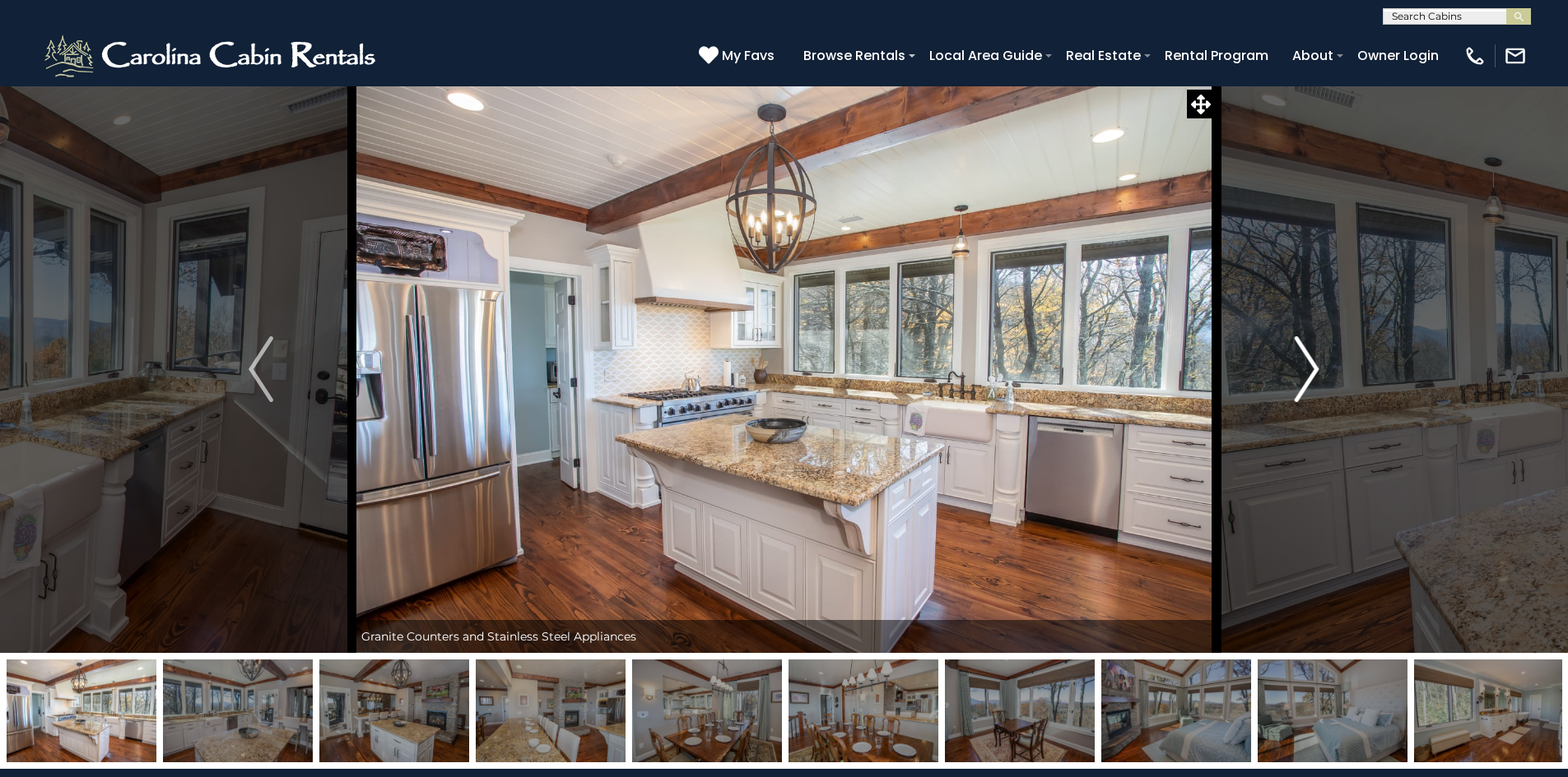
click at [1297, 366] on img "Next" at bounding box center [1307, 369] width 25 height 66
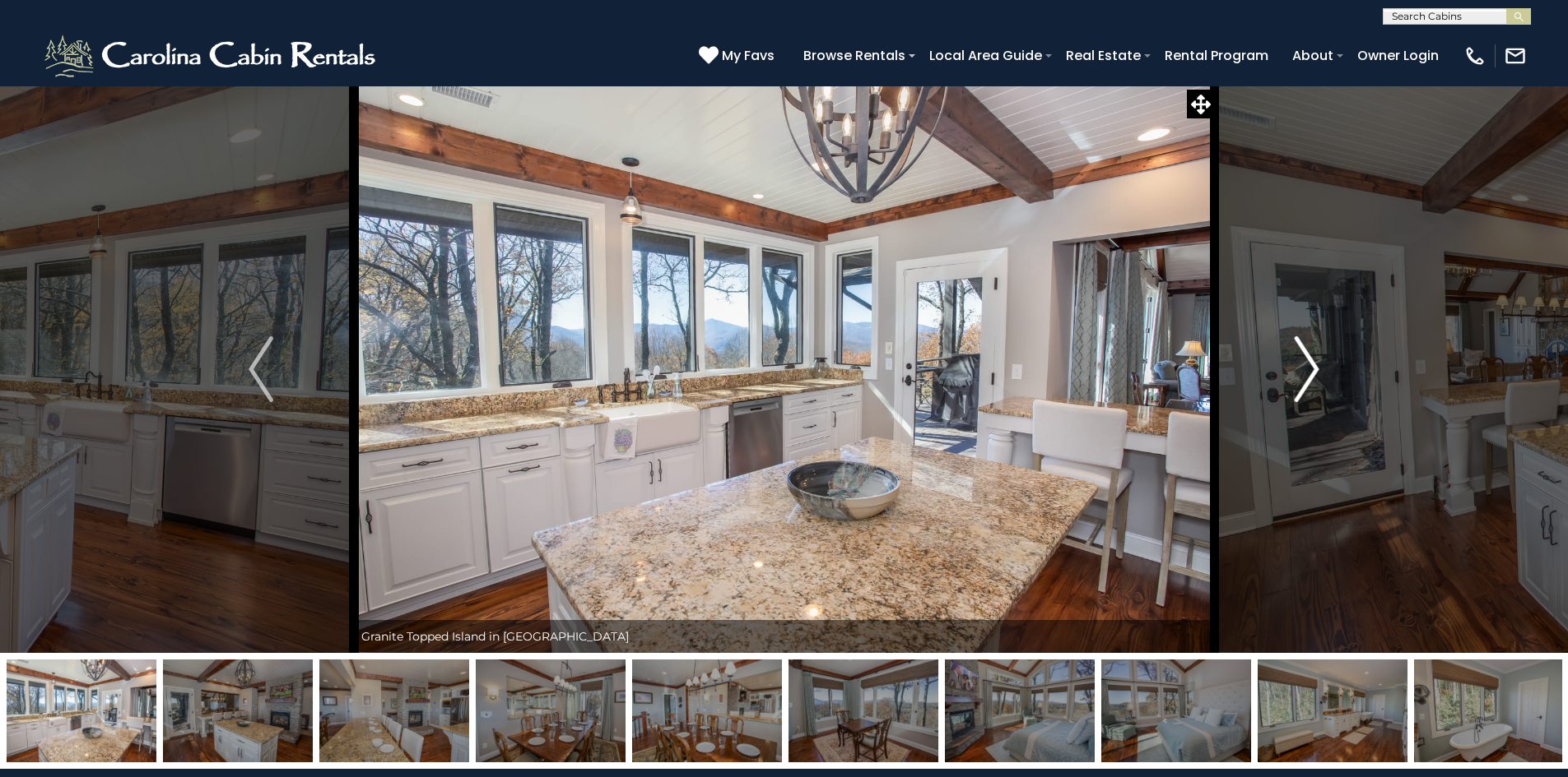
click at [1297, 366] on img "Next" at bounding box center [1307, 369] width 25 height 66
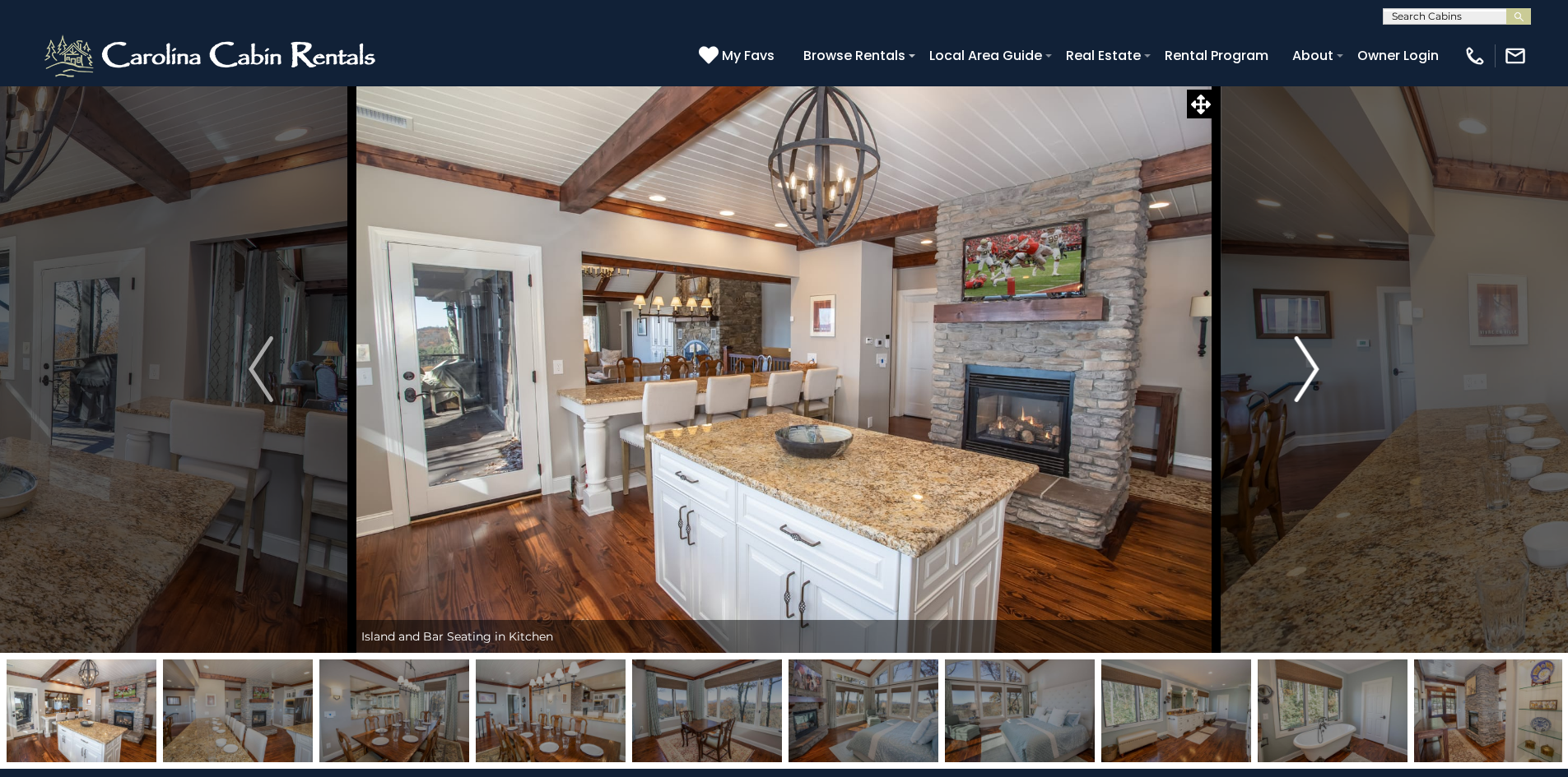
click at [1292, 365] on button "Next" at bounding box center [1307, 369] width 184 height 568
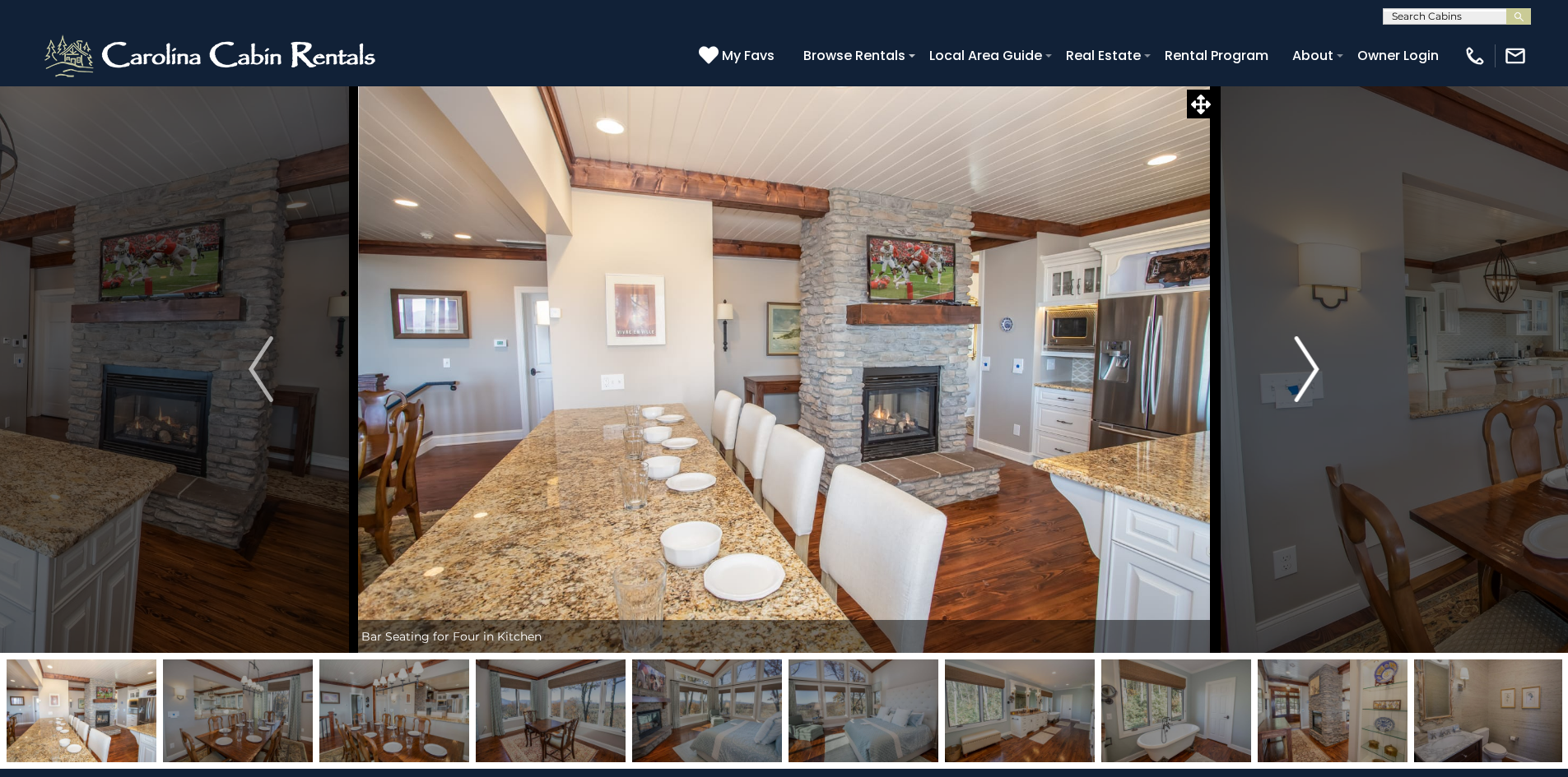
click at [1292, 365] on button "Next" at bounding box center [1307, 369] width 184 height 568
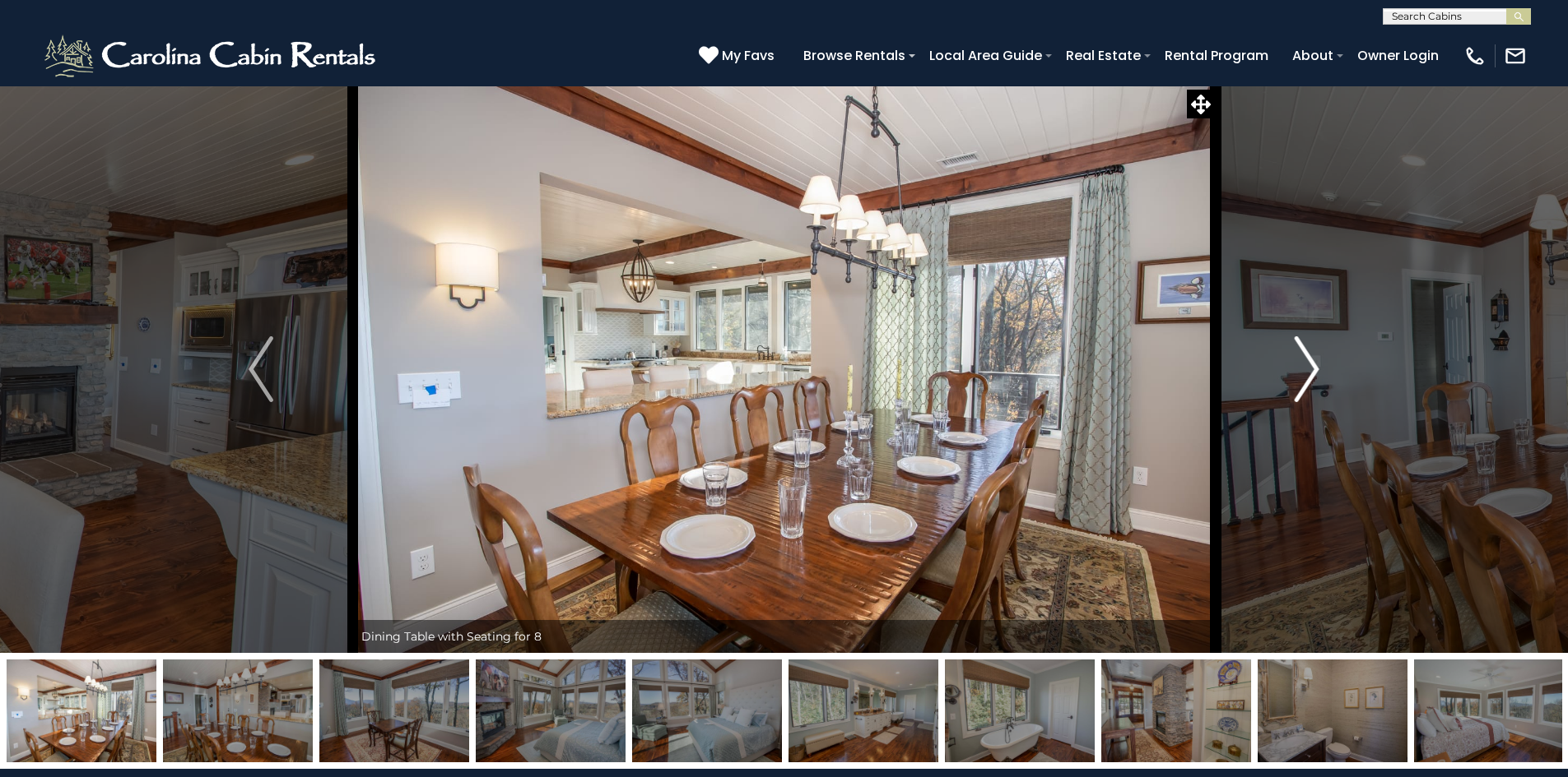
click at [1292, 365] on button "Next" at bounding box center [1307, 369] width 184 height 568
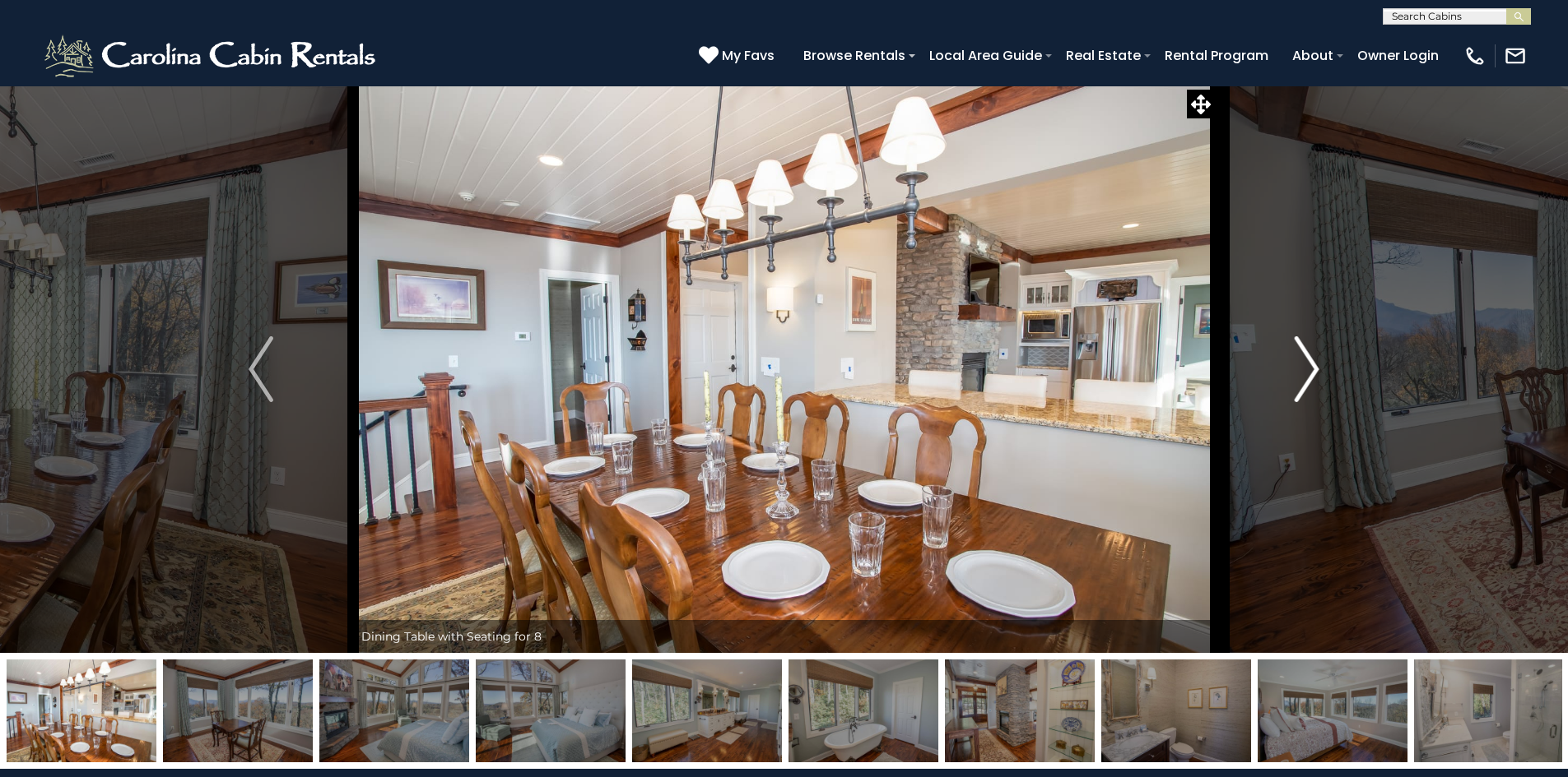
click at [1292, 365] on button "Next" at bounding box center [1307, 369] width 184 height 568
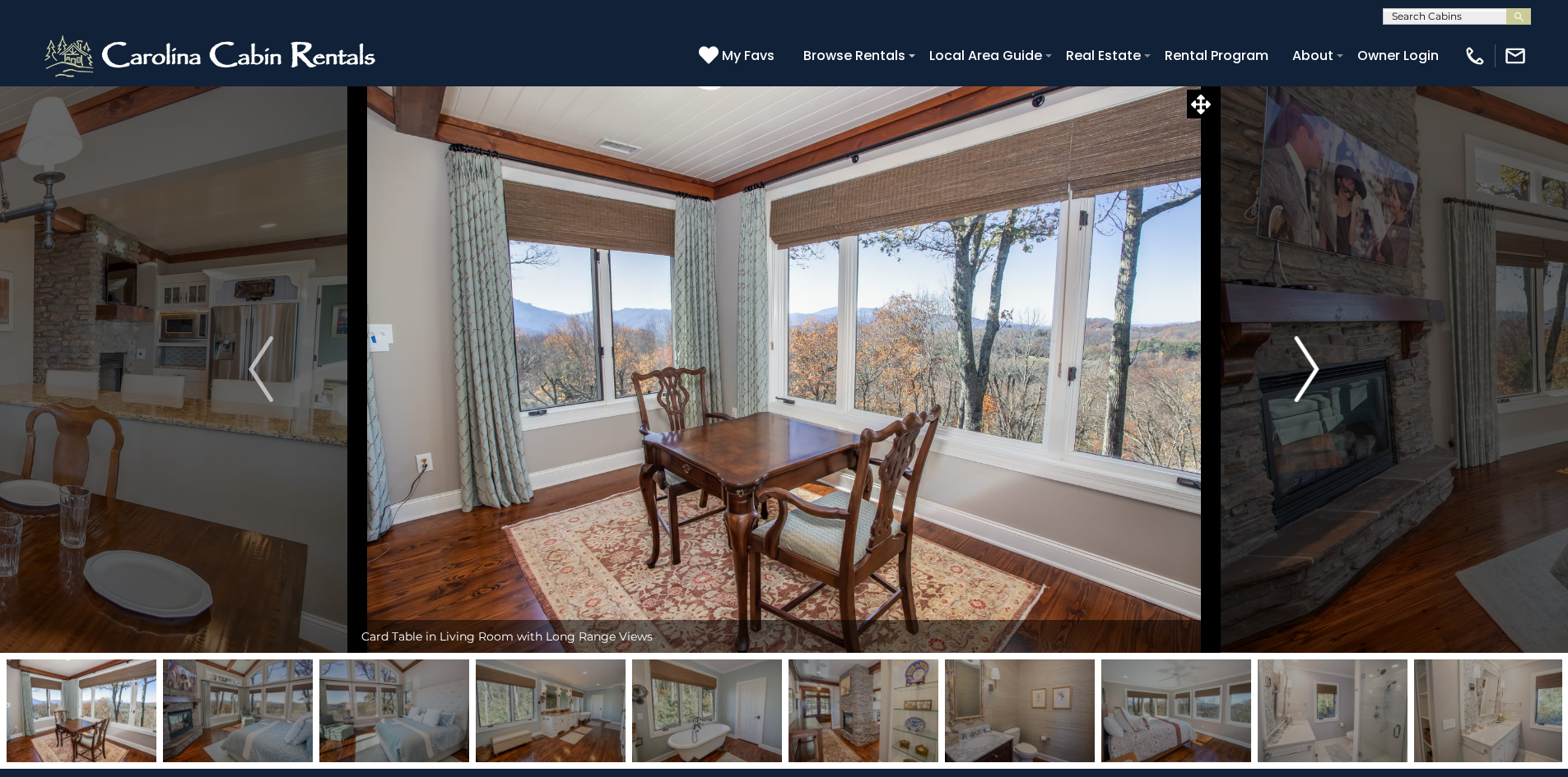
click at [1292, 365] on button "Next" at bounding box center [1307, 369] width 184 height 568
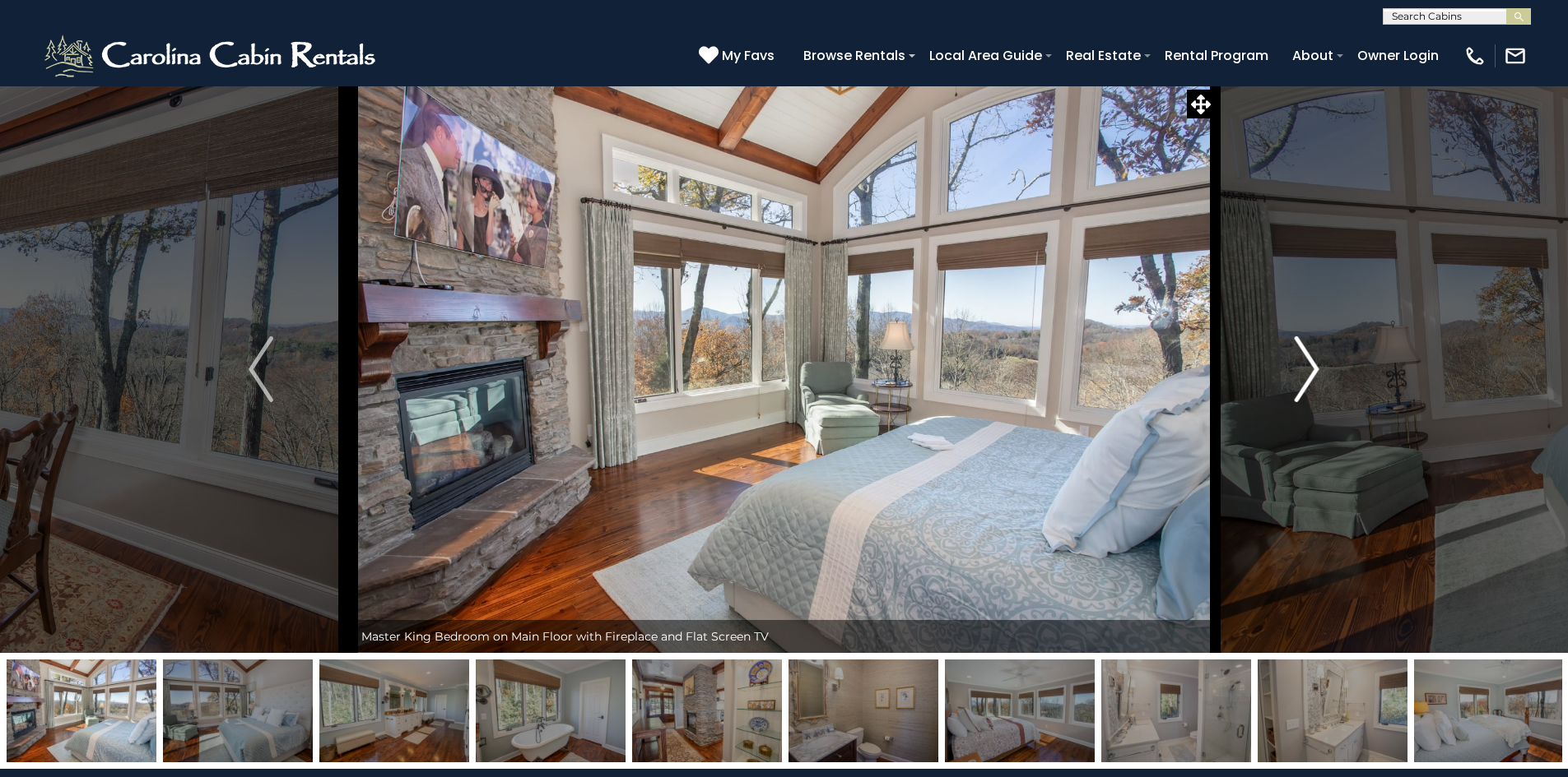
click at [1303, 364] on img "Next" at bounding box center [1307, 369] width 25 height 66
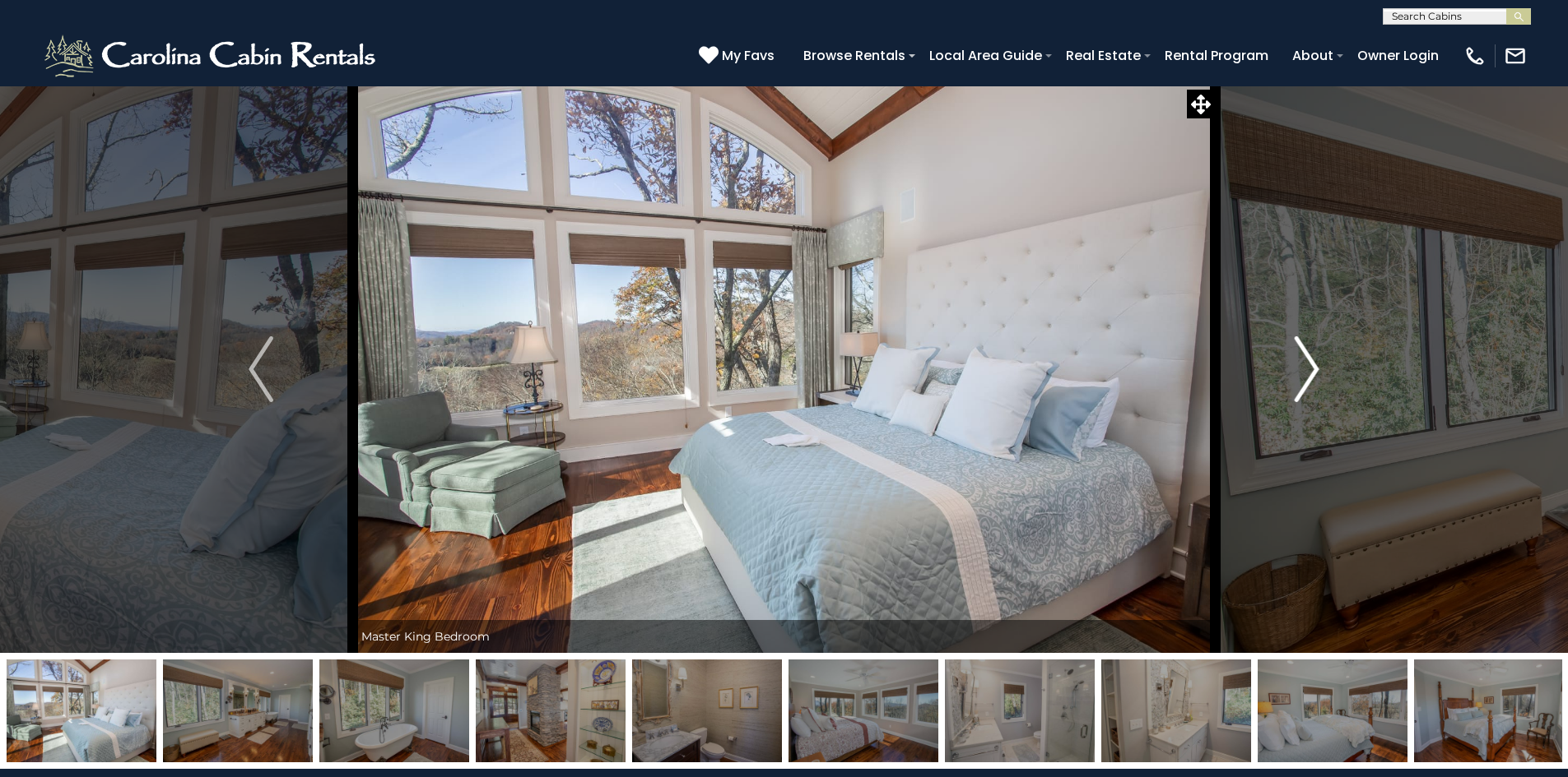
click at [1306, 366] on img "Next" at bounding box center [1307, 369] width 25 height 66
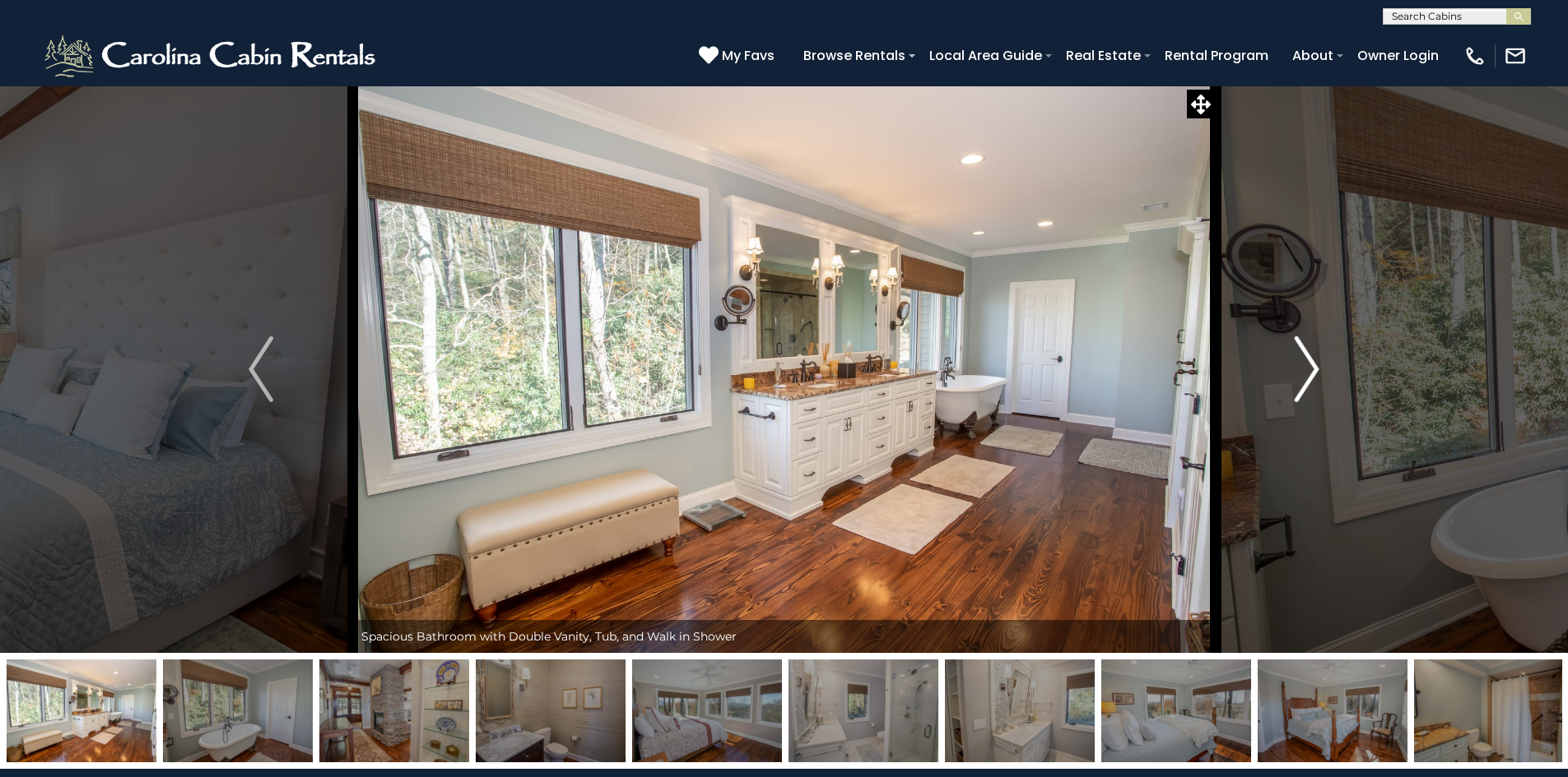
click at [1302, 366] on img "Next" at bounding box center [1307, 369] width 25 height 66
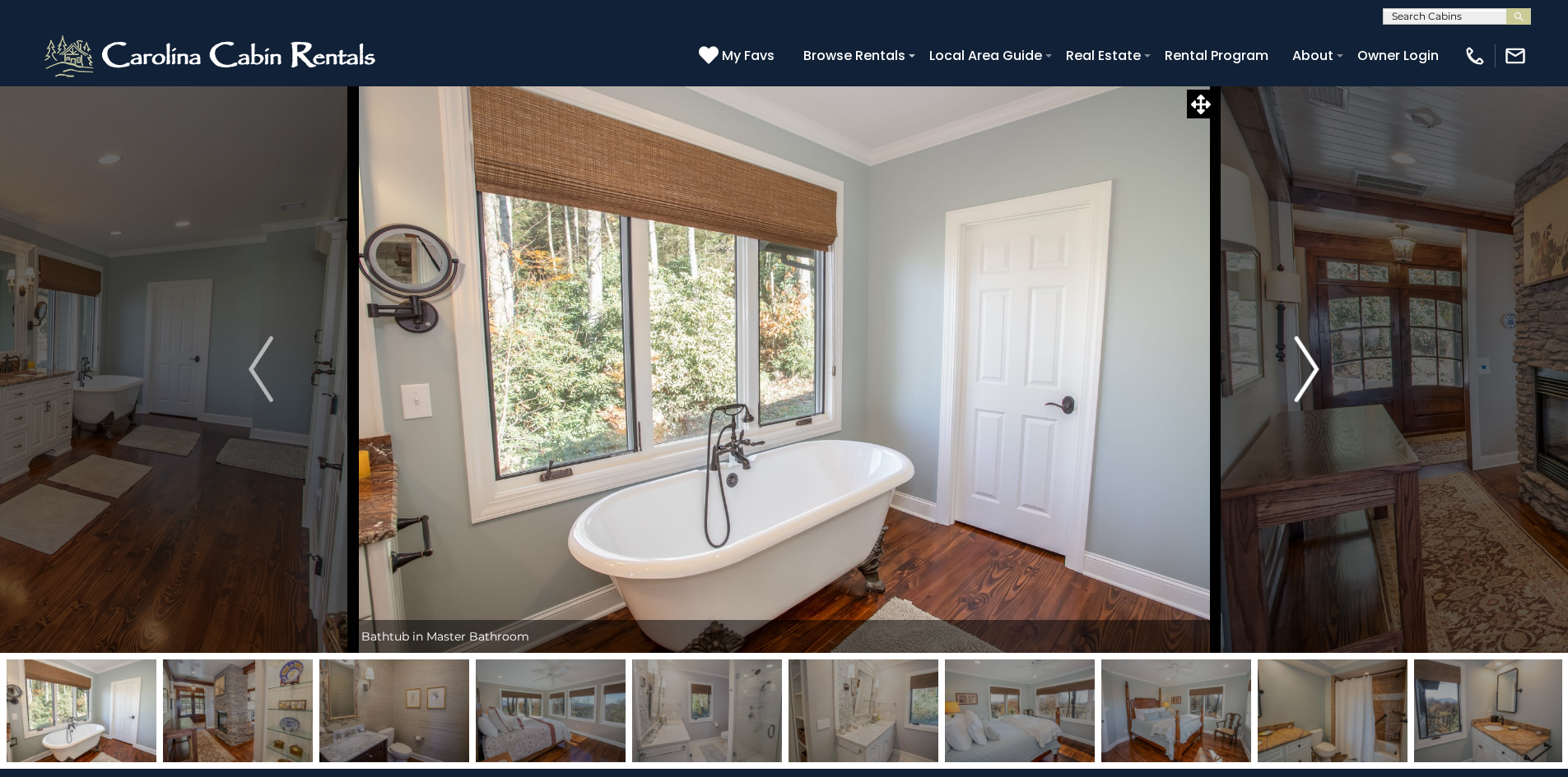
click at [1302, 366] on img "Next" at bounding box center [1307, 369] width 25 height 66
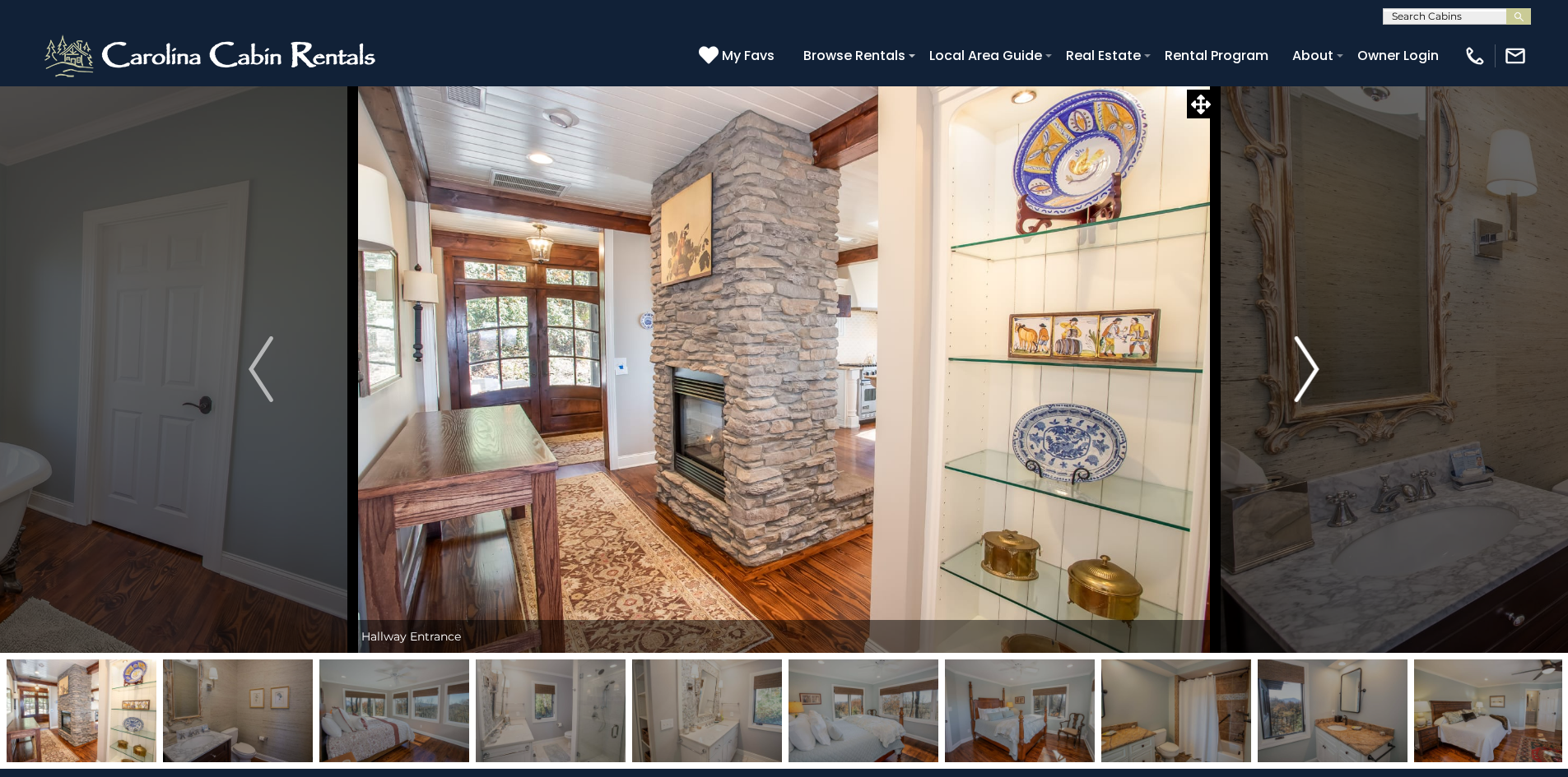
click at [1301, 366] on img "Next" at bounding box center [1307, 369] width 25 height 66
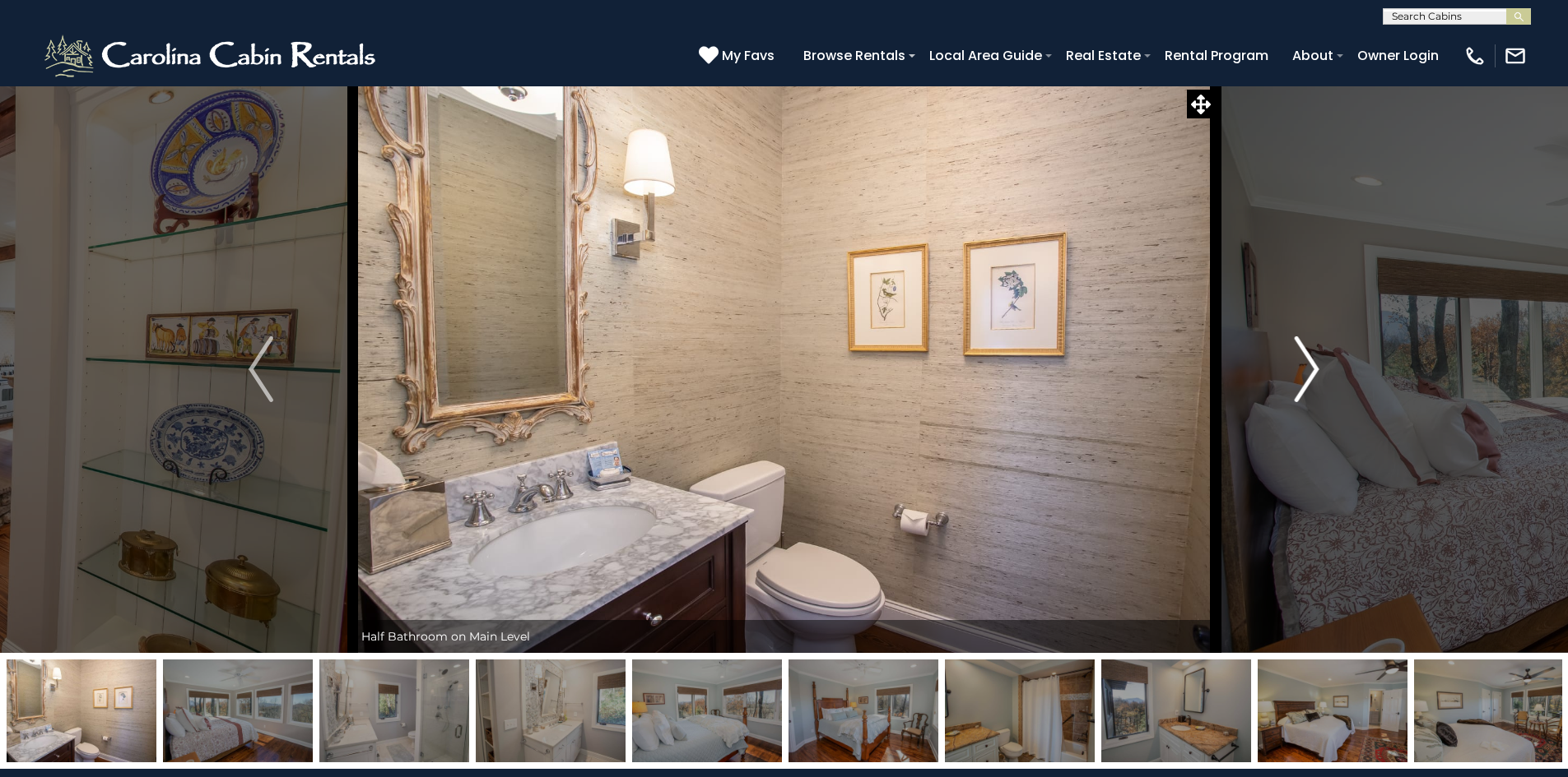
click at [1299, 366] on img "Next" at bounding box center [1307, 369] width 25 height 66
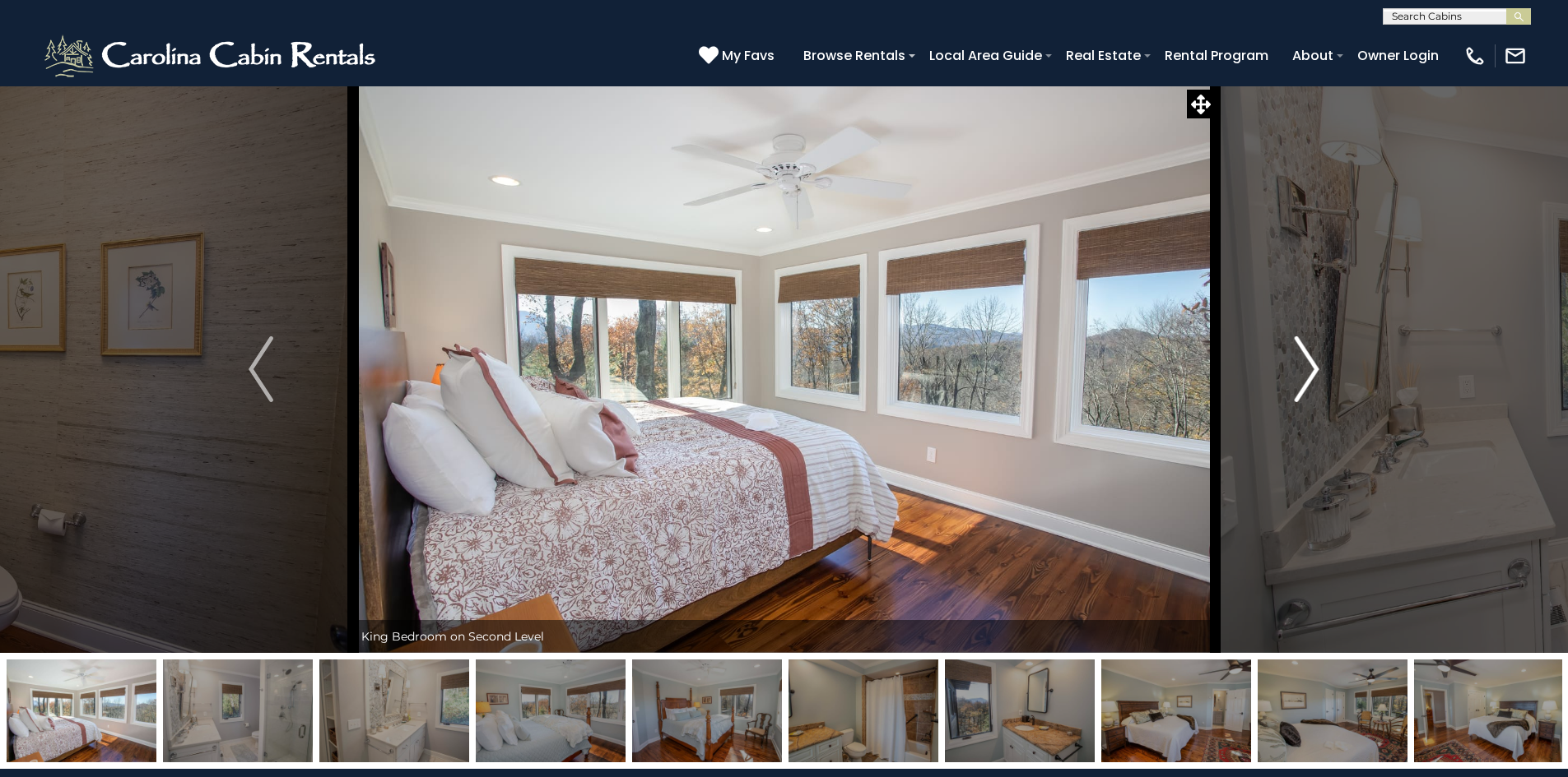
click at [1292, 365] on button "Next" at bounding box center [1307, 369] width 184 height 568
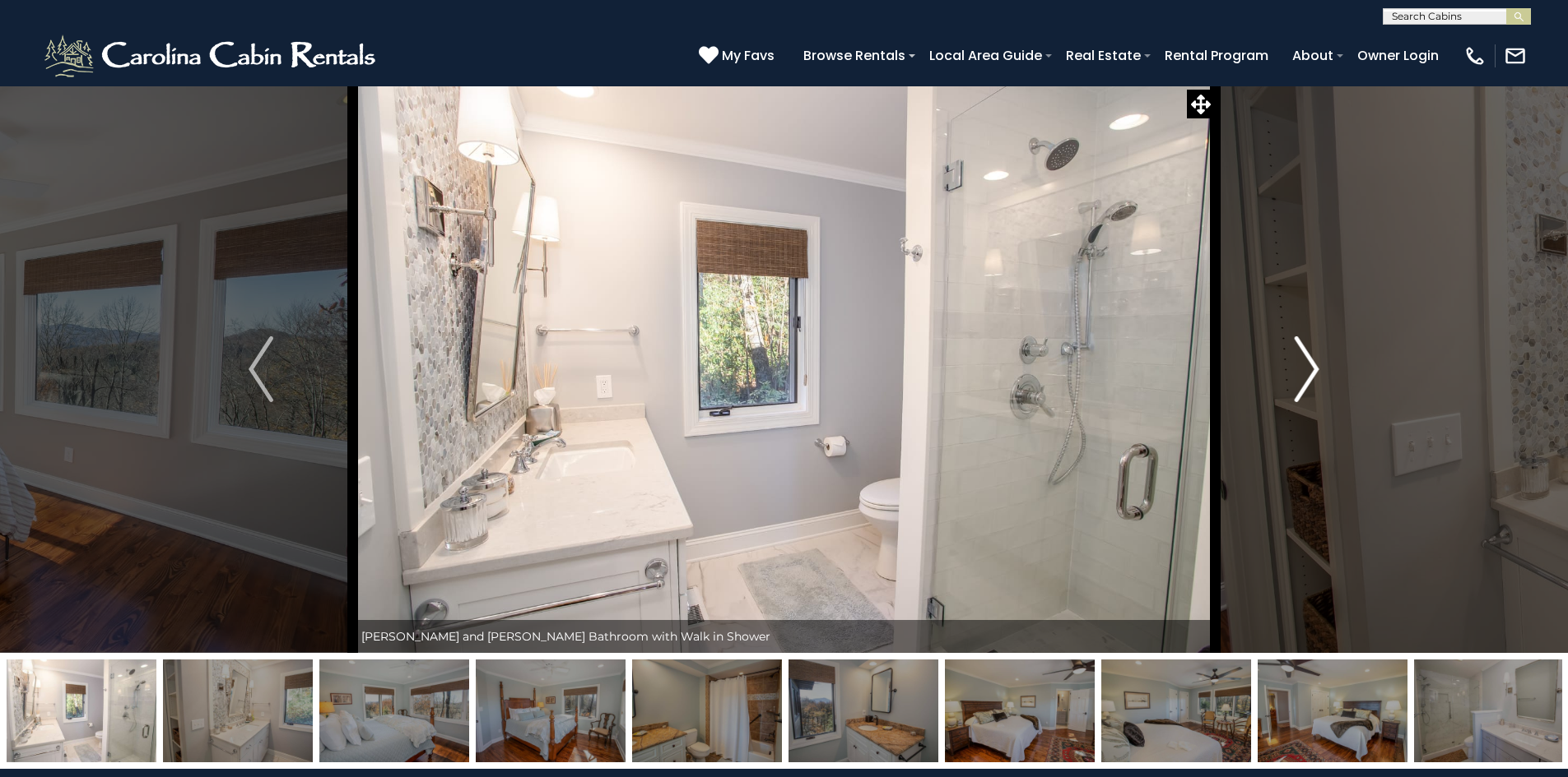
click at [1292, 365] on button "Next" at bounding box center [1307, 369] width 184 height 568
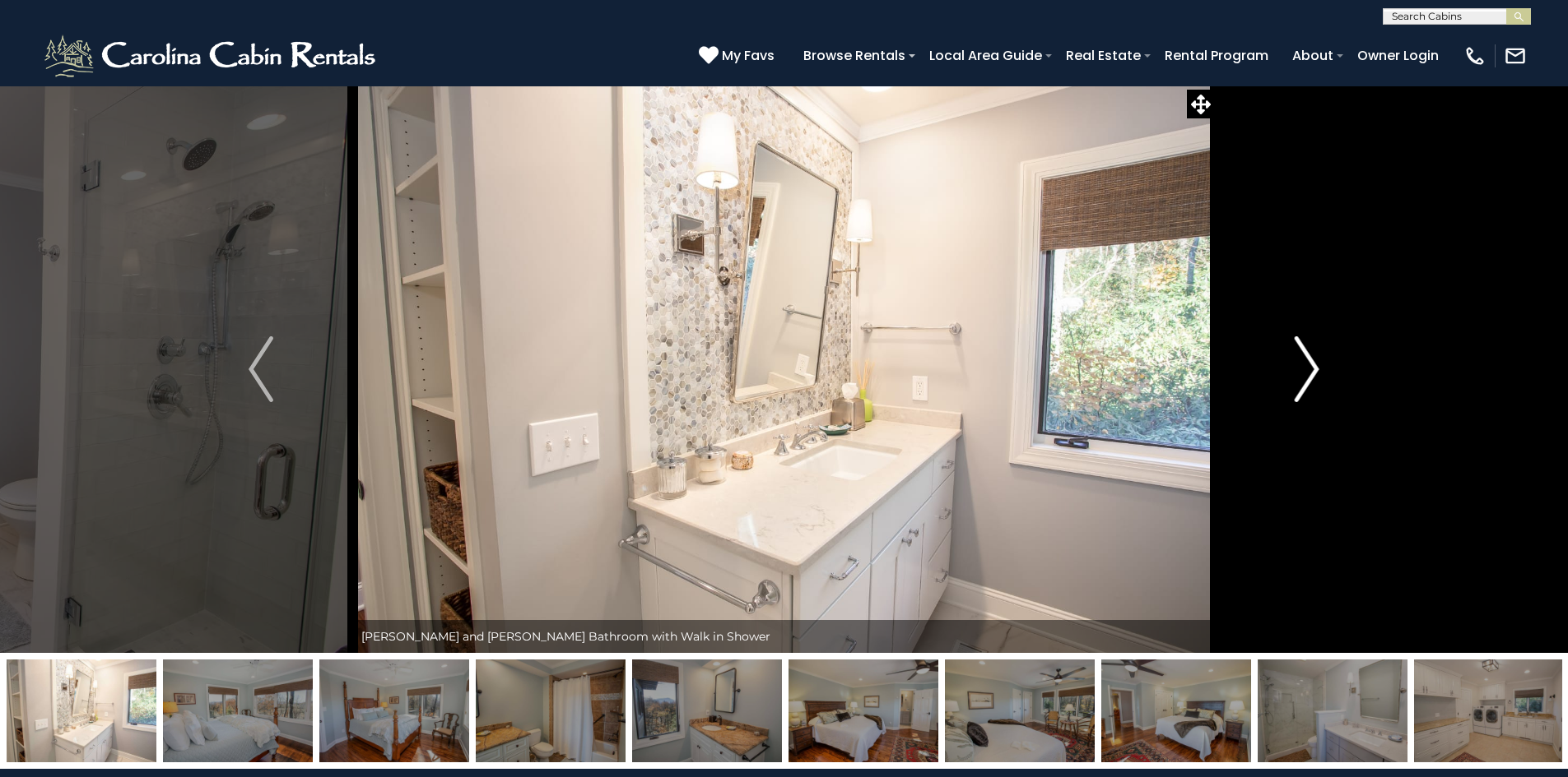
click at [1292, 365] on button "Next" at bounding box center [1307, 369] width 184 height 568
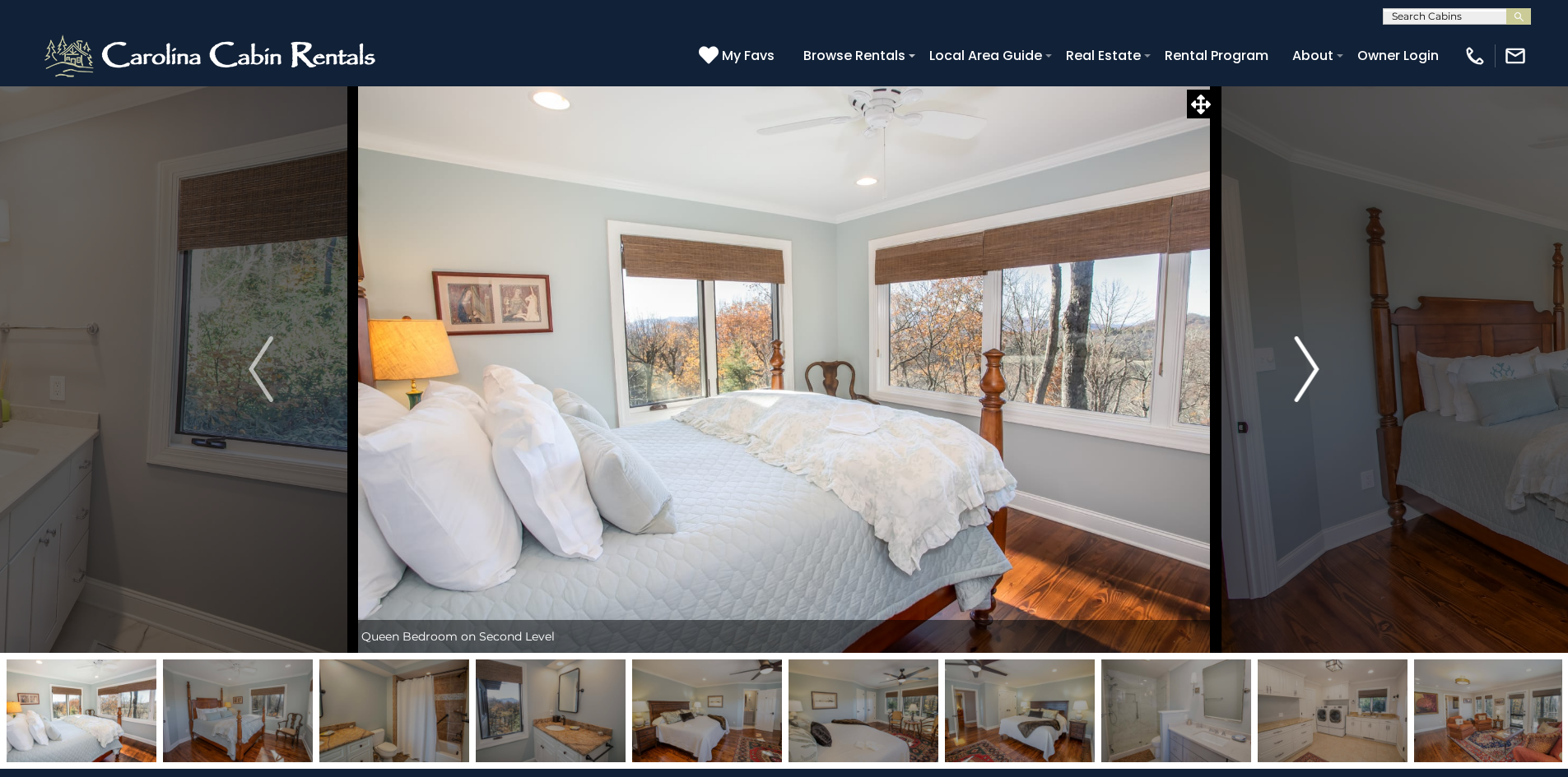
click at [1292, 364] on button "Next" at bounding box center [1307, 369] width 184 height 568
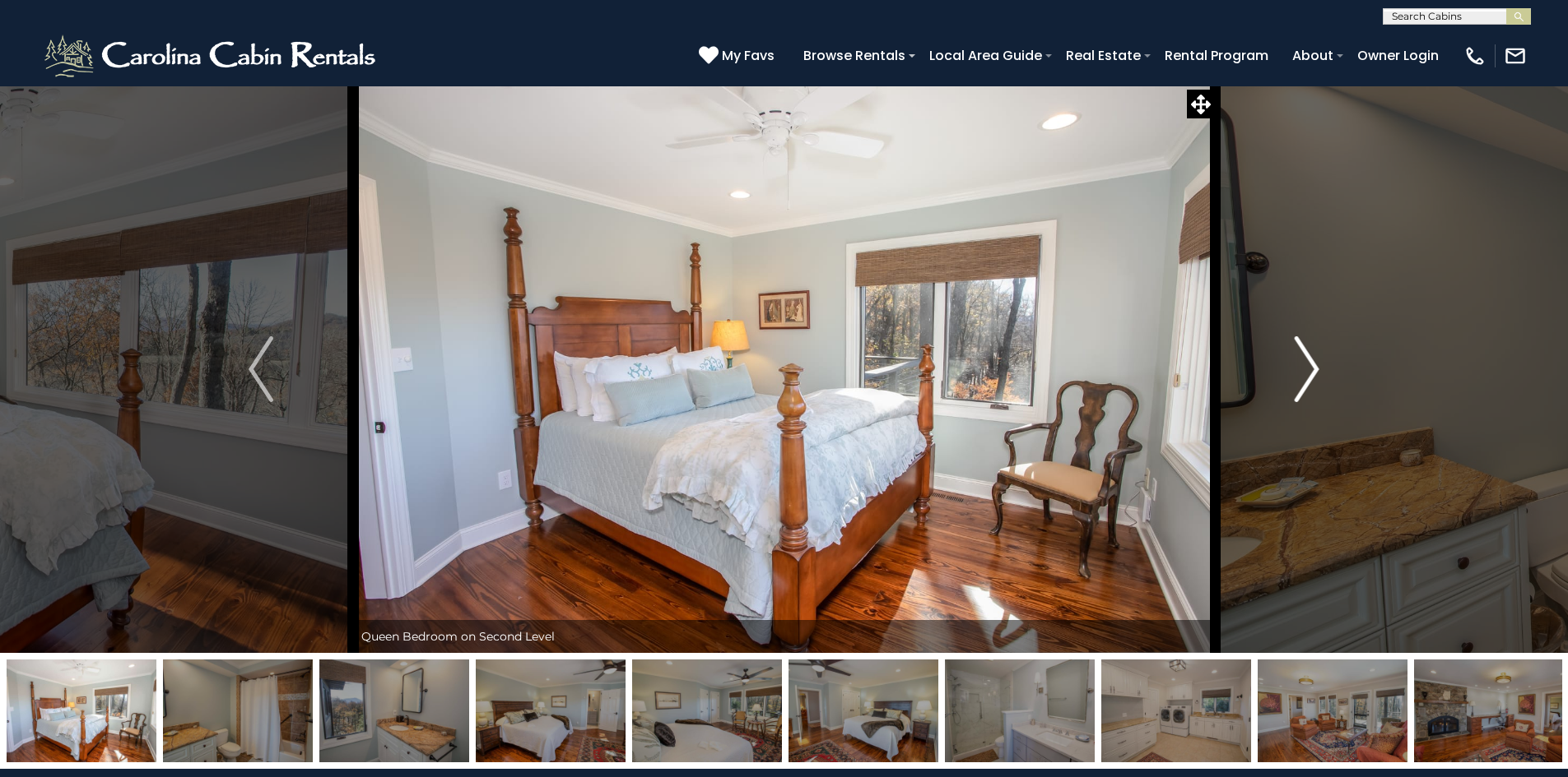
click at [1292, 364] on button "Next" at bounding box center [1307, 369] width 184 height 568
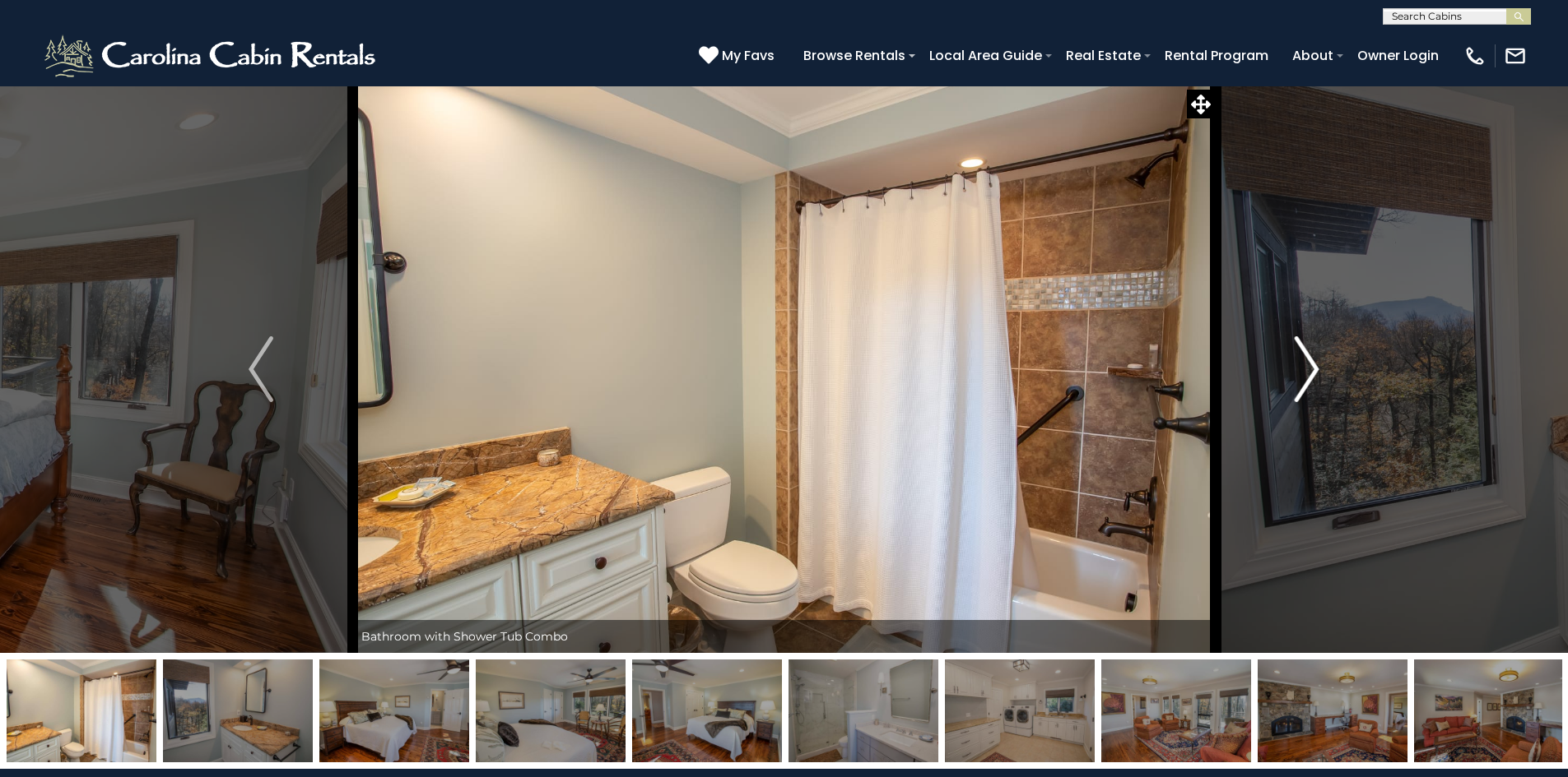
click at [1292, 364] on button "Next" at bounding box center [1307, 369] width 184 height 568
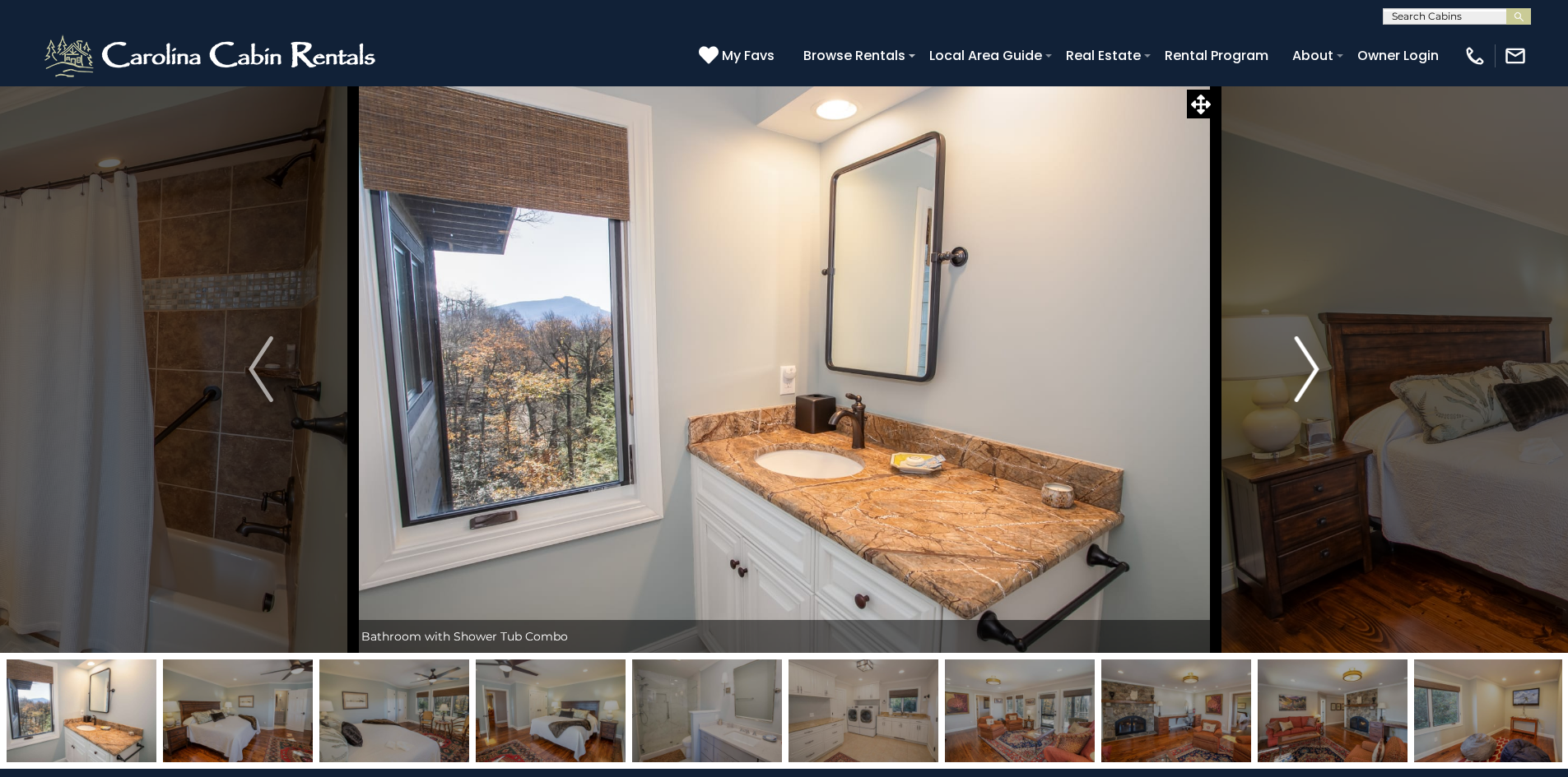
click at [1307, 366] on img "Next" at bounding box center [1307, 369] width 25 height 66
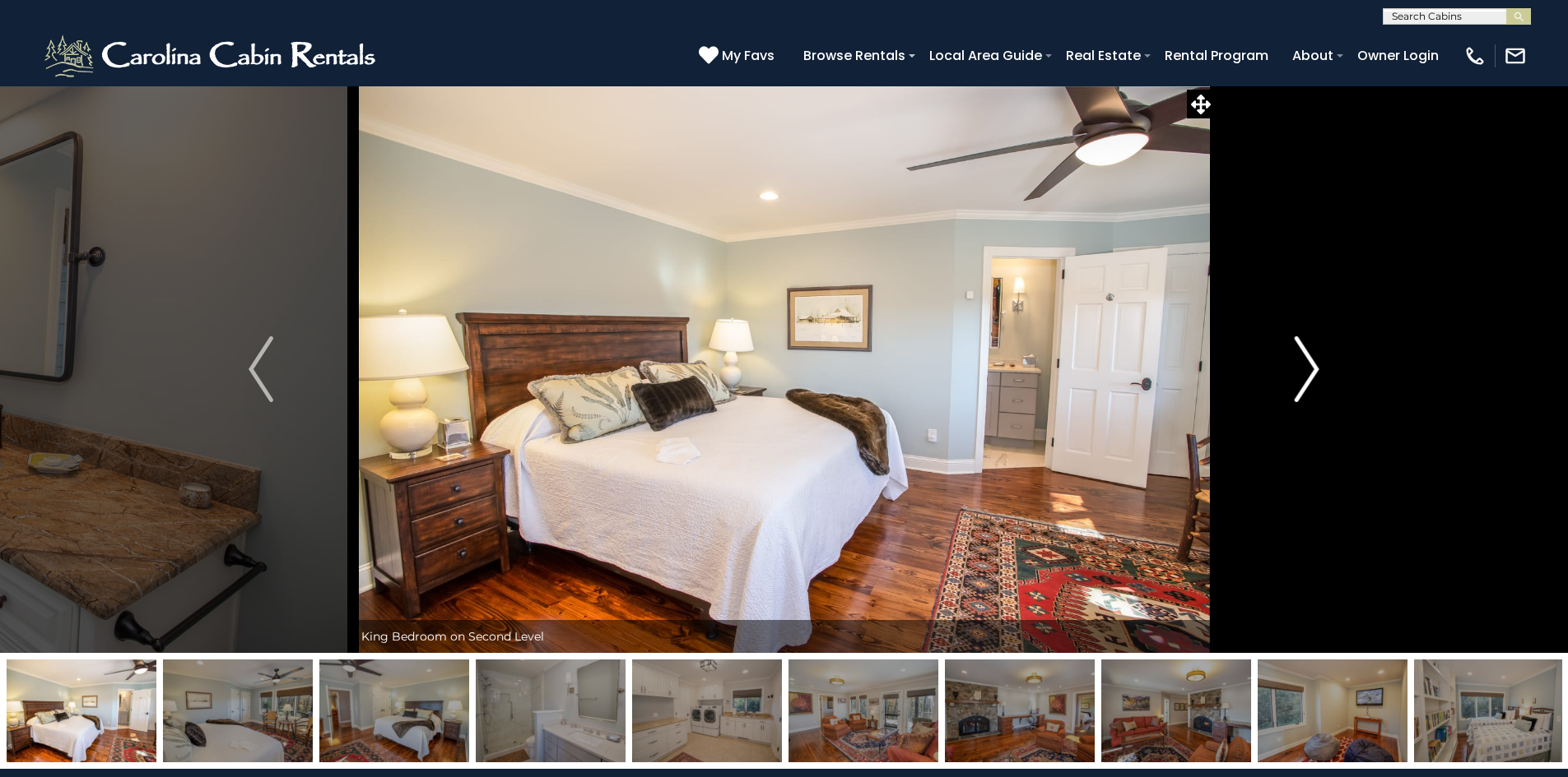
click at [1304, 367] on img "Next" at bounding box center [1307, 369] width 25 height 66
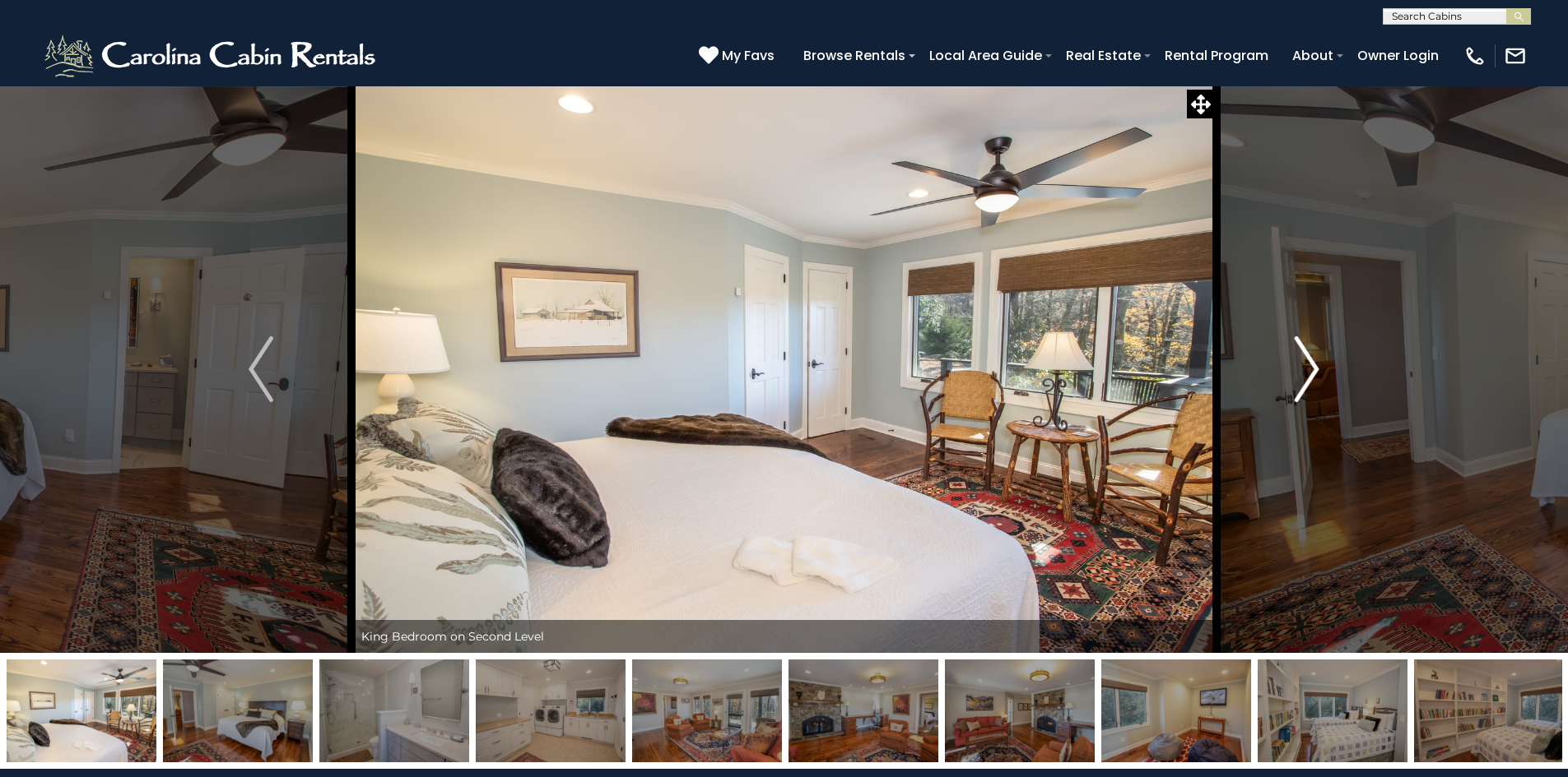
click at [1304, 367] on img "Next" at bounding box center [1307, 369] width 25 height 66
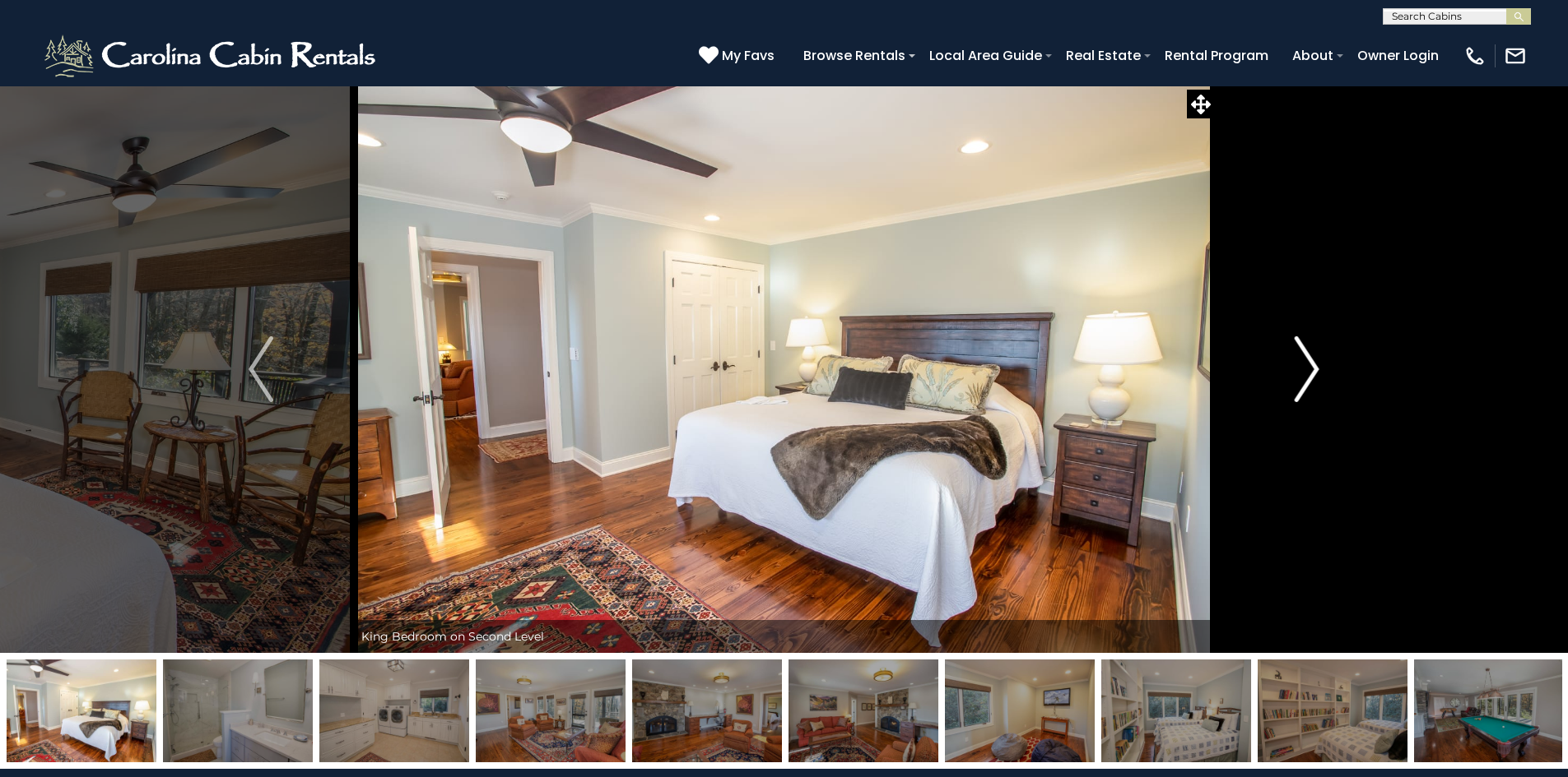
click at [1304, 367] on img "Next" at bounding box center [1307, 369] width 25 height 66
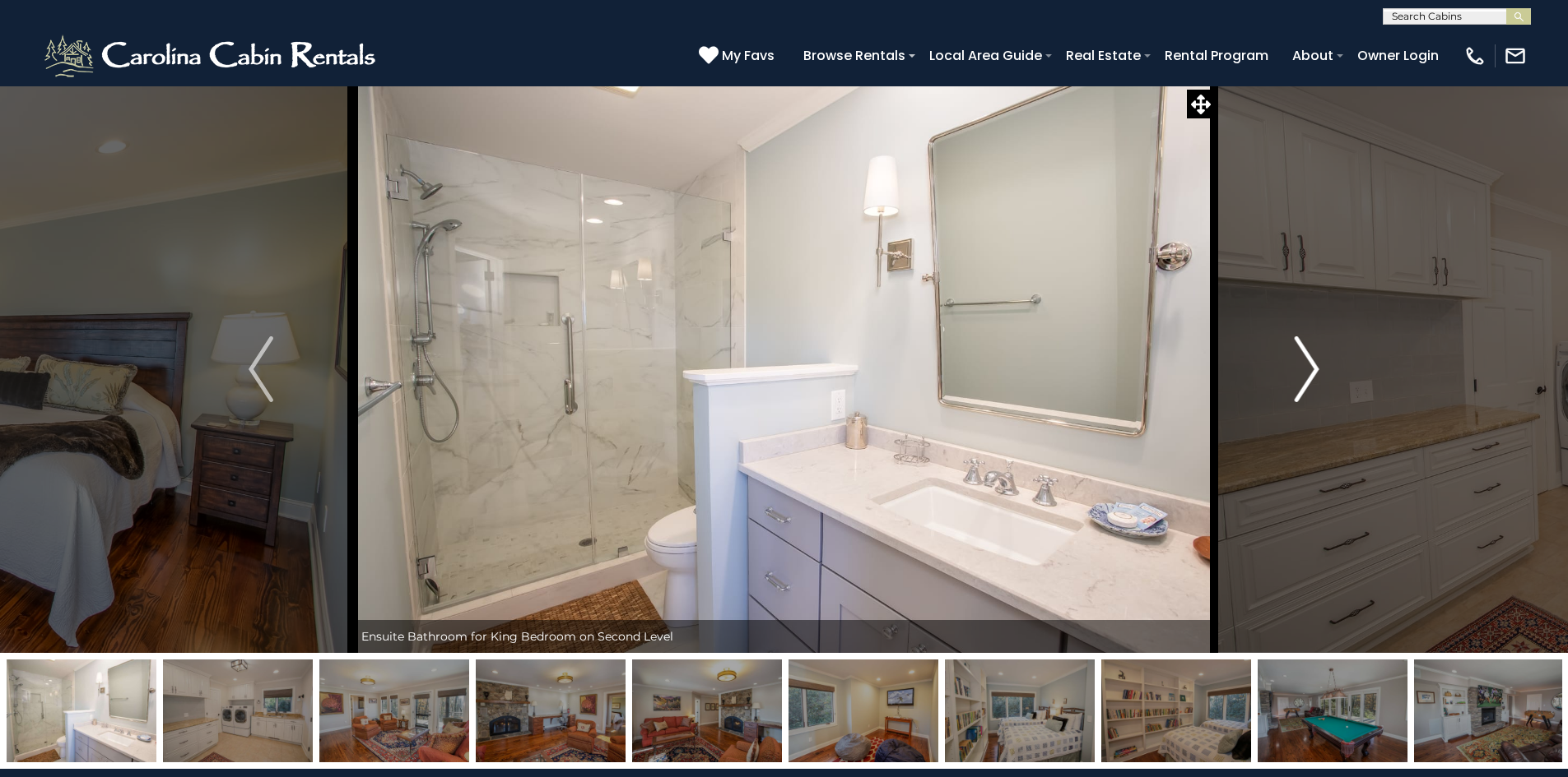
click at [1303, 367] on img "Next" at bounding box center [1307, 369] width 25 height 66
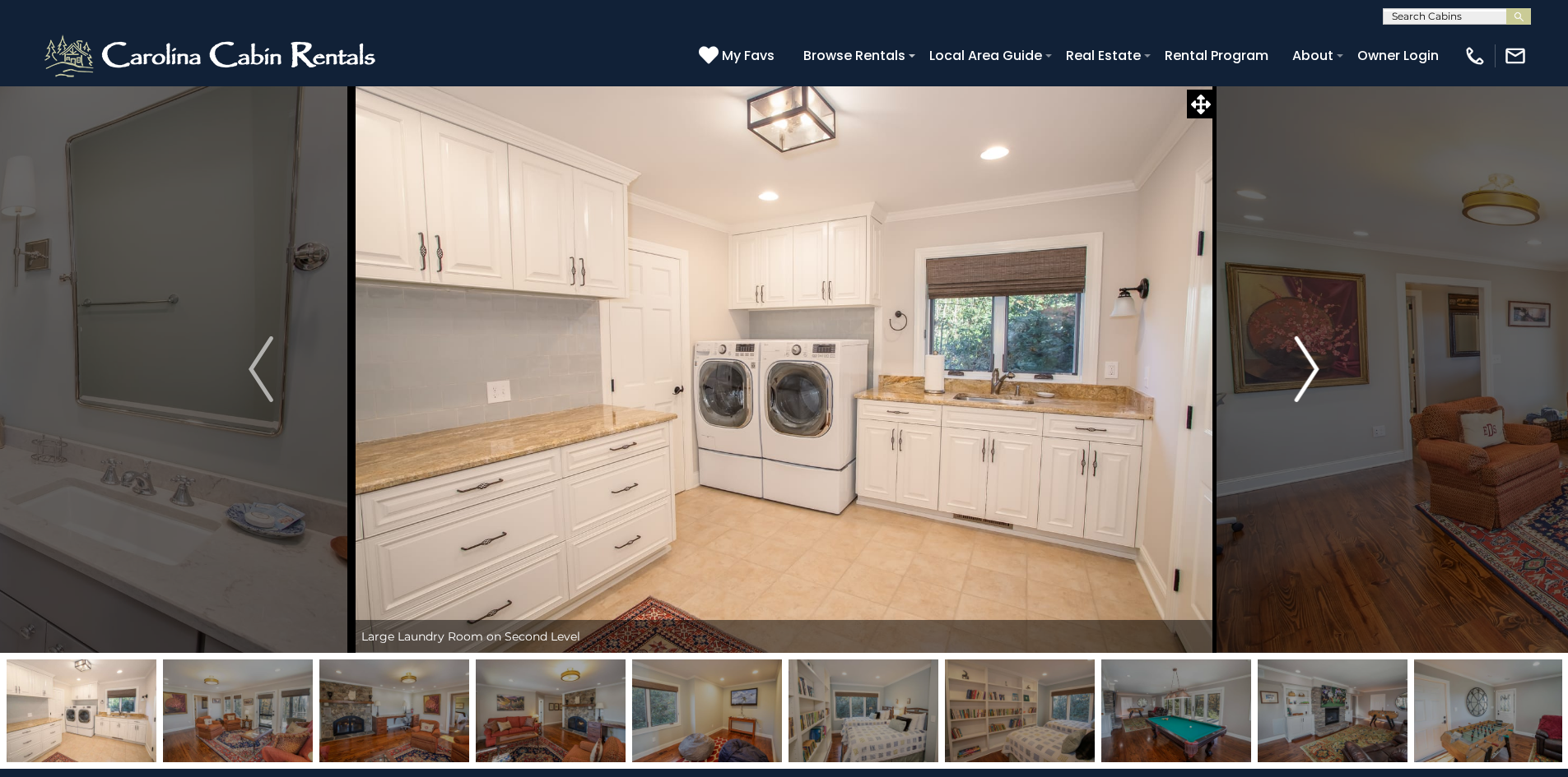
click at [1292, 366] on button "Next" at bounding box center [1307, 369] width 184 height 568
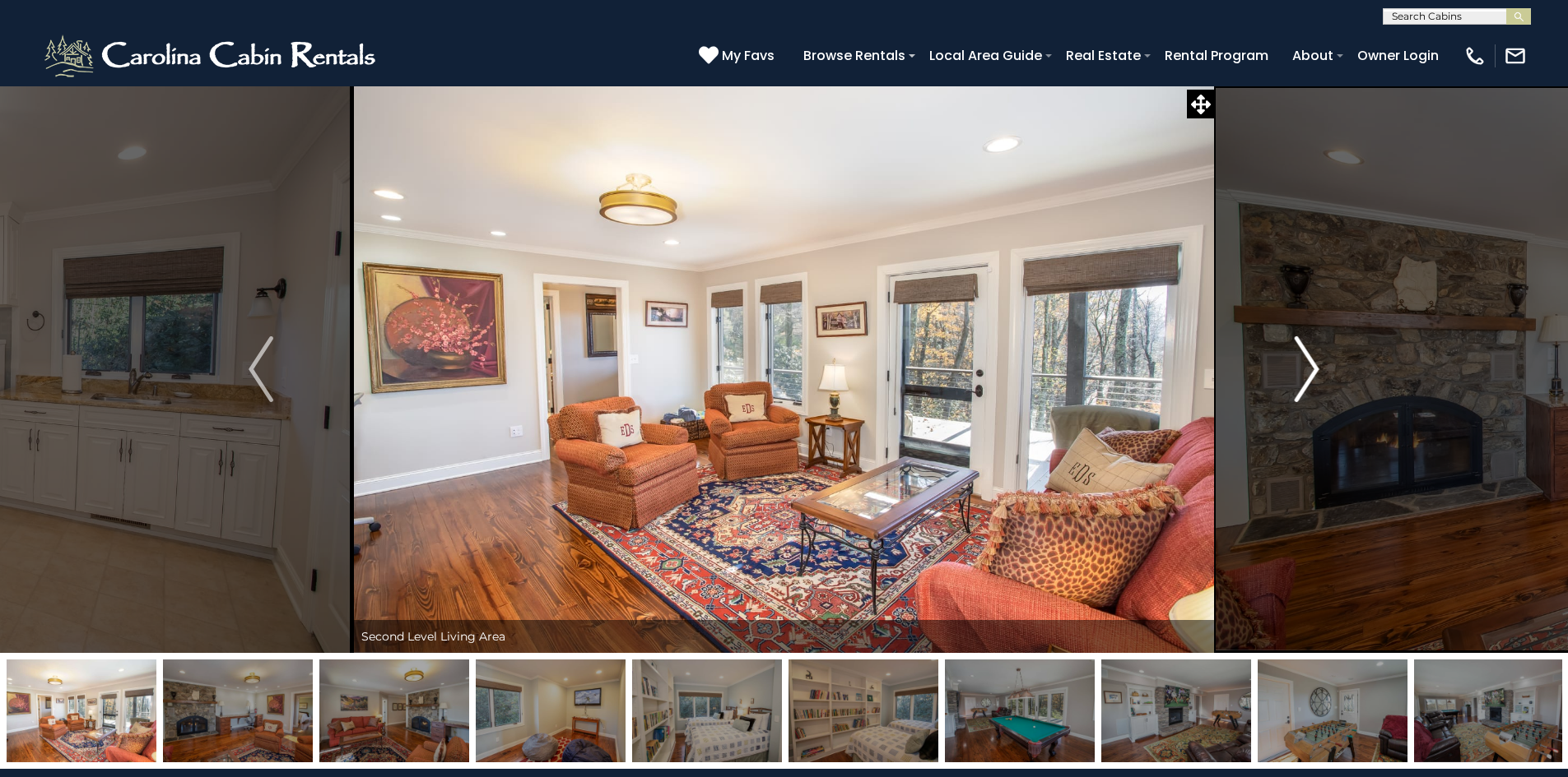
click at [1294, 367] on img "Next" at bounding box center [1307, 369] width 25 height 66
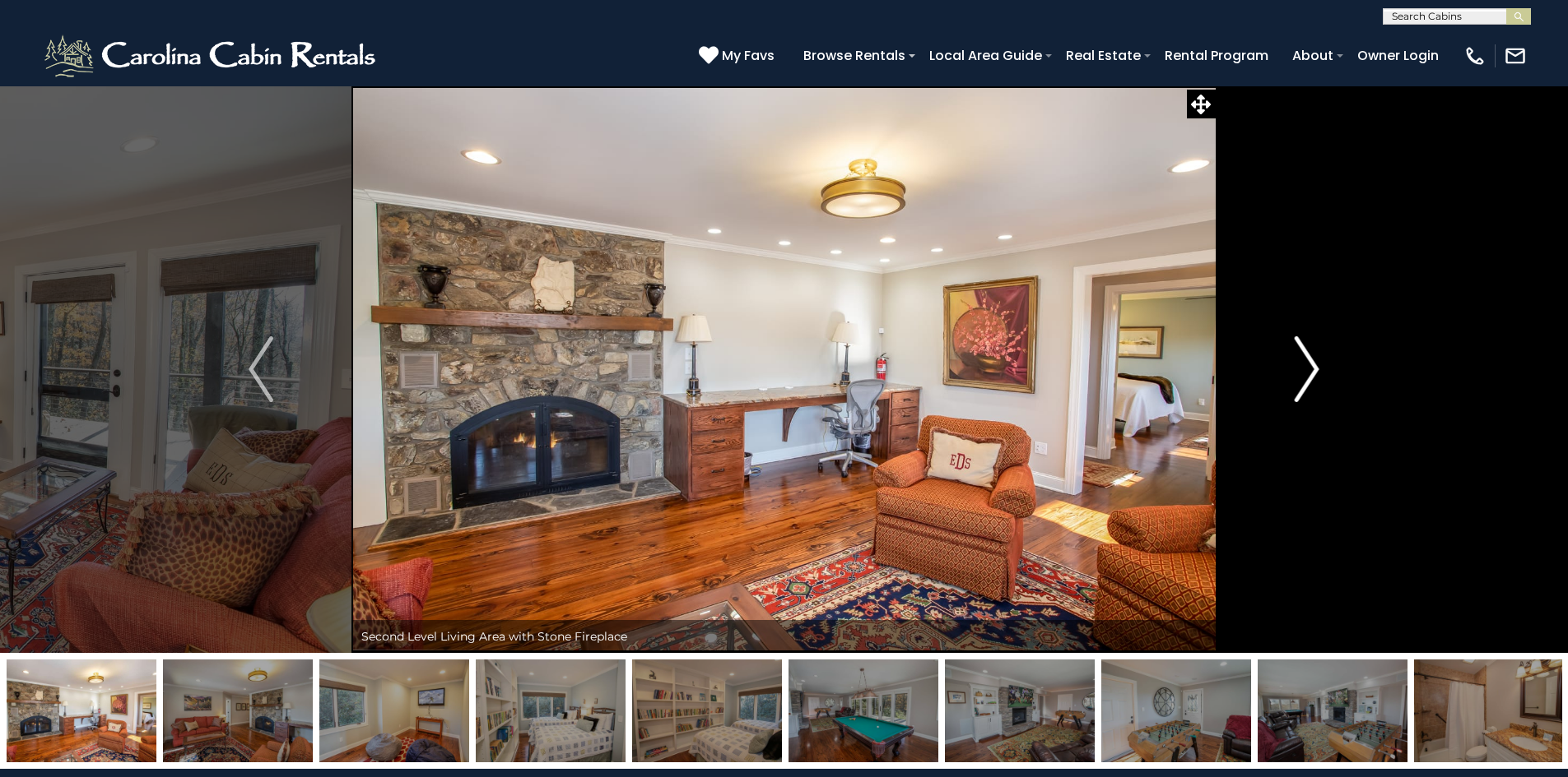
click at [1304, 363] on img "Next" at bounding box center [1307, 369] width 25 height 66
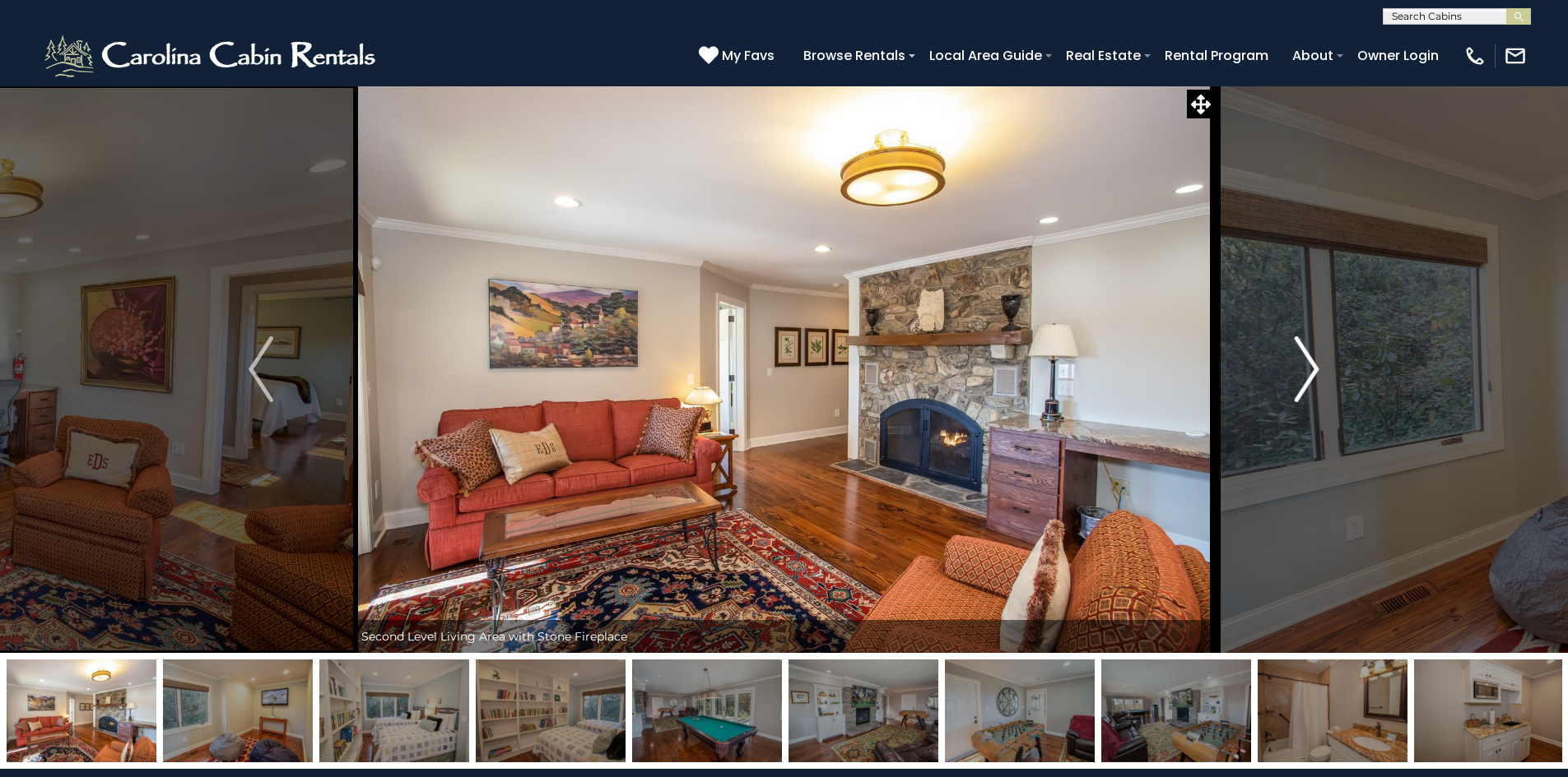
click at [1306, 363] on img "Next" at bounding box center [1307, 369] width 25 height 66
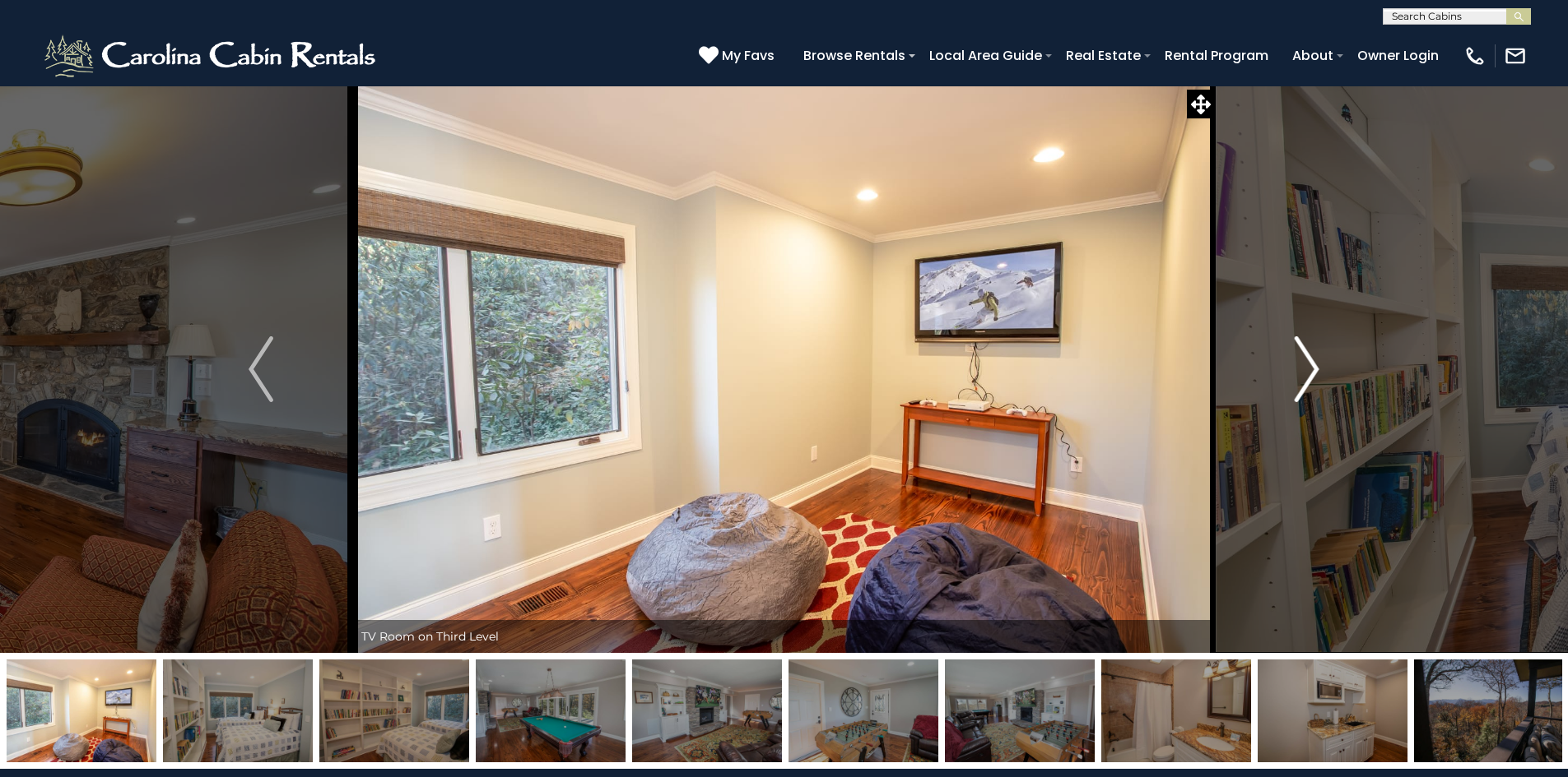
click at [1309, 363] on img "Next" at bounding box center [1307, 369] width 25 height 66
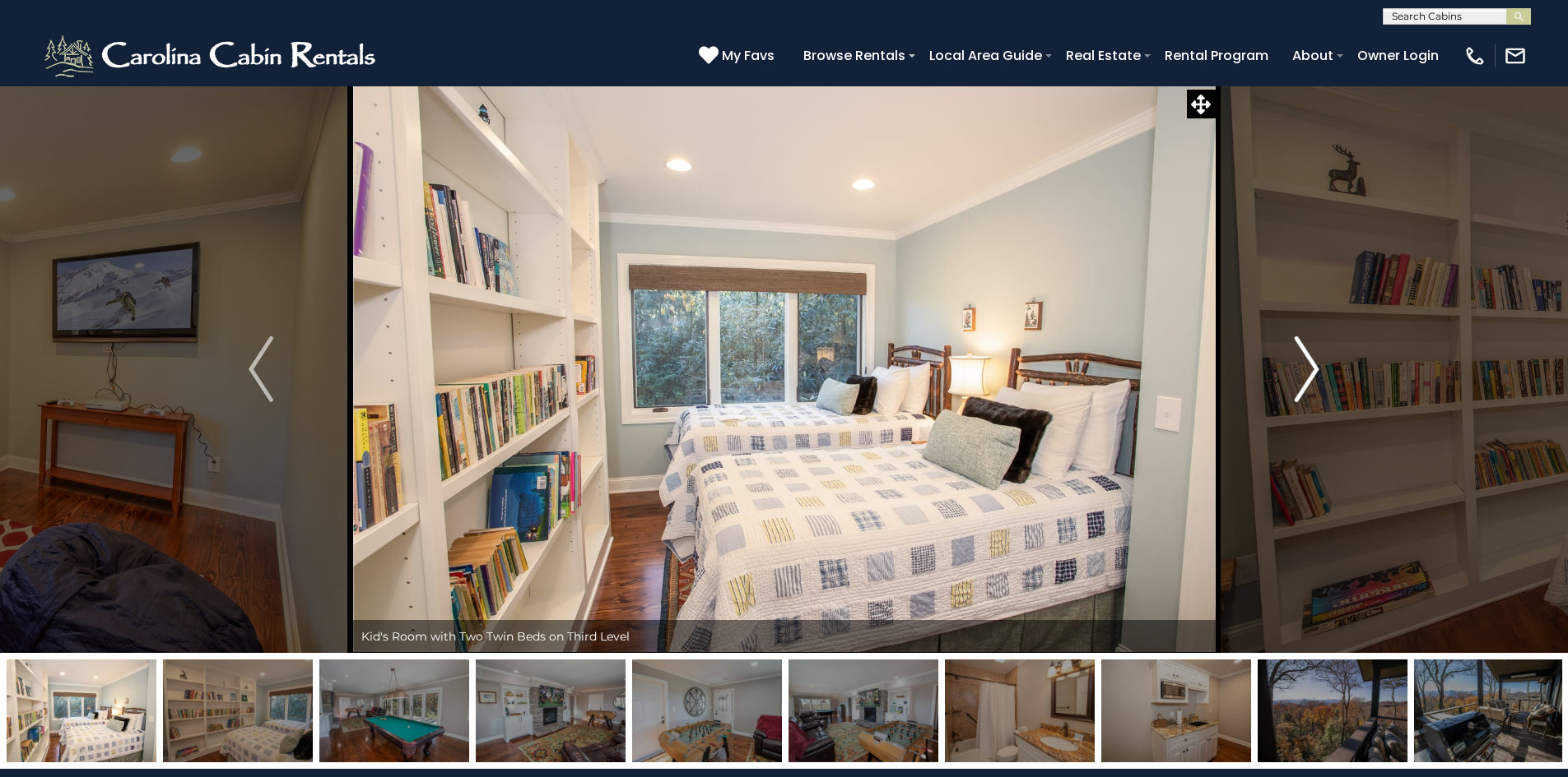
click at [1309, 363] on img "Next" at bounding box center [1307, 369] width 25 height 66
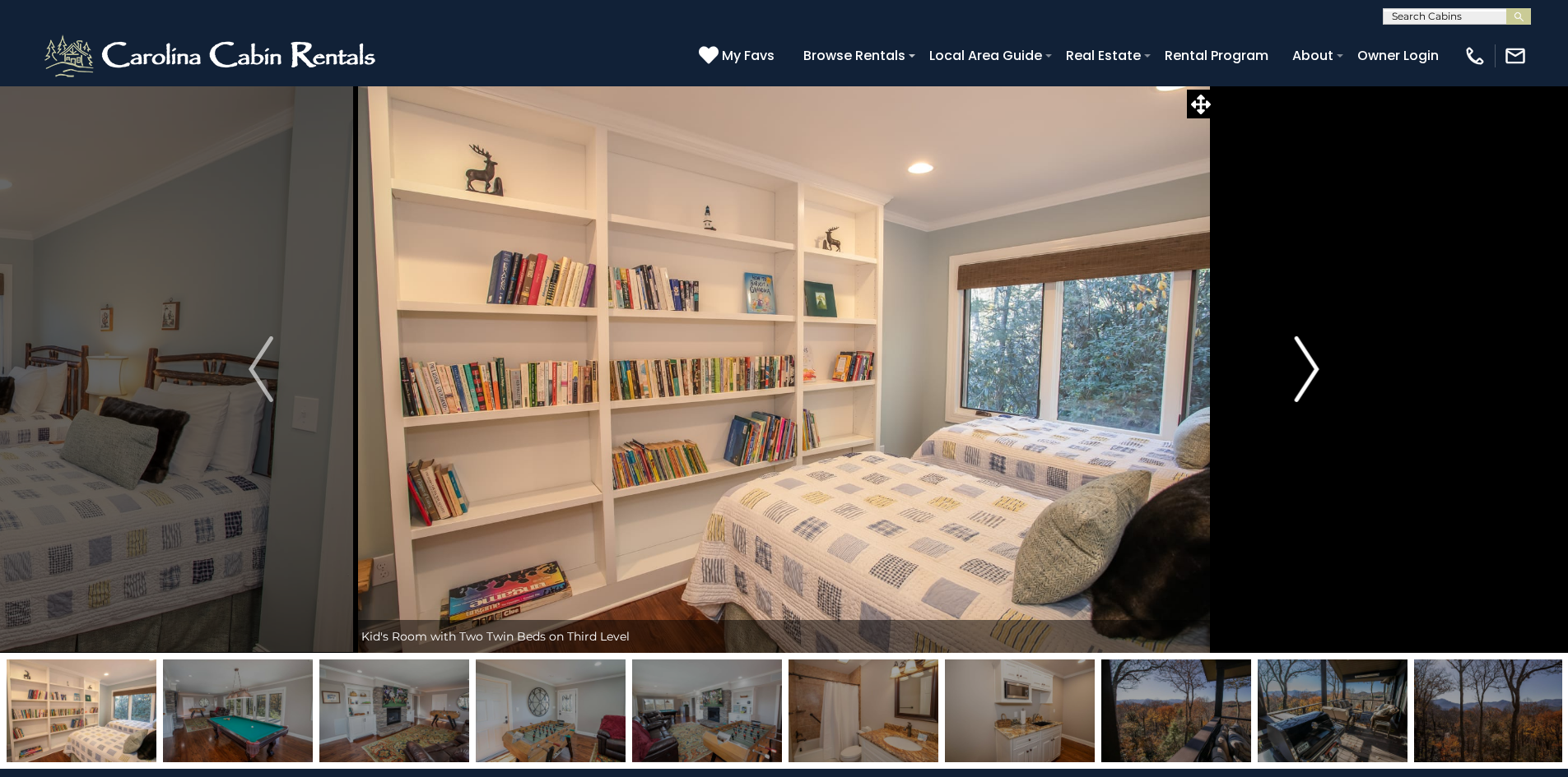
click at [1309, 363] on img "Next" at bounding box center [1307, 369] width 25 height 66
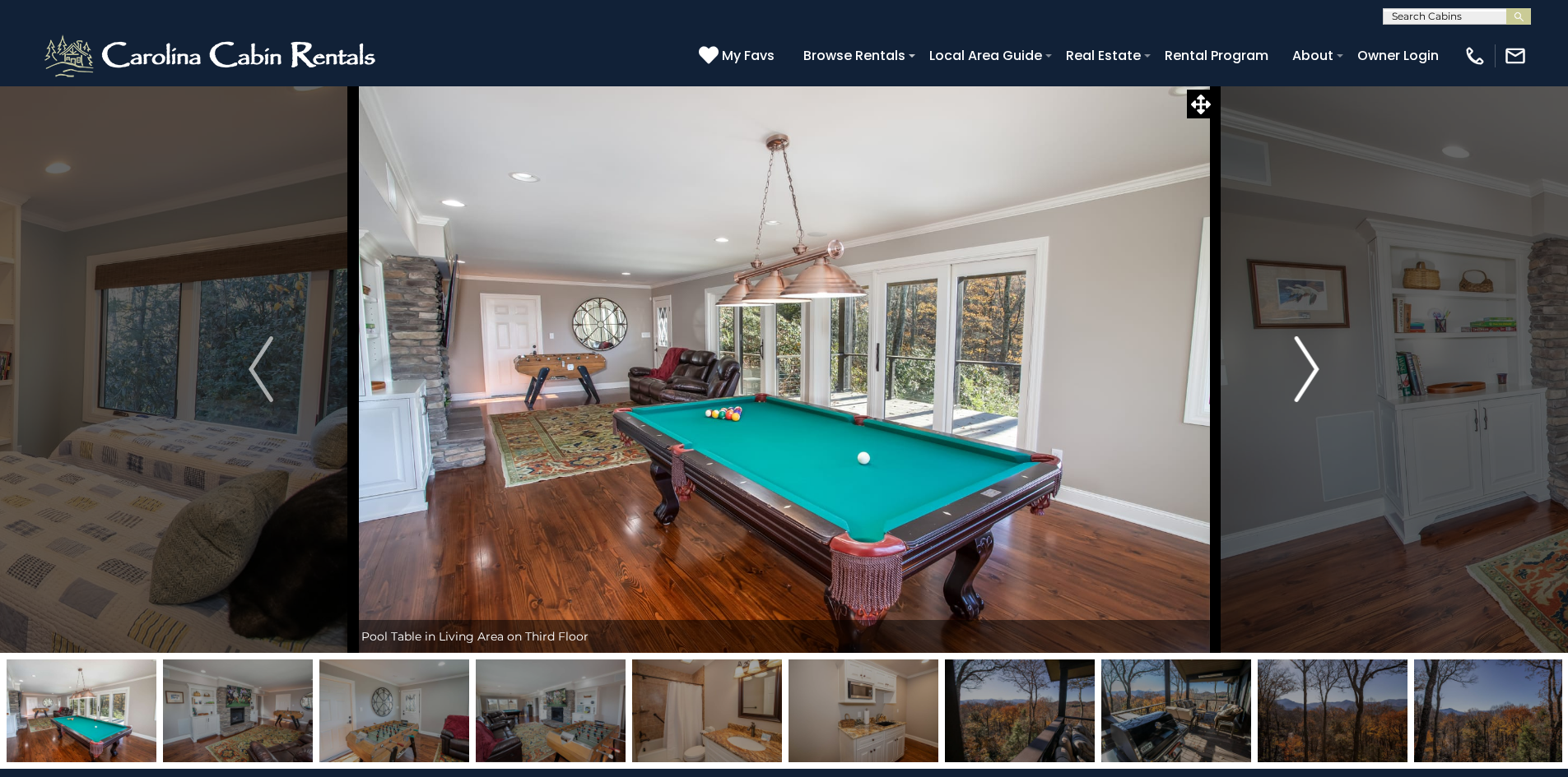
click at [1310, 363] on img "Next" at bounding box center [1307, 369] width 25 height 66
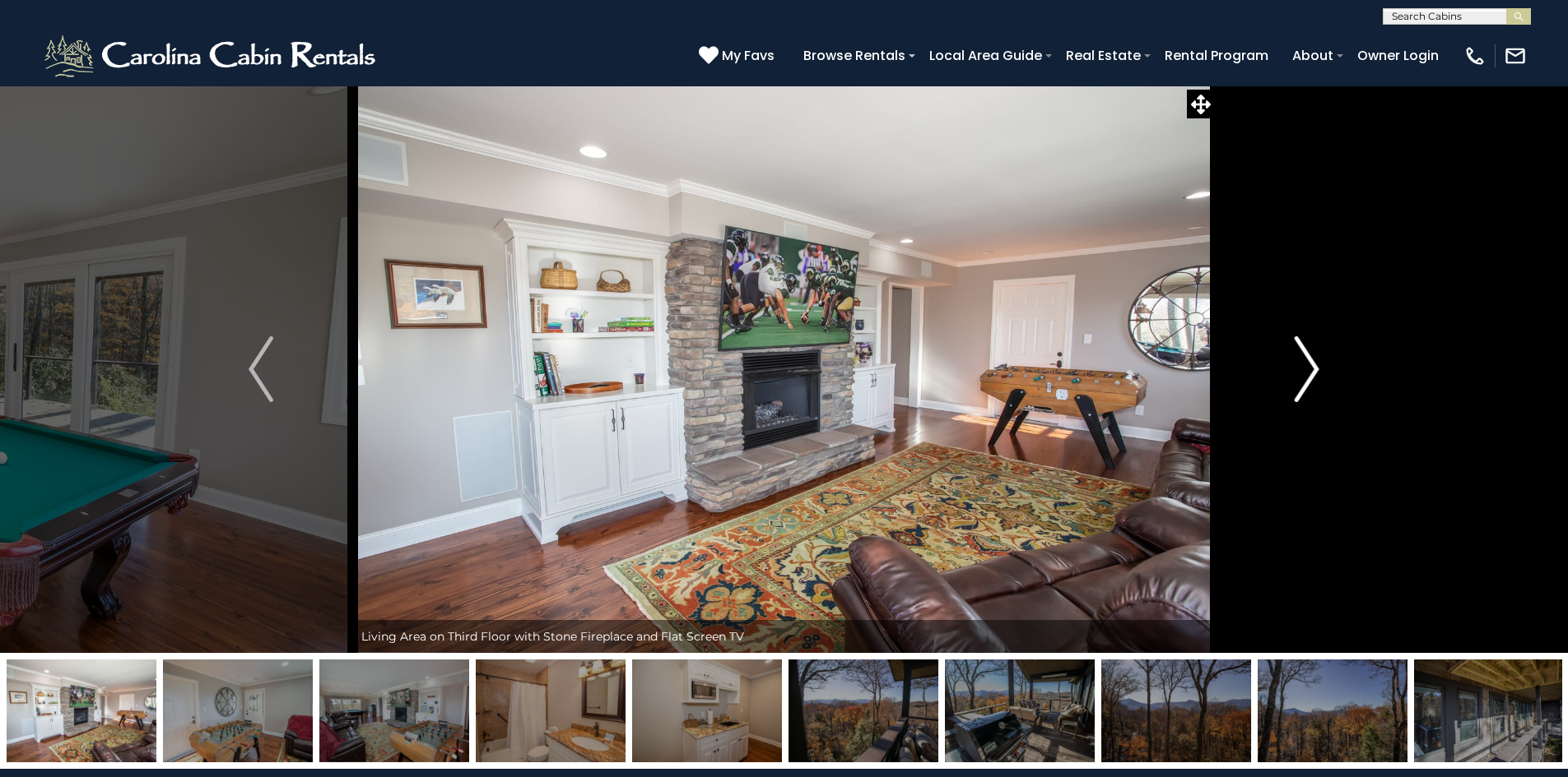
click at [1310, 363] on img "Next" at bounding box center [1307, 369] width 25 height 66
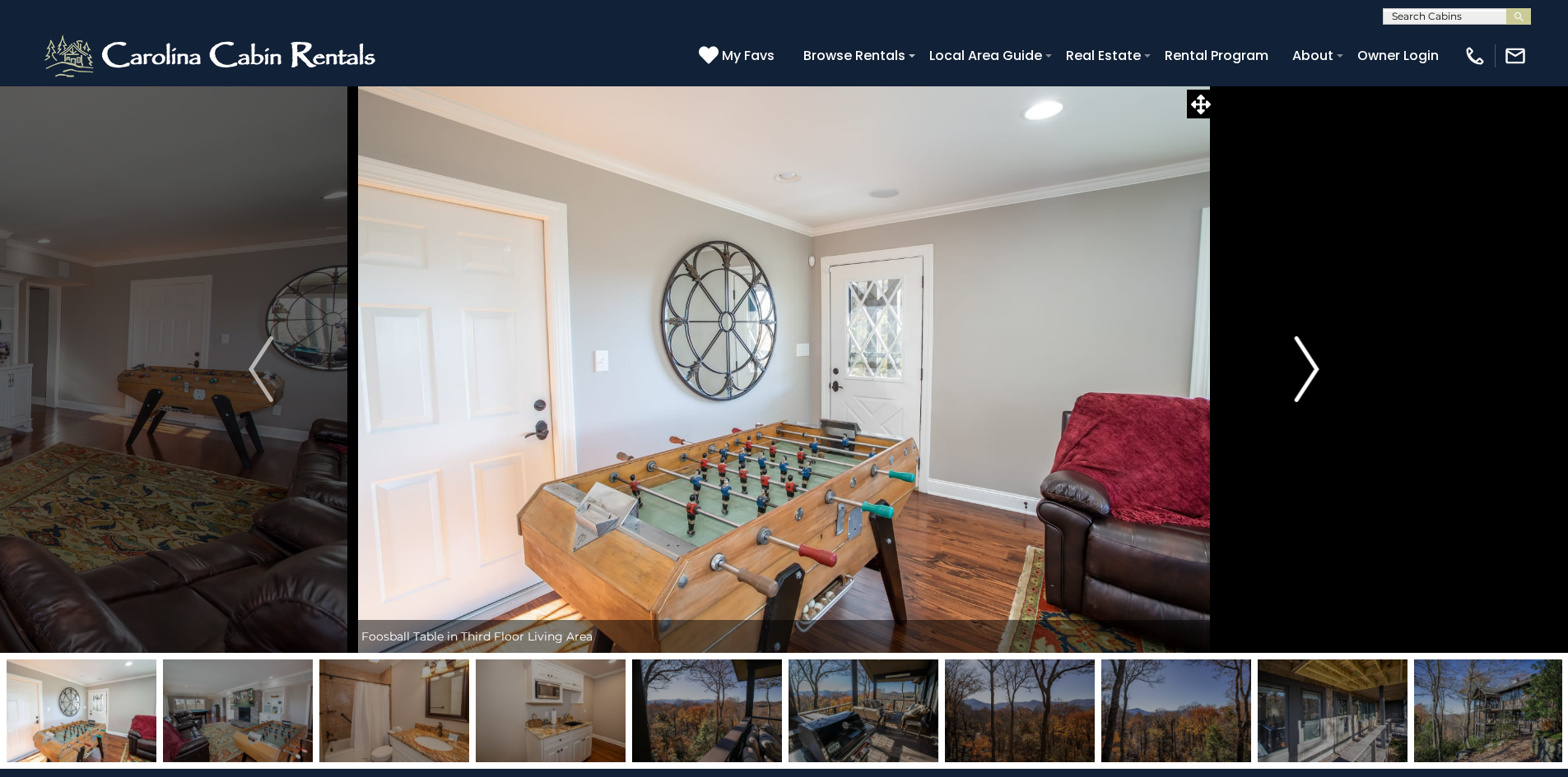
click at [1312, 359] on img "Next" at bounding box center [1307, 369] width 25 height 66
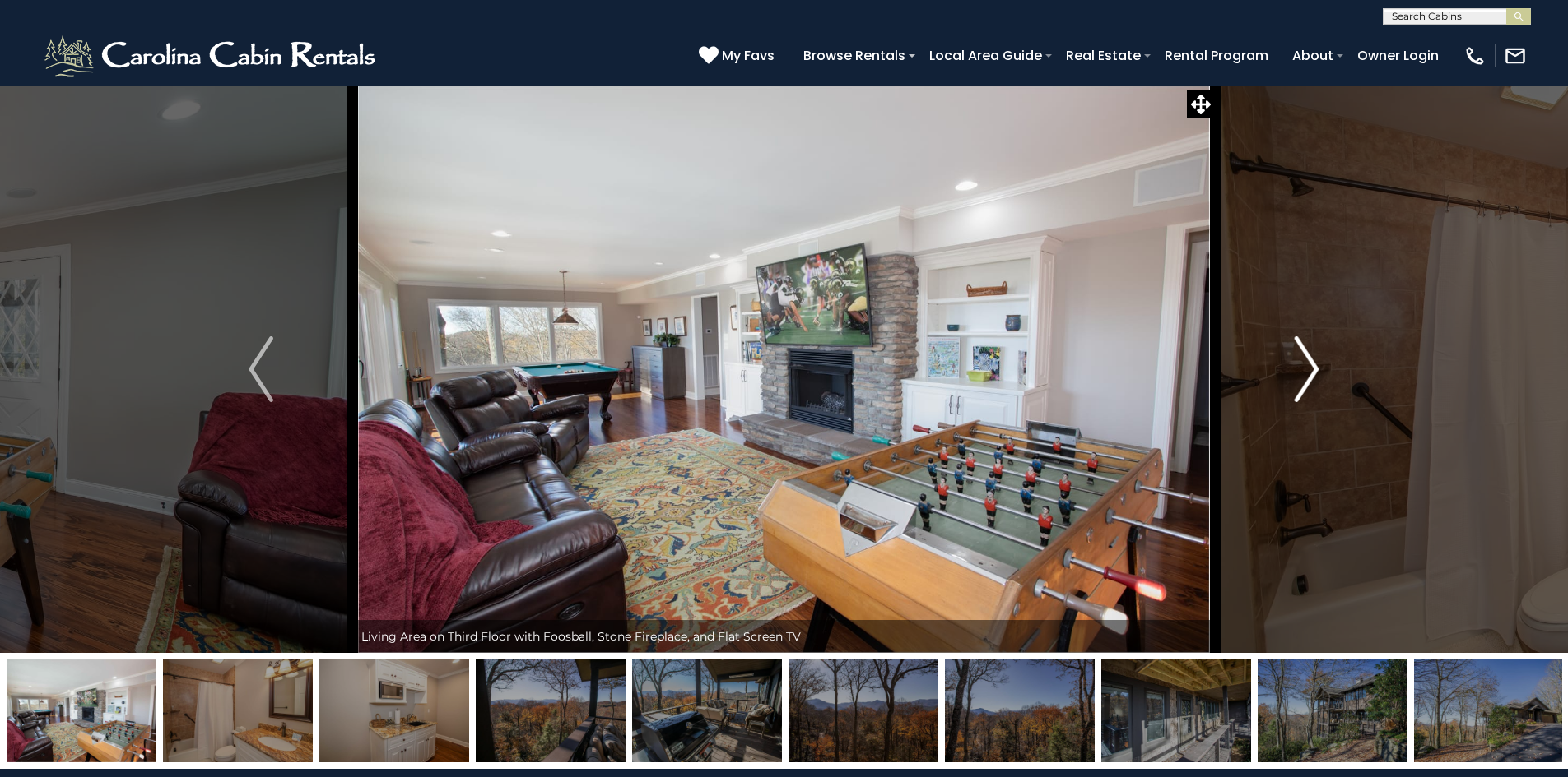
click at [1314, 360] on img "Next" at bounding box center [1307, 369] width 25 height 66
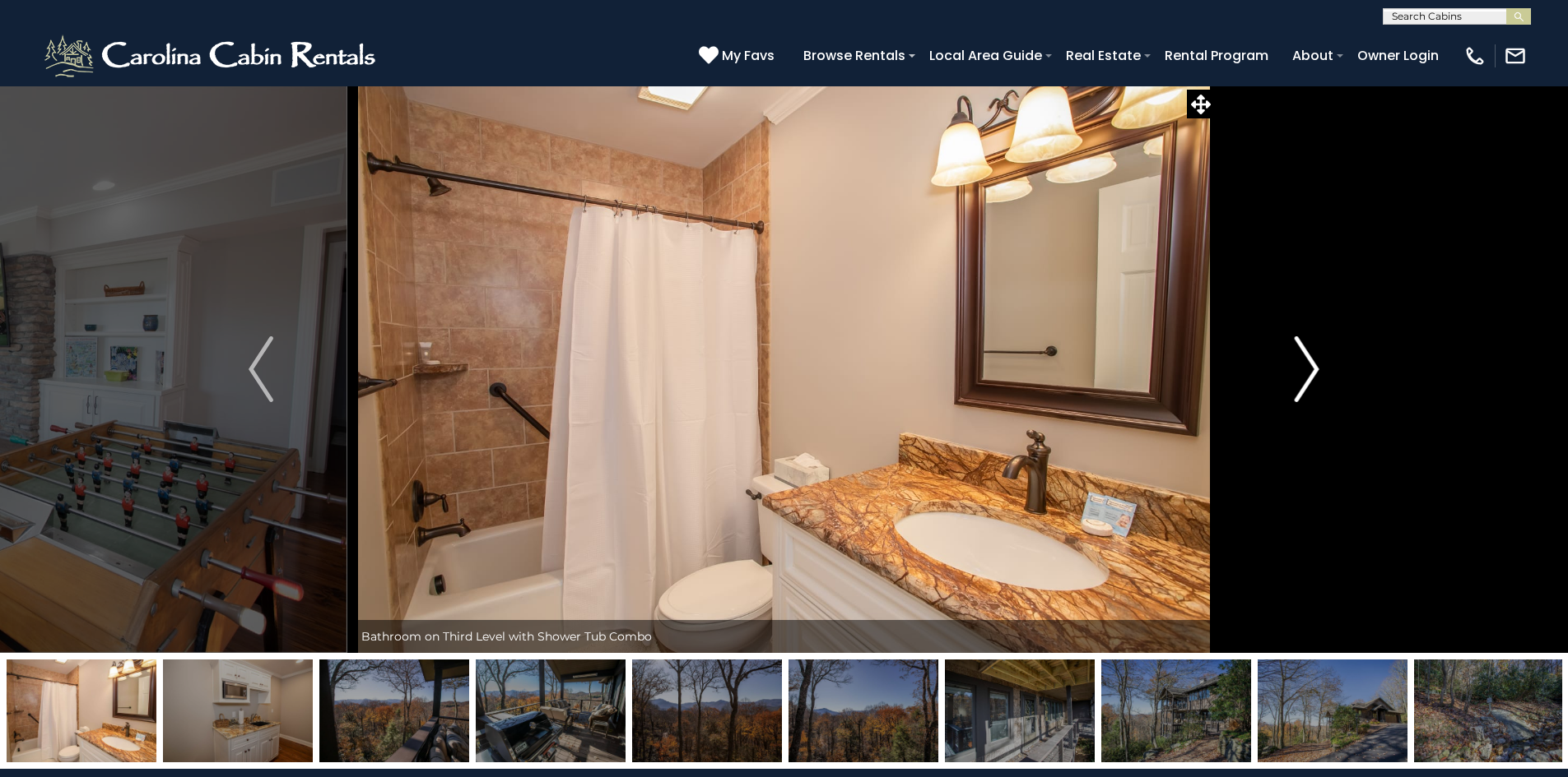
click at [1314, 360] on img "Next" at bounding box center [1307, 369] width 25 height 66
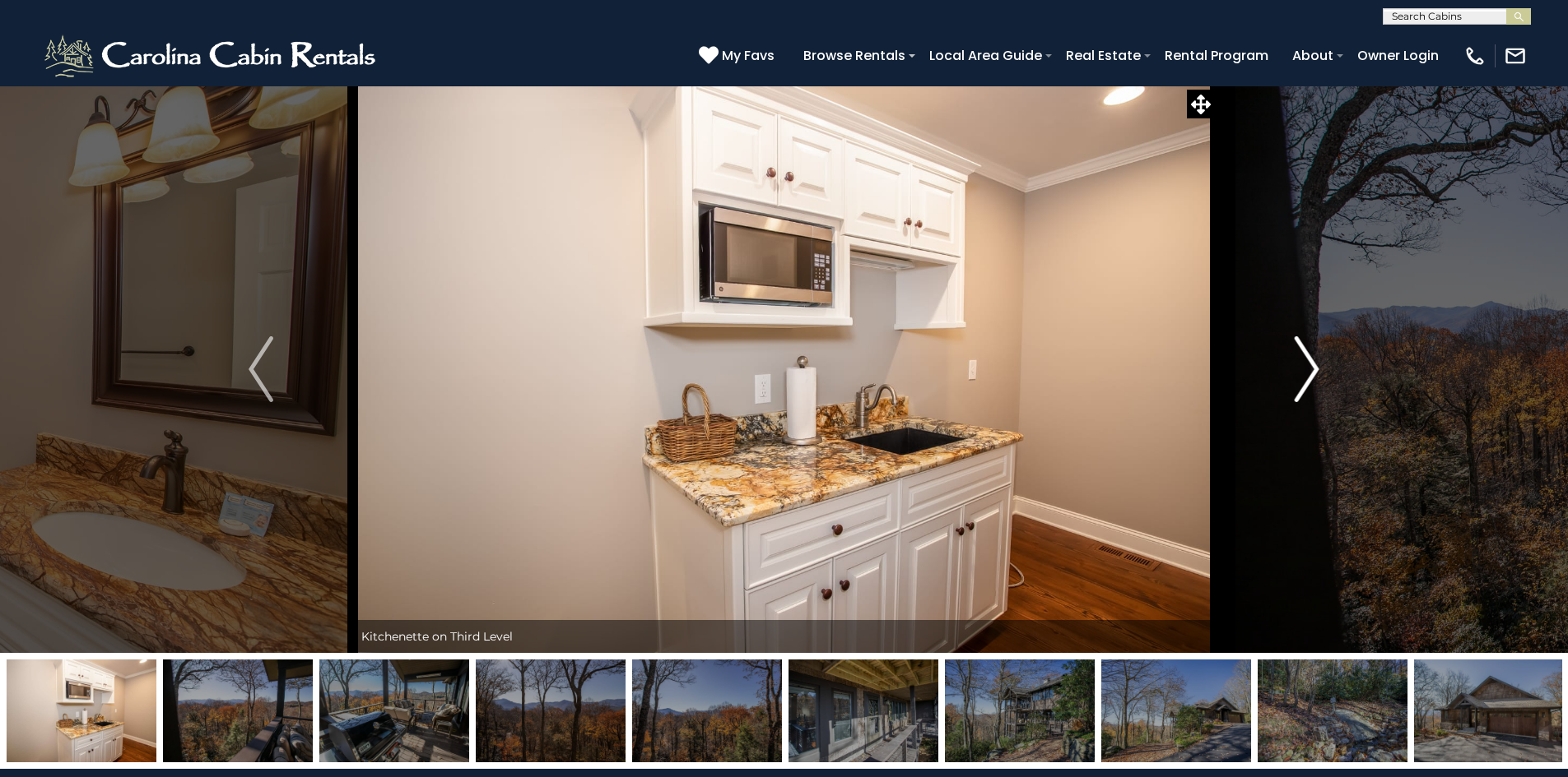
click at [1314, 360] on img "Next" at bounding box center [1307, 369] width 25 height 66
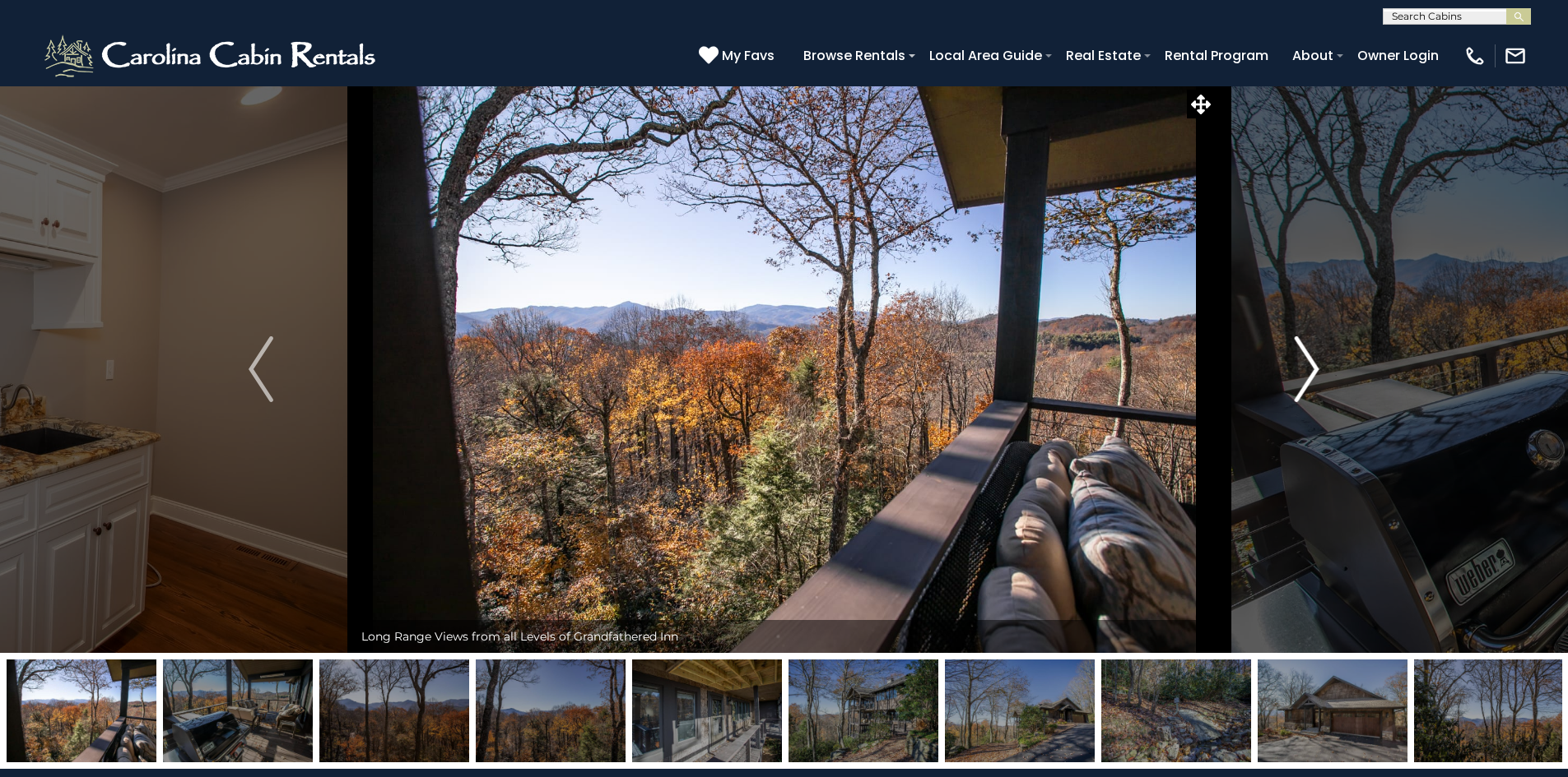
click at [1314, 360] on img "Next" at bounding box center [1307, 369] width 25 height 66
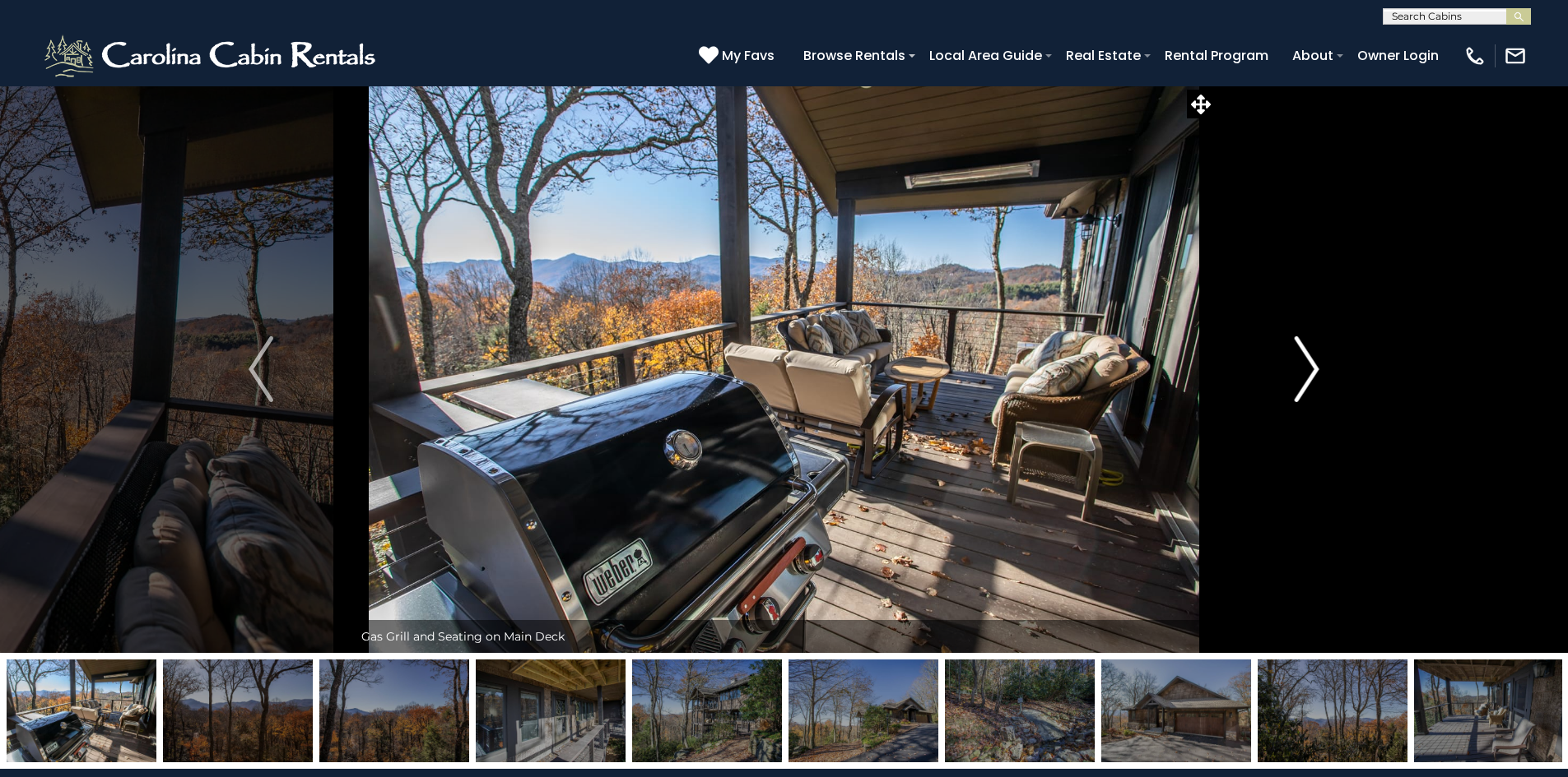
click at [1314, 360] on img "Next" at bounding box center [1307, 369] width 25 height 66
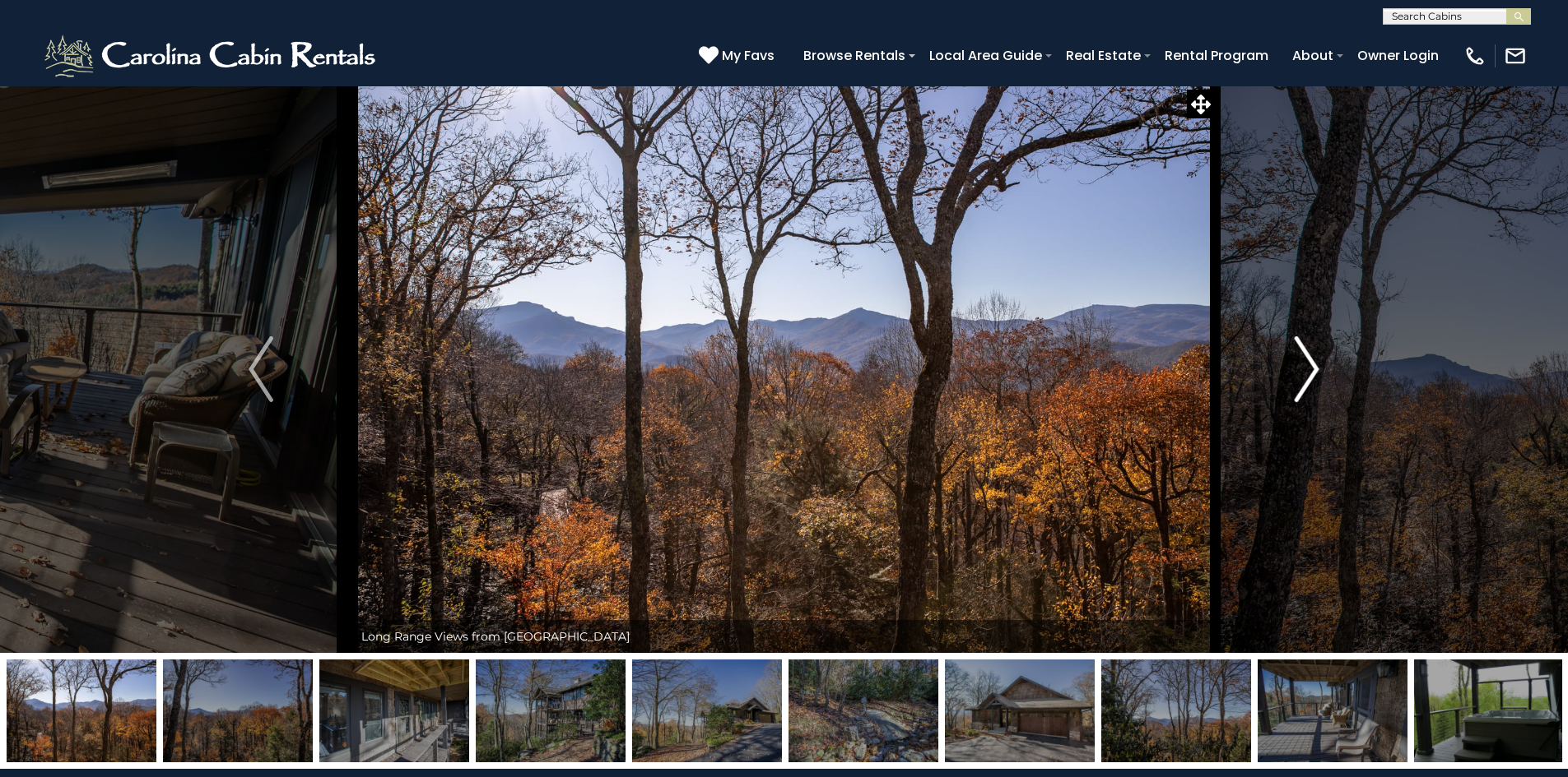
click at [1314, 360] on img "Next" at bounding box center [1307, 369] width 25 height 66
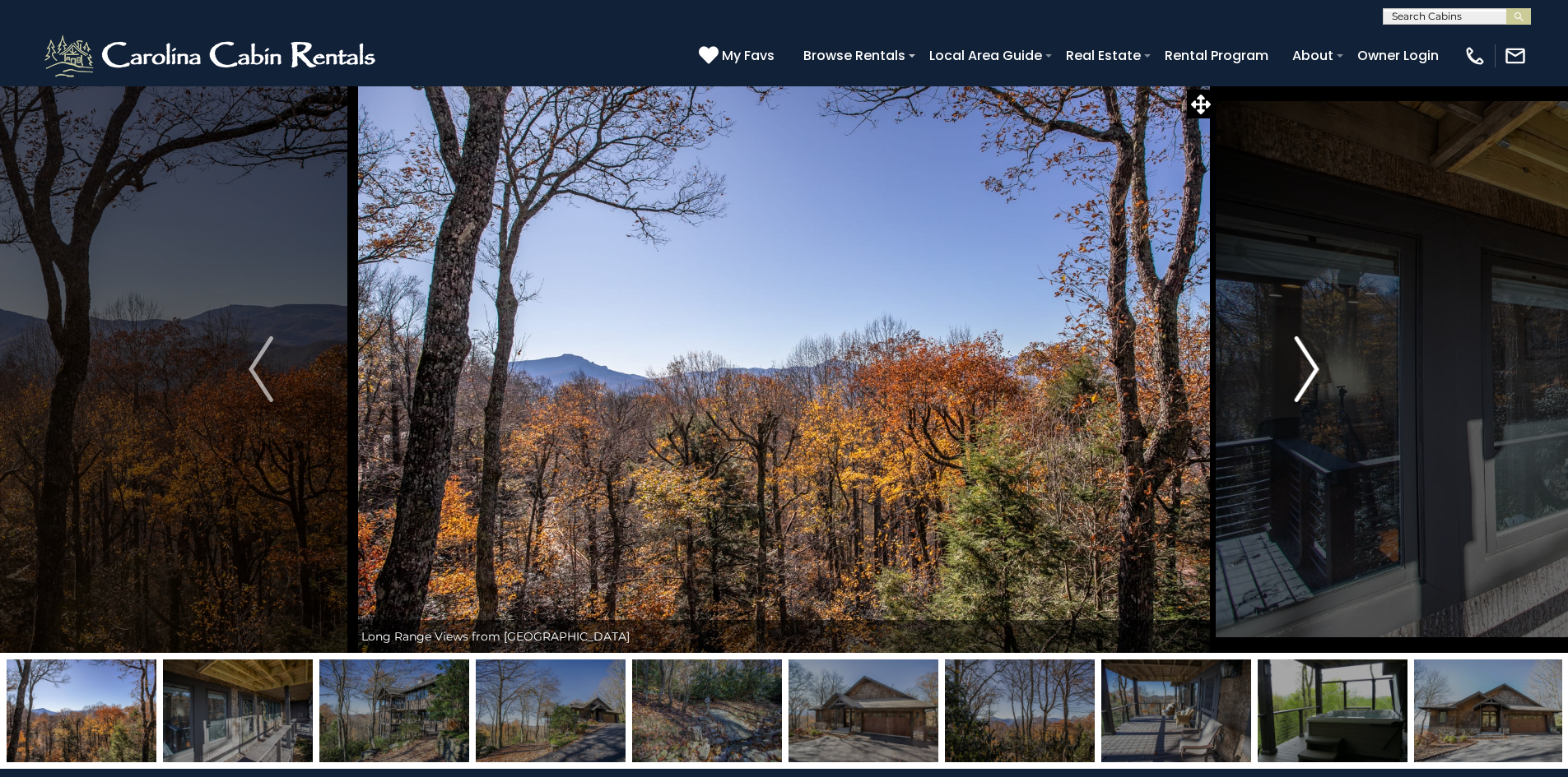
click at [1314, 360] on img "Next" at bounding box center [1307, 369] width 25 height 66
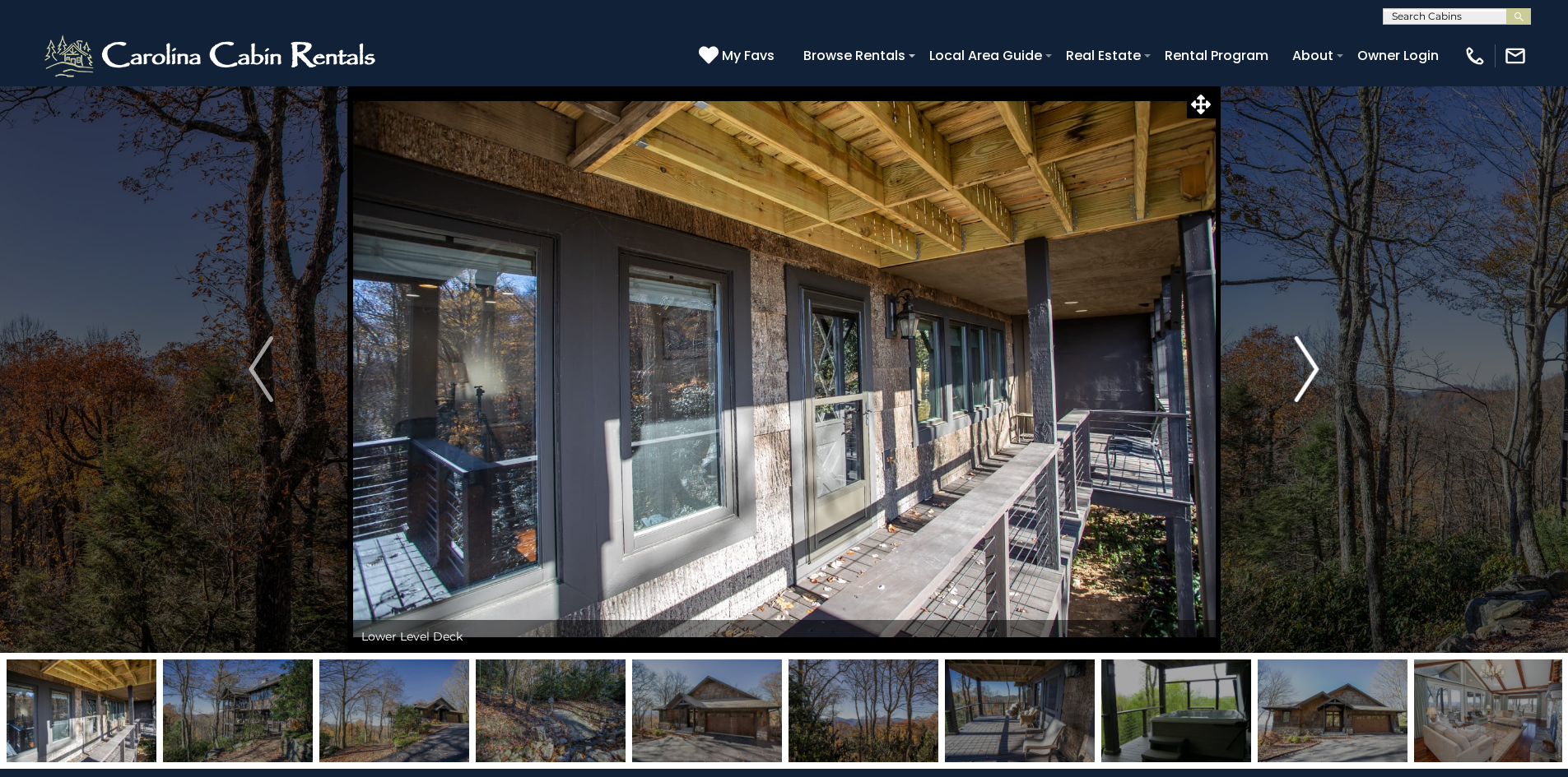
click at [1308, 360] on img "Next" at bounding box center [1307, 369] width 25 height 66
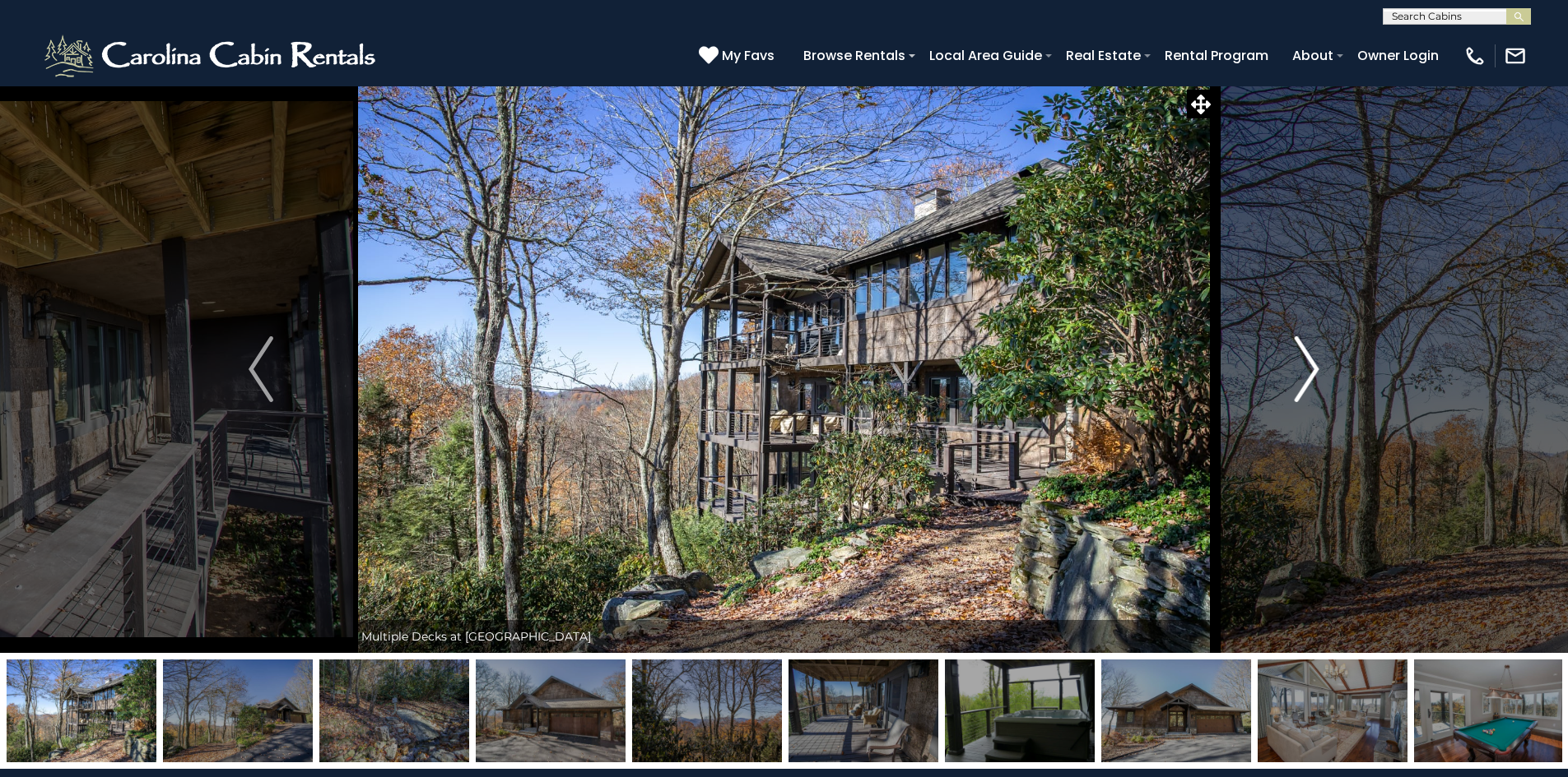
click at [1309, 360] on img "Next" at bounding box center [1307, 369] width 25 height 66
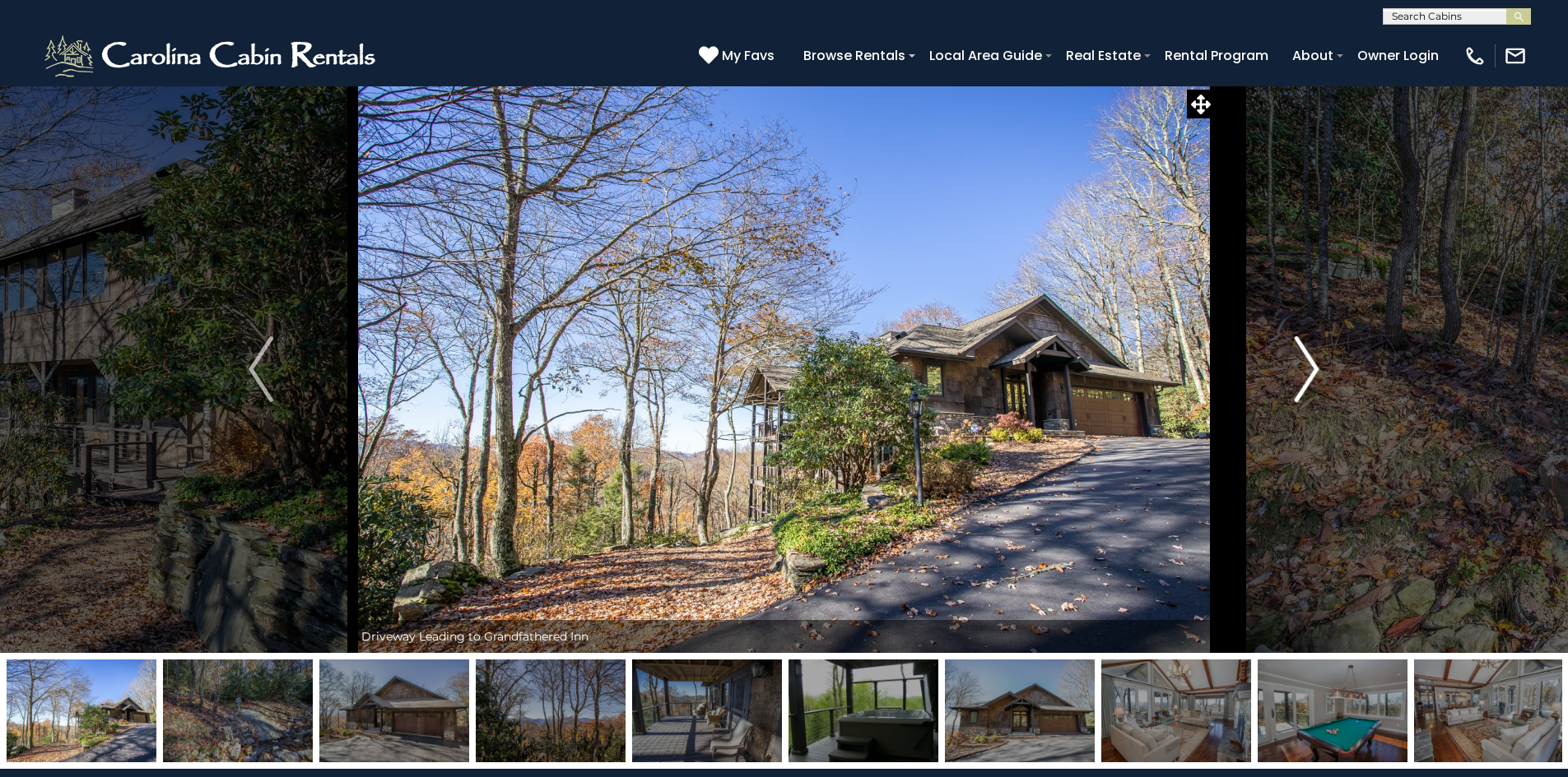
click at [1304, 373] on img "Next" at bounding box center [1307, 369] width 25 height 66
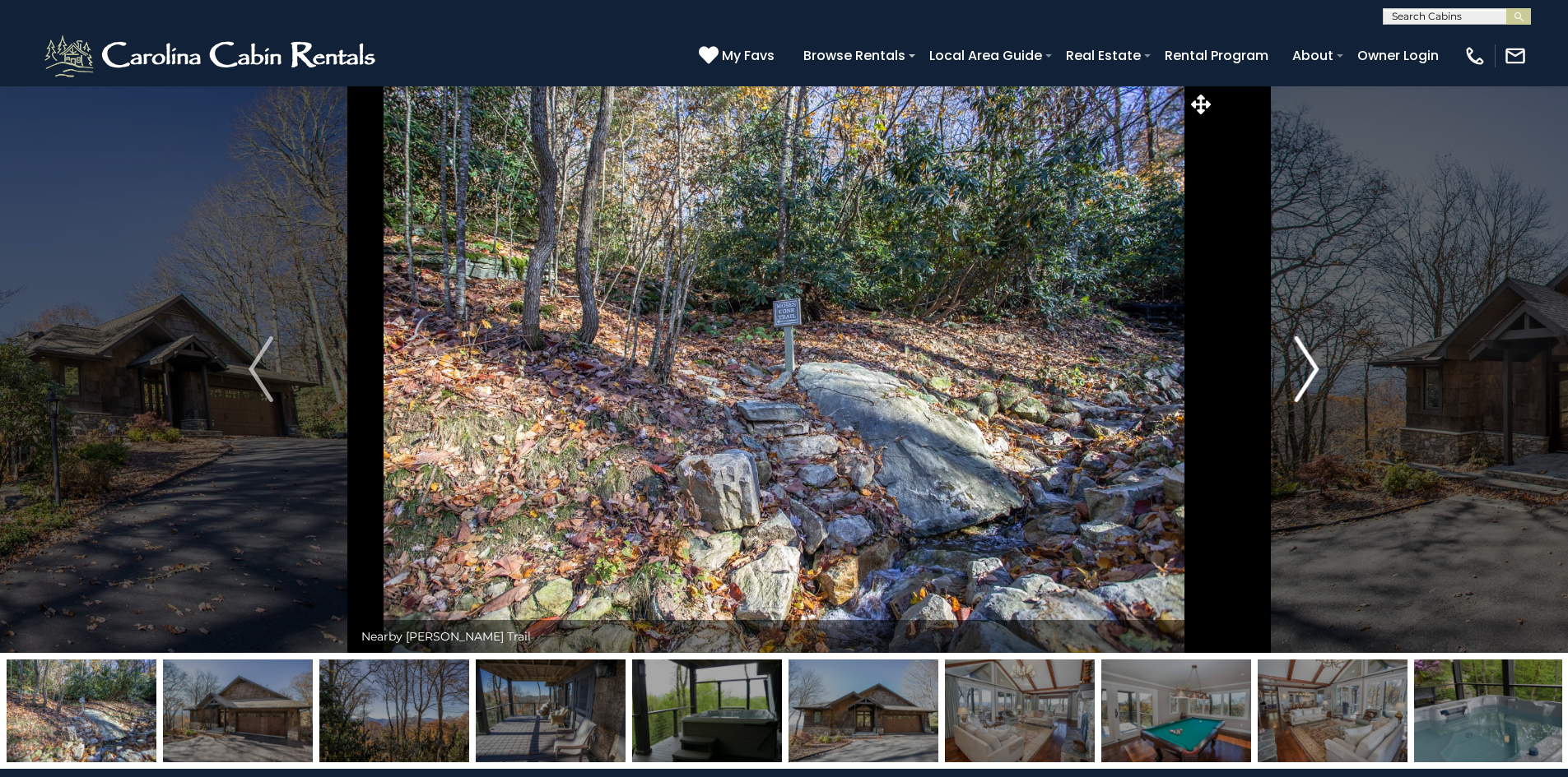
click at [1304, 373] on img "Next" at bounding box center [1307, 369] width 25 height 66
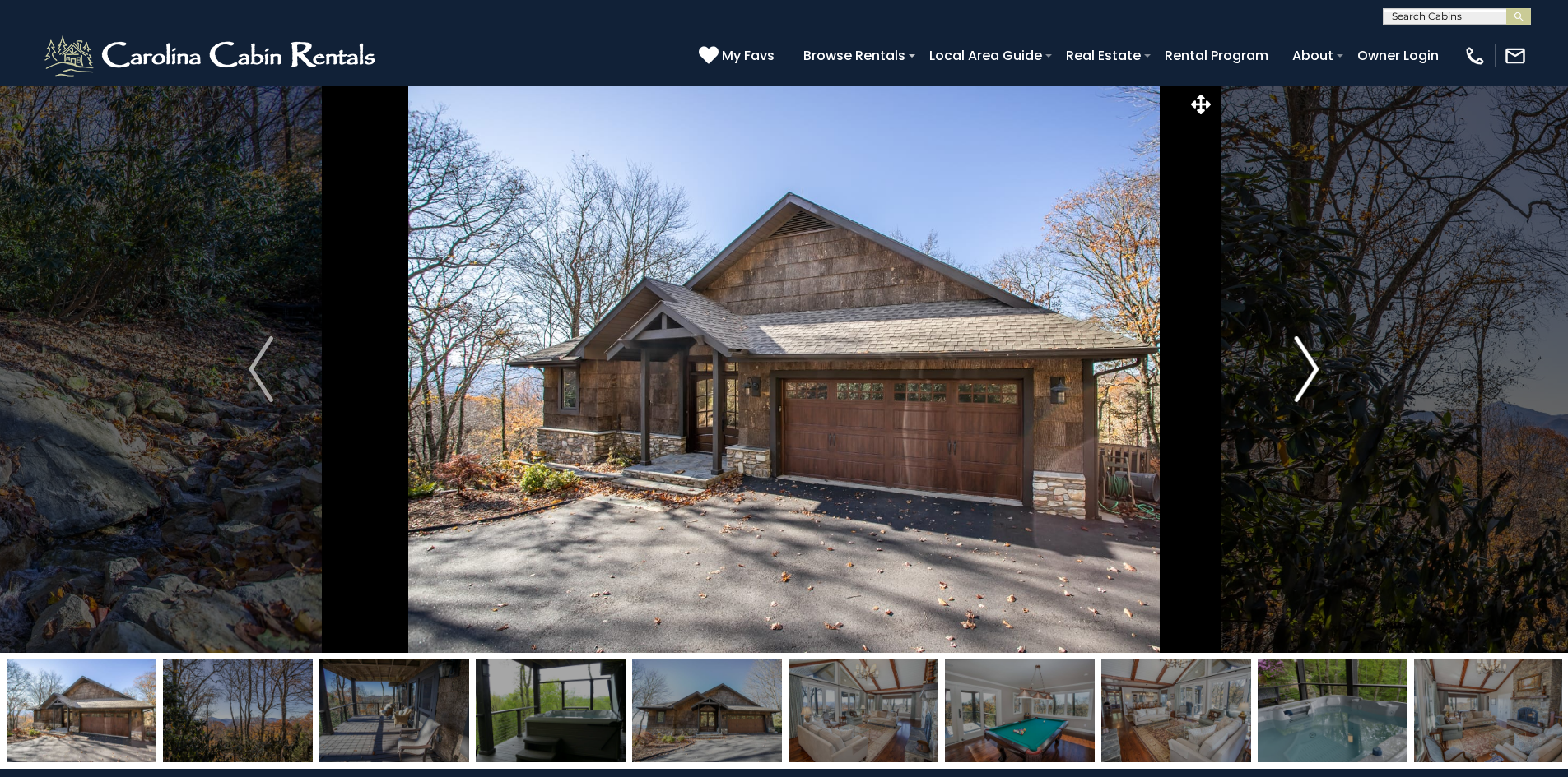
click at [1304, 373] on img "Next" at bounding box center [1307, 369] width 25 height 66
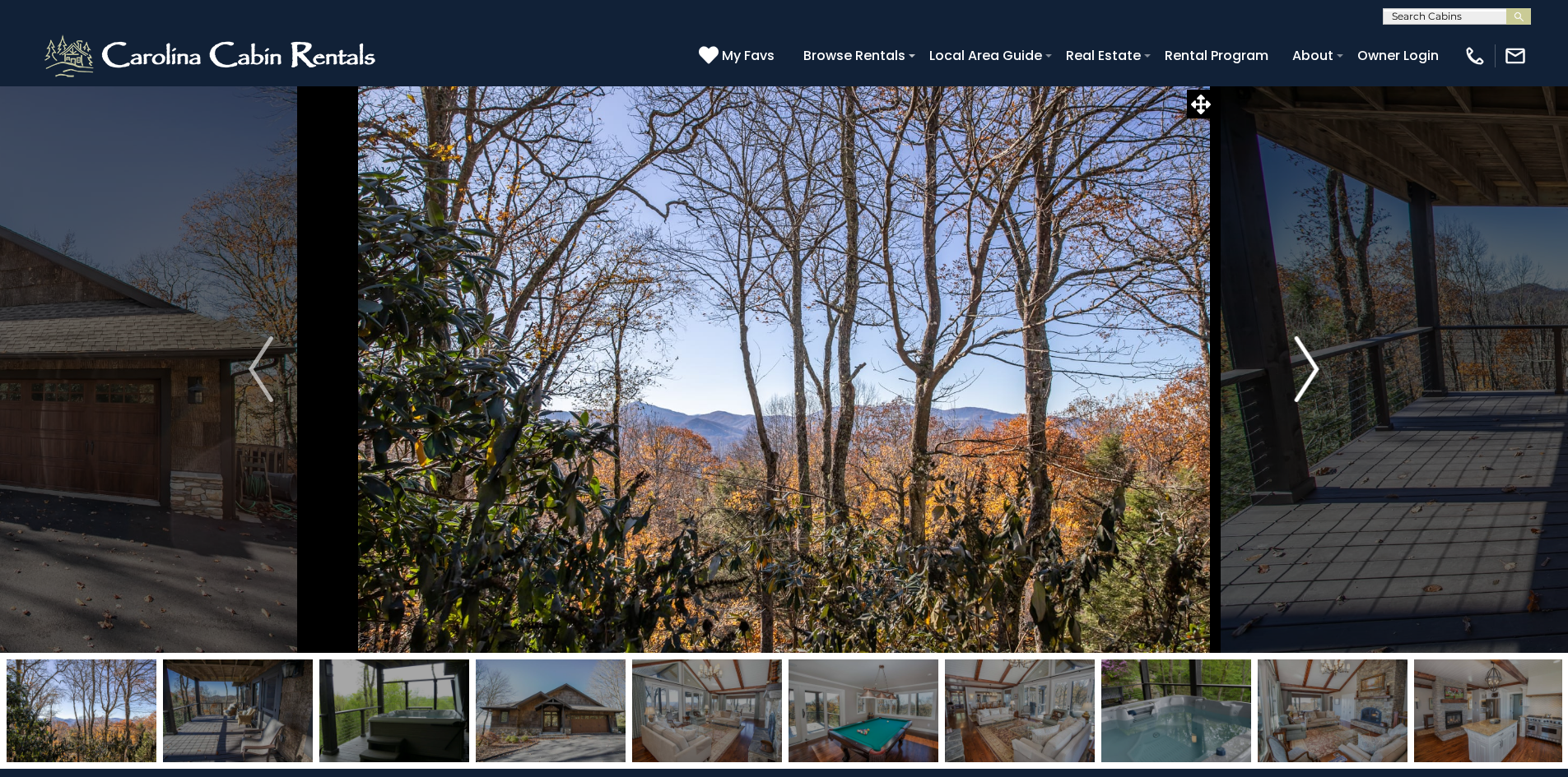
click at [1304, 373] on img "Next" at bounding box center [1307, 369] width 25 height 66
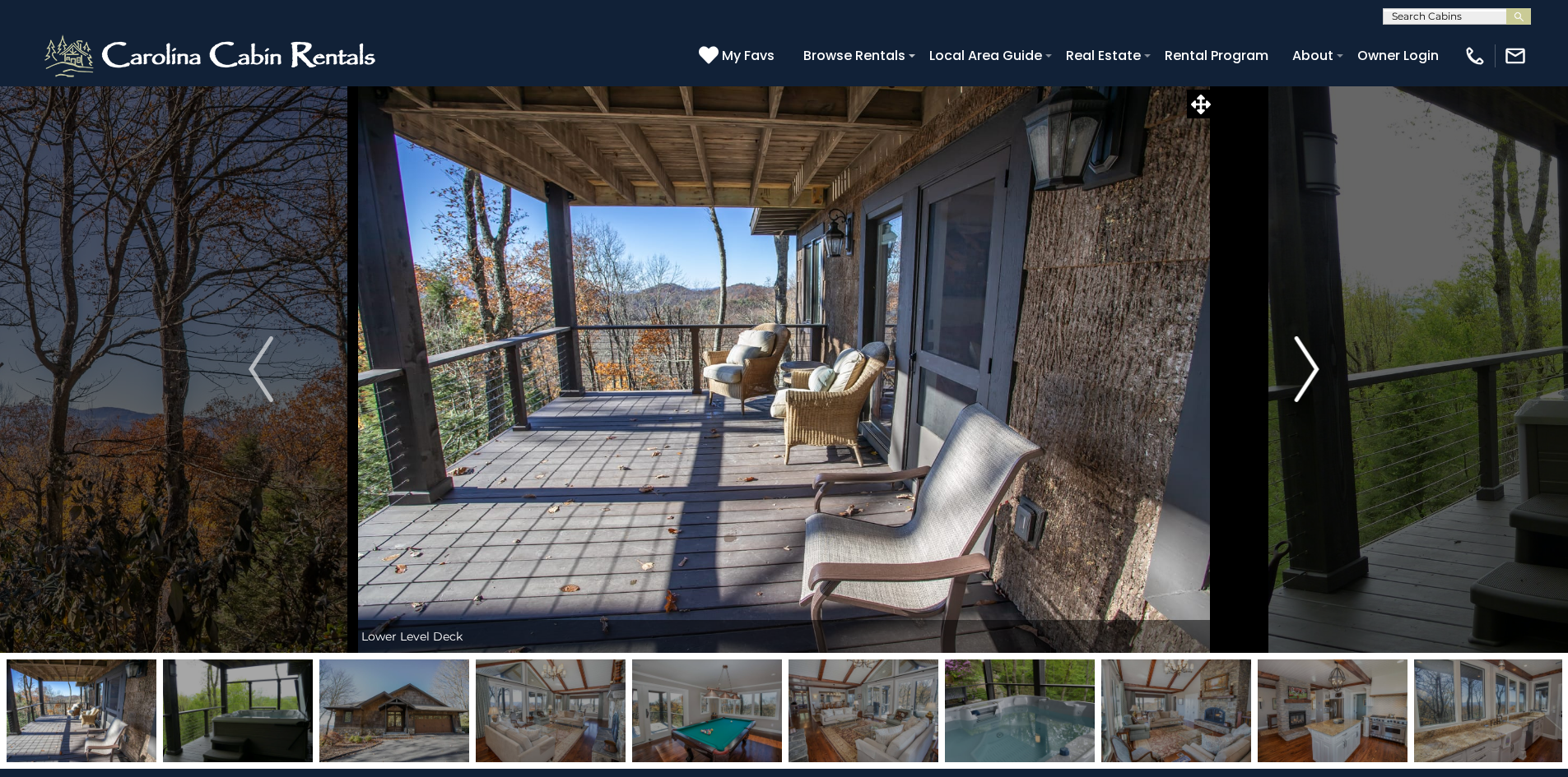
click at [1310, 368] on img "Next" at bounding box center [1307, 369] width 25 height 66
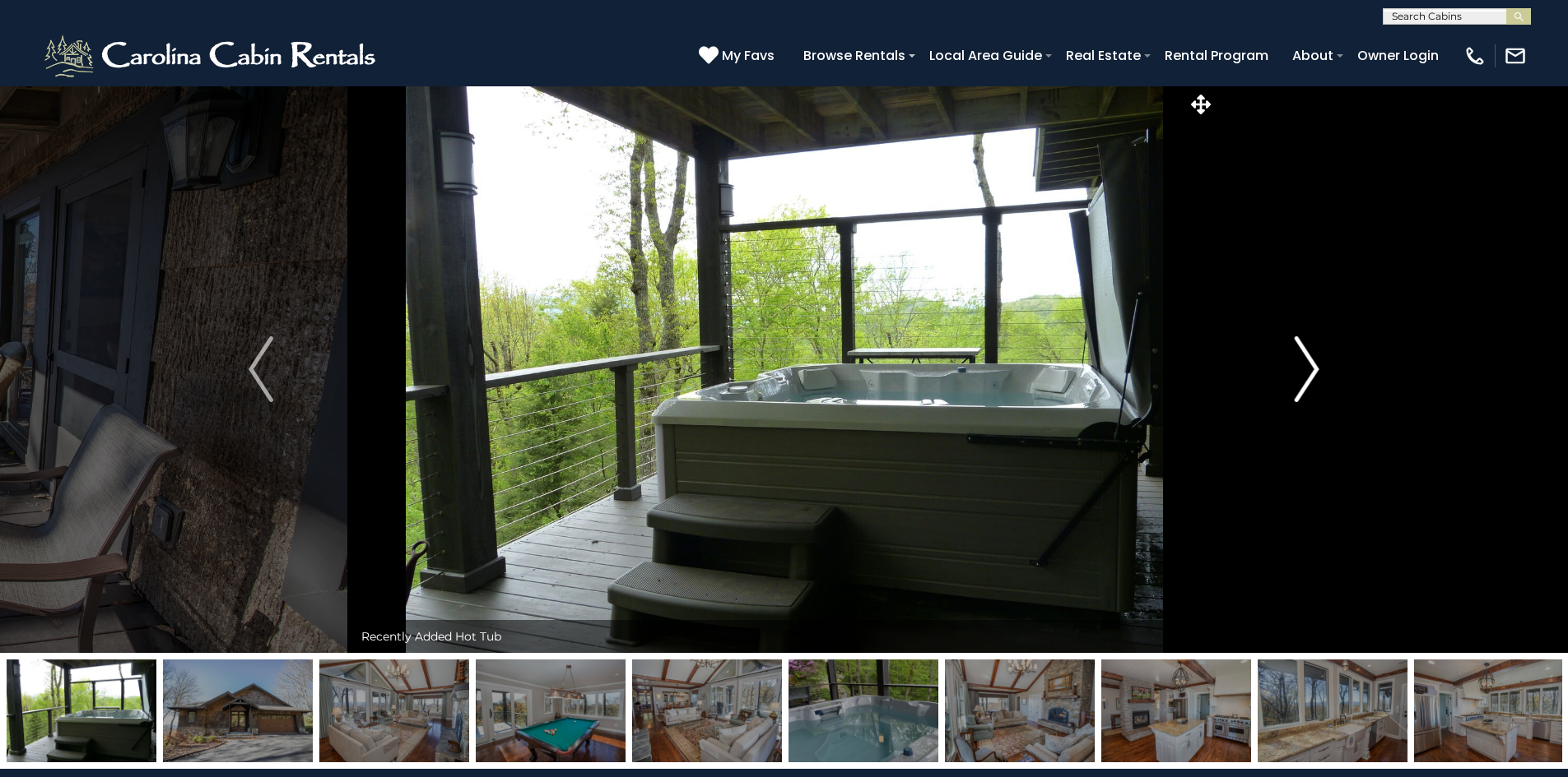
click at [1312, 370] on img "Next" at bounding box center [1307, 369] width 25 height 66
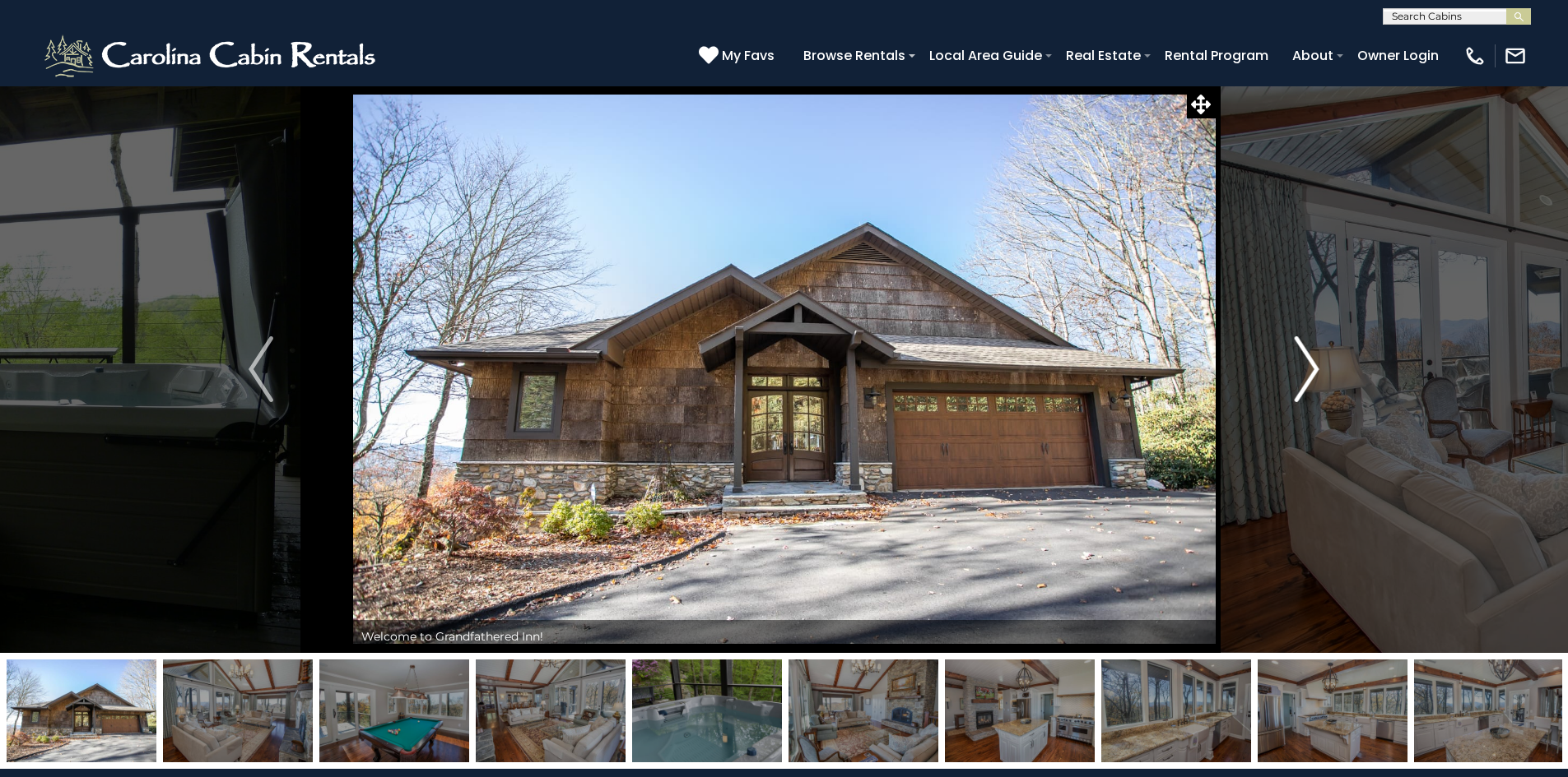
click at [1312, 370] on img "Next" at bounding box center [1307, 369] width 25 height 66
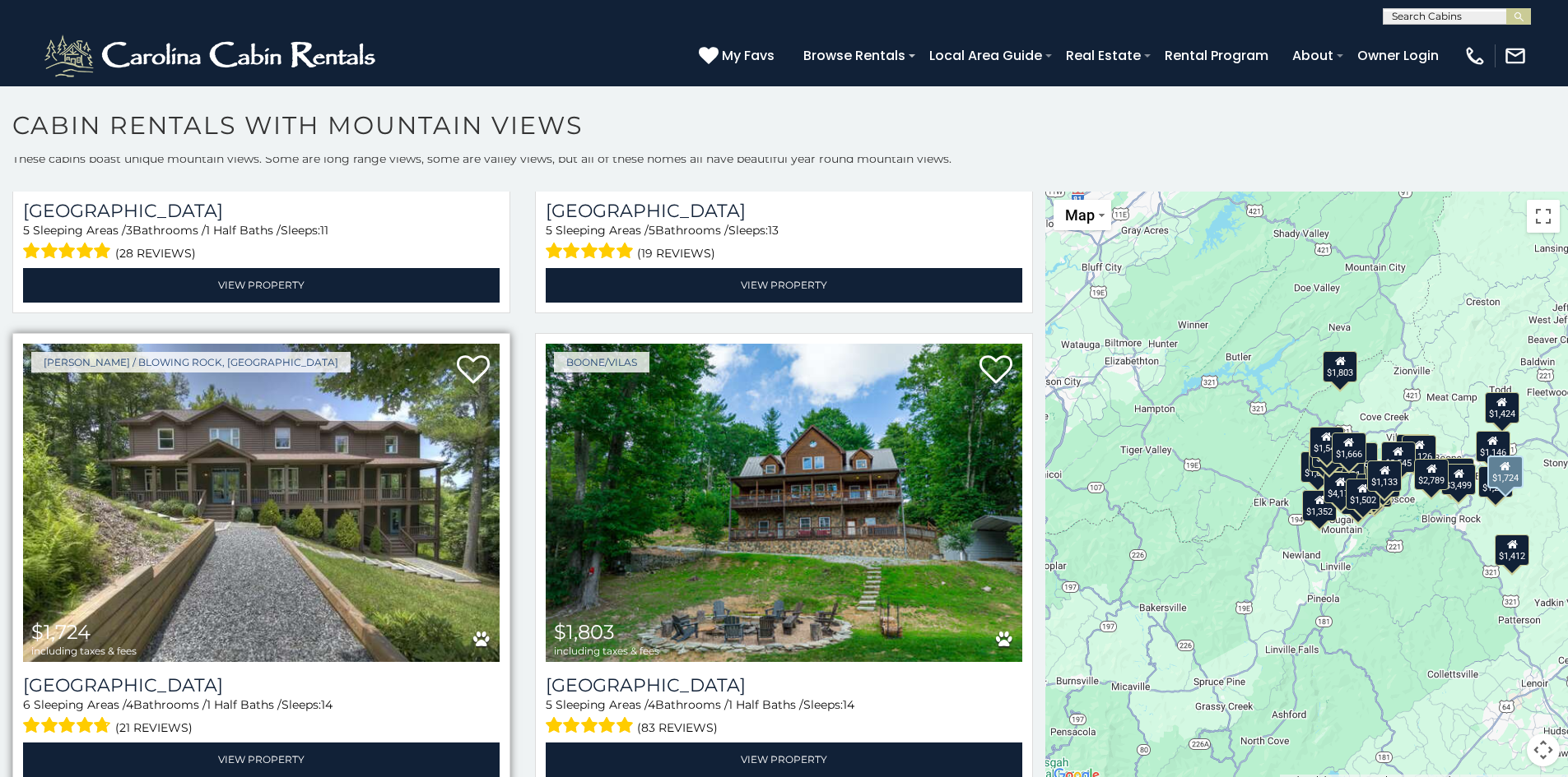
scroll to position [5099, 0]
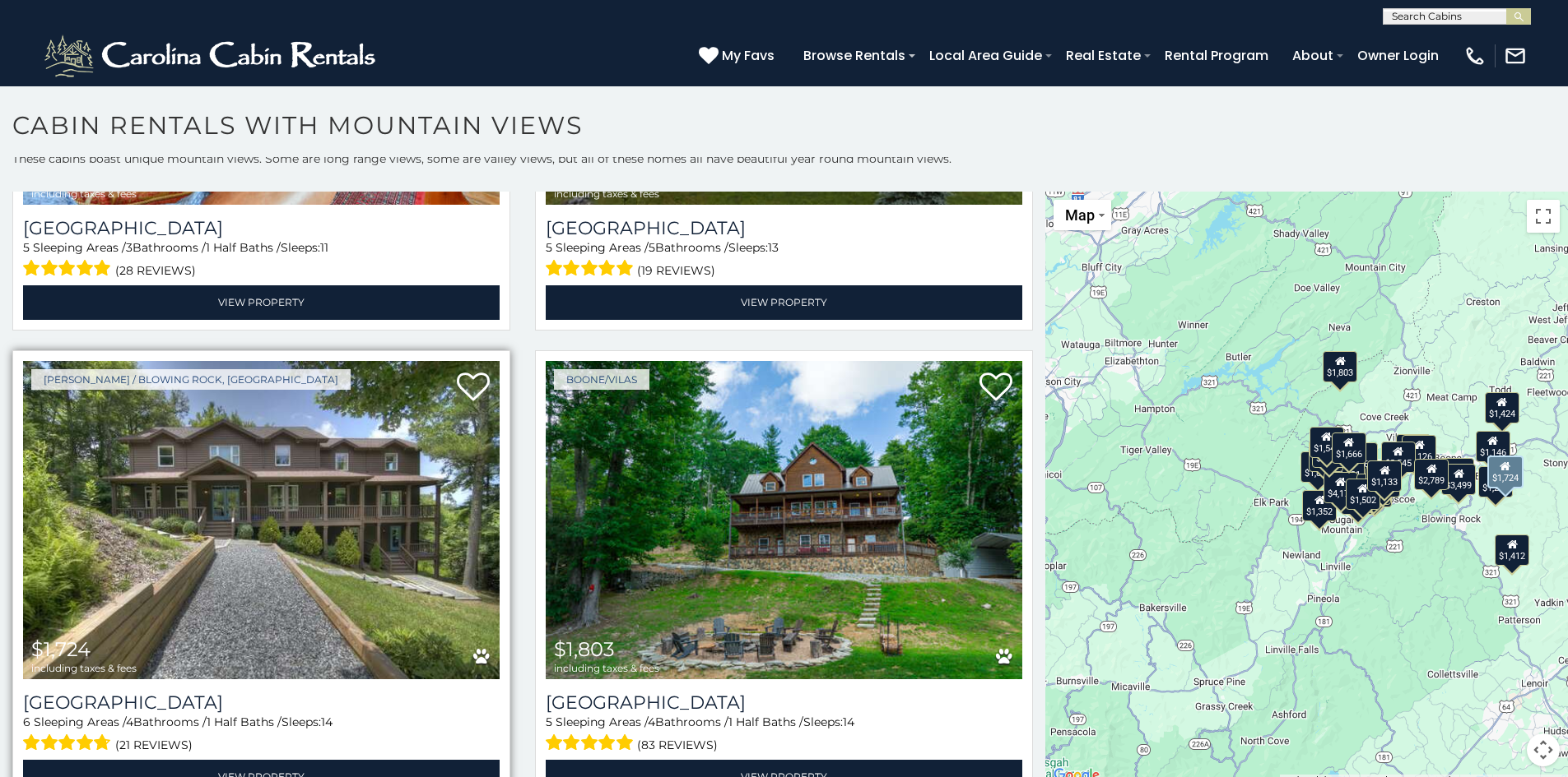
click at [229, 450] on img at bounding box center [261, 520] width 476 height 319
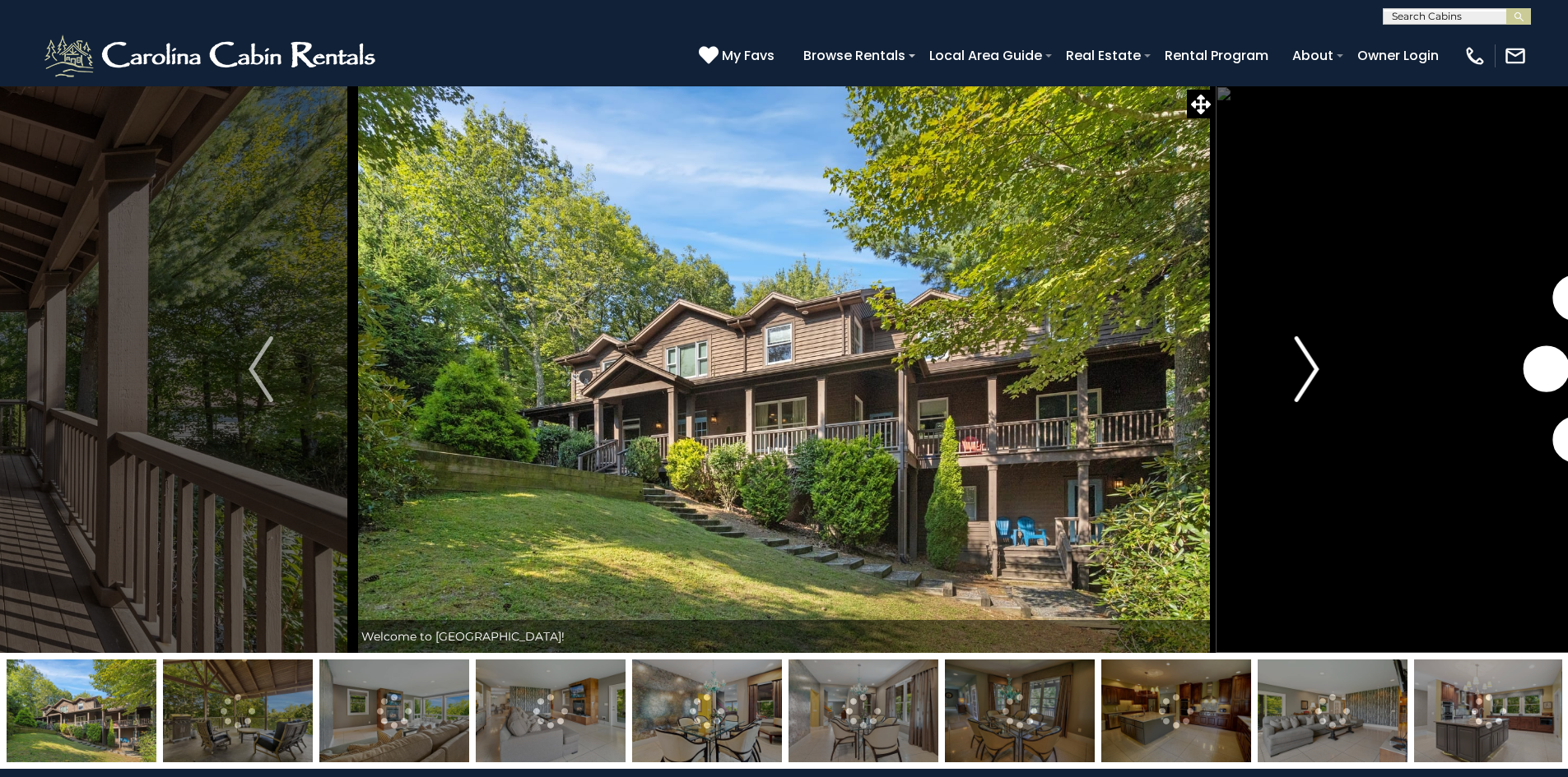
click at [1311, 370] on img "Next" at bounding box center [1307, 369] width 25 height 66
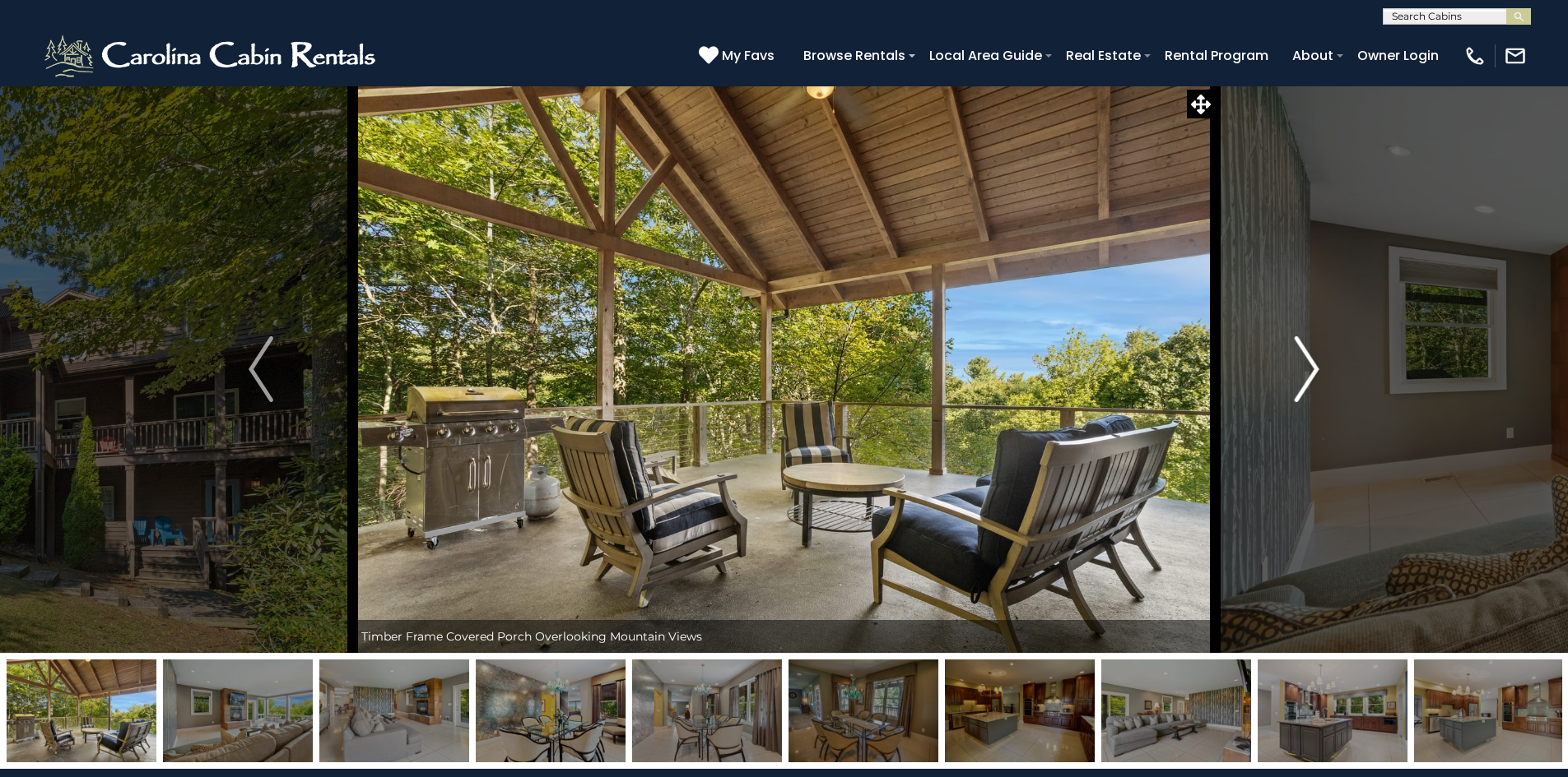
click at [1311, 369] on img "Next" at bounding box center [1307, 369] width 25 height 66
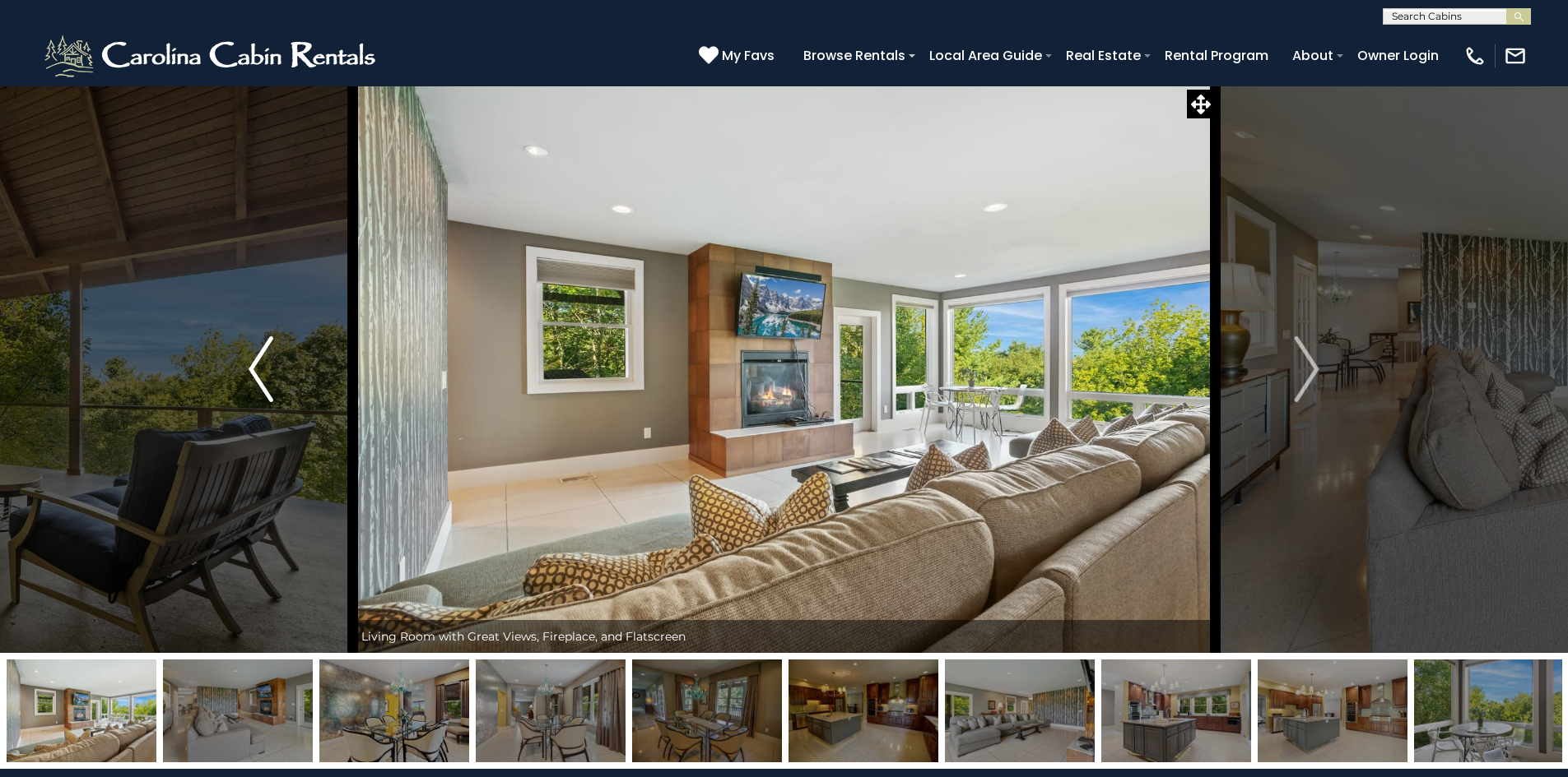
drag, startPoint x: 243, startPoint y: 371, endPoint x: 251, endPoint y: 368, distance: 8.5
click at [244, 370] on button "Previous" at bounding box center [261, 369] width 184 height 568
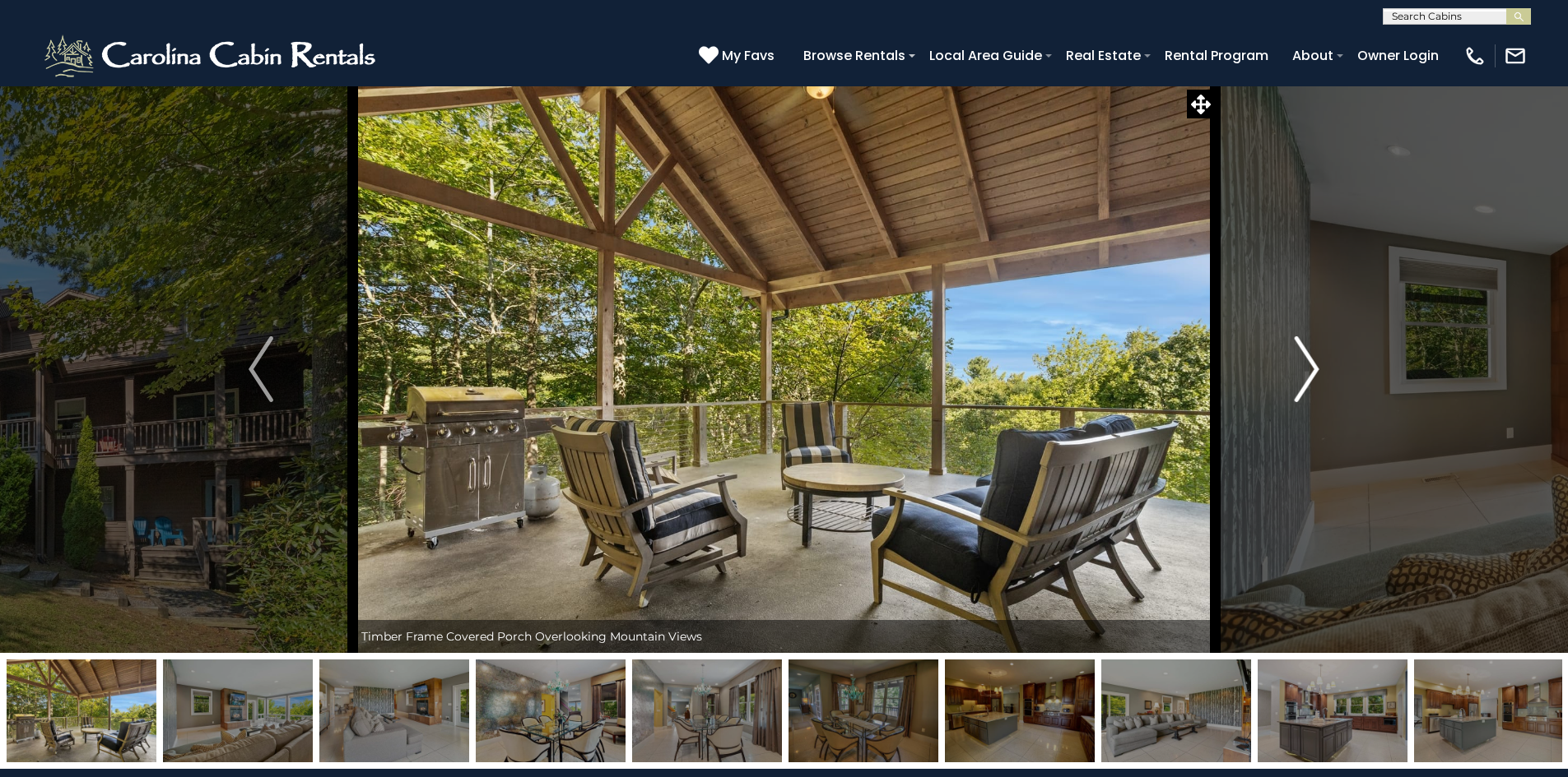
click at [1303, 366] on img "Next" at bounding box center [1307, 369] width 25 height 66
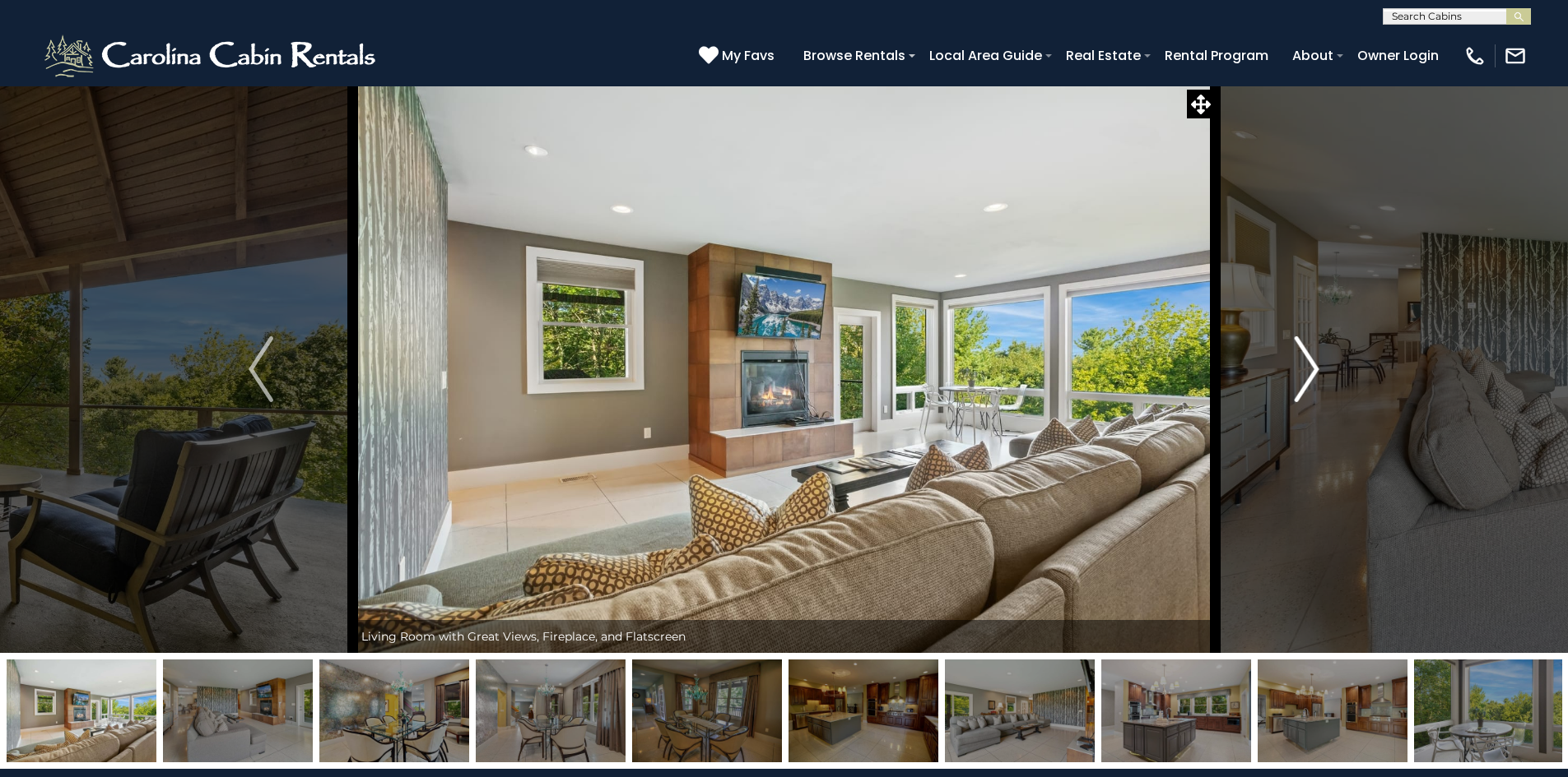
click at [1303, 366] on img "Next" at bounding box center [1307, 369] width 25 height 66
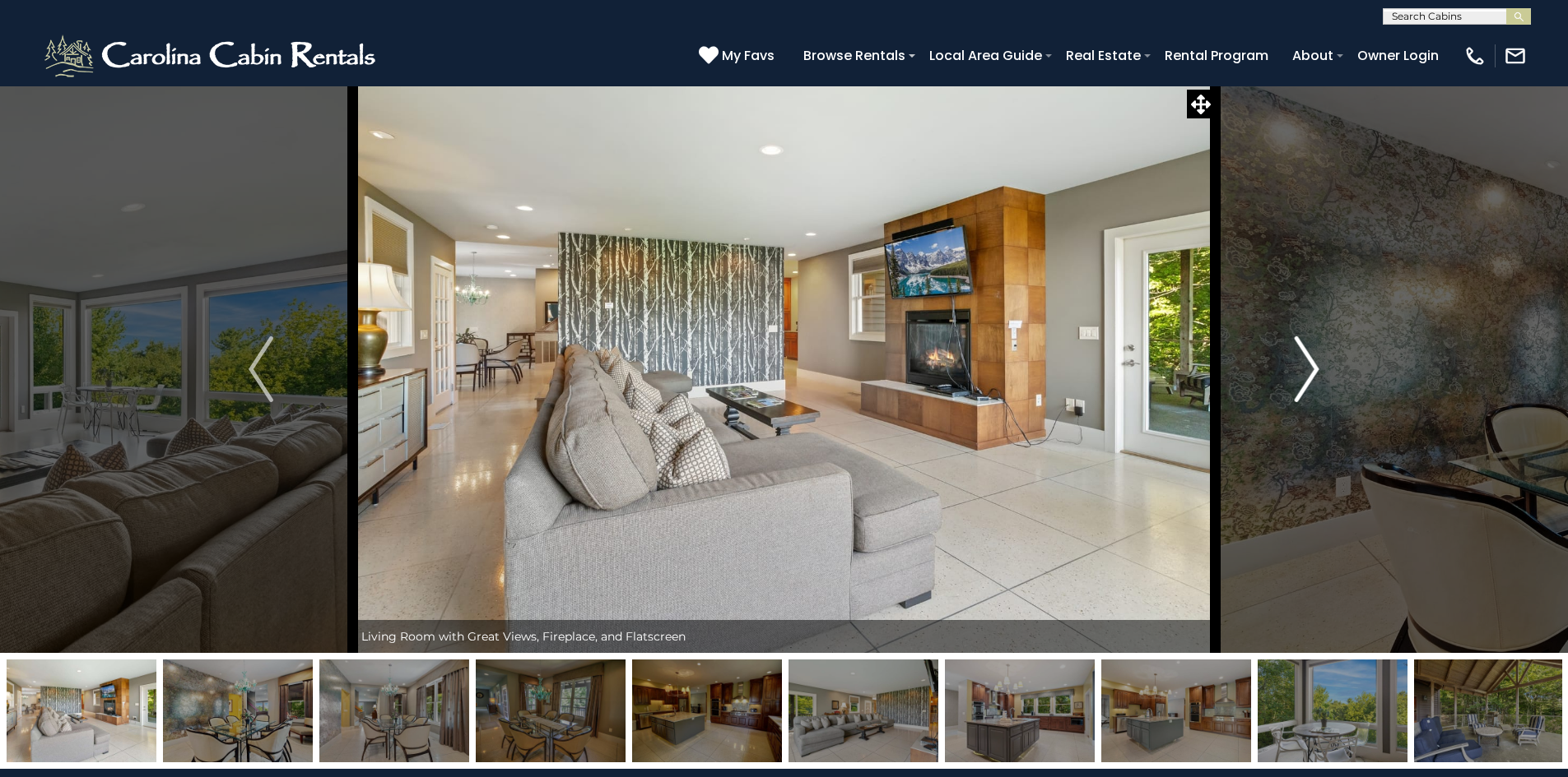
click at [1303, 366] on img "Next" at bounding box center [1307, 369] width 25 height 66
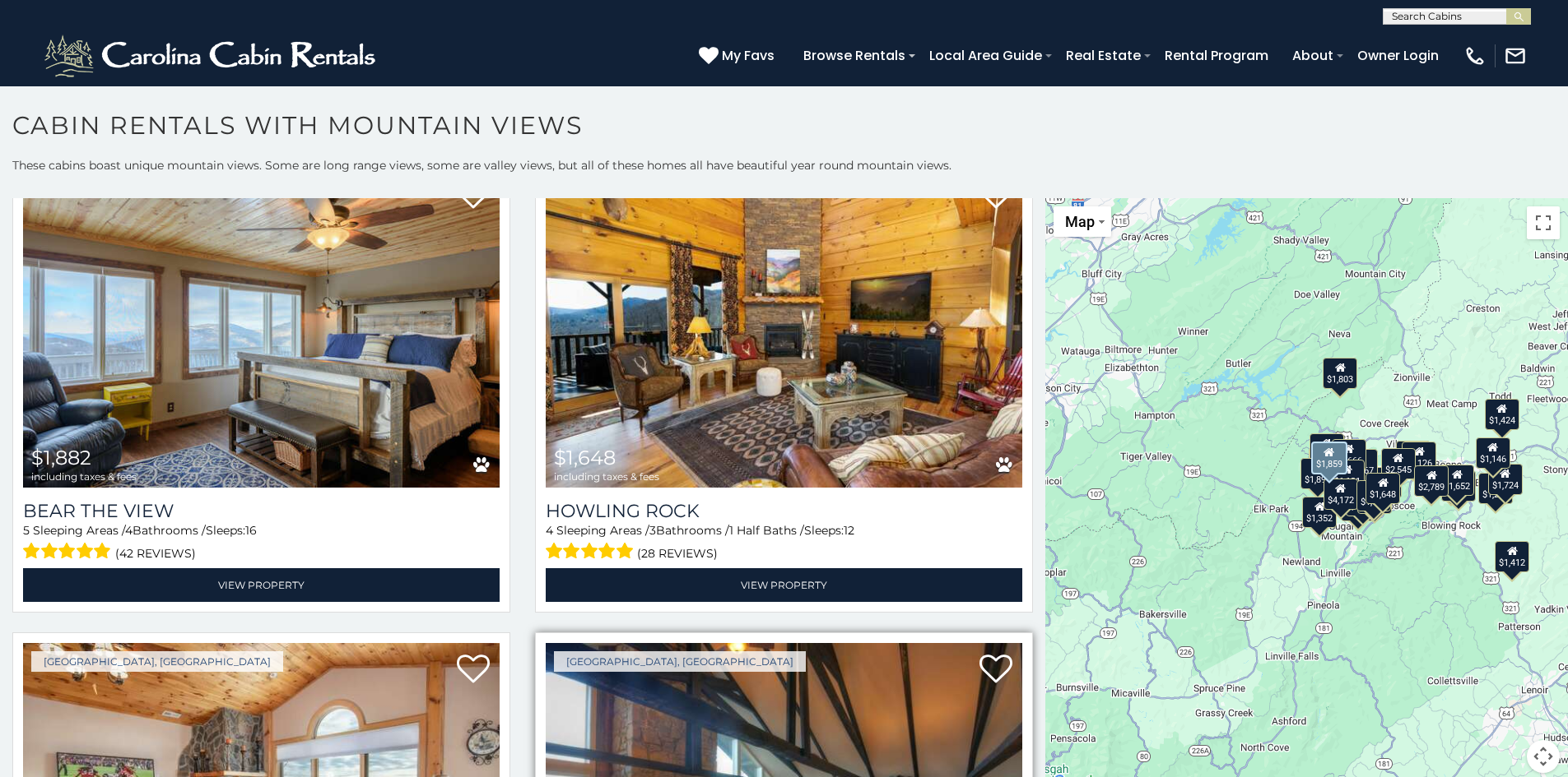
scroll to position [1974, 0]
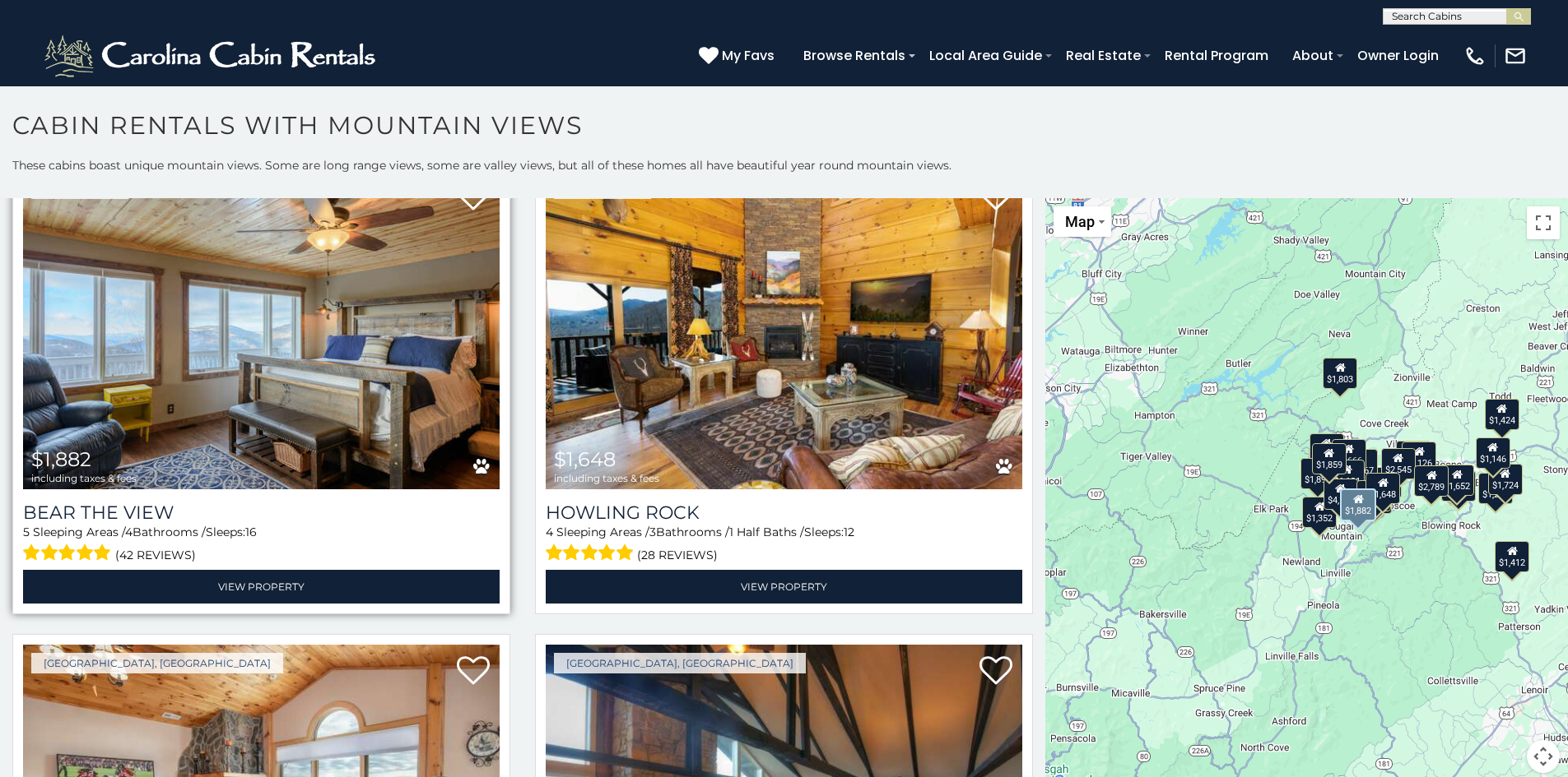
click at [278, 368] on img at bounding box center [261, 329] width 476 height 319
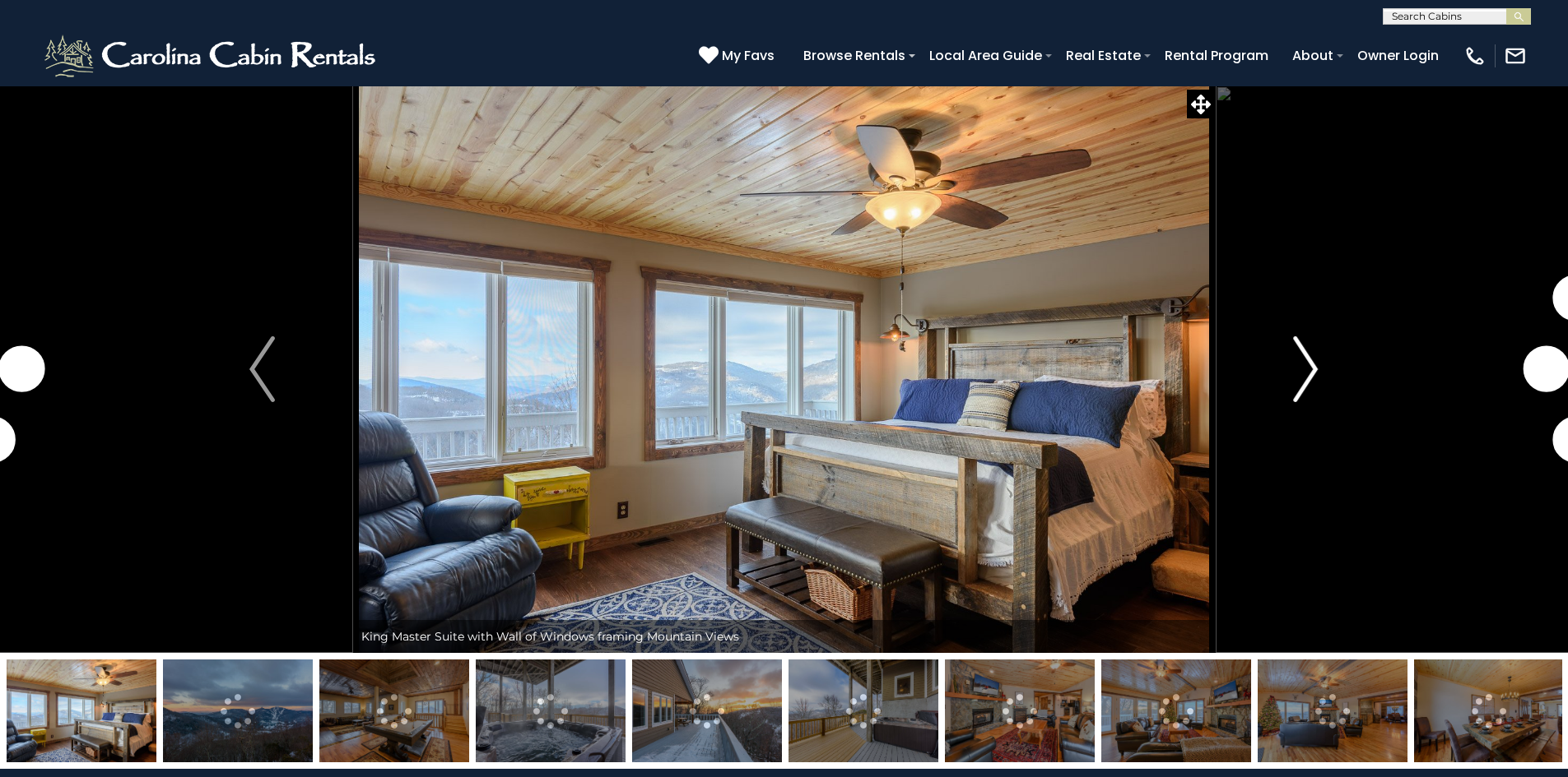
click at [1309, 366] on img "Next" at bounding box center [1305, 369] width 25 height 66
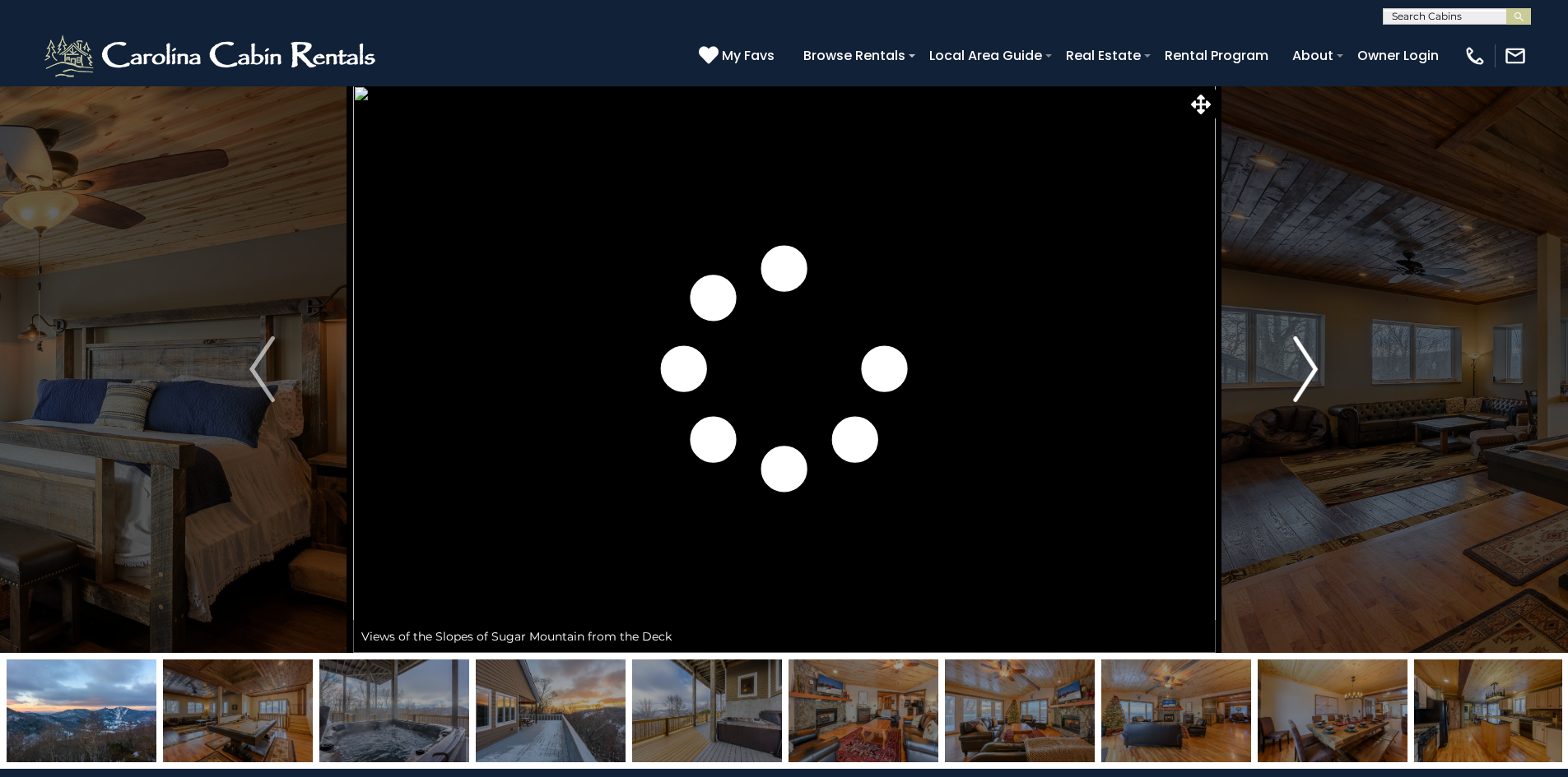
click at [1309, 366] on img "Next" at bounding box center [1305, 369] width 25 height 66
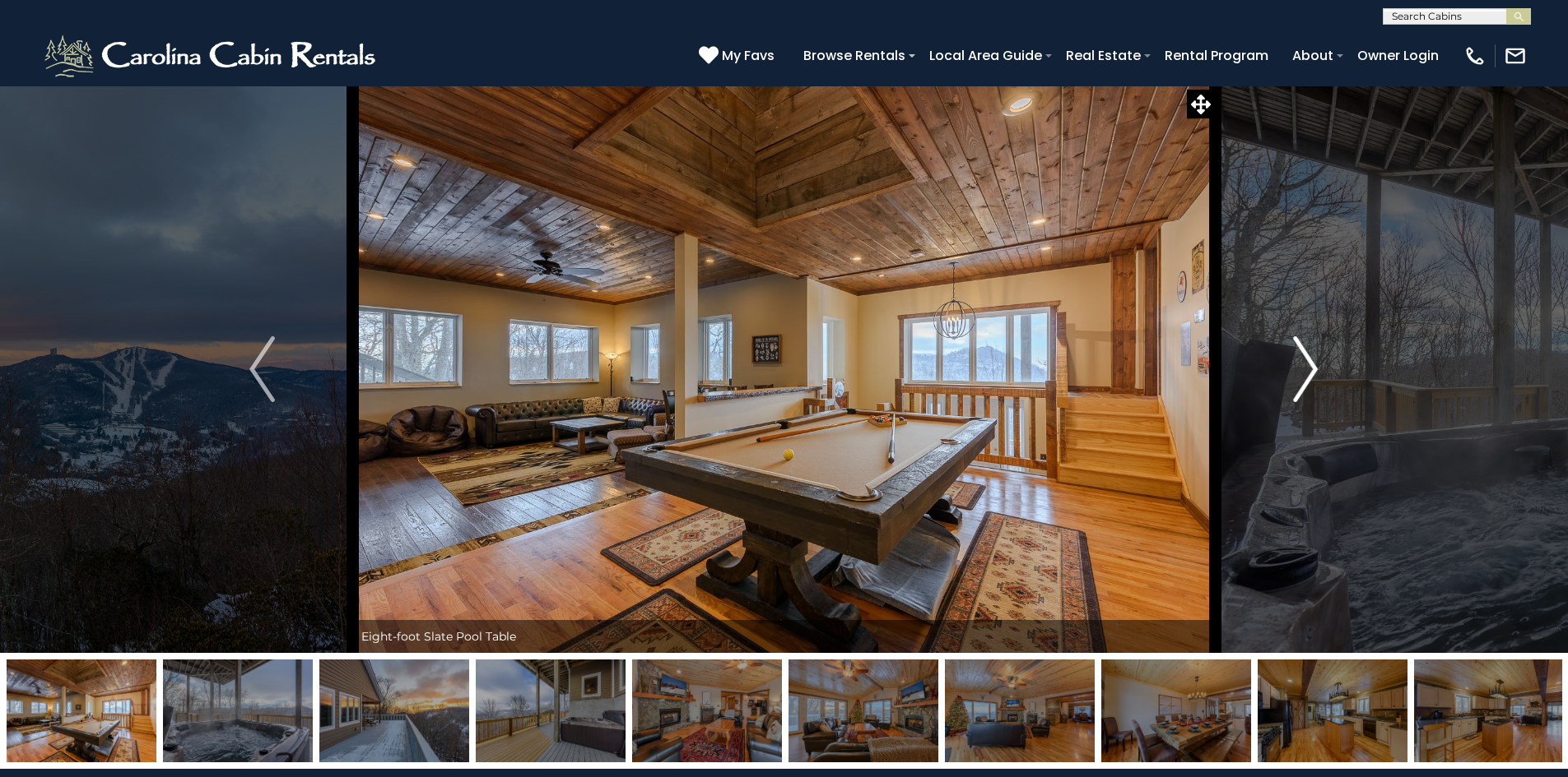
click at [1309, 366] on img "Next" at bounding box center [1305, 369] width 25 height 66
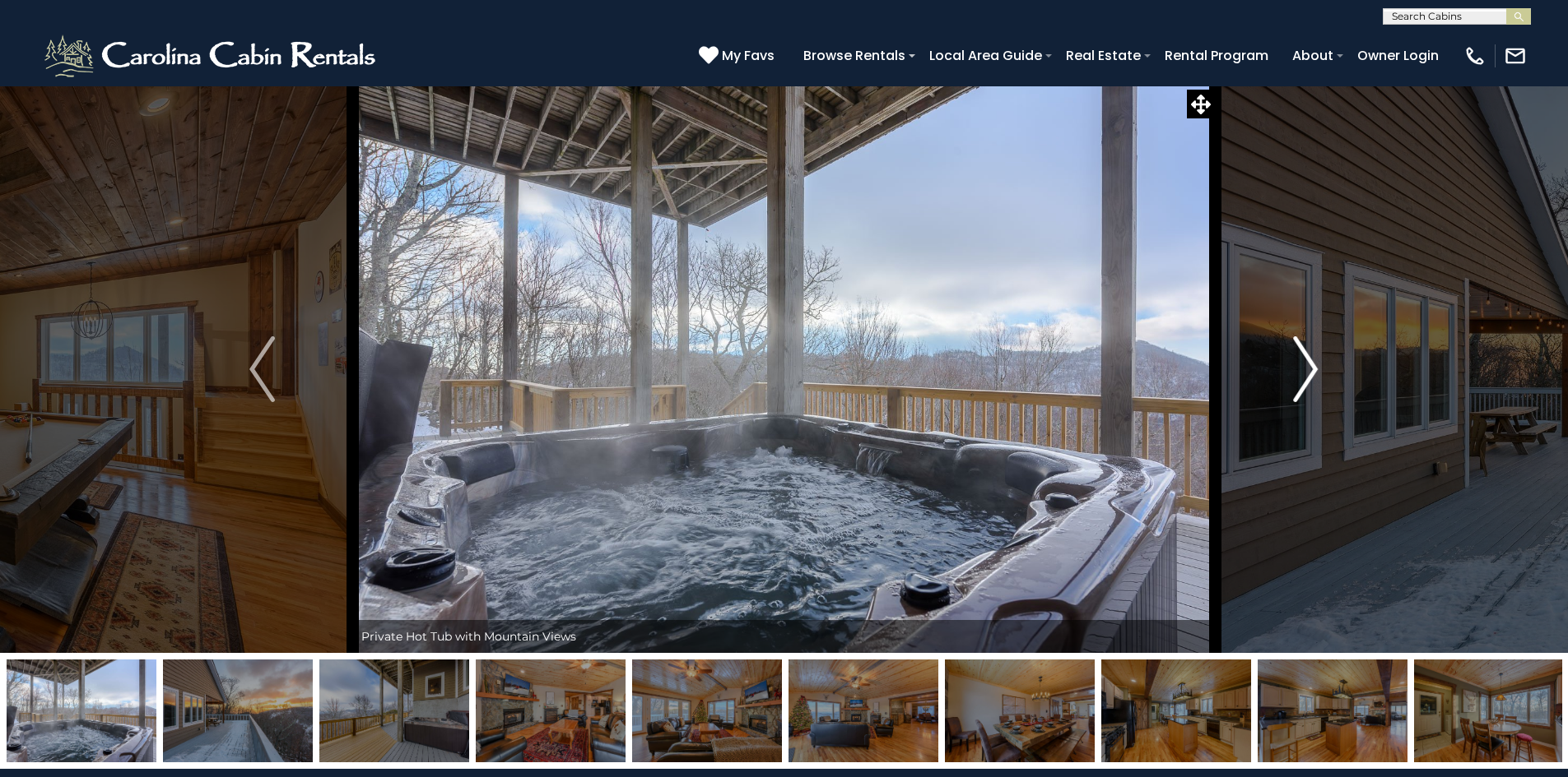
click at [1309, 366] on img "Next" at bounding box center [1305, 369] width 25 height 66
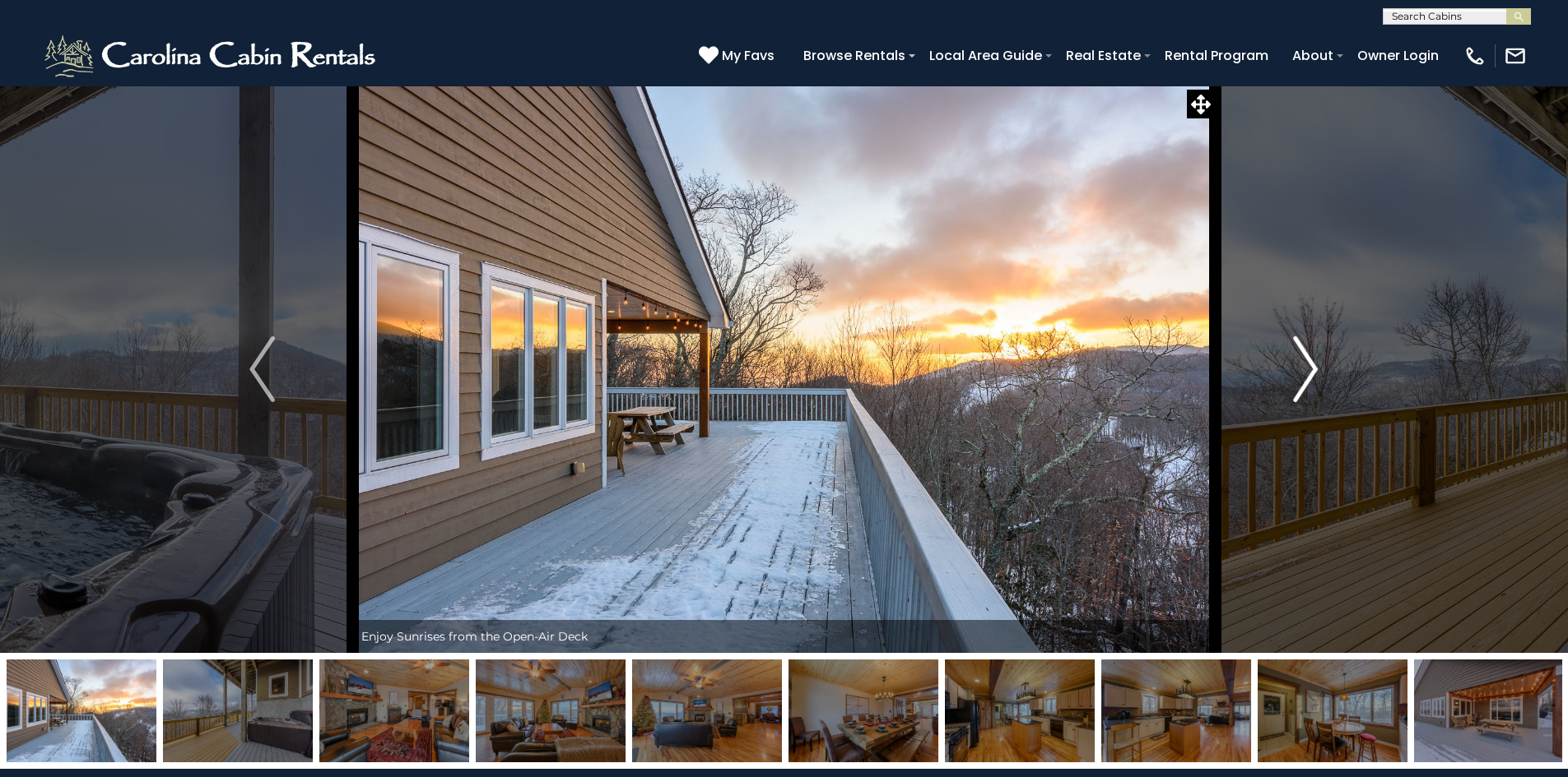
click at [1309, 366] on img "Next" at bounding box center [1305, 369] width 25 height 66
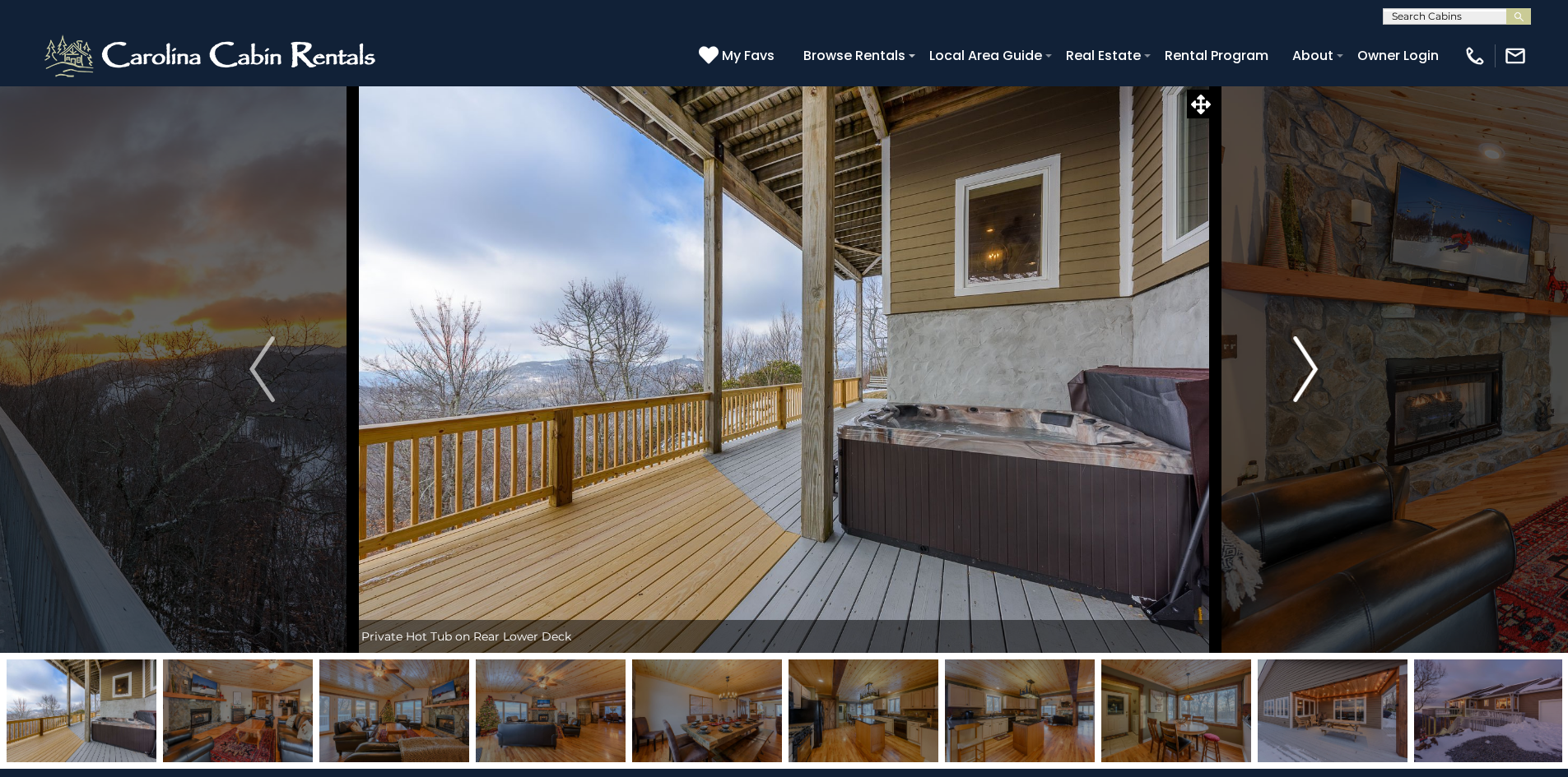
click at [1306, 366] on img "Next" at bounding box center [1305, 369] width 25 height 66
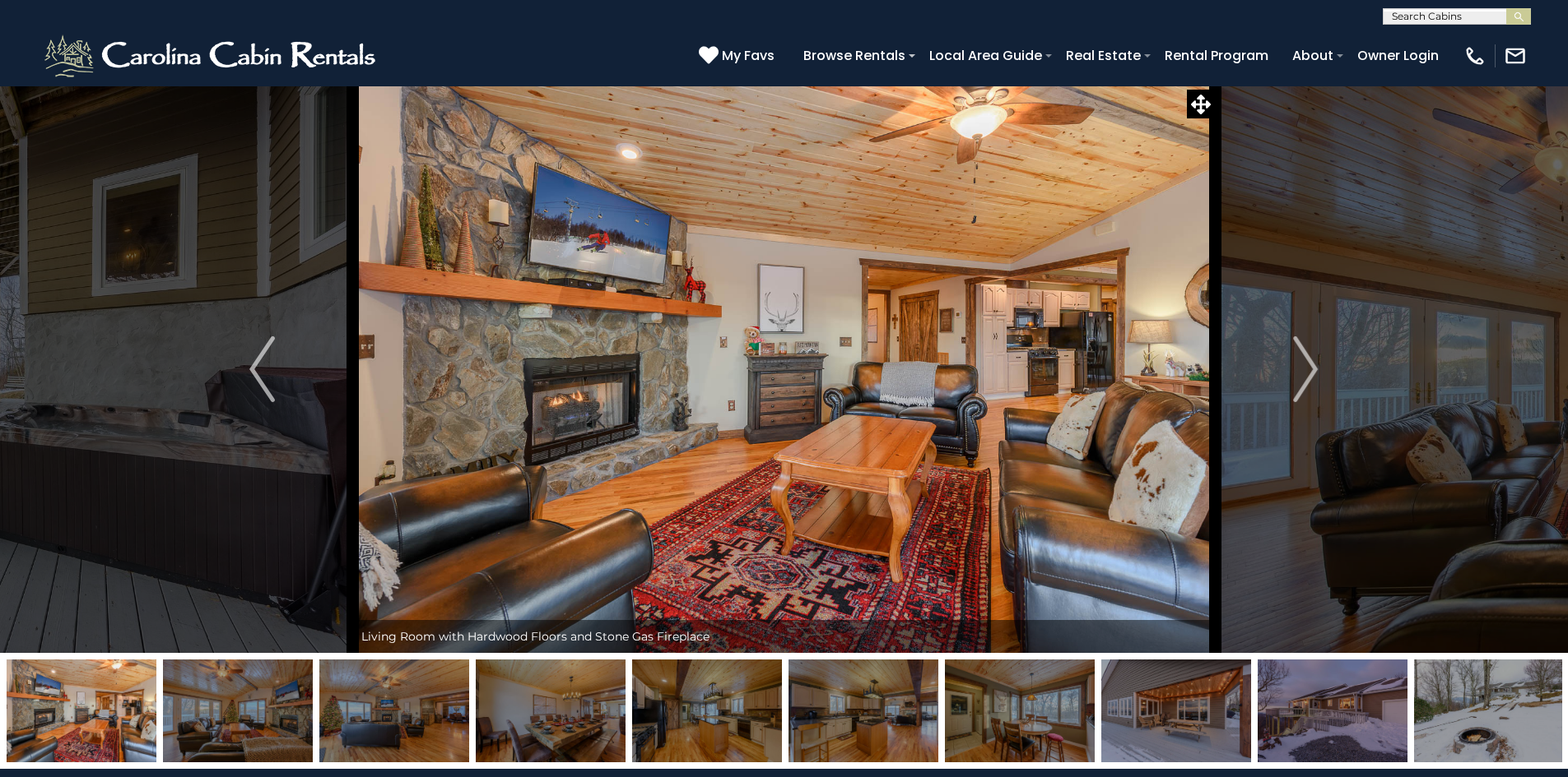
click at [1162, 707] on img at bounding box center [1176, 711] width 150 height 102
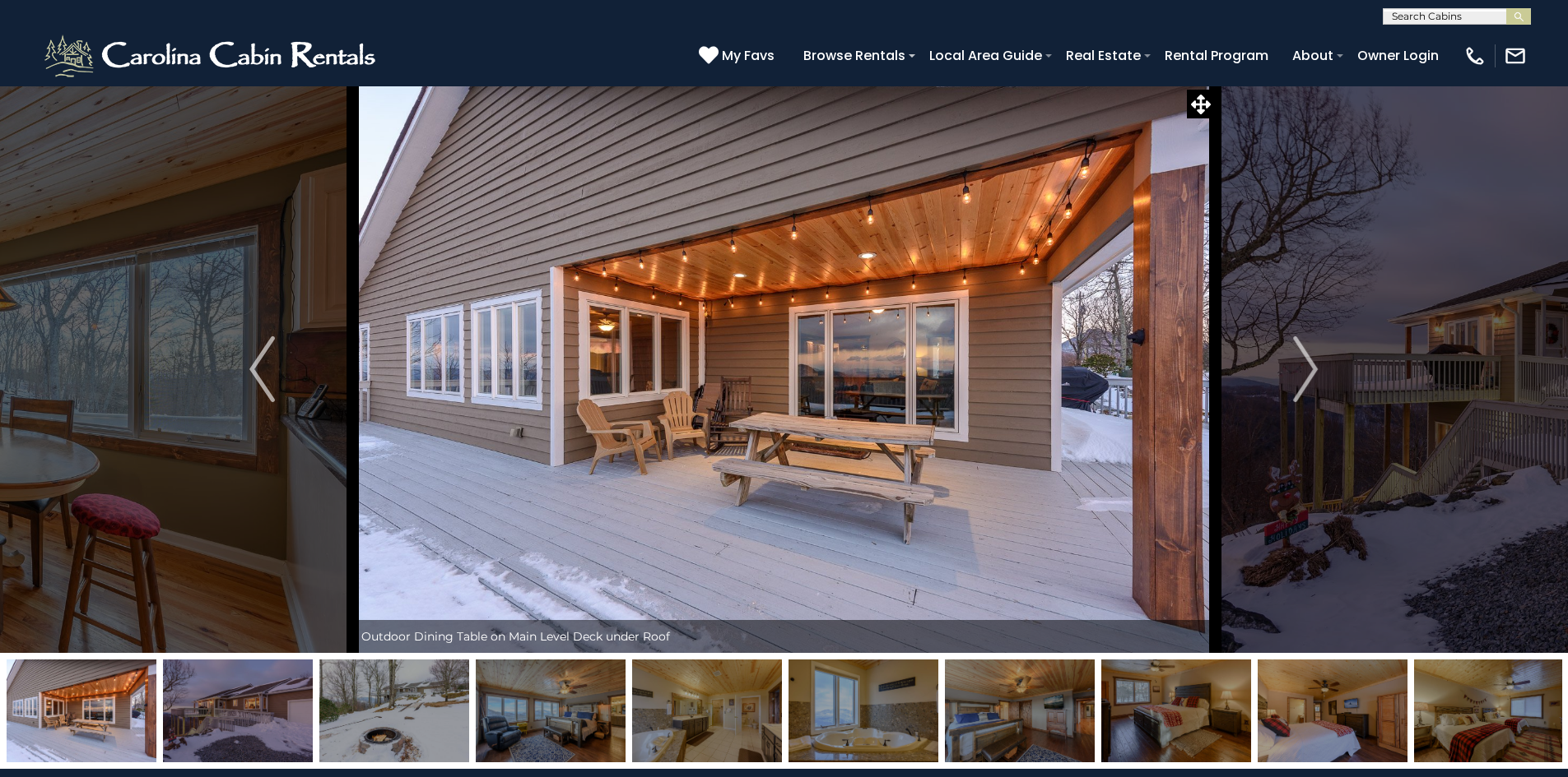
click at [249, 725] on img at bounding box center [238, 711] width 150 height 102
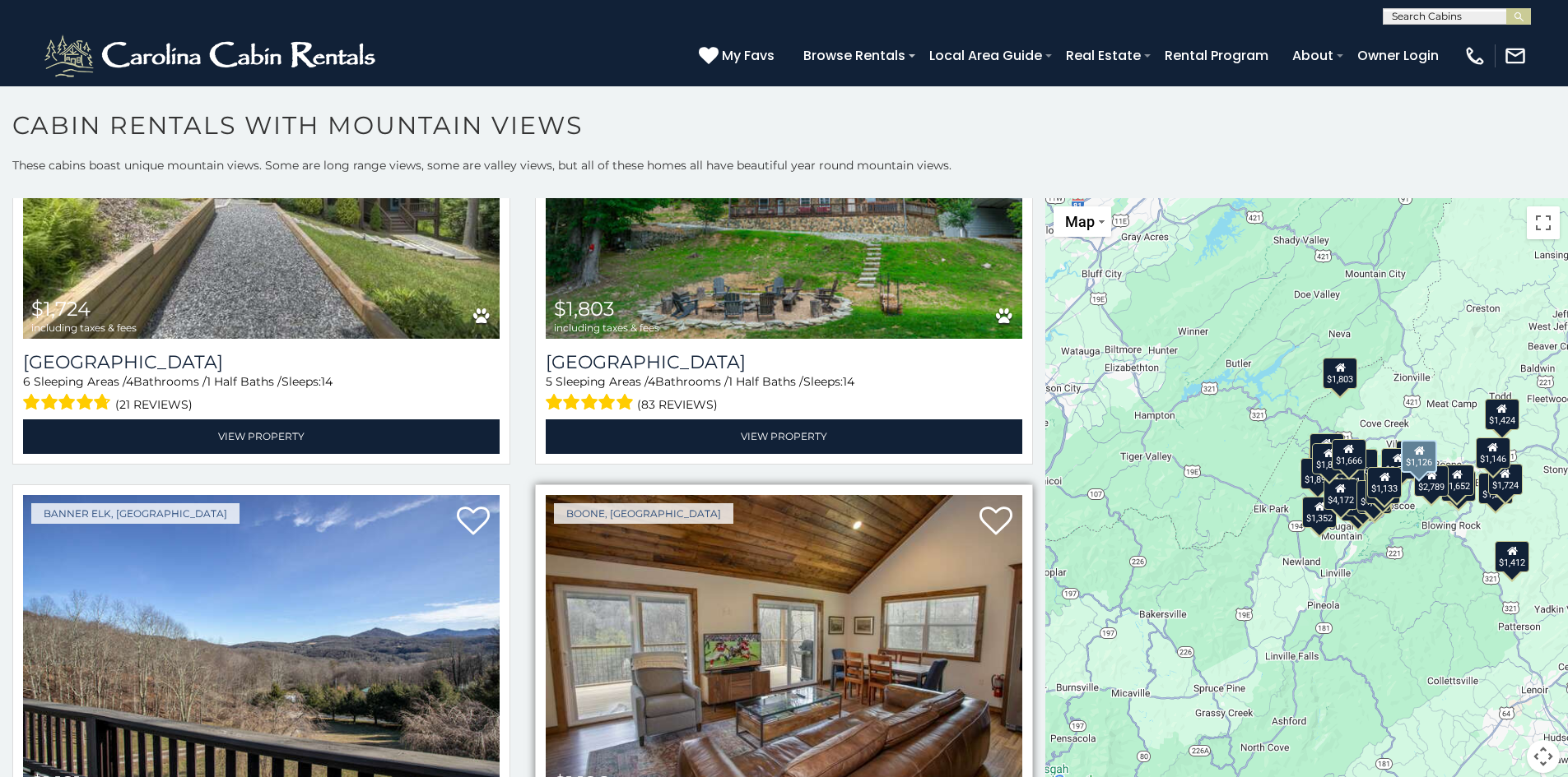
scroll to position [5840, 0]
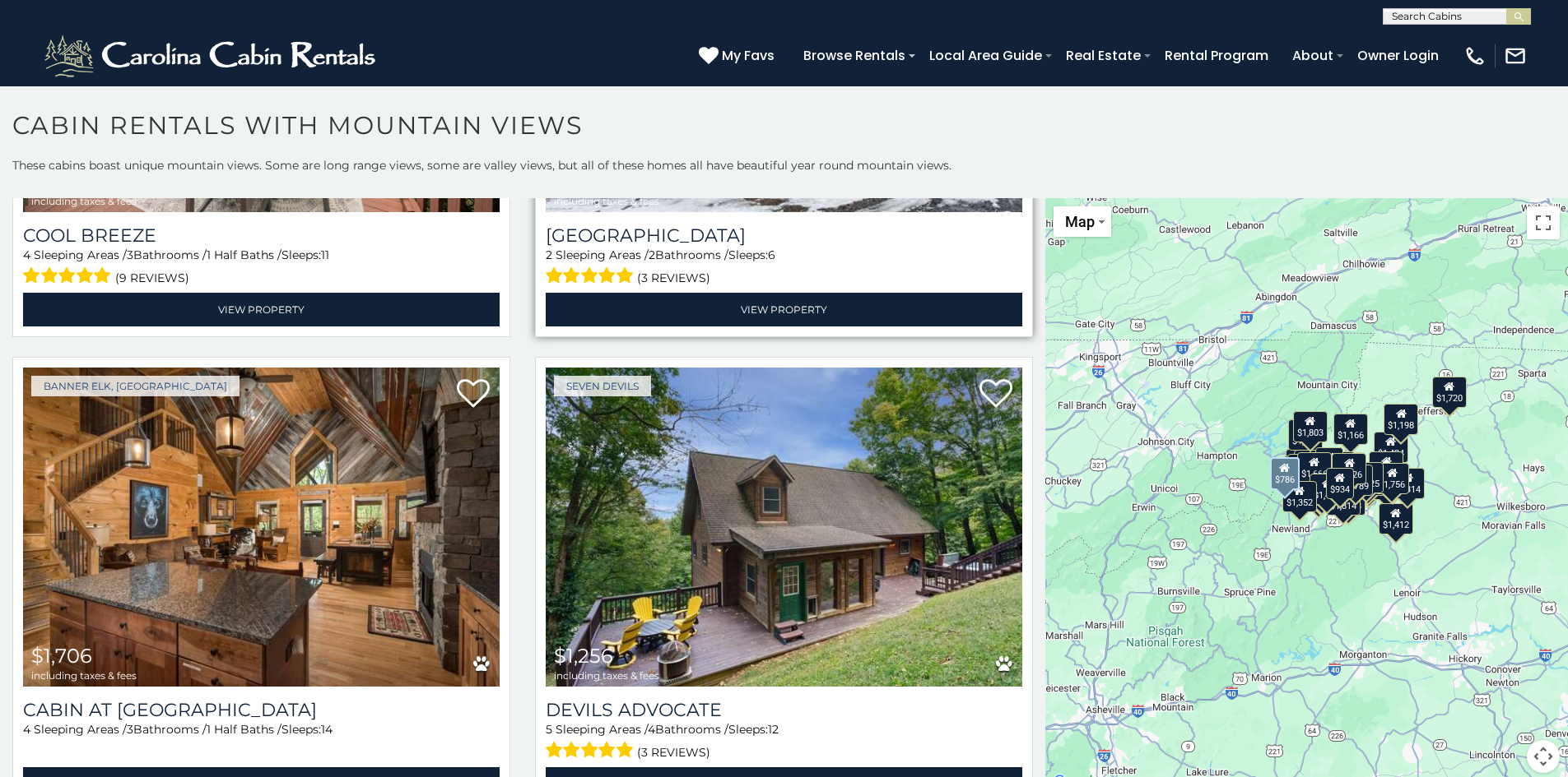
scroll to position [9865, 0]
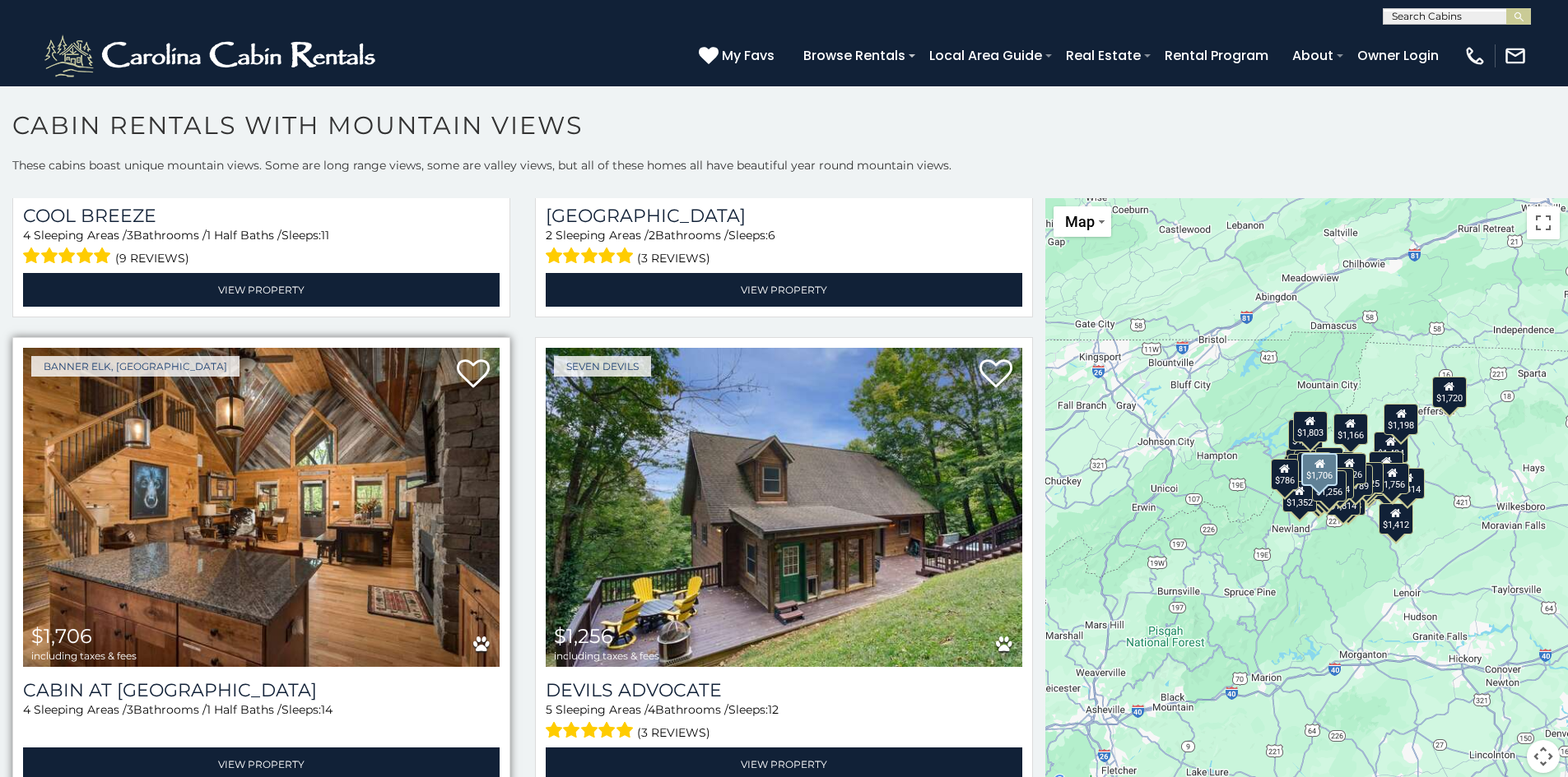
click at [281, 405] on img at bounding box center [261, 507] width 476 height 319
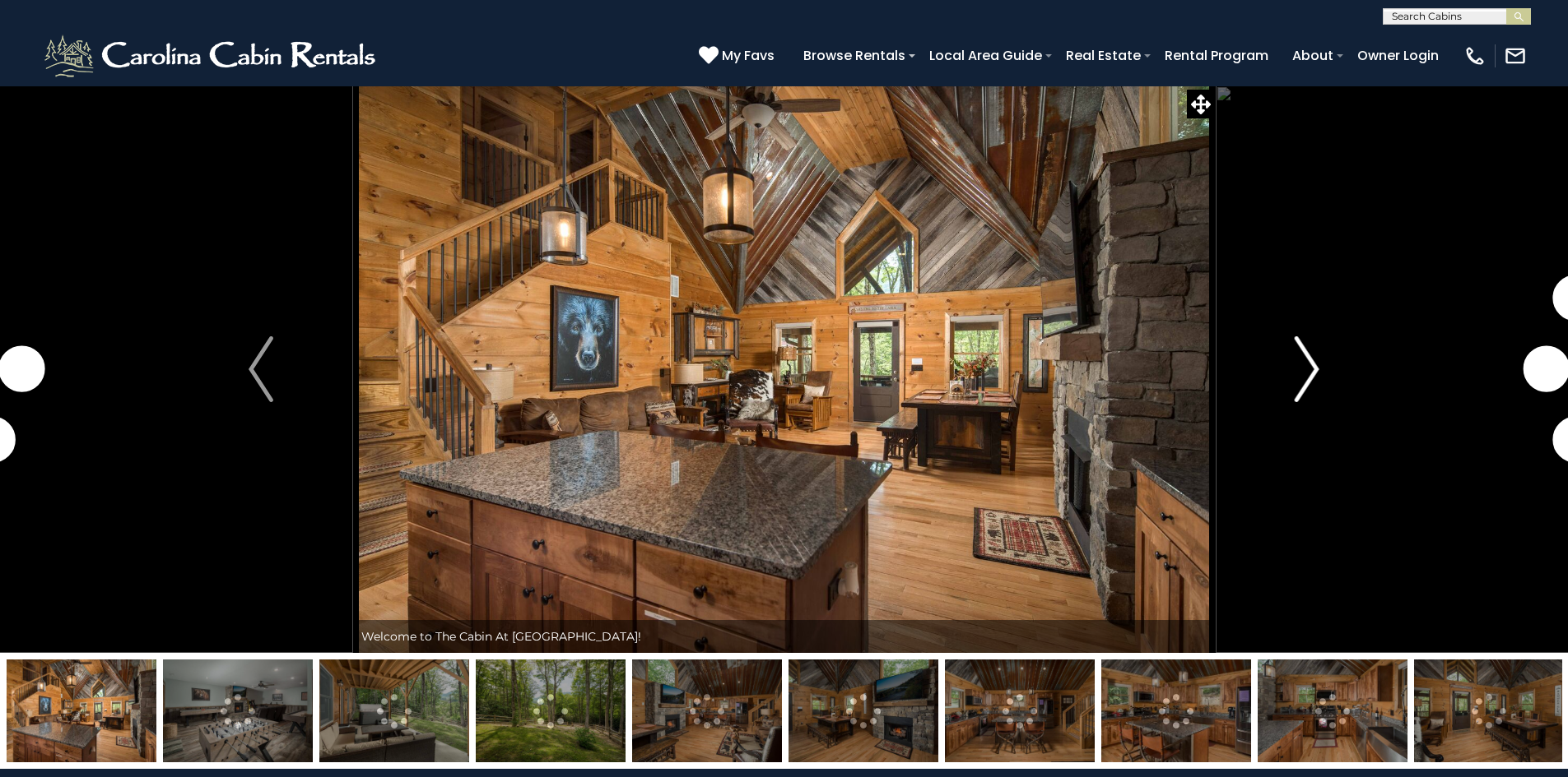
click at [1316, 371] on img "Next" at bounding box center [1307, 369] width 25 height 66
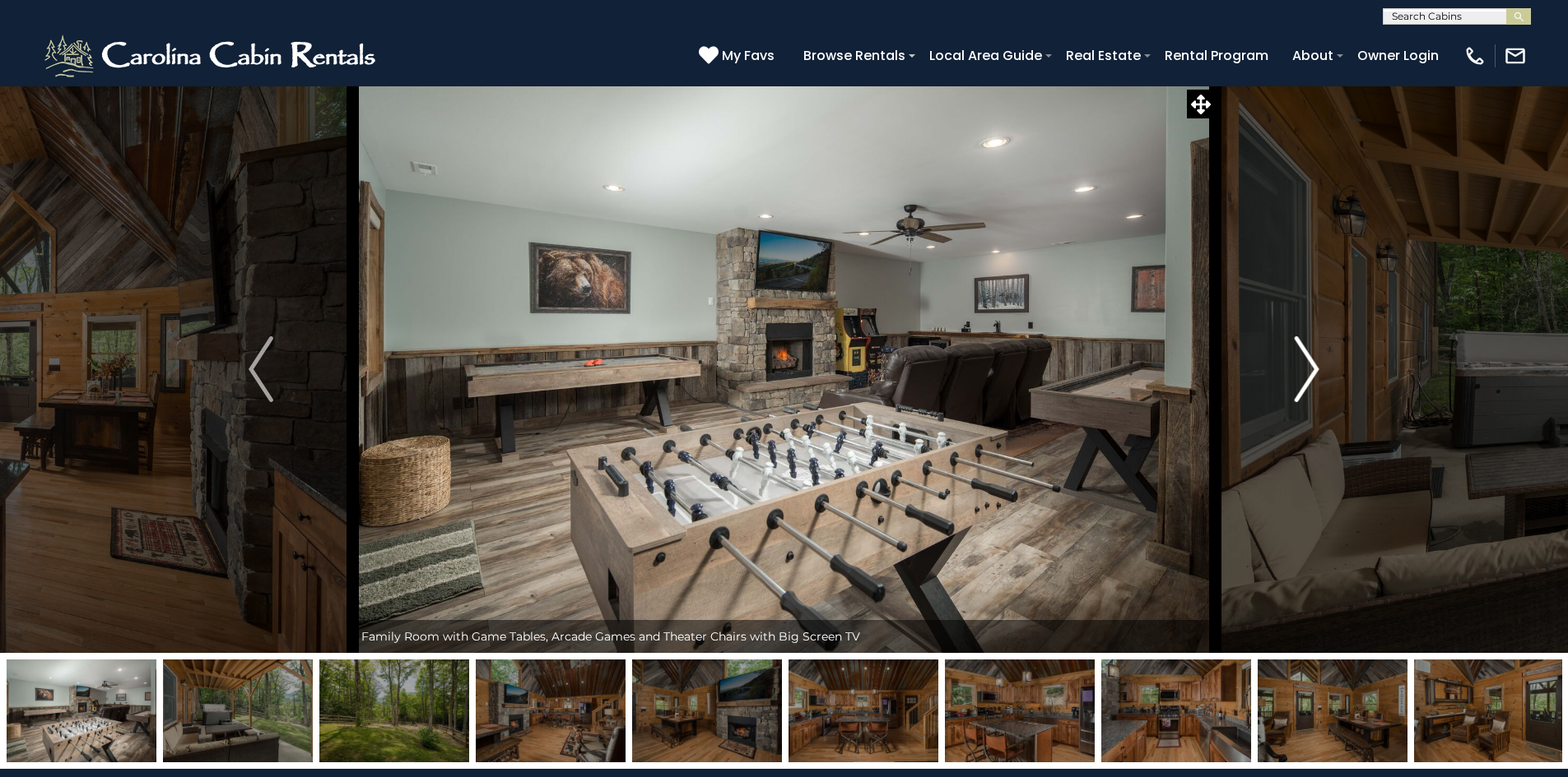
click at [1304, 351] on img "Next" at bounding box center [1307, 369] width 25 height 66
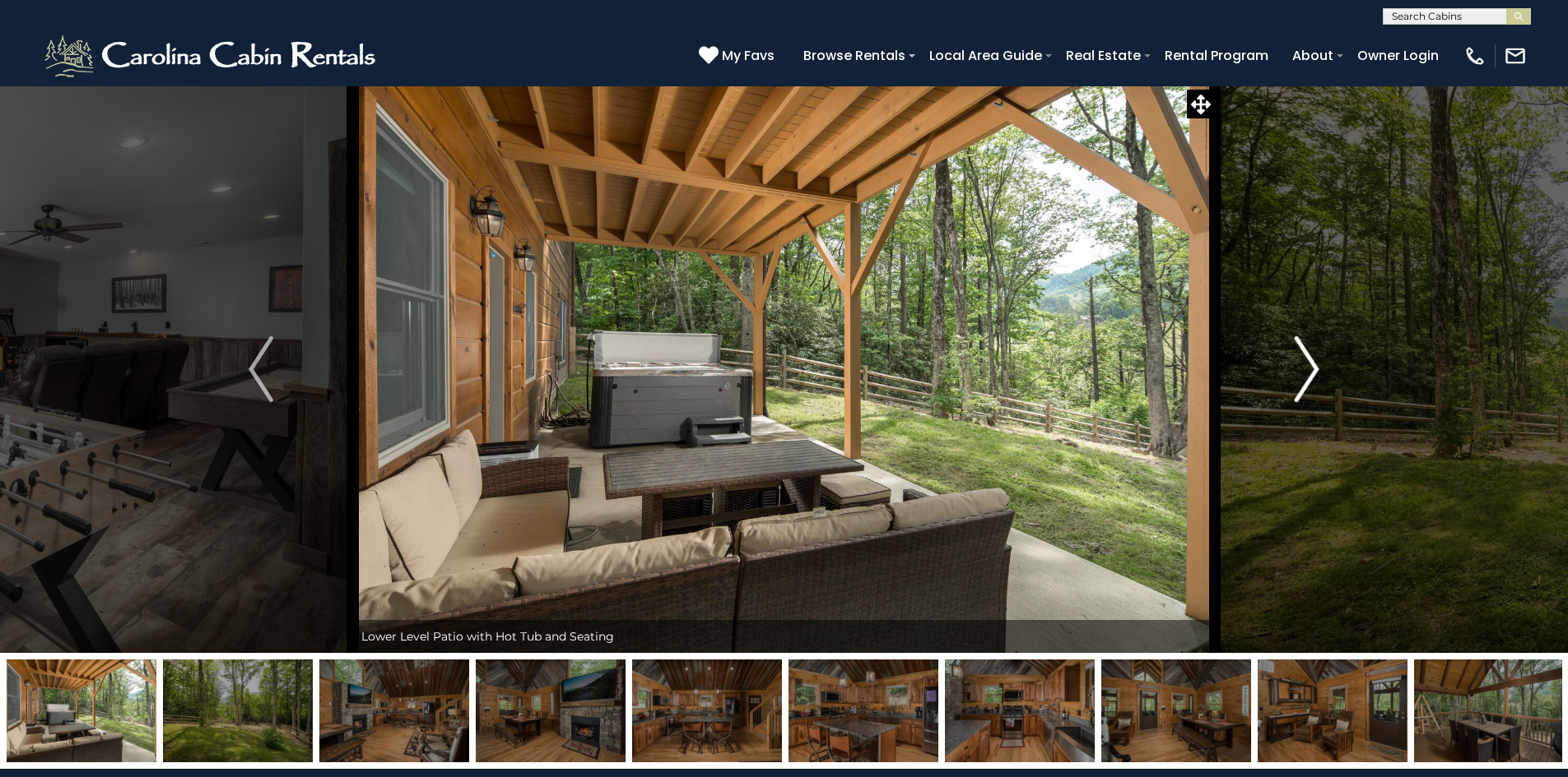
click at [1308, 366] on img "Next" at bounding box center [1307, 369] width 25 height 66
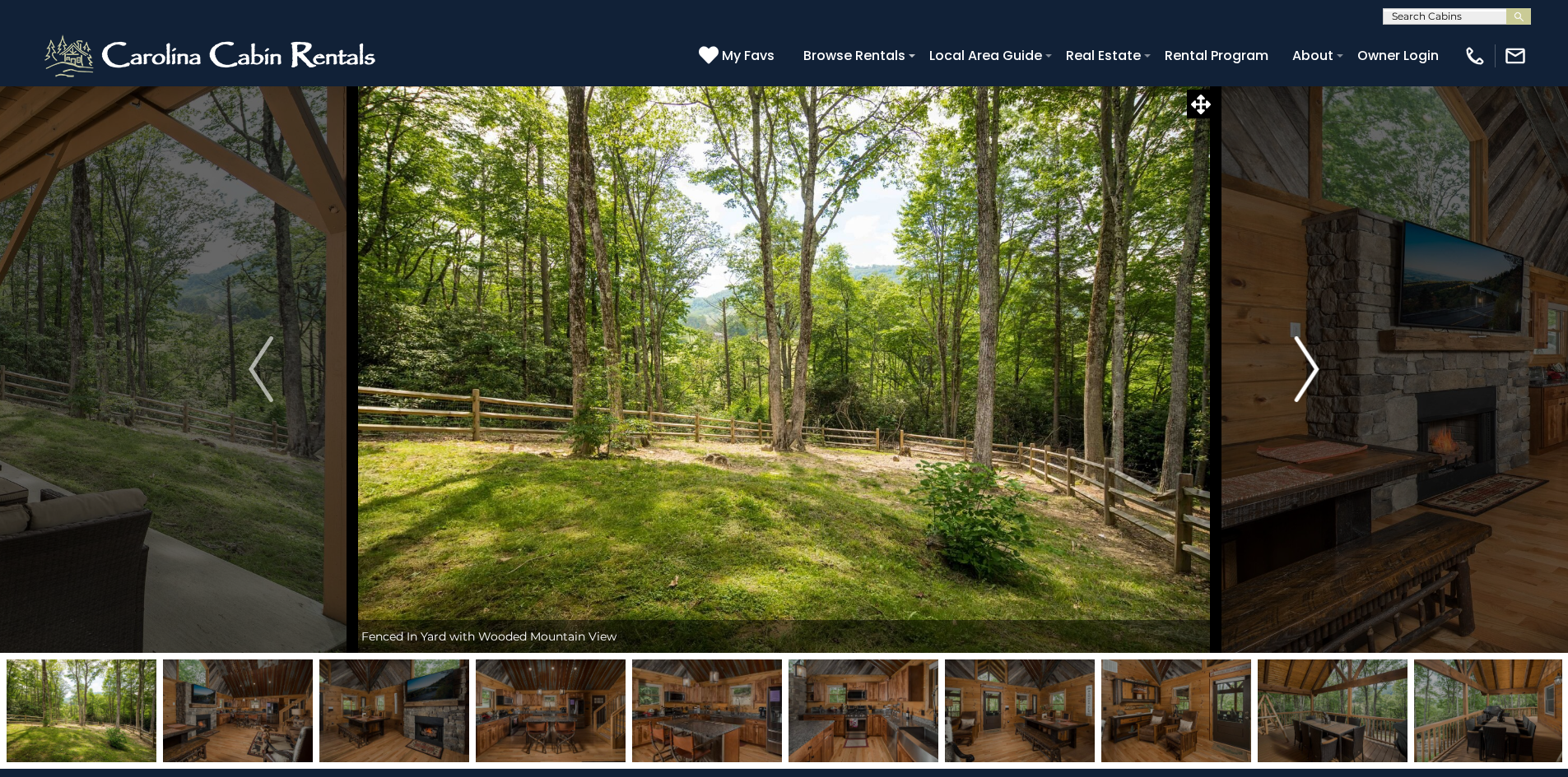
click at [1308, 368] on img "Next" at bounding box center [1307, 369] width 25 height 66
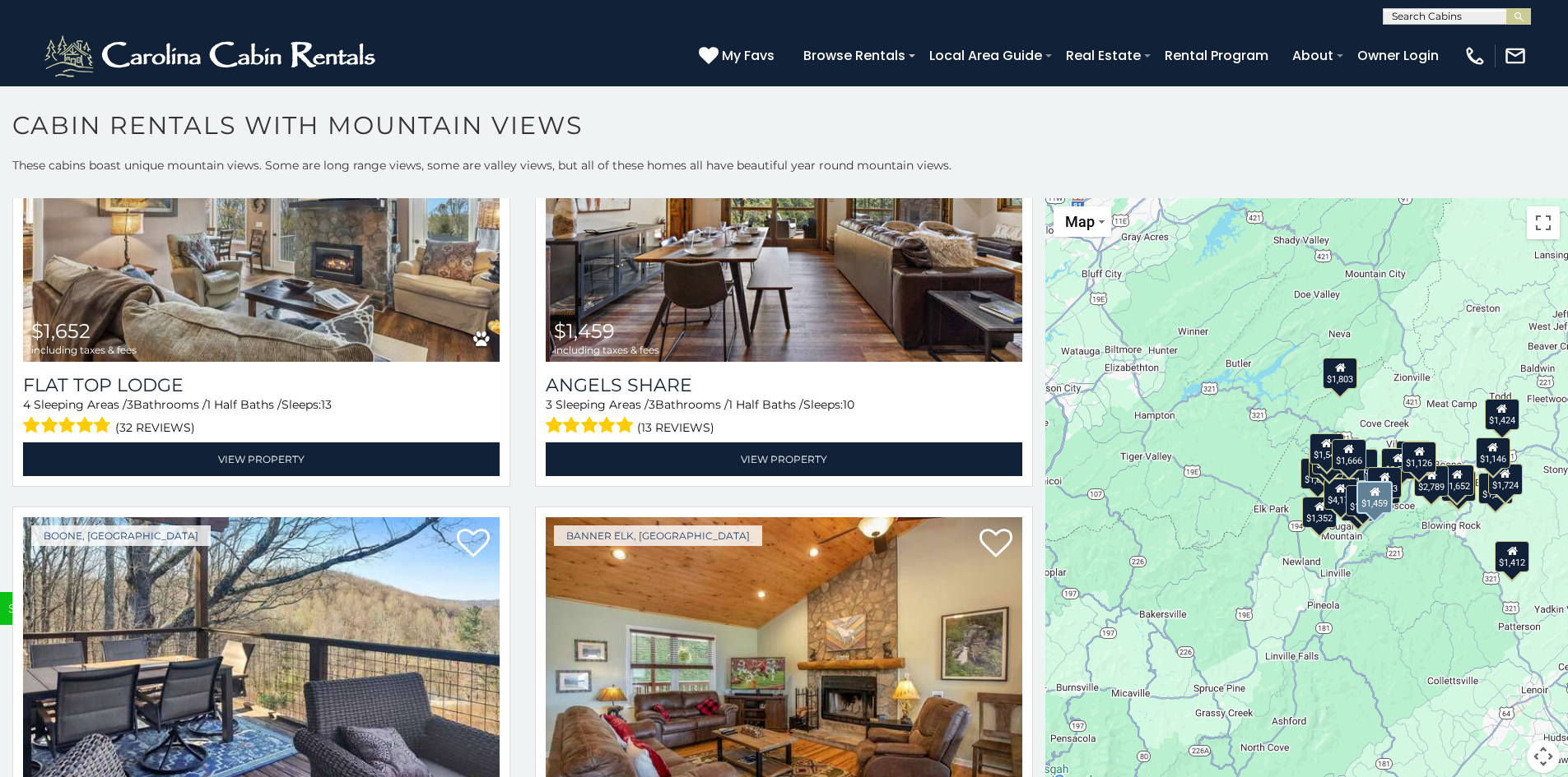
scroll to position [6416, 0]
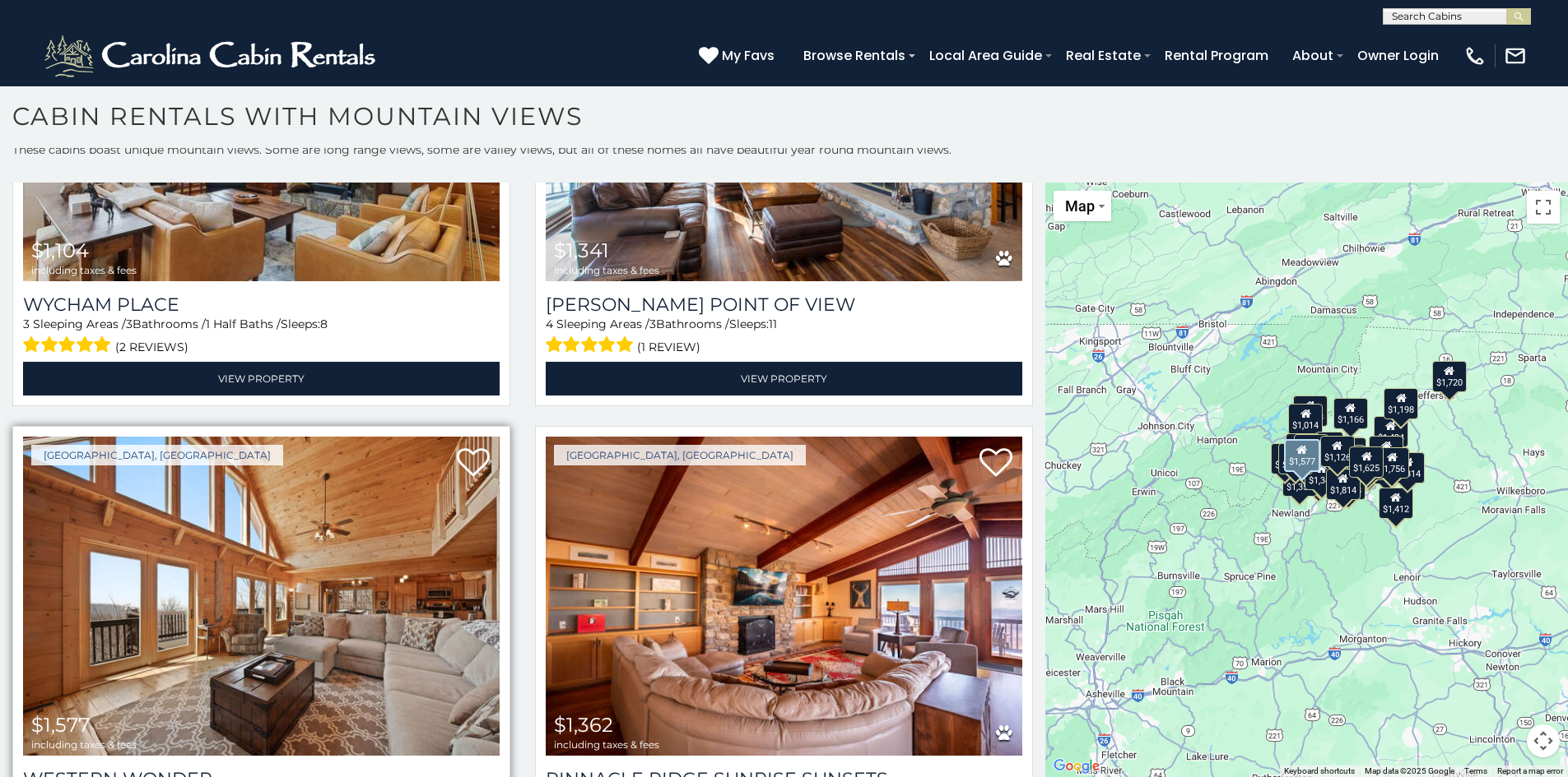
scroll to position [11182, 0]
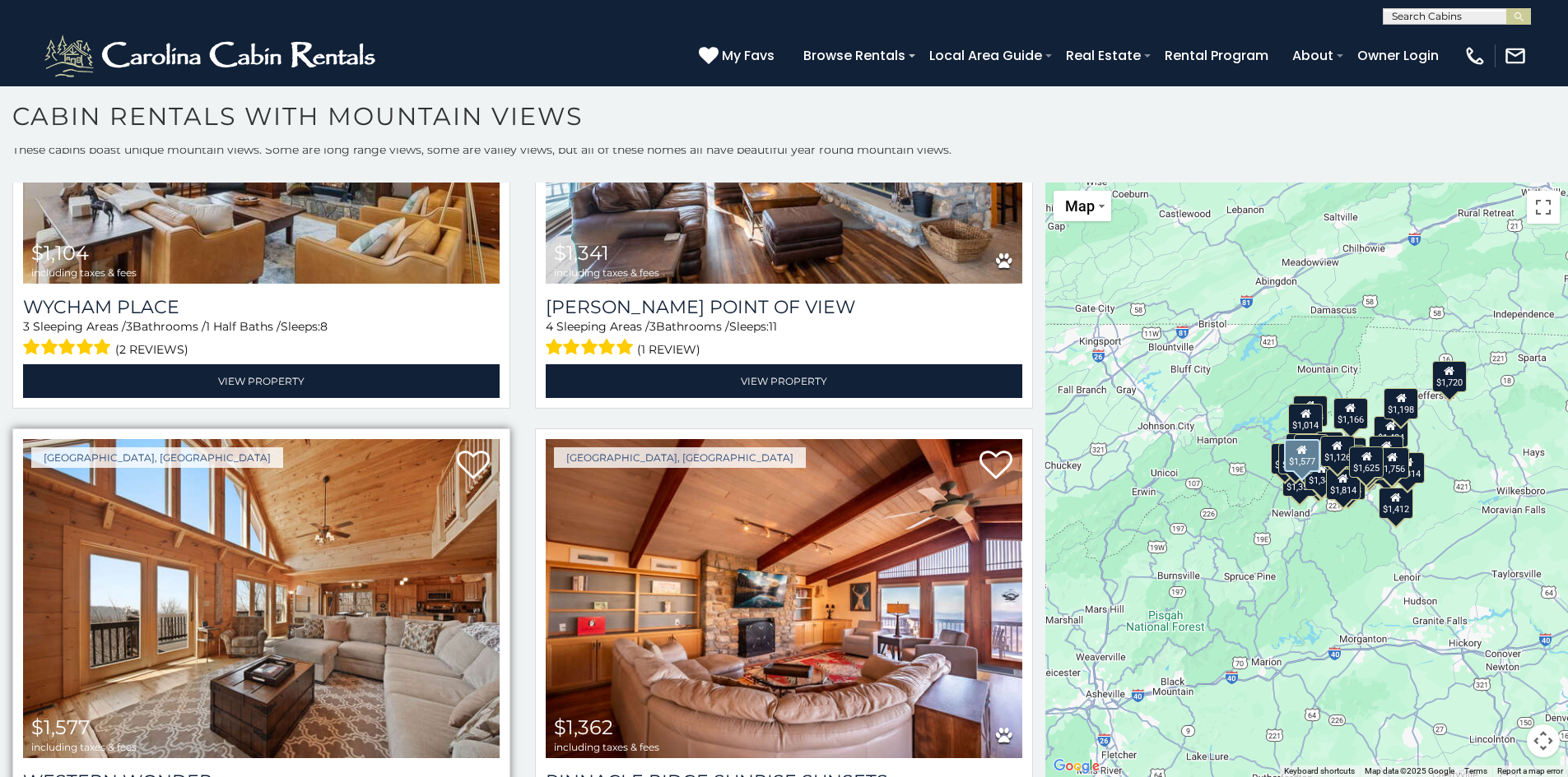
click at [264, 524] on img at bounding box center [261, 598] width 476 height 319
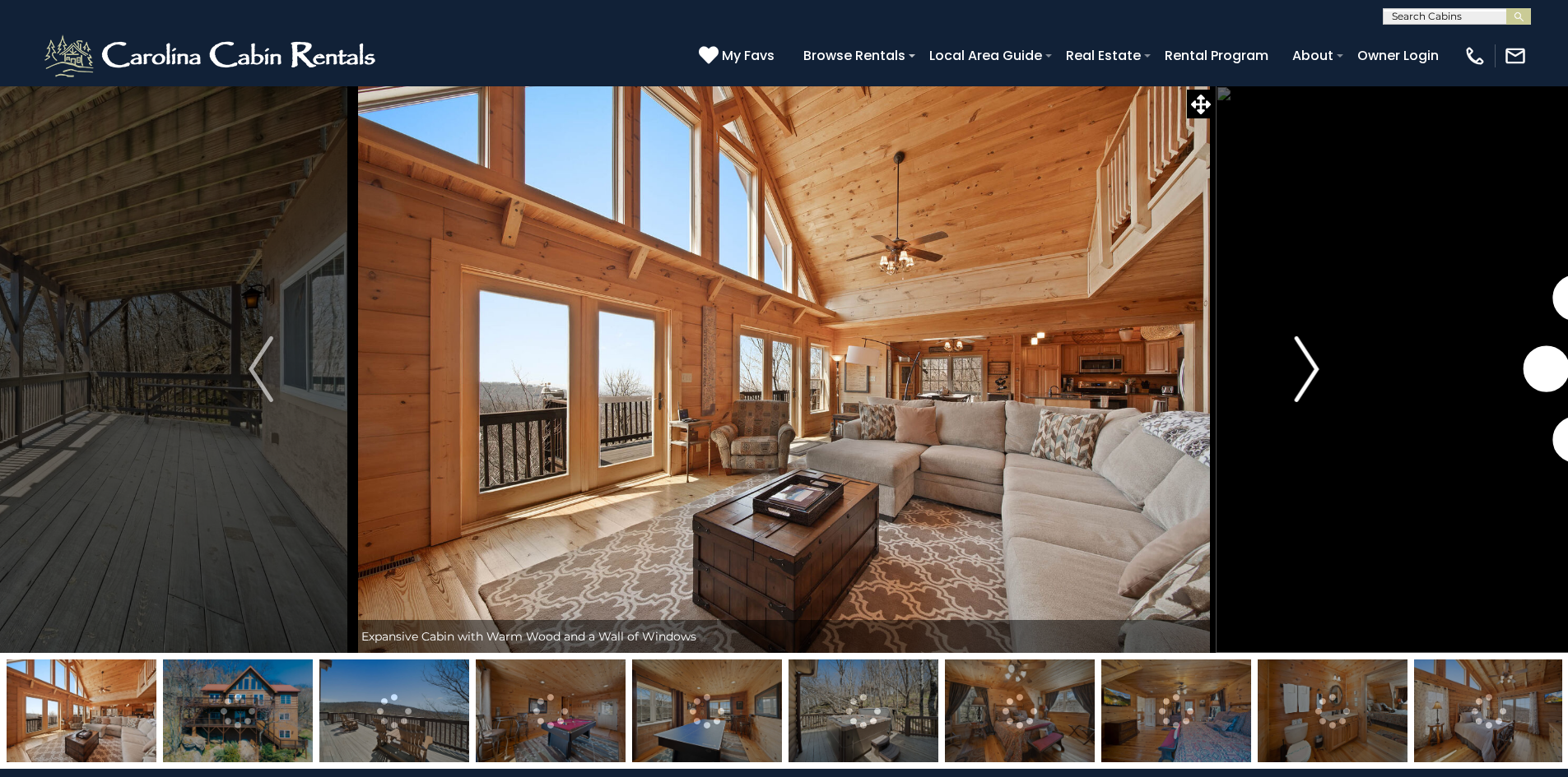
click at [1310, 370] on img "Next" at bounding box center [1307, 369] width 25 height 66
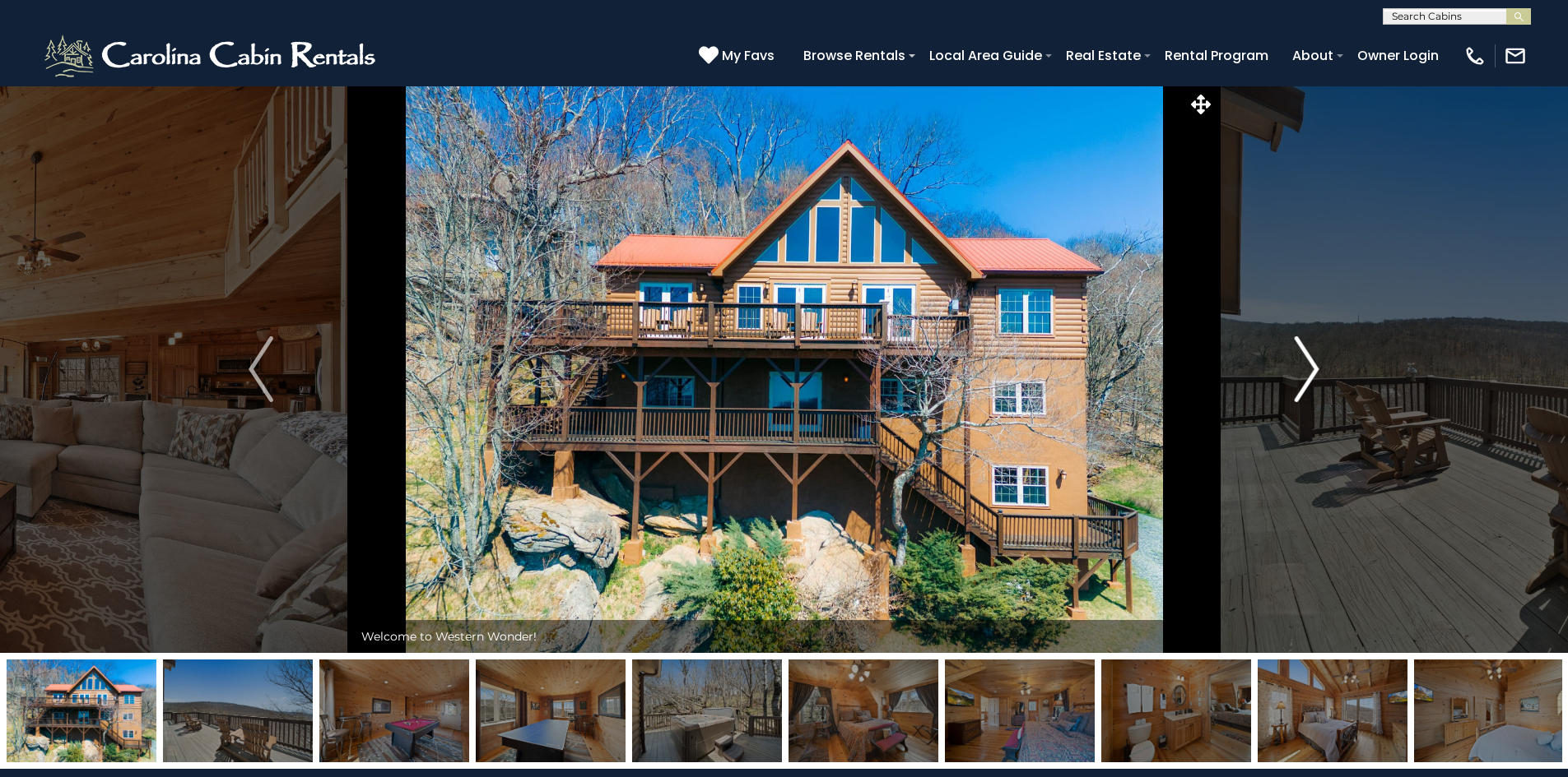
click at [1310, 371] on img "Next" at bounding box center [1307, 369] width 25 height 66
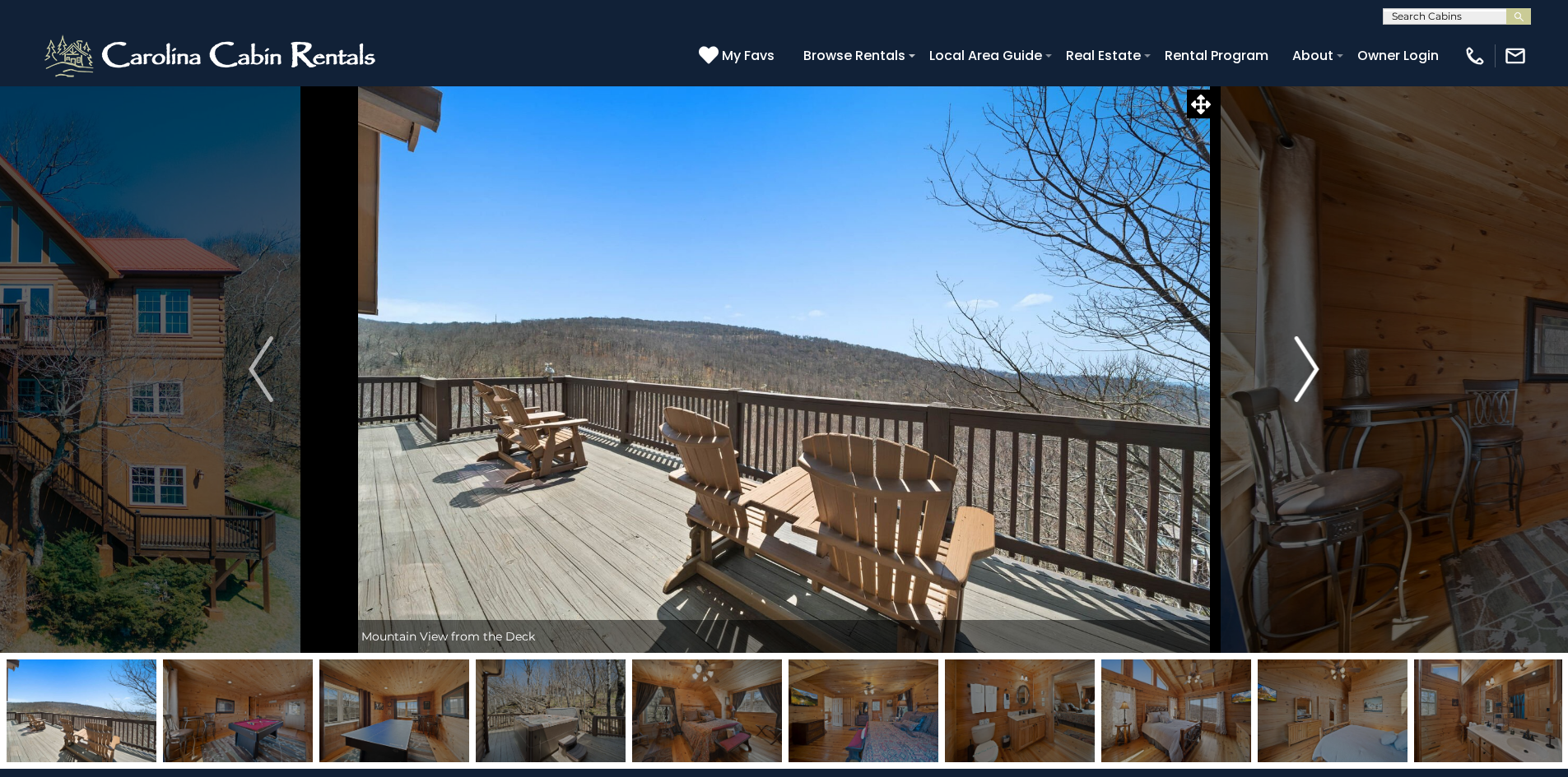
click at [1301, 370] on img "Next" at bounding box center [1307, 369] width 25 height 66
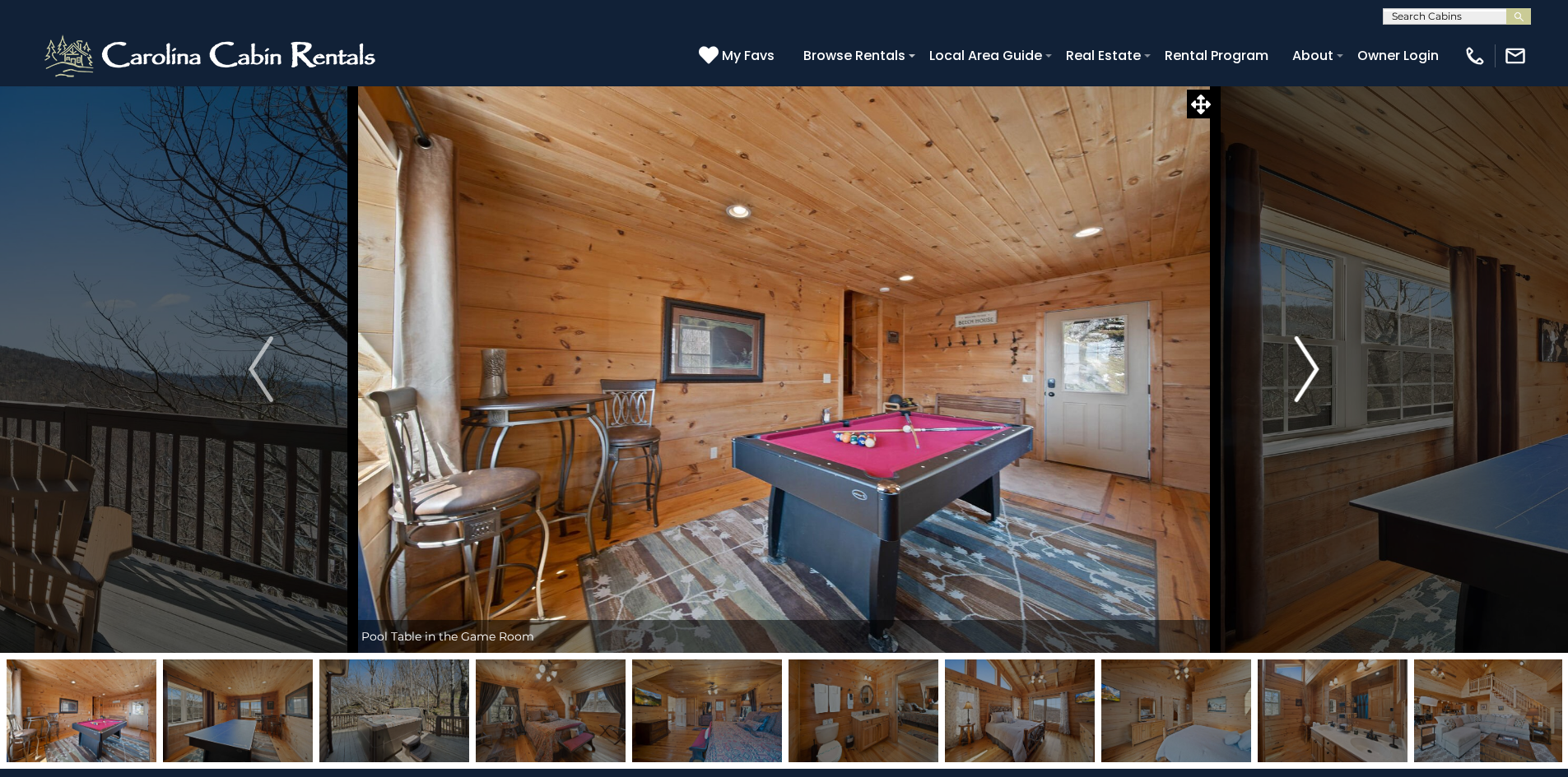
click at [1299, 357] on img "Next" at bounding box center [1307, 369] width 25 height 66
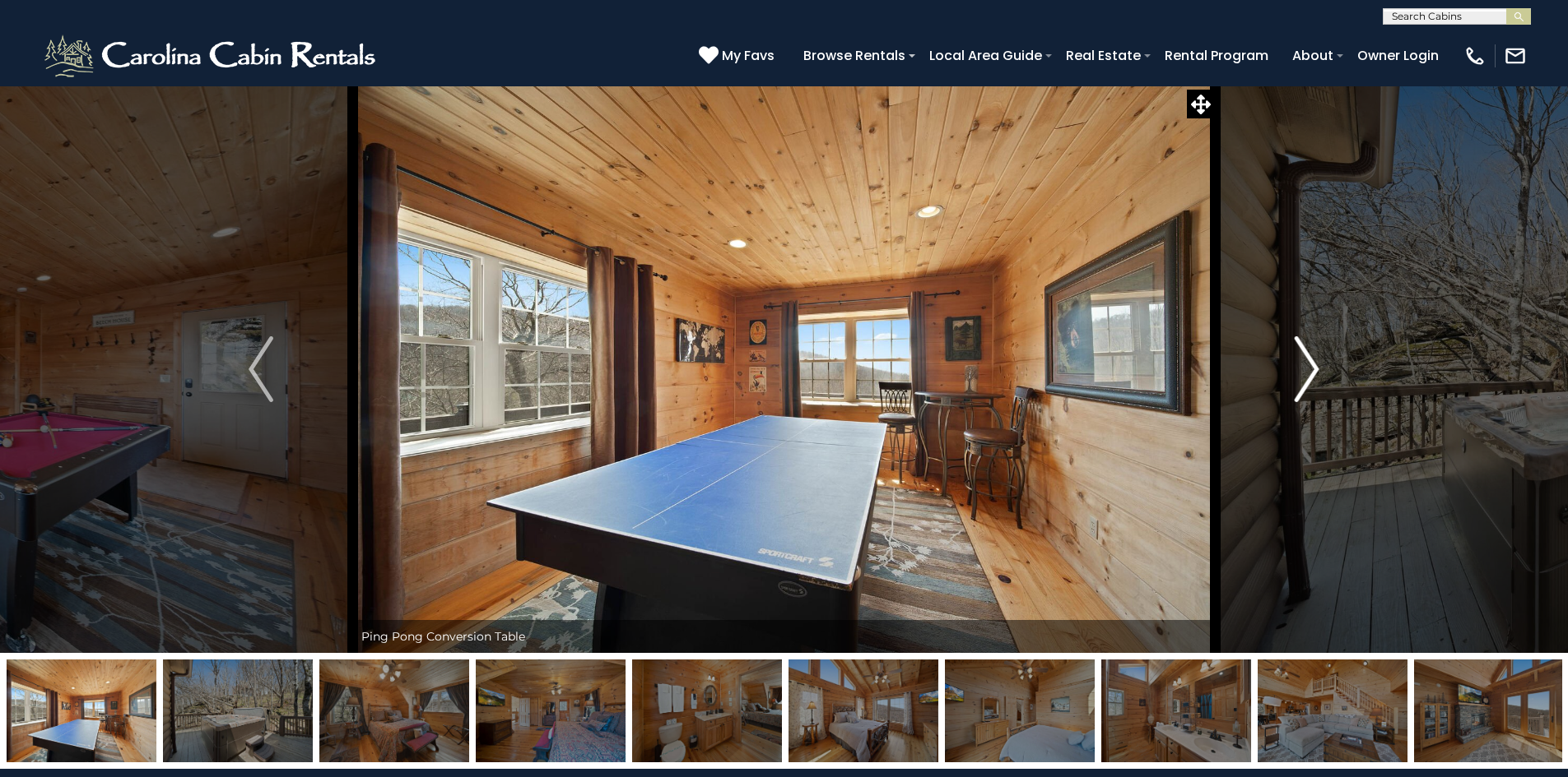
click at [1311, 369] on img "Next" at bounding box center [1307, 369] width 25 height 66
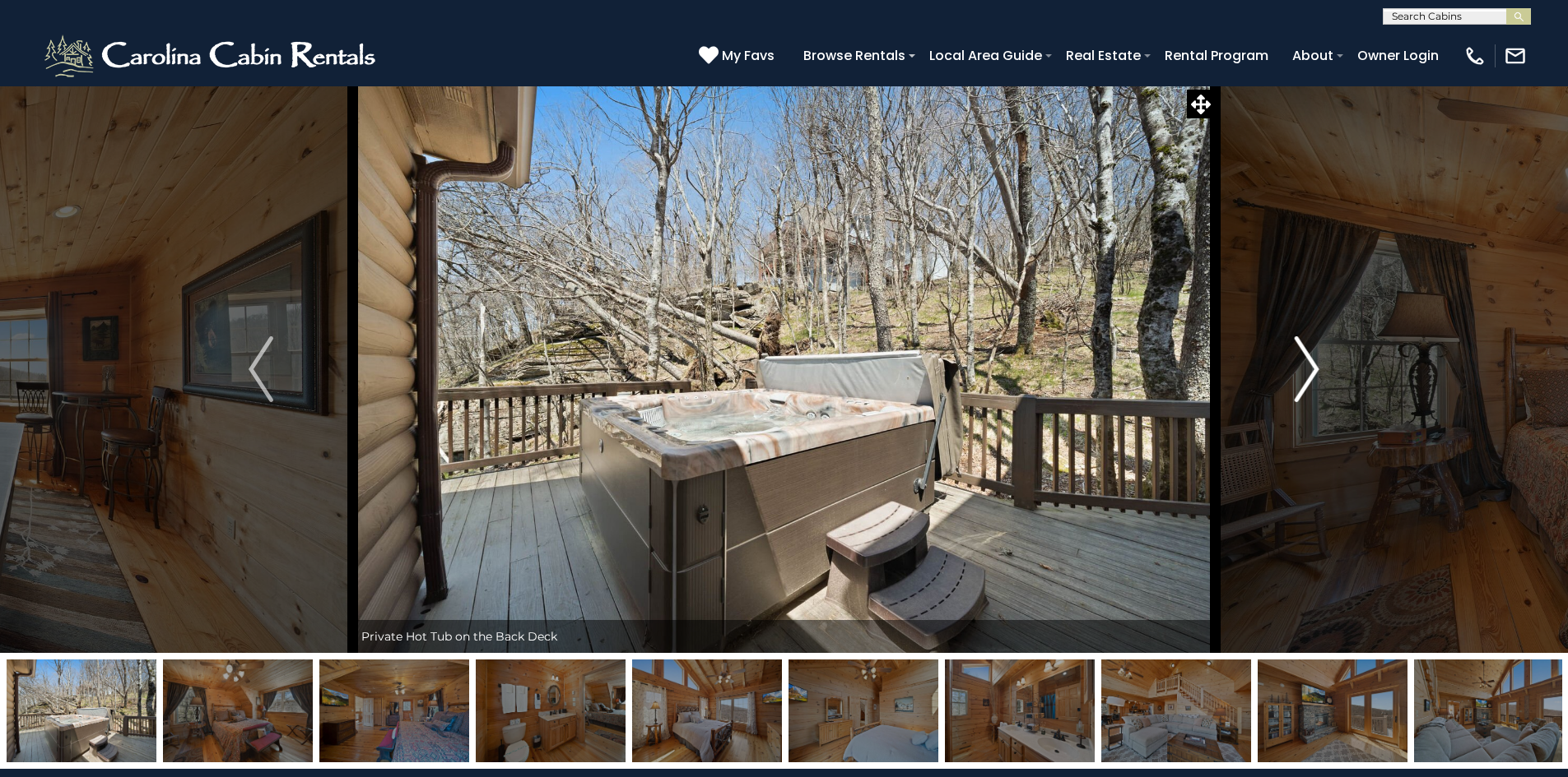
click at [1306, 364] on img "Next" at bounding box center [1307, 369] width 25 height 66
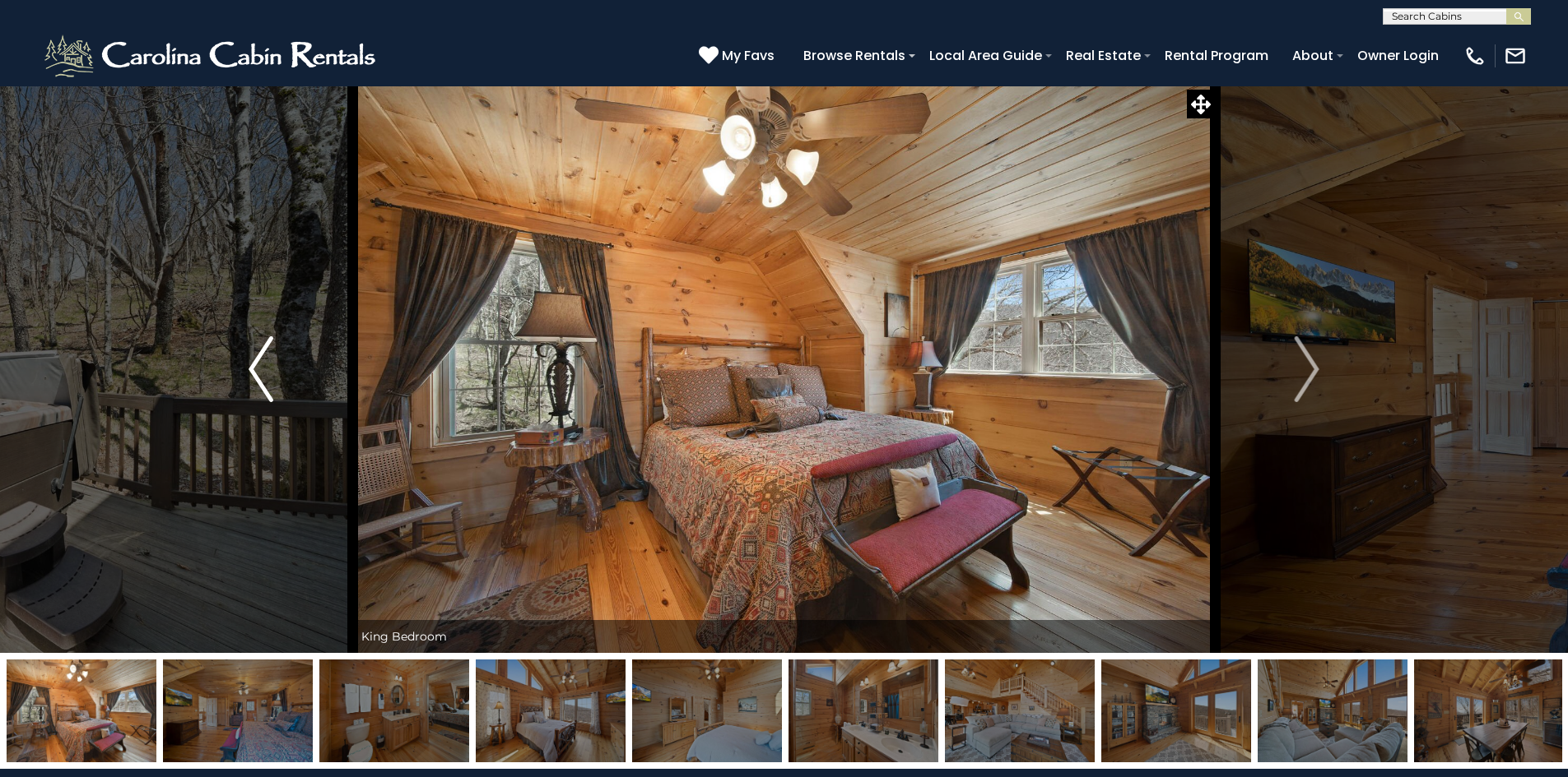
click at [264, 358] on img "Previous" at bounding box center [261, 369] width 25 height 66
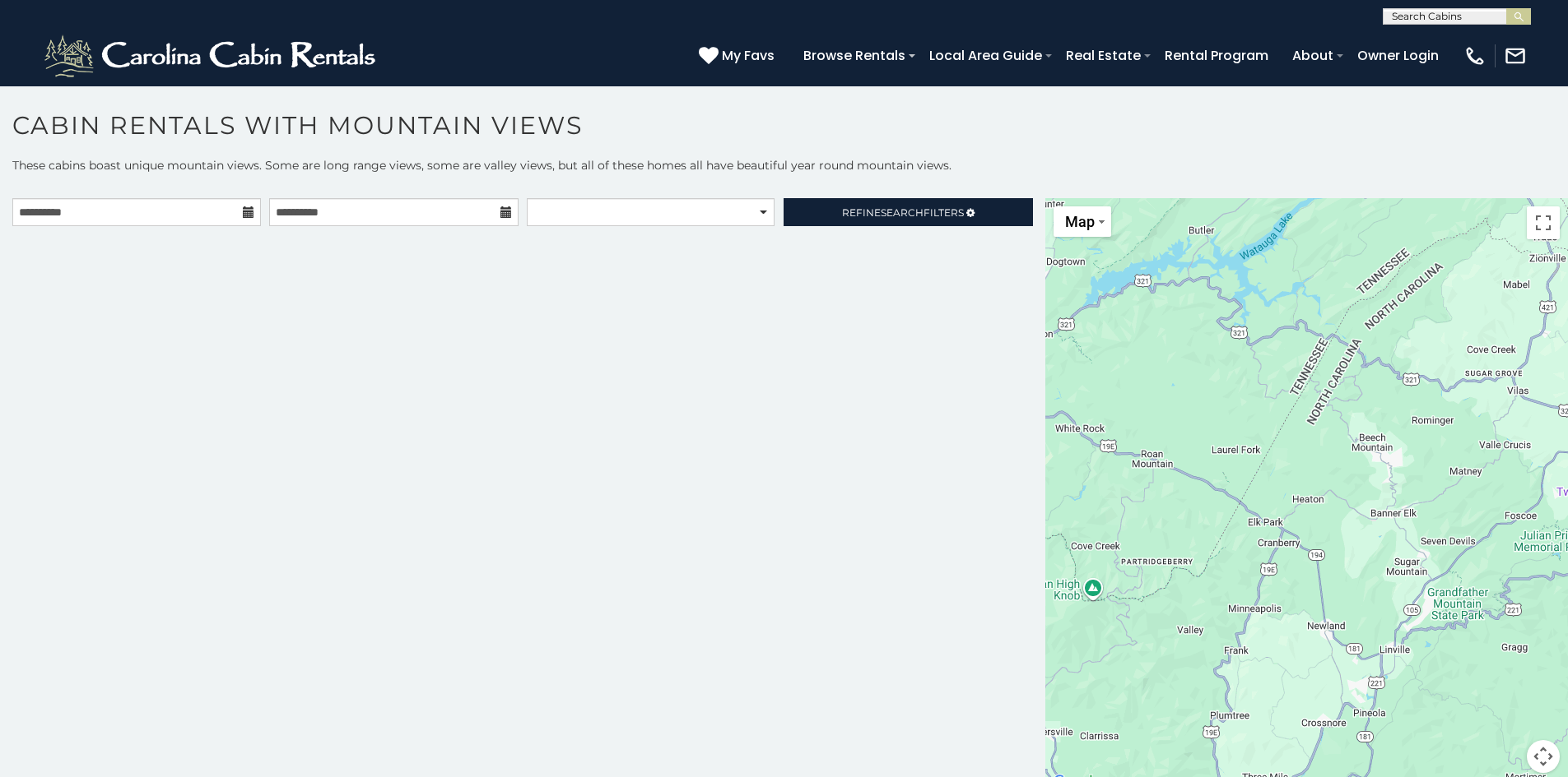
scroll to position [9, 0]
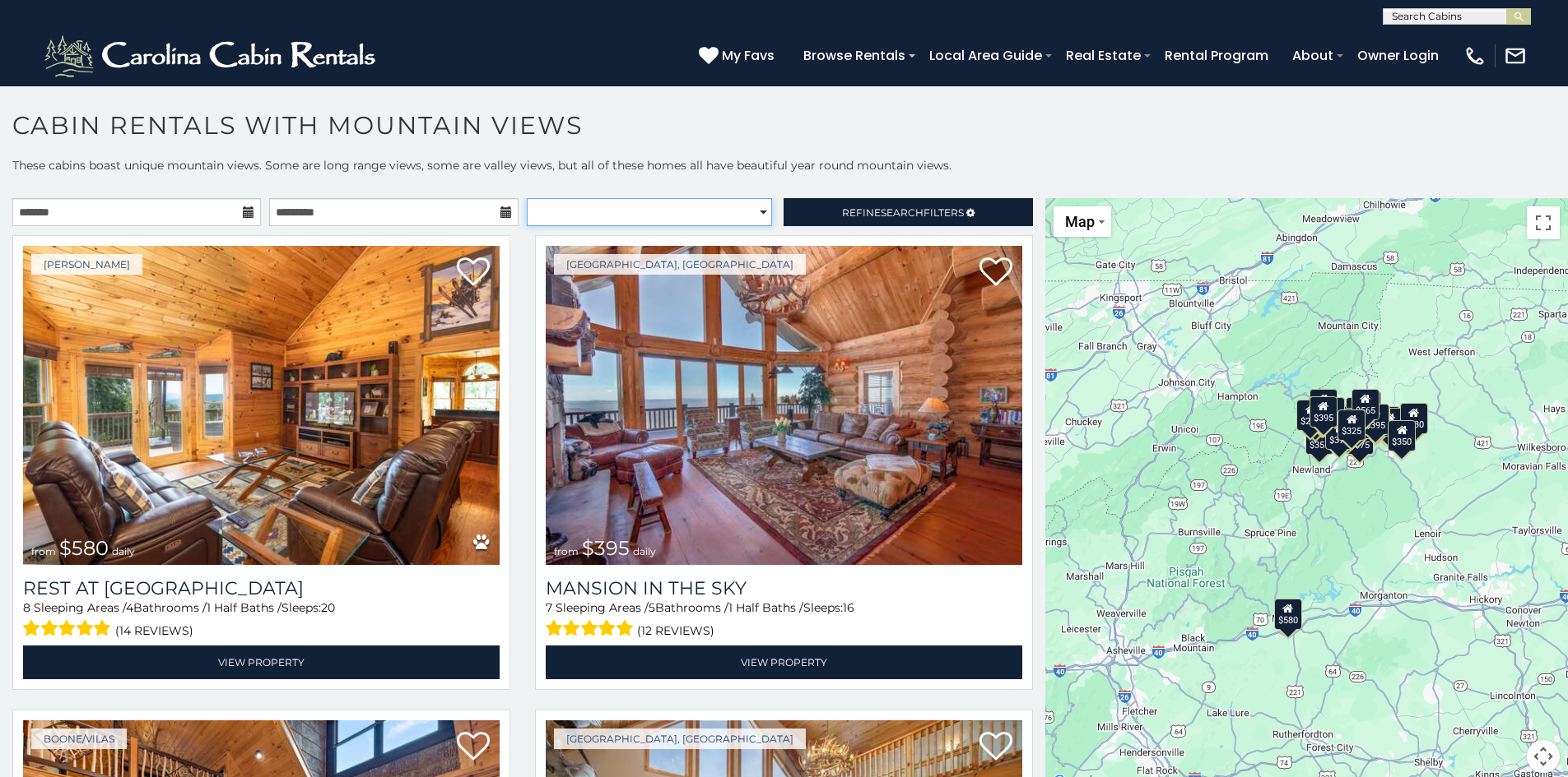
click at [756, 211] on select "**********" at bounding box center [649, 212] width 246 height 28
click at [635, 177] on p "These cabins boast unique mountain views. Some are long range views, some are v…" at bounding box center [784, 173] width 1568 height 33
click at [926, 210] on span "Refine Search Filters" at bounding box center [903, 213] width 122 height 12
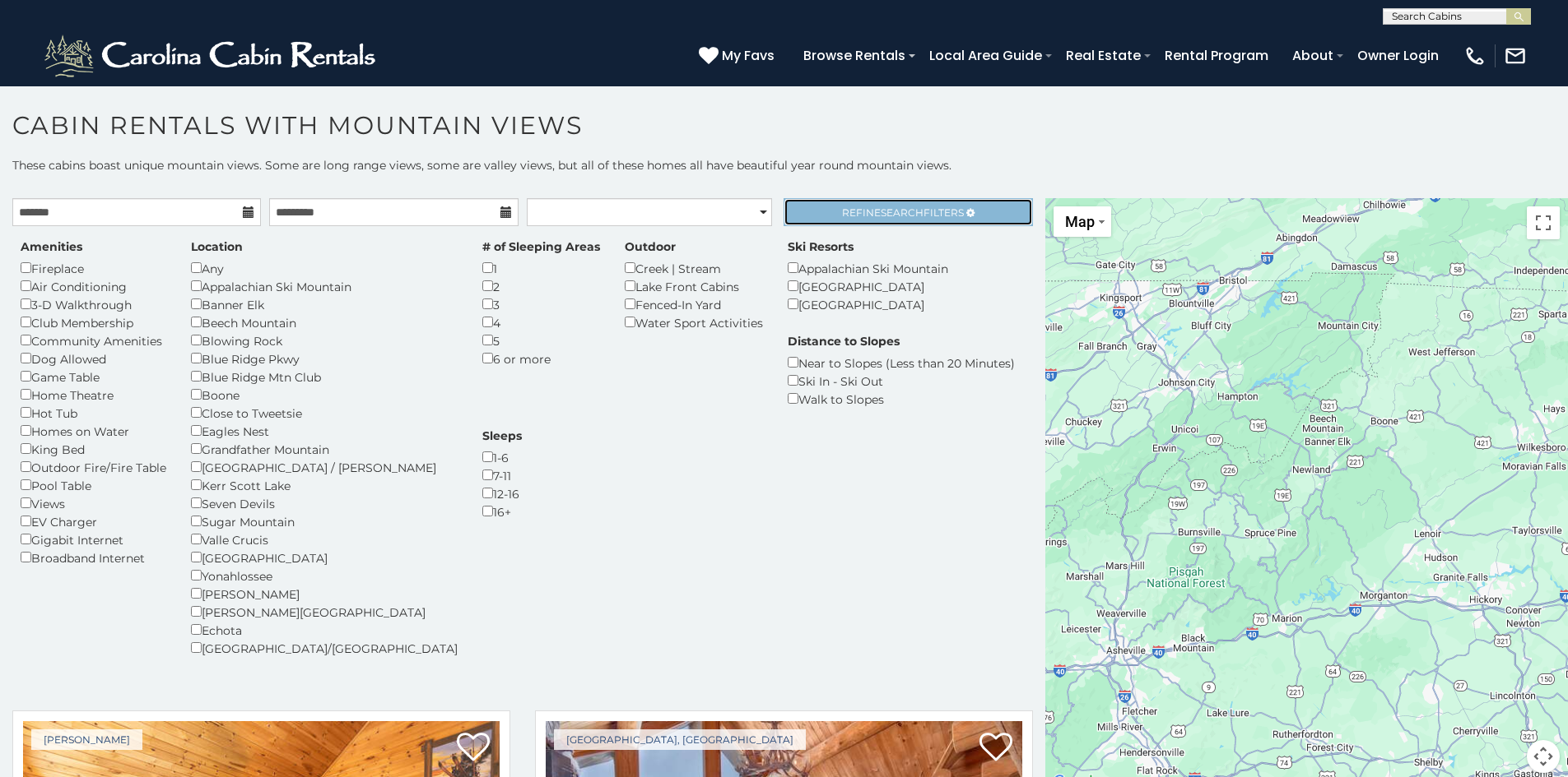
click at [891, 207] on span "Search" at bounding box center [902, 213] width 42 height 12
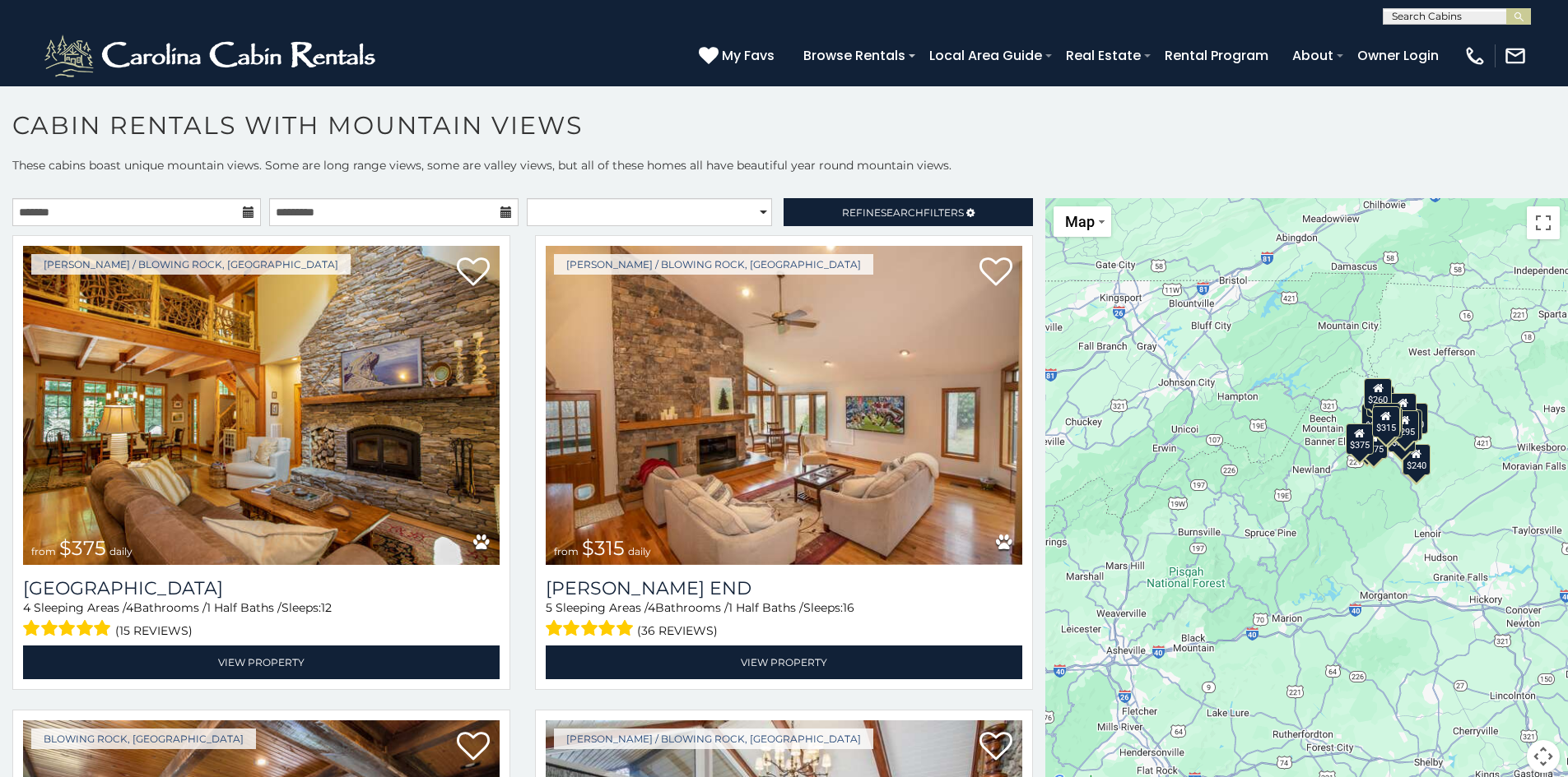
click at [246, 212] on icon at bounding box center [248, 212] width 11 height 11
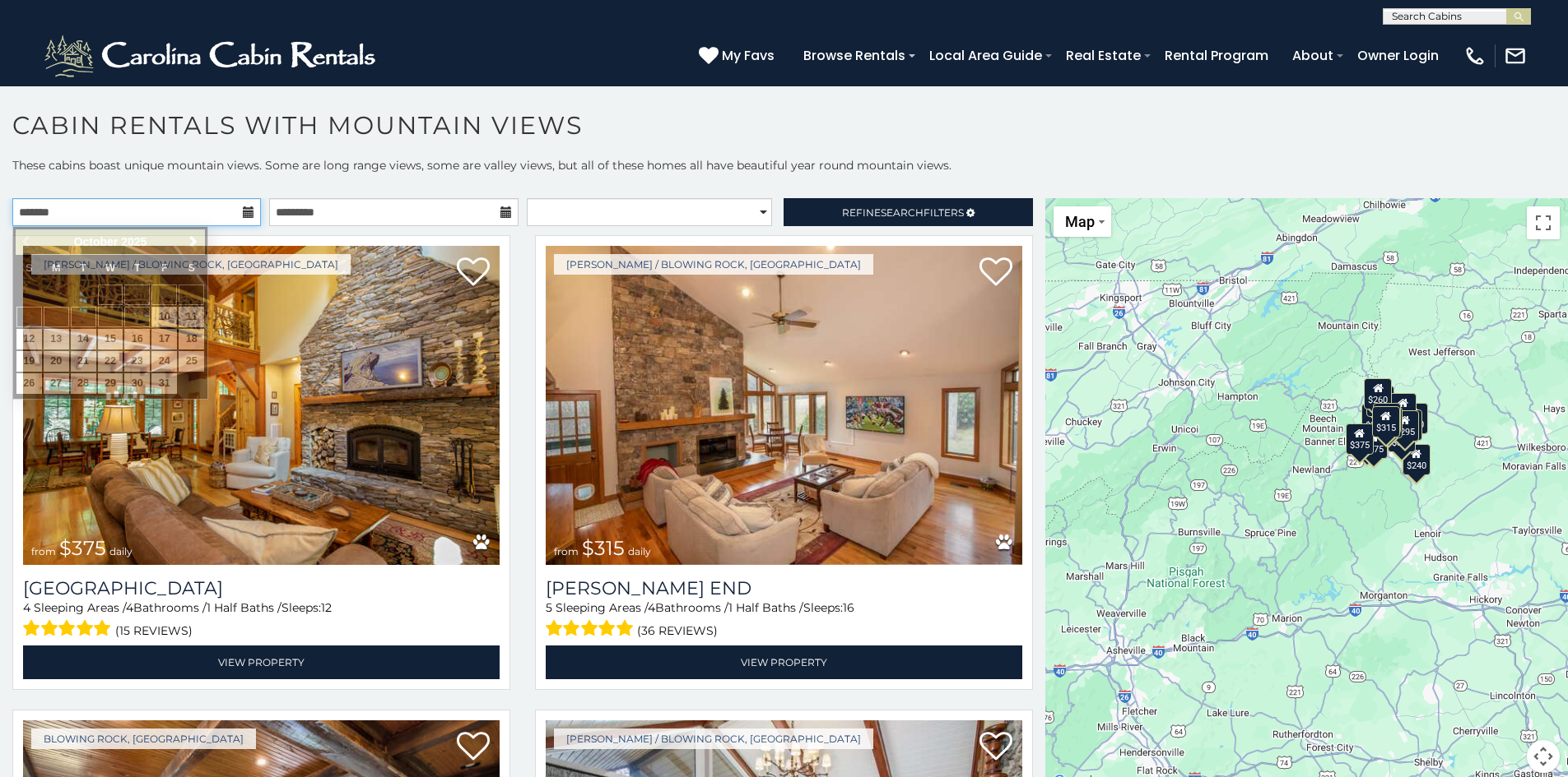
click at [204, 210] on input "text" at bounding box center [136, 212] width 248 height 28
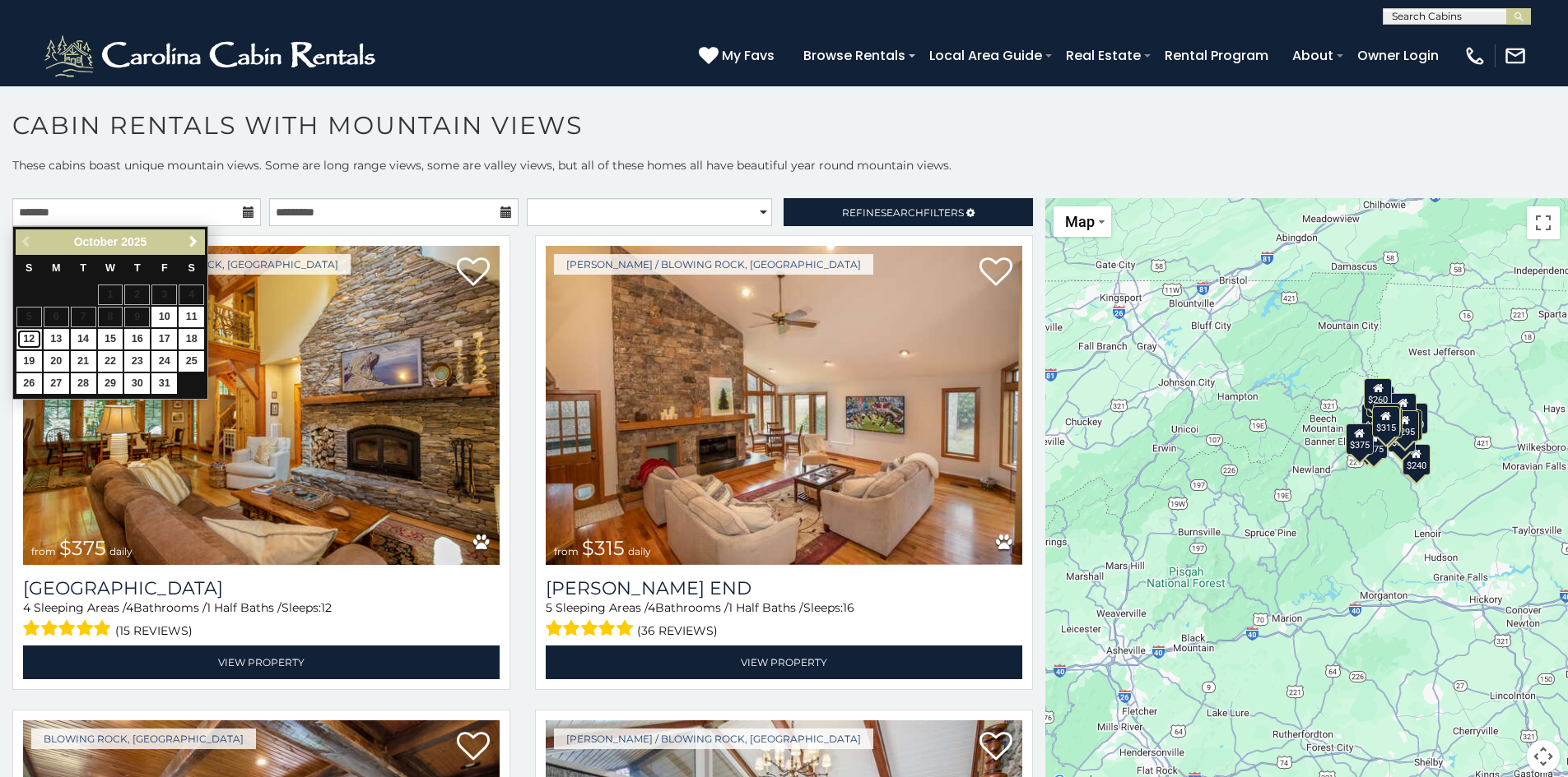
click at [29, 337] on link "12" at bounding box center [29, 339] width 26 height 20
type input "**********"
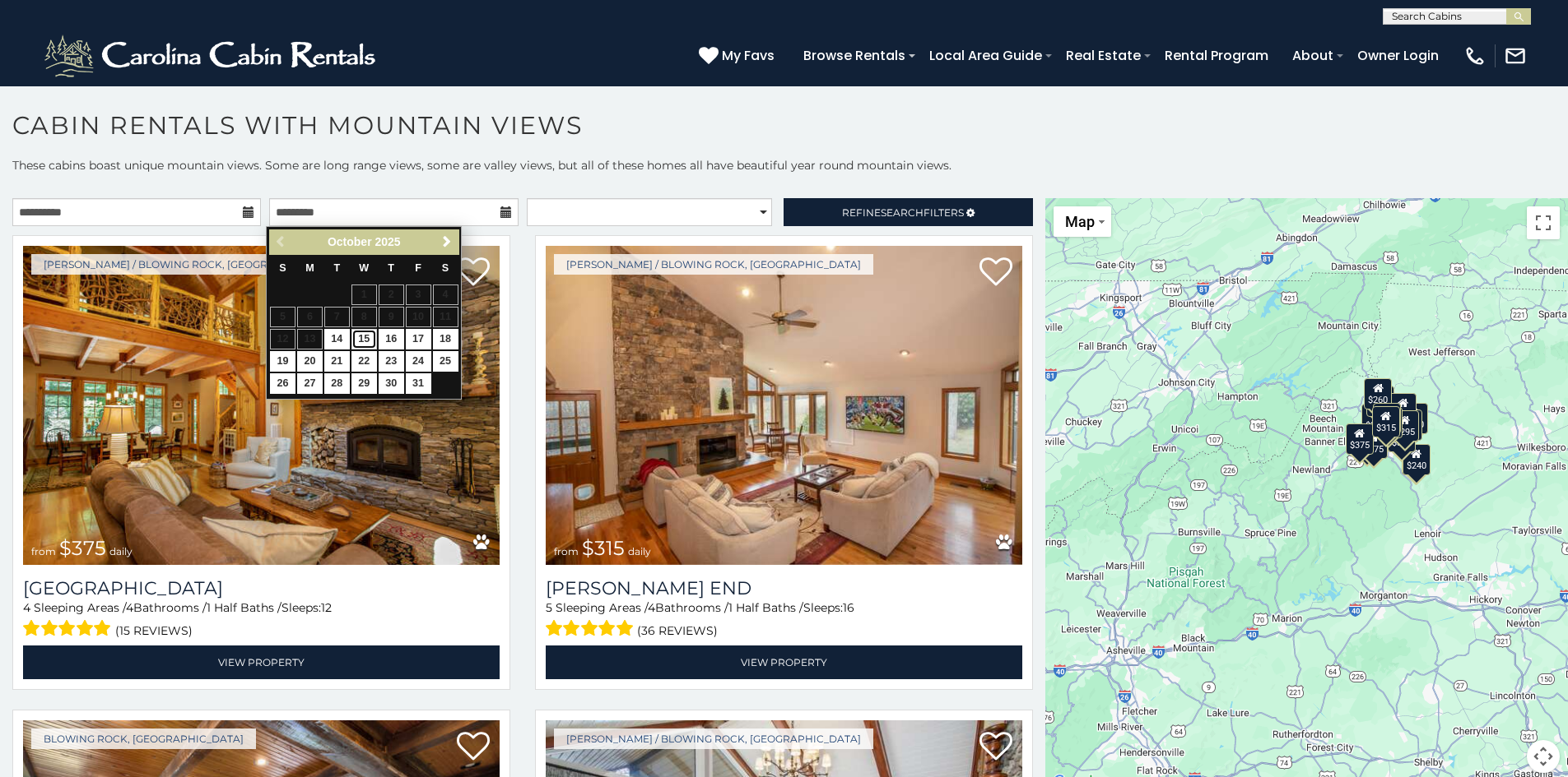
click at [366, 334] on link "15" at bounding box center [364, 339] width 26 height 20
type input "**********"
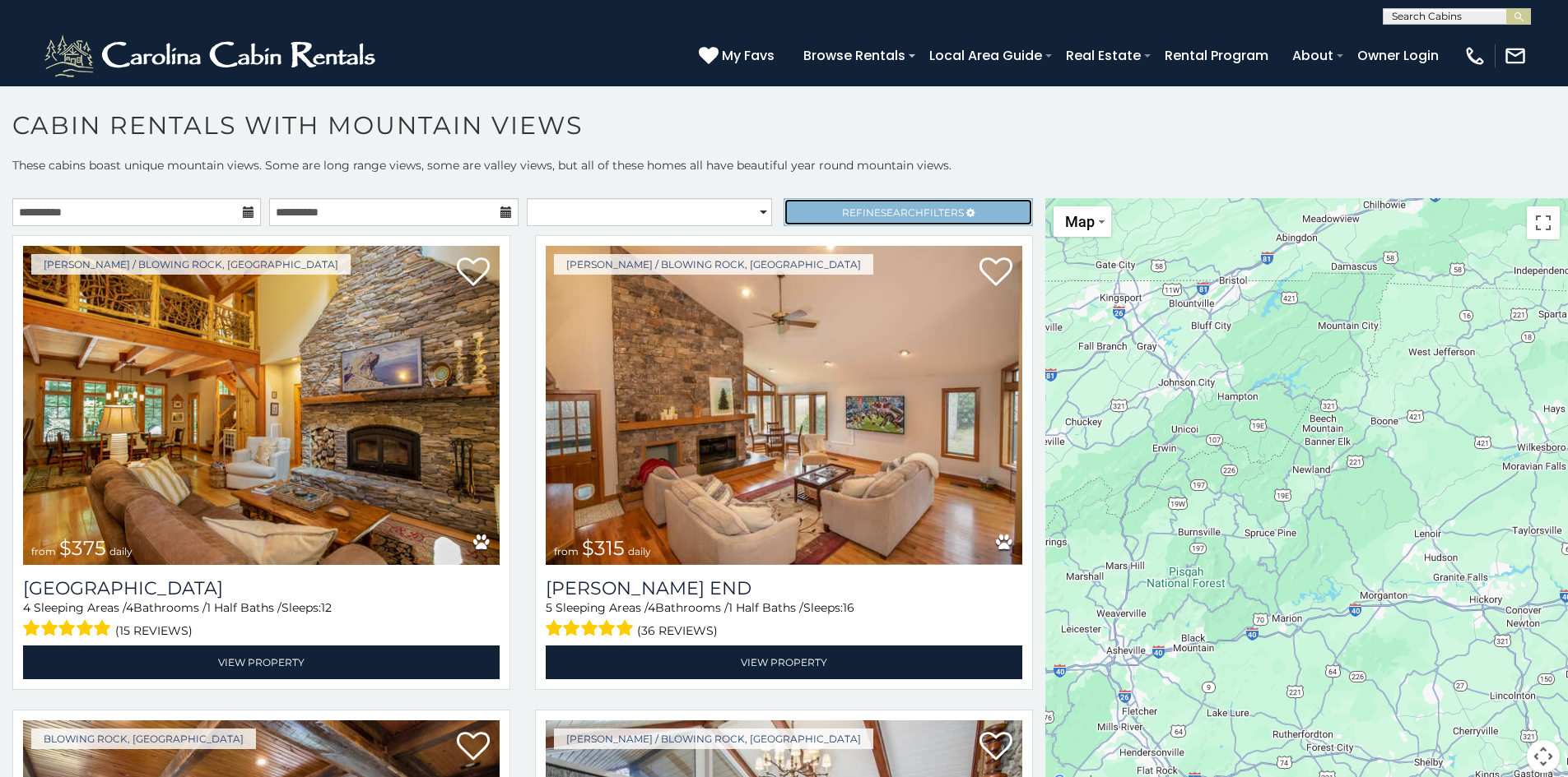
click at [842, 207] on span "Refine Search Filters" at bounding box center [903, 213] width 122 height 12
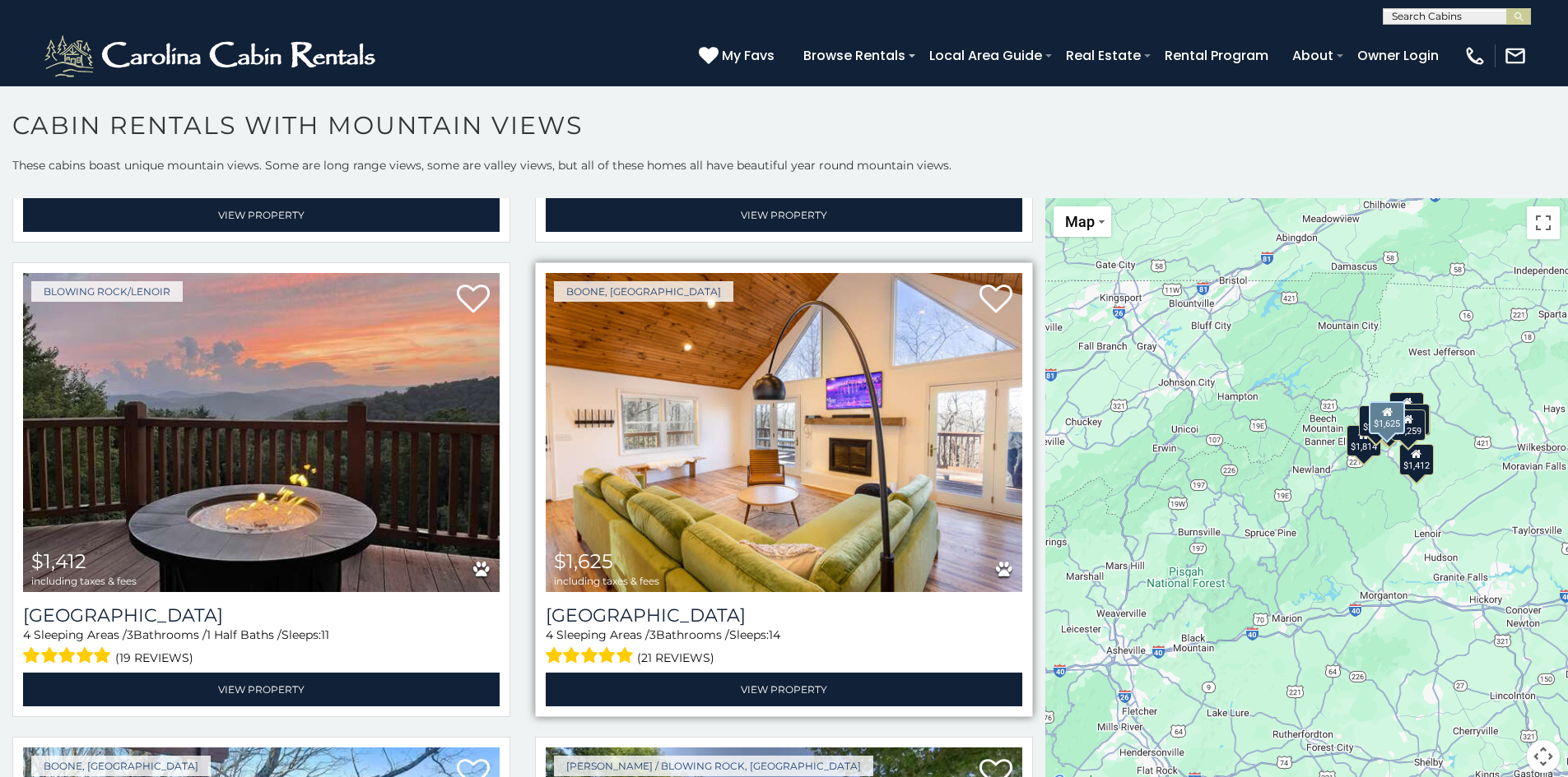
scroll to position [1399, 0]
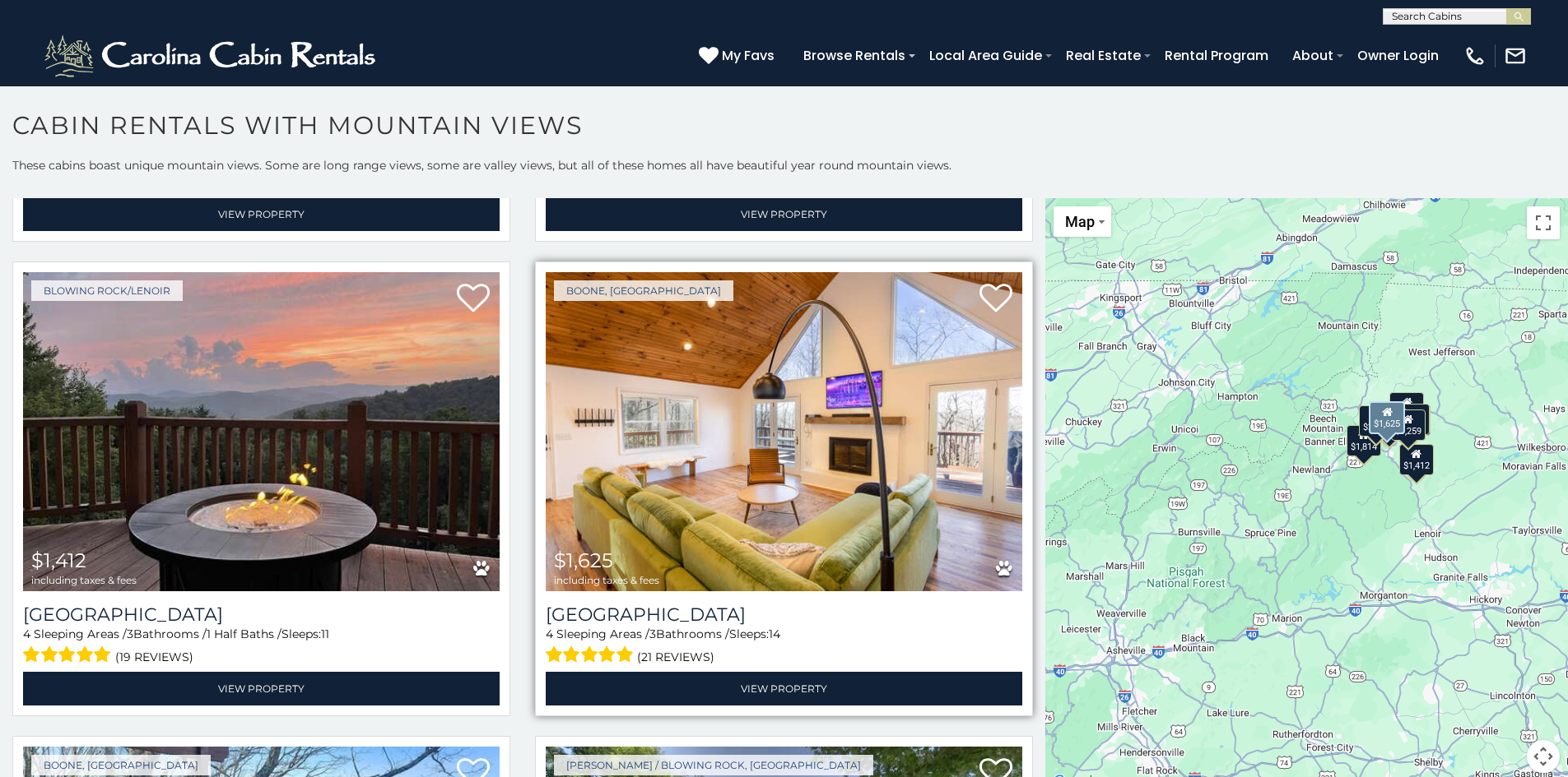
click at [731, 417] on img at bounding box center [784, 431] width 476 height 319
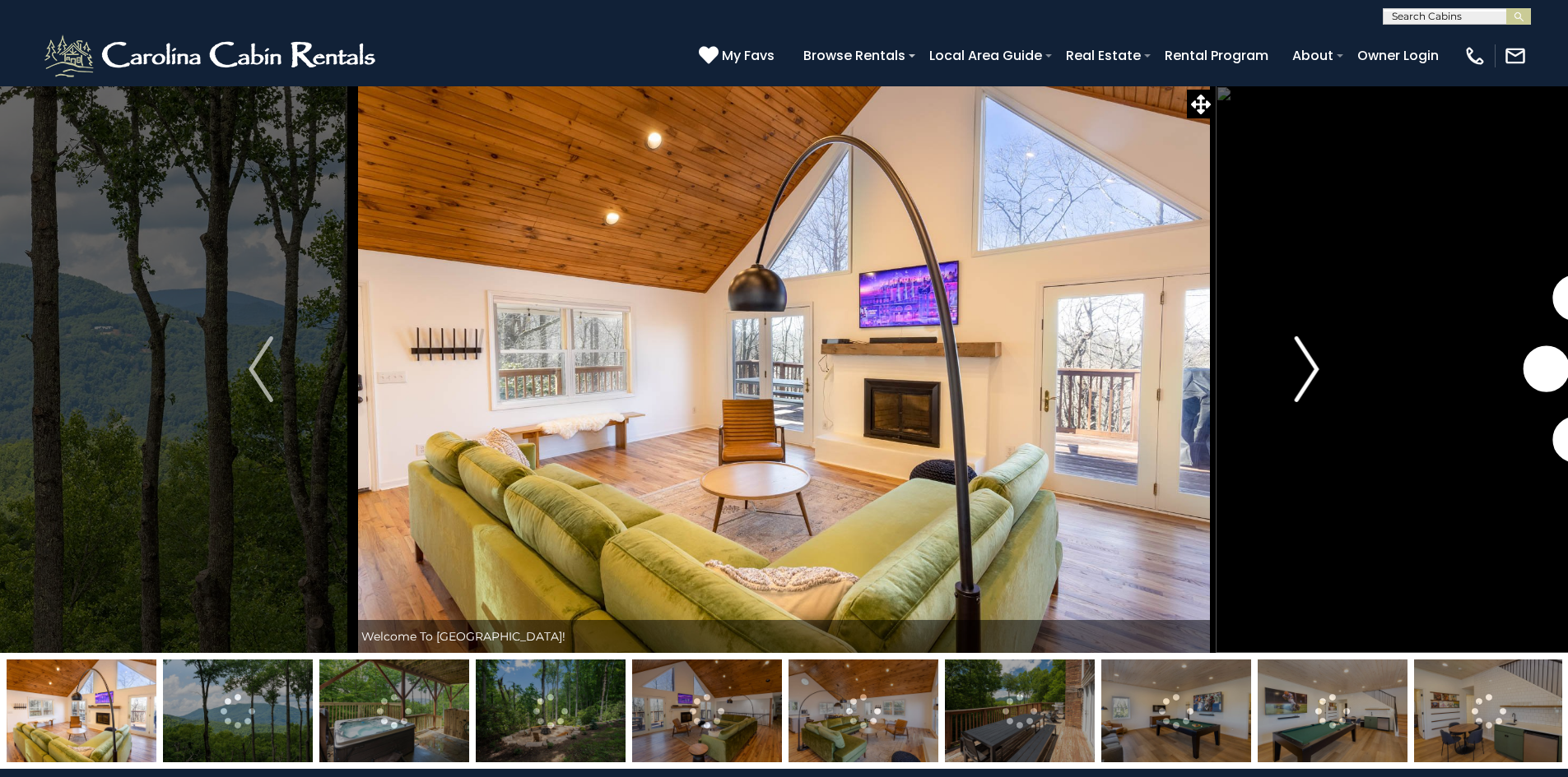
click at [1308, 370] on img "Next" at bounding box center [1307, 369] width 25 height 66
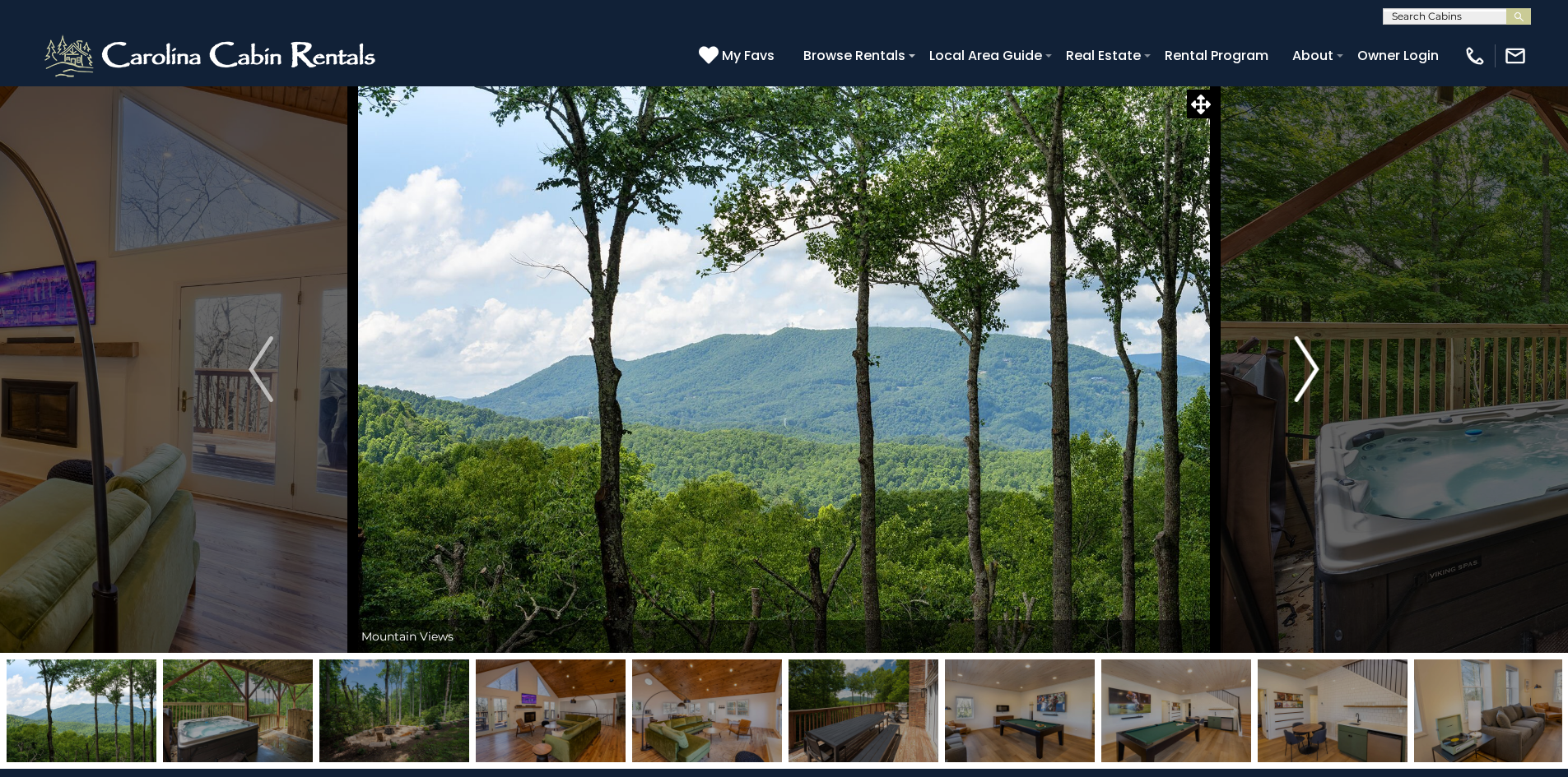
click at [1301, 362] on img "Next" at bounding box center [1307, 369] width 25 height 66
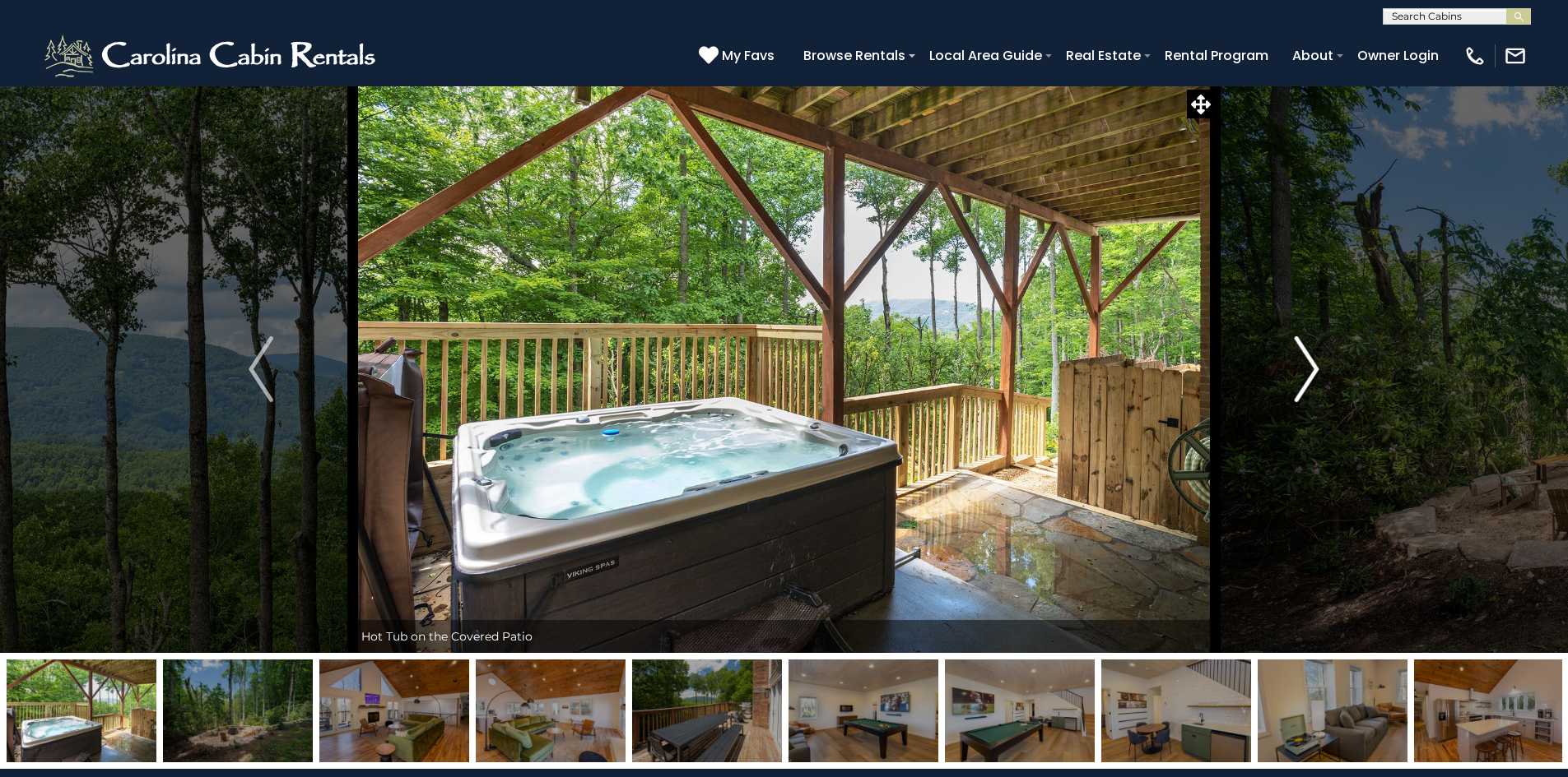
click at [1304, 363] on img "Next" at bounding box center [1307, 369] width 25 height 66
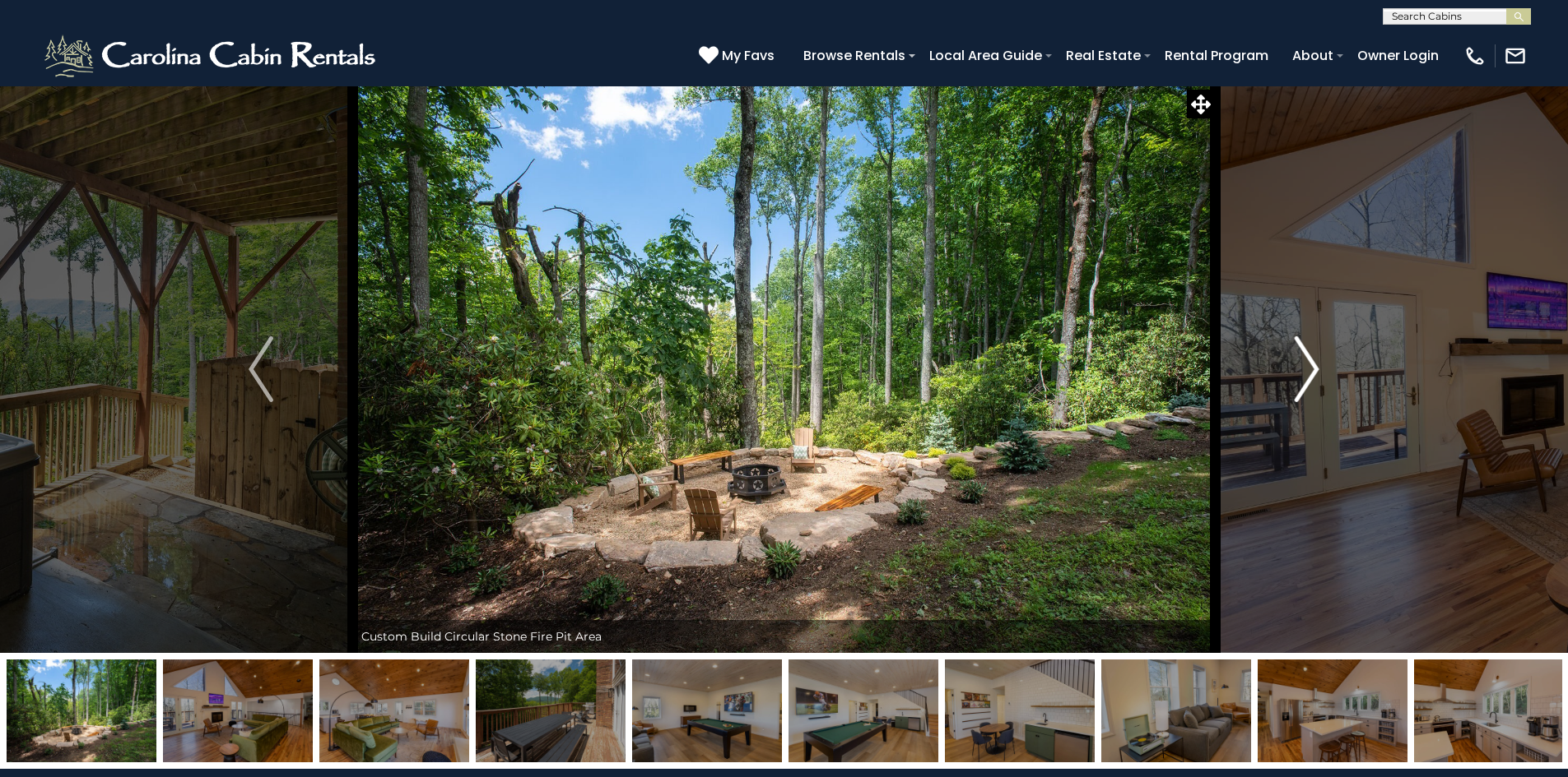
click at [1304, 363] on img "Next" at bounding box center [1307, 369] width 25 height 66
